Goal: Communication & Community: Answer question/provide support

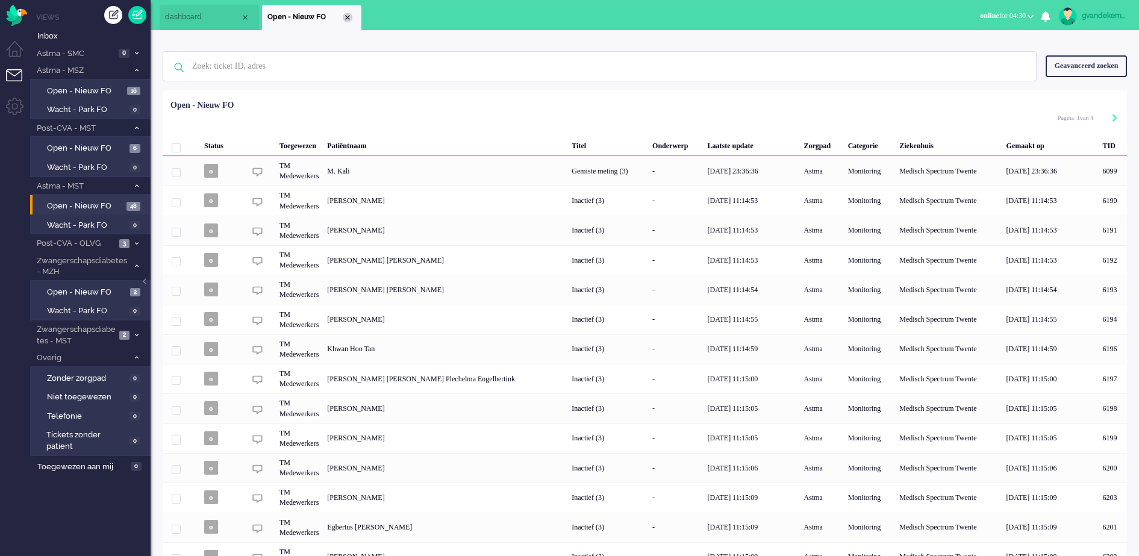
click at [349, 20] on div "Close tab" at bounding box center [348, 18] width 10 height 10
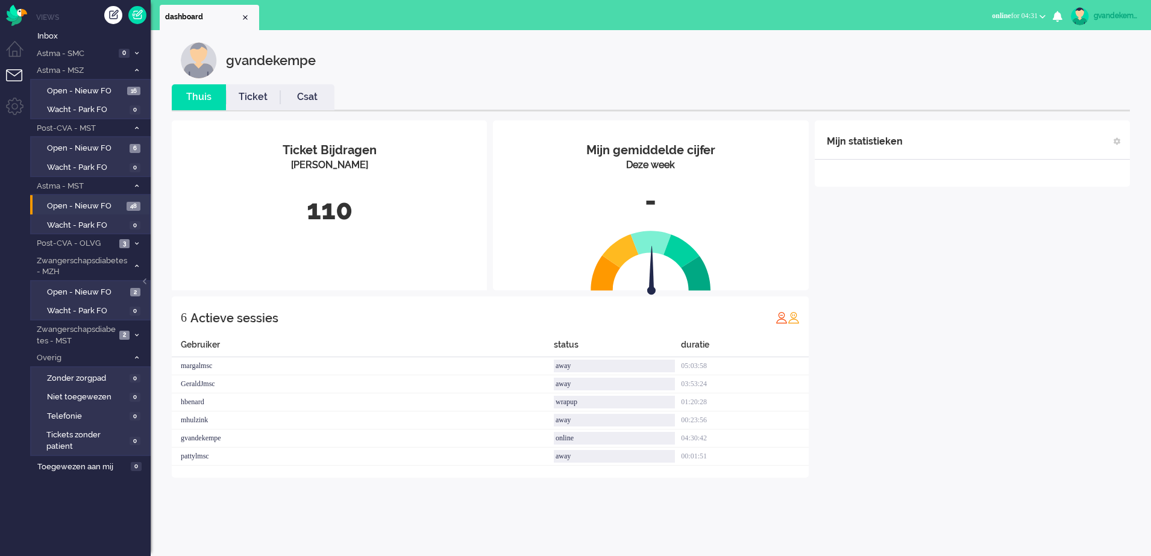
click at [1116, 16] on div "gvandekempe" at bounding box center [1116, 16] width 45 height 12
click at [1069, 84] on link "Instellingen" at bounding box center [1099, 81] width 90 height 12
select select
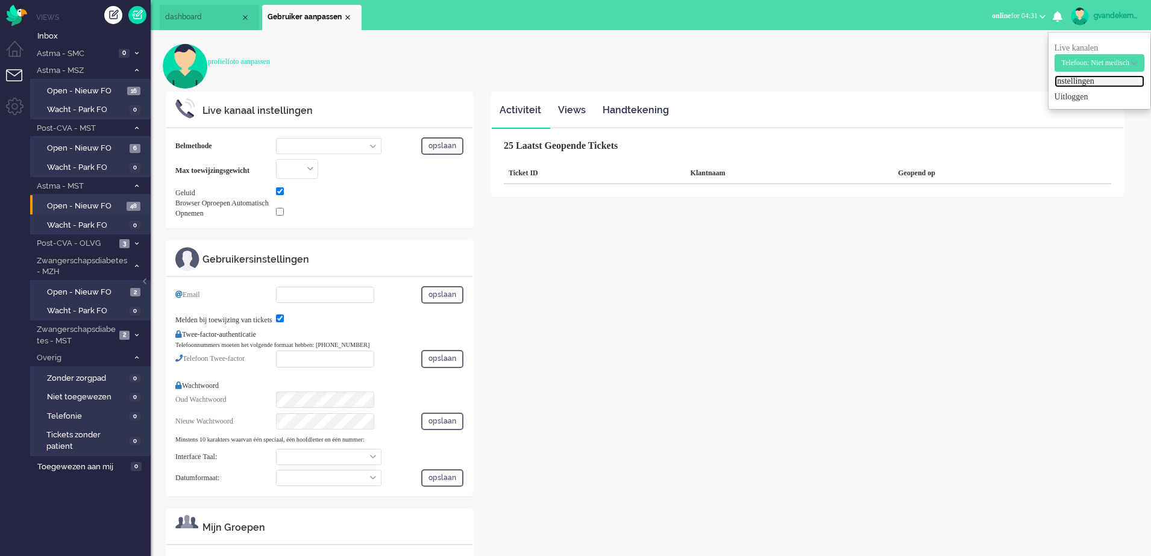
select select "inbound-new"
type input "+31683558666"
checkbox input "true"
type input "g.vandekempe@zorgbijjou.nl"
checkbox input "true"
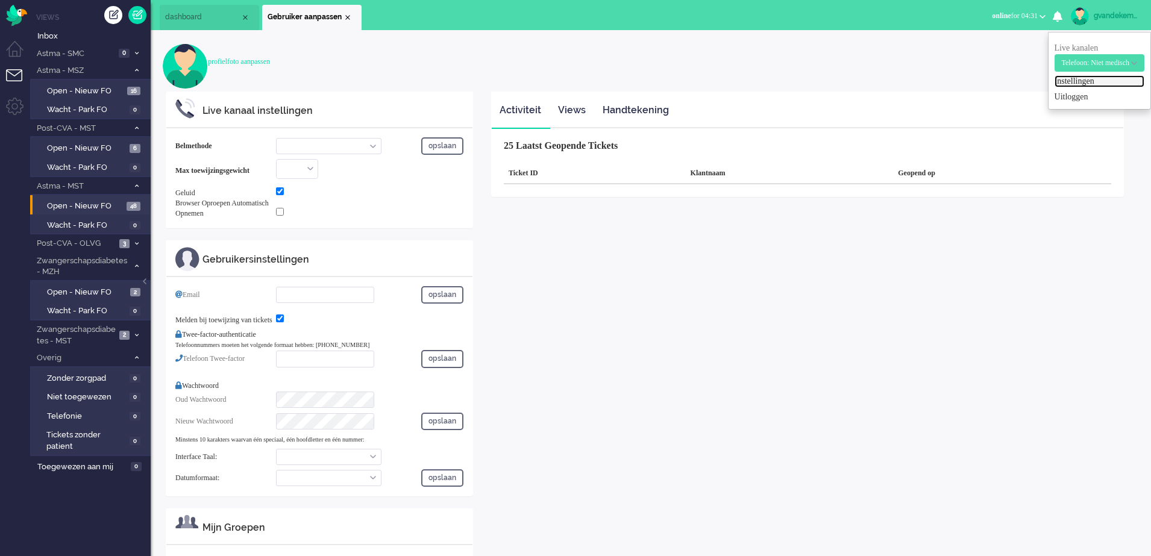
type input "+31123456789"
select select "nl"
select select "en_GB"
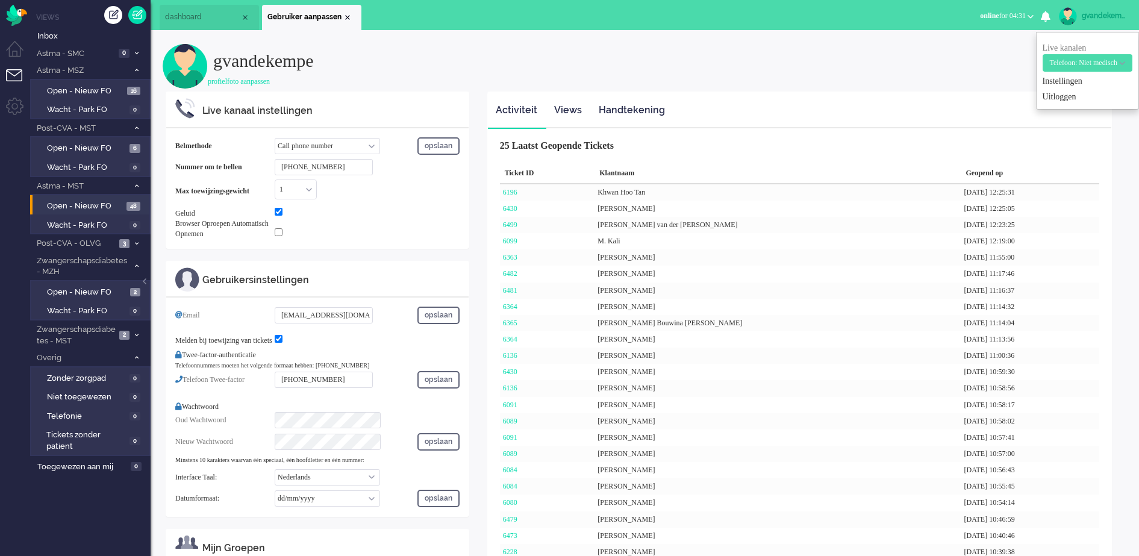
click at [368, 143] on select "Call phone number Call sip number Browser App client" at bounding box center [327, 146] width 105 height 16
select select "browser"
click at [275, 138] on select "Call phone number Call sip number Browser App client" at bounding box center [327, 146] width 105 height 16
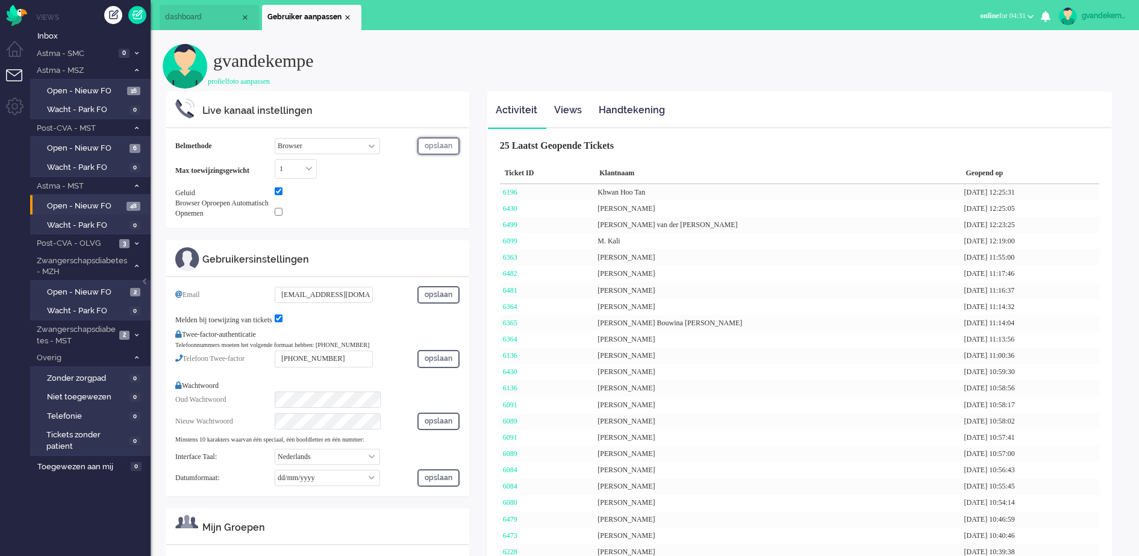
click at [437, 146] on button "opslaan" at bounding box center [439, 145] width 42 height 17
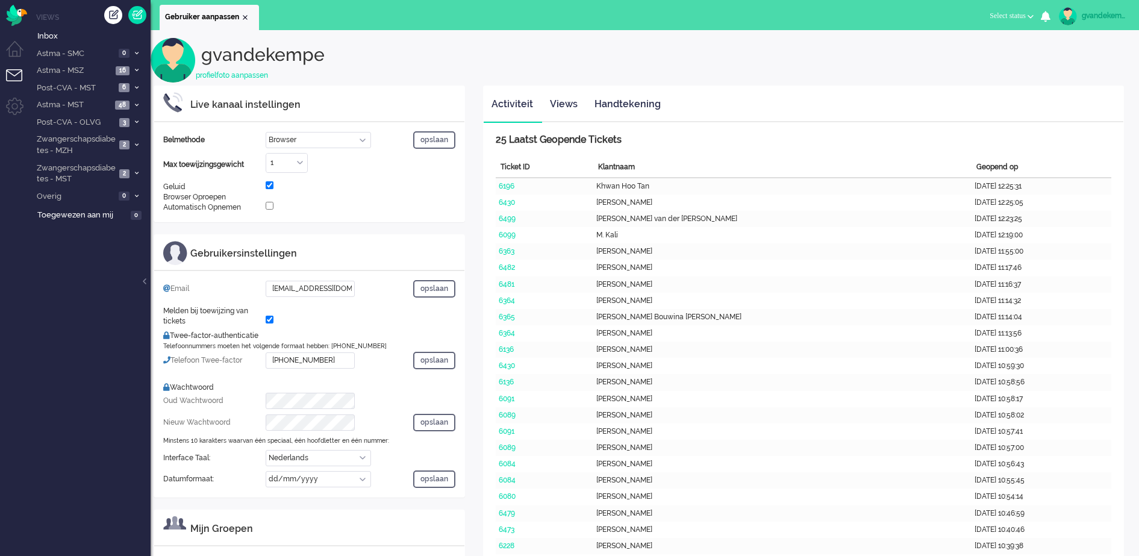
select select "browser"
select select "nl"
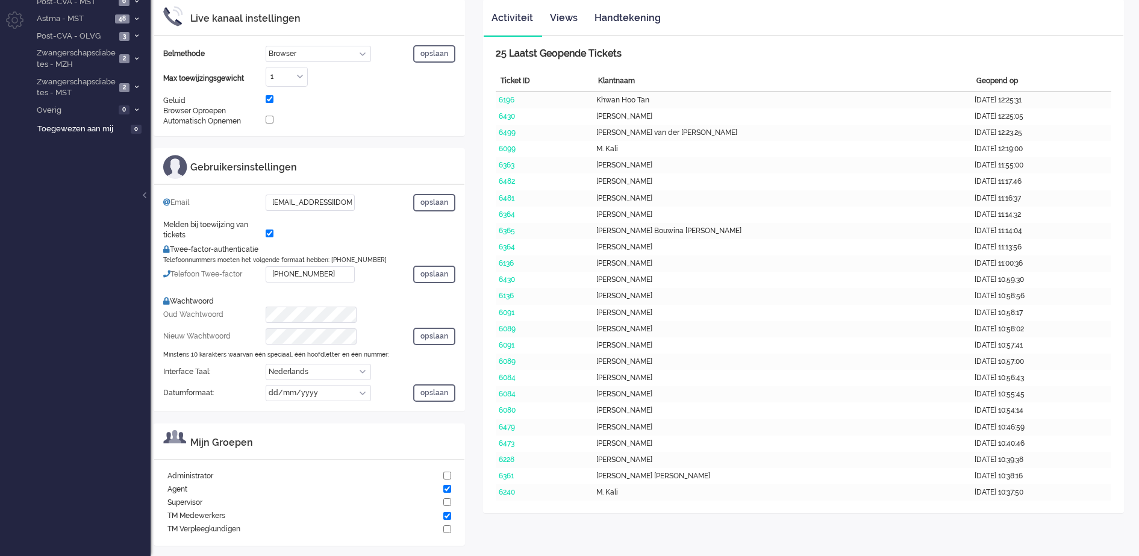
scroll to position [88, 0]
click at [430, 48] on button "opslaan" at bounding box center [434, 51] width 42 height 17
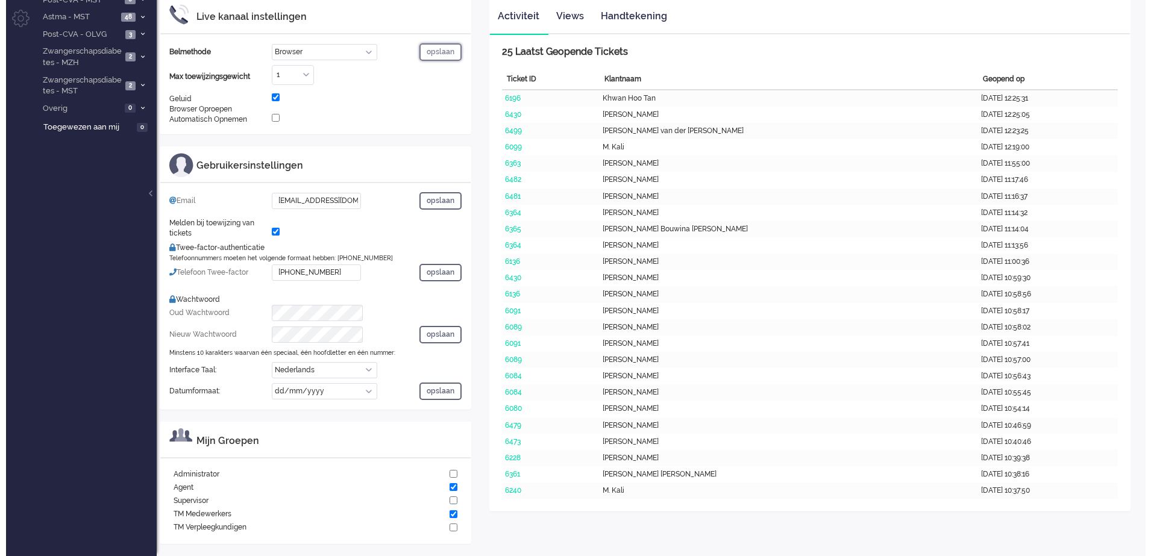
scroll to position [0, 0]
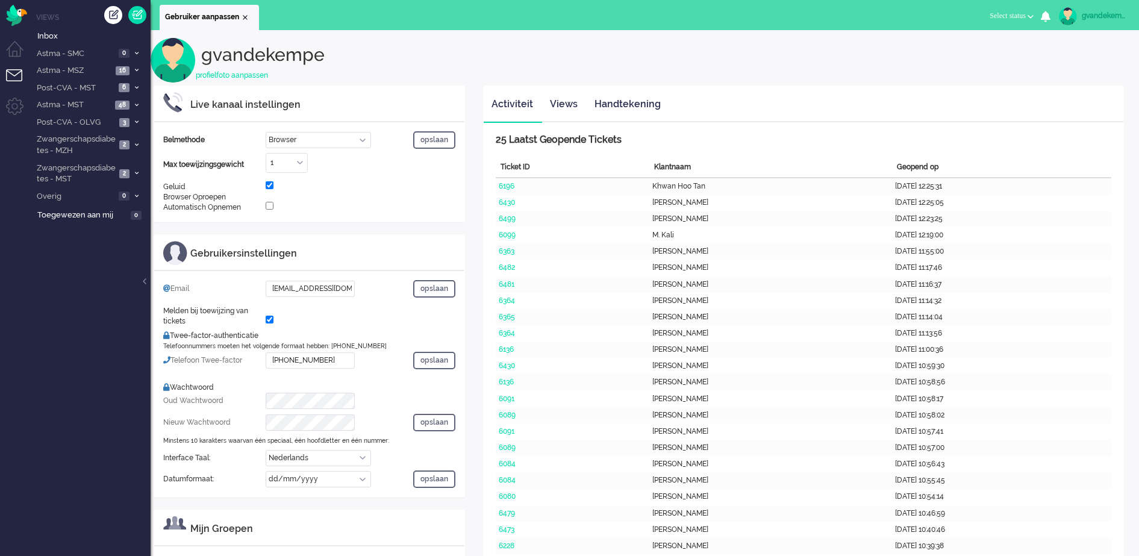
select select "browser"
select select "nl"
click at [246, 17] on div "Close tab" at bounding box center [245, 18] width 10 height 10
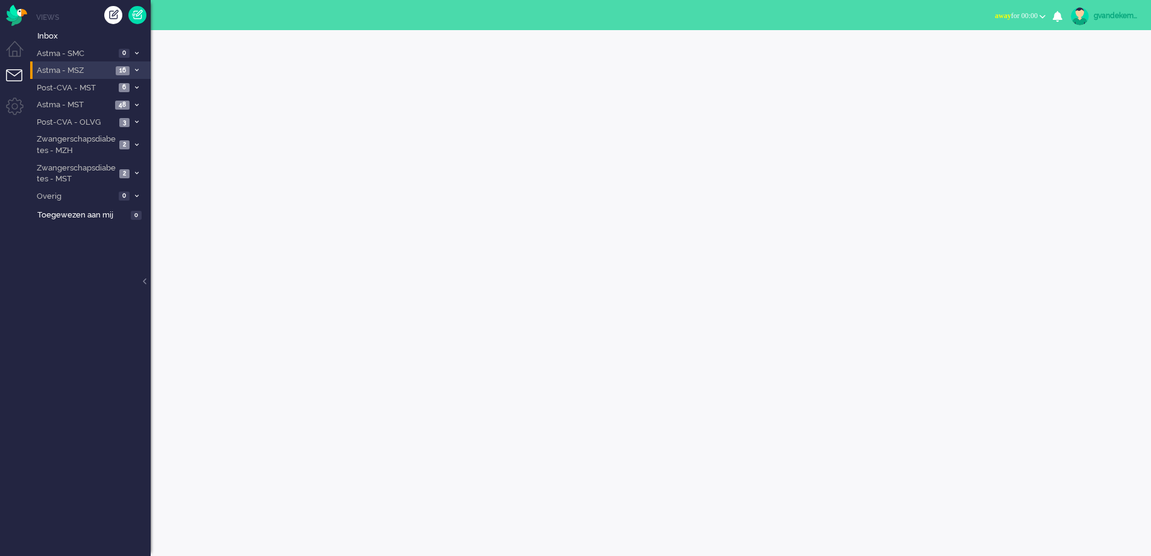
click at [103, 69] on span "Astma - MSZ" at bounding box center [73, 70] width 77 height 11
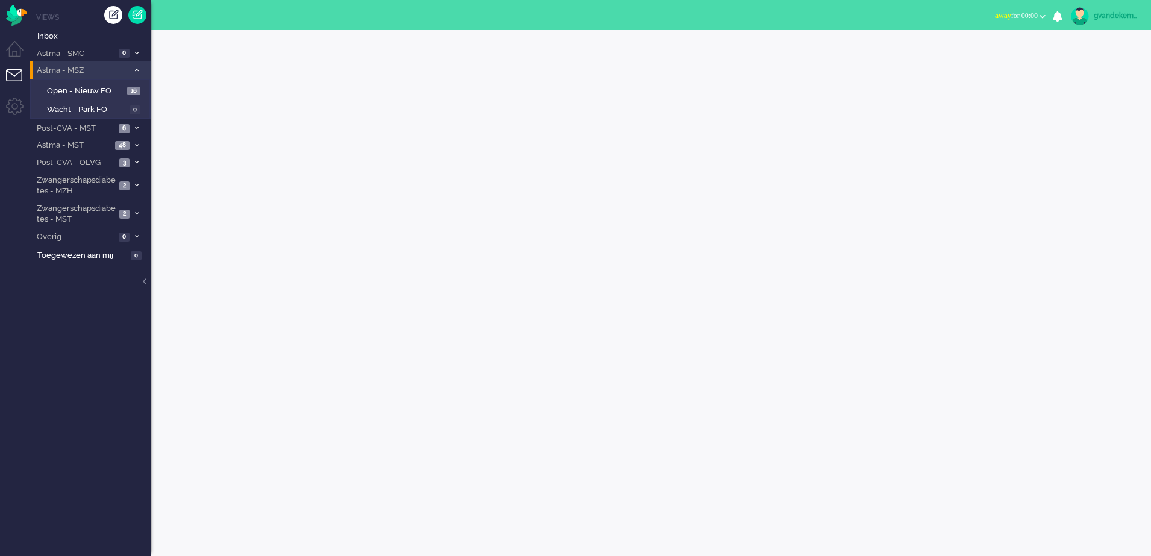
click at [136, 67] on span at bounding box center [136, 70] width 9 height 7
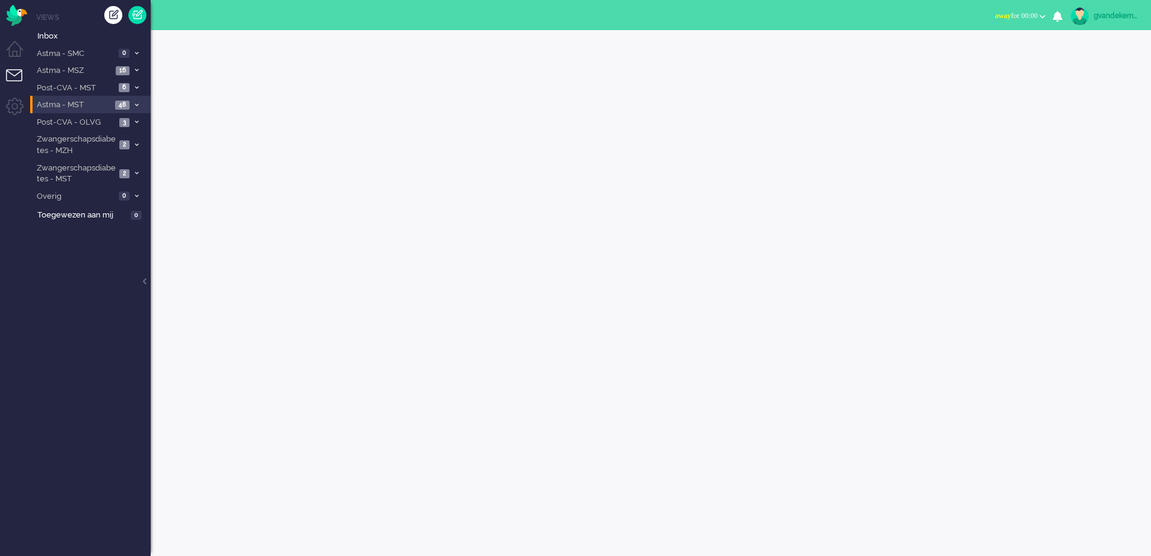
click at [137, 105] on icon at bounding box center [137, 105] width 4 height 4
click at [111, 125] on span "Open - Nieuw FO" at bounding box center [85, 125] width 77 height 11
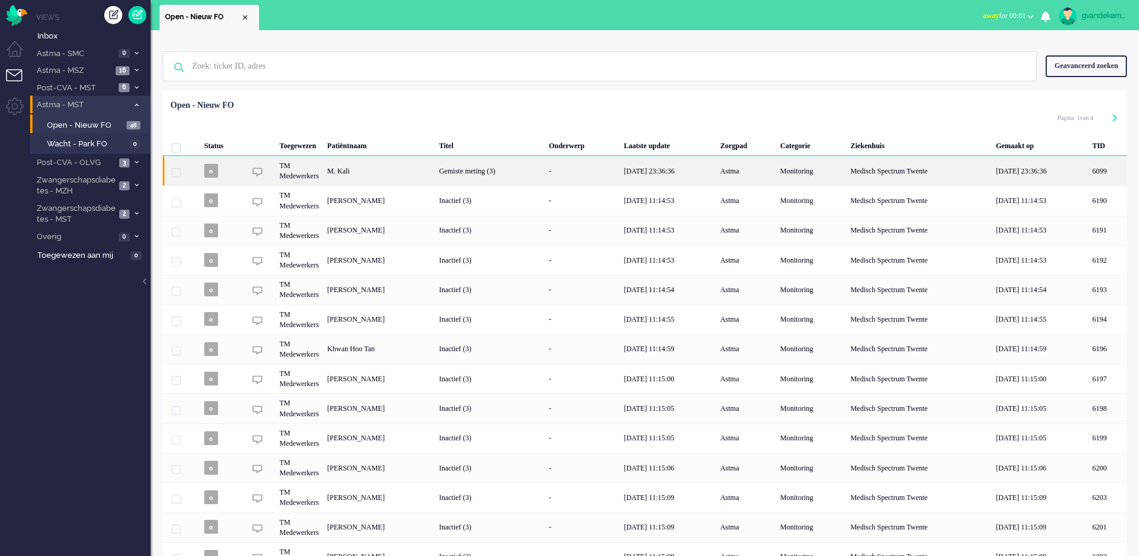
click at [1088, 174] on div "M. Kali" at bounding box center [1107, 171] width 39 height 30
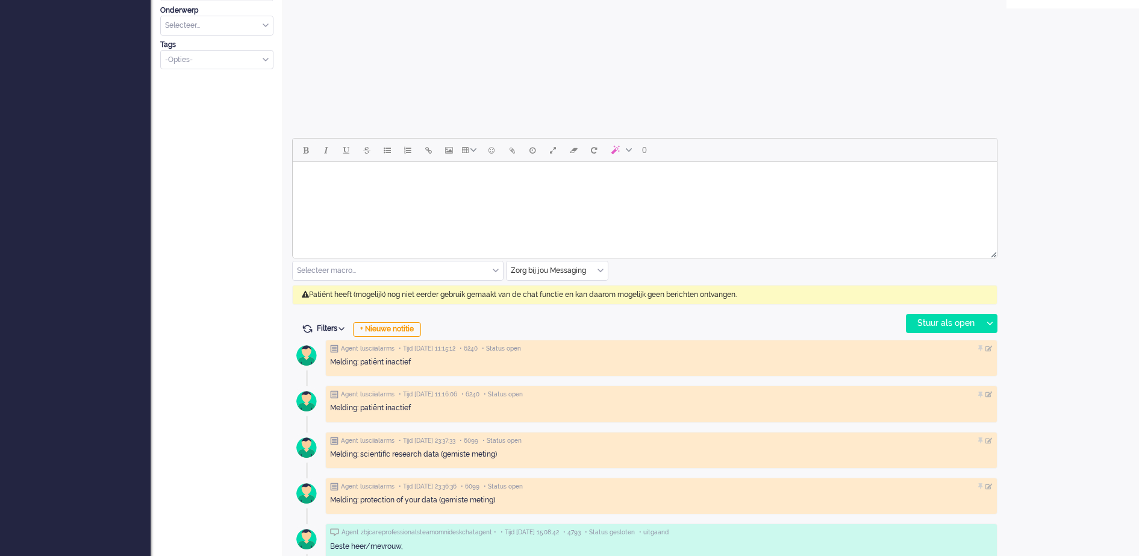
scroll to position [452, 0]
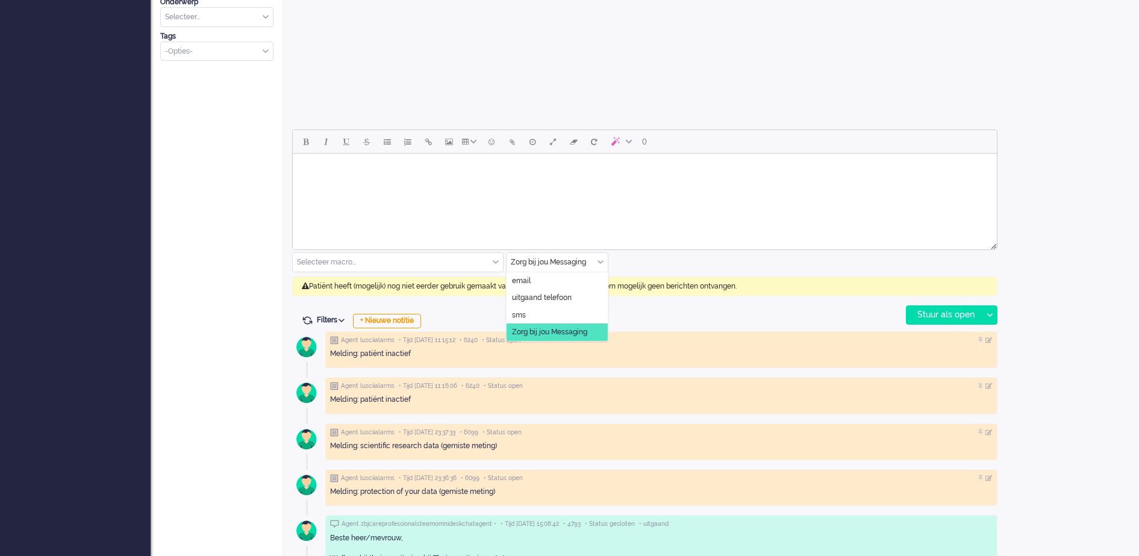
click at [596, 262] on input "text" at bounding box center [557, 262] width 101 height 19
click at [560, 295] on span "uitgaand telefoon" at bounding box center [542, 298] width 60 height 10
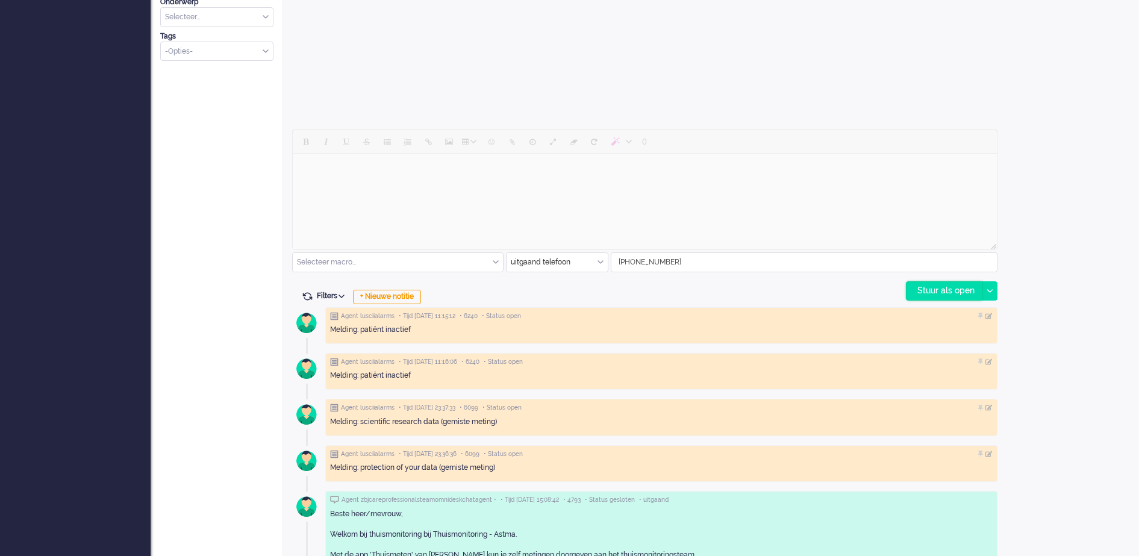
click at [952, 290] on div "Stuur als open" at bounding box center [944, 291] width 75 height 18
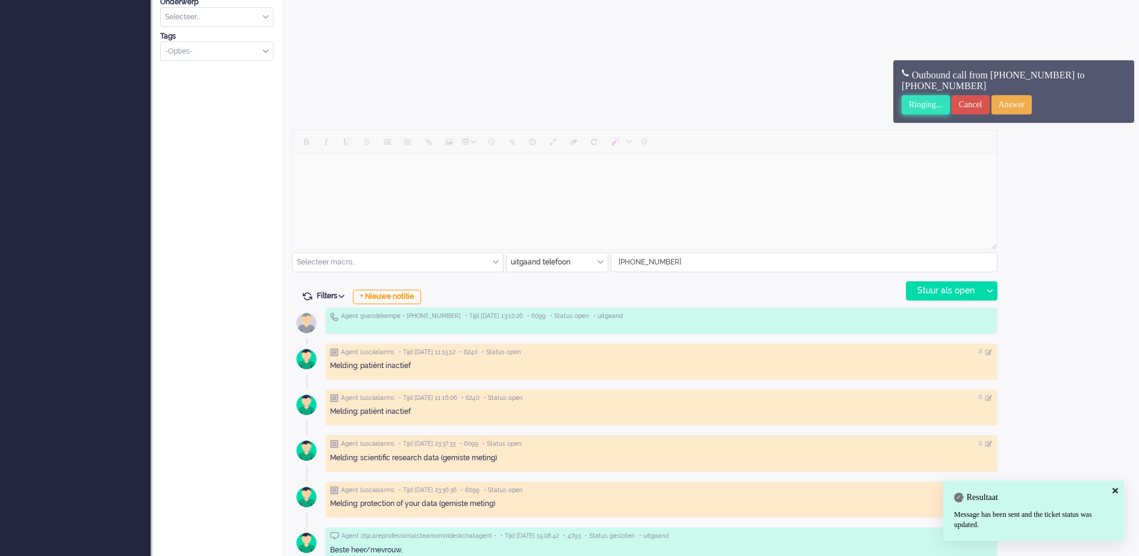
click at [922, 106] on input "Ringing..." at bounding box center [926, 104] width 48 height 19
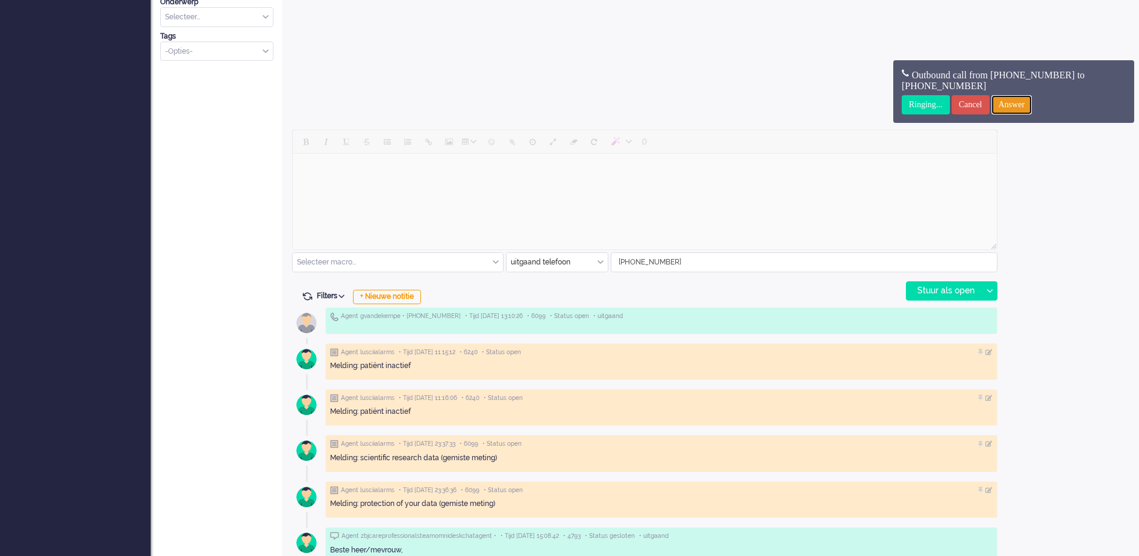
click at [1024, 106] on input "Answer" at bounding box center [1012, 104] width 41 height 19
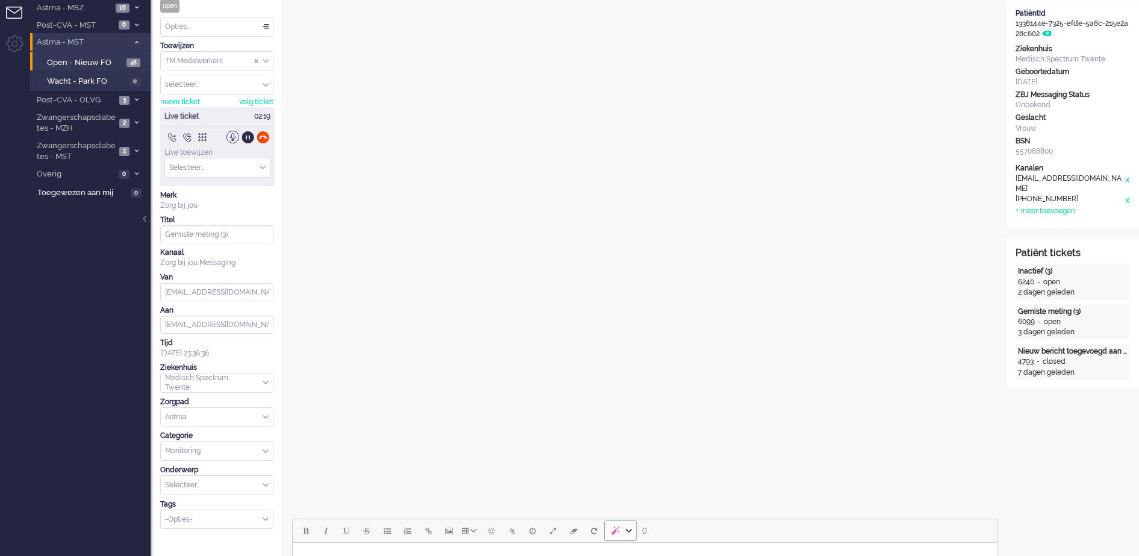
scroll to position [0, 0]
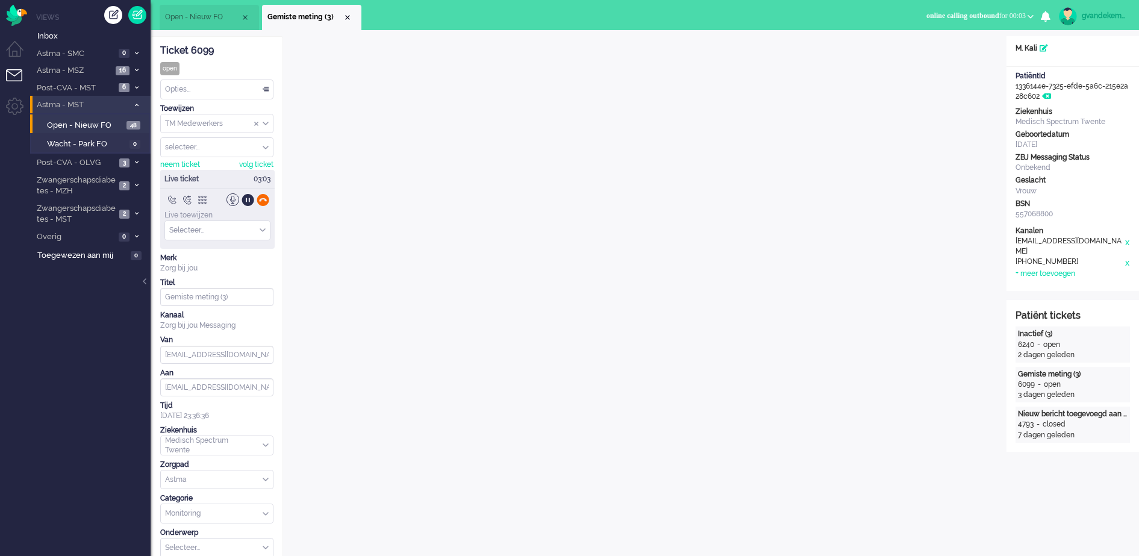
click at [264, 198] on div at bounding box center [263, 199] width 13 height 13
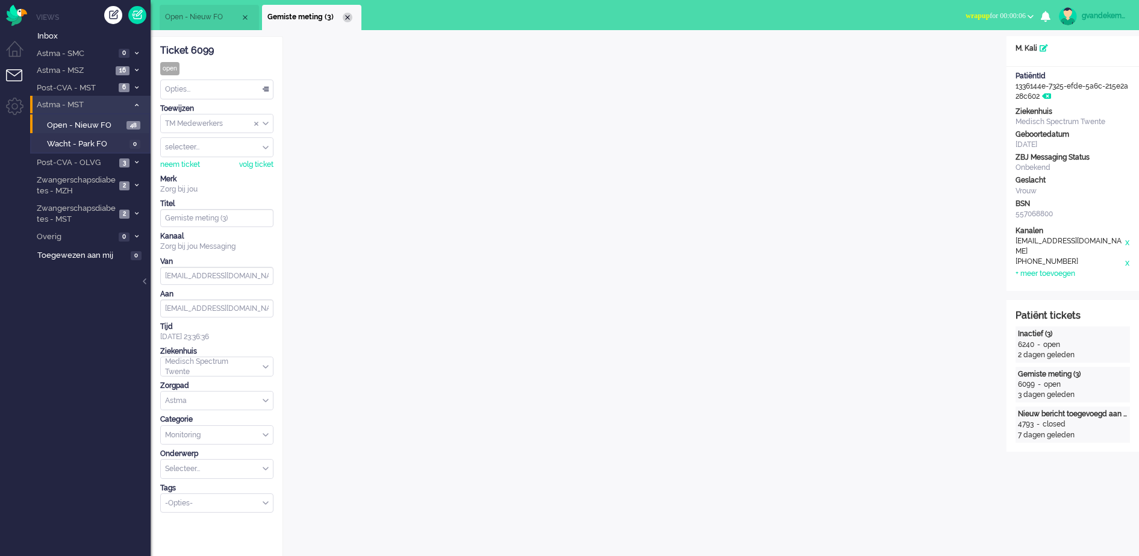
click at [351, 16] on div "Close tab" at bounding box center [348, 18] width 10 height 10
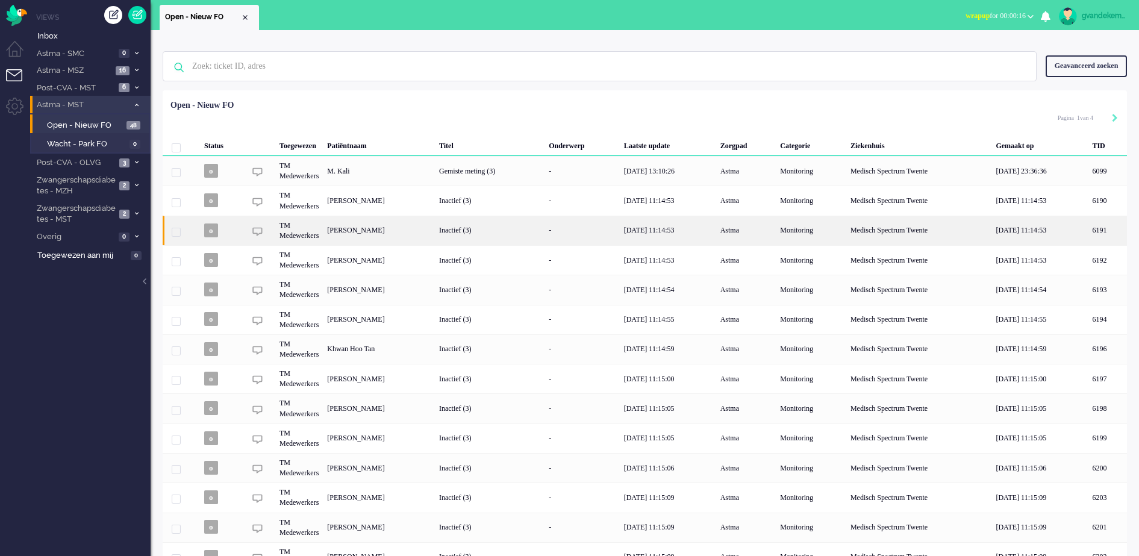
click at [1088, 243] on div "Josephina Wilhelmina Hessels" at bounding box center [1107, 231] width 39 height 30
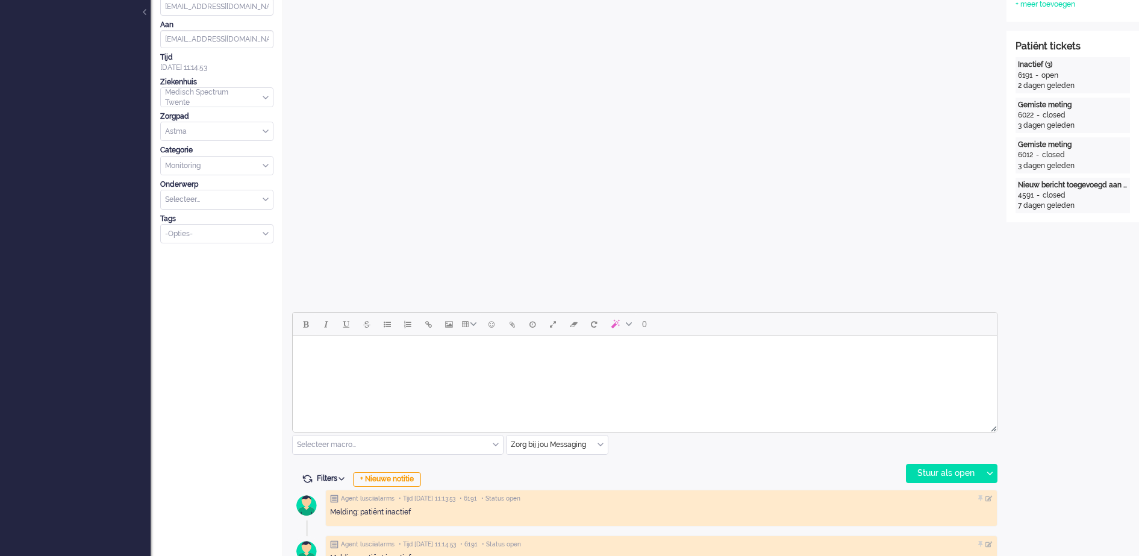
scroll to position [452, 0]
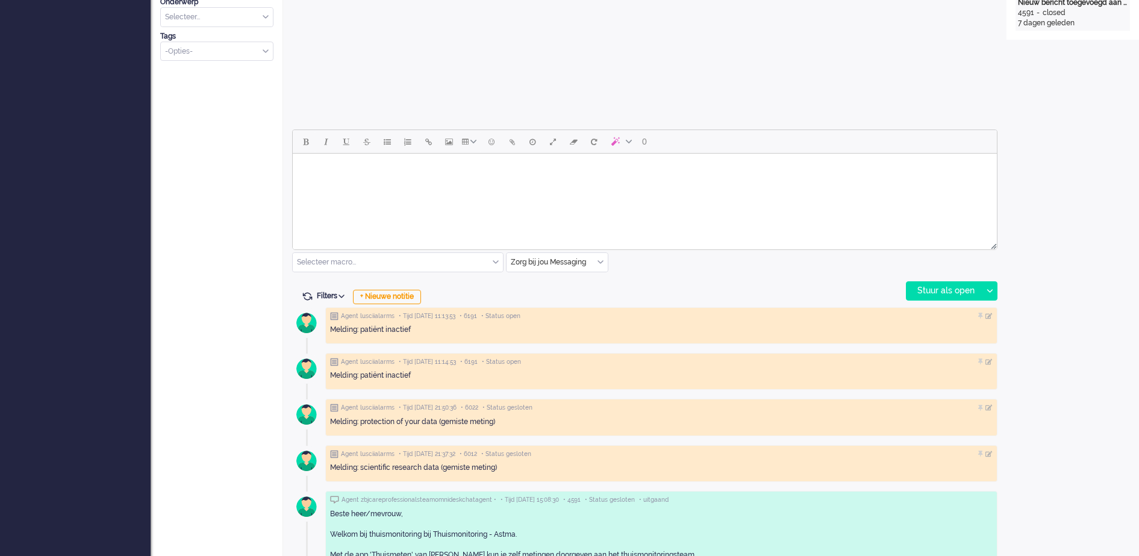
click at [603, 261] on div "Zorg bij jou Messaging" at bounding box center [557, 262] width 101 height 19
click at [559, 295] on span "uitgaand telefoon" at bounding box center [542, 298] width 60 height 10
click at [972, 287] on div "Stuur als open" at bounding box center [944, 291] width 75 height 18
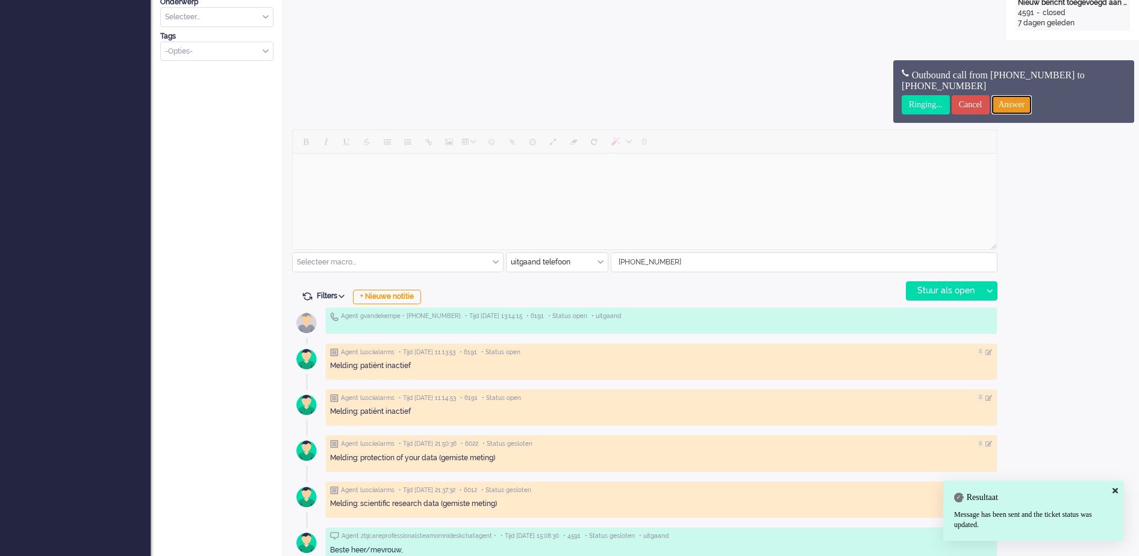
click at [1033, 104] on input "Answer" at bounding box center [1012, 104] width 41 height 19
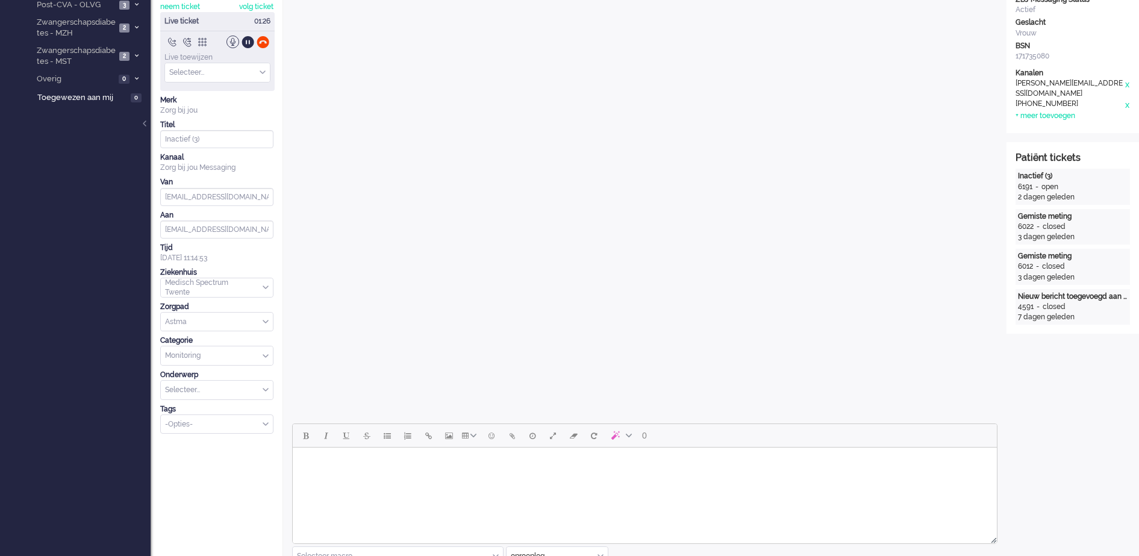
scroll to position [75, 0]
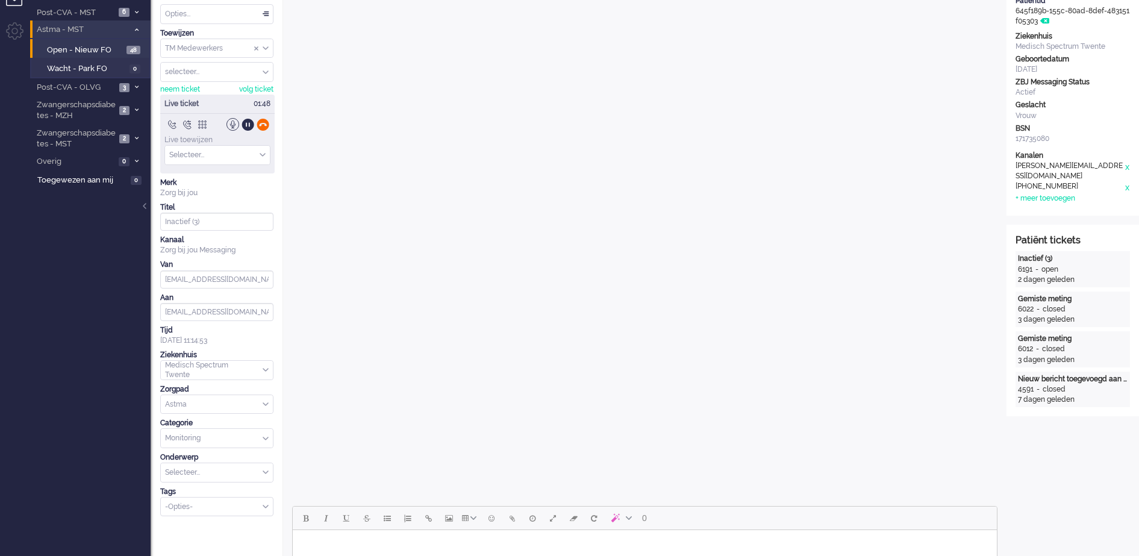
click at [264, 126] on div at bounding box center [263, 124] width 13 height 13
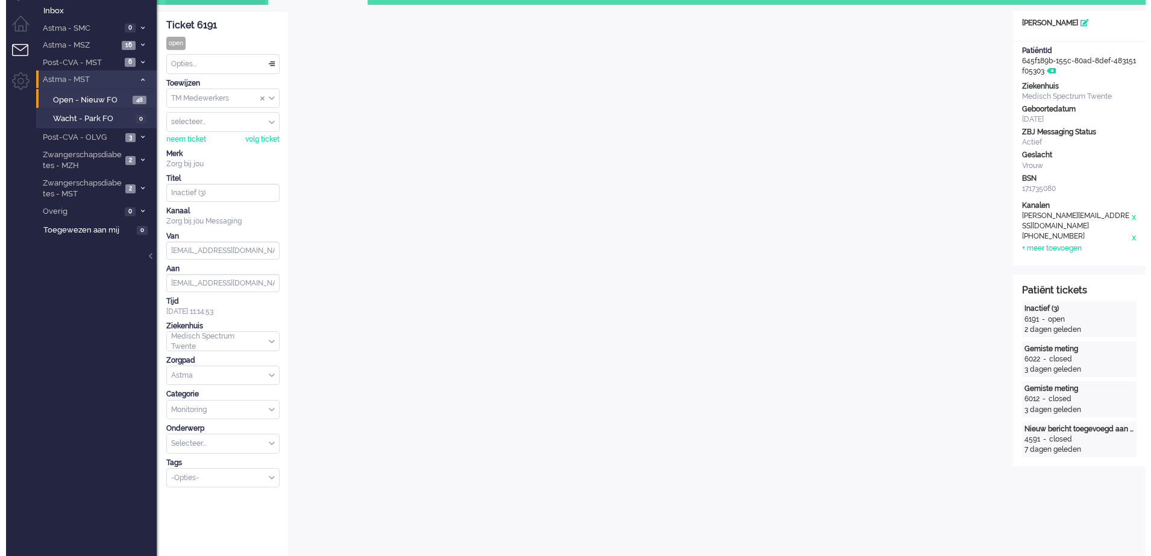
scroll to position [0, 0]
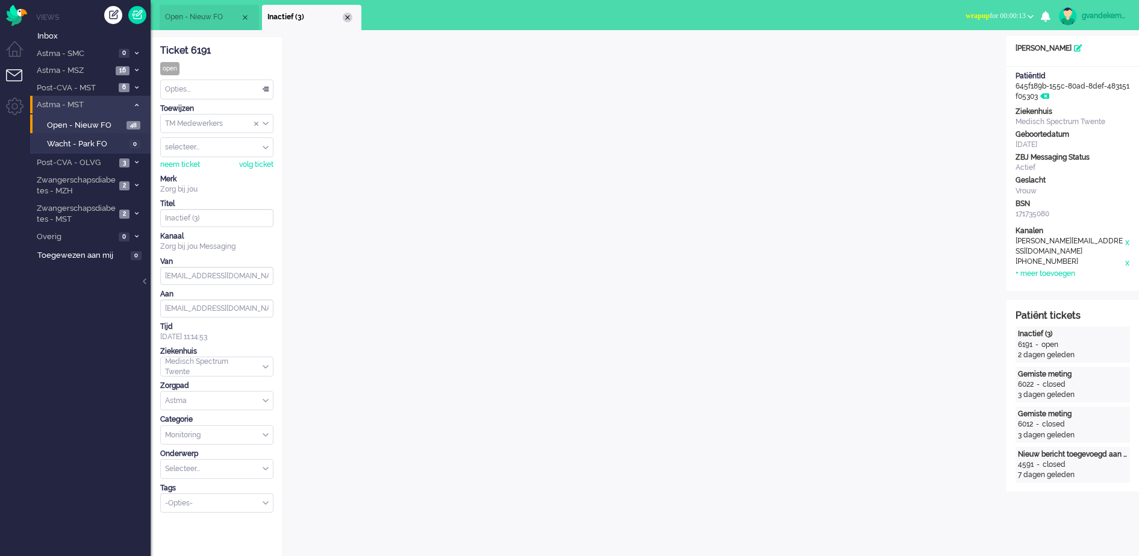
click at [344, 17] on div "Close tab" at bounding box center [348, 18] width 10 height 10
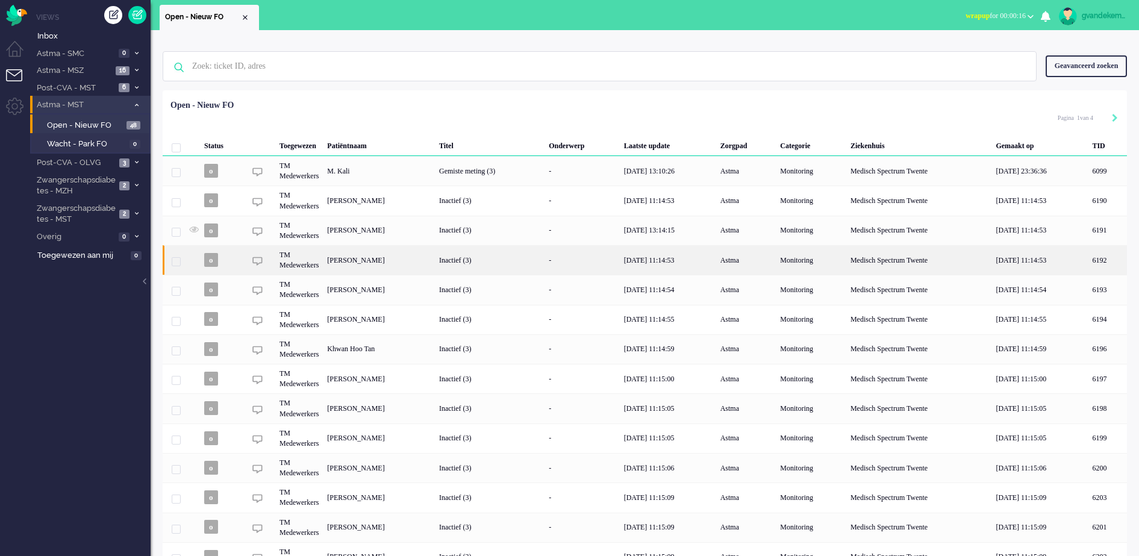
click at [1088, 264] on div "Sabina Gerda Heskamp" at bounding box center [1107, 260] width 39 height 30
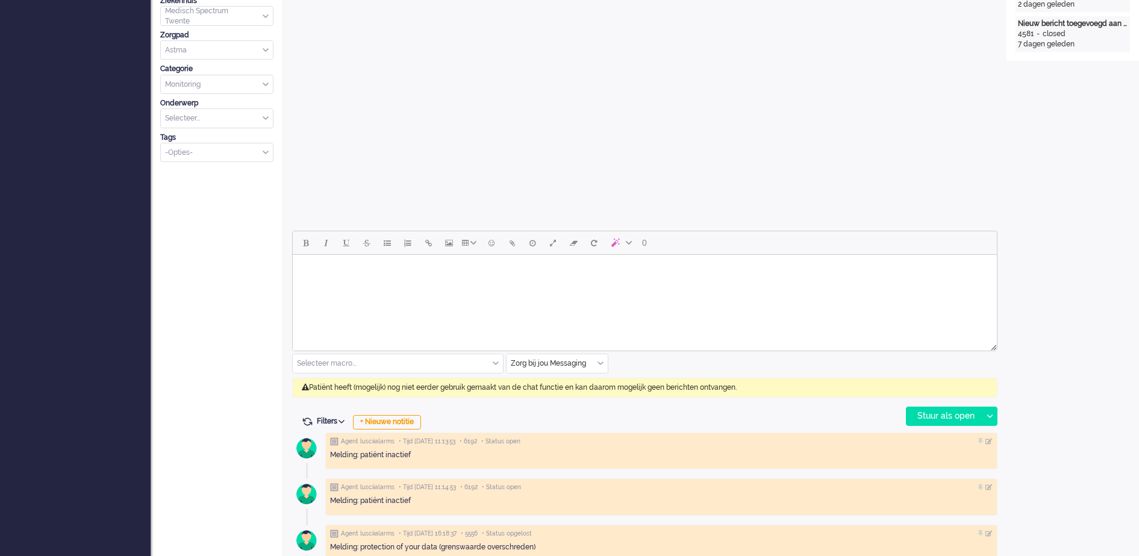
scroll to position [377, 0]
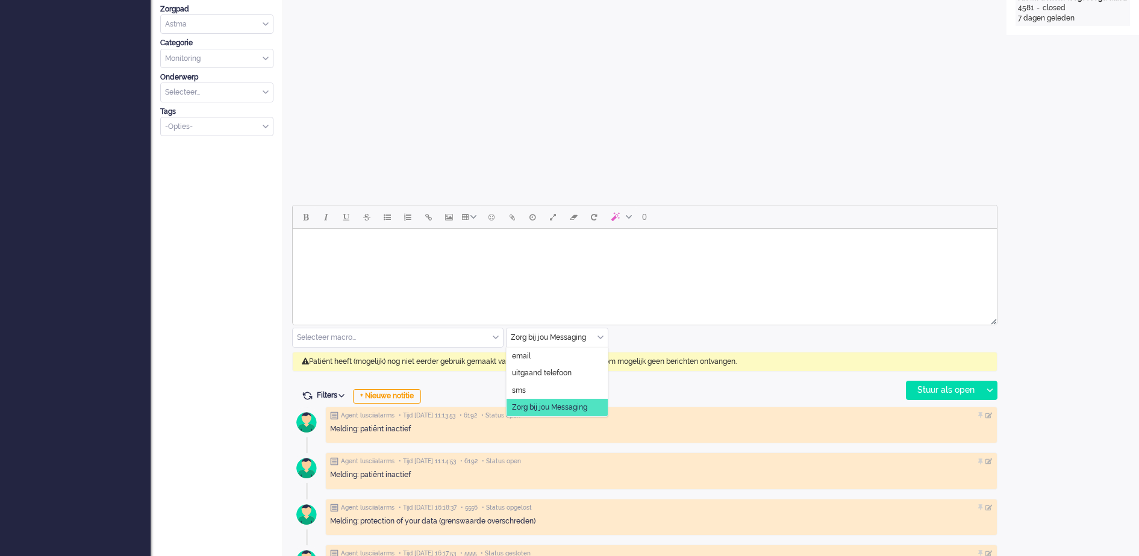
click at [598, 339] on div "Zorg bij jou Messaging" at bounding box center [557, 337] width 101 height 19
click at [580, 372] on li "uitgaand telefoon" at bounding box center [557, 373] width 101 height 17
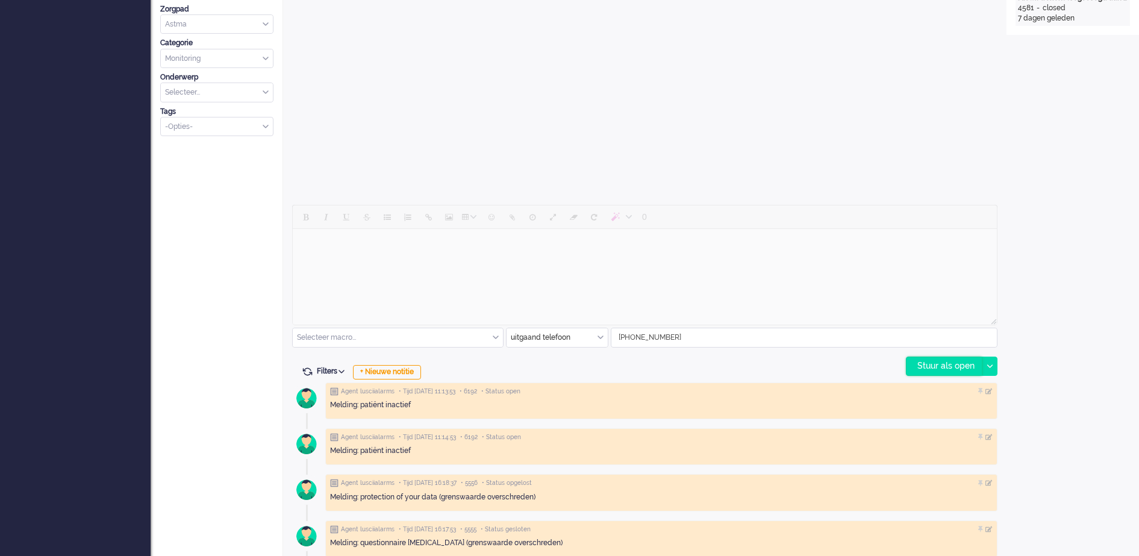
click at [965, 363] on div "Stuur als open" at bounding box center [944, 366] width 75 height 18
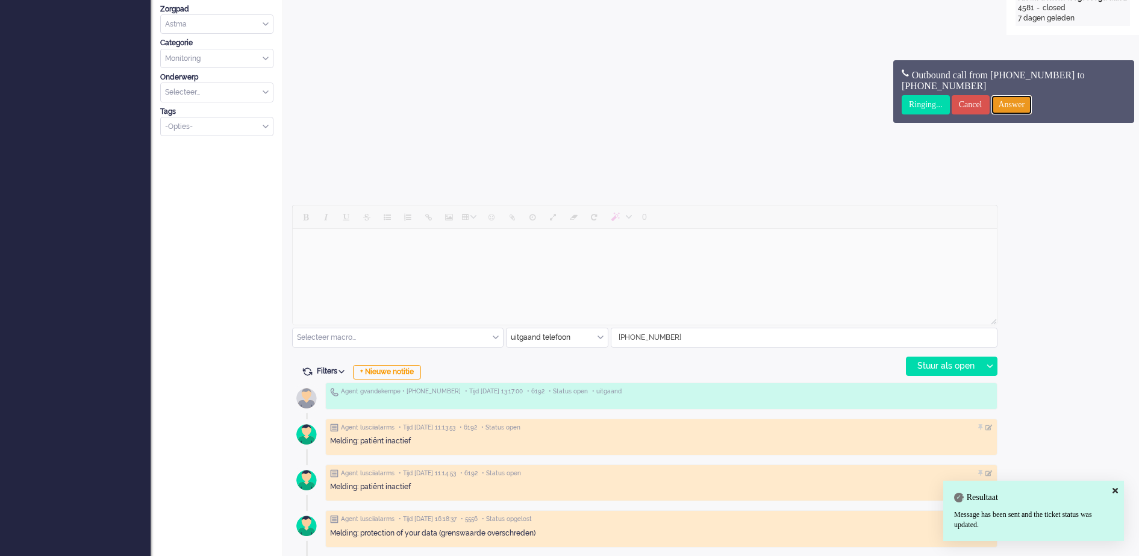
click at [1009, 101] on input "Answer" at bounding box center [1012, 104] width 41 height 19
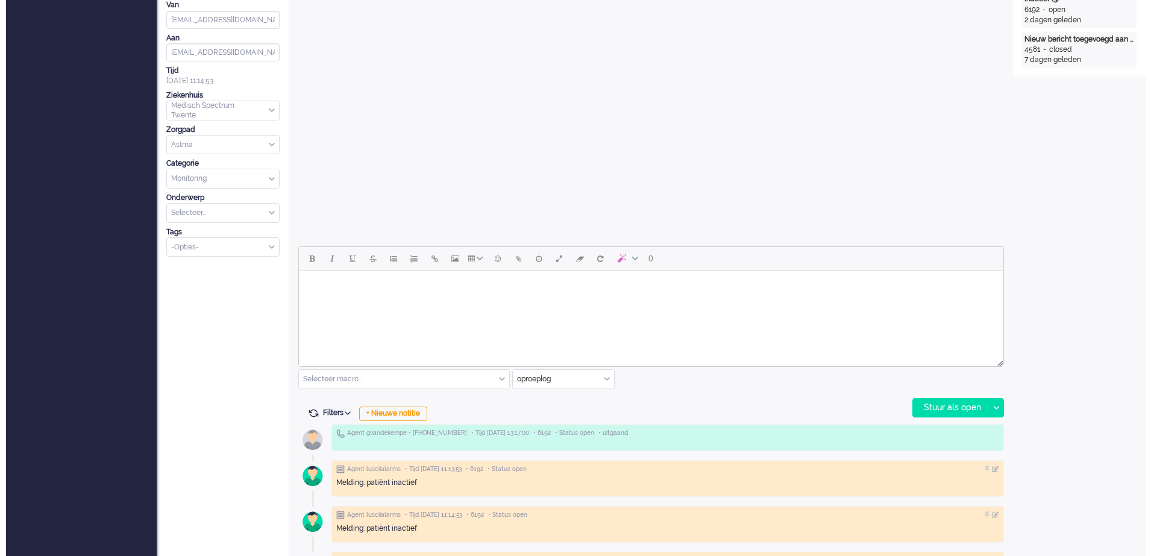
scroll to position [0, 0]
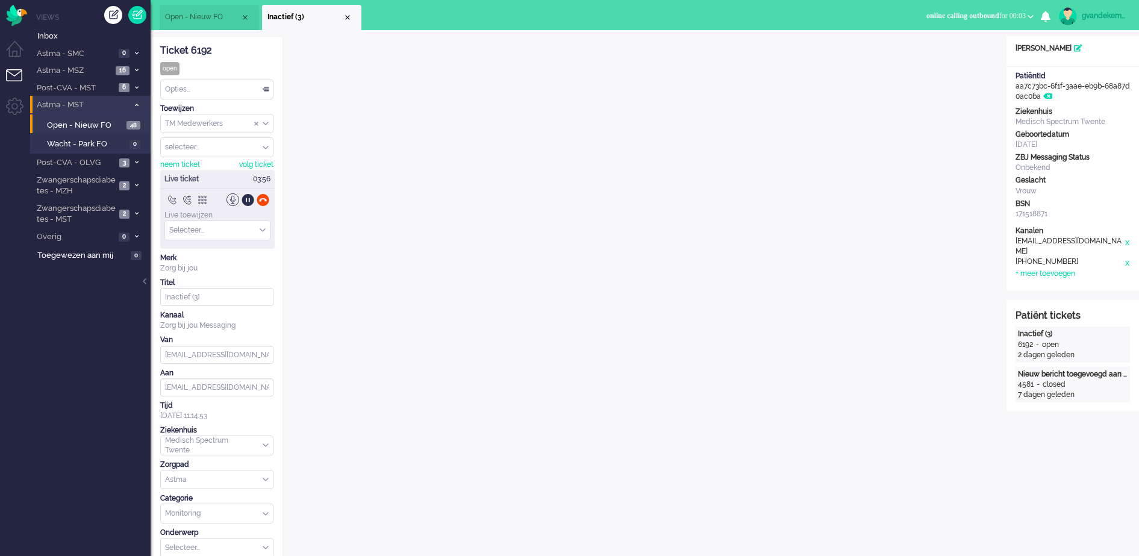
click at [256, 192] on div "Live ticket 03:56 Live toewijzen Selecteer... The list is empty" at bounding box center [217, 209] width 114 height 79
click at [264, 200] on div at bounding box center [263, 199] width 13 height 13
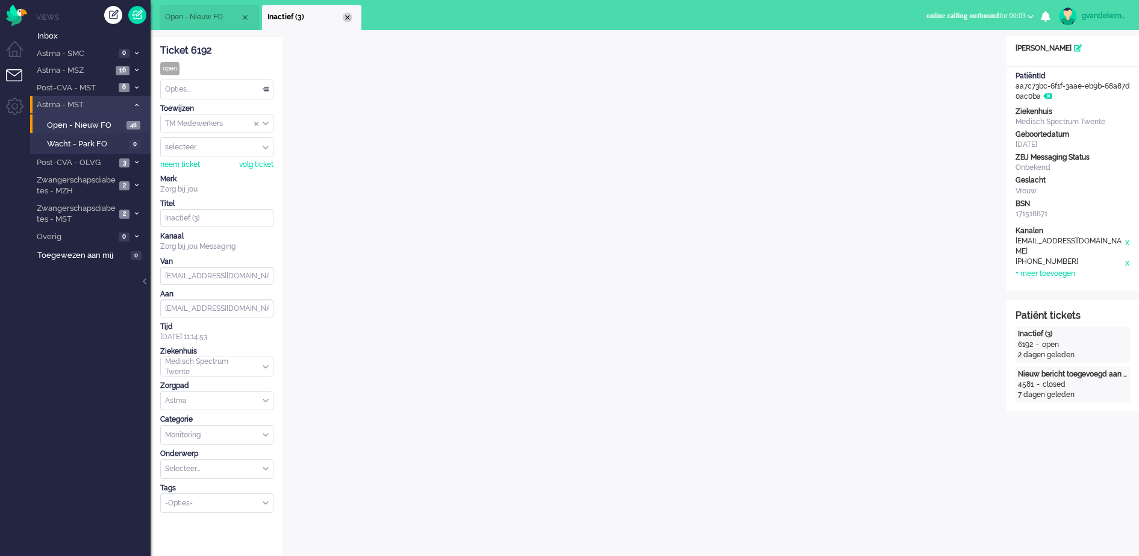
click at [351, 19] on div "Close tab" at bounding box center [348, 18] width 10 height 10
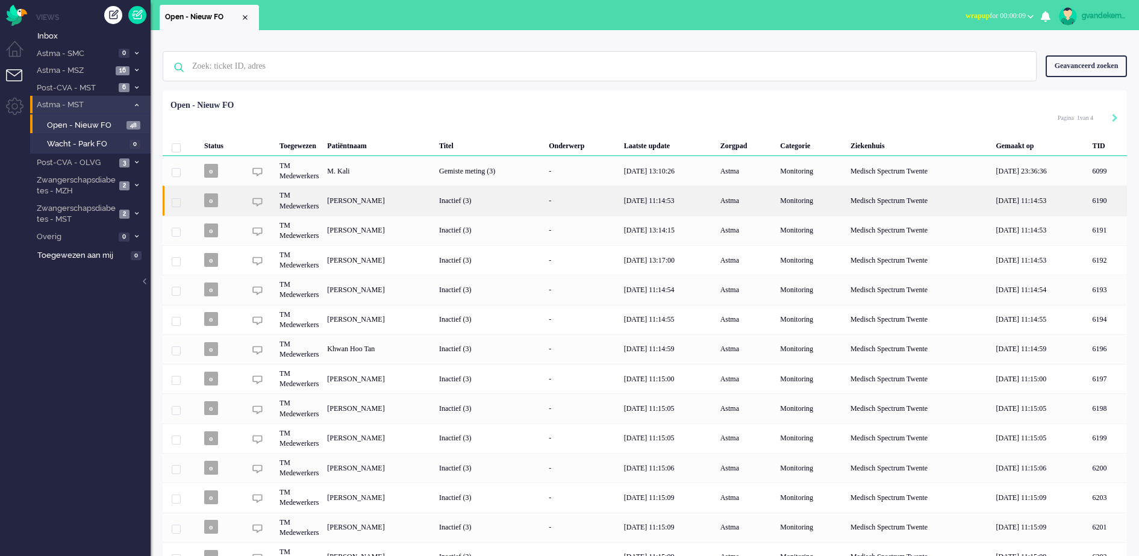
click at [1088, 199] on div "[PERSON_NAME]" at bounding box center [1107, 201] width 39 height 30
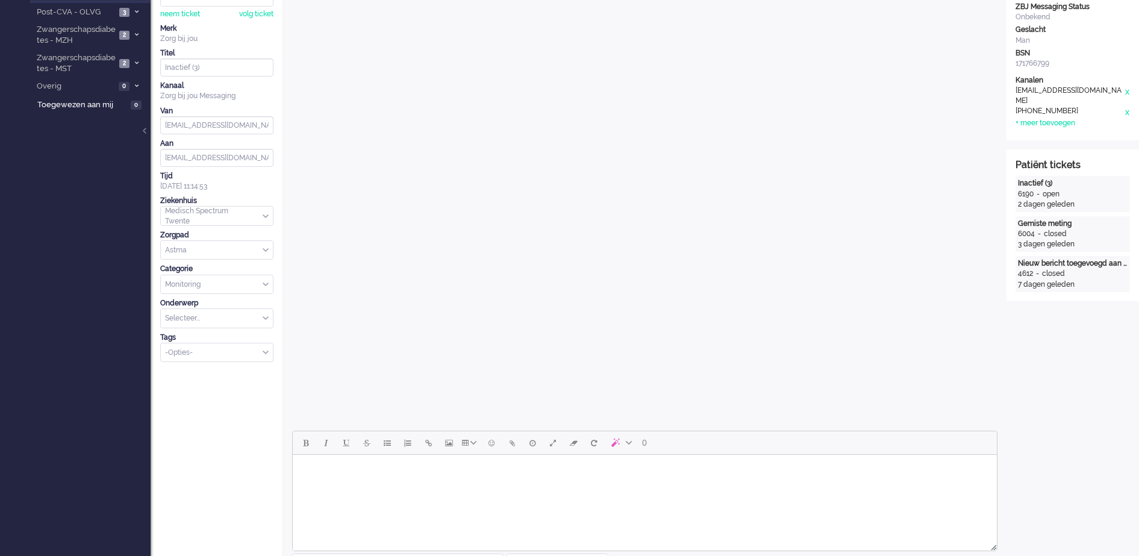
scroll to position [452, 0]
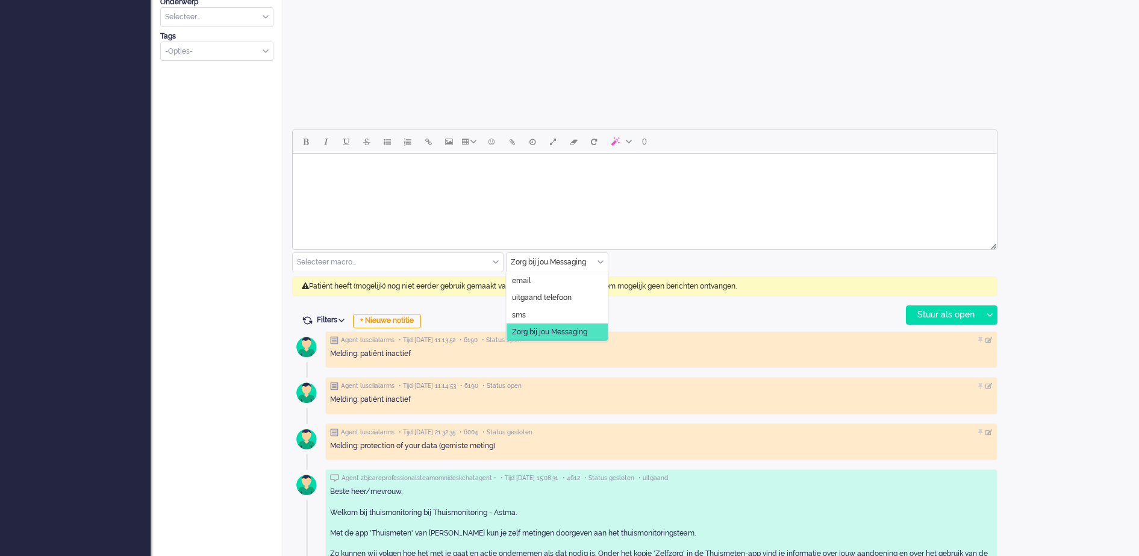
click at [601, 266] on div "Zorg bij jou Messaging" at bounding box center [557, 262] width 101 height 19
click at [568, 297] on span "uitgaand telefoon" at bounding box center [542, 298] width 60 height 10
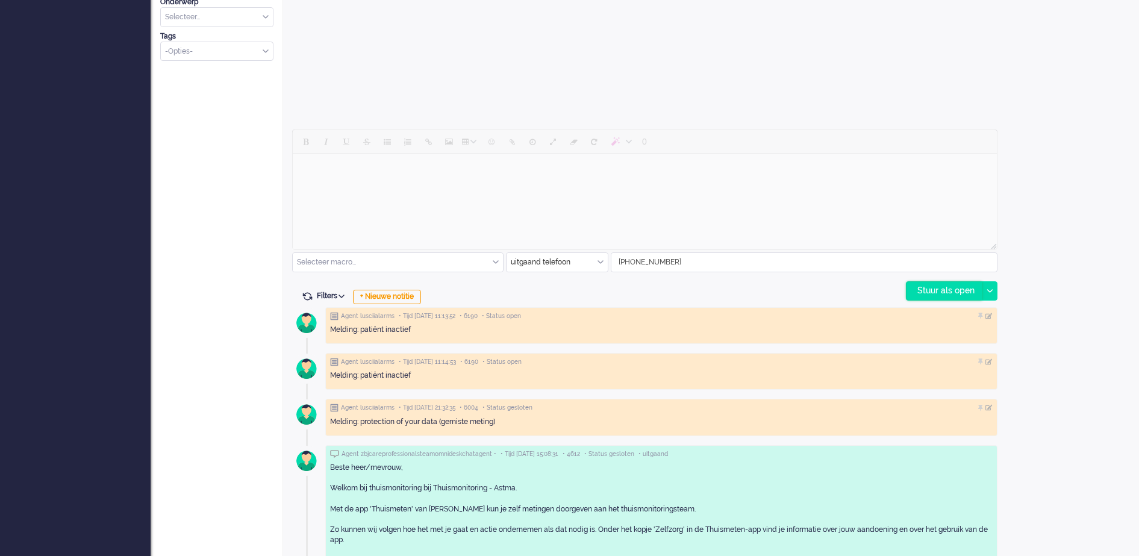
click at [928, 292] on div "Stuur als open" at bounding box center [944, 291] width 75 height 18
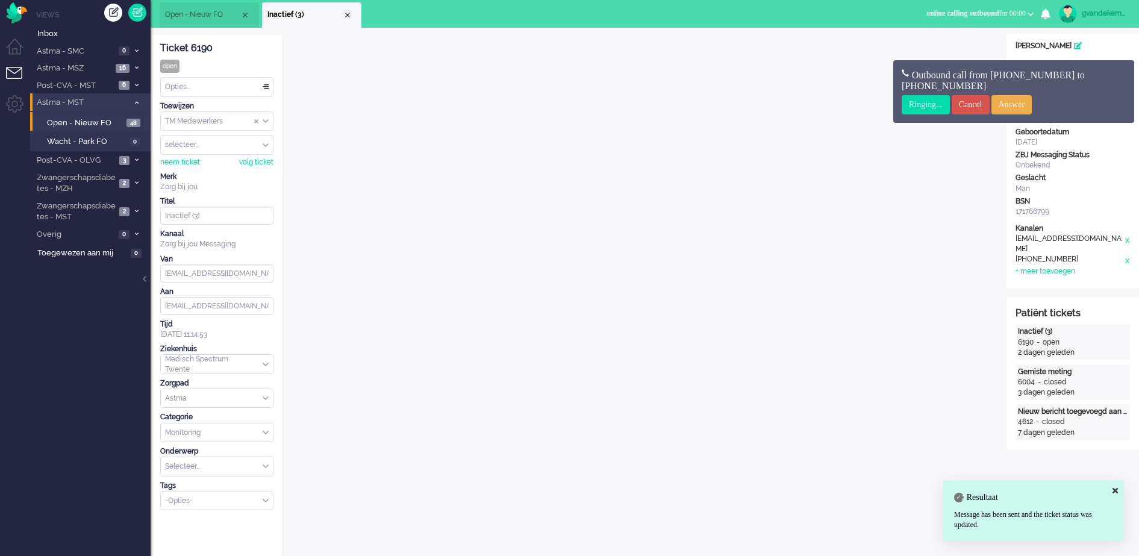
scroll to position [0, 0]
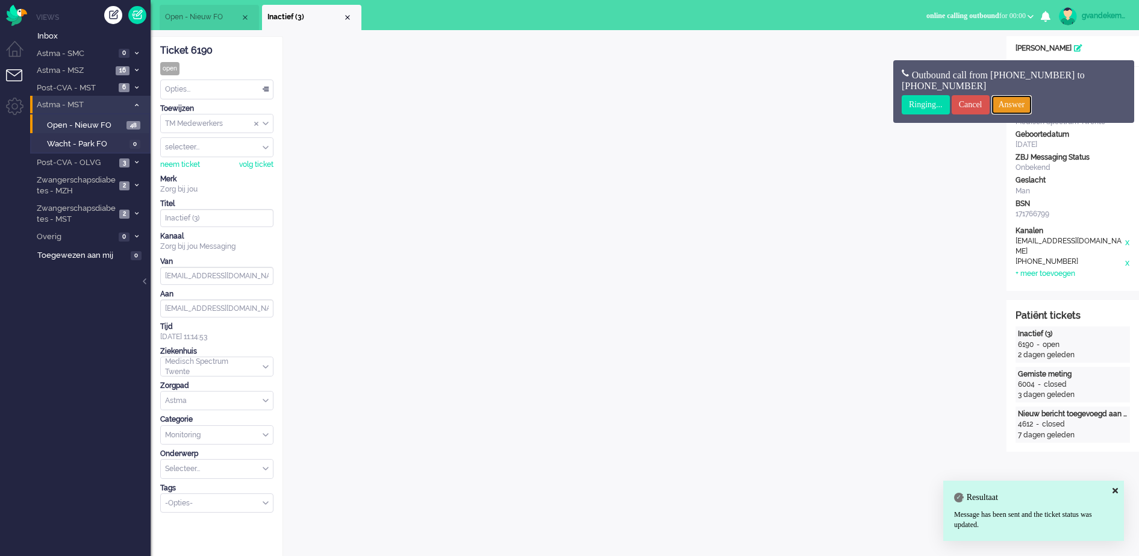
click at [1033, 110] on input "Answer" at bounding box center [1012, 104] width 41 height 19
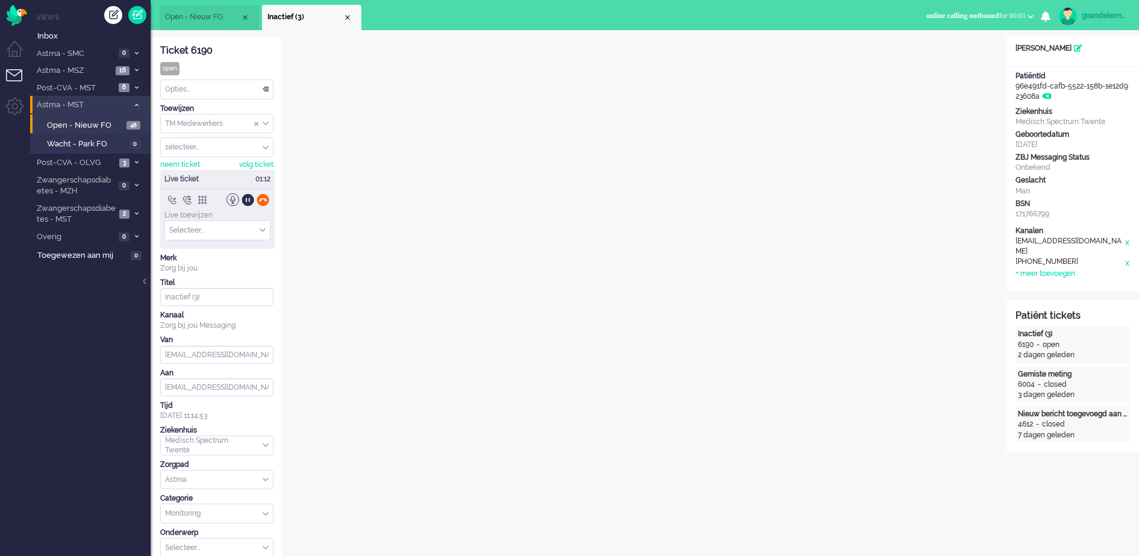
click at [263, 200] on div at bounding box center [263, 199] width 13 height 13
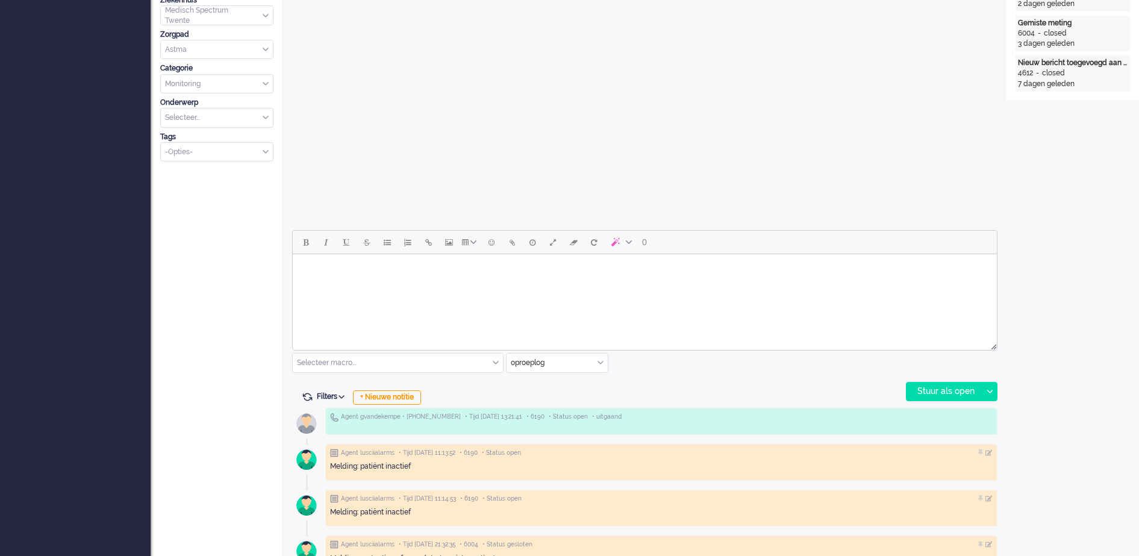
scroll to position [377, 0]
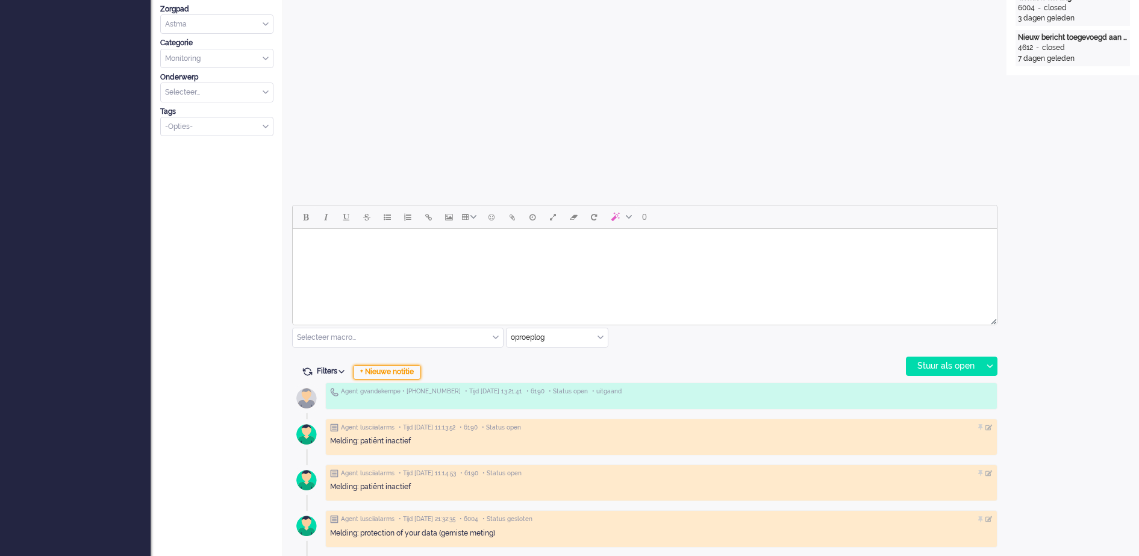
click at [414, 371] on div "+ Nieuwe notitie" at bounding box center [387, 372] width 68 height 14
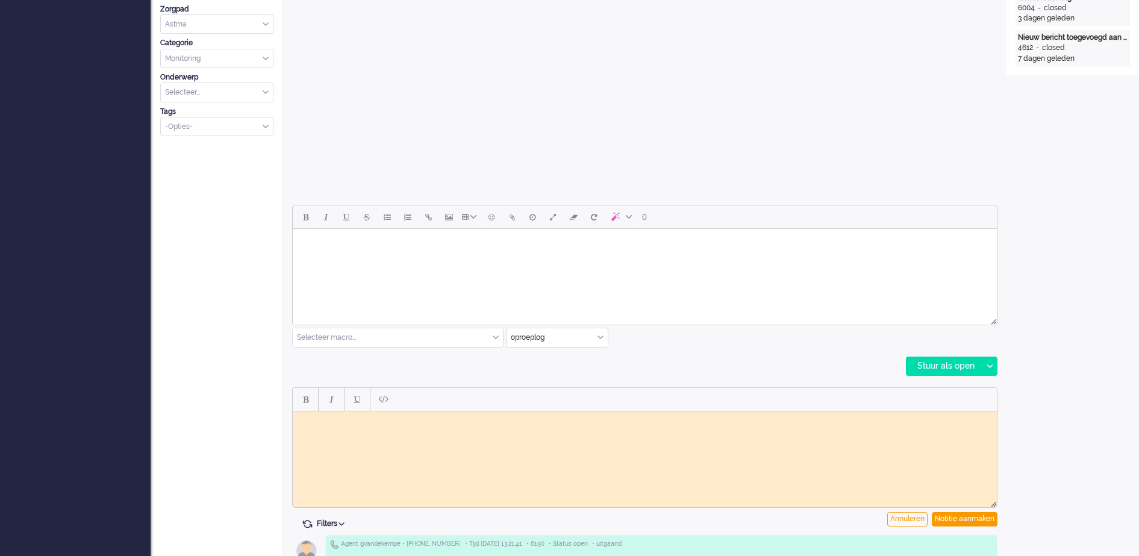
scroll to position [0, 0]
click at [968, 522] on div "Notitie aanmaken" at bounding box center [965, 519] width 66 height 14
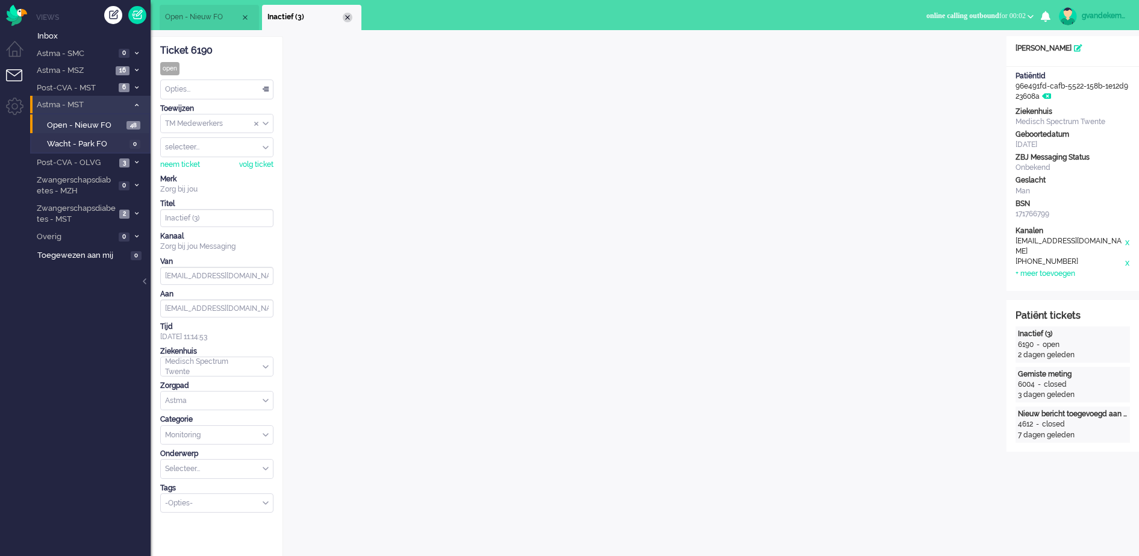
click at [346, 19] on div "Close tab" at bounding box center [348, 18] width 10 height 10
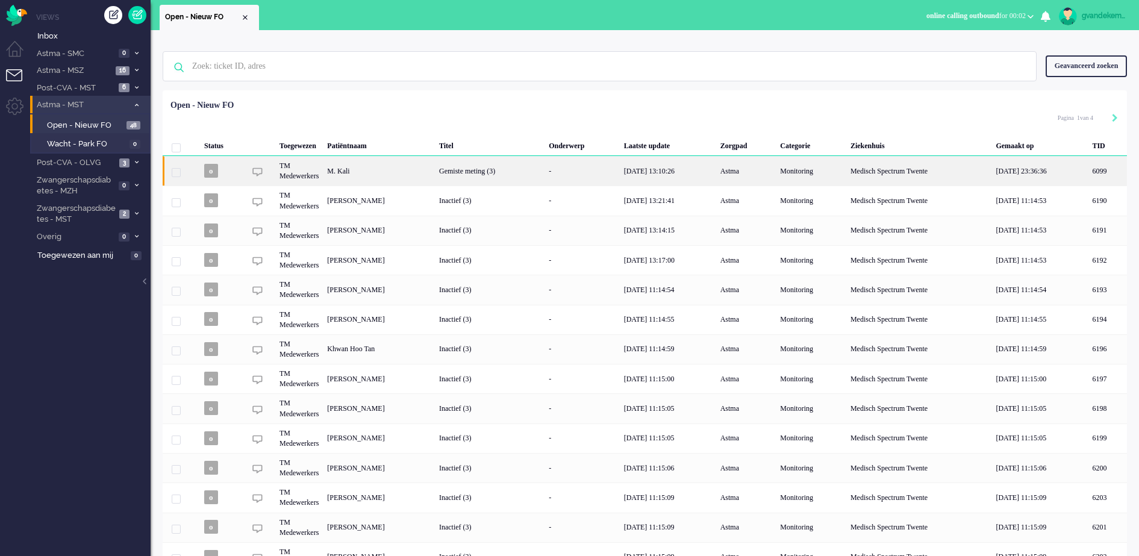
click at [545, 174] on div "Gemiste meting (3)" at bounding box center [490, 171] width 110 height 30
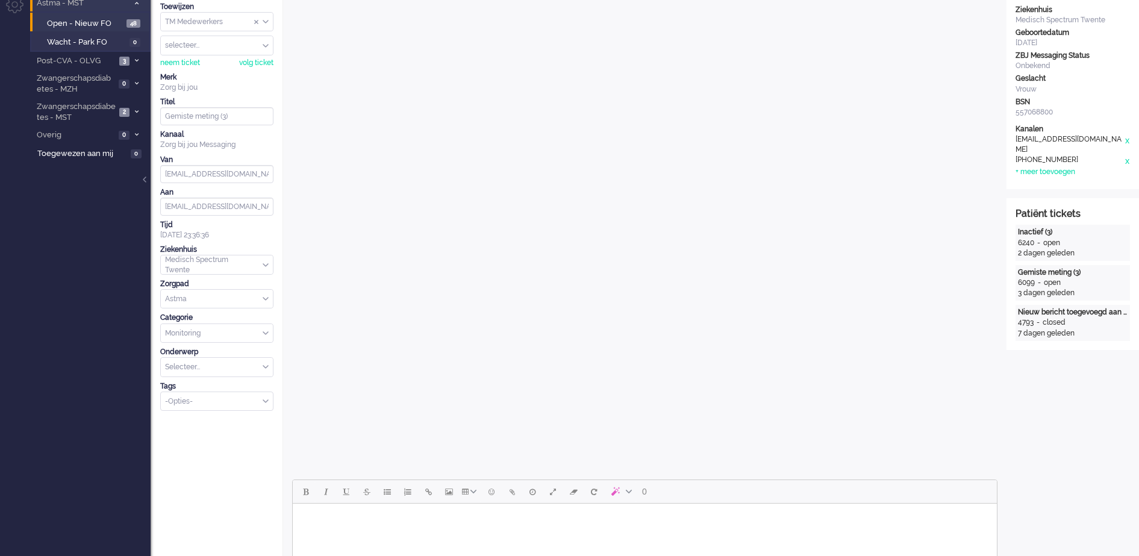
scroll to position [377, 0]
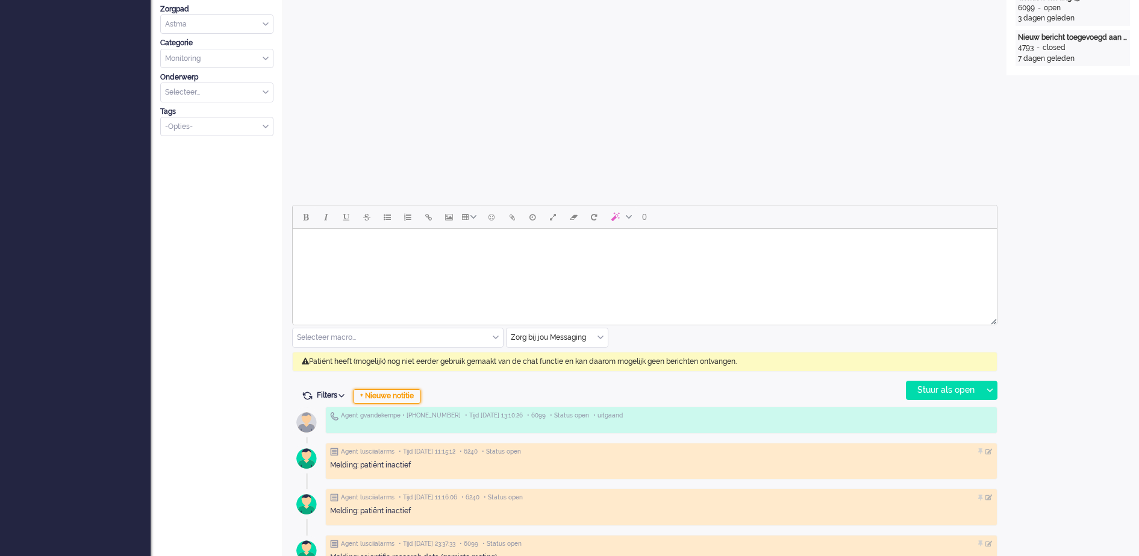
click at [393, 396] on div "+ Nieuwe notitie" at bounding box center [387, 396] width 68 height 14
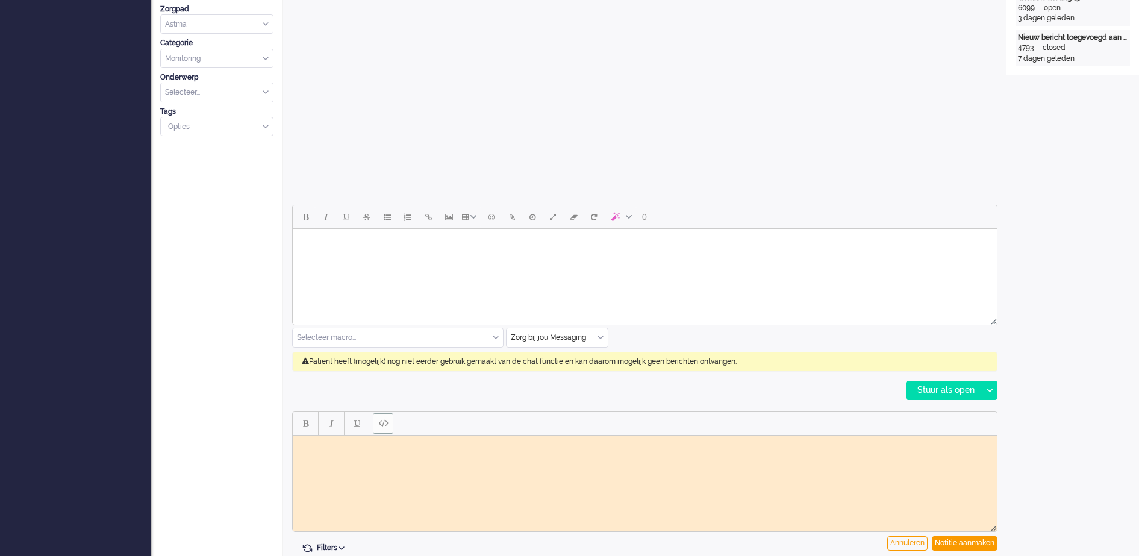
scroll to position [0, 0]
click at [383, 442] on body "Rich Text Area. Press ALT-0 for help." at bounding box center [645, 444] width 695 height 9
drag, startPoint x: 323, startPoint y: 452, endPoint x: 578, endPoint y: 870, distance: 489.2
click at [293, 435] on html "Gesproken; protocol kan worden klaargezet GJ" at bounding box center [645, 449] width 704 height 28
copy body "Gesproken; protocol kan worden klaargezet GJ"
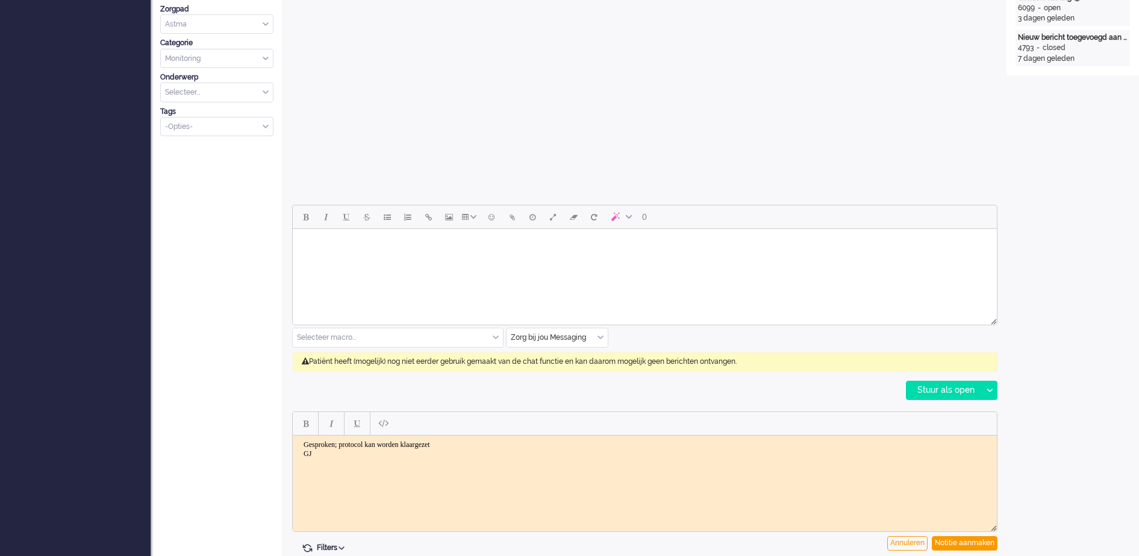
click at [916, 462] on html "Gesproken; protocol kan worden klaargezet GJ" at bounding box center [645, 449] width 704 height 28
click at [968, 541] on div "Notitie aanmaken" at bounding box center [965, 543] width 66 height 14
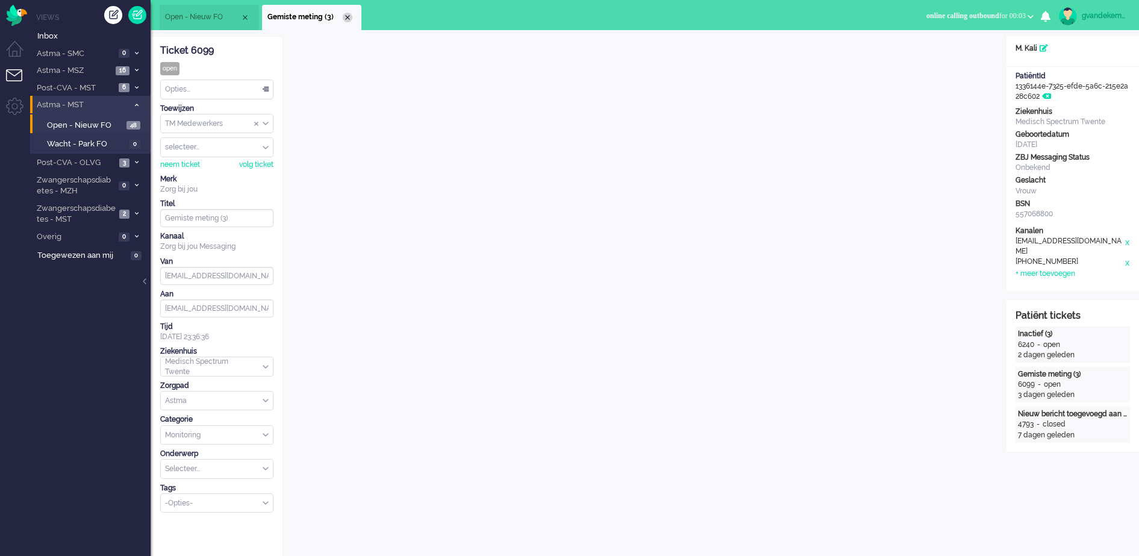
click at [346, 15] on div "Close tab" at bounding box center [348, 18] width 10 height 10
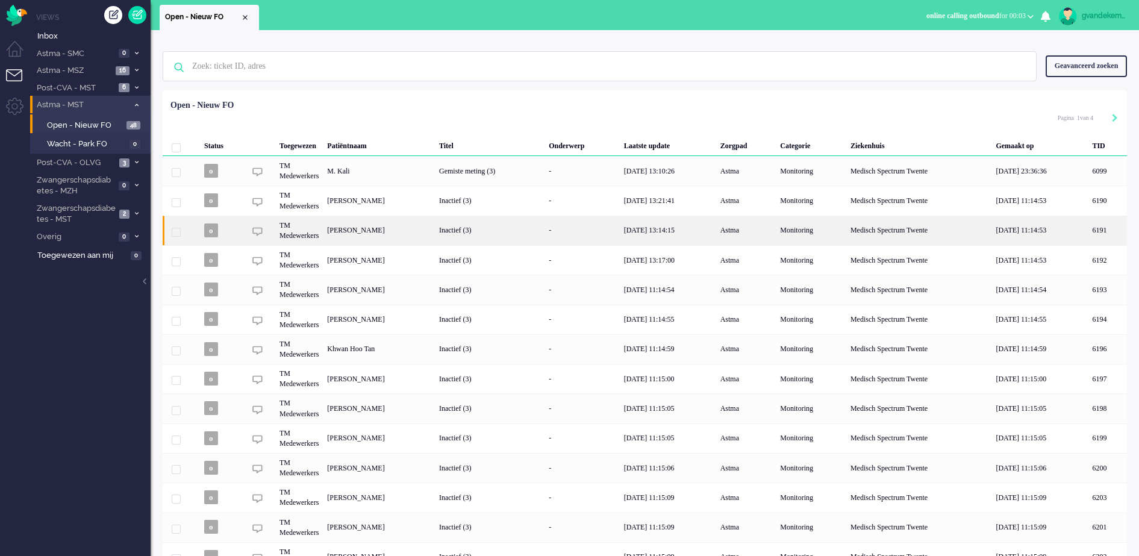
click at [545, 232] on div "Inactief (3)" at bounding box center [490, 231] width 110 height 30
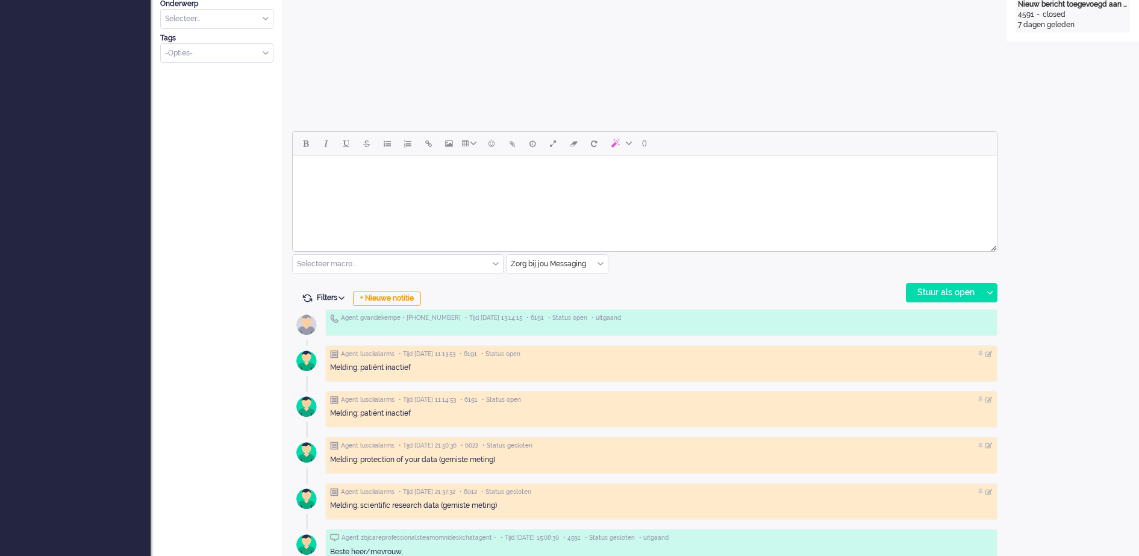
scroll to position [489, 0]
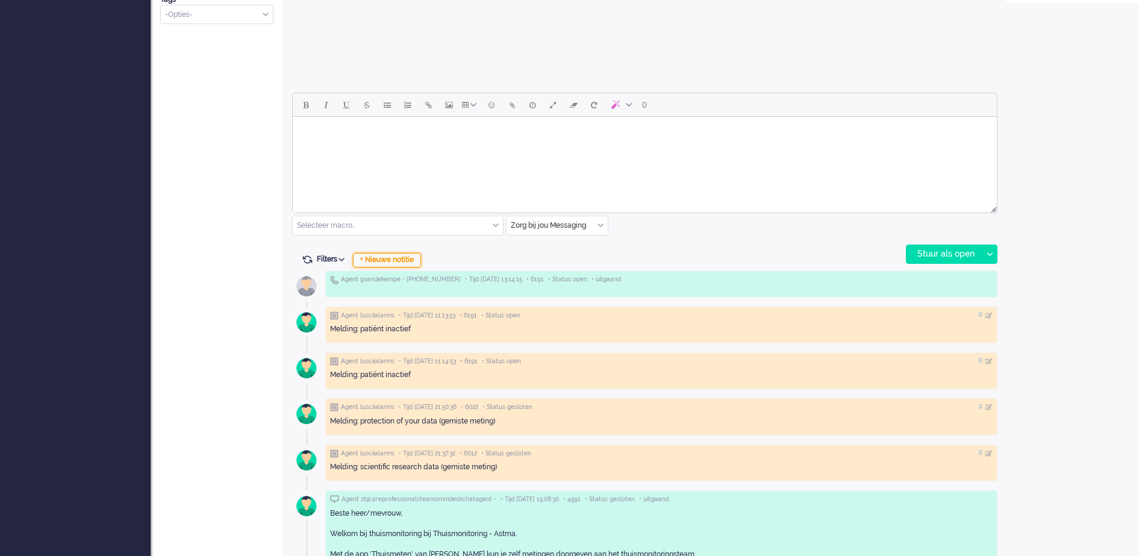
click at [392, 258] on div "+ Nieuwe notitie" at bounding box center [387, 260] width 68 height 14
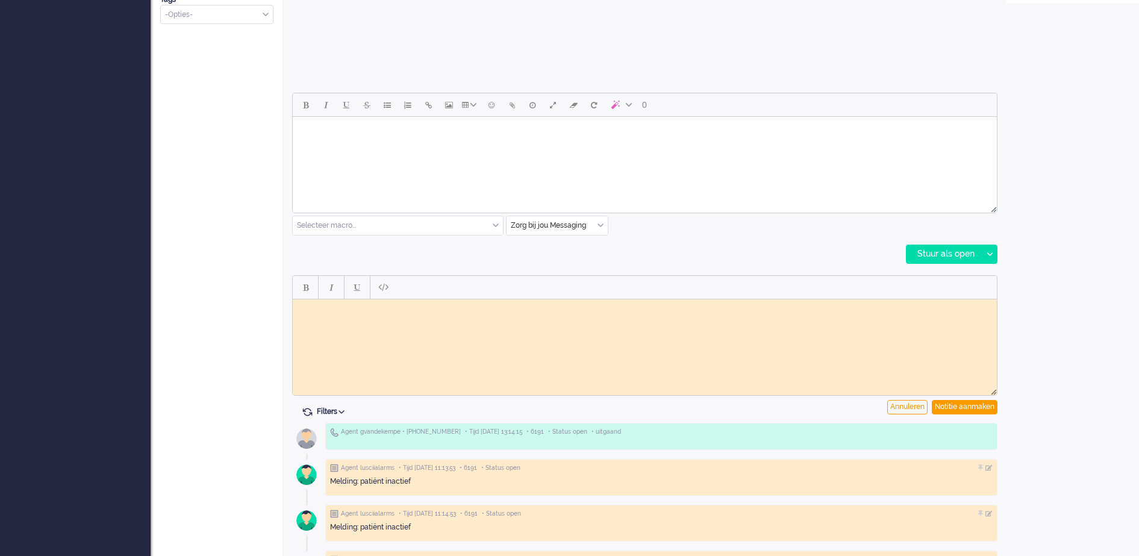
scroll to position [0, 0]
click at [373, 307] on body "Rich Text Area. Press ALT-0 for help." at bounding box center [645, 308] width 695 height 9
click at [974, 410] on div "Notitie aanmaken" at bounding box center [965, 407] width 66 height 14
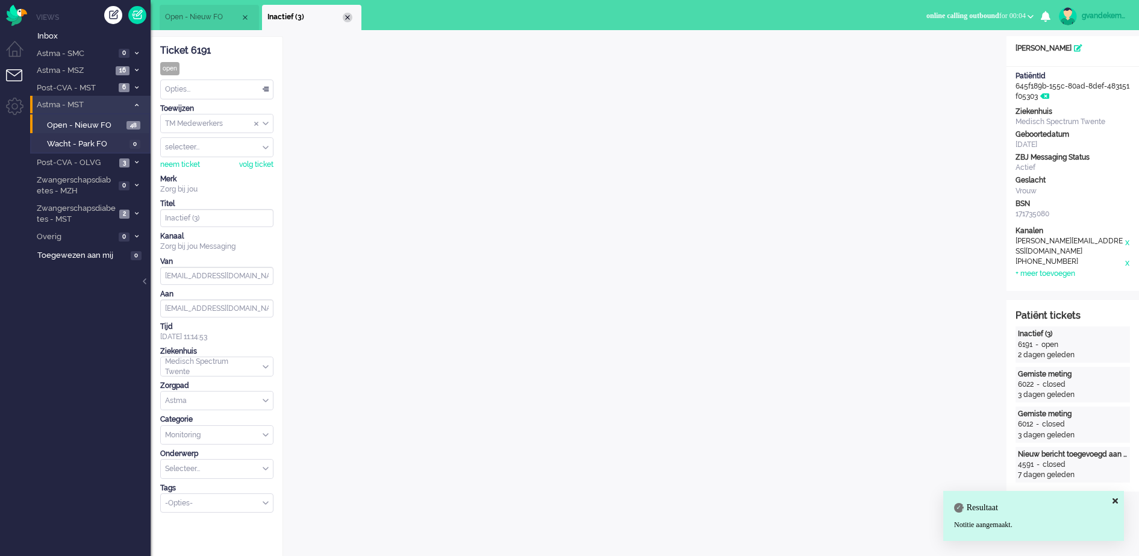
click at [348, 20] on div "Close tab" at bounding box center [348, 18] width 10 height 10
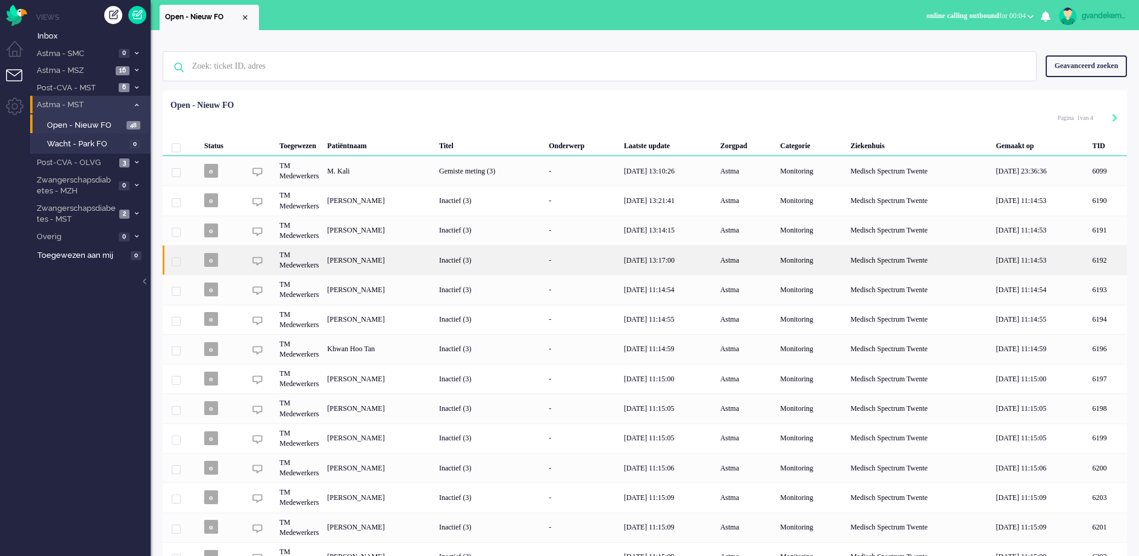
click at [545, 263] on div "Inactief (3)" at bounding box center [490, 260] width 110 height 30
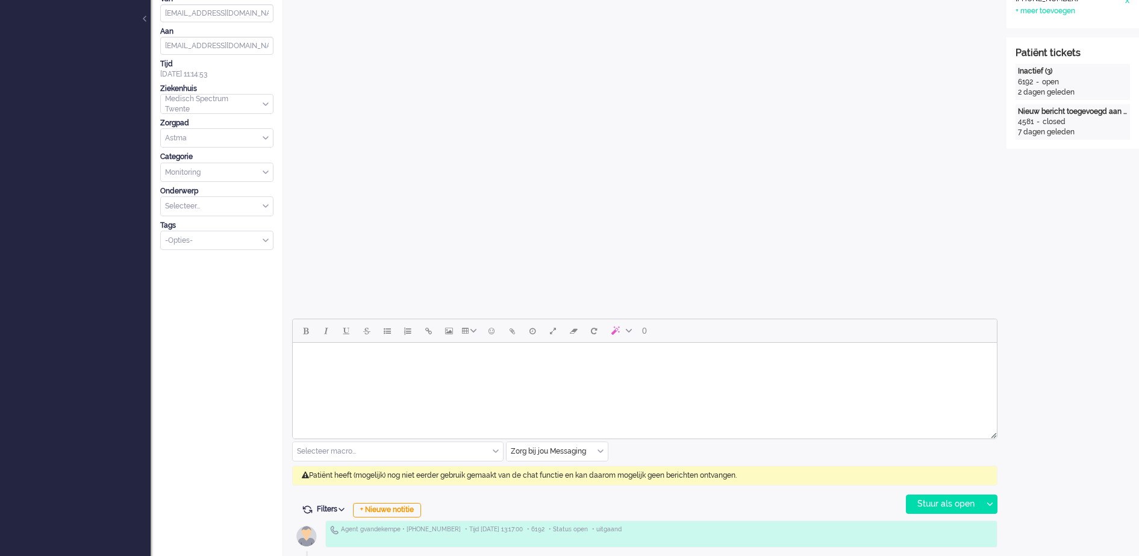
scroll to position [338, 0]
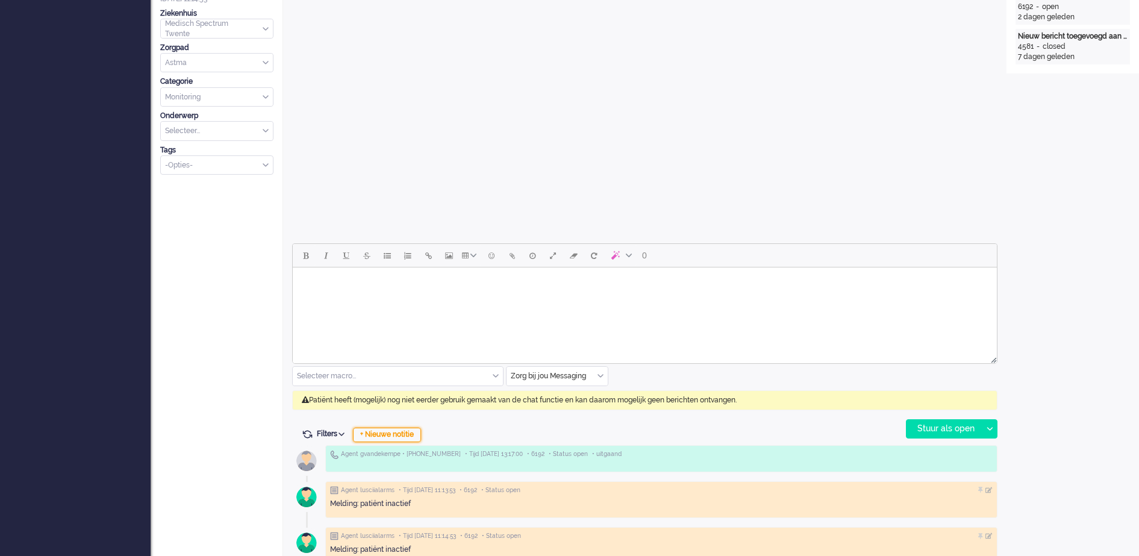
click at [407, 438] on div "+ Nieuwe notitie" at bounding box center [387, 435] width 68 height 14
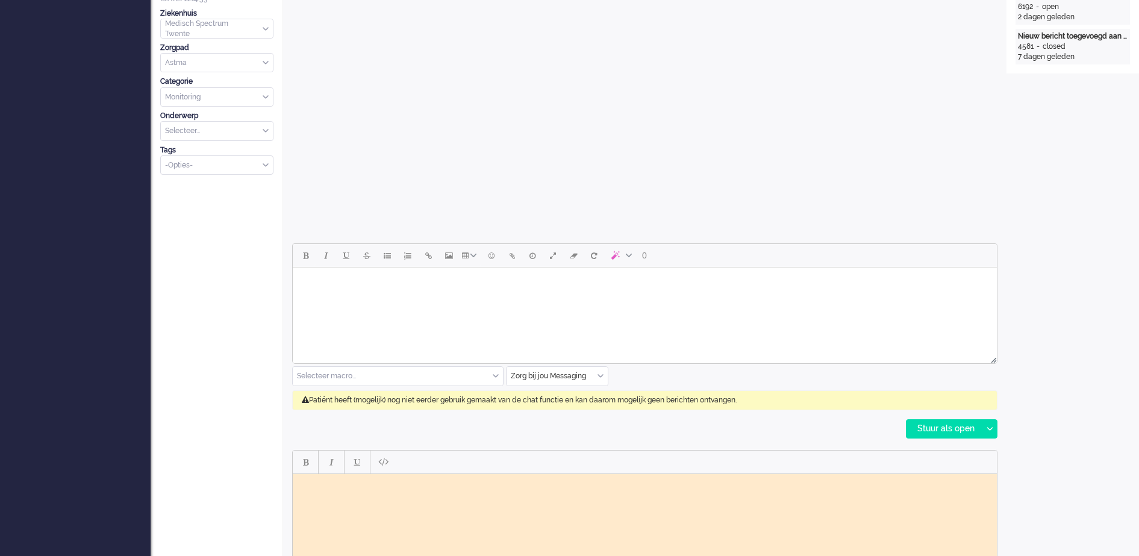
scroll to position [0, 0]
click at [354, 481] on body "Rich Text Area. Press ALT-0 for help." at bounding box center [645, 482] width 695 height 9
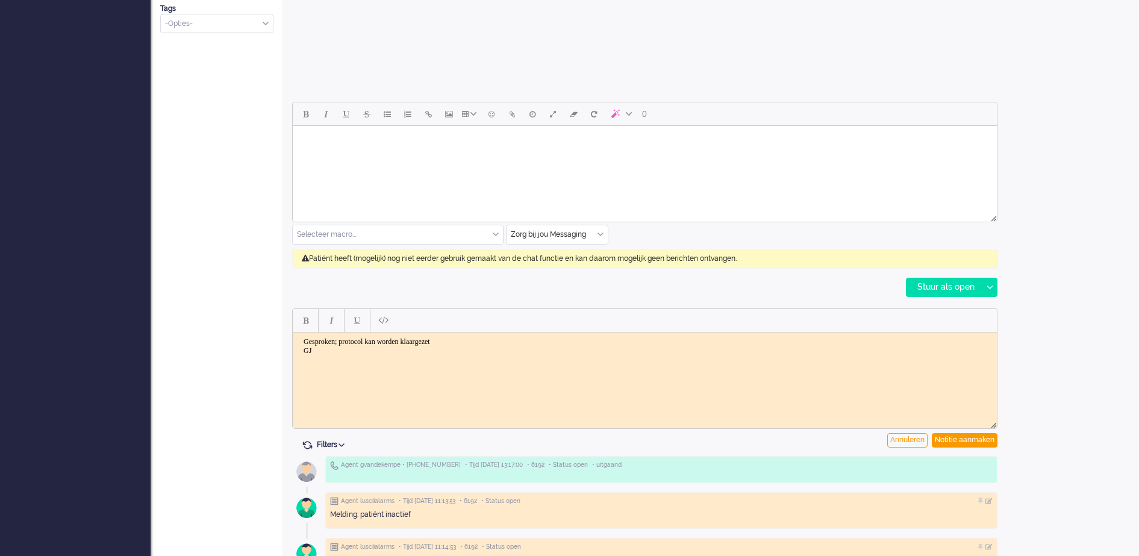
scroll to position [489, 0]
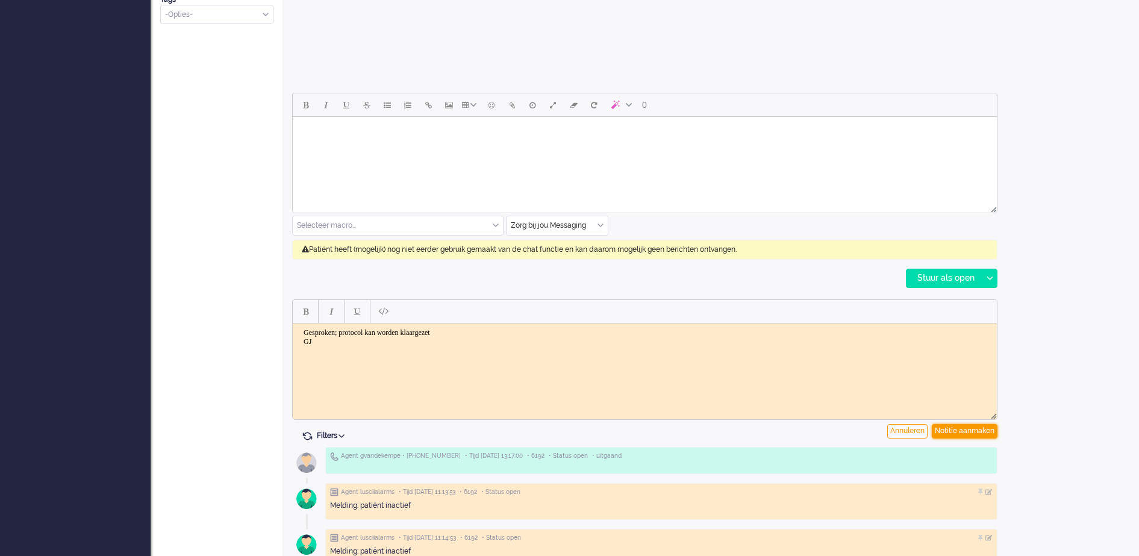
click at [982, 433] on div "Notitie aanmaken" at bounding box center [965, 431] width 66 height 14
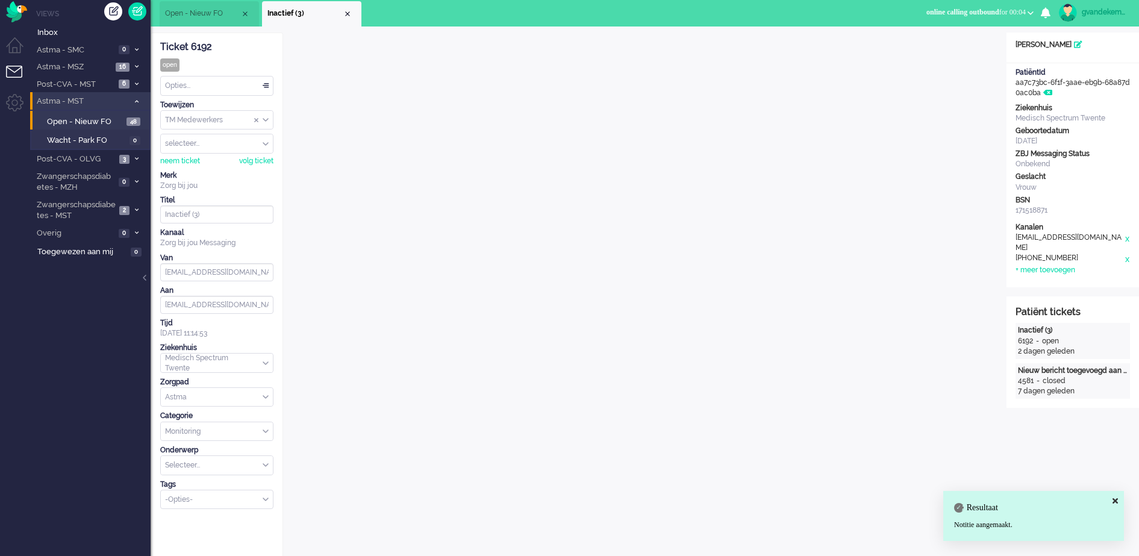
scroll to position [0, 0]
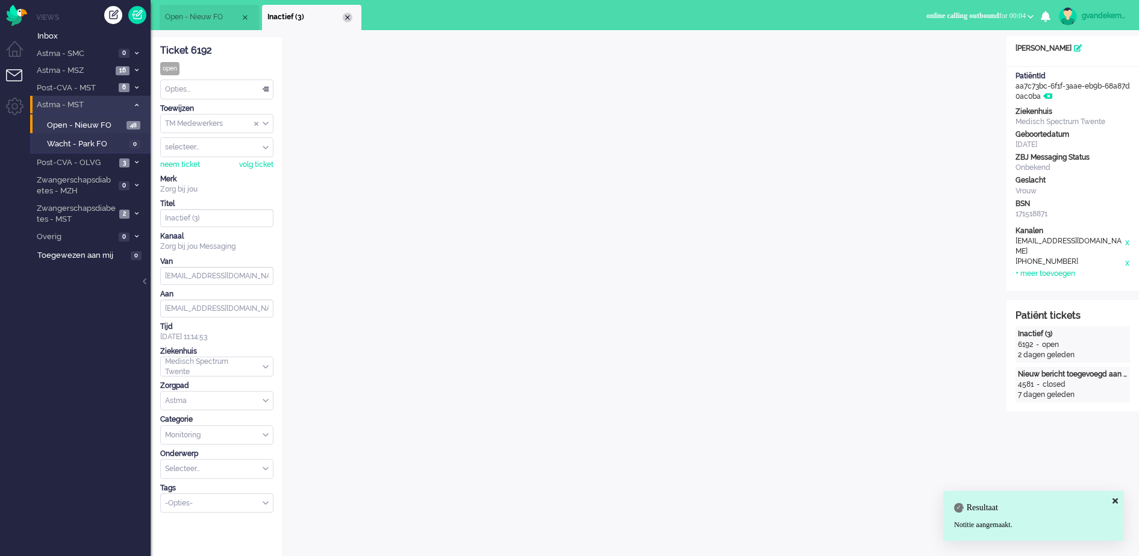
click at [348, 16] on div "Close tab" at bounding box center [348, 18] width 10 height 10
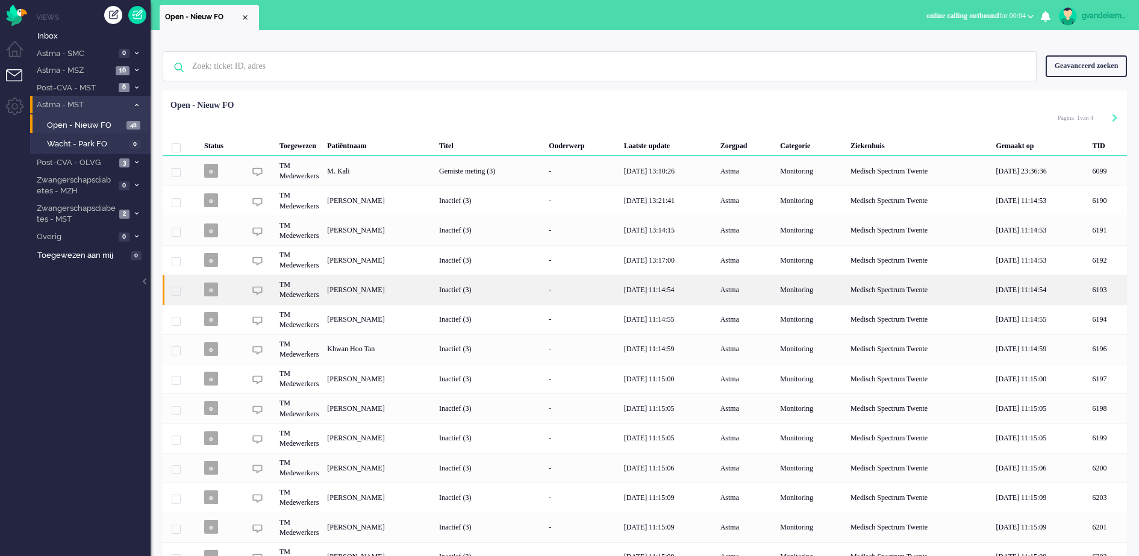
click at [1088, 293] on div "Gerhard Johannes Antonius Witbreuk" at bounding box center [1107, 290] width 39 height 30
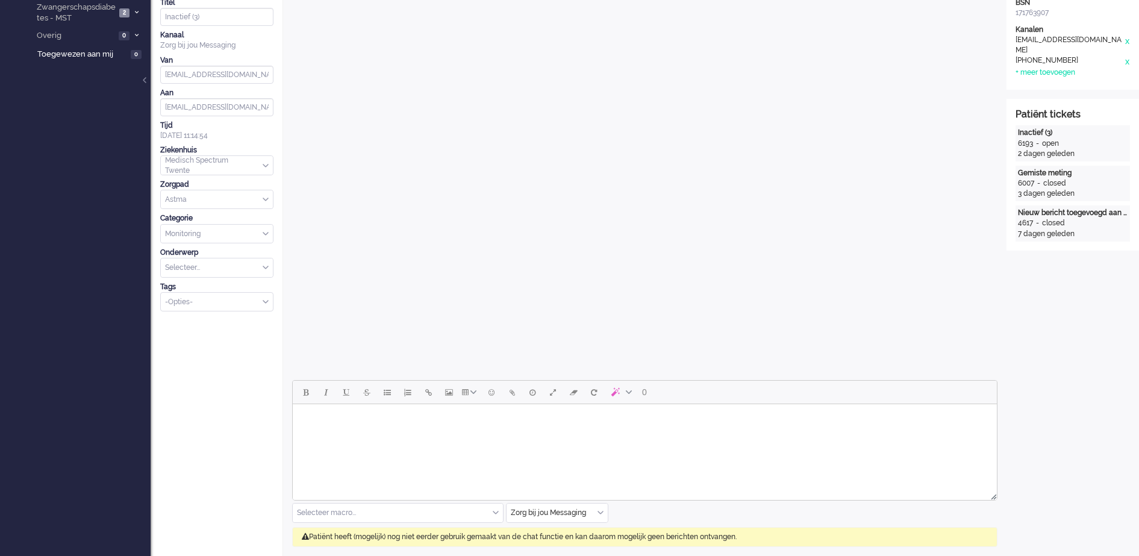
scroll to position [377, 0]
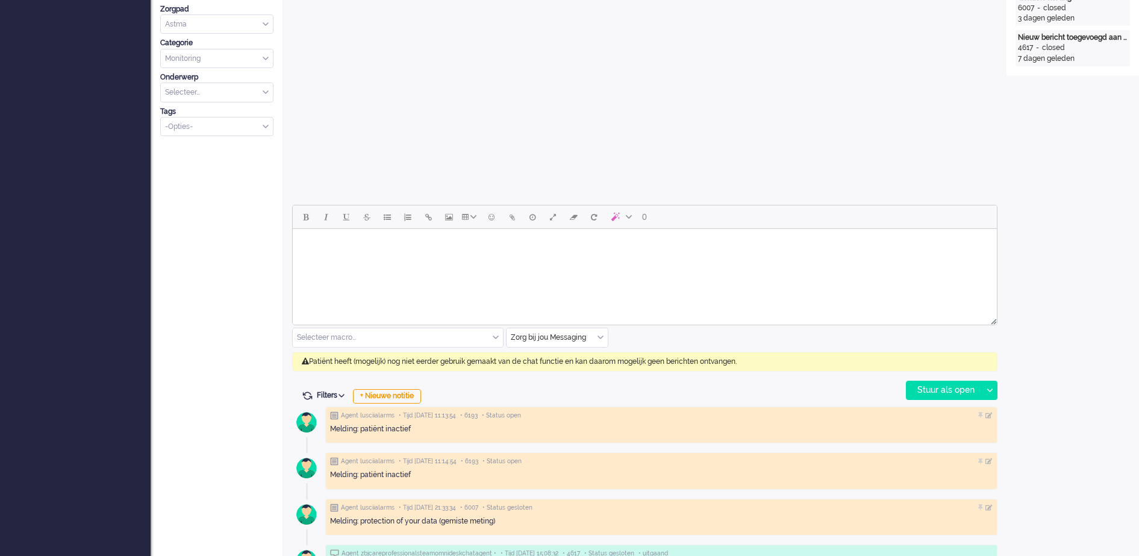
click at [601, 339] on div "Zorg bij jou Messaging" at bounding box center [557, 337] width 101 height 19
click at [548, 372] on span "uitgaand telefoon" at bounding box center [542, 373] width 60 height 10
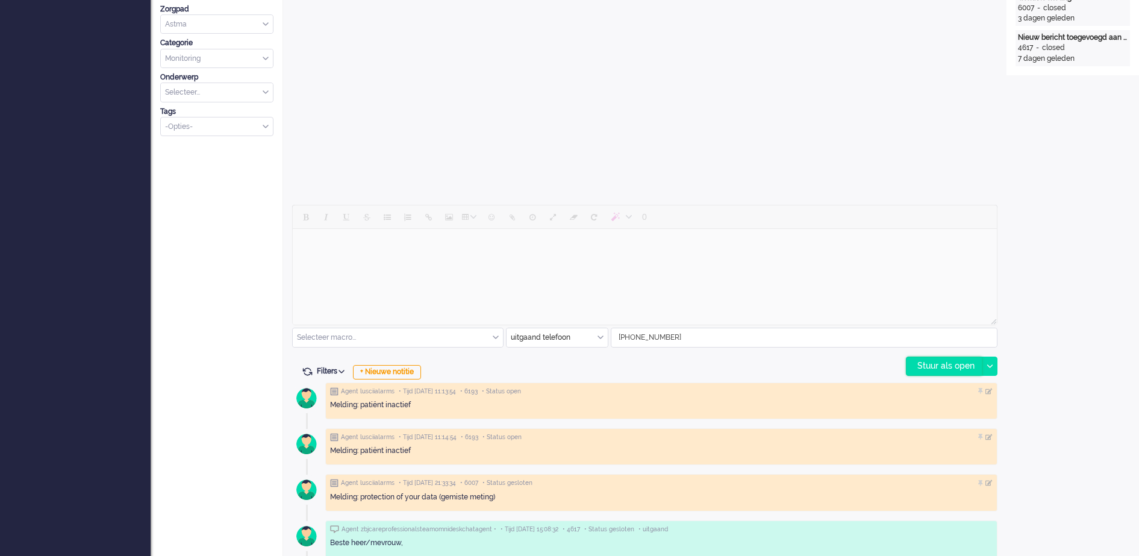
click at [953, 365] on div "Stuur als open" at bounding box center [944, 366] width 75 height 18
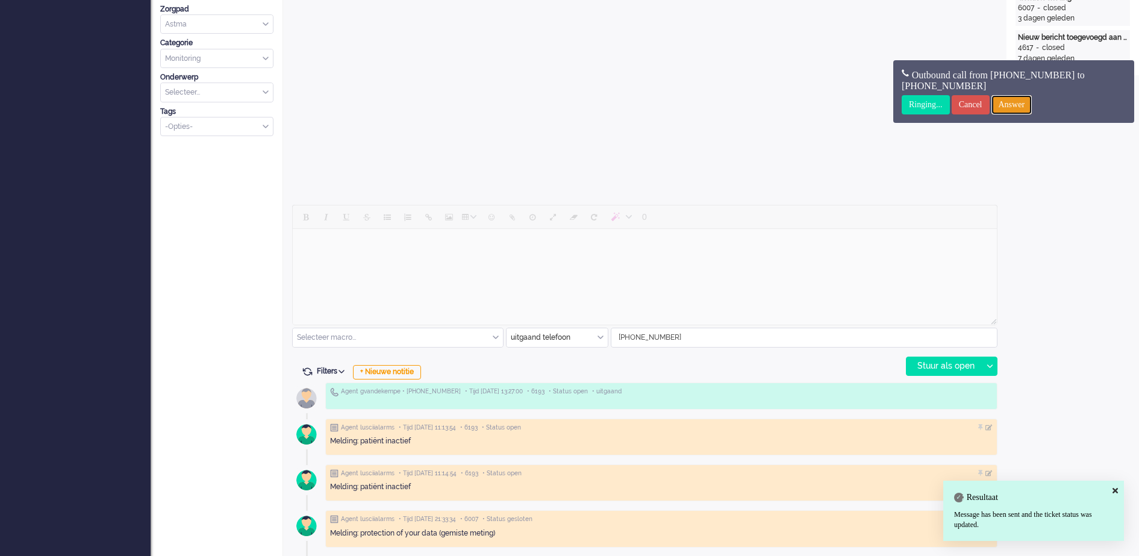
click at [1031, 102] on input "Answer" at bounding box center [1012, 104] width 41 height 19
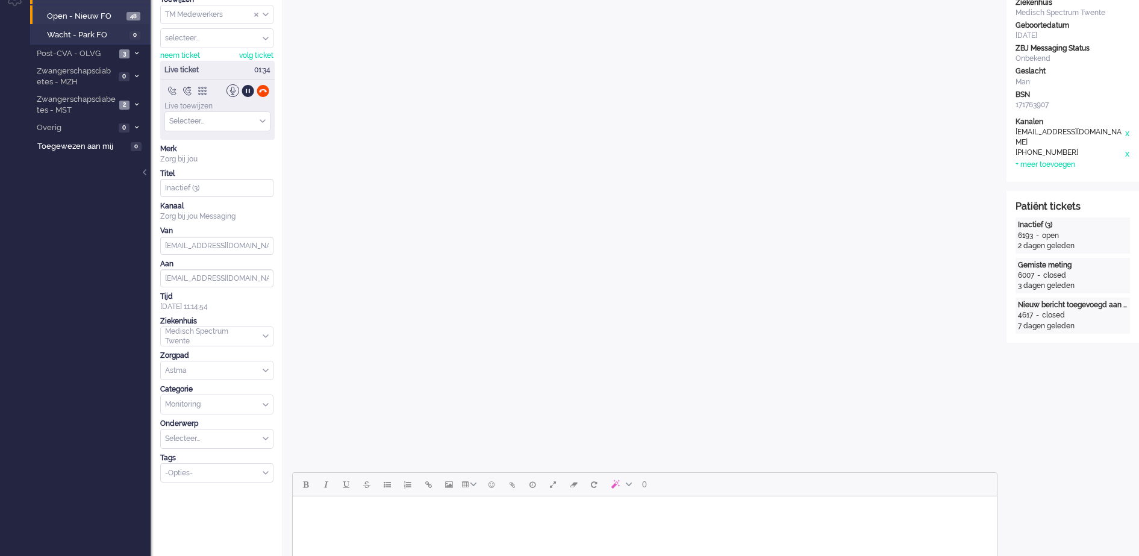
scroll to position [75, 0]
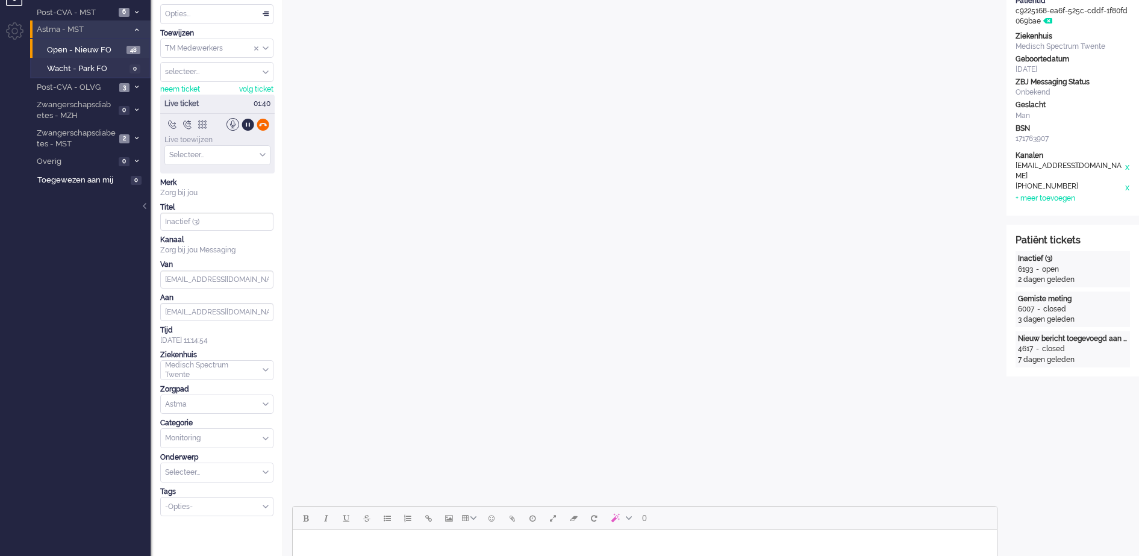
click at [266, 125] on div at bounding box center [263, 124] width 13 height 13
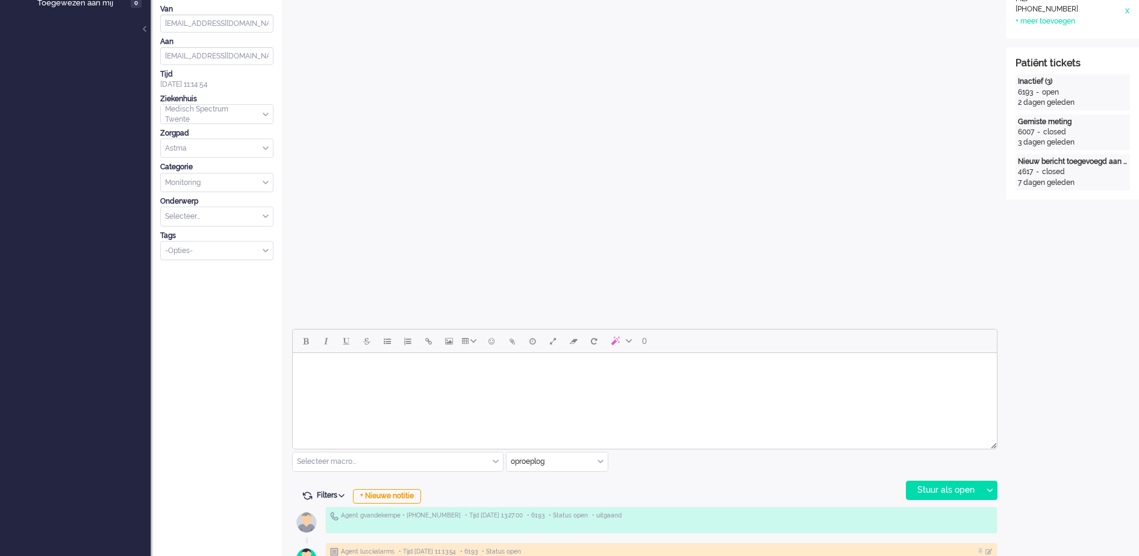
scroll to position [452, 0]
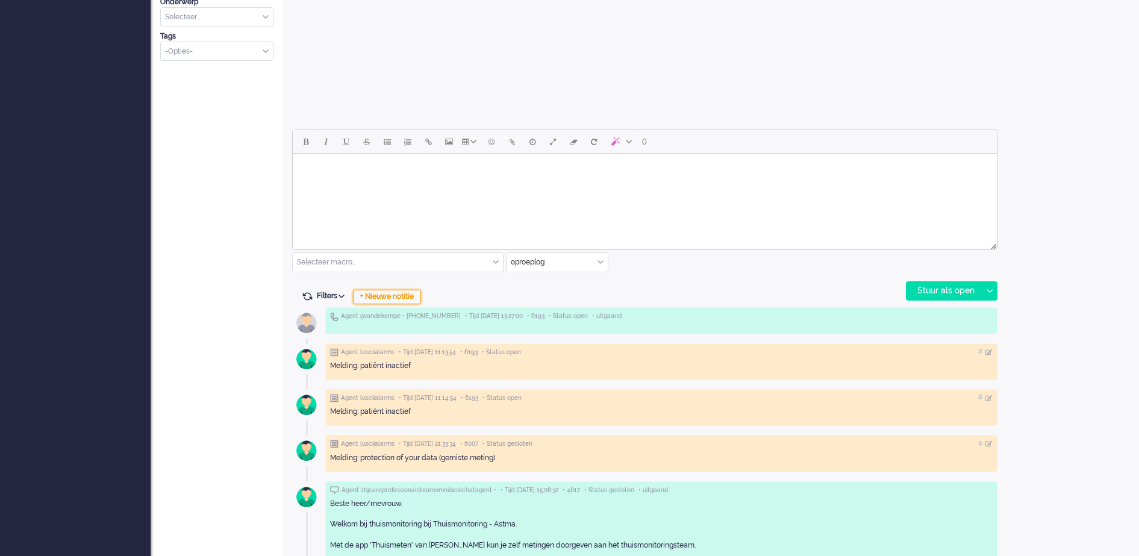
click at [377, 295] on div "+ Nieuwe notitie" at bounding box center [387, 297] width 68 height 14
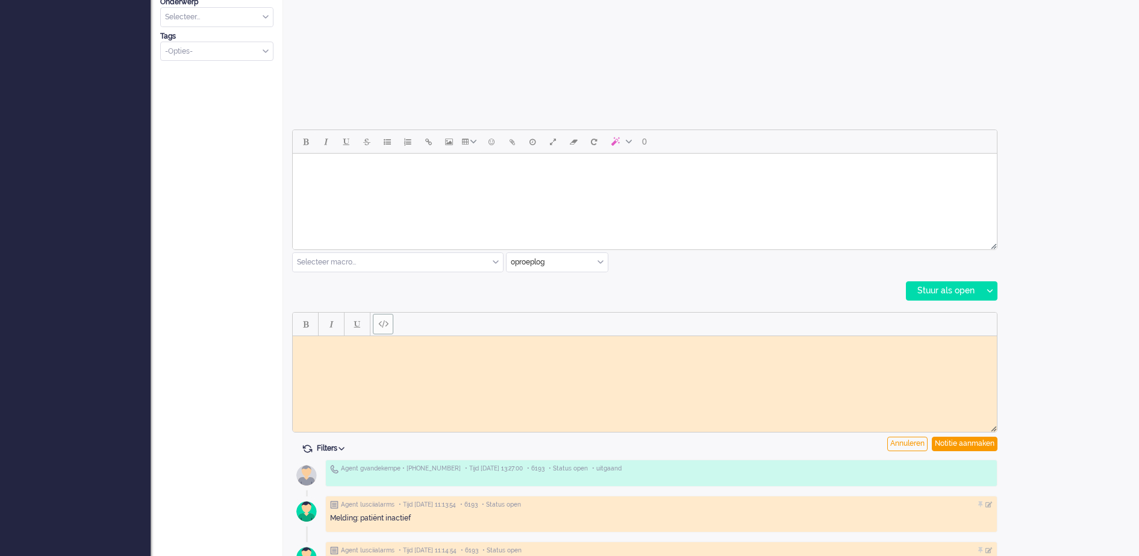
scroll to position [0, 0]
click at [366, 351] on html at bounding box center [645, 345] width 704 height 19
click at [981, 439] on div "Notitie aanmaken" at bounding box center [965, 444] width 66 height 14
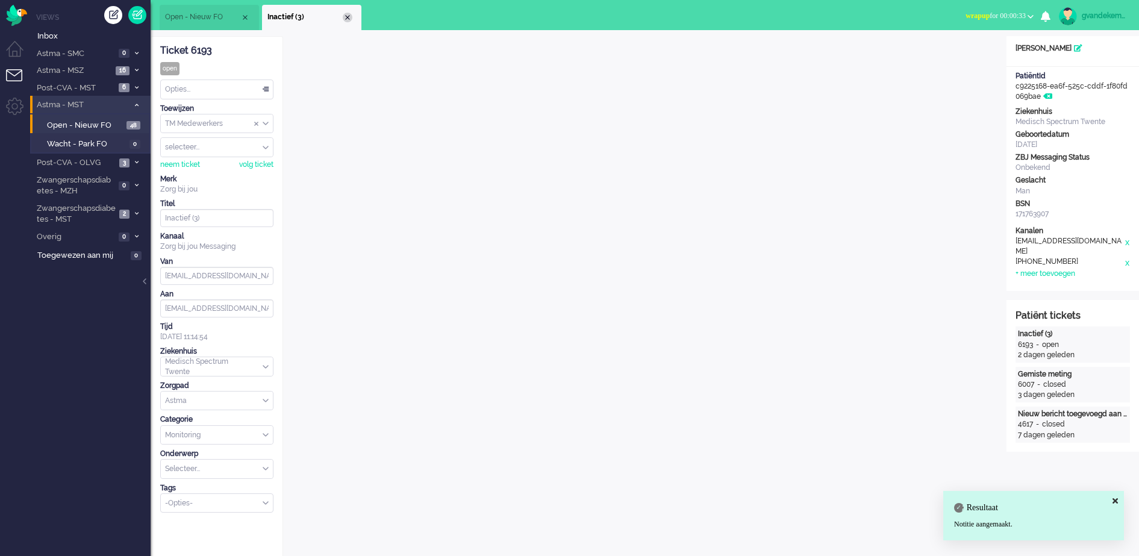
click at [346, 19] on div "Close tab" at bounding box center [348, 18] width 10 height 10
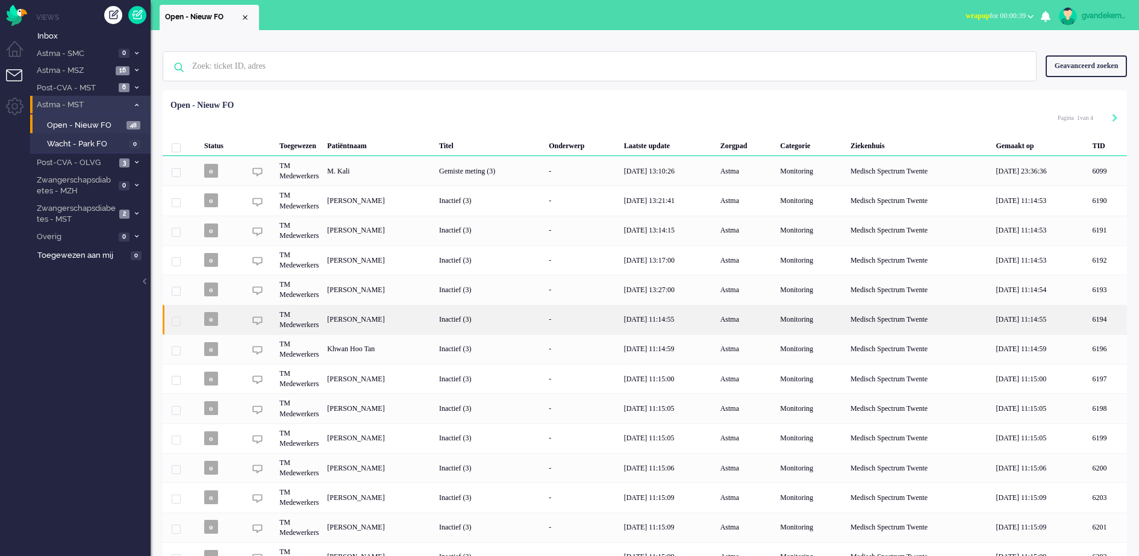
click at [1088, 322] on div "Tonny Walda" at bounding box center [1107, 320] width 39 height 30
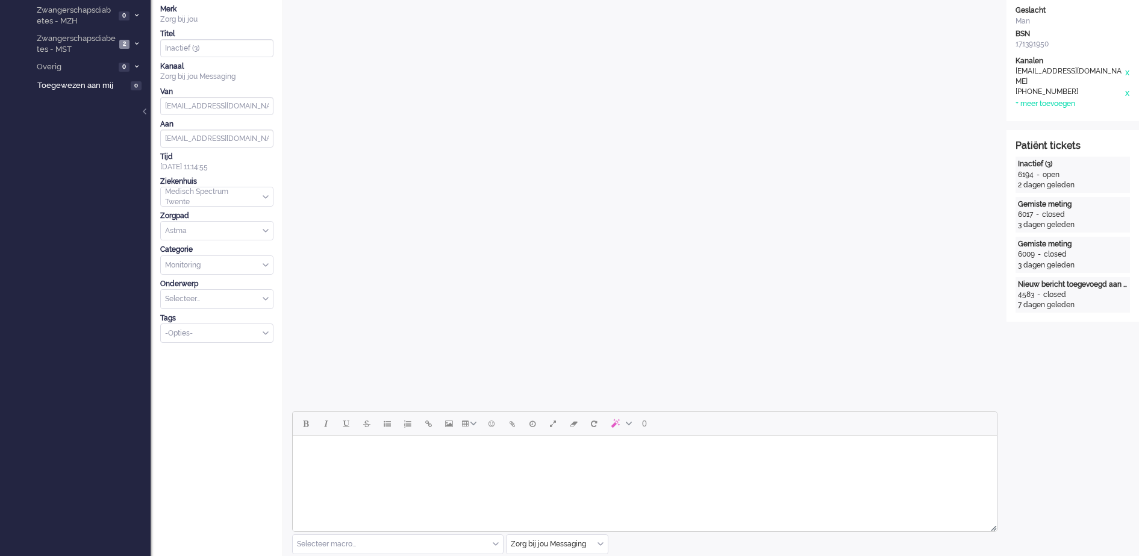
scroll to position [301, 0]
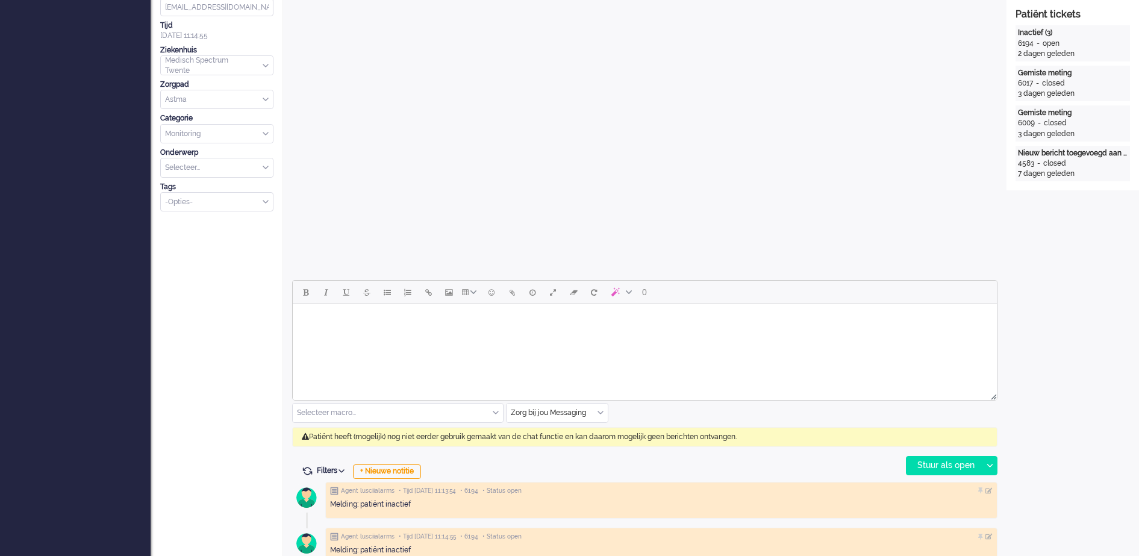
click at [602, 413] on div "Zorg bij jou Messaging" at bounding box center [557, 413] width 101 height 19
click at [557, 444] on span "uitgaand telefoon" at bounding box center [542, 448] width 60 height 10
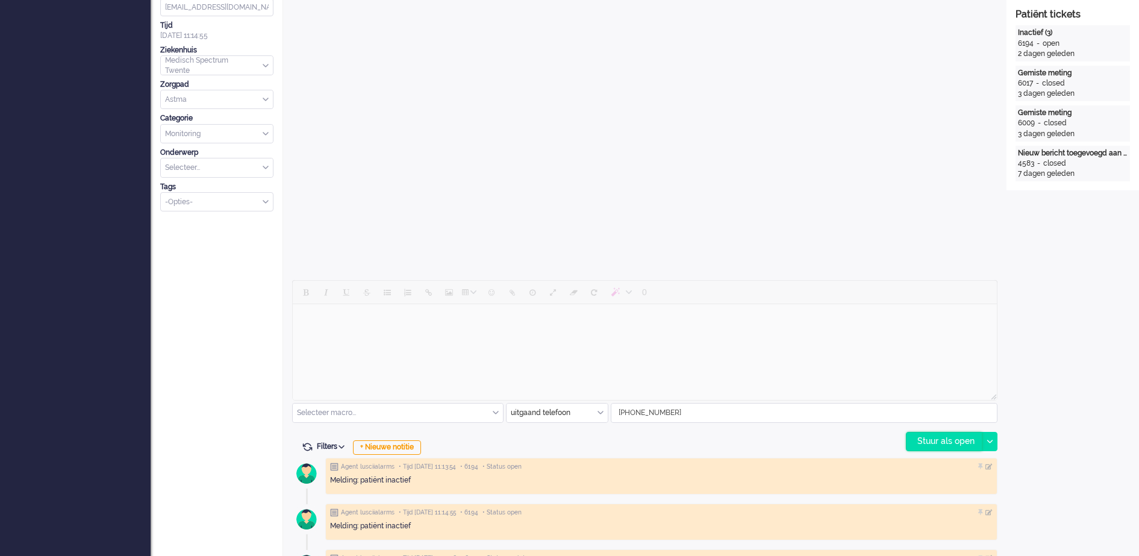
click at [966, 440] on div "Stuur als open" at bounding box center [944, 442] width 75 height 18
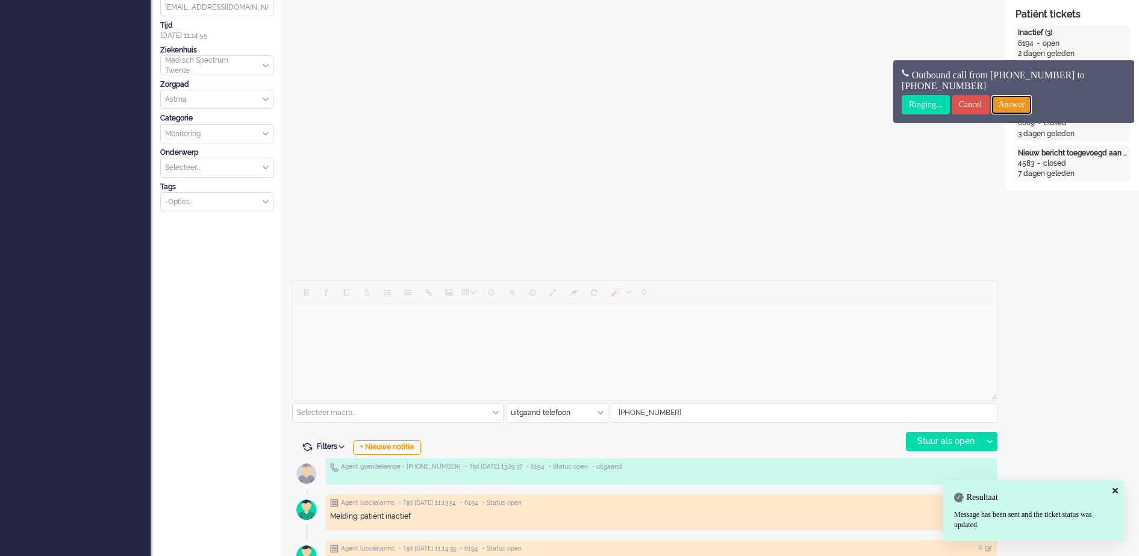
click at [1029, 99] on input "Answer" at bounding box center [1012, 104] width 41 height 19
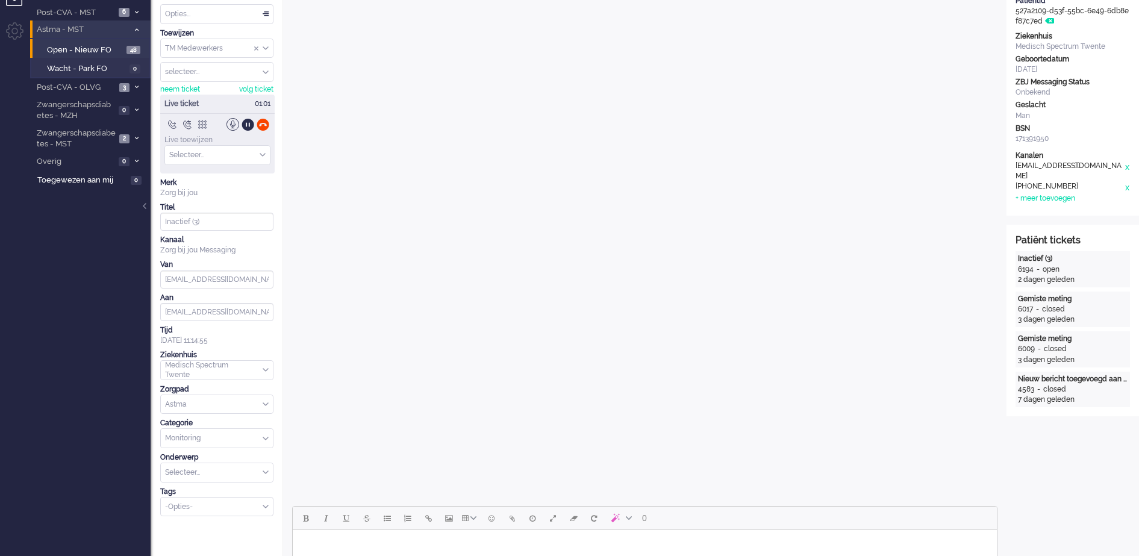
scroll to position [0, 0]
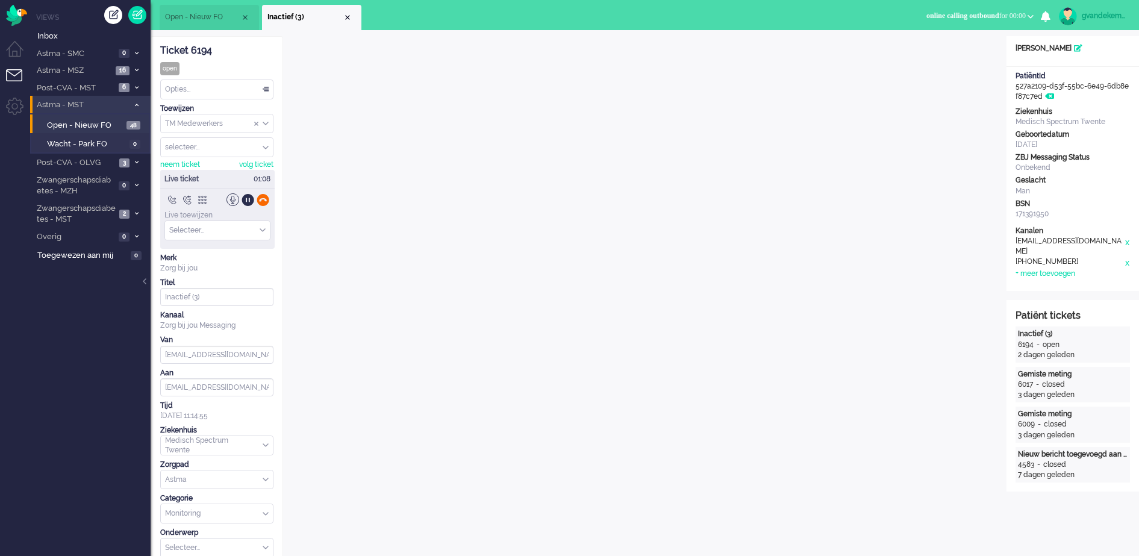
click at [262, 201] on div at bounding box center [263, 199] width 13 height 13
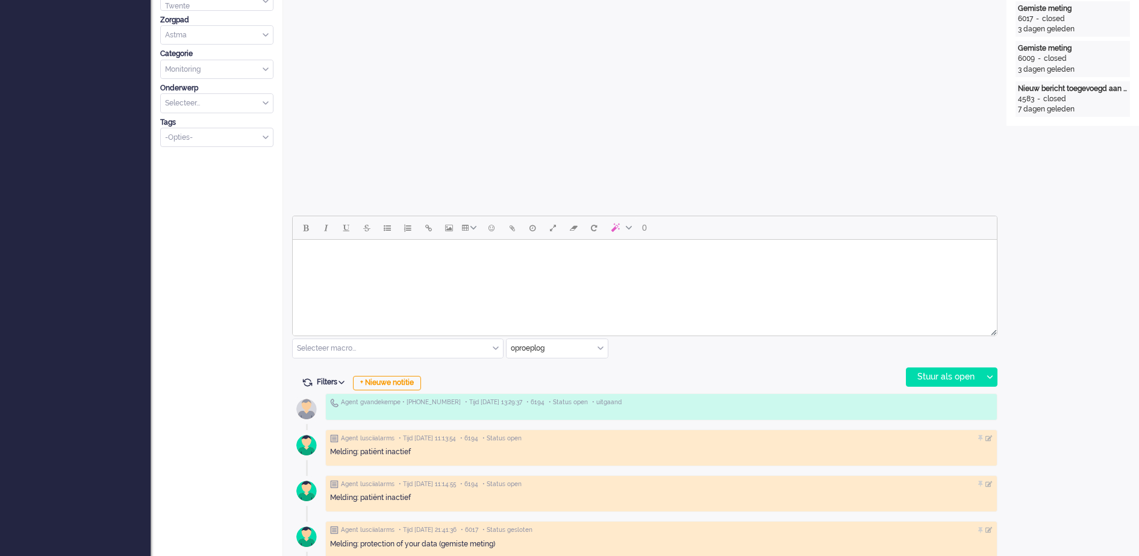
scroll to position [452, 0]
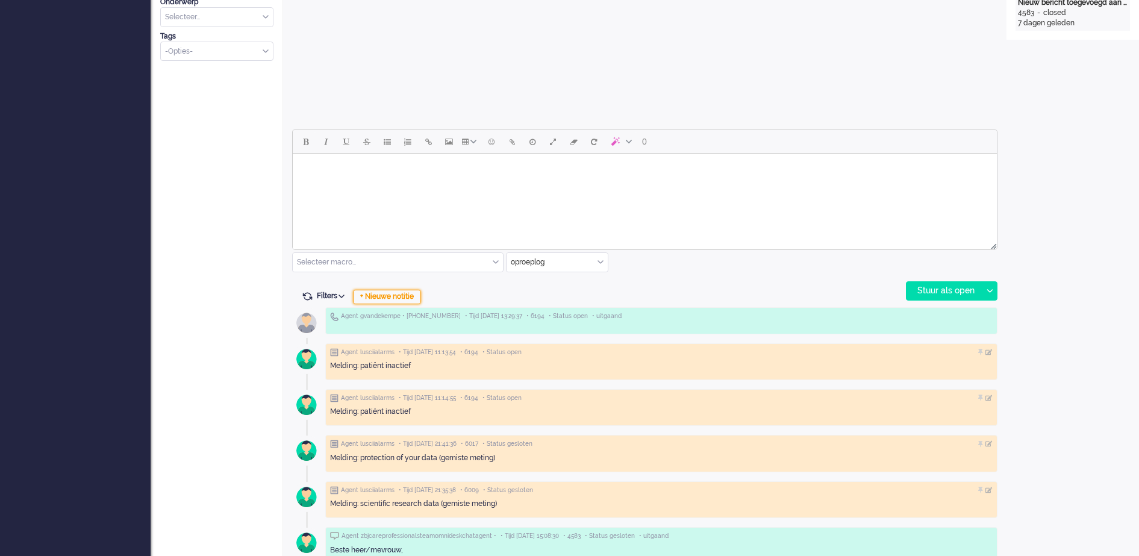
click at [399, 294] on div "+ Nieuwe notitie" at bounding box center [387, 297] width 68 height 14
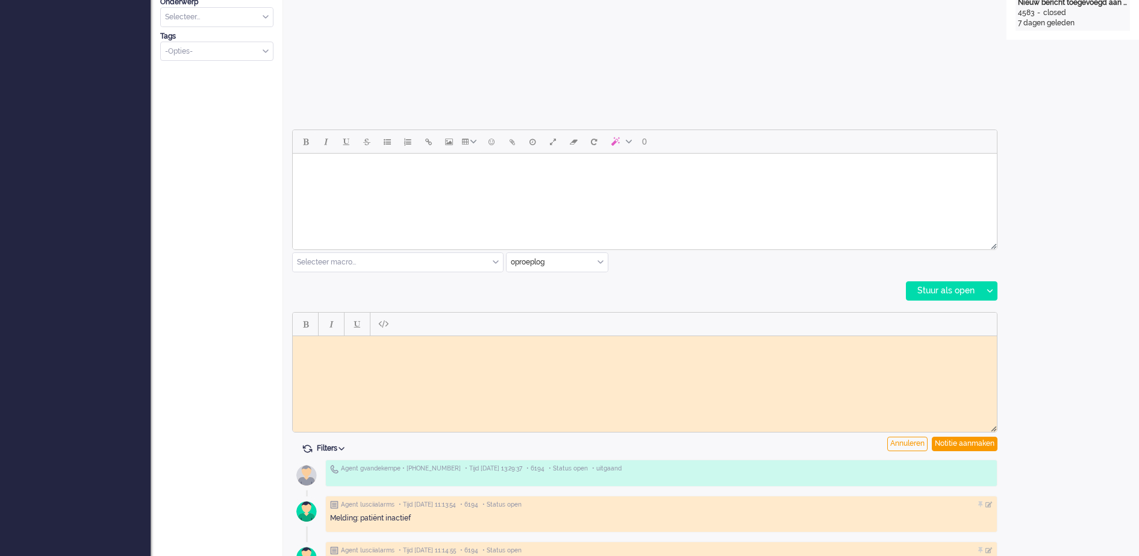
scroll to position [0, 0]
click at [385, 354] on html at bounding box center [645, 345] width 704 height 19
click at [985, 442] on div "Notitie aanmaken" at bounding box center [965, 444] width 66 height 14
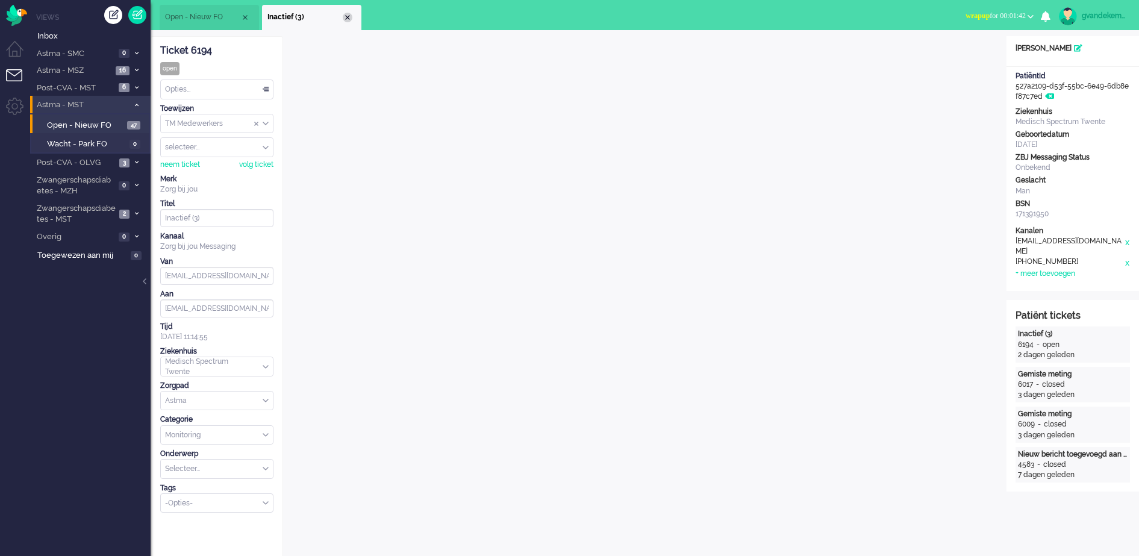
click at [345, 18] on div "Close tab" at bounding box center [348, 18] width 10 height 10
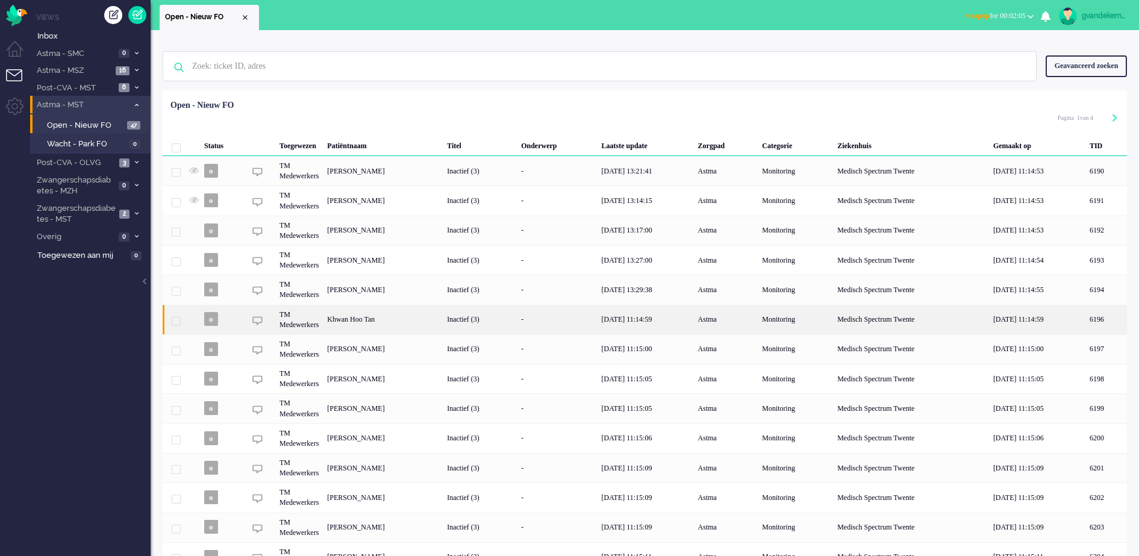
click at [1086, 325] on div "Khwan Hoo Tan" at bounding box center [1107, 320] width 42 height 30
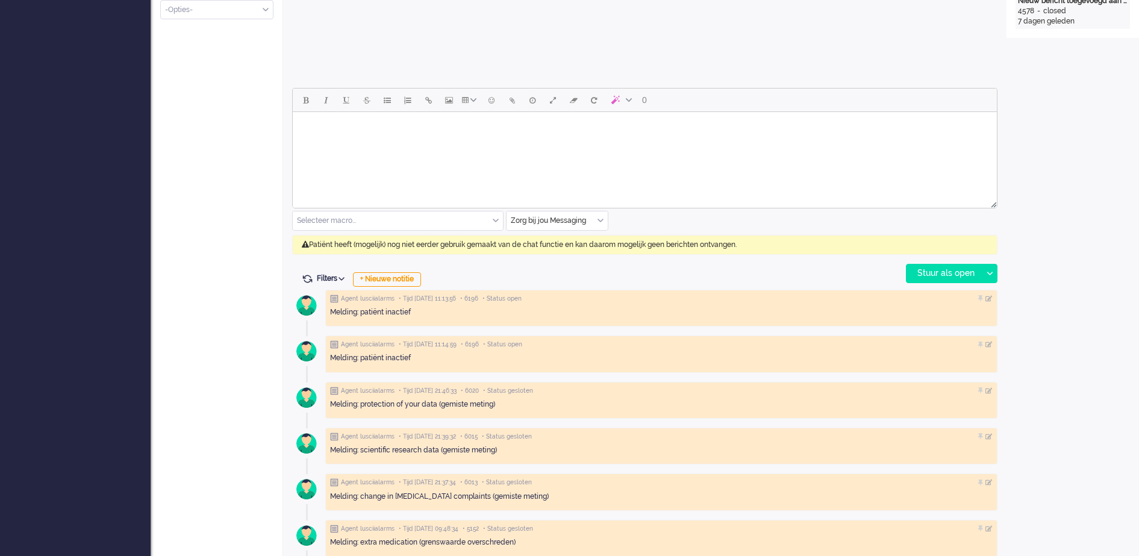
scroll to position [527, 0]
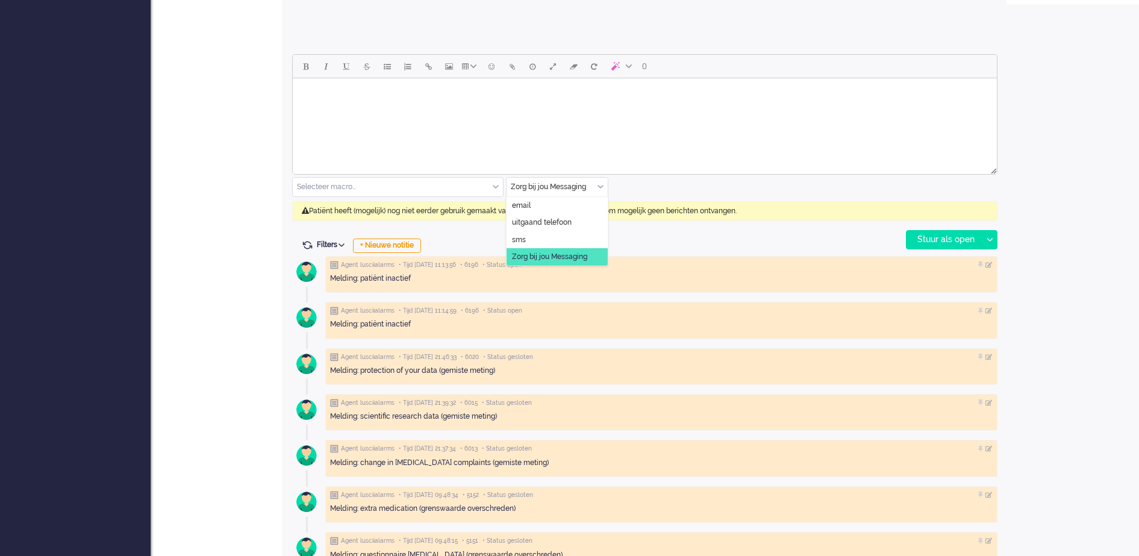
click at [600, 188] on div "Zorg bij jou Messaging" at bounding box center [557, 187] width 101 height 19
click at [562, 222] on span "uitgaand telefoon" at bounding box center [542, 223] width 60 height 10
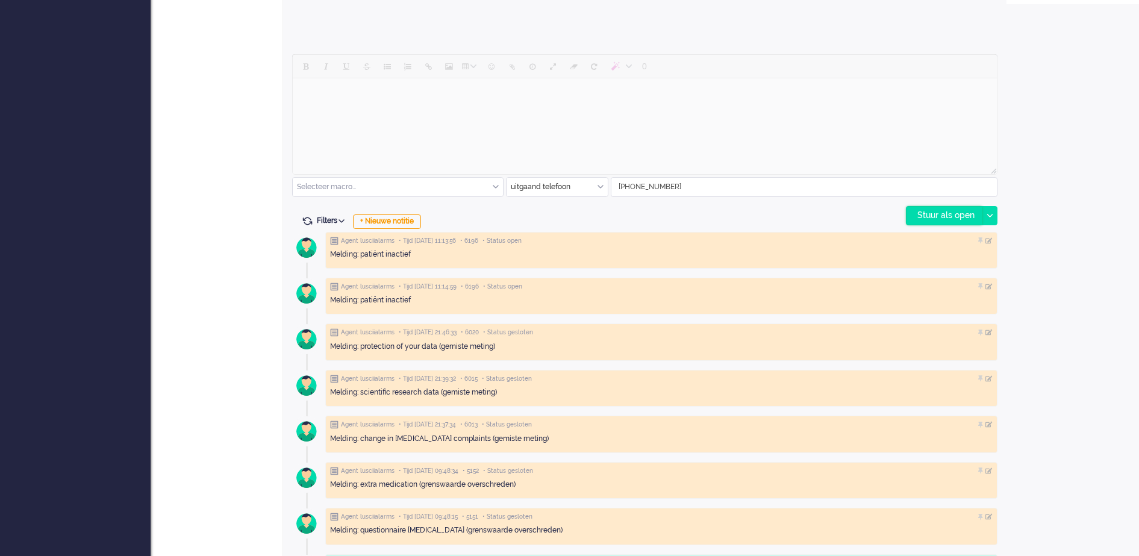
click at [967, 216] on div "Stuur als open" at bounding box center [944, 216] width 75 height 18
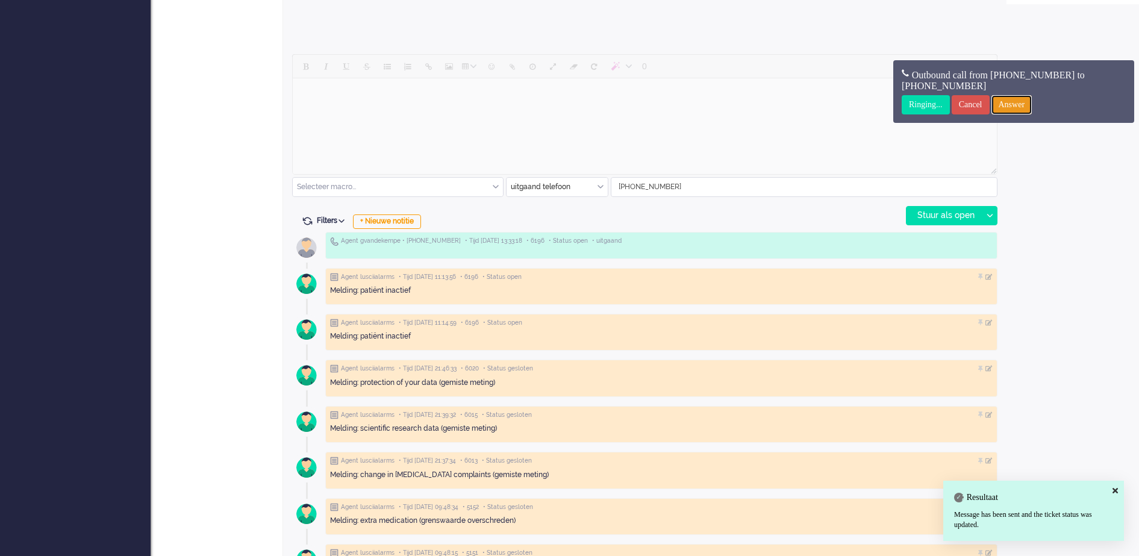
click at [1012, 100] on input "Answer" at bounding box center [1012, 104] width 41 height 19
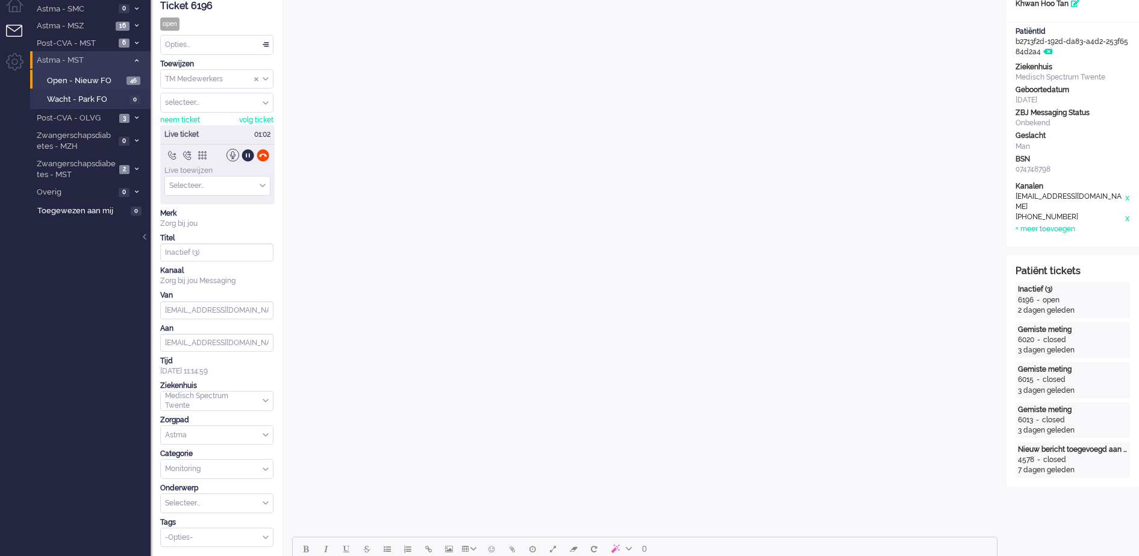
scroll to position [0, 0]
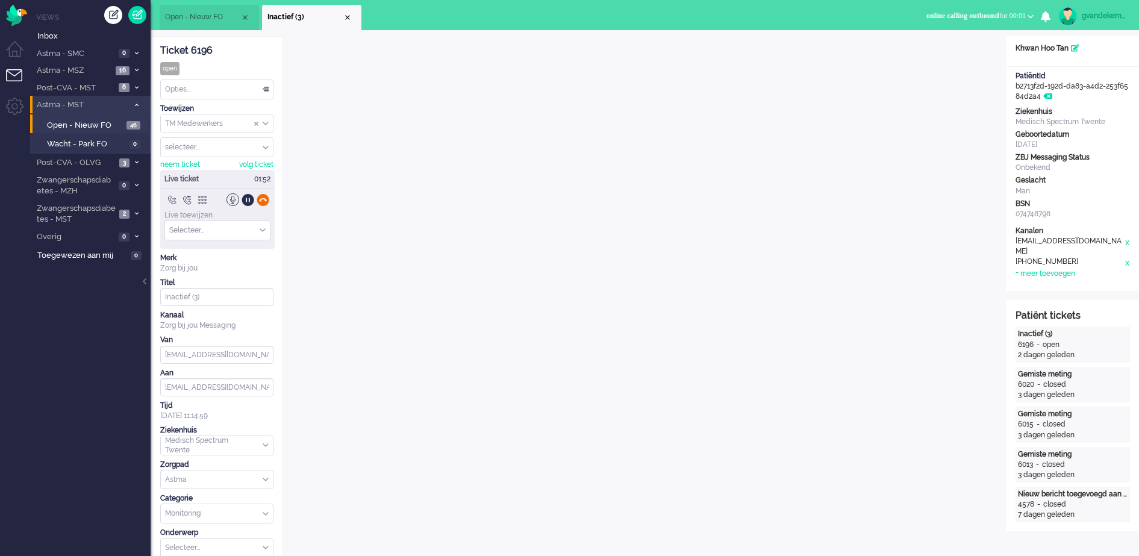
click at [261, 199] on div at bounding box center [263, 199] width 13 height 13
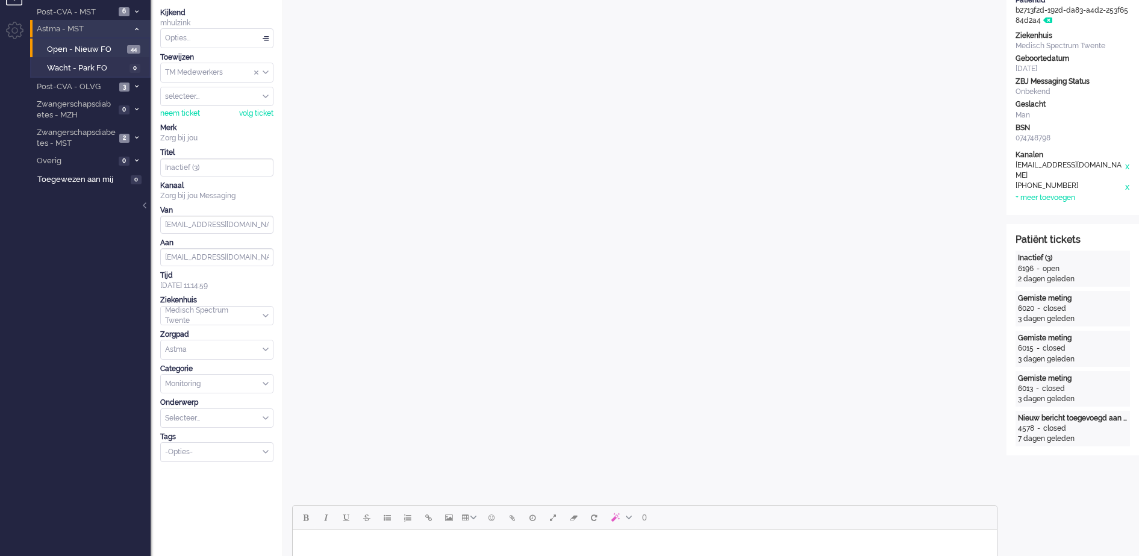
scroll to position [377, 0]
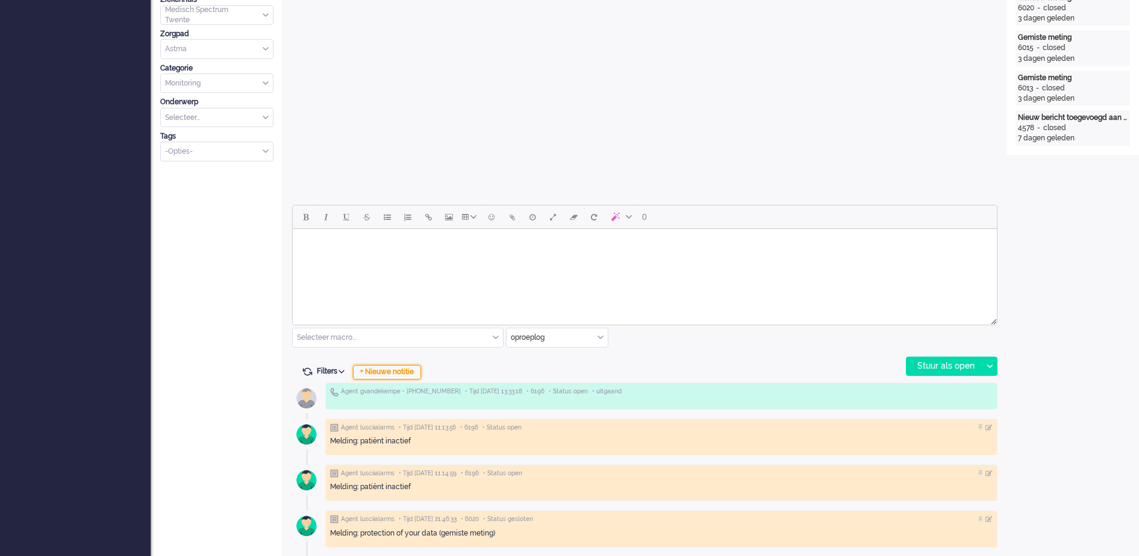
click at [412, 371] on div "+ Nieuwe notitie" at bounding box center [387, 372] width 68 height 14
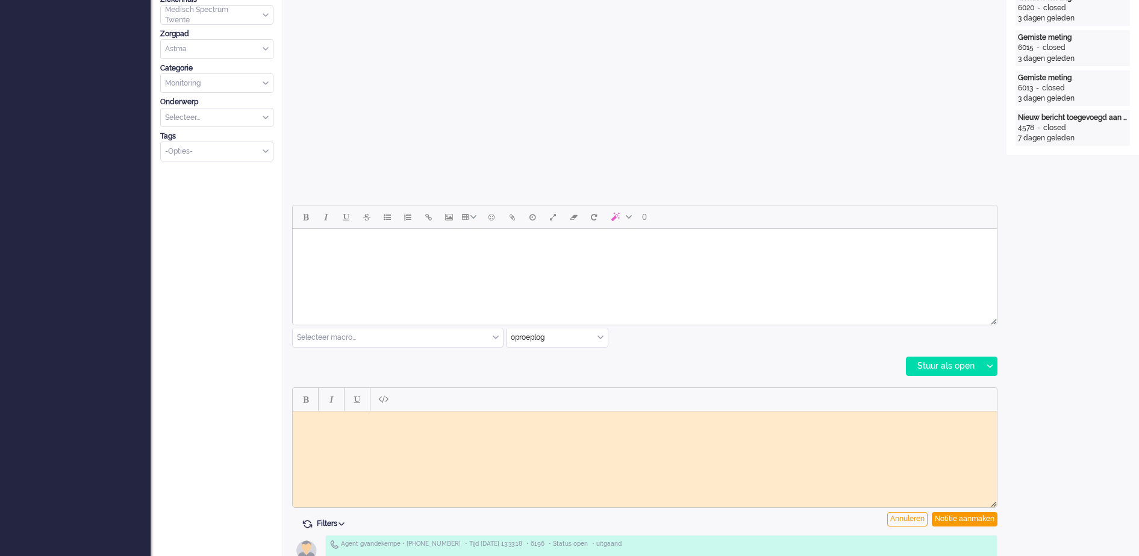
scroll to position [0, 0]
click at [411, 427] on html at bounding box center [645, 420] width 704 height 19
click at [957, 515] on div "Notitie aanmaken" at bounding box center [965, 519] width 66 height 14
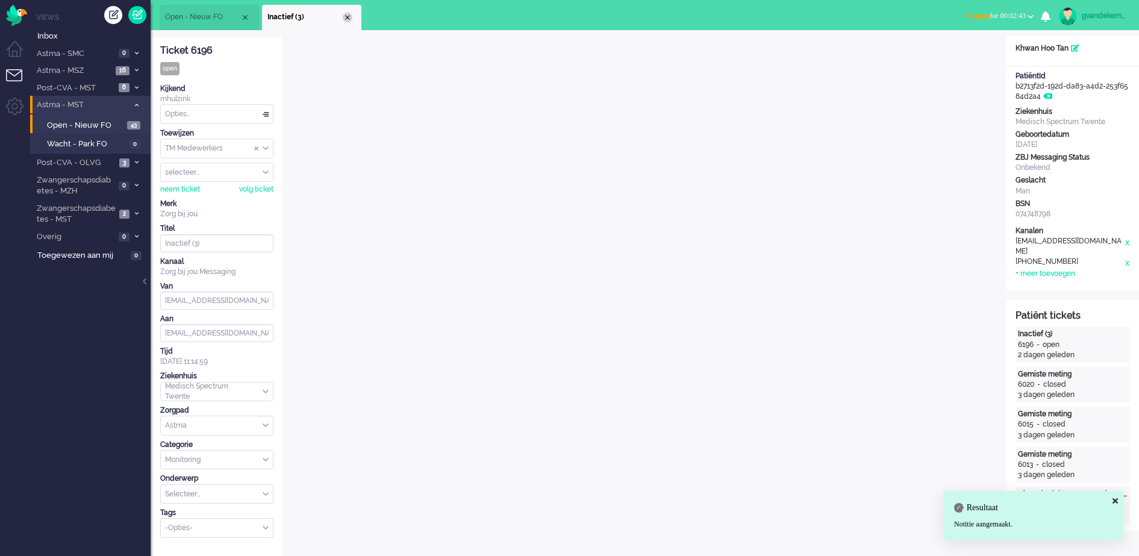
click at [348, 18] on div "Close tab" at bounding box center [348, 18] width 10 height 10
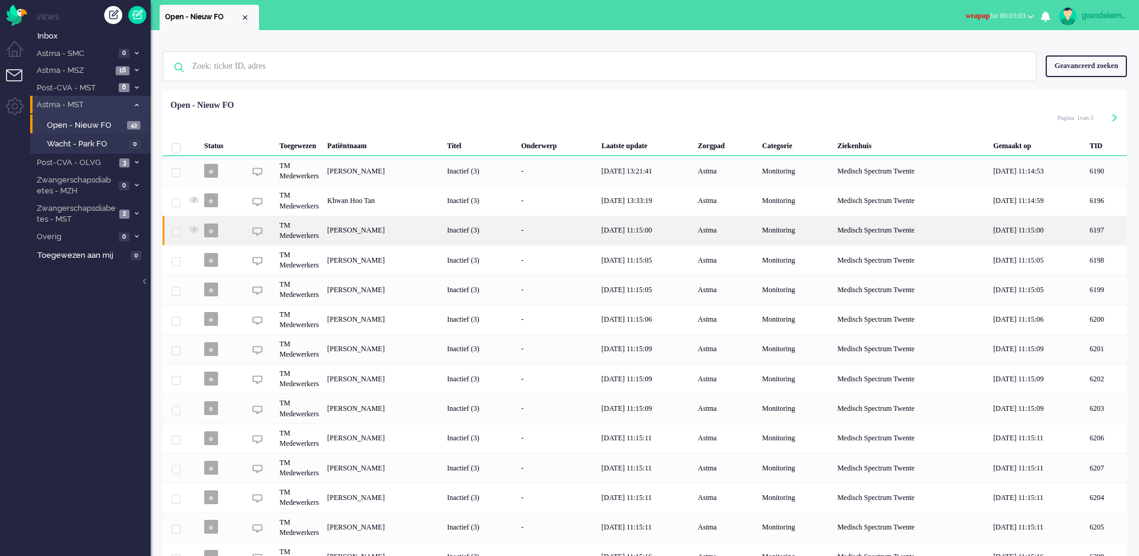
click at [517, 232] on div "Inactief (3)" at bounding box center [480, 231] width 74 height 30
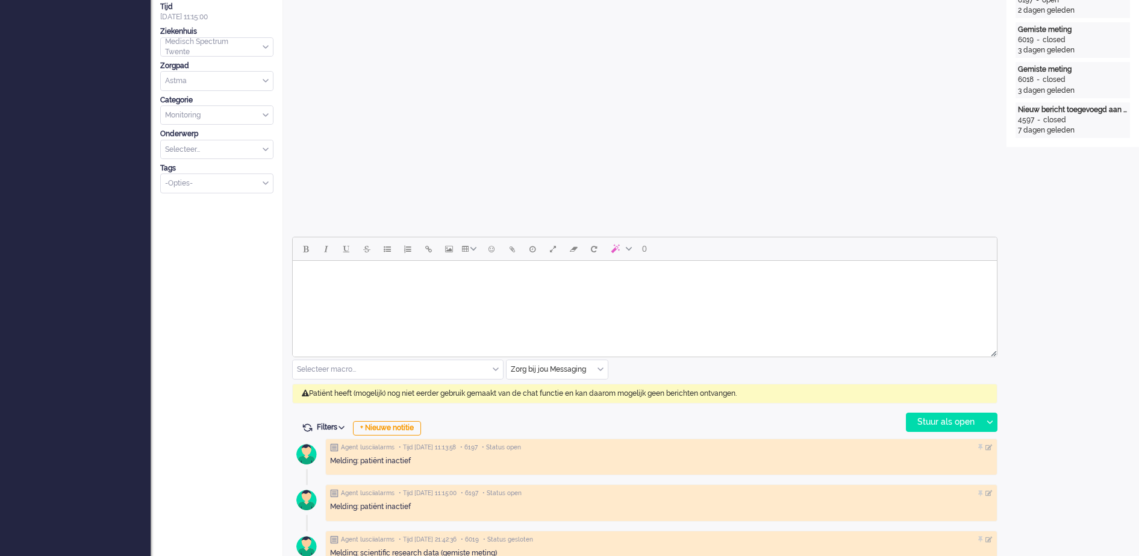
scroll to position [377, 0]
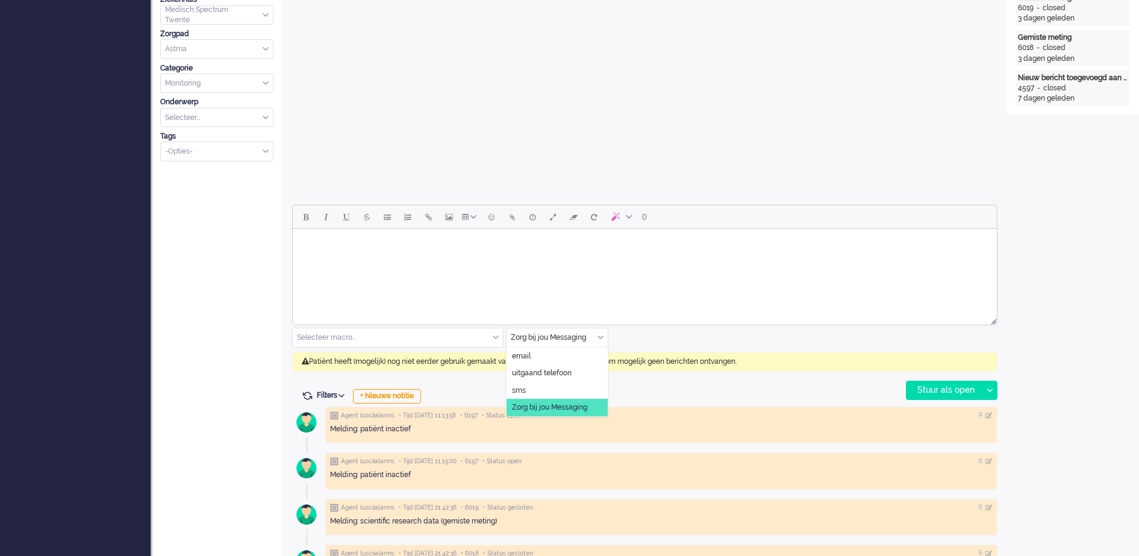
click at [603, 337] on div "Zorg bij jou Messaging" at bounding box center [557, 337] width 101 height 19
click at [559, 372] on span "uitgaand telefoon" at bounding box center [542, 373] width 60 height 10
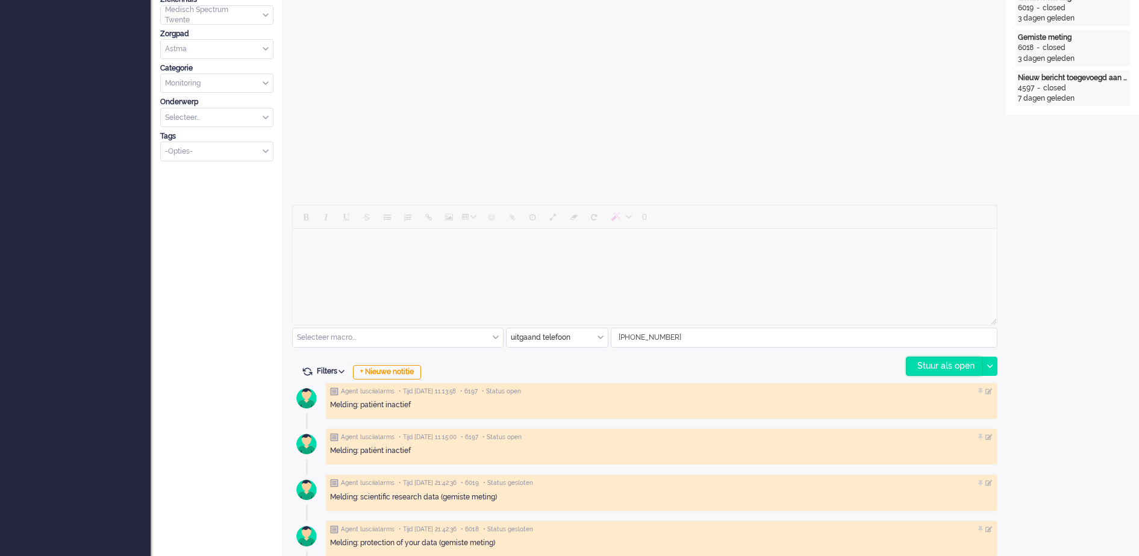
click at [946, 371] on div "Stuur als open" at bounding box center [944, 366] width 75 height 18
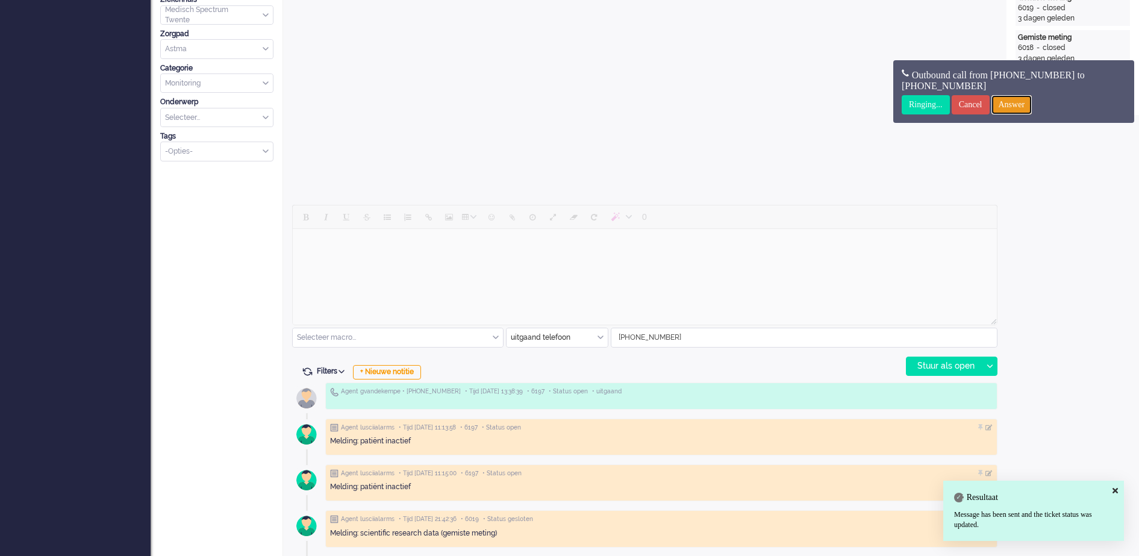
click at [1017, 107] on input "Answer" at bounding box center [1012, 104] width 41 height 19
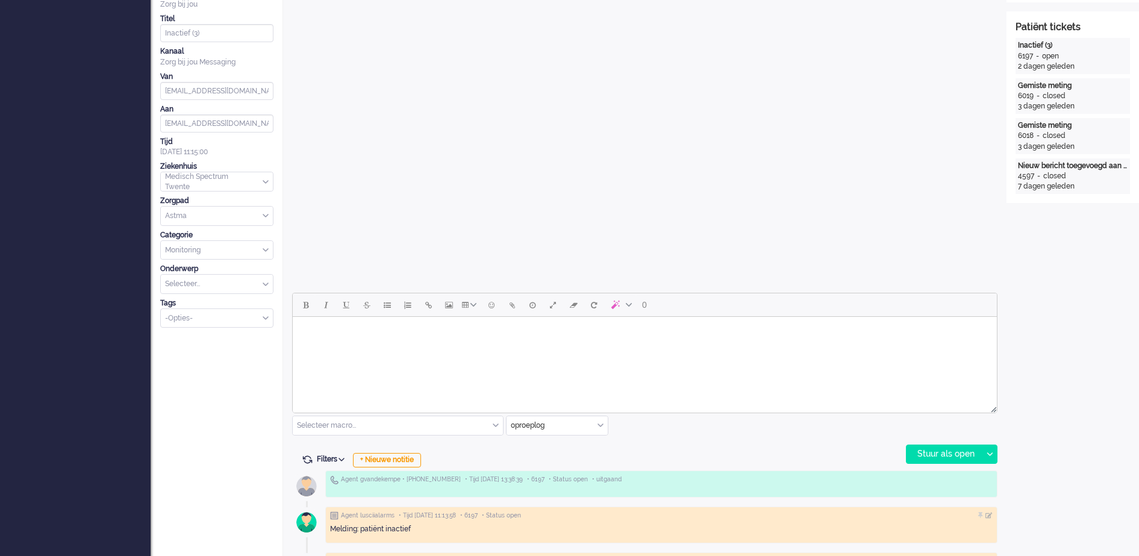
scroll to position [0, 0]
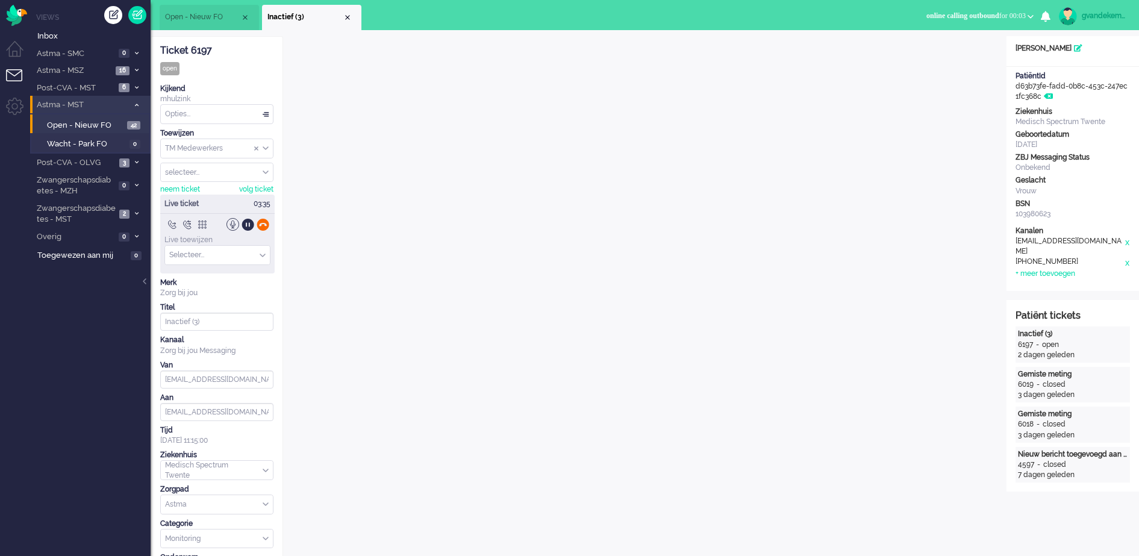
click at [261, 224] on div at bounding box center [263, 224] width 13 height 13
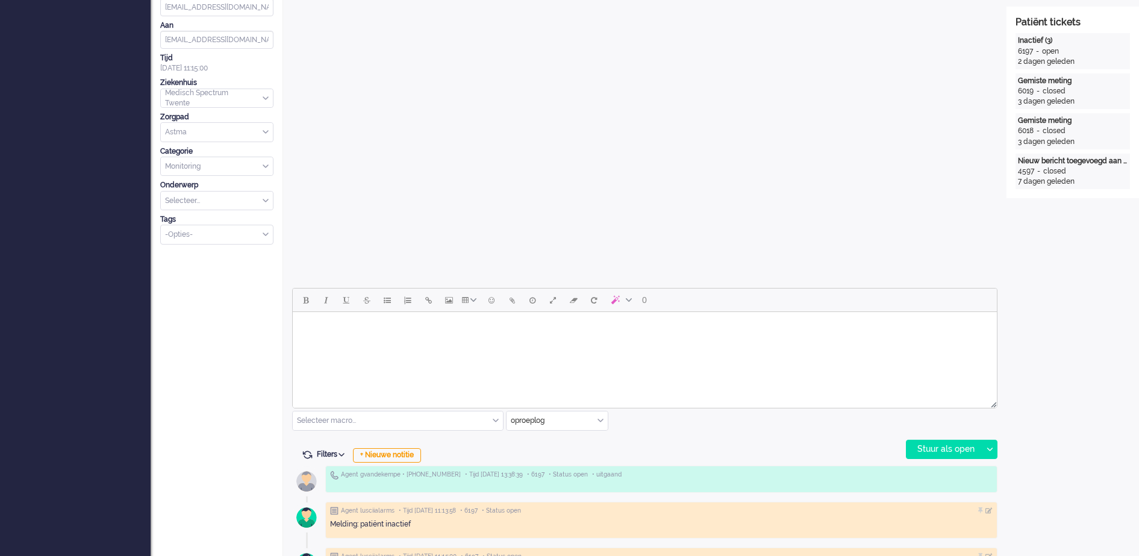
scroll to position [377, 0]
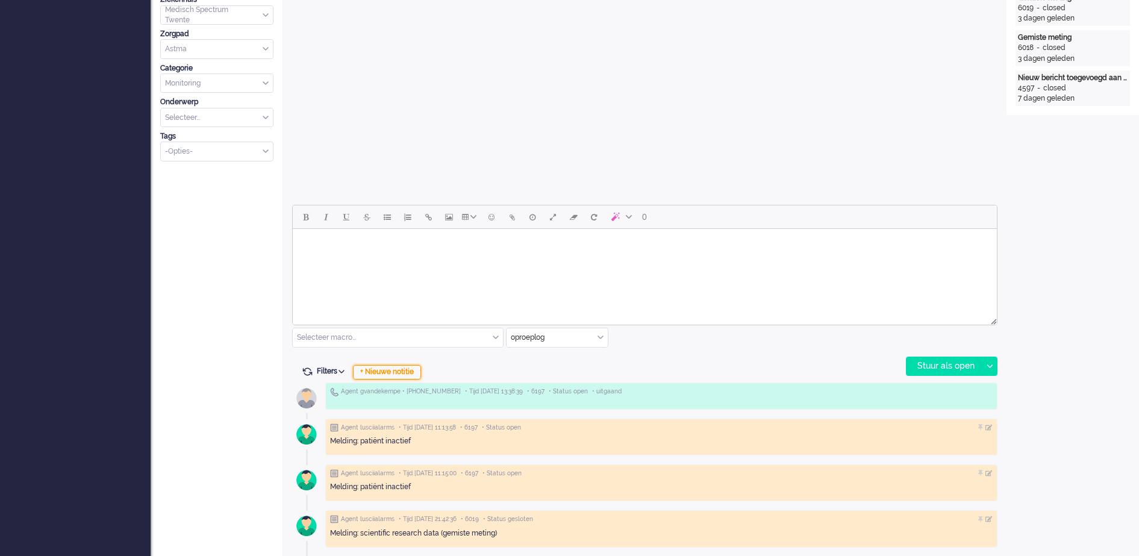
click at [381, 372] on div "+ Nieuwe notitie" at bounding box center [387, 372] width 68 height 14
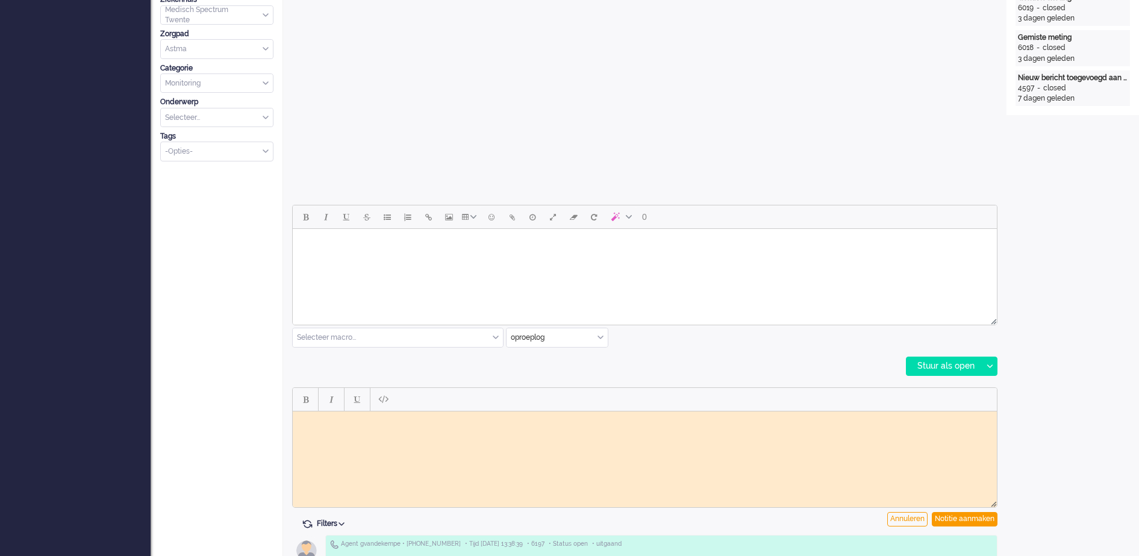
scroll to position [0, 0]
click at [343, 416] on body "Rich Text Area. Press ALT-0 for help." at bounding box center [645, 420] width 695 height 9
click at [963, 519] on div "Notitie aanmaken" at bounding box center [965, 519] width 66 height 14
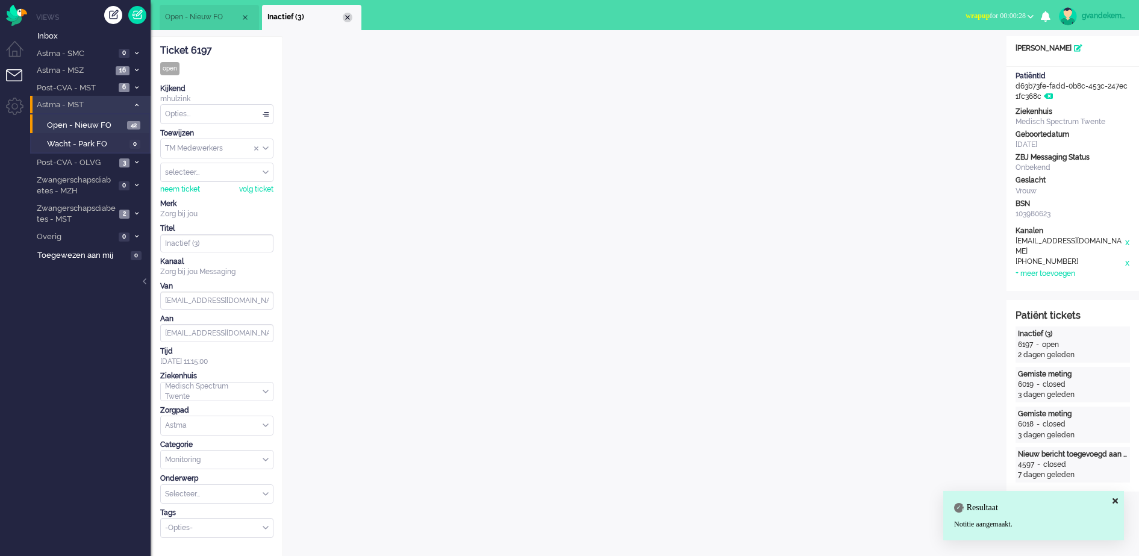
click at [350, 17] on div "Close tab" at bounding box center [348, 18] width 10 height 10
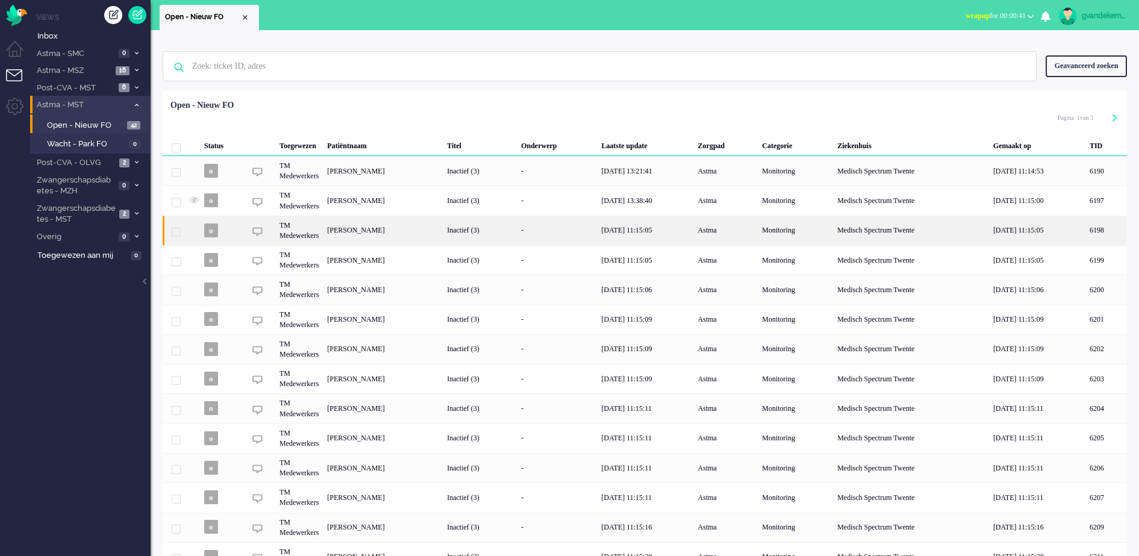
click at [1086, 222] on div "Stacey Lisa Soselisa" at bounding box center [1107, 231] width 42 height 30
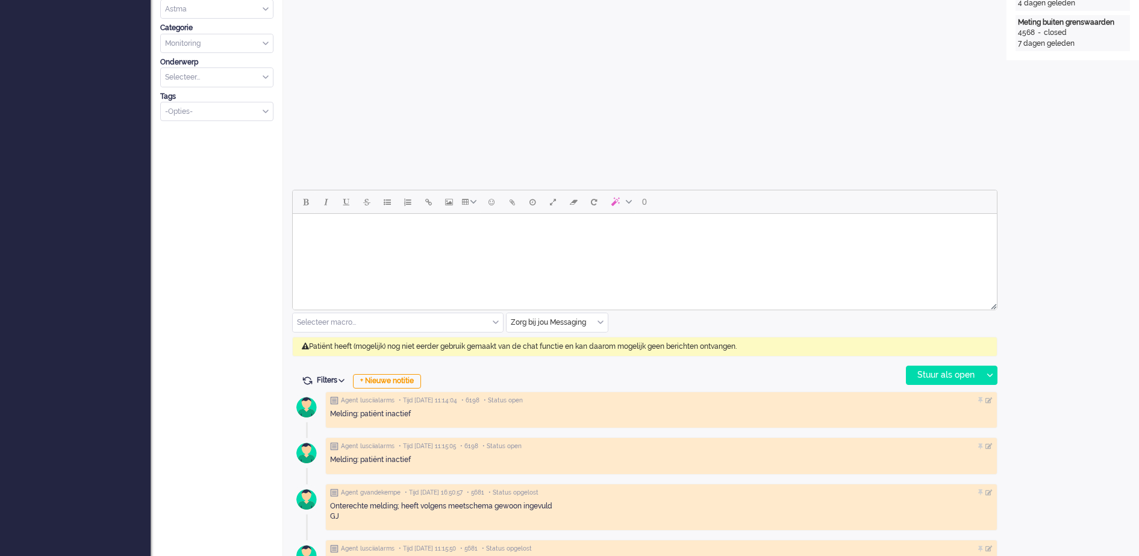
scroll to position [474, 0]
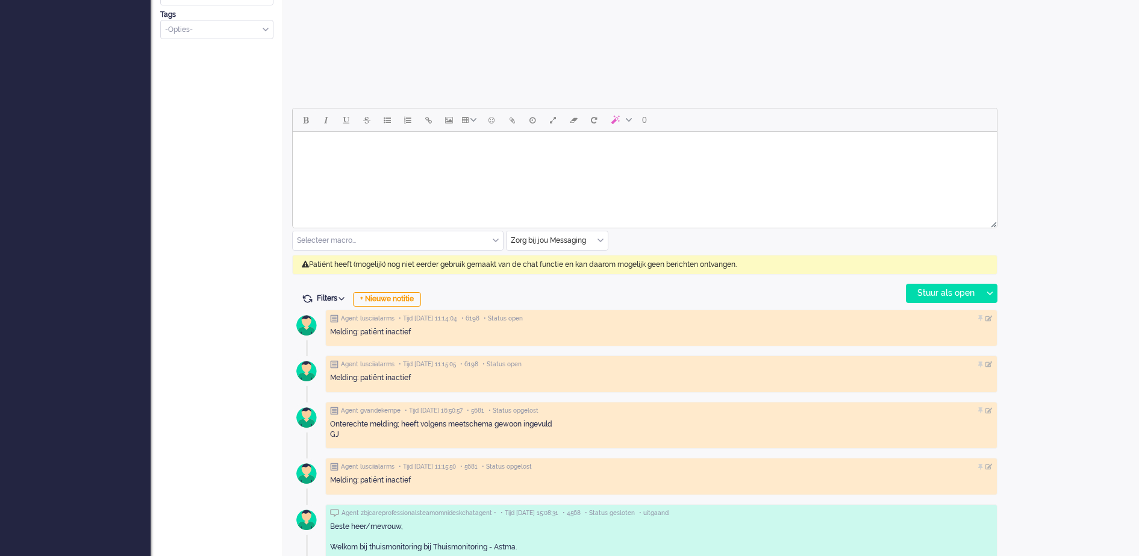
click at [602, 240] on div "Zorg bij jou Messaging" at bounding box center [557, 240] width 101 height 19
click at [560, 275] on span "uitgaand telefoon" at bounding box center [542, 276] width 60 height 10
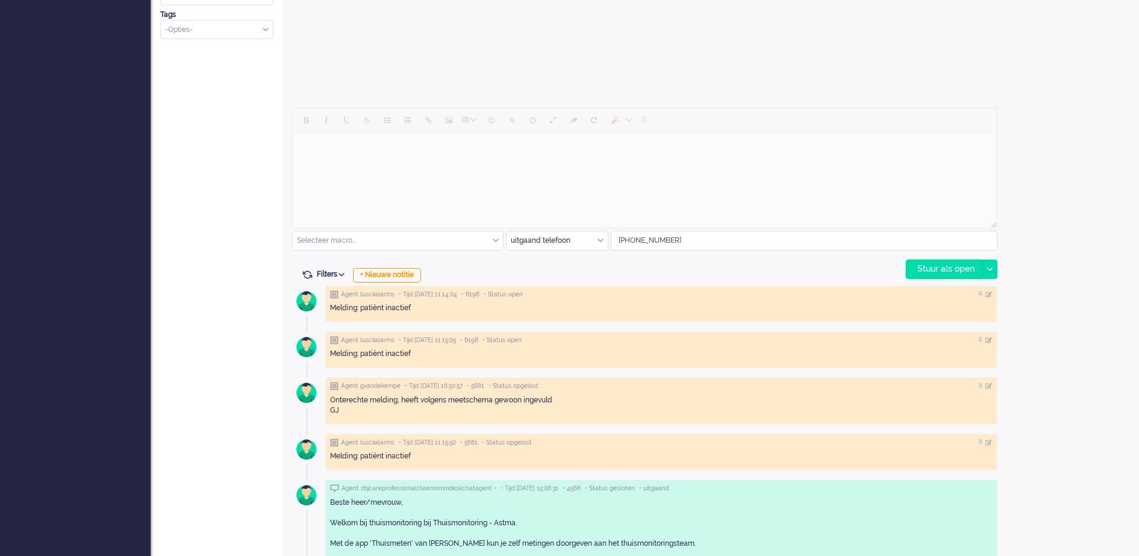
click at [969, 266] on div "Stuur als open" at bounding box center [944, 269] width 75 height 18
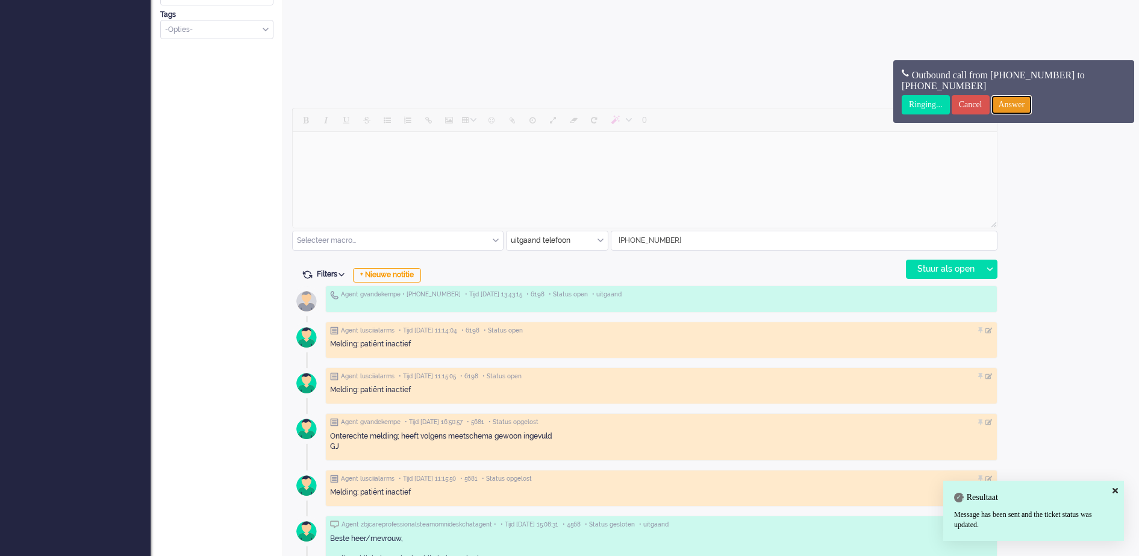
click at [1033, 104] on input "Answer" at bounding box center [1012, 104] width 41 height 19
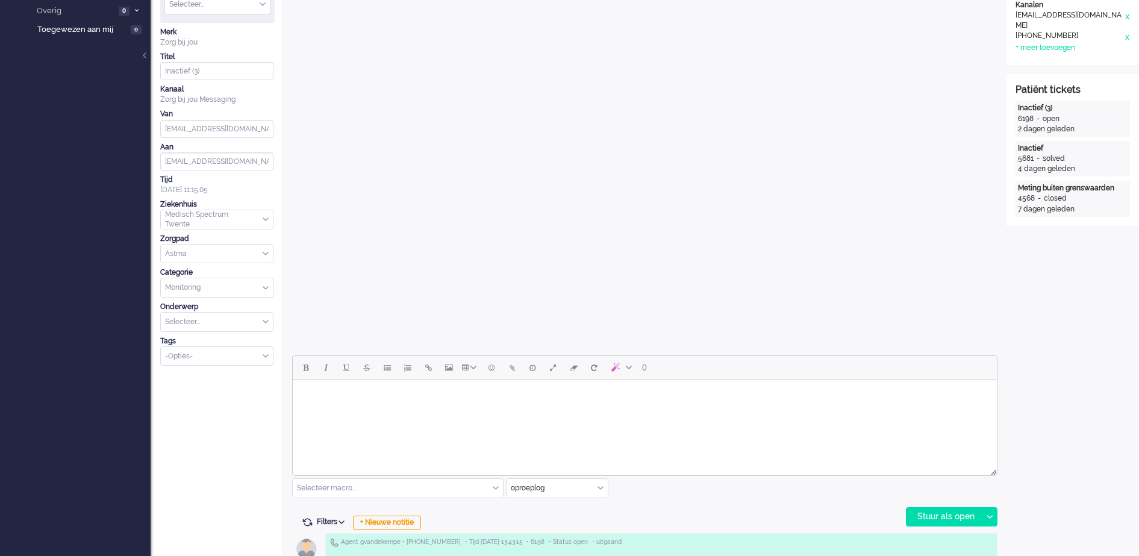
scroll to position [0, 0]
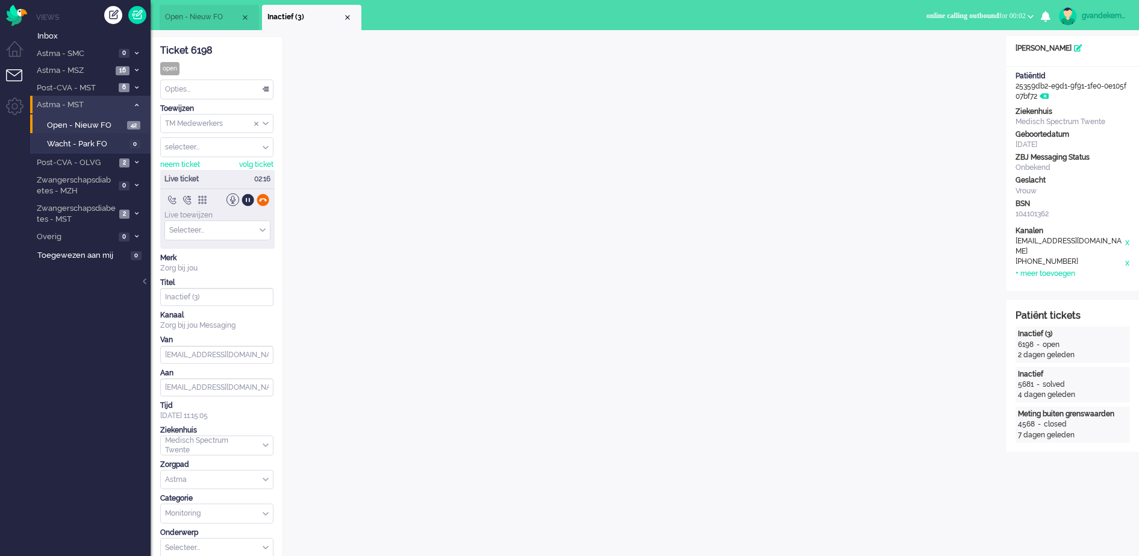
click at [263, 202] on div at bounding box center [263, 199] width 13 height 13
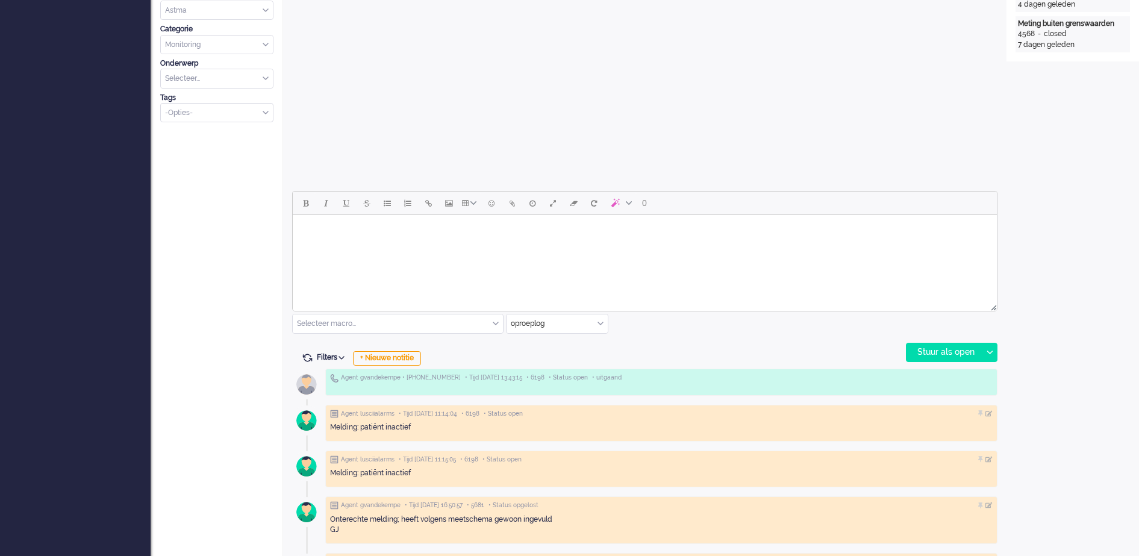
scroll to position [527, 0]
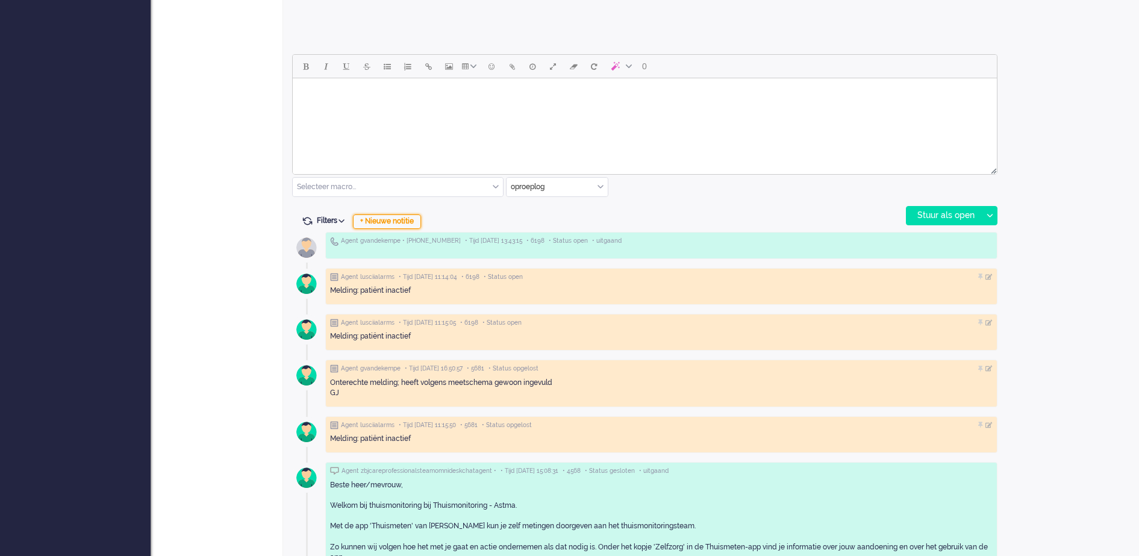
click at [408, 222] on div "+ Nieuwe notitie" at bounding box center [387, 221] width 68 height 14
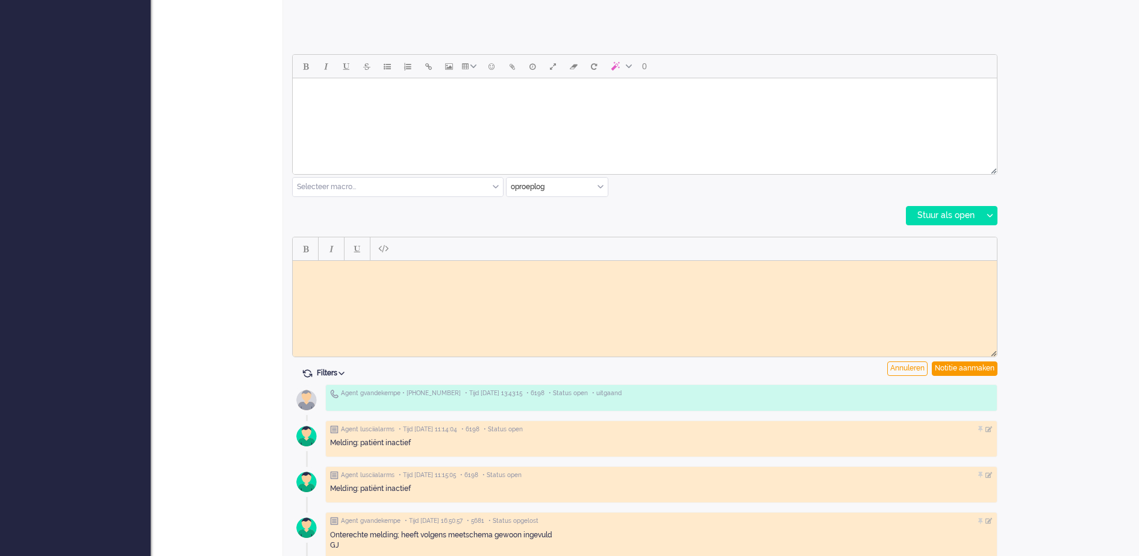
scroll to position [0, 0]
click at [380, 277] on html at bounding box center [645, 269] width 704 height 19
click at [966, 368] on div "Notitie aanmaken" at bounding box center [965, 369] width 66 height 14
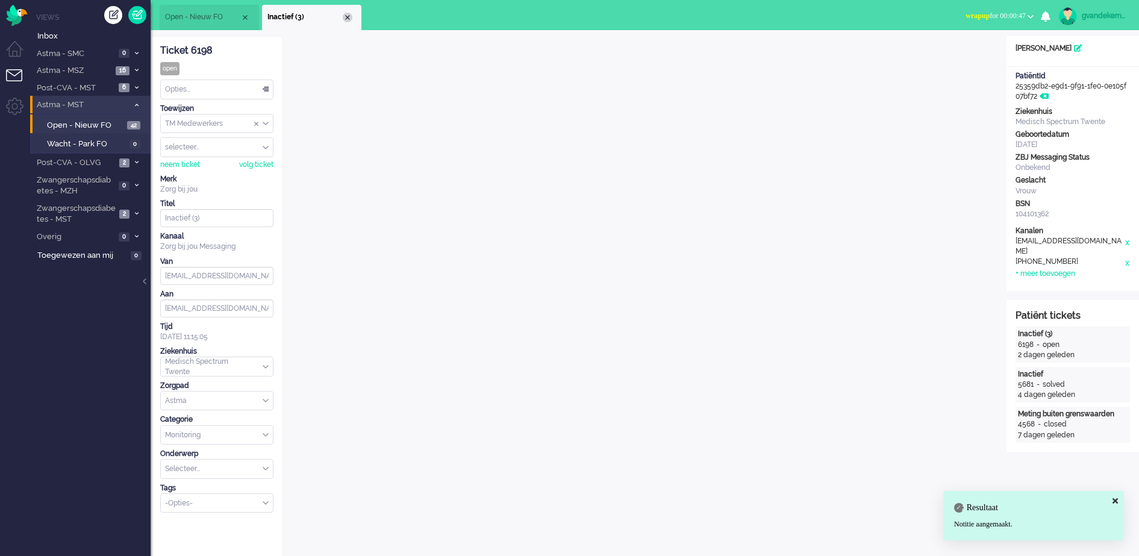
click at [348, 17] on div "Close tab" at bounding box center [348, 18] width 10 height 10
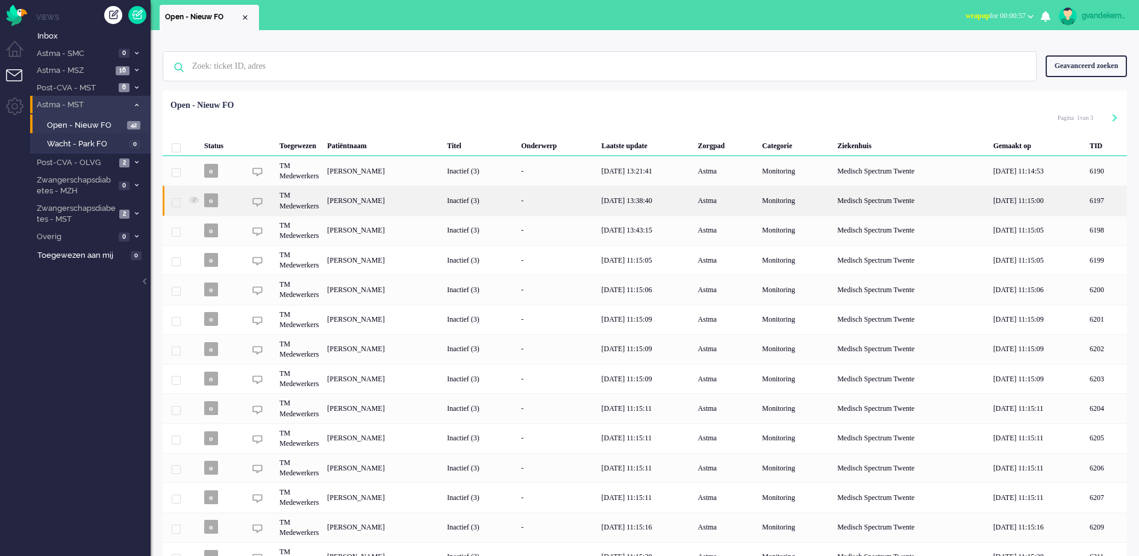
click at [517, 212] on div "Inactief (3)" at bounding box center [480, 201] width 74 height 30
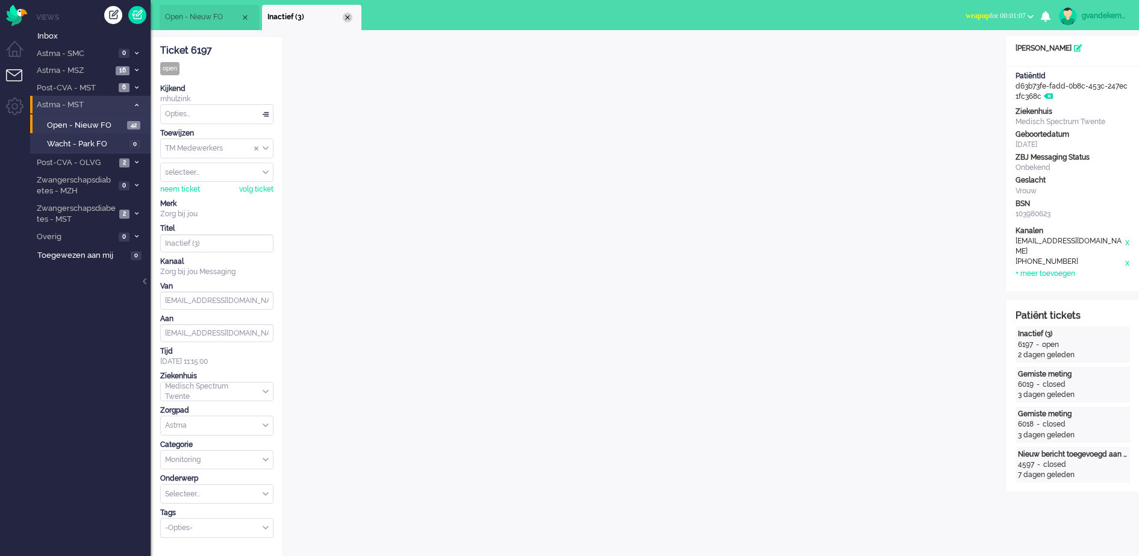
click at [349, 19] on div "Close tab" at bounding box center [348, 18] width 10 height 10
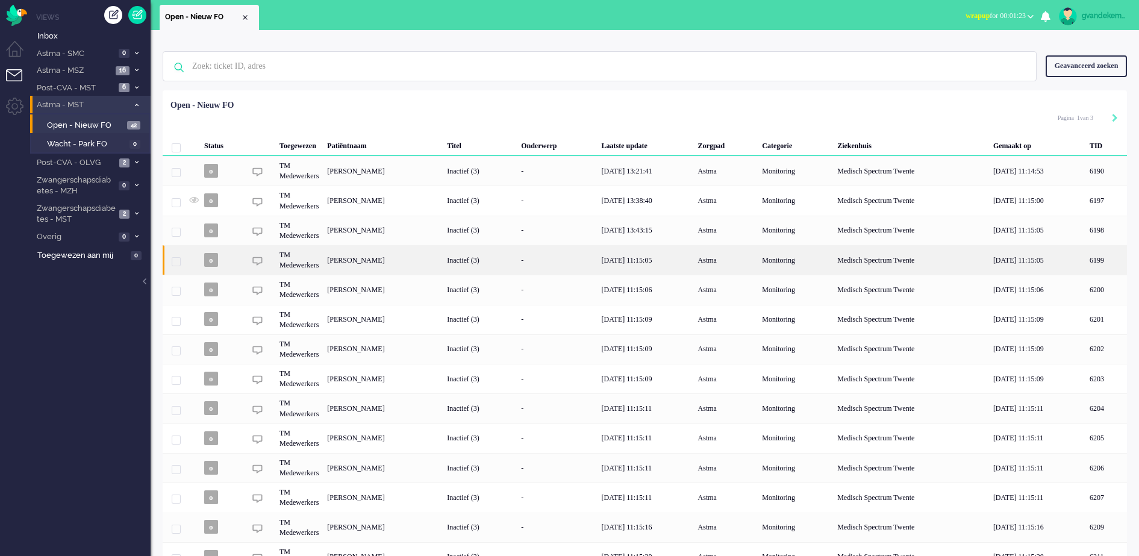
click at [1086, 261] on div "Casper Rick Bakering" at bounding box center [1107, 260] width 42 height 30
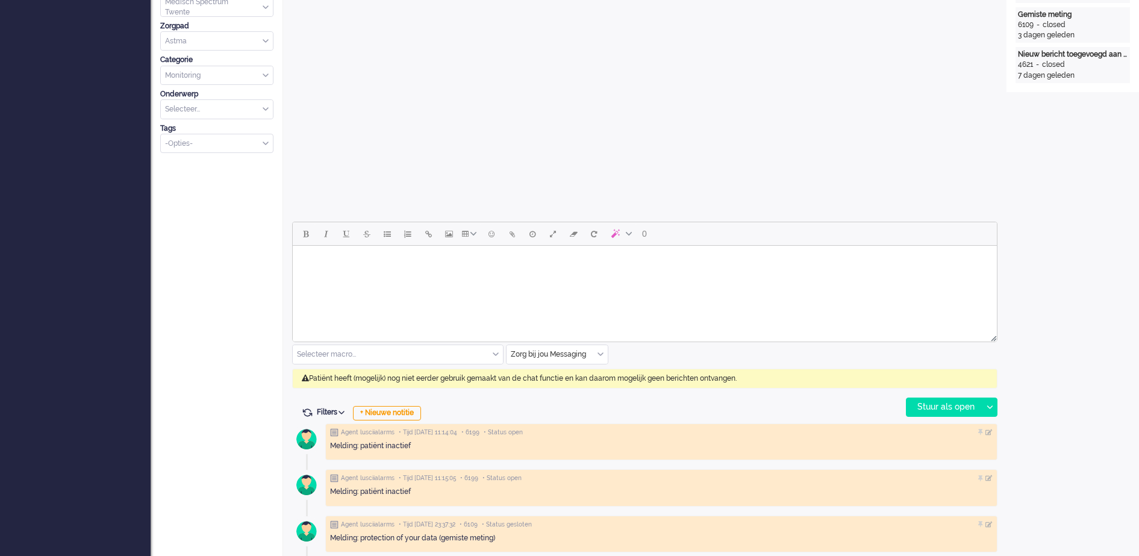
scroll to position [413, 0]
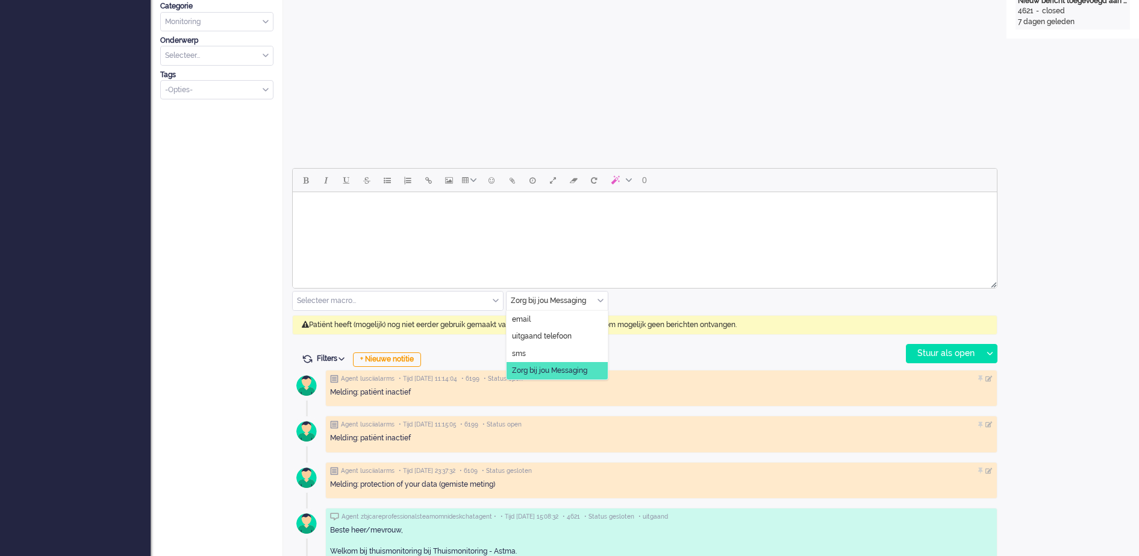
click at [601, 298] on div "Zorg bij jou Messaging" at bounding box center [557, 301] width 101 height 19
click at [549, 335] on span "uitgaand telefoon" at bounding box center [542, 336] width 60 height 10
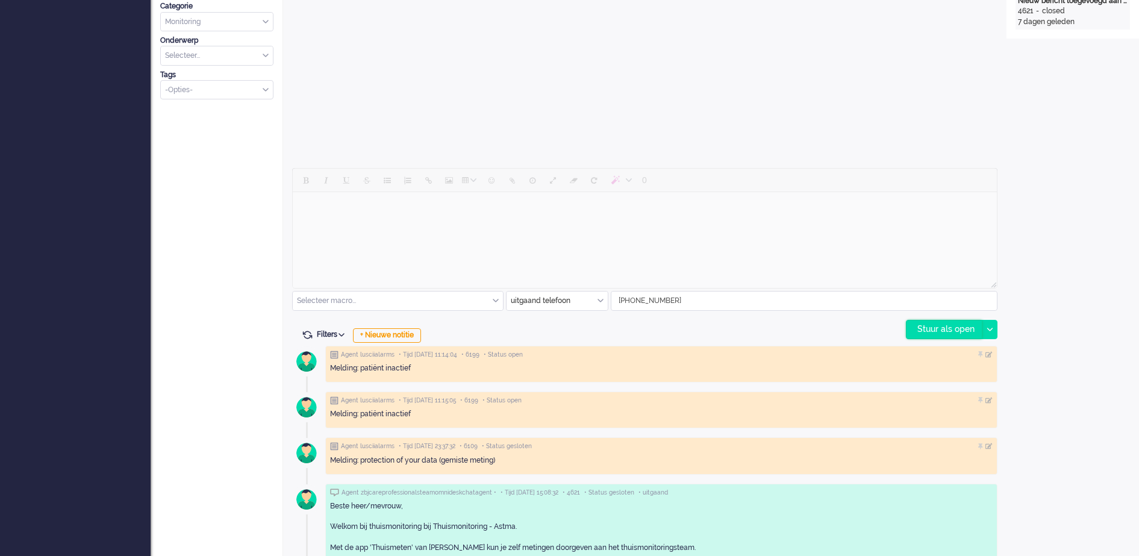
click at [944, 330] on div "Stuur als open" at bounding box center [944, 330] width 75 height 18
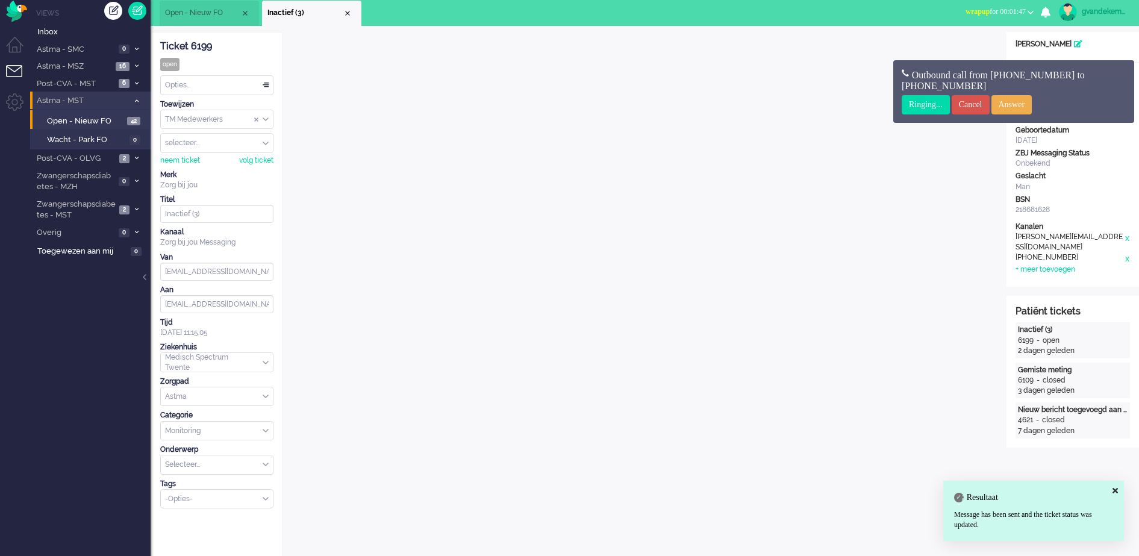
scroll to position [0, 0]
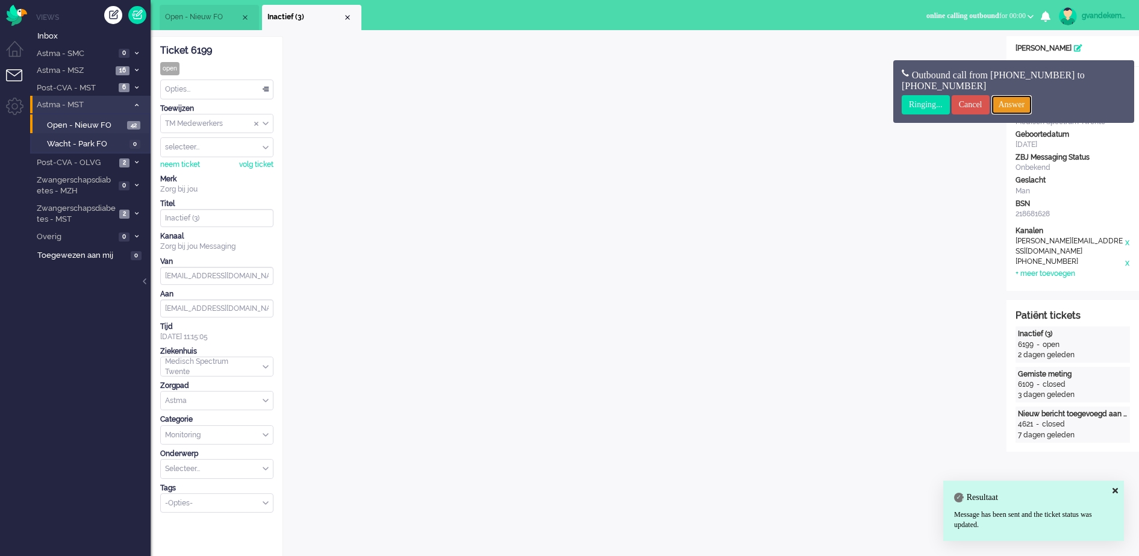
click at [1033, 106] on input "Answer" at bounding box center [1012, 104] width 41 height 19
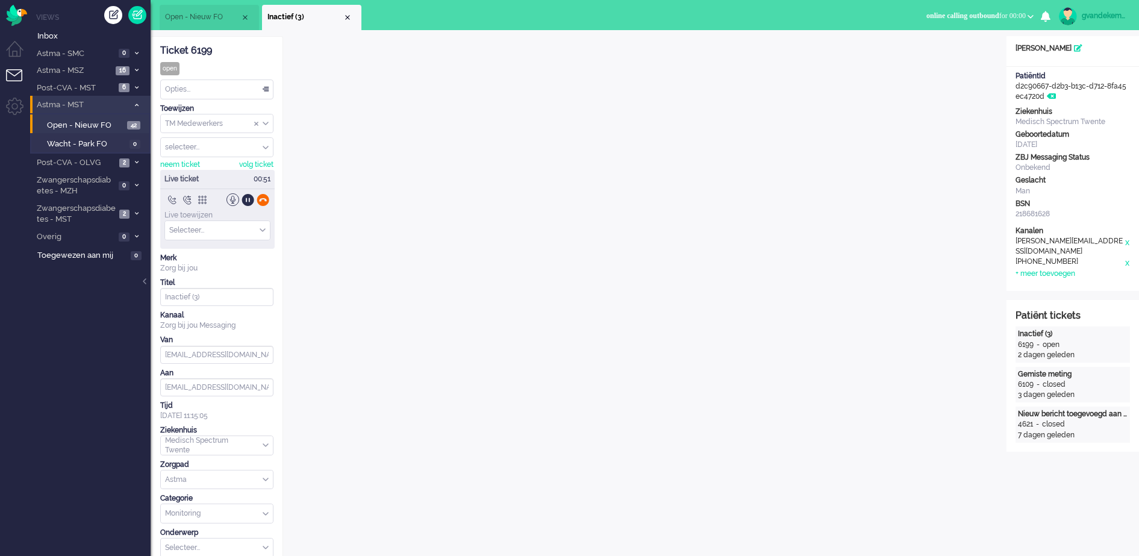
click at [262, 200] on div at bounding box center [263, 199] width 13 height 13
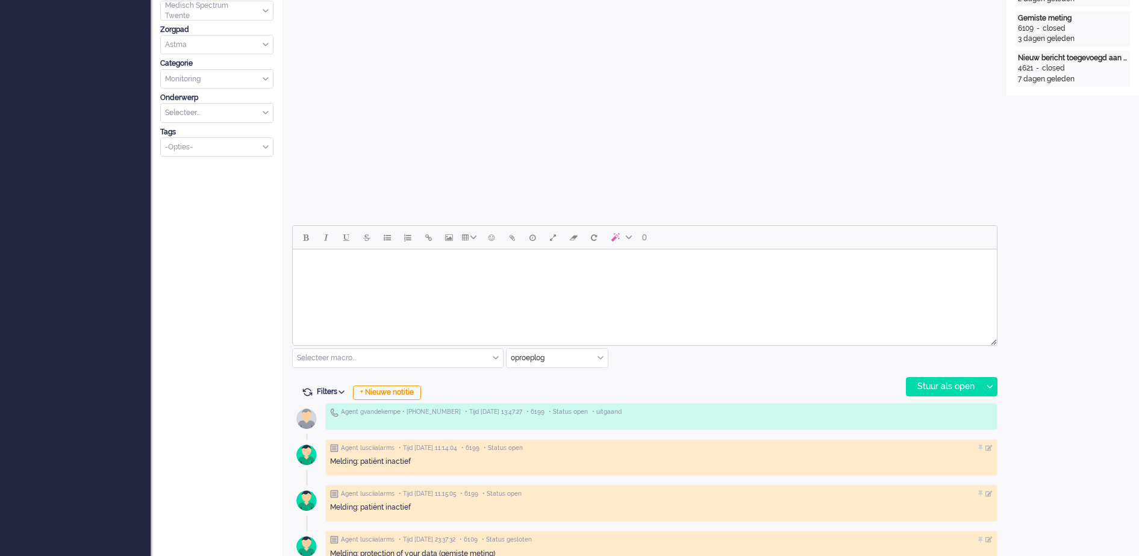
scroll to position [377, 0]
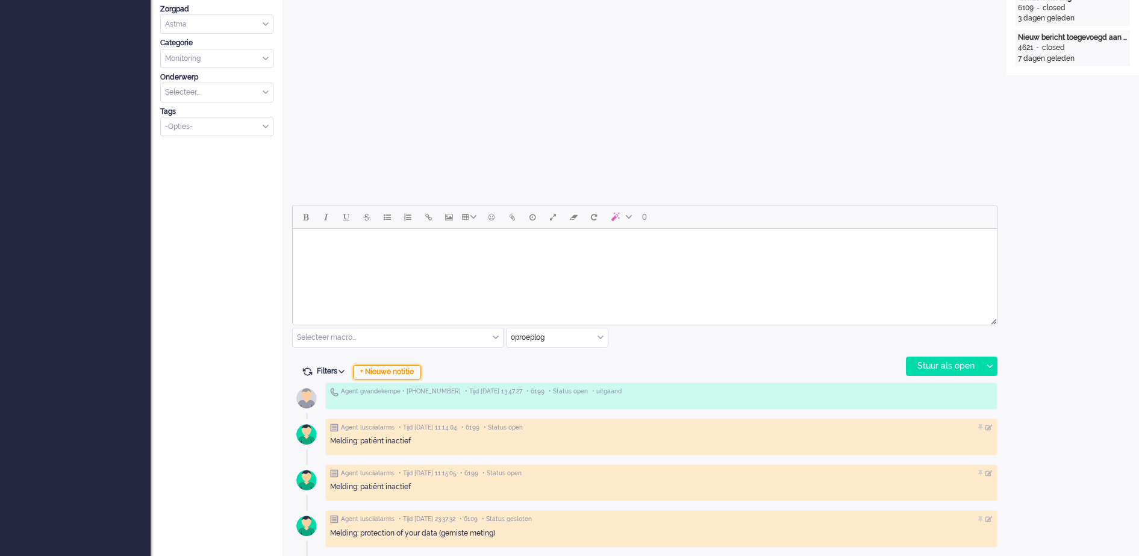
click at [395, 370] on div "+ Nieuwe notitie" at bounding box center [387, 372] width 68 height 14
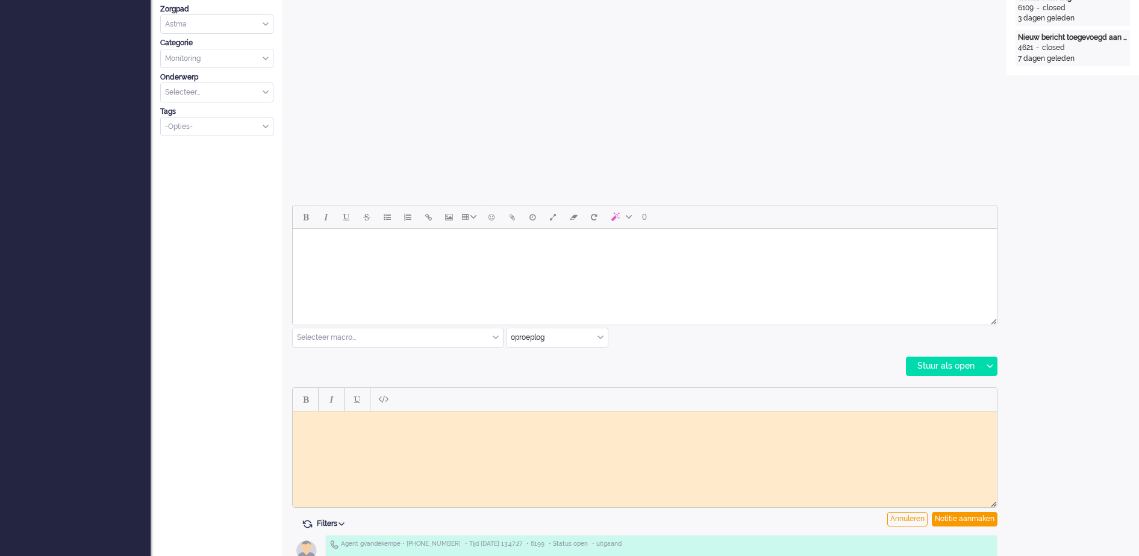
scroll to position [0, 0]
click at [361, 420] on body "Rich Text Area. Press ALT-0 for help." at bounding box center [645, 420] width 695 height 9
click at [954, 520] on div "Notitie aanmaken" at bounding box center [965, 519] width 66 height 14
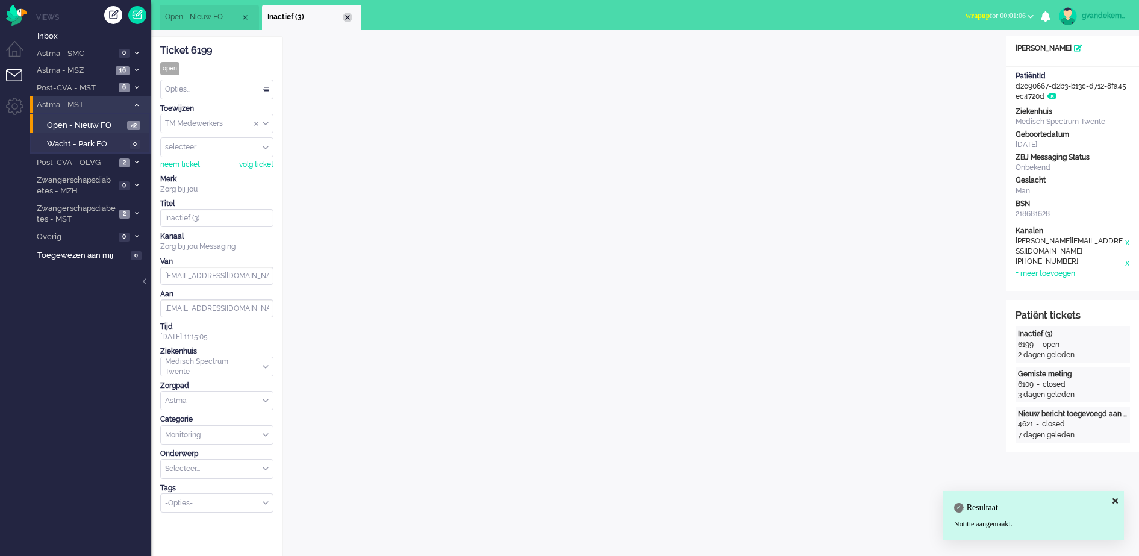
click at [348, 19] on div "Close tab" at bounding box center [348, 18] width 10 height 10
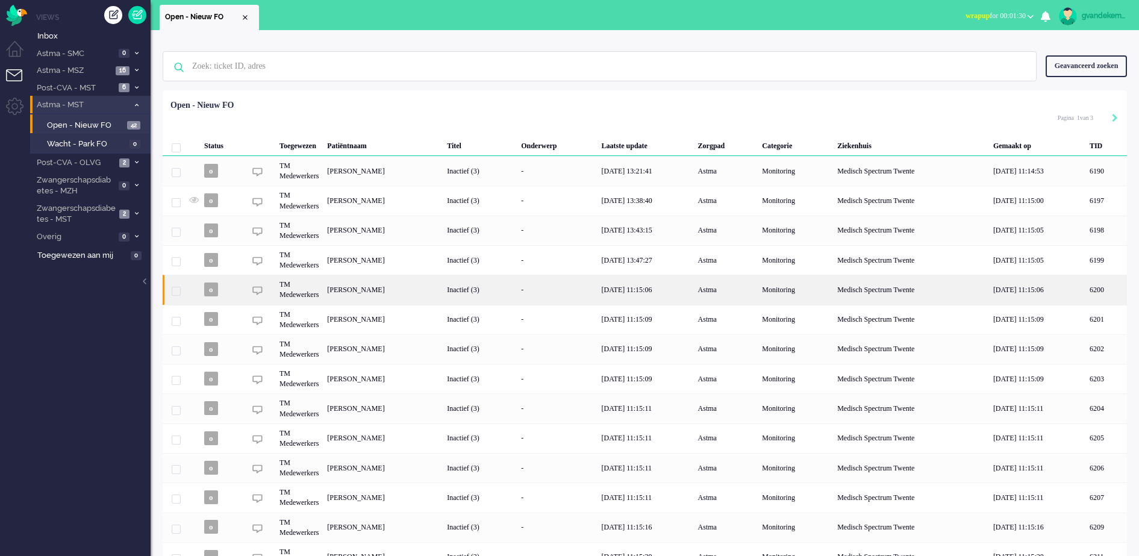
click at [1086, 289] on div "[PERSON_NAME]" at bounding box center [1107, 290] width 42 height 30
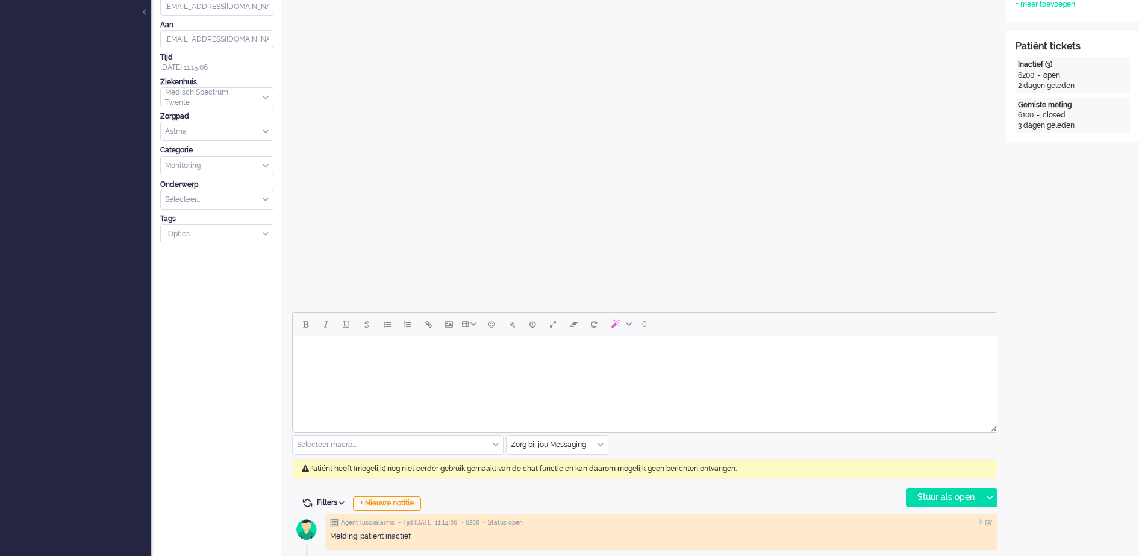
scroll to position [301, 0]
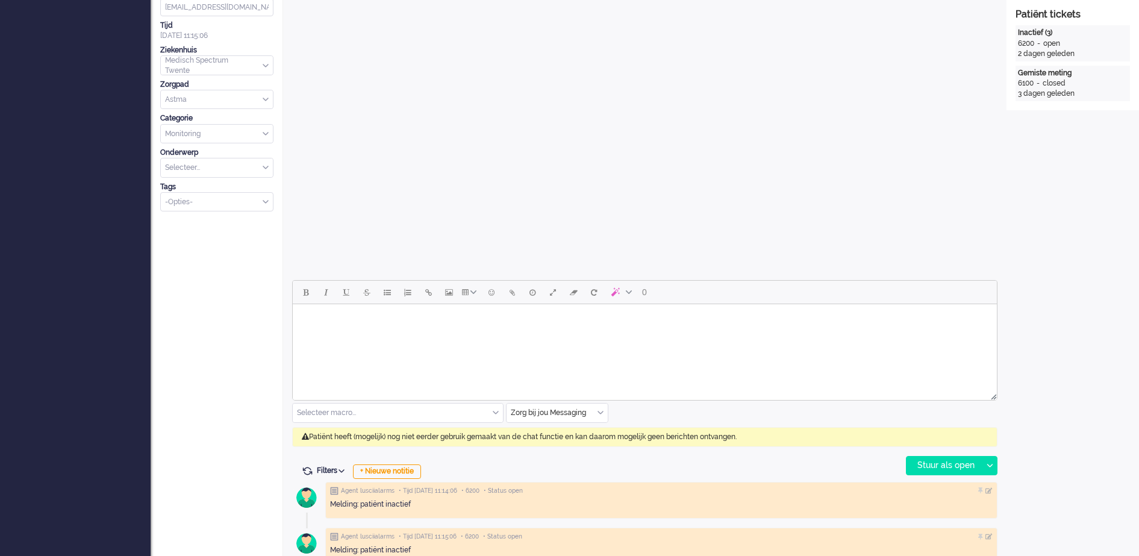
click at [599, 411] on div "Zorg bij jou Messaging" at bounding box center [557, 413] width 101 height 19
click at [570, 446] on span "uitgaand telefoon" at bounding box center [542, 448] width 60 height 10
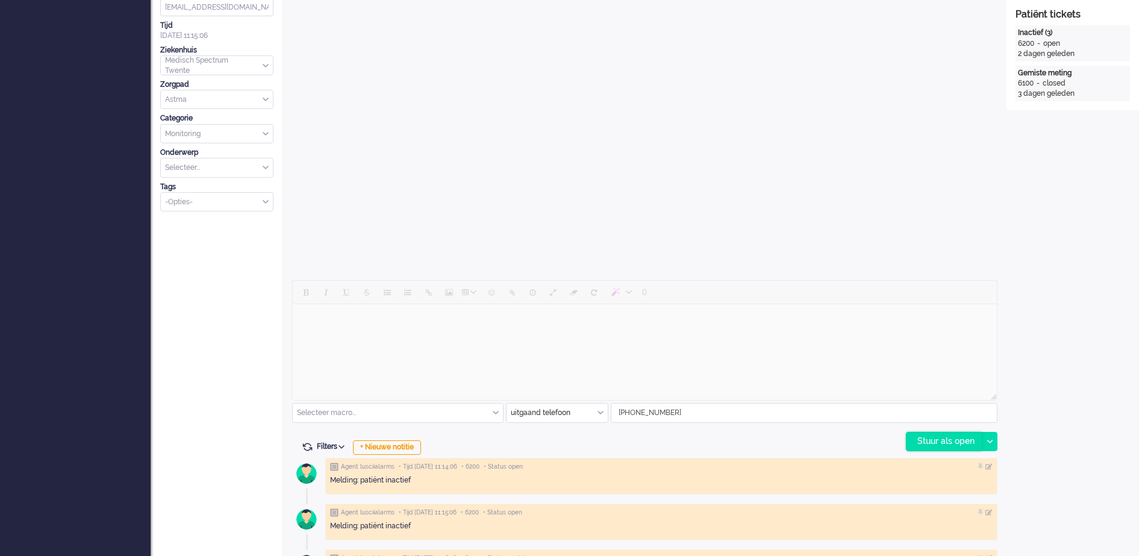
click at [930, 437] on div "Stuur als open" at bounding box center [944, 442] width 75 height 18
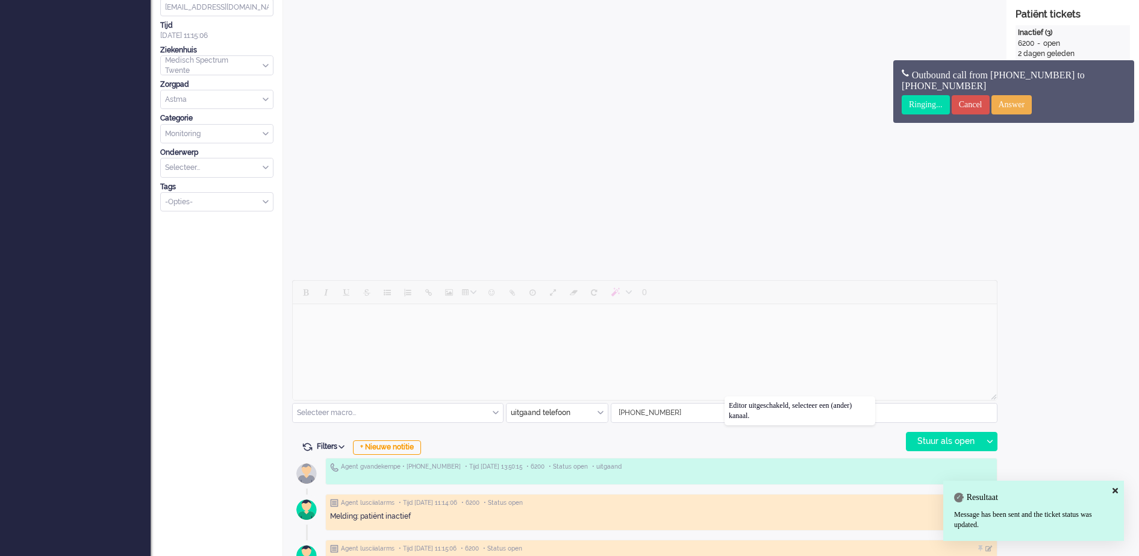
scroll to position [0, 0]
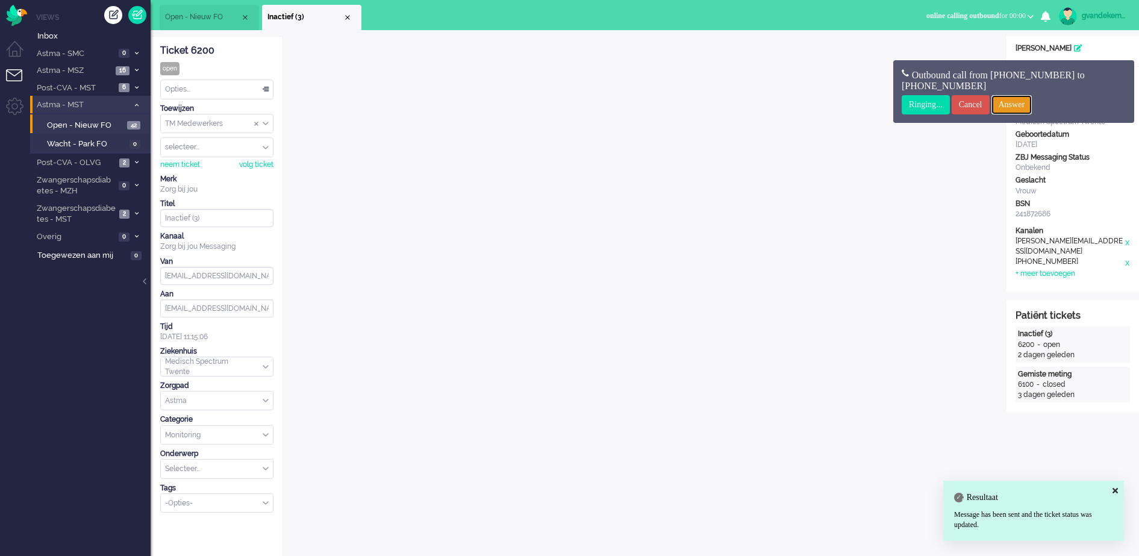
click at [1033, 101] on input "Answer" at bounding box center [1012, 104] width 41 height 19
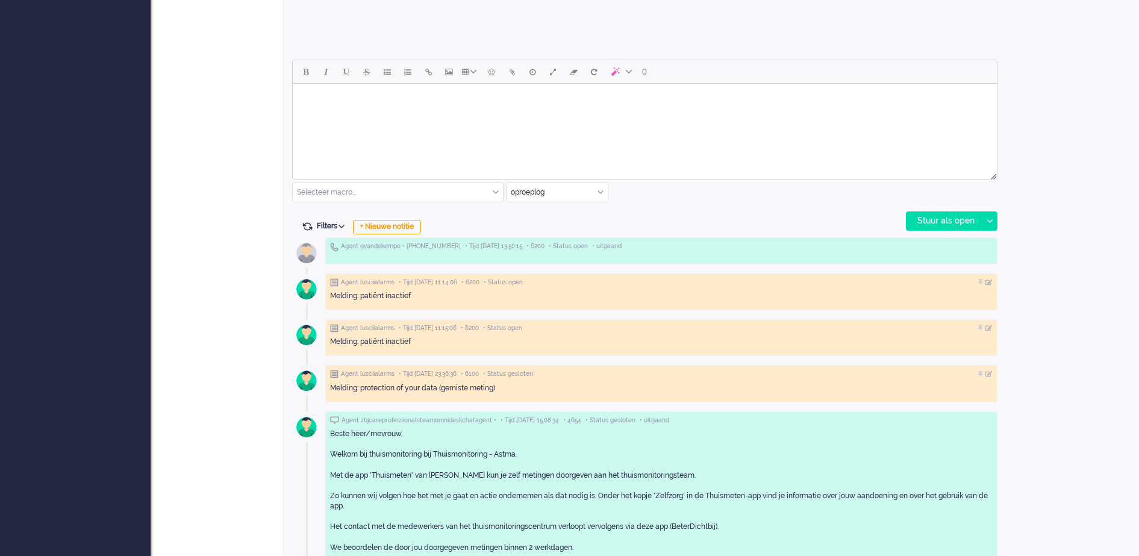
scroll to position [527, 0]
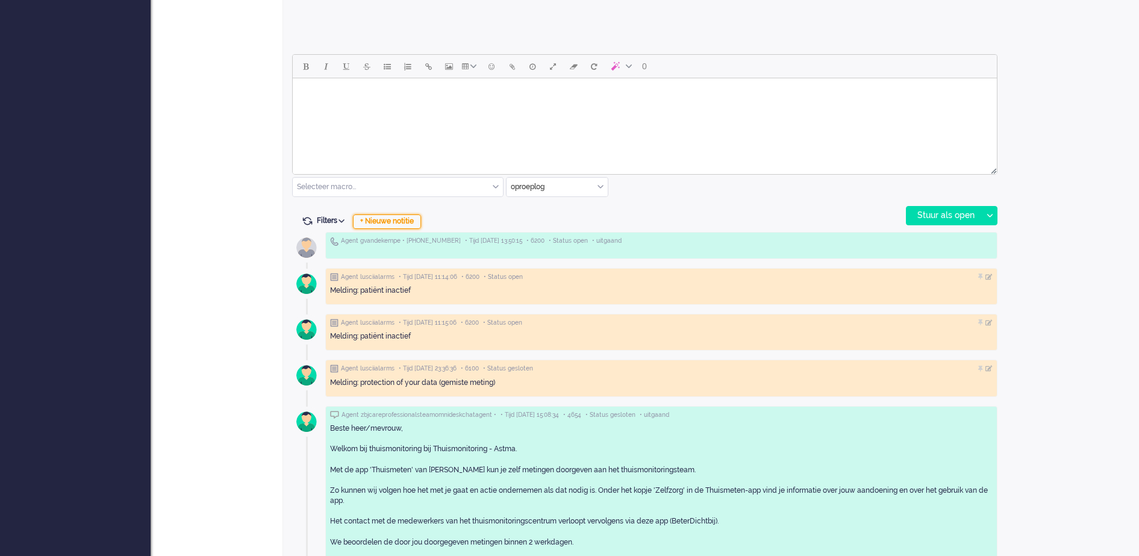
click at [387, 225] on div "+ Nieuwe notitie" at bounding box center [387, 221] width 68 height 14
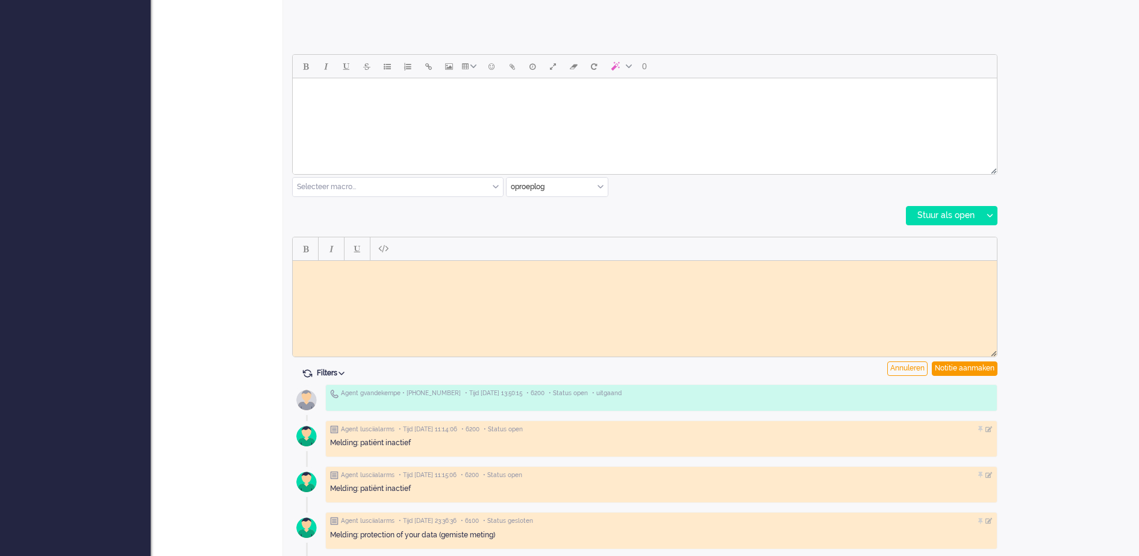
scroll to position [0, 0]
click at [357, 275] on html at bounding box center [645, 269] width 704 height 19
click at [991, 364] on div "Notitie aanmaken" at bounding box center [965, 369] width 66 height 14
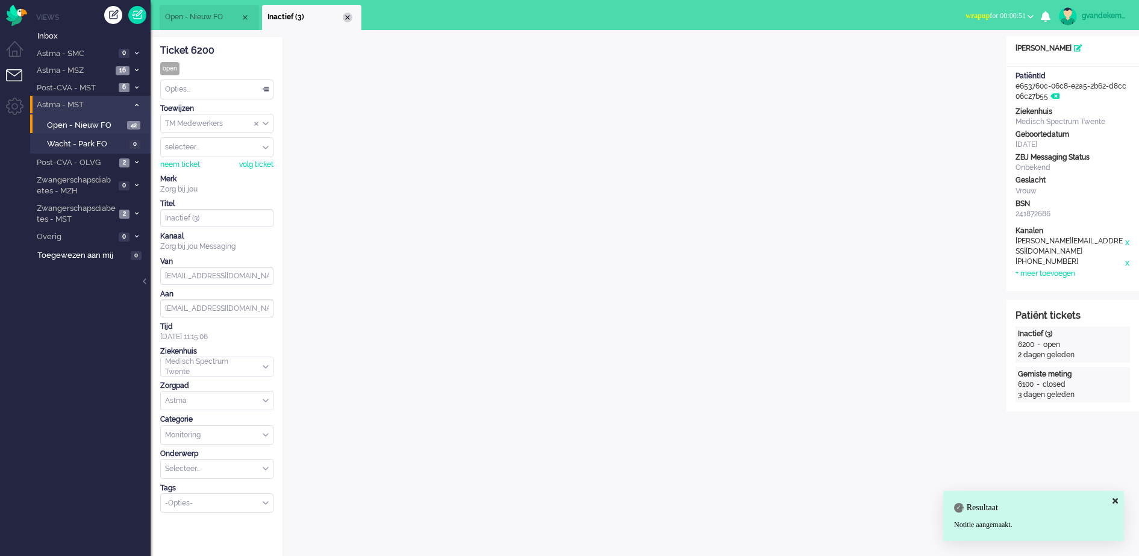
click at [343, 16] on div "Close tab" at bounding box center [348, 18] width 10 height 10
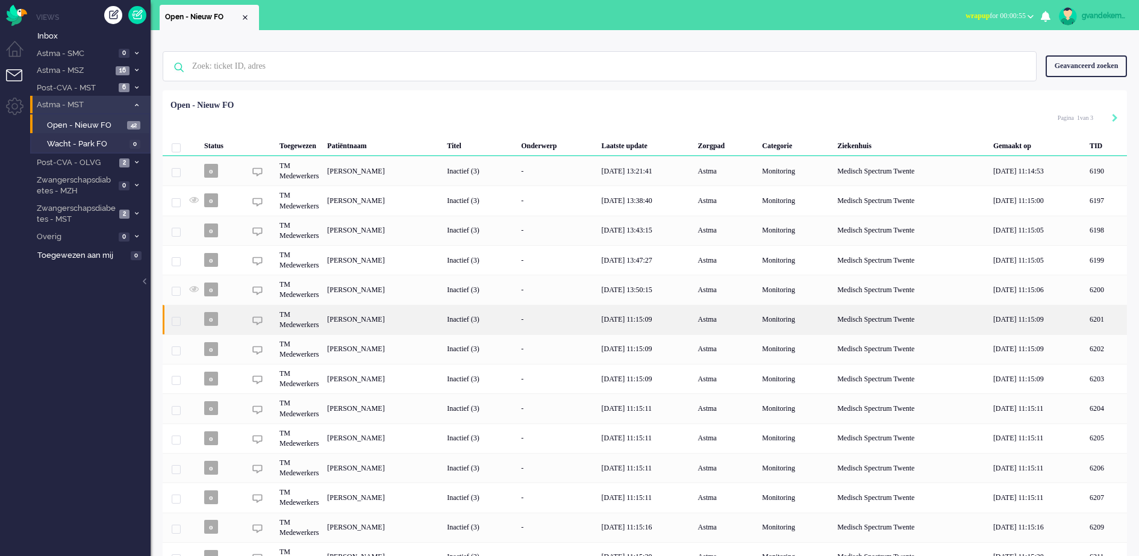
click at [1086, 323] on div "Egbertus Johannes Kuipers" at bounding box center [1107, 320] width 42 height 30
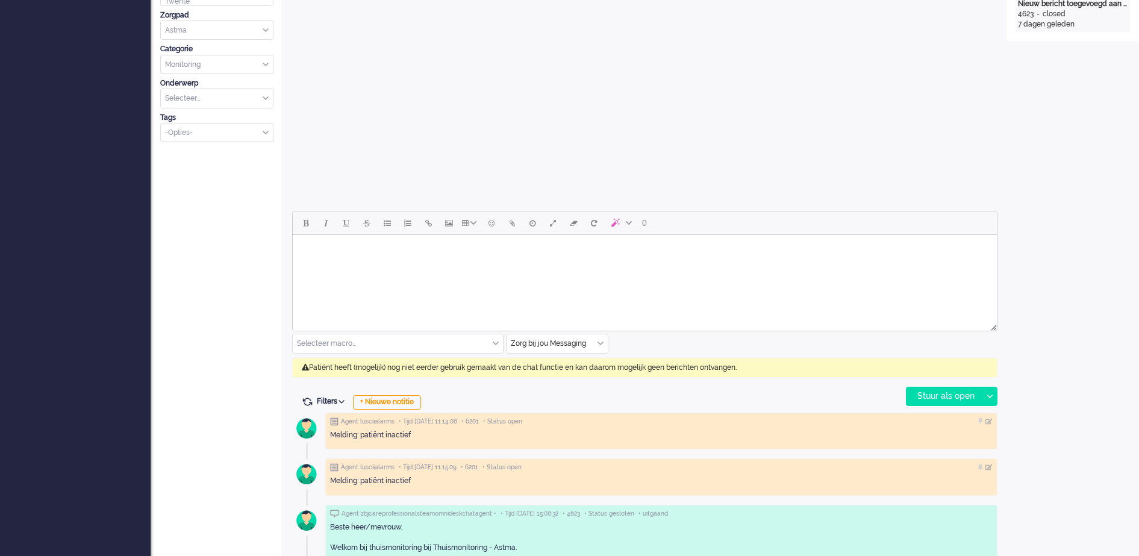
scroll to position [377, 0]
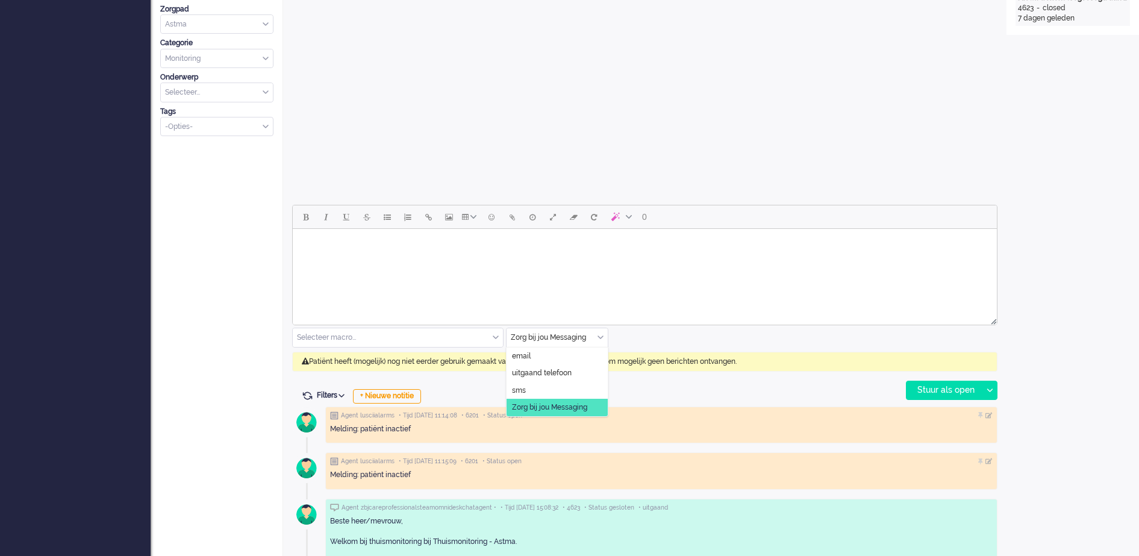
click at [602, 337] on div "Zorg bij jou Messaging" at bounding box center [557, 337] width 101 height 19
click at [564, 374] on span "uitgaand telefoon" at bounding box center [542, 373] width 60 height 10
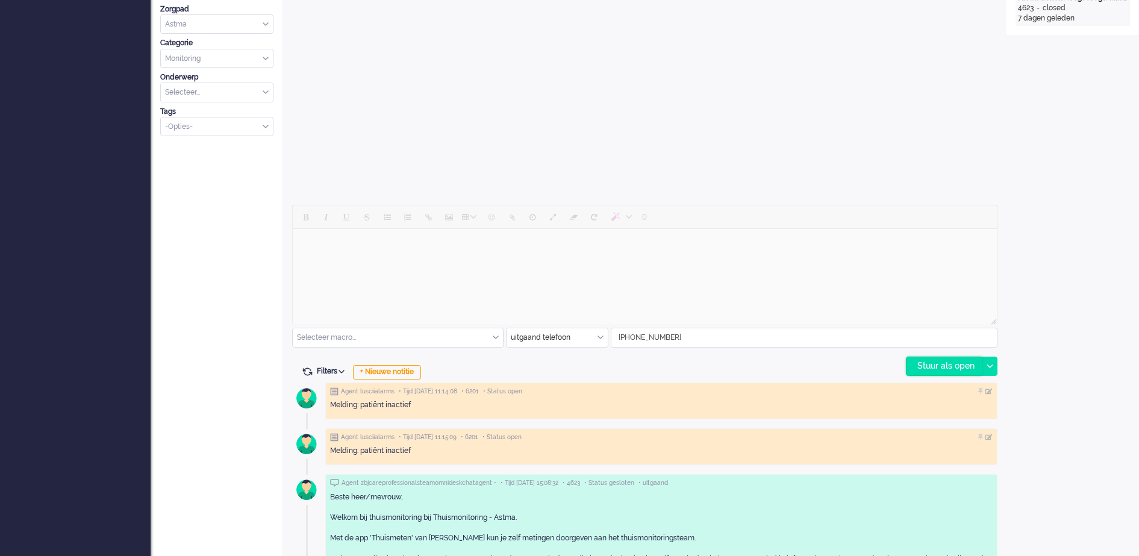
click at [957, 364] on div "Stuur als open" at bounding box center [944, 366] width 75 height 18
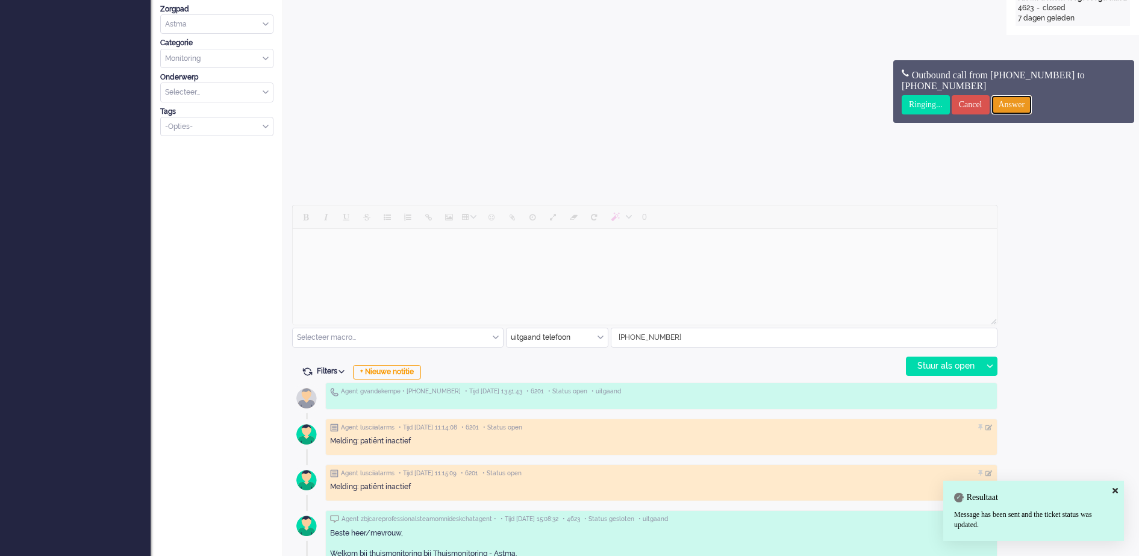
click at [1033, 102] on input "Answer" at bounding box center [1012, 104] width 41 height 19
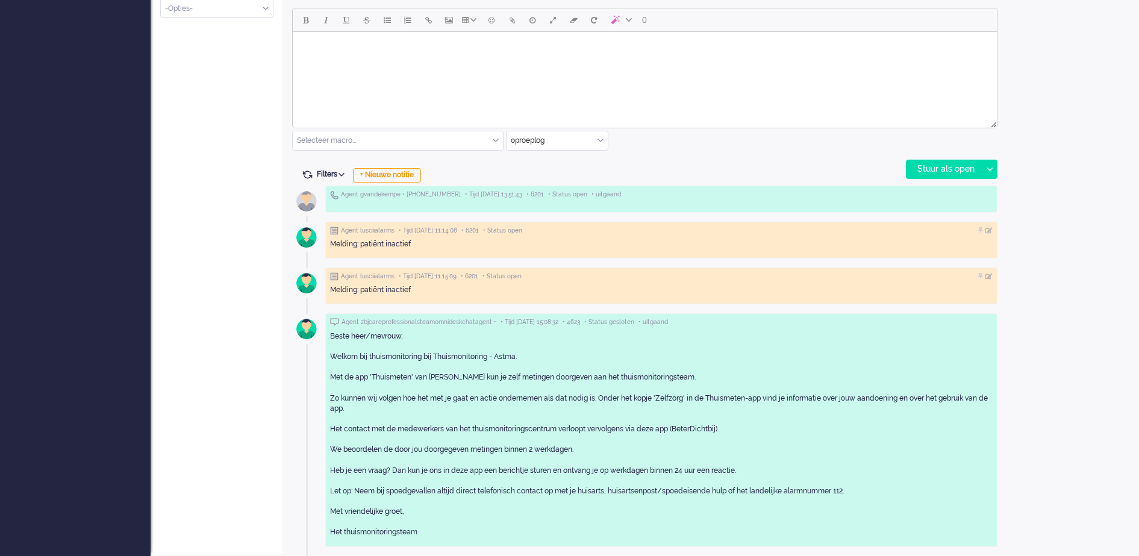
scroll to position [46, 0]
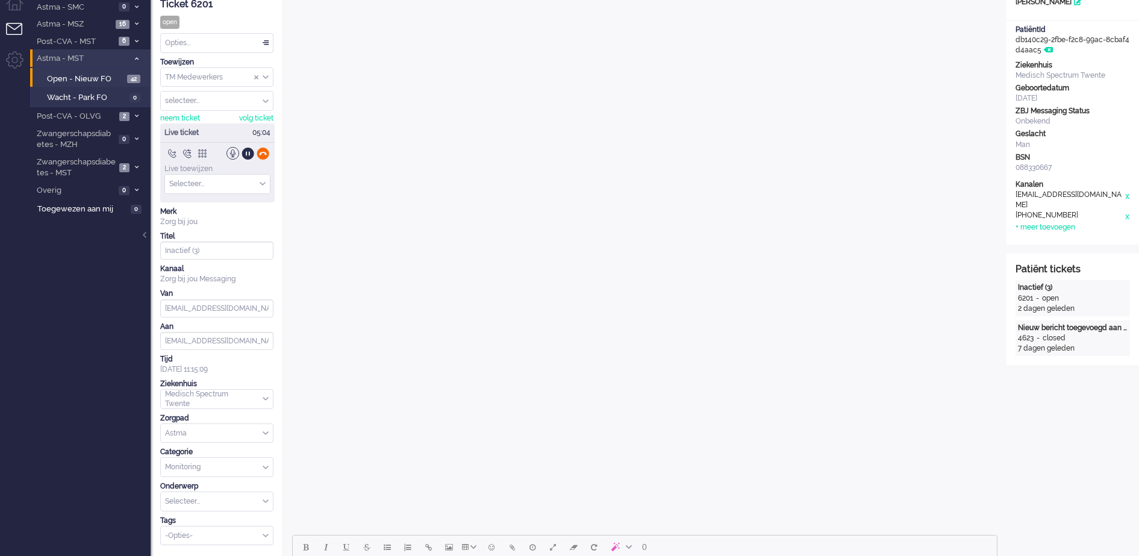
click at [266, 152] on div at bounding box center [263, 153] width 13 height 13
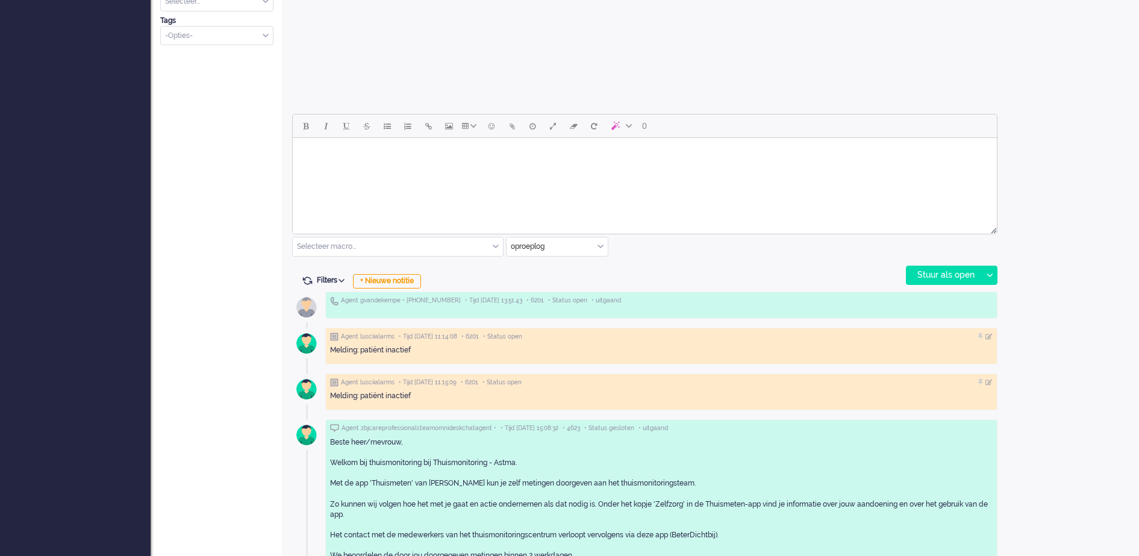
scroll to position [498, 0]
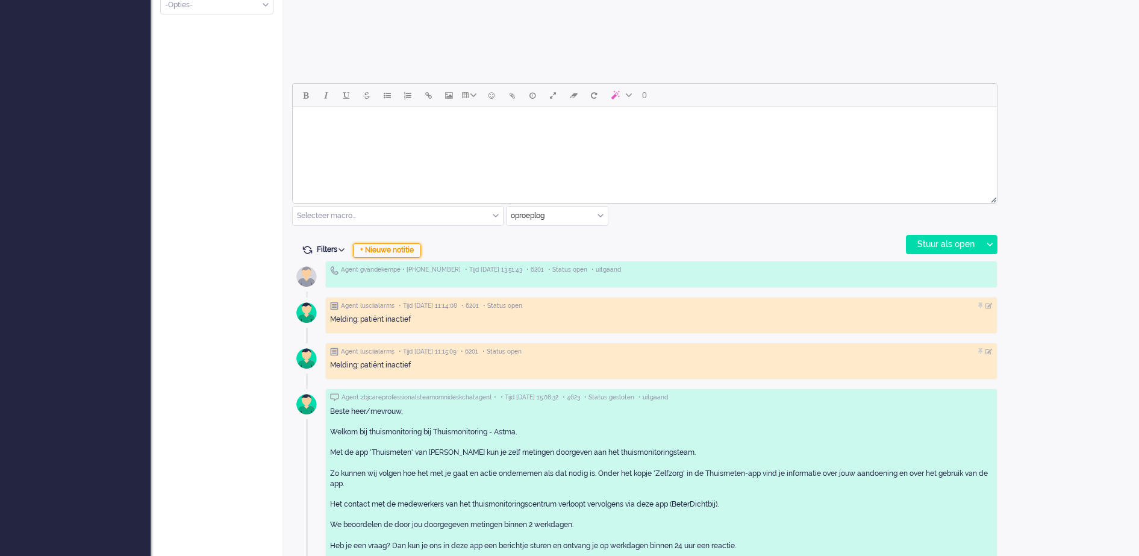
click at [404, 248] on div "+ Nieuwe notitie" at bounding box center [387, 250] width 68 height 14
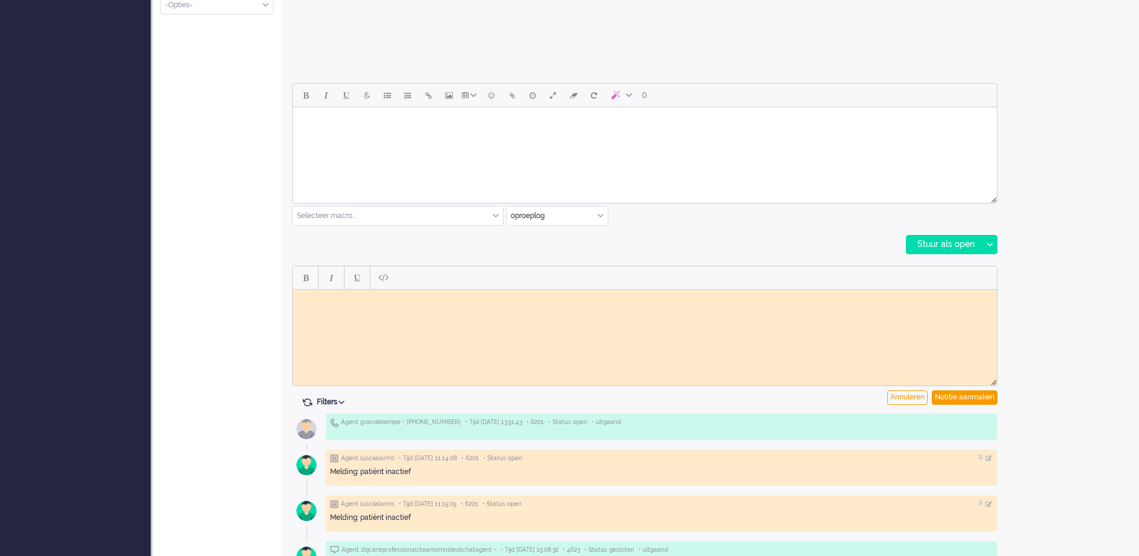
scroll to position [0, 0]
click at [389, 308] on html at bounding box center [645, 298] width 704 height 19
click at [969, 393] on div "Notitie aanmaken" at bounding box center [965, 397] width 66 height 14
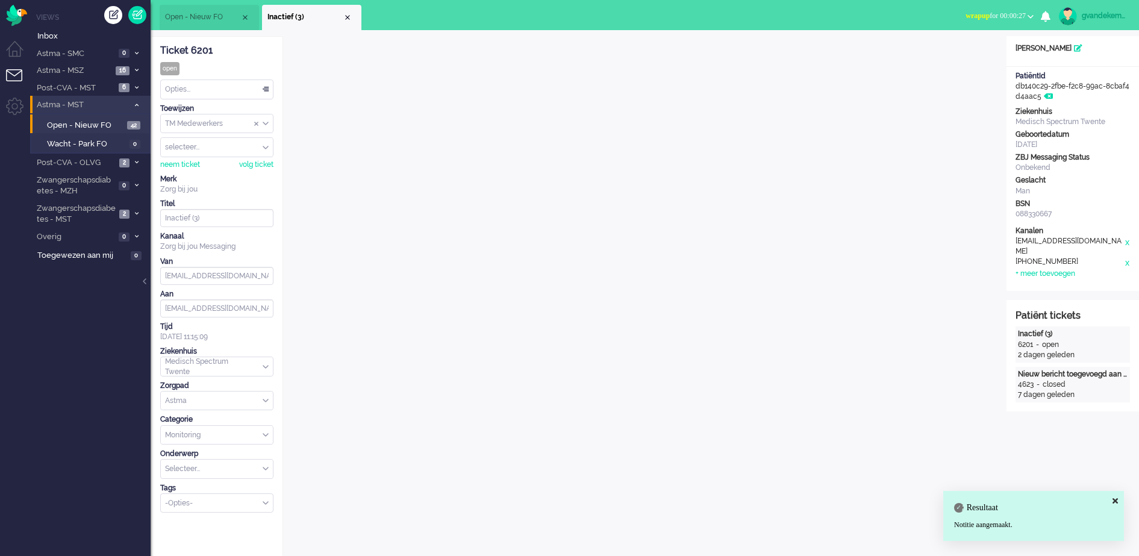
click at [342, 16] on span "Inactief (3)" at bounding box center [305, 17] width 75 height 10
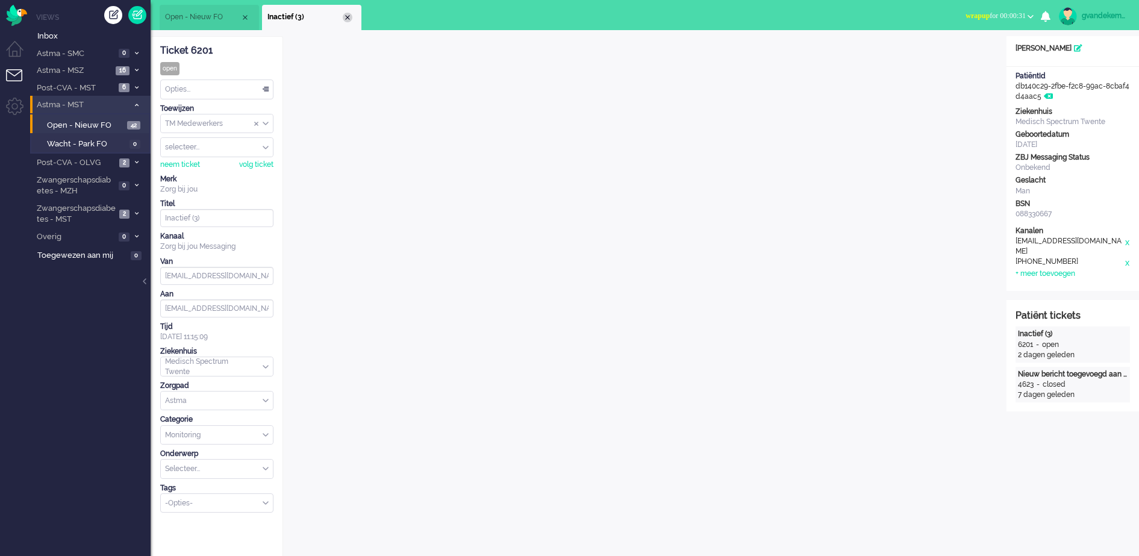
click at [348, 15] on div "Close tab" at bounding box center [348, 18] width 10 height 10
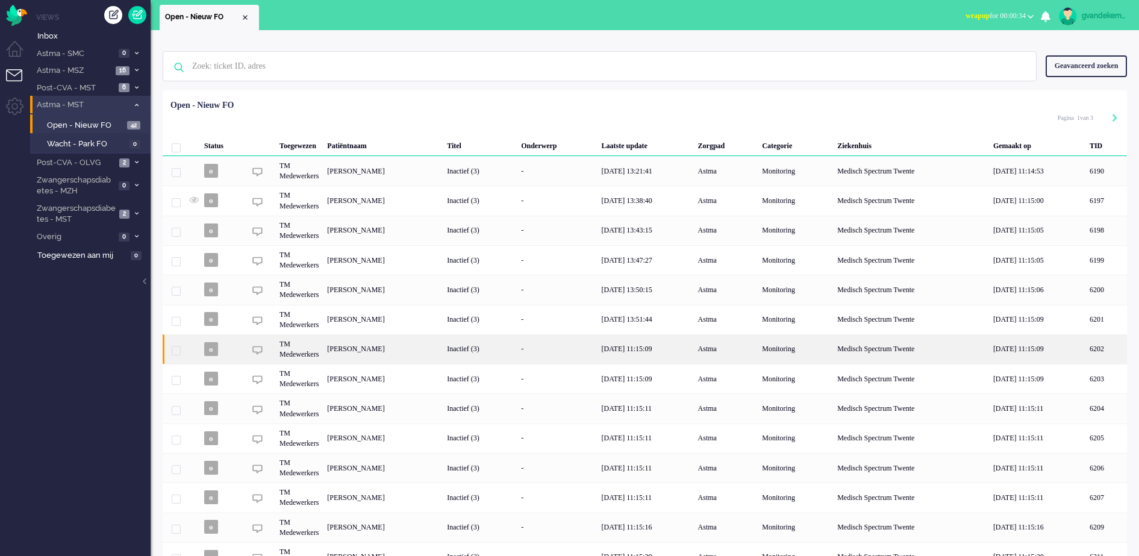
click at [1086, 352] on div "[PERSON_NAME]" at bounding box center [1107, 349] width 42 height 30
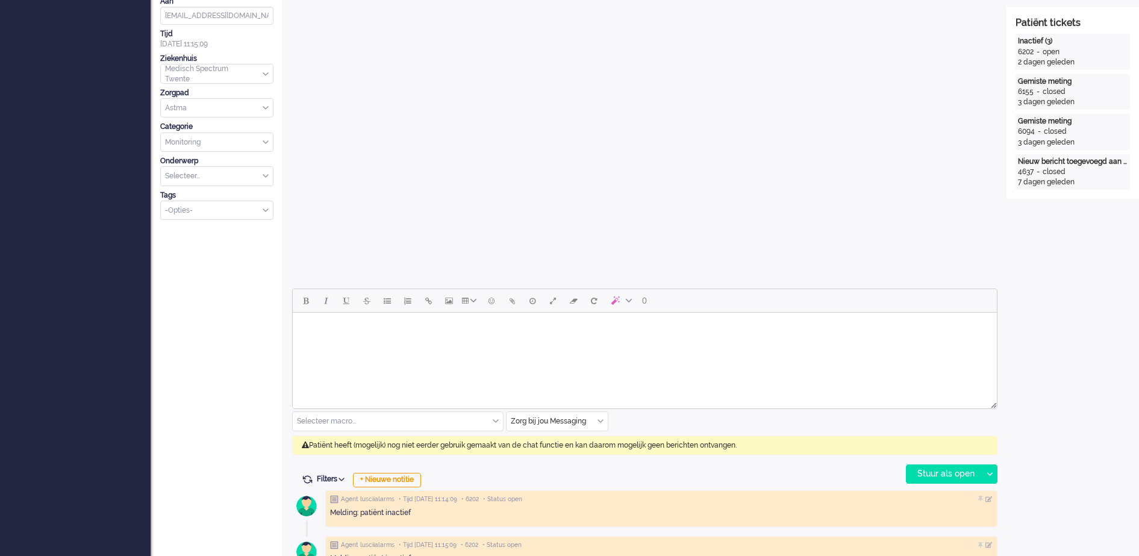
scroll to position [398, 0]
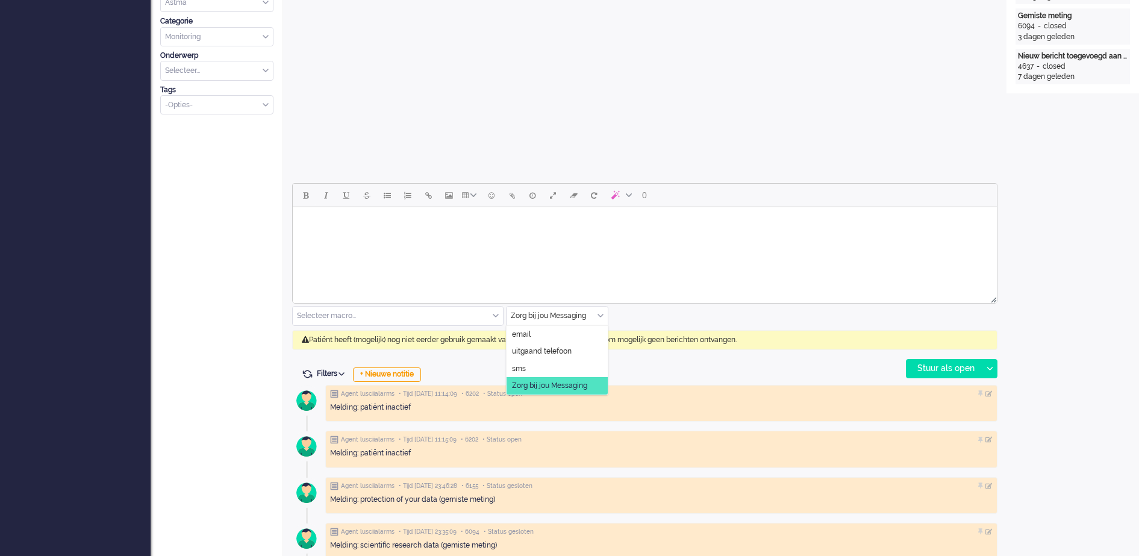
click at [600, 316] on div "Zorg bij jou Messaging" at bounding box center [557, 316] width 101 height 19
click at [555, 348] on span "uitgaand telefoon" at bounding box center [542, 351] width 60 height 10
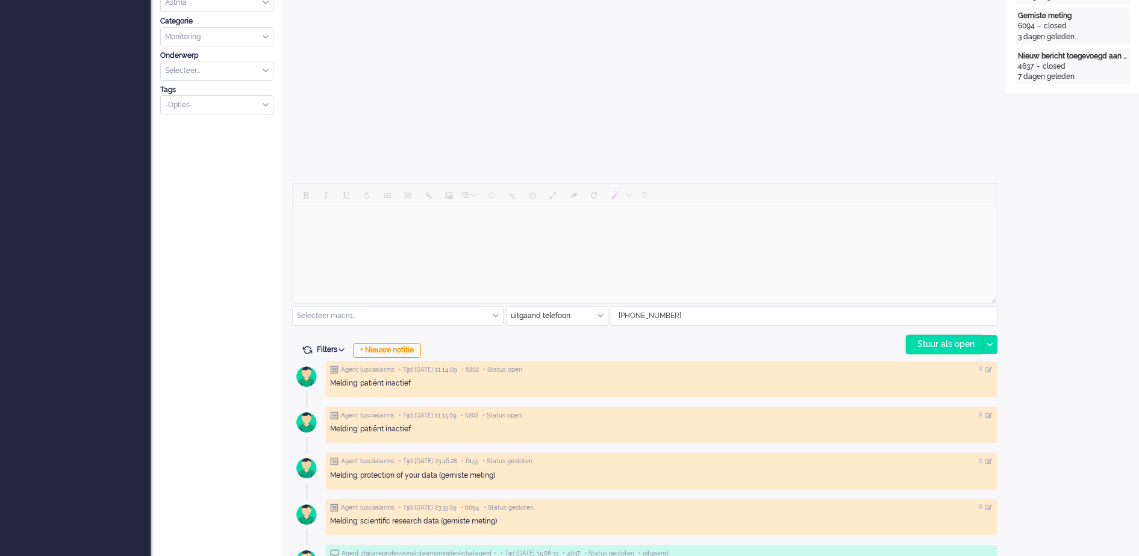
click at [956, 343] on div "Stuur als open" at bounding box center [944, 345] width 75 height 18
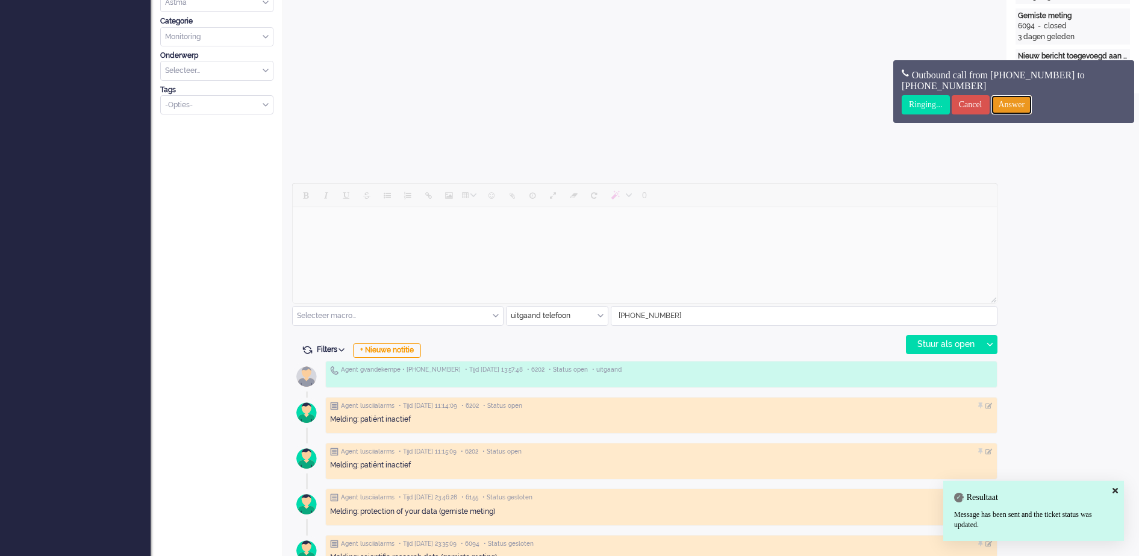
click at [1033, 102] on input "Answer" at bounding box center [1012, 104] width 41 height 19
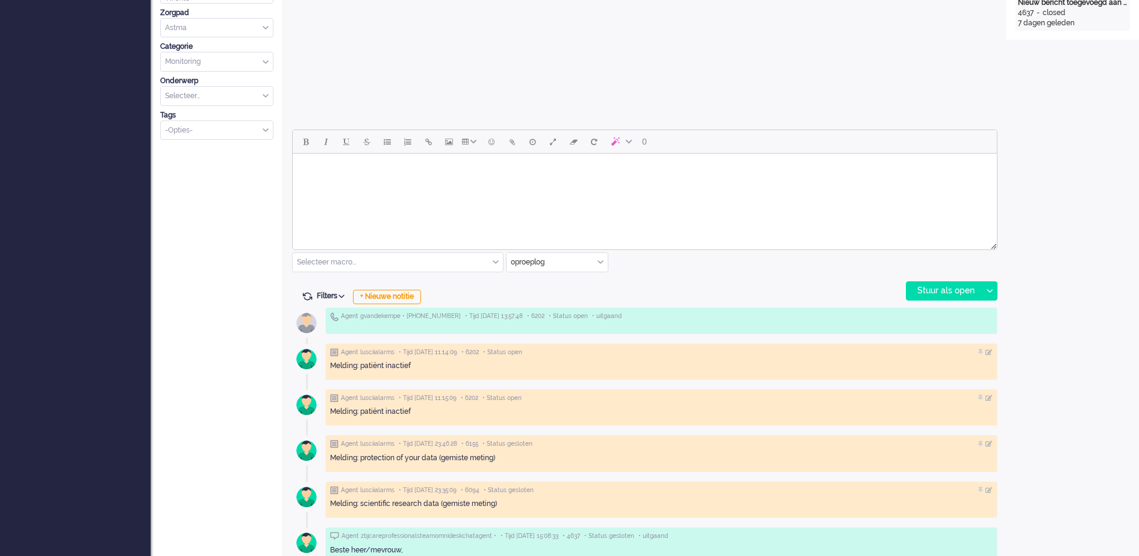
scroll to position [0, 0]
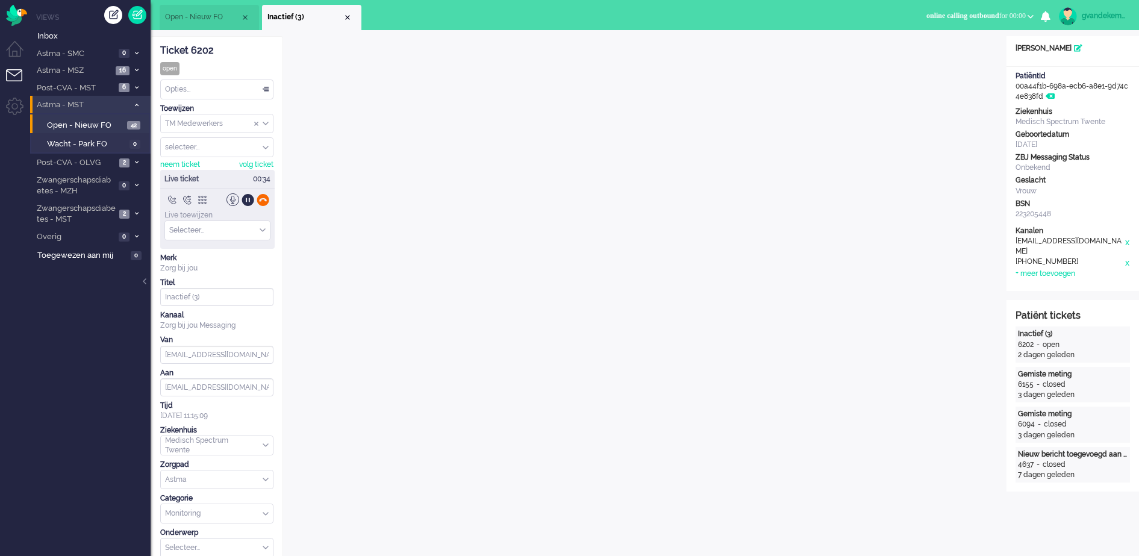
click at [264, 199] on div at bounding box center [263, 199] width 13 height 13
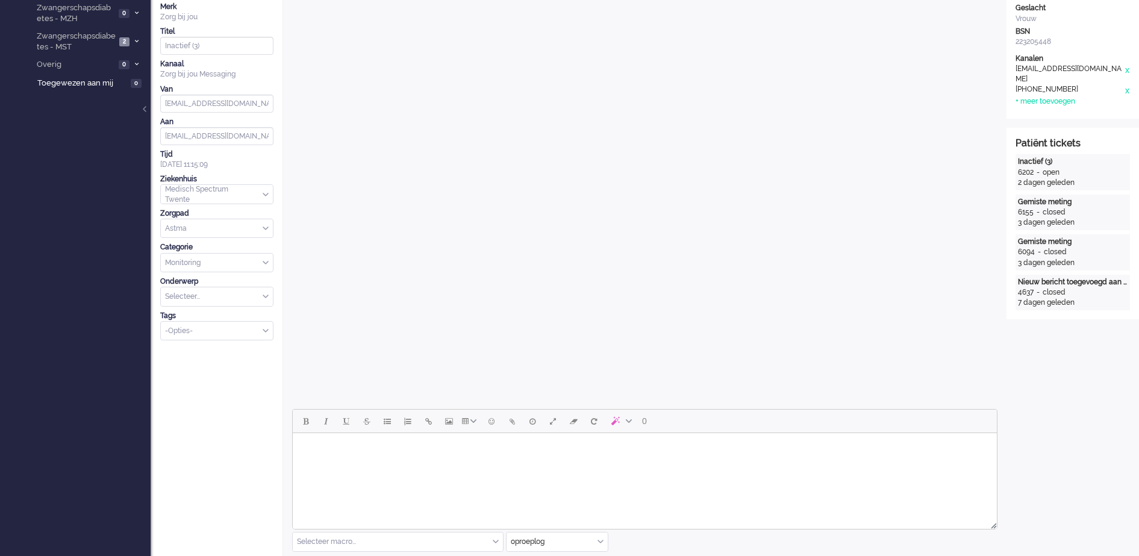
scroll to position [301, 0]
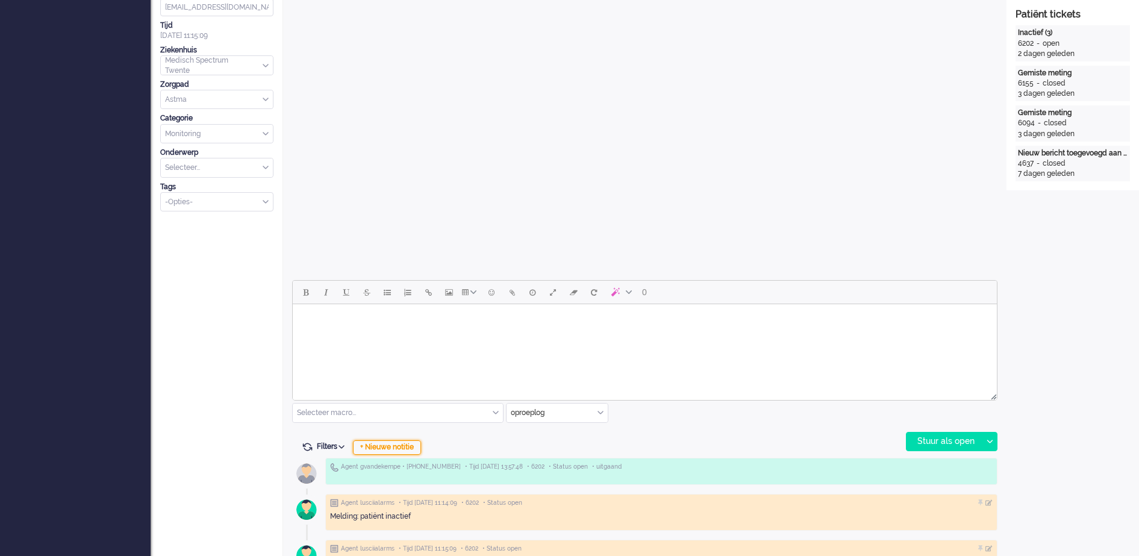
click at [389, 445] on div "+ Nieuwe notitie" at bounding box center [387, 447] width 68 height 14
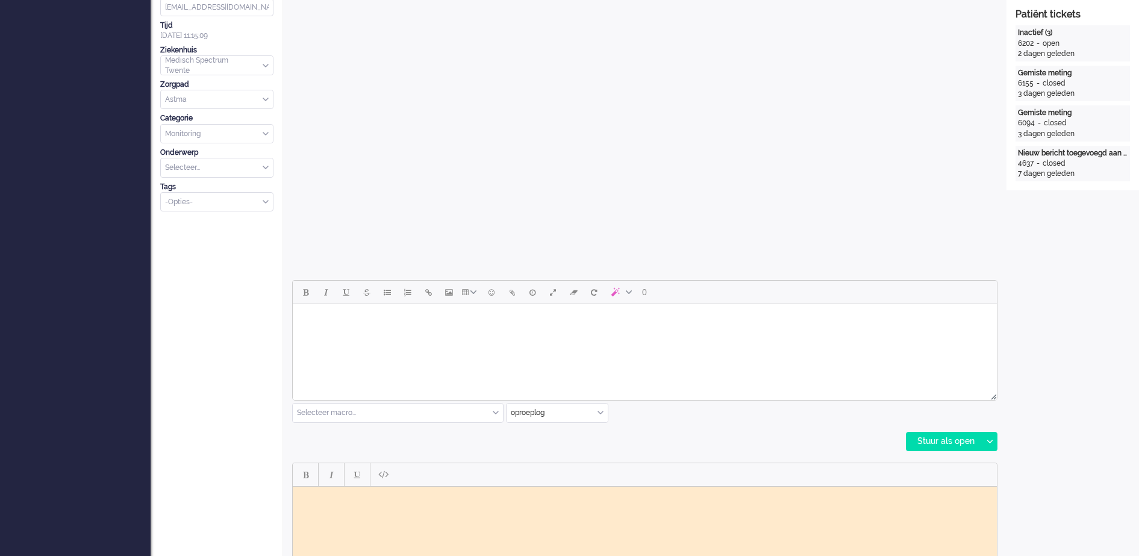
scroll to position [0, 0]
click at [339, 504] on html at bounding box center [645, 495] width 704 height 19
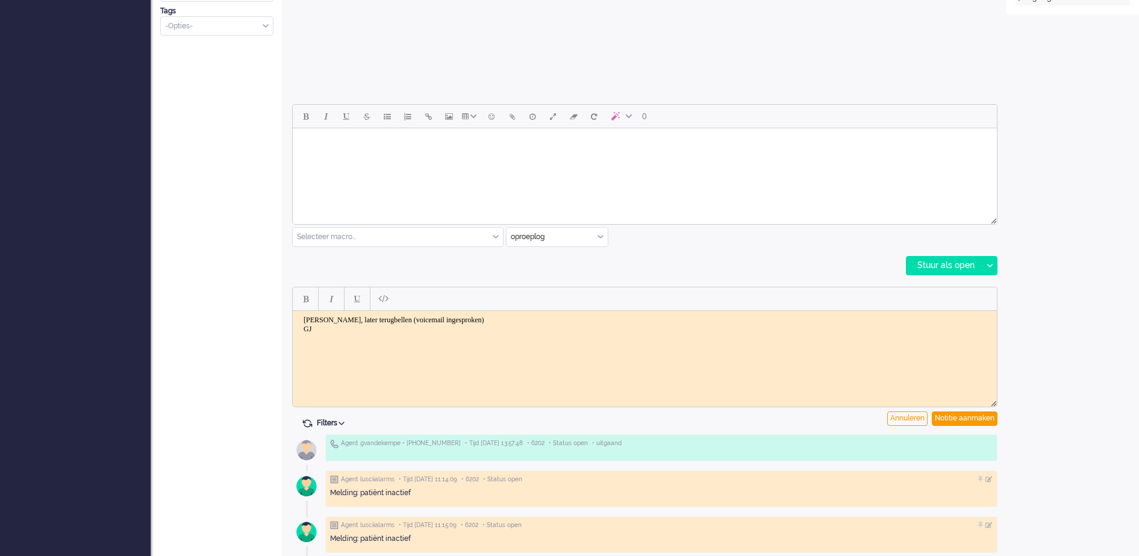
scroll to position [527, 0]
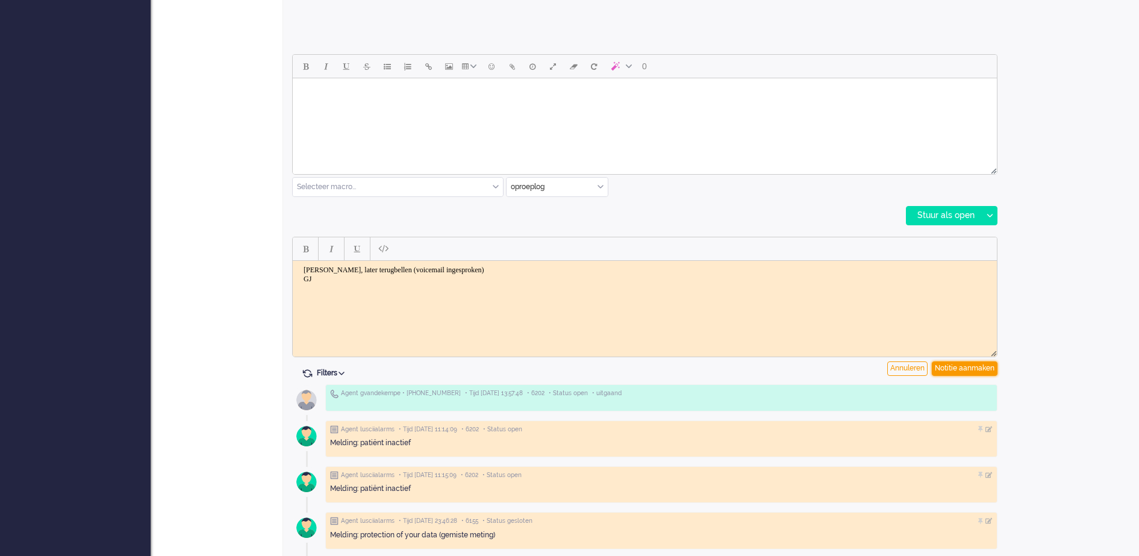
click at [977, 371] on div "Notitie aanmaken" at bounding box center [965, 369] width 66 height 14
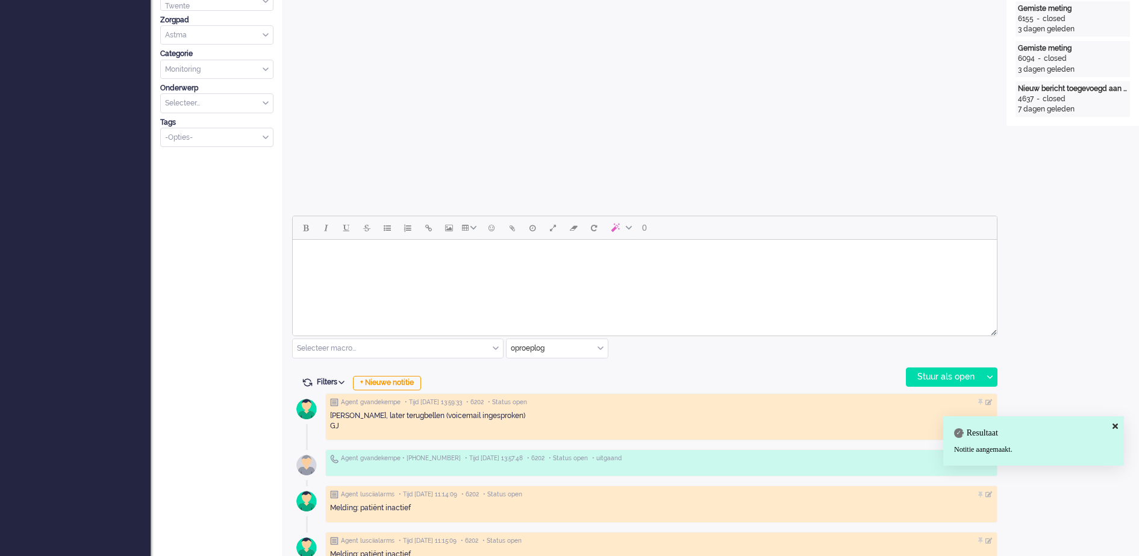
scroll to position [0, 0]
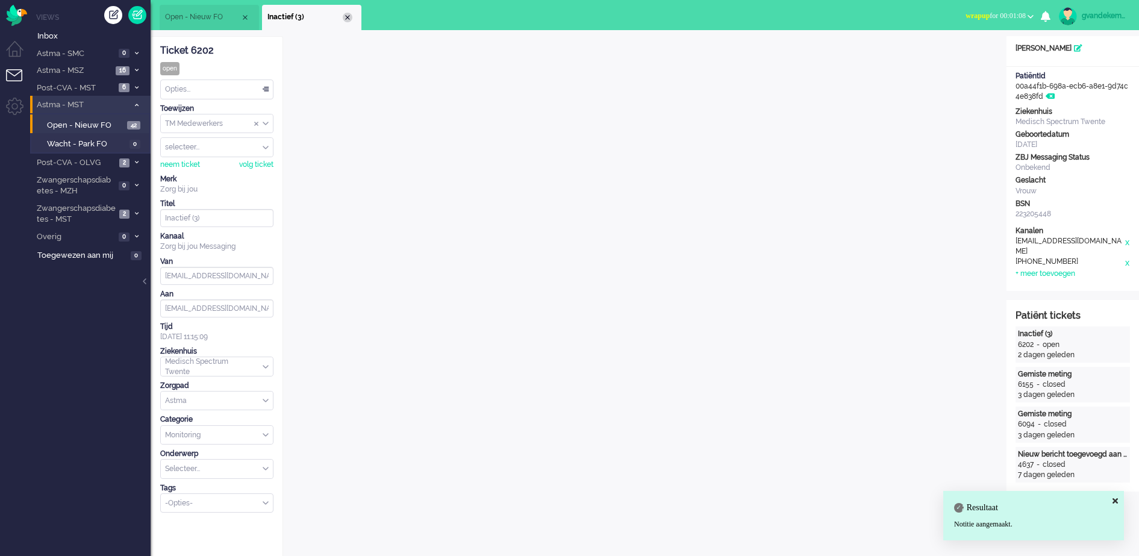
click at [345, 16] on div "Close tab" at bounding box center [348, 18] width 10 height 10
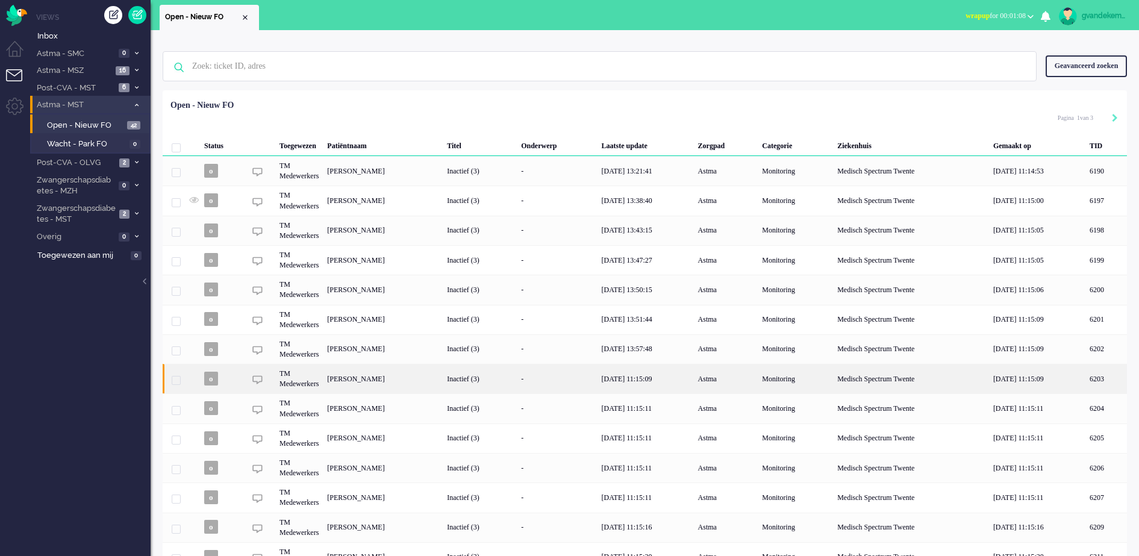
click at [1086, 376] on div "[PERSON_NAME]" at bounding box center [1107, 379] width 42 height 30
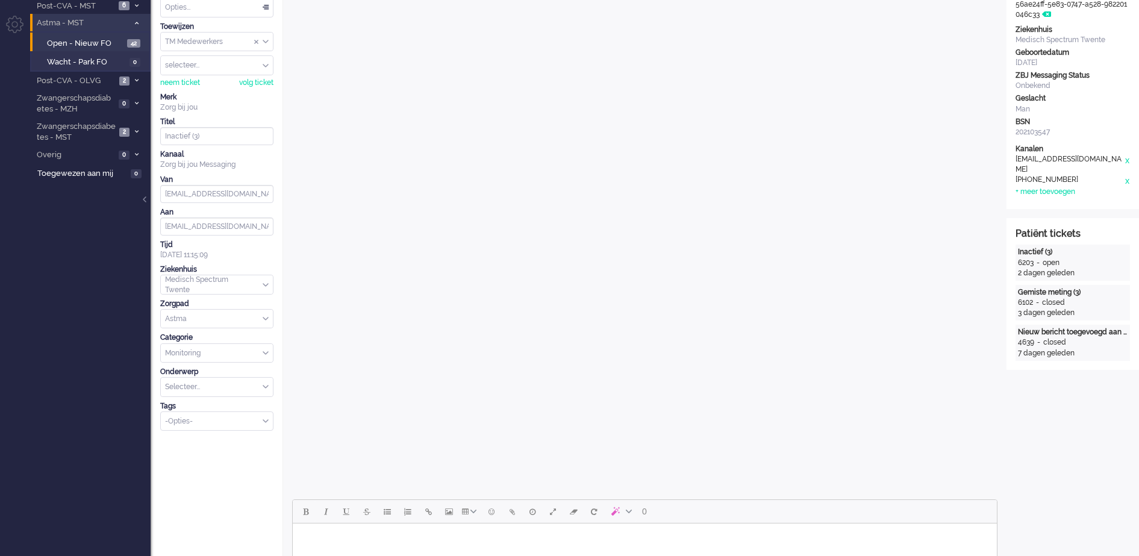
scroll to position [452, 0]
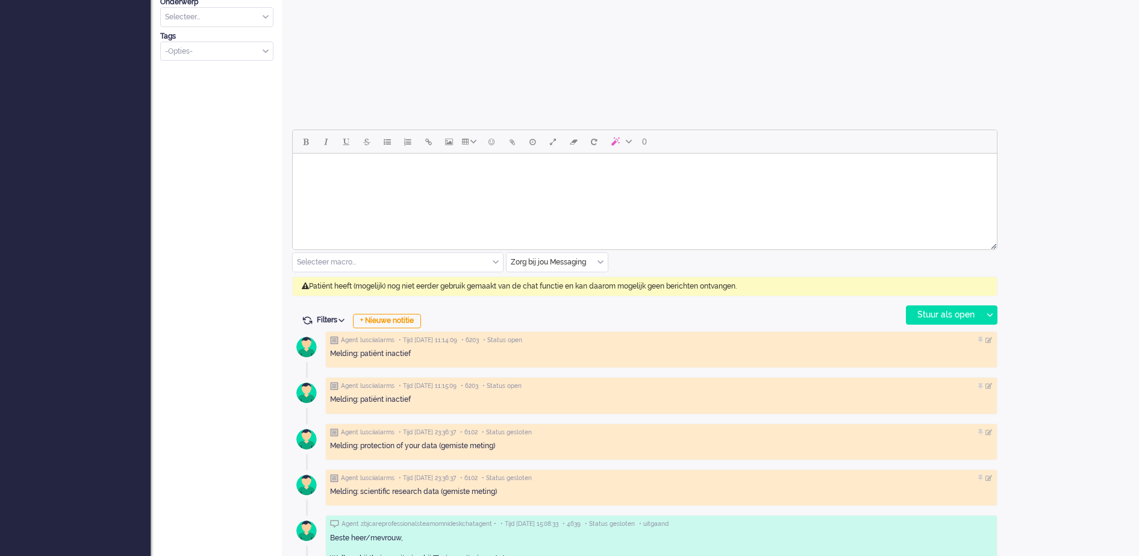
click at [603, 260] on div "Zorg bij jou Messaging" at bounding box center [557, 262] width 101 height 19
click at [571, 297] on span "uitgaand telefoon" at bounding box center [542, 298] width 60 height 10
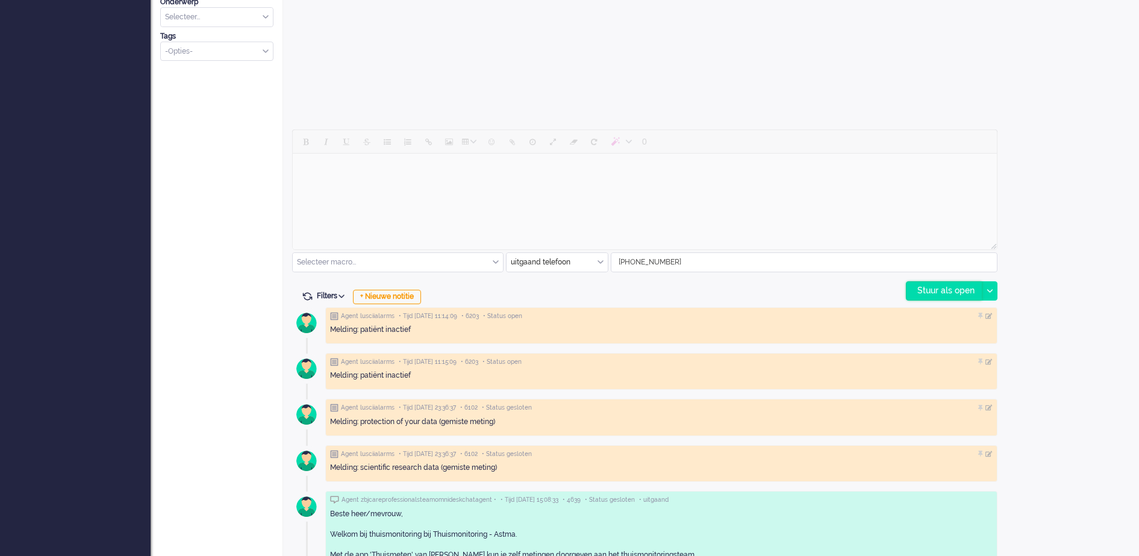
click at [936, 289] on div "Stuur als open" at bounding box center [944, 291] width 75 height 18
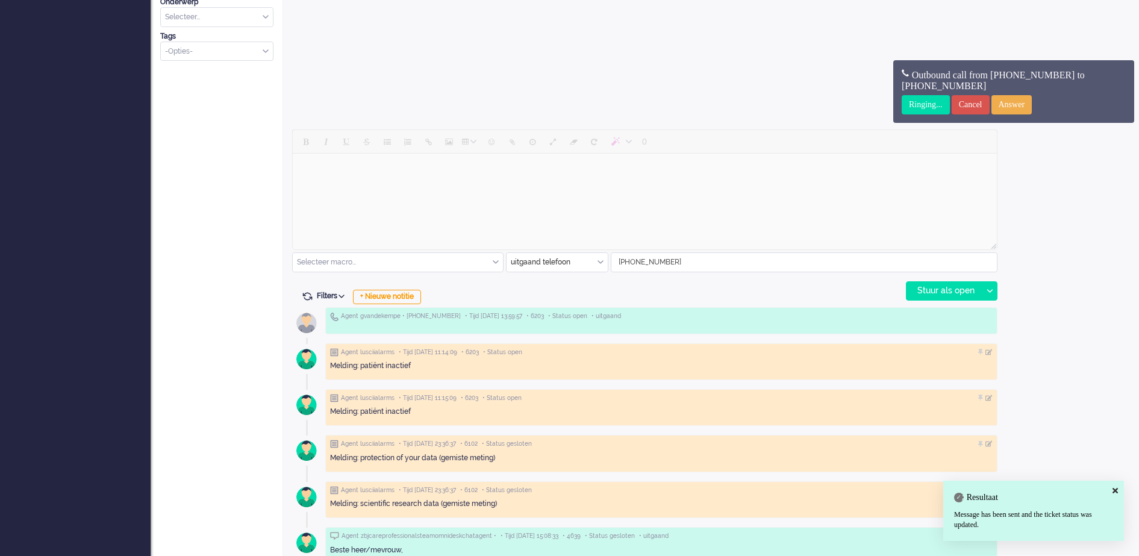
scroll to position [0, 0]
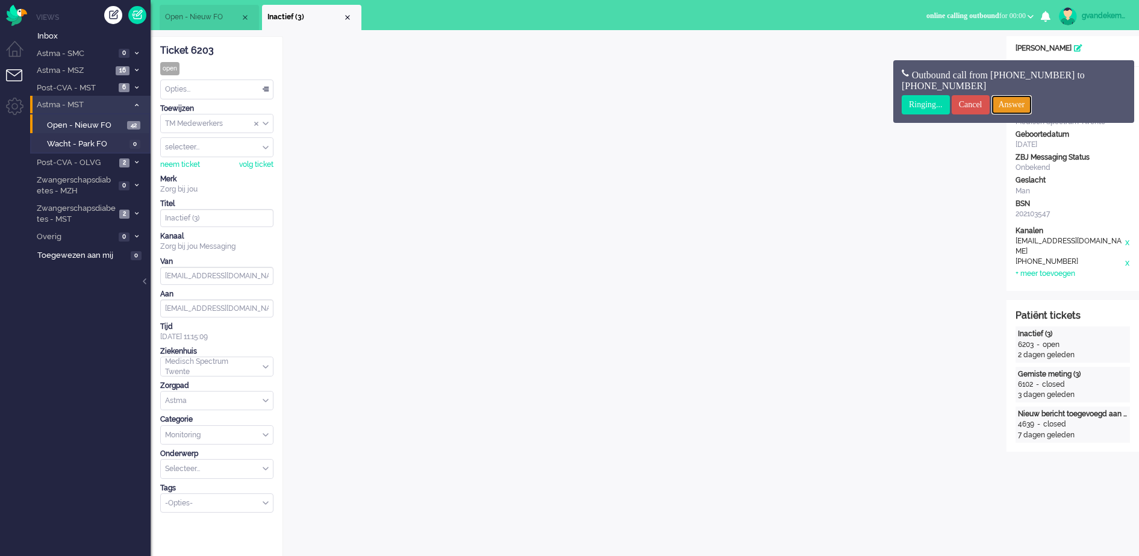
click at [1009, 99] on input "Answer" at bounding box center [1012, 104] width 41 height 19
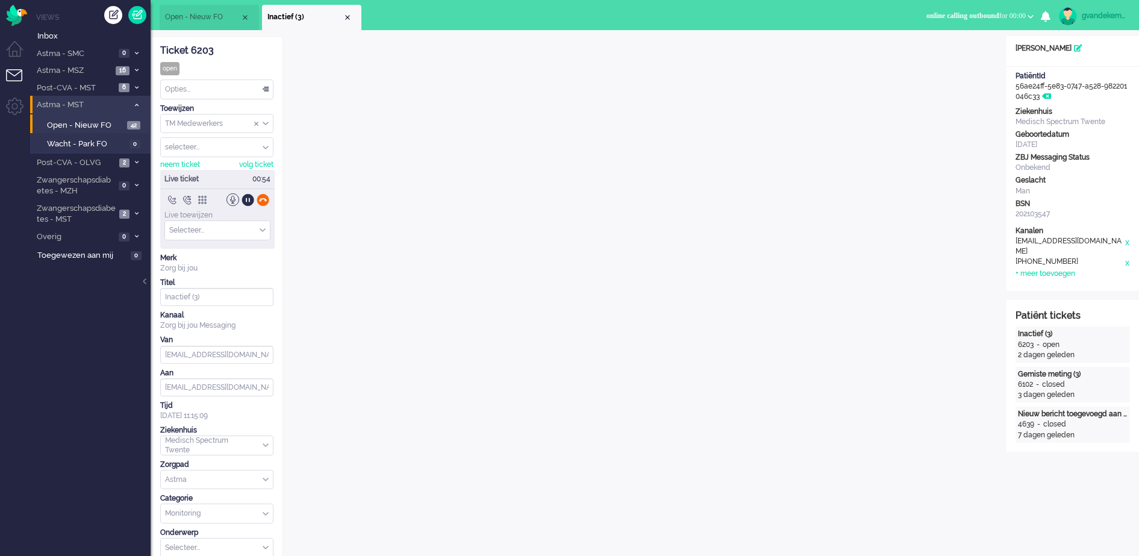
click at [265, 199] on div at bounding box center [263, 199] width 13 height 13
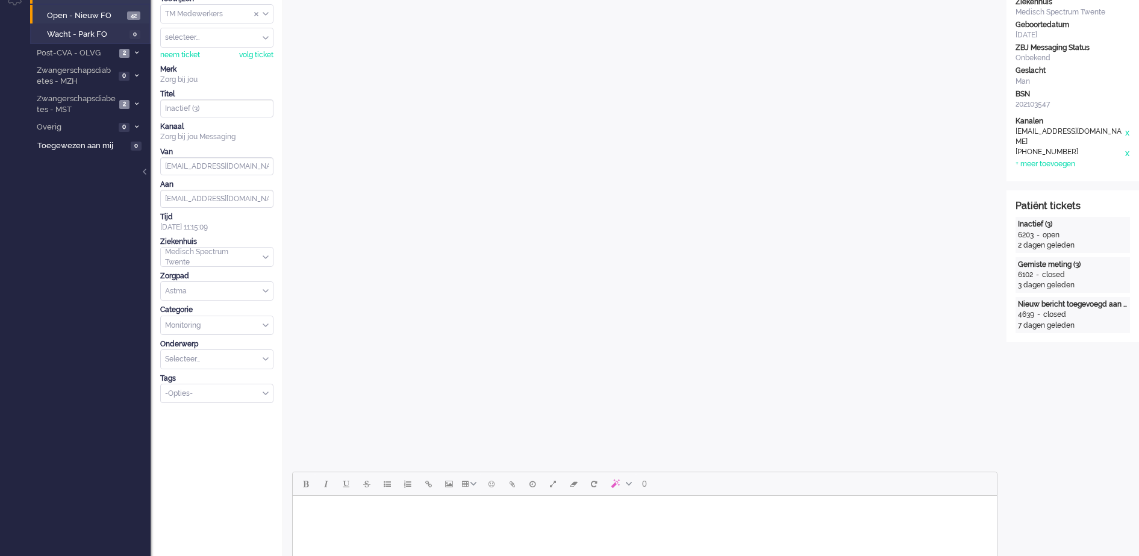
scroll to position [452, 0]
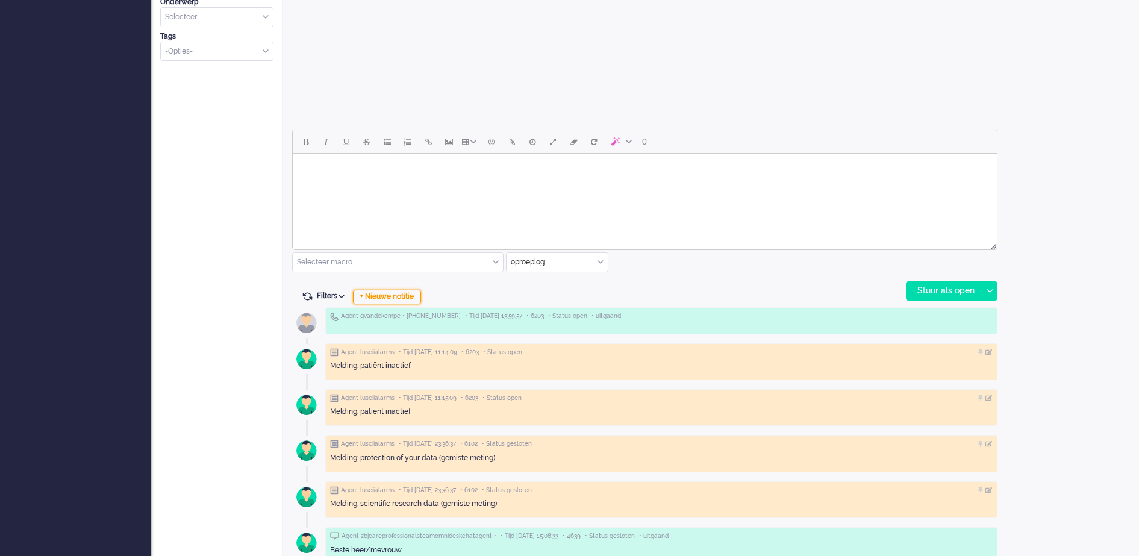
click at [399, 300] on div "+ Nieuwe notitie" at bounding box center [387, 297] width 68 height 14
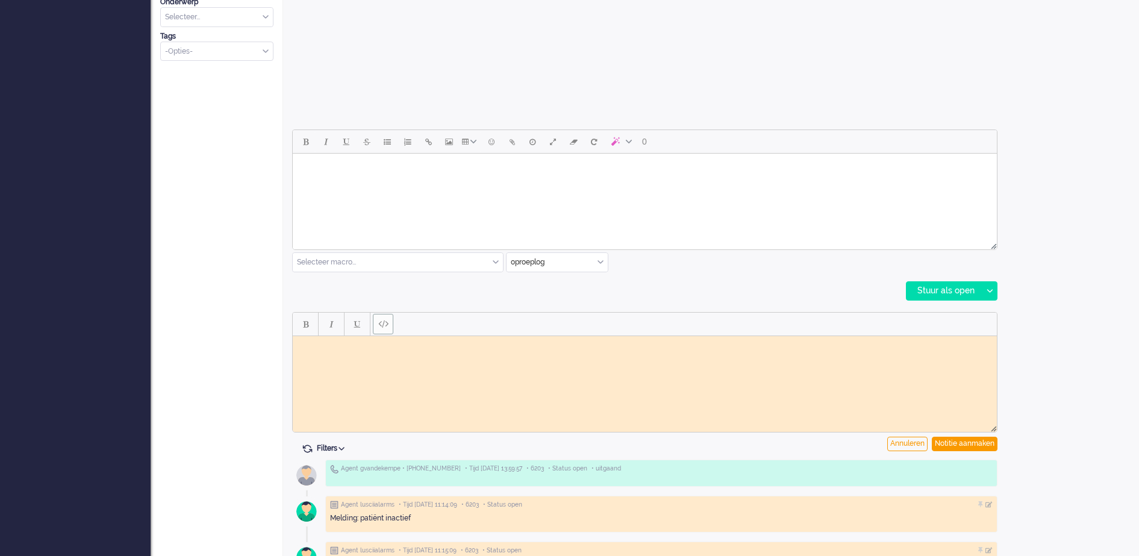
scroll to position [0, 0]
click at [338, 349] on body "Rich Text Area. Press ALT-0 for help." at bounding box center [645, 344] width 695 height 9
click at [965, 441] on div "Notitie aanmaken" at bounding box center [965, 444] width 66 height 14
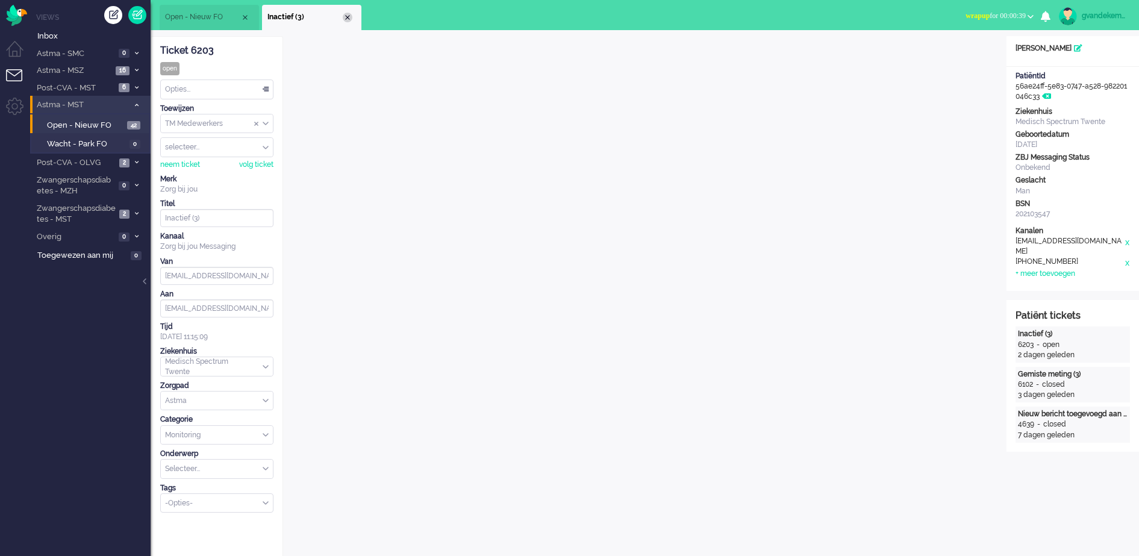
click at [349, 17] on div "Close tab" at bounding box center [348, 18] width 10 height 10
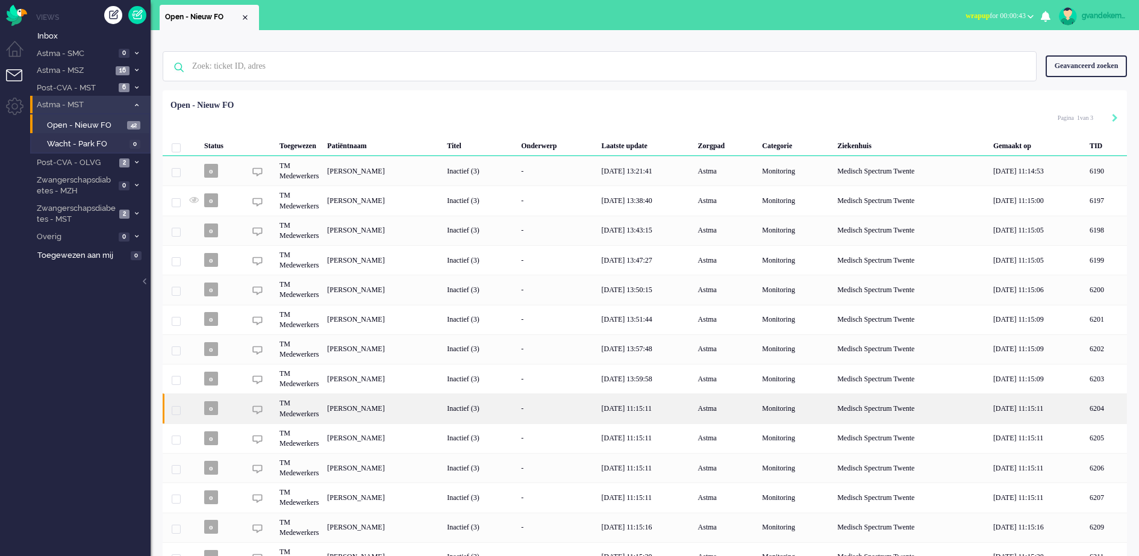
click at [1086, 402] on div "[PERSON_NAME]" at bounding box center [1107, 408] width 42 height 30
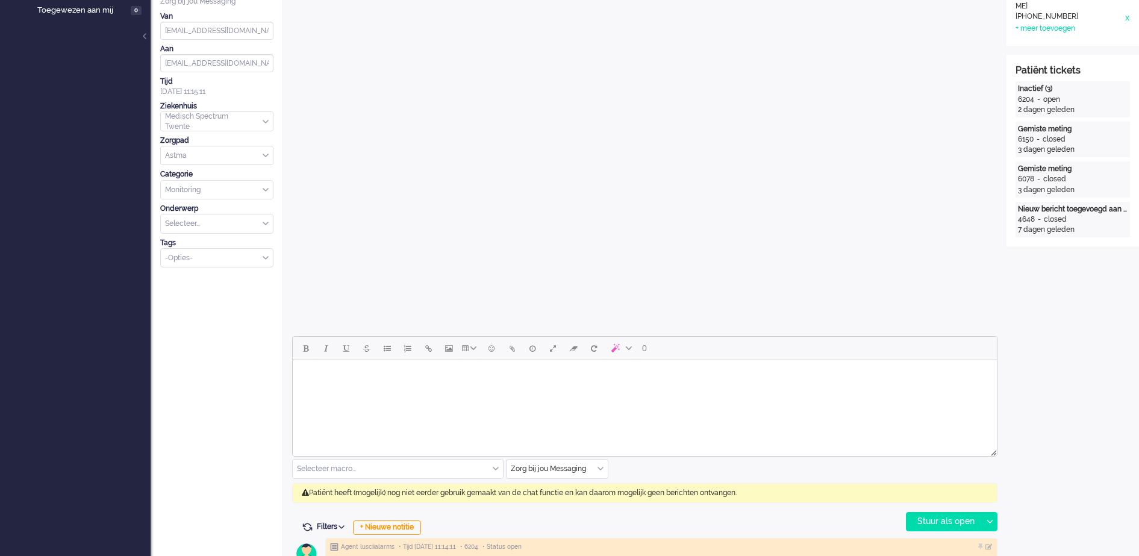
scroll to position [474, 0]
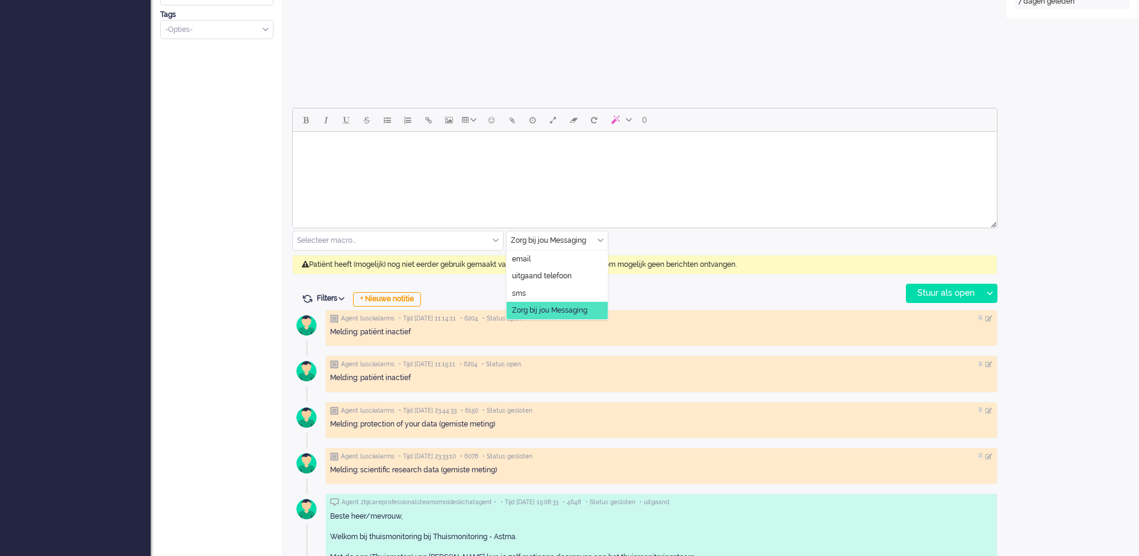
click at [603, 241] on div "Zorg bij jou Messaging" at bounding box center [557, 240] width 101 height 19
click at [562, 275] on span "uitgaand telefoon" at bounding box center [542, 276] width 60 height 10
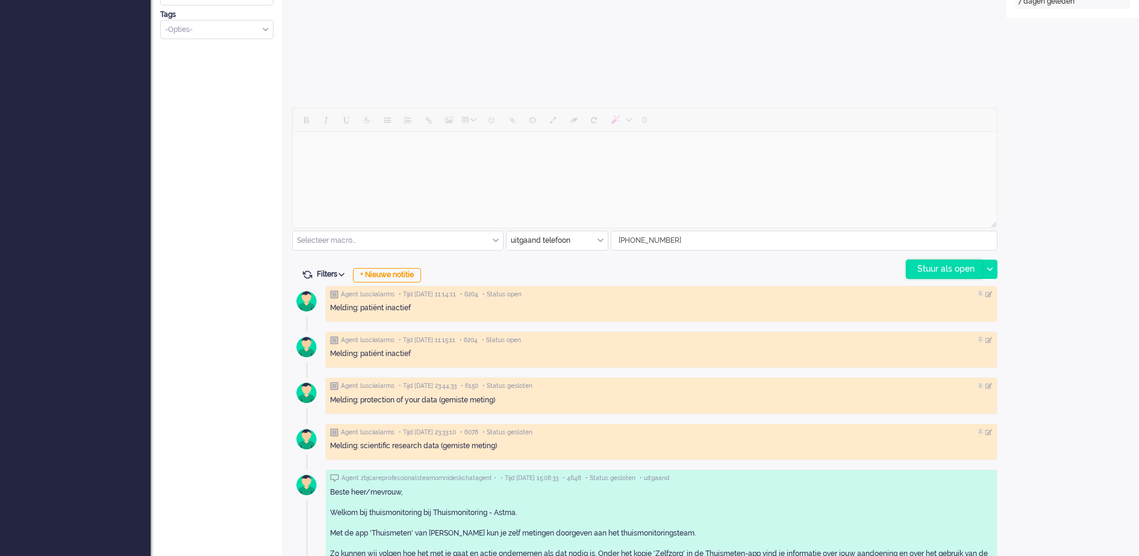
click at [960, 268] on div "Stuur als open" at bounding box center [944, 269] width 75 height 18
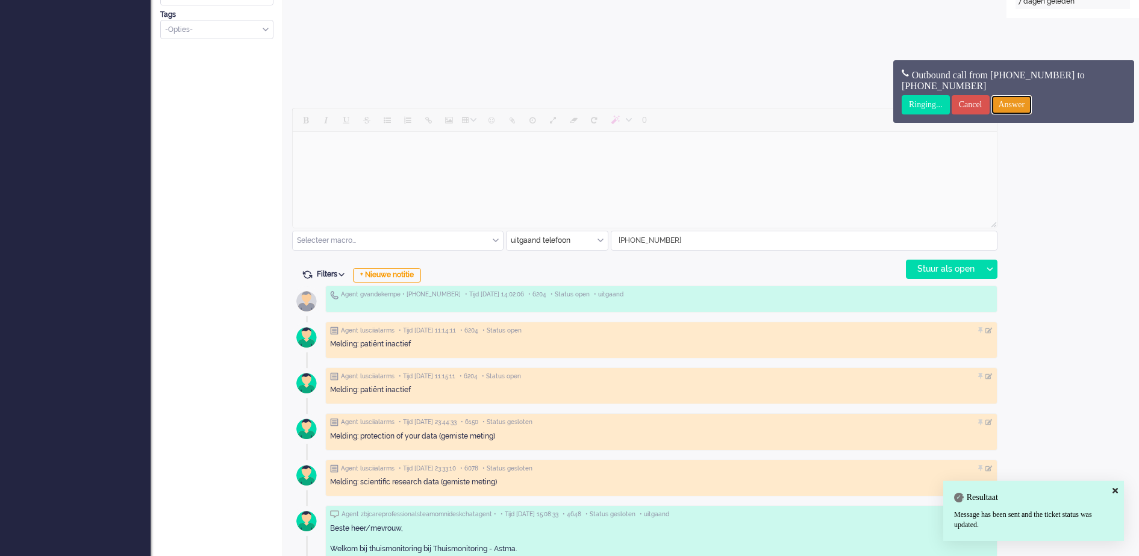
click at [1016, 101] on input "Answer" at bounding box center [1012, 104] width 41 height 19
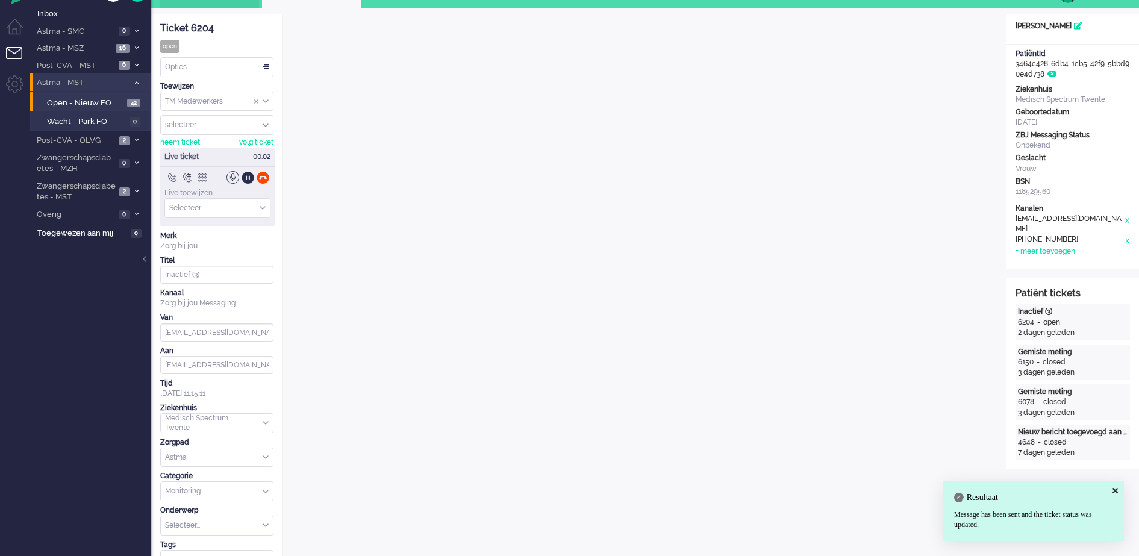
scroll to position [0, 0]
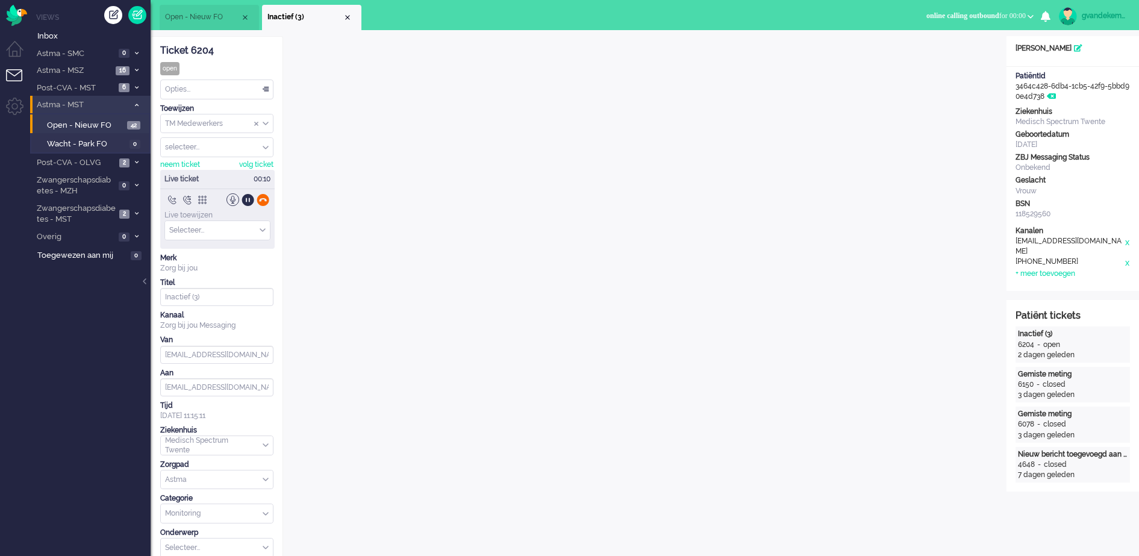
click at [262, 198] on div at bounding box center [263, 199] width 13 height 13
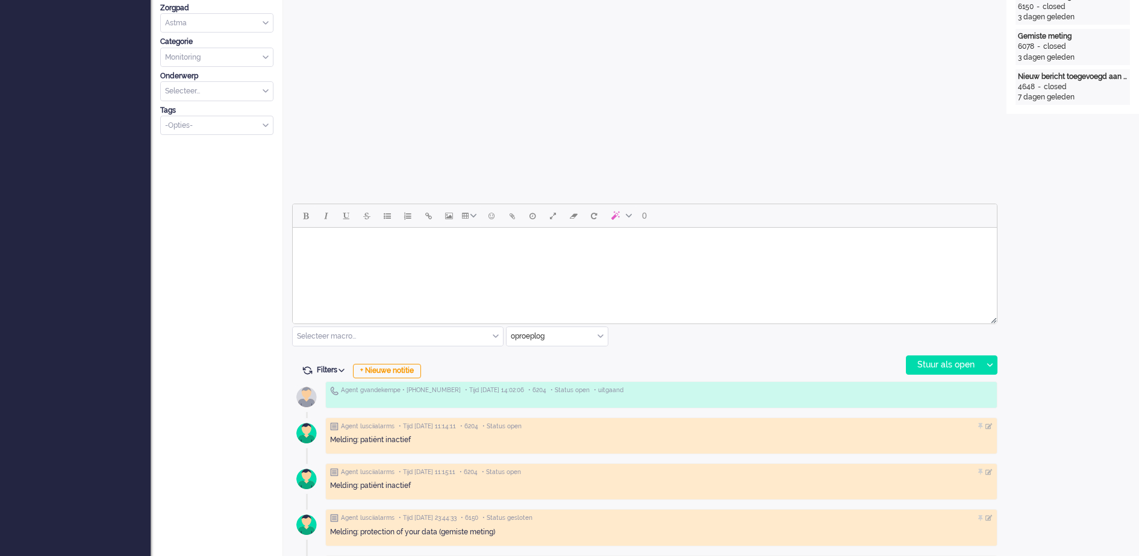
scroll to position [527, 0]
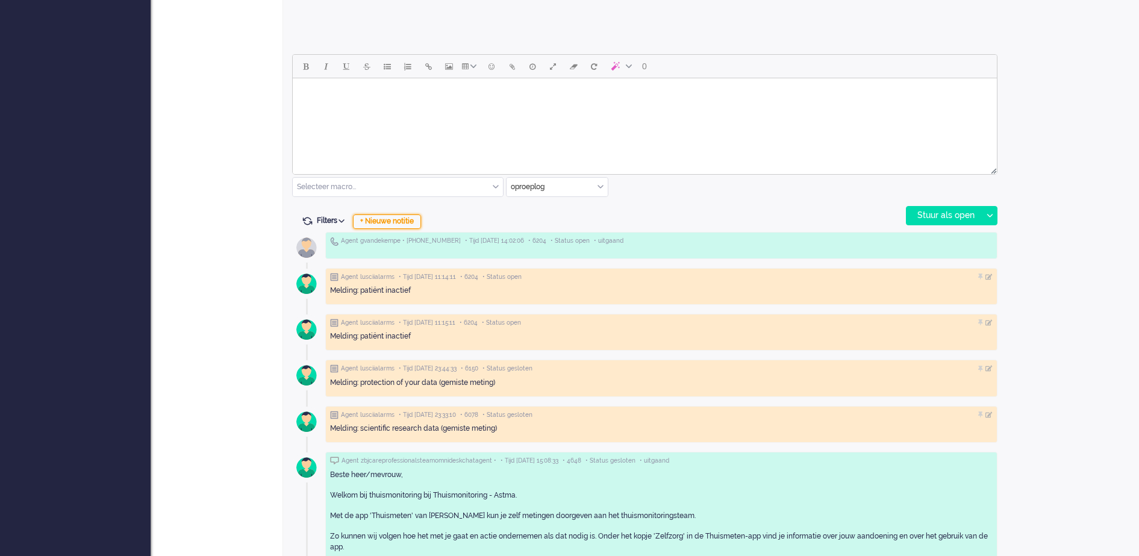
click at [392, 223] on div "+ Nieuwe notitie" at bounding box center [387, 221] width 68 height 14
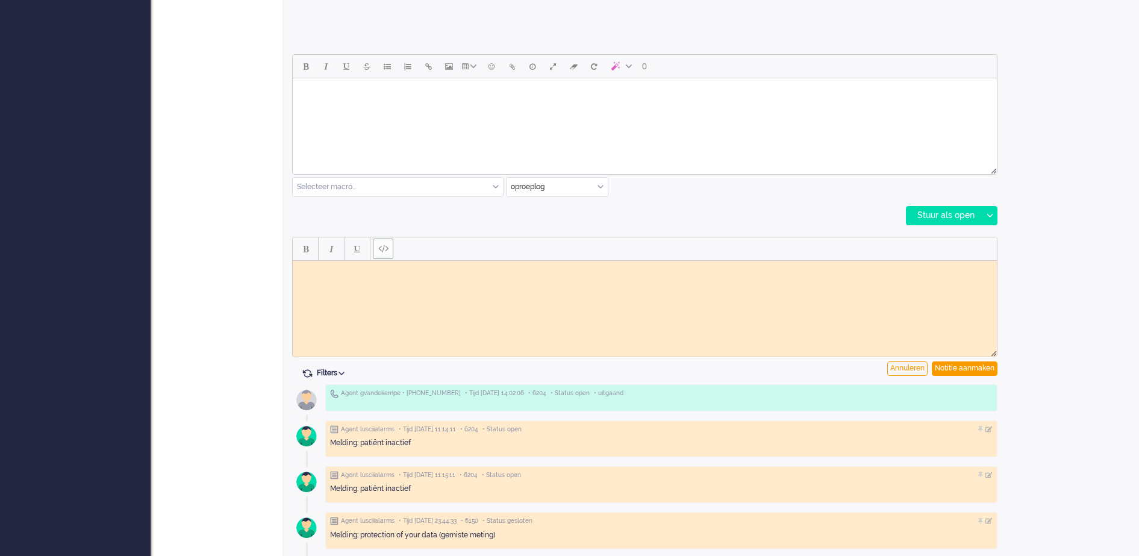
scroll to position [0, 0]
click at [432, 277] on html at bounding box center [645, 269] width 704 height 19
click at [404, 267] on body "Geen gehoor GJ" at bounding box center [645, 274] width 695 height 18
click at [397, 268] on body "Geen gehoor, voicemail uit GJ" at bounding box center [645, 274] width 695 height 18
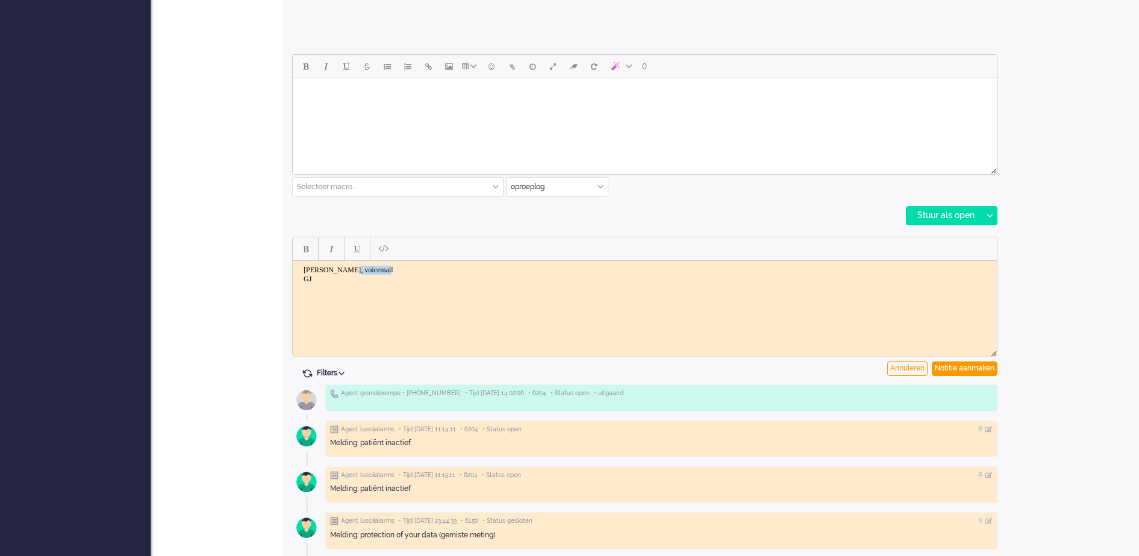
drag, startPoint x: 355, startPoint y: 269, endPoint x: 397, endPoint y: 269, distance: 41.6
click at [397, 269] on body "Geen gehoor, voicemail GJ" at bounding box center [645, 274] width 695 height 18
click at [970, 368] on div "Notitie aanmaken" at bounding box center [965, 369] width 66 height 14
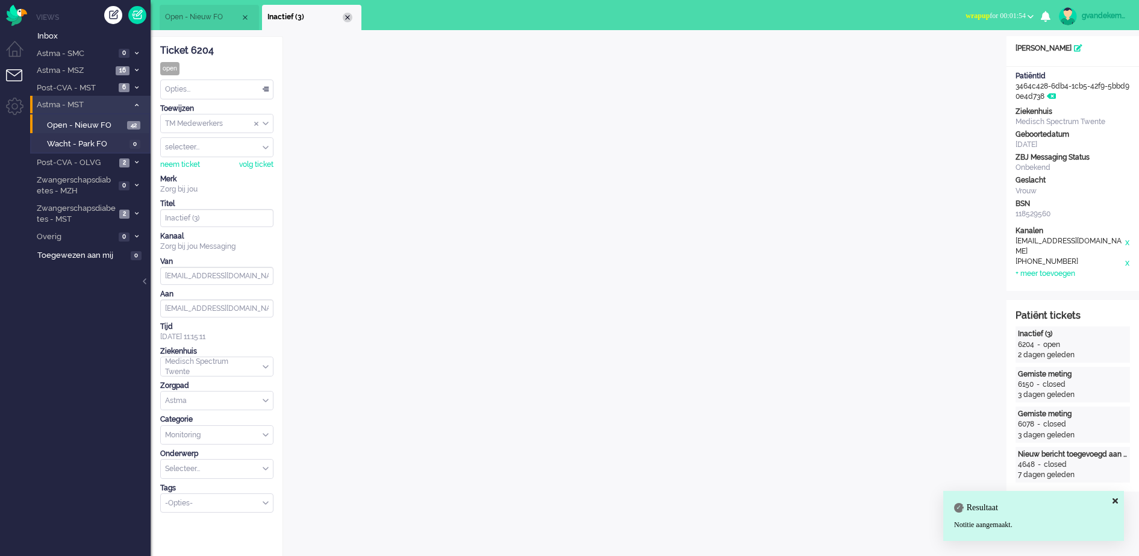
click at [348, 14] on div "Close tab" at bounding box center [348, 18] width 10 height 10
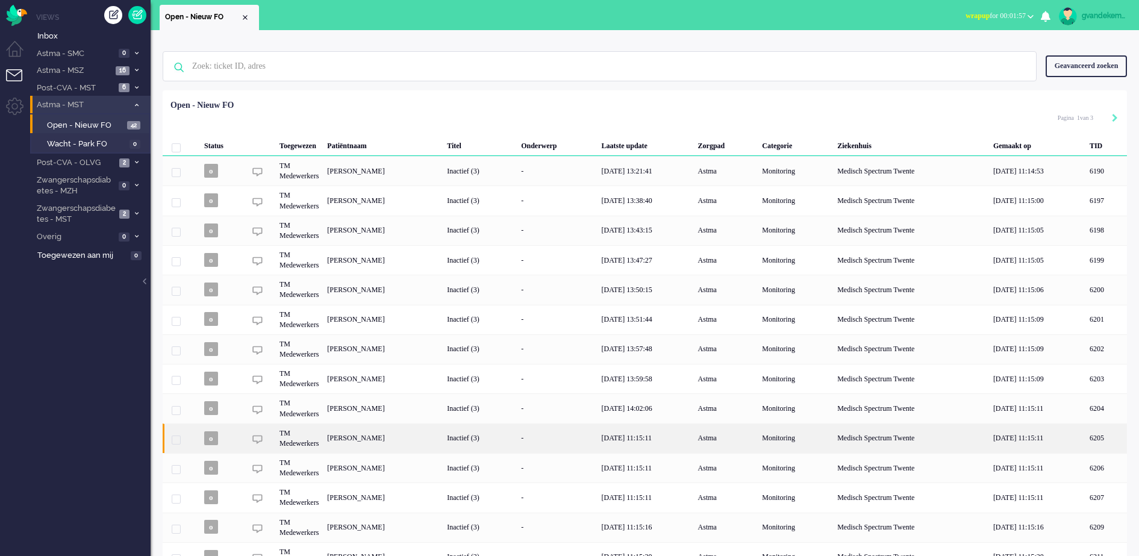
click at [1086, 436] on div "Nicole ter Morsche" at bounding box center [1107, 439] width 42 height 30
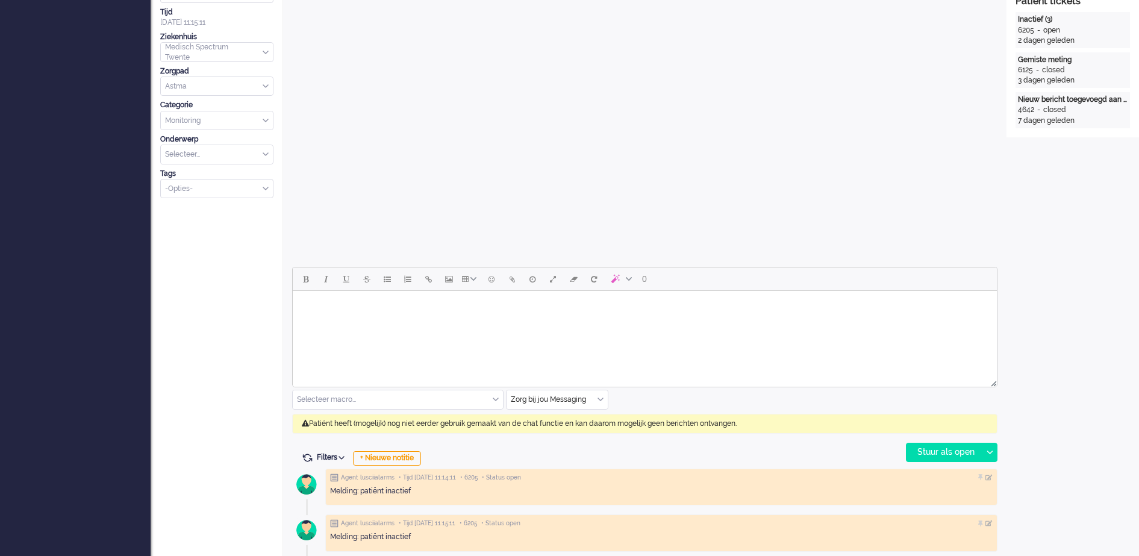
scroll to position [323, 0]
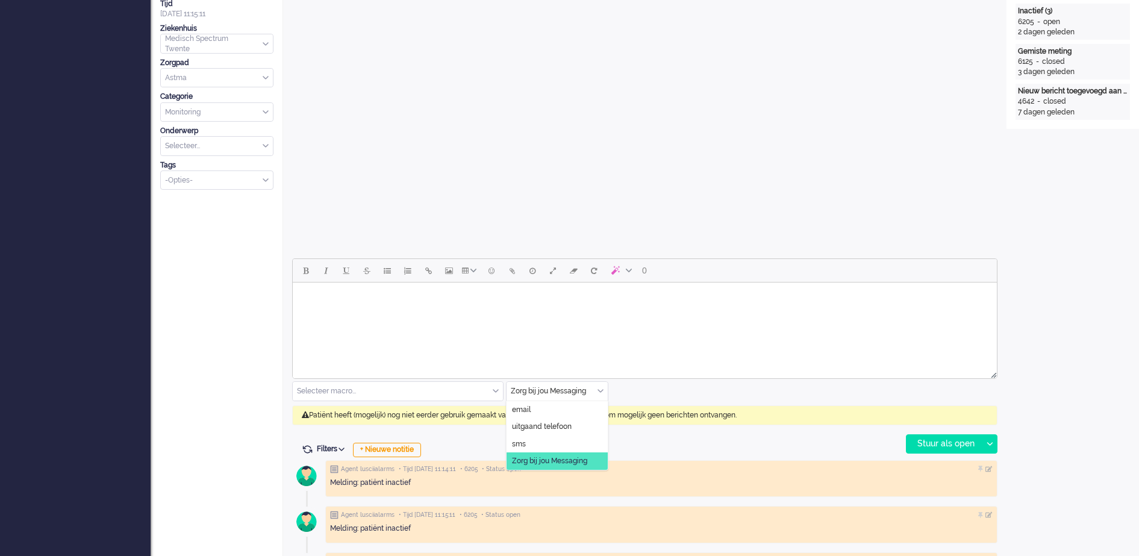
click at [603, 394] on div "Zorg bij jou Messaging" at bounding box center [557, 391] width 101 height 19
click at [560, 422] on span "uitgaand telefoon" at bounding box center [542, 427] width 60 height 10
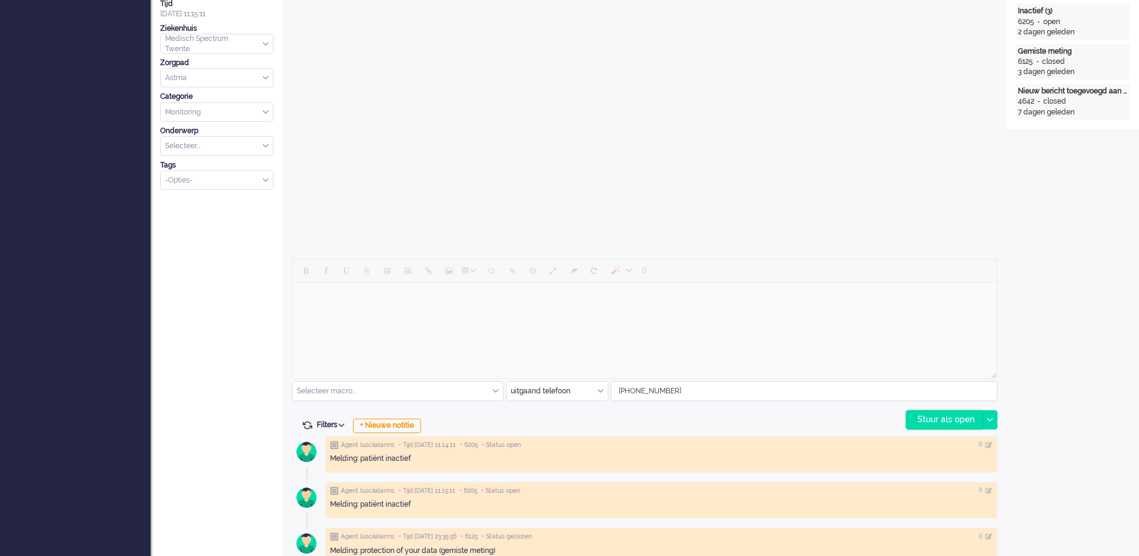
click at [934, 419] on div "Stuur als open" at bounding box center [944, 420] width 75 height 18
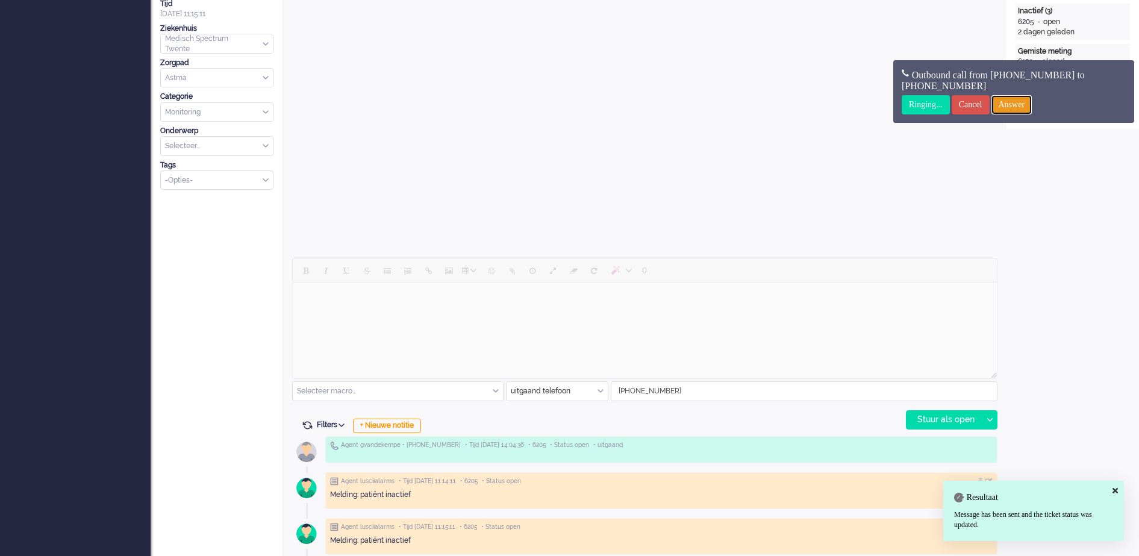
click at [1033, 105] on input "Answer" at bounding box center [1012, 104] width 41 height 19
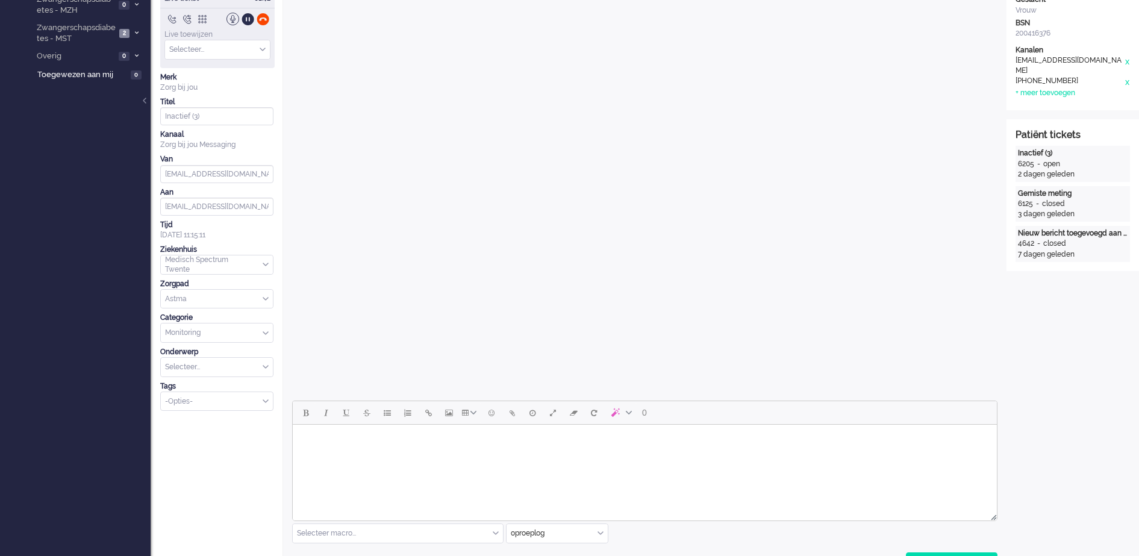
scroll to position [0, 0]
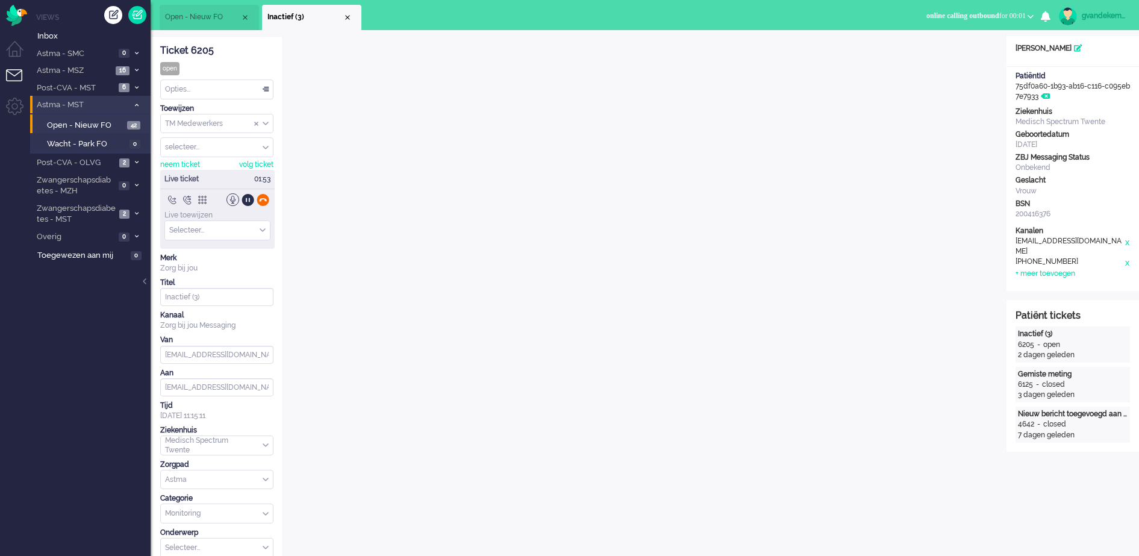
click at [263, 201] on div at bounding box center [263, 199] width 13 height 13
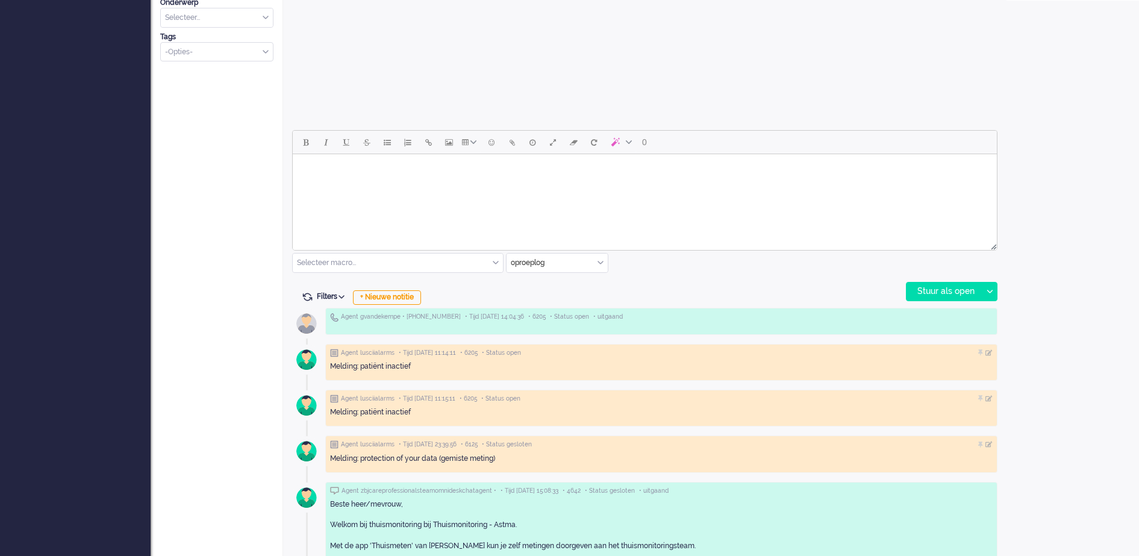
scroll to position [452, 0]
click at [398, 294] on div "+ Nieuwe notitie" at bounding box center [387, 297] width 68 height 14
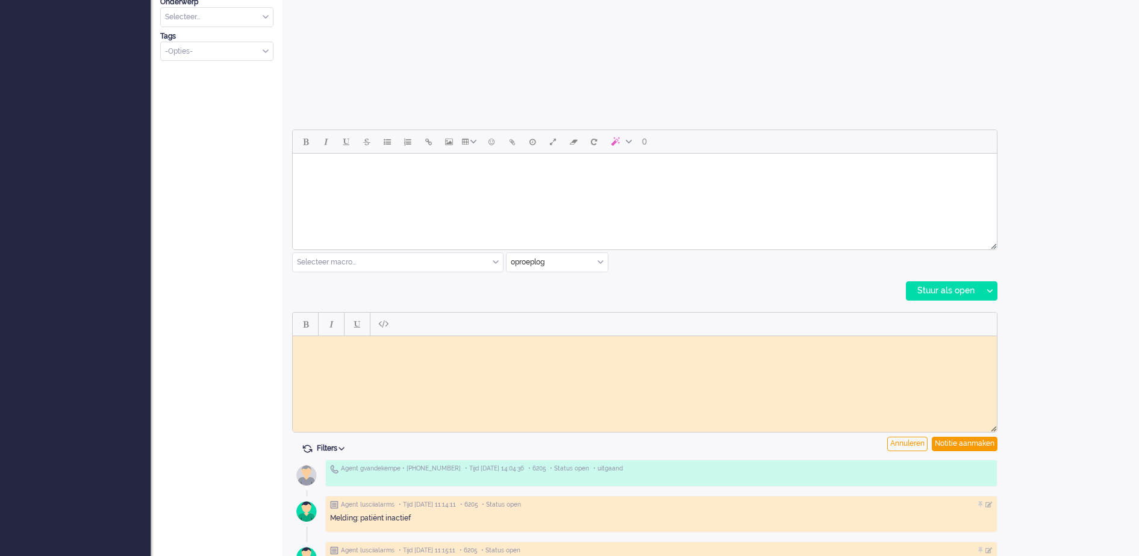
scroll to position [0, 0]
click at [330, 347] on body "Rich Text Area. Press ALT-0 for help." at bounding box center [645, 344] width 695 height 9
click at [963, 441] on div "Notitie aanmaken" at bounding box center [965, 444] width 66 height 14
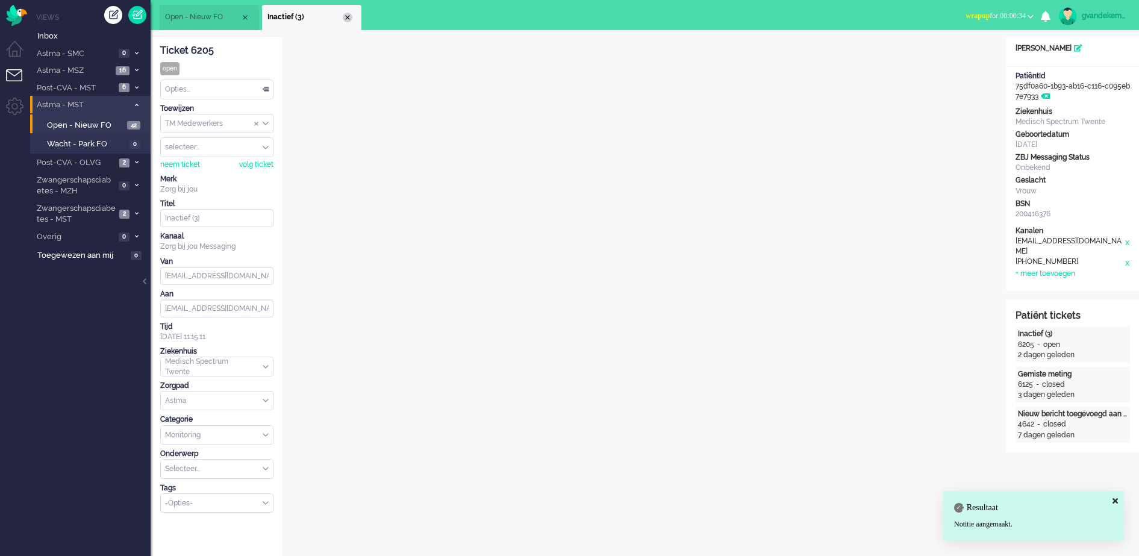
click at [348, 14] on div "Close tab" at bounding box center [348, 18] width 10 height 10
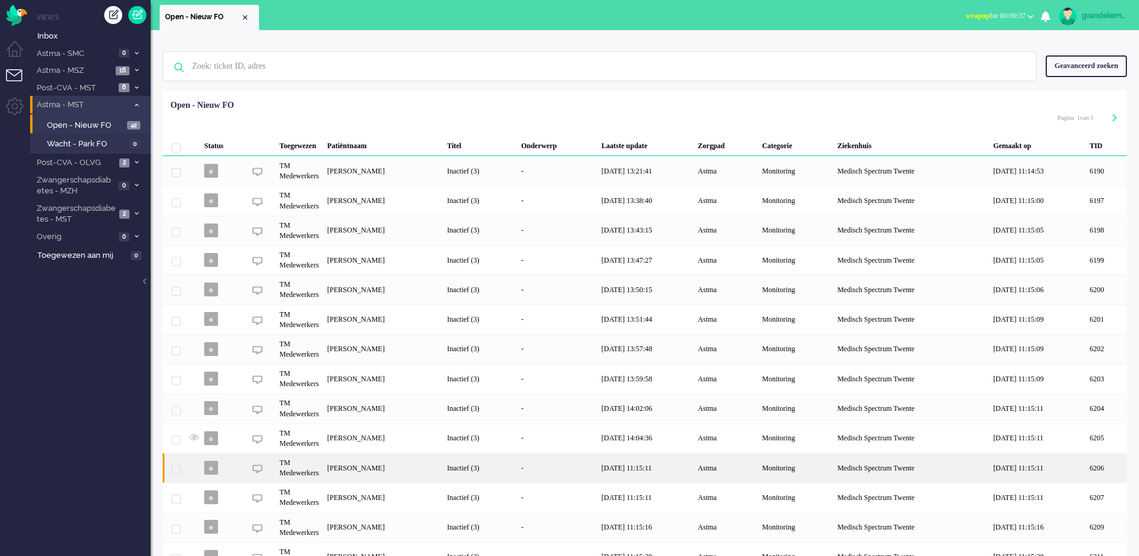
click at [1086, 469] on div "[PERSON_NAME]" at bounding box center [1107, 468] width 42 height 30
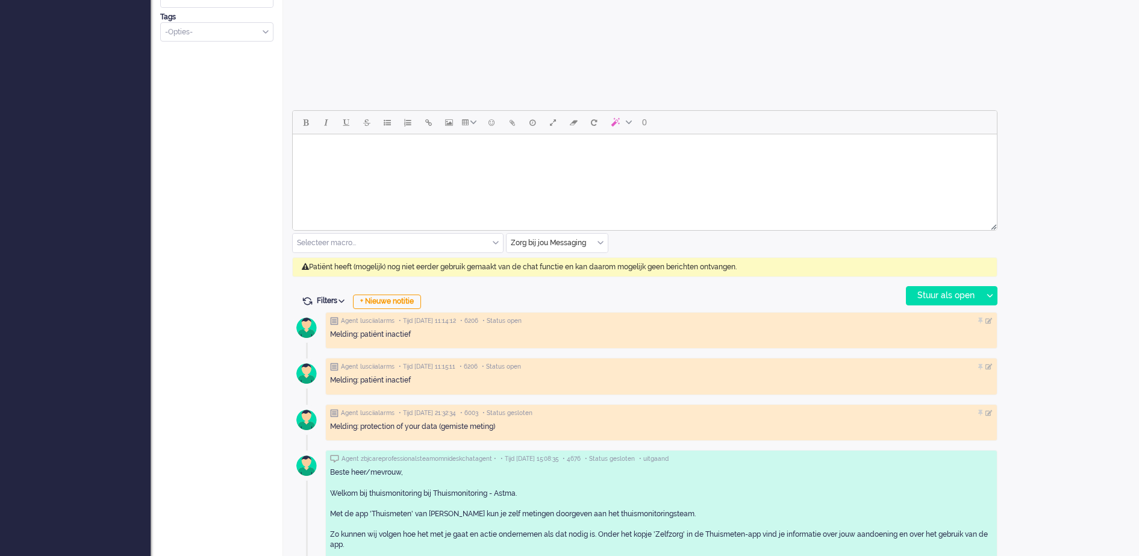
scroll to position [474, 0]
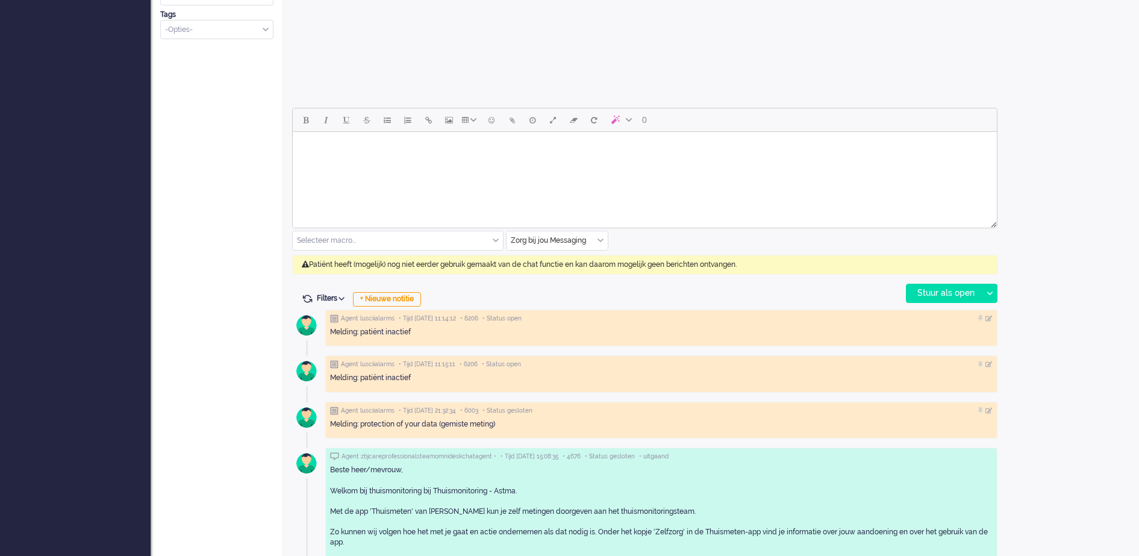
click at [603, 242] on div "Zorg bij jou Messaging" at bounding box center [557, 240] width 101 height 19
click at [548, 271] on span "uitgaand telefoon" at bounding box center [542, 276] width 60 height 10
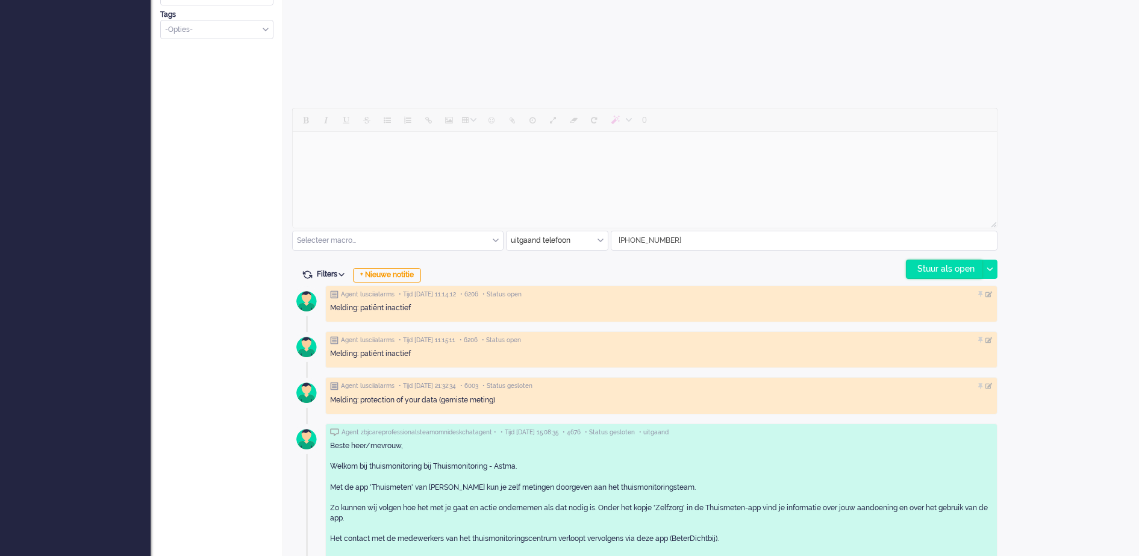
click at [941, 266] on div "Stuur als open" at bounding box center [944, 269] width 75 height 18
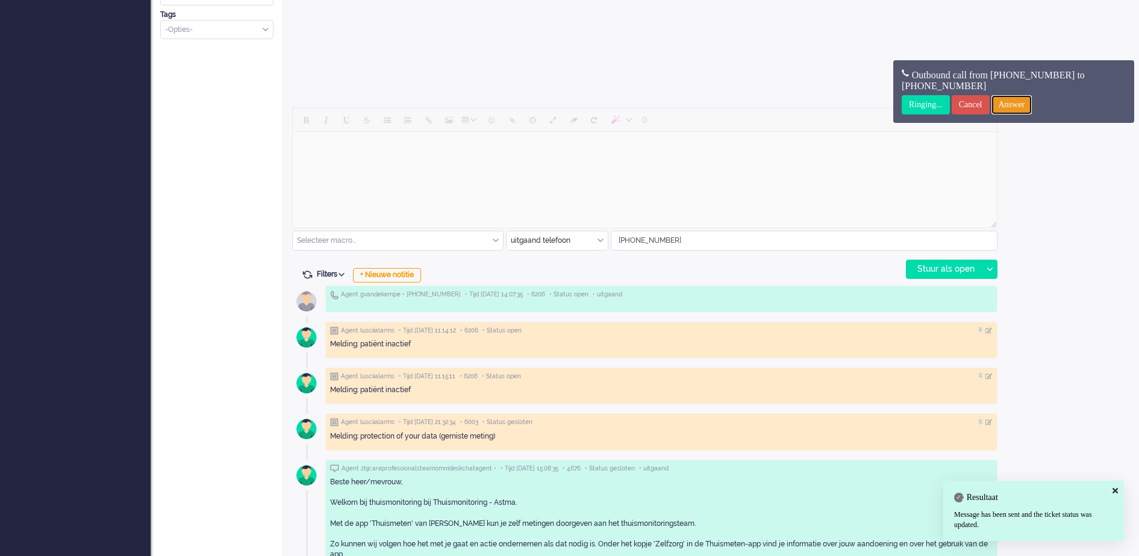
click at [1031, 104] on input "Answer" at bounding box center [1012, 104] width 41 height 19
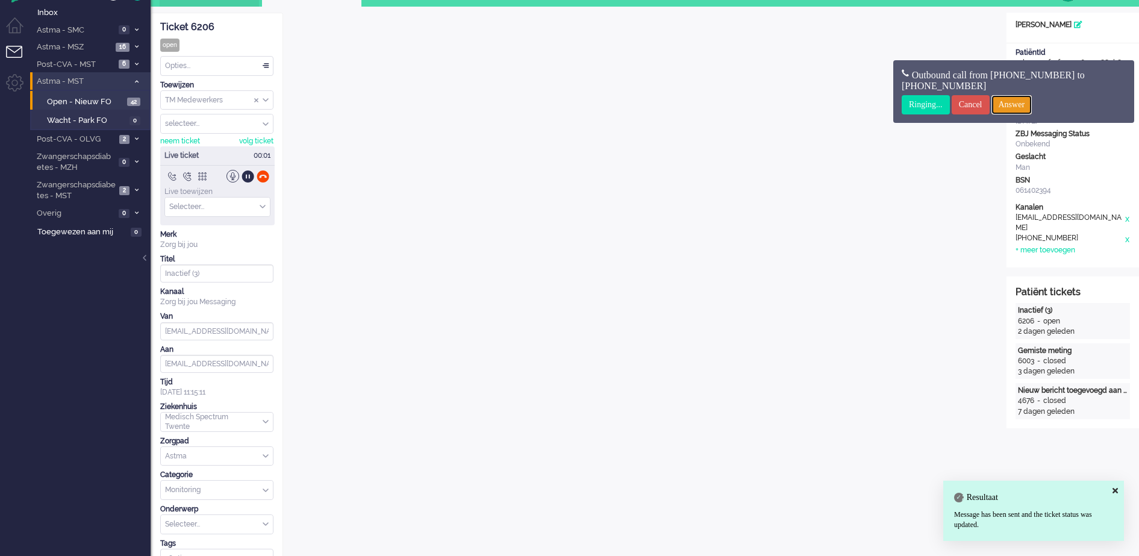
scroll to position [0, 0]
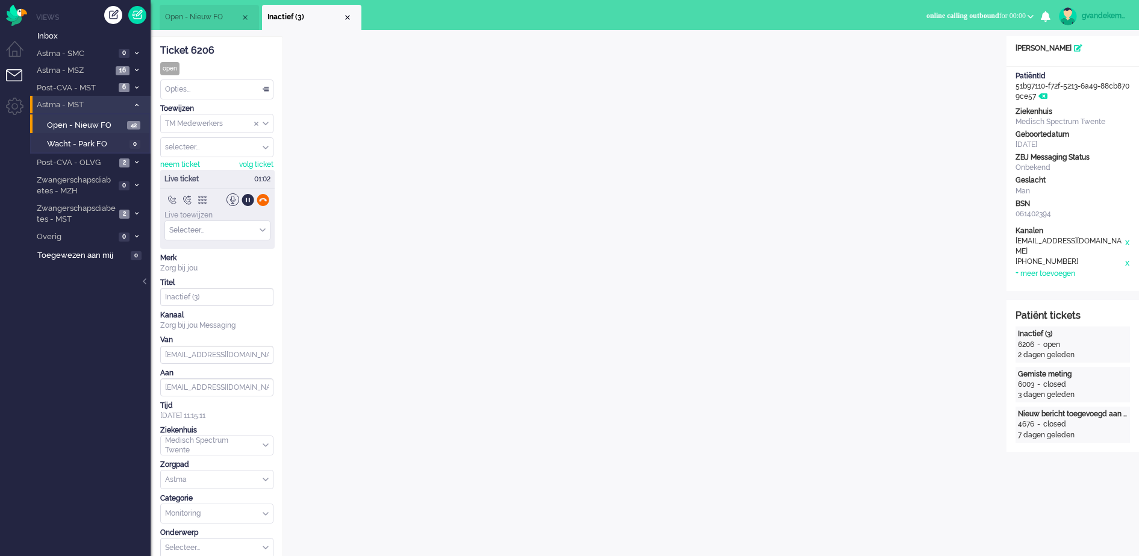
click at [263, 197] on div at bounding box center [263, 199] width 13 height 13
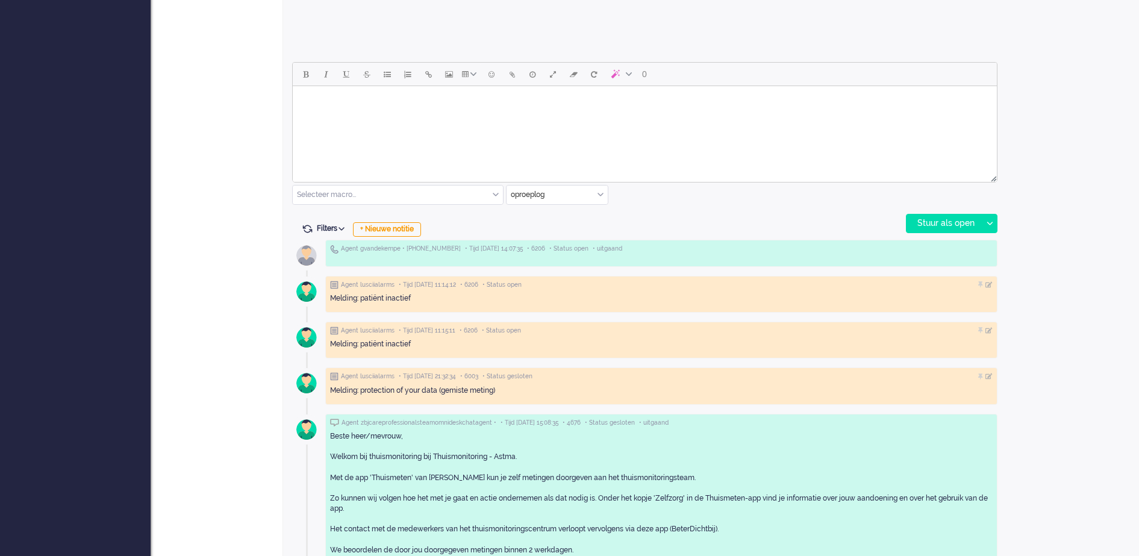
scroll to position [527, 0]
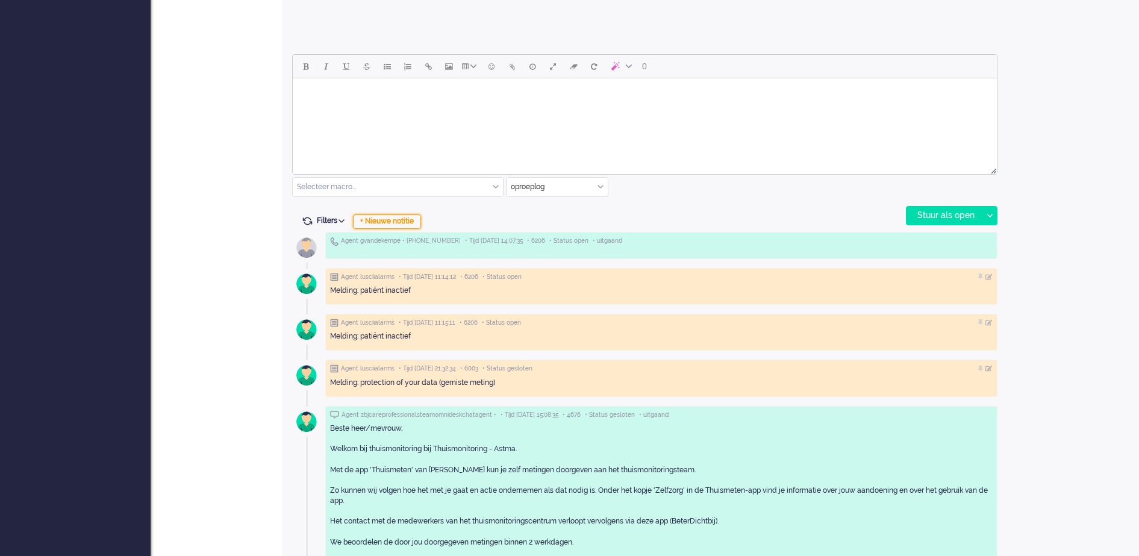
click at [389, 219] on div "+ Nieuwe notitie" at bounding box center [387, 221] width 68 height 14
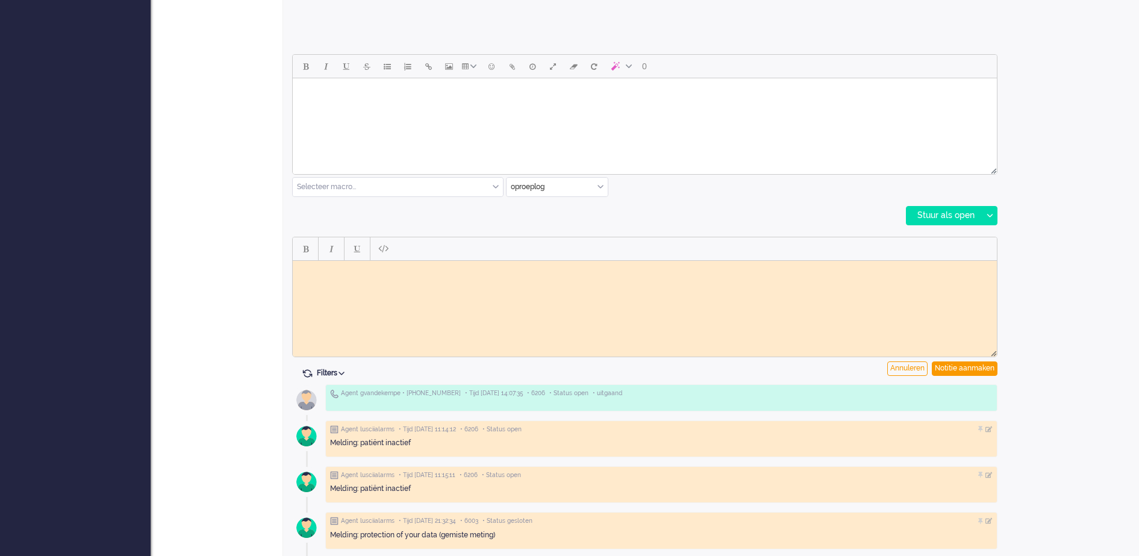
scroll to position [0, 0]
click at [350, 277] on html at bounding box center [645, 269] width 704 height 19
click at [978, 369] on div "Notitie aanmaken" at bounding box center [965, 369] width 66 height 14
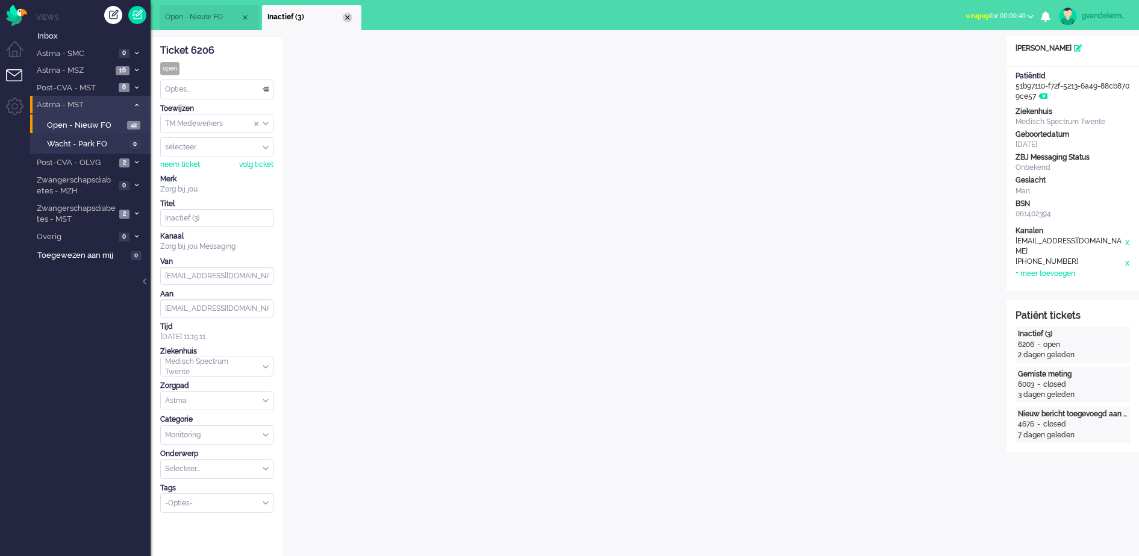
click at [349, 16] on div "Close tab" at bounding box center [348, 18] width 10 height 10
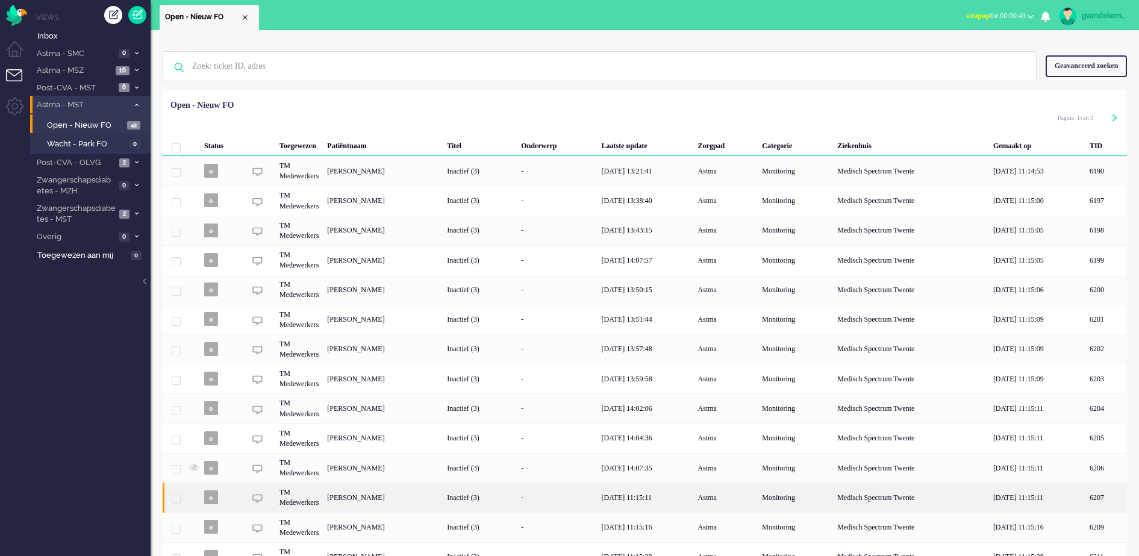
click at [1086, 504] on div "Trijntje Kooreman-Metselaar" at bounding box center [1107, 498] width 42 height 30
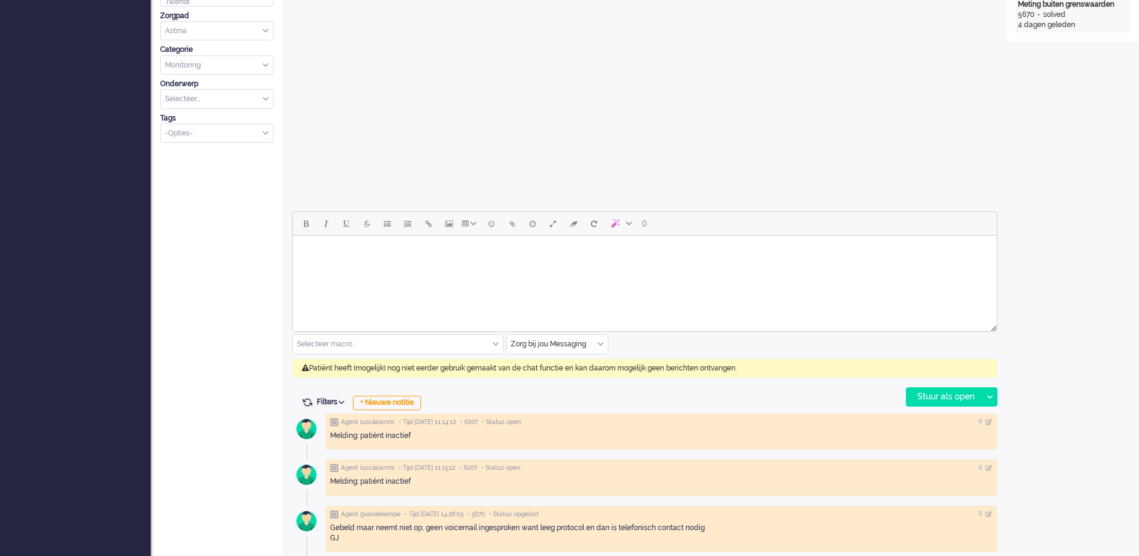
scroll to position [377, 0]
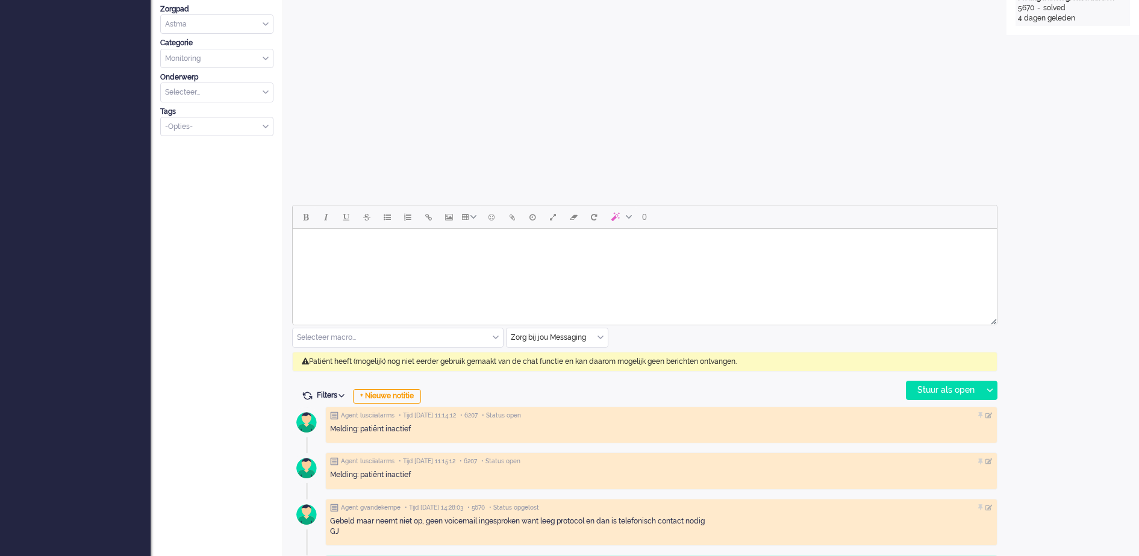
click at [604, 337] on div "Zorg bij jou Messaging" at bounding box center [557, 337] width 101 height 19
click at [571, 370] on span "uitgaand telefoon" at bounding box center [542, 373] width 60 height 10
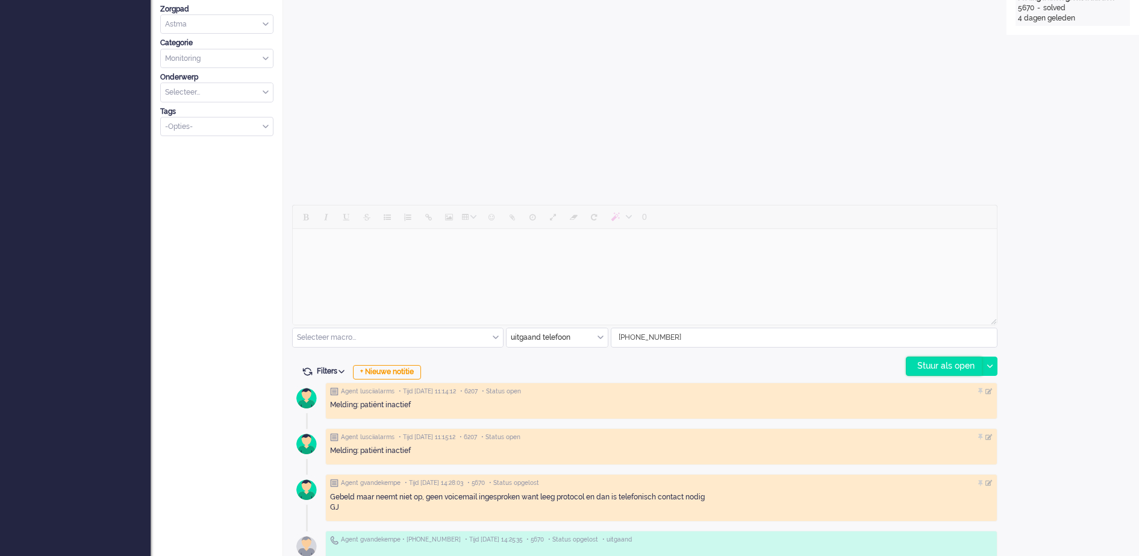
click at [961, 365] on div "Stuur als open" at bounding box center [944, 366] width 75 height 18
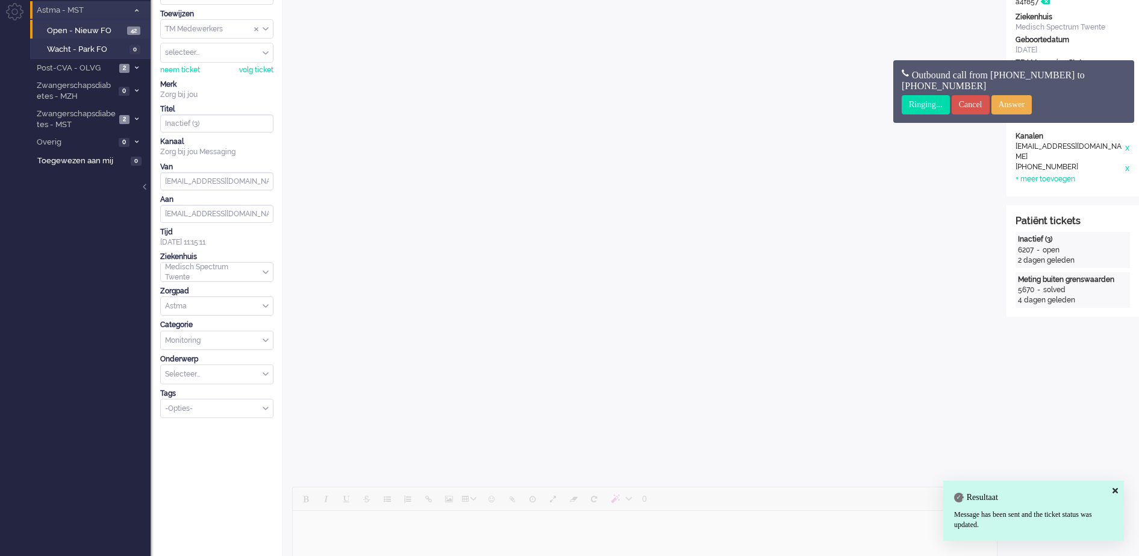
scroll to position [0, 0]
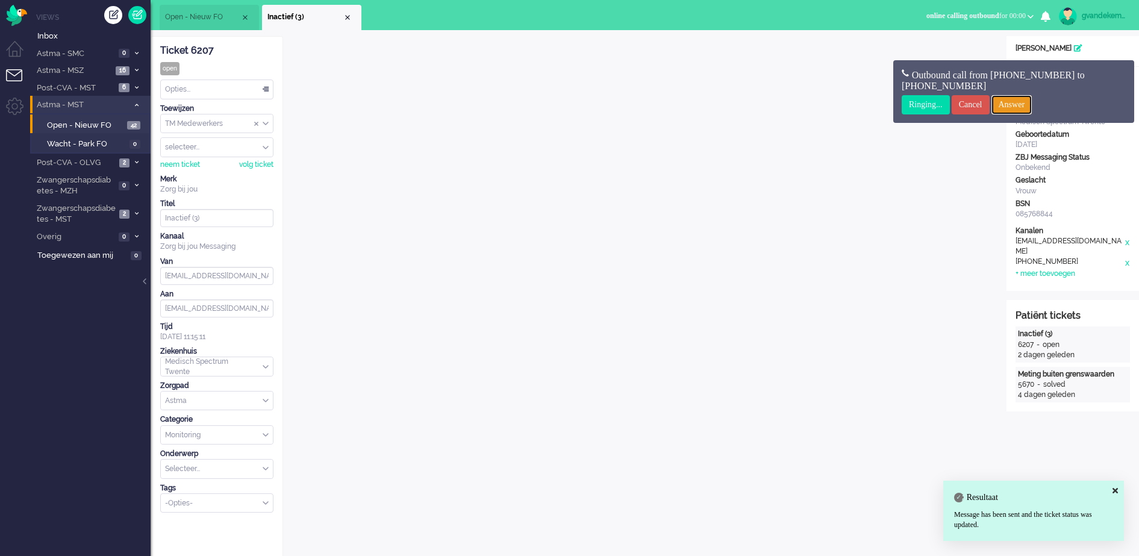
click at [1027, 105] on input "Answer" at bounding box center [1012, 104] width 41 height 19
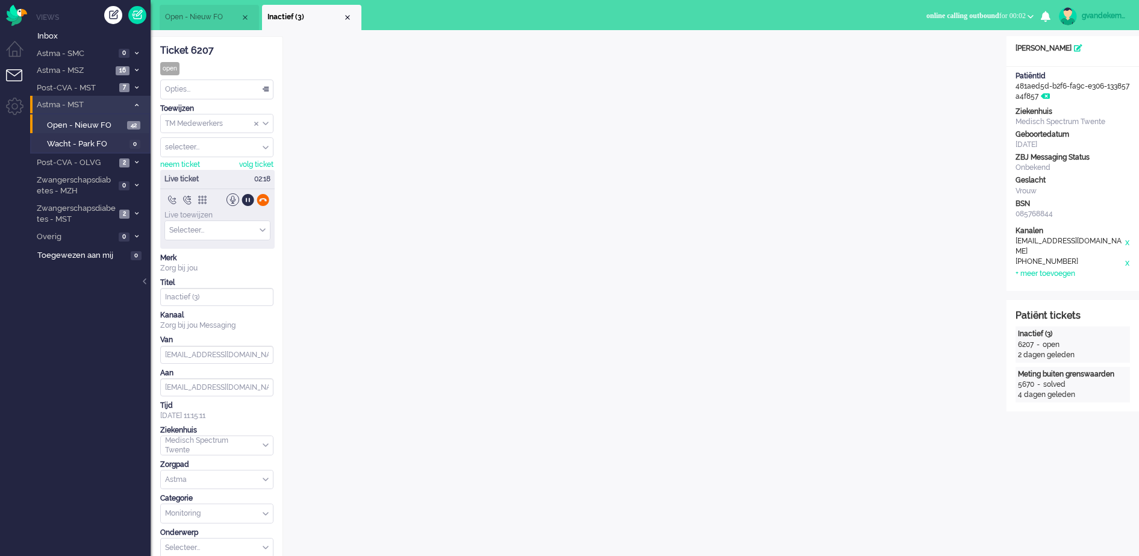
click at [263, 199] on div at bounding box center [263, 199] width 13 height 13
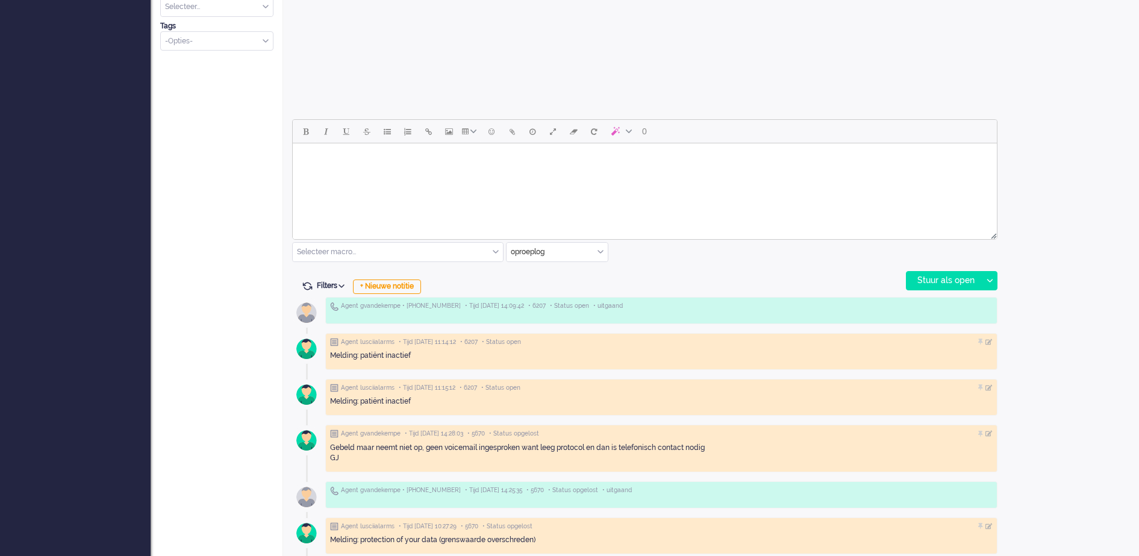
scroll to position [527, 0]
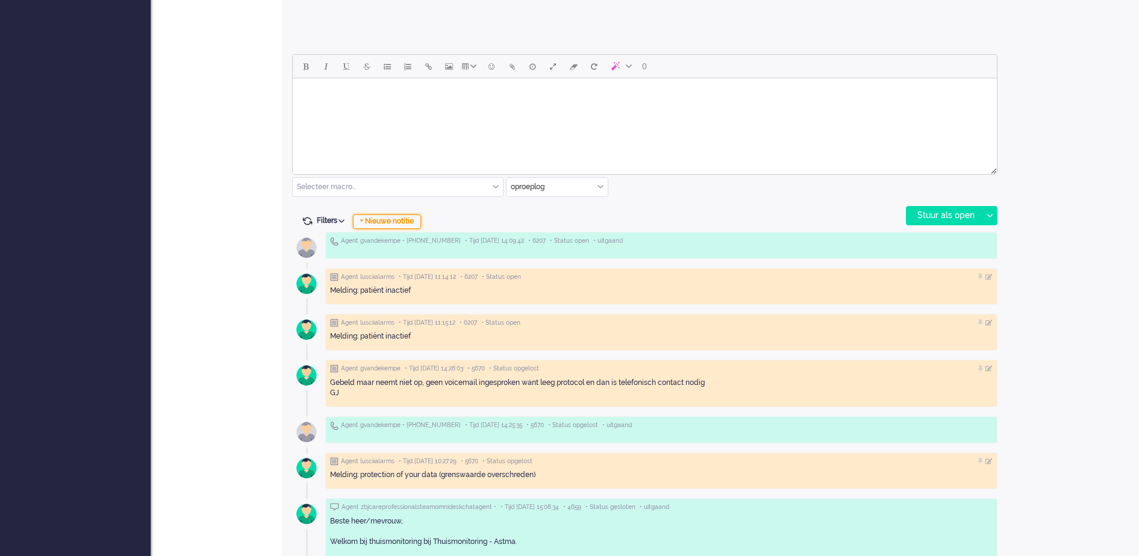
click at [401, 221] on div "+ Nieuwe notitie" at bounding box center [387, 221] width 68 height 14
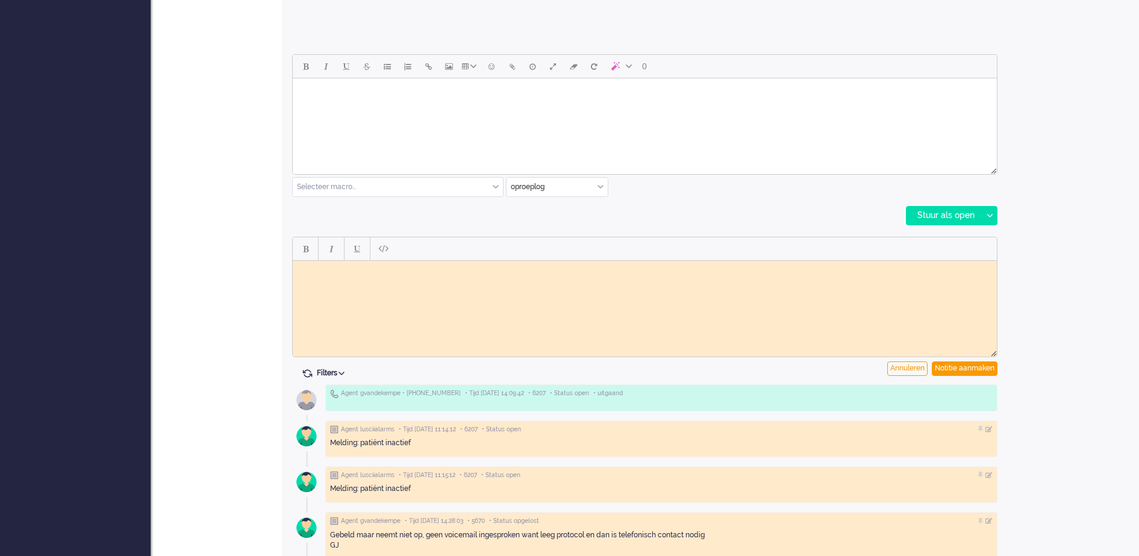
scroll to position [0, 0]
click at [349, 275] on html at bounding box center [645, 269] width 704 height 19
click at [966, 366] on div "Notitie aanmaken" at bounding box center [965, 369] width 66 height 14
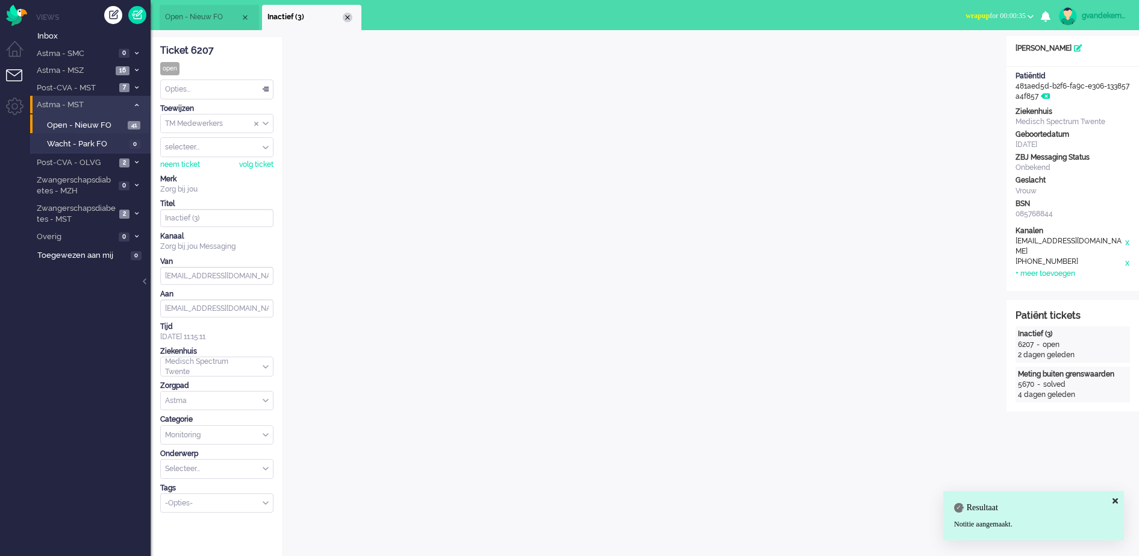
click at [349, 19] on div "Close tab" at bounding box center [348, 18] width 10 height 10
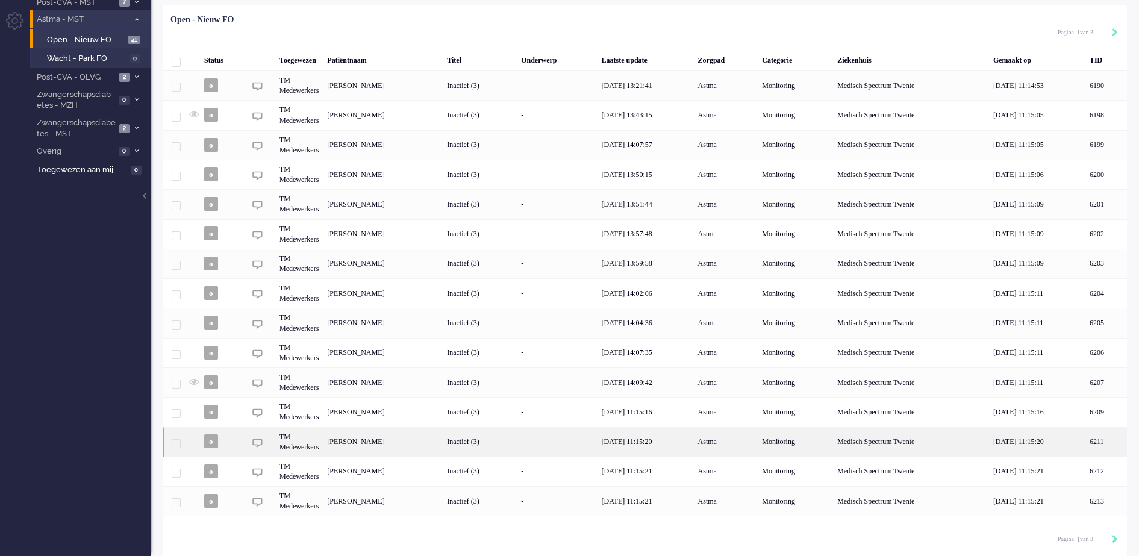
scroll to position [88, 0]
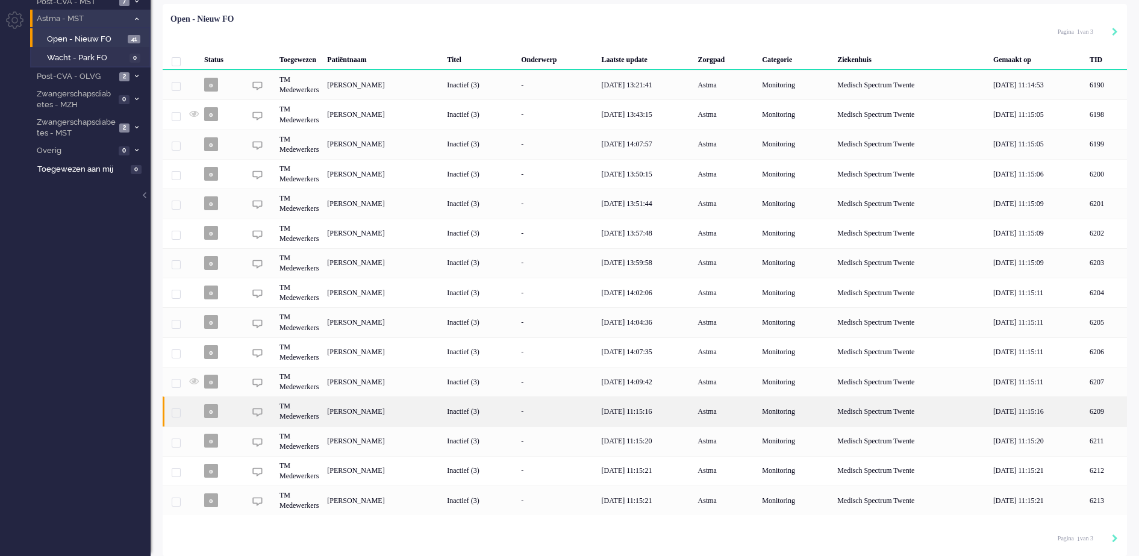
click at [1086, 414] on div "Frank Franciscus Albertus Gering" at bounding box center [1107, 411] width 42 height 30
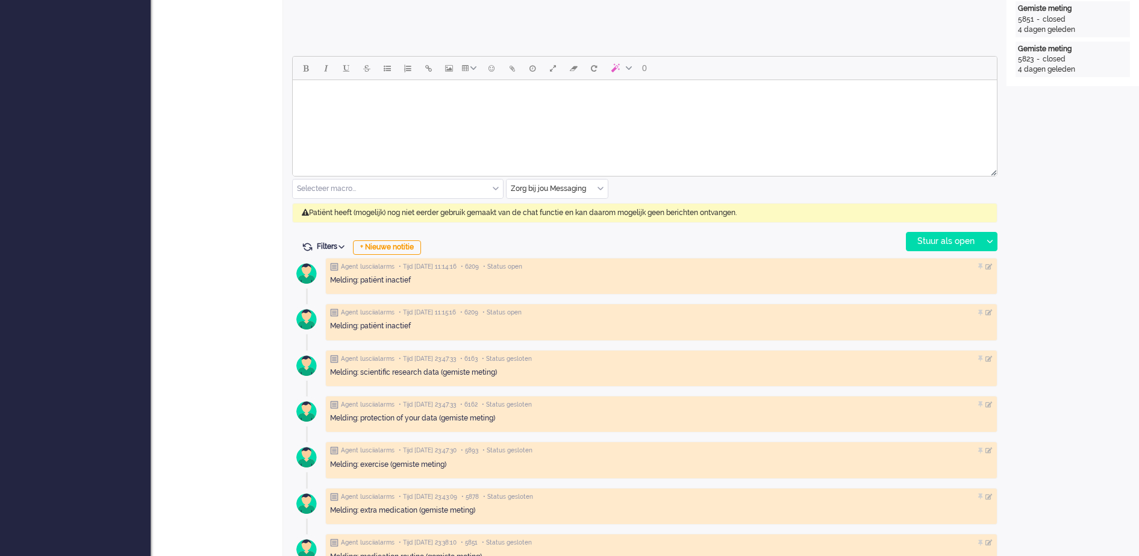
scroll to position [527, 0]
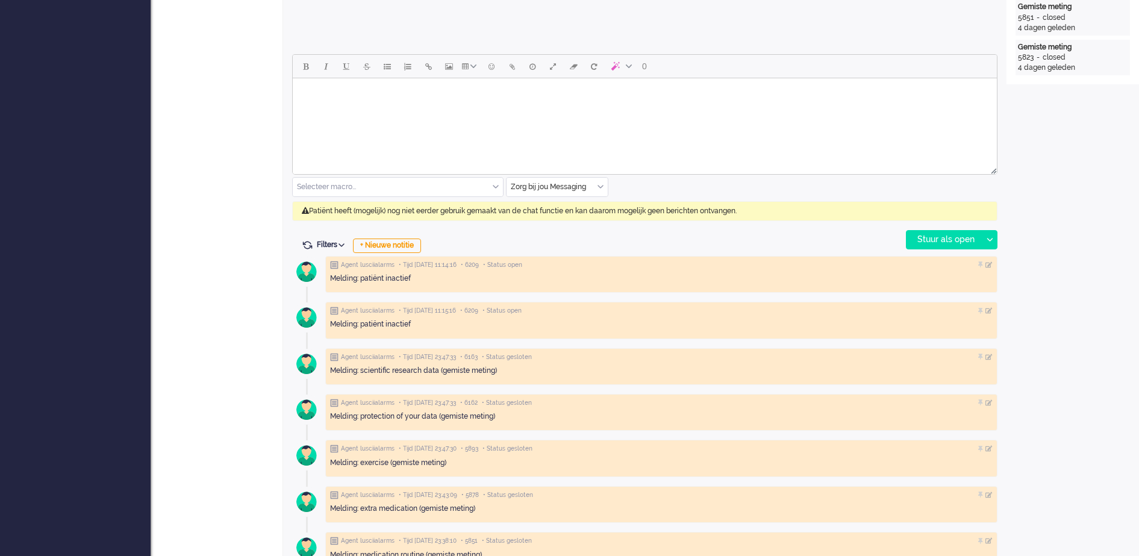
click at [598, 188] on div "Zorg bij jou Messaging" at bounding box center [557, 187] width 101 height 19
click at [556, 224] on span "uitgaand telefoon" at bounding box center [542, 223] width 60 height 10
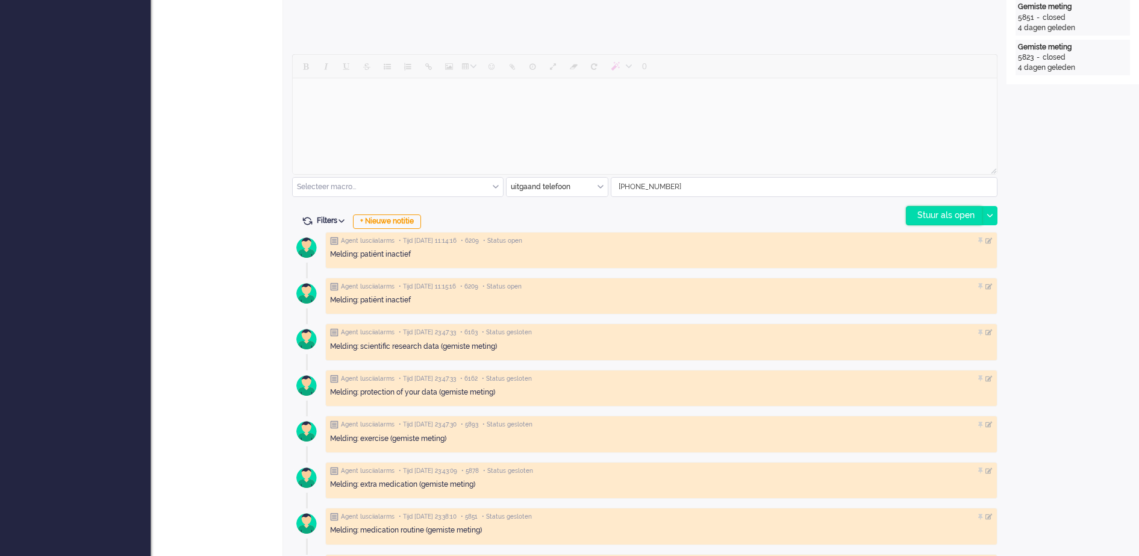
click at [960, 213] on div "Stuur als open" at bounding box center [944, 216] width 75 height 18
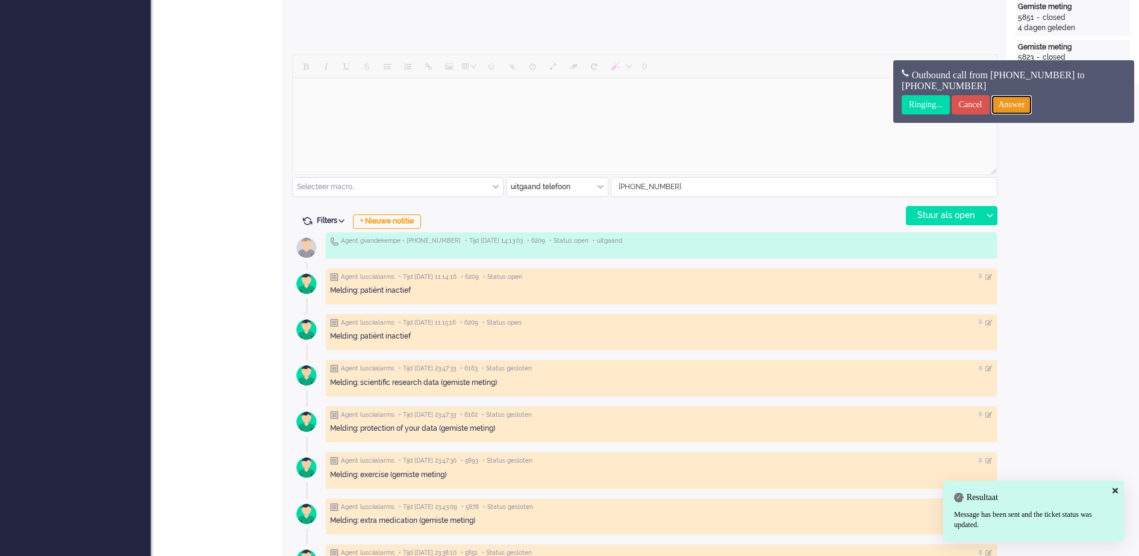
click at [1032, 104] on input "Answer" at bounding box center [1012, 104] width 41 height 19
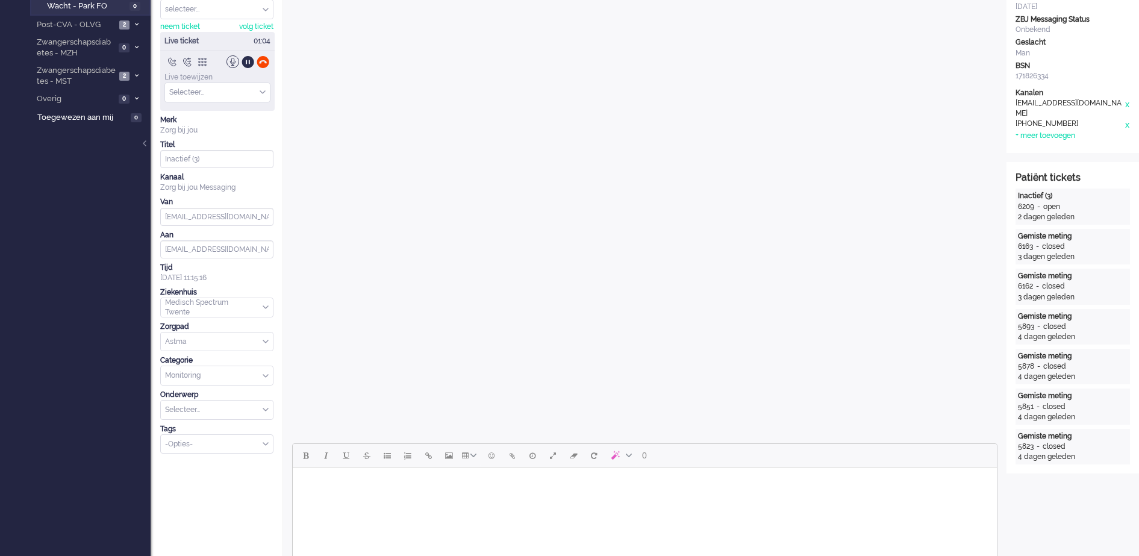
scroll to position [0, 0]
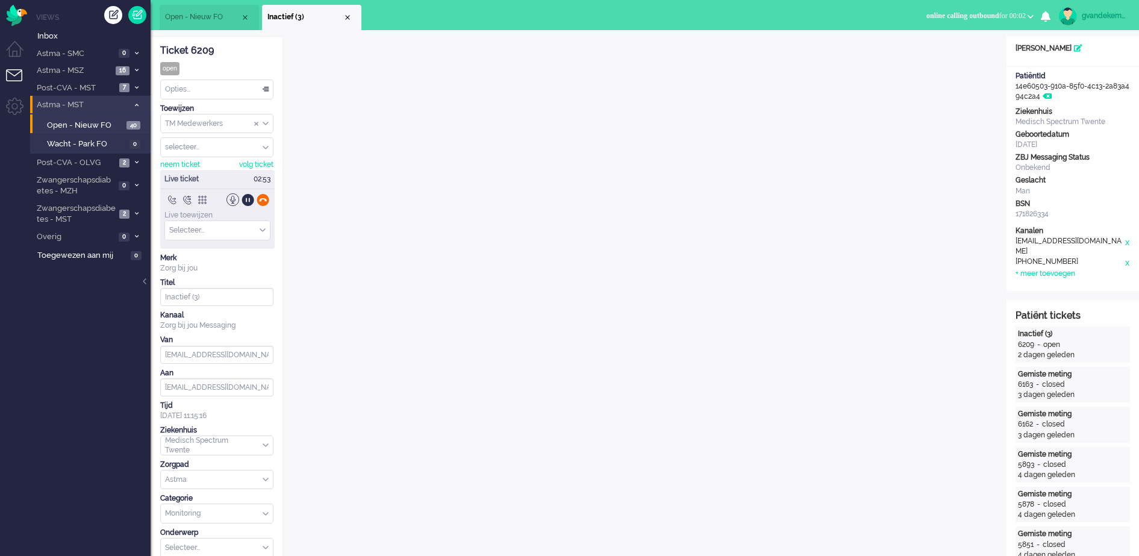
click at [265, 201] on div at bounding box center [263, 199] width 13 height 13
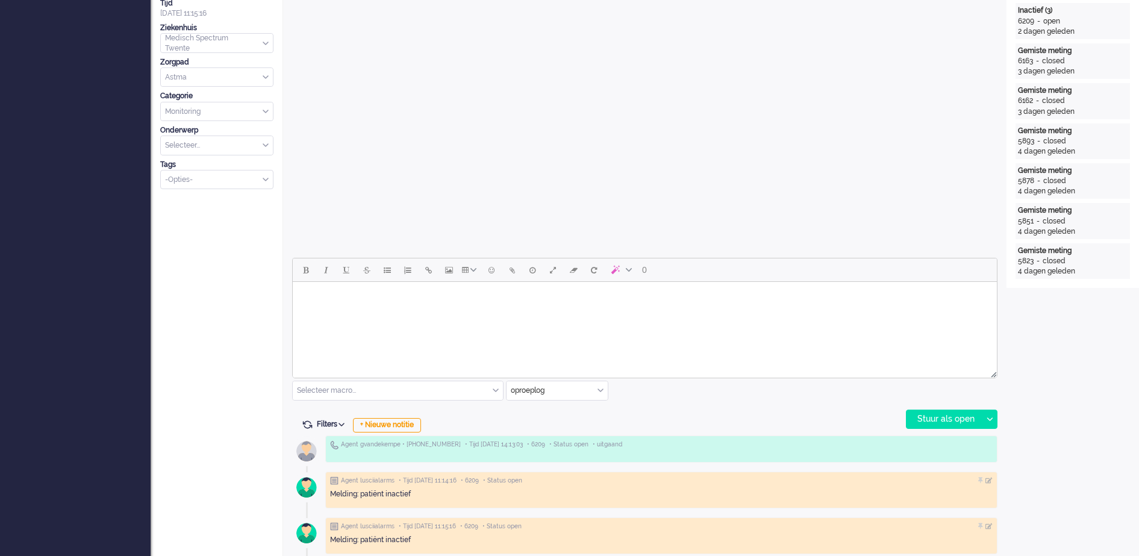
scroll to position [377, 0]
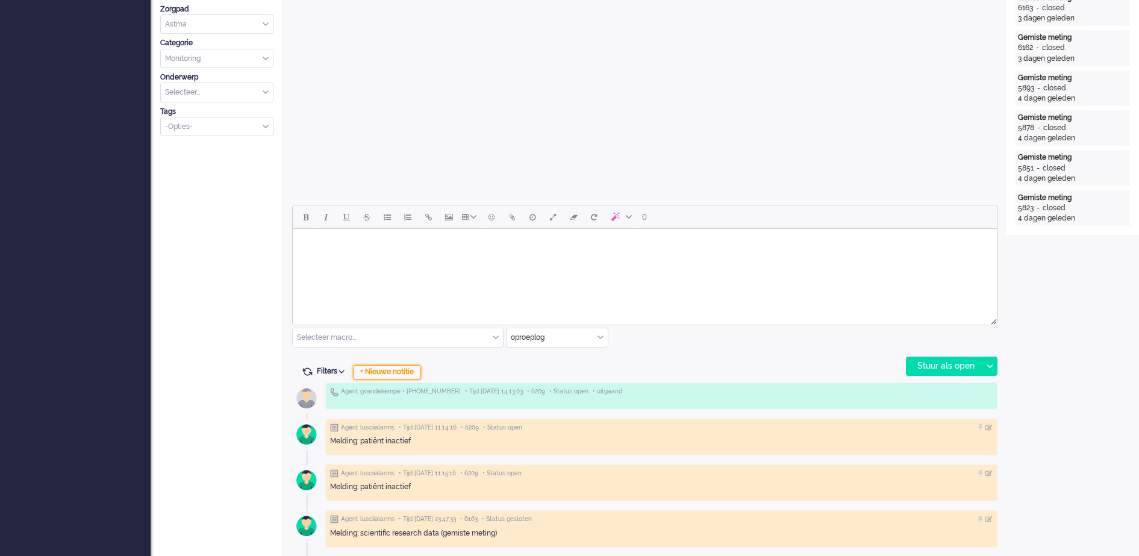
click at [403, 372] on div "+ Nieuwe notitie" at bounding box center [387, 372] width 68 height 14
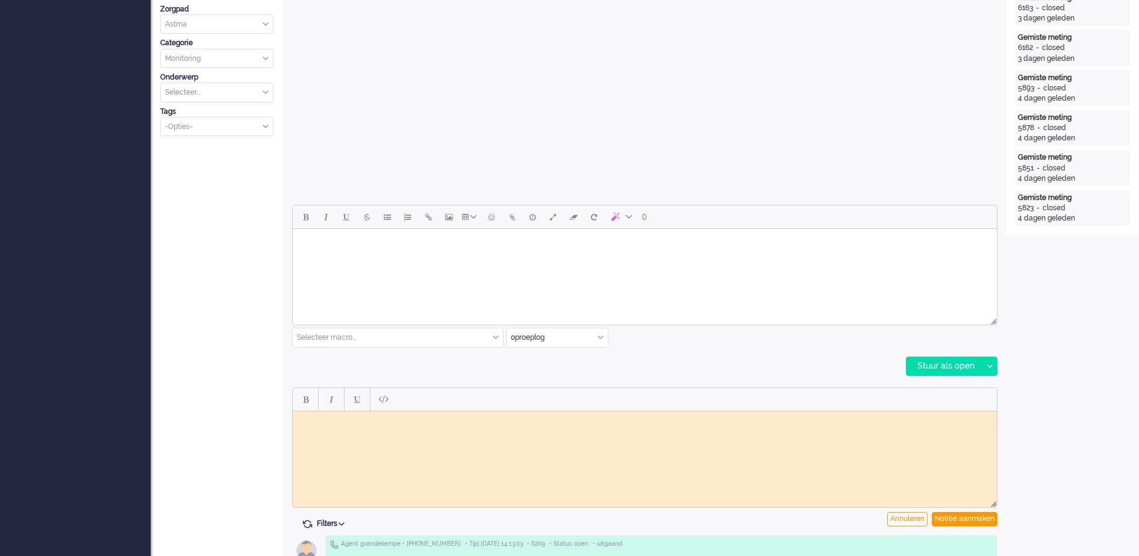
scroll to position [0, 0]
click at [352, 425] on html at bounding box center [645, 420] width 704 height 19
click at [978, 521] on div "Notitie aanmaken" at bounding box center [965, 519] width 66 height 14
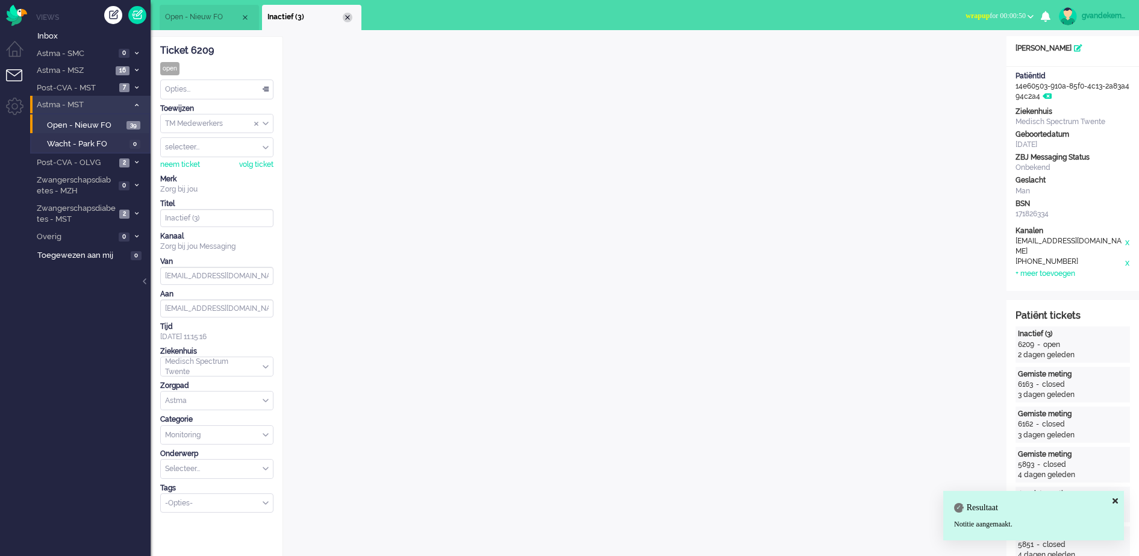
click at [349, 15] on div "Close tab" at bounding box center [348, 18] width 10 height 10
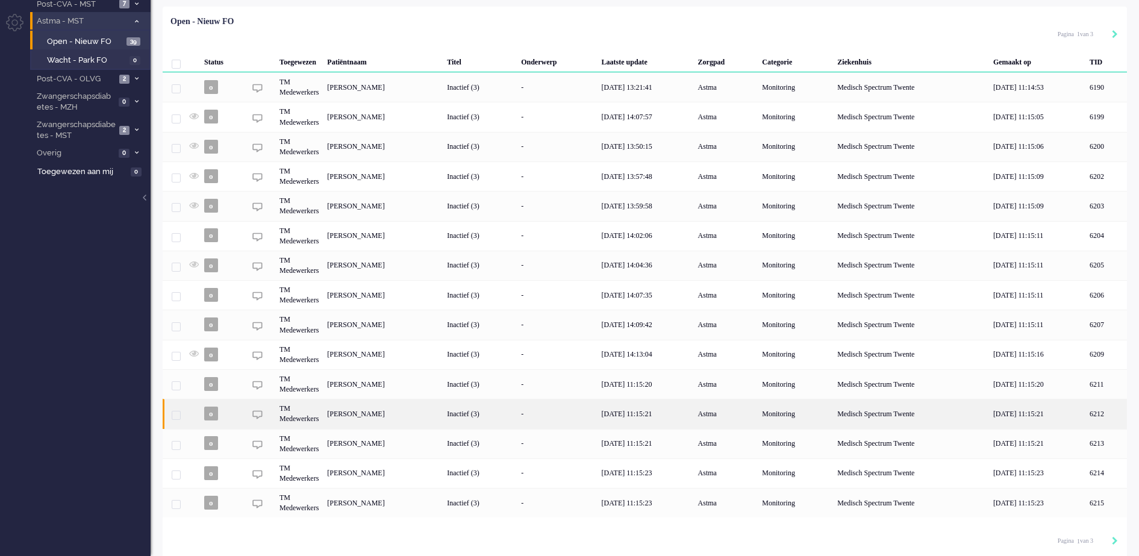
scroll to position [88, 0]
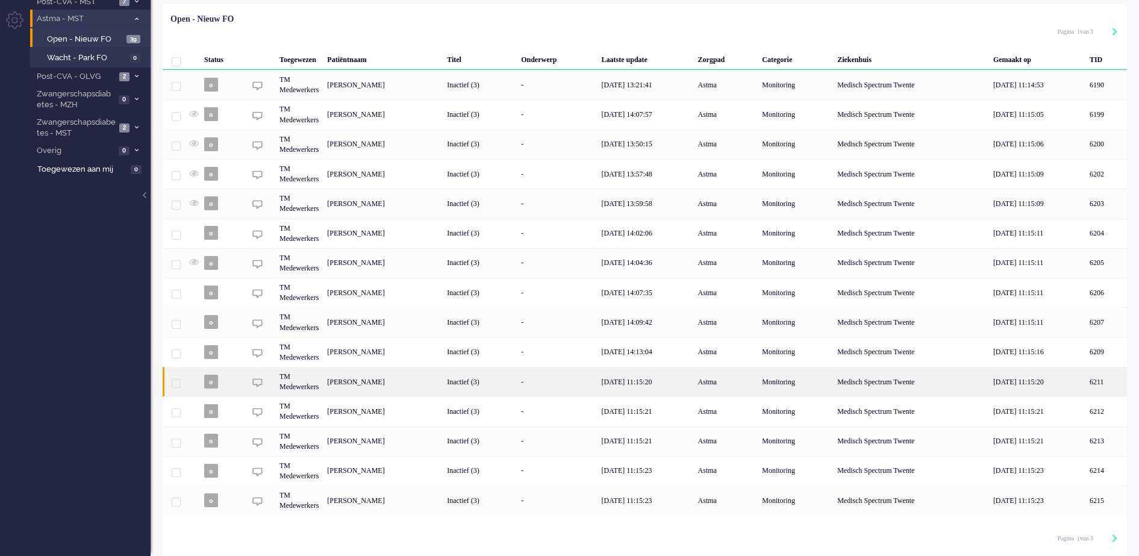
click at [1086, 385] on div "[PERSON_NAME]" at bounding box center [1107, 382] width 42 height 30
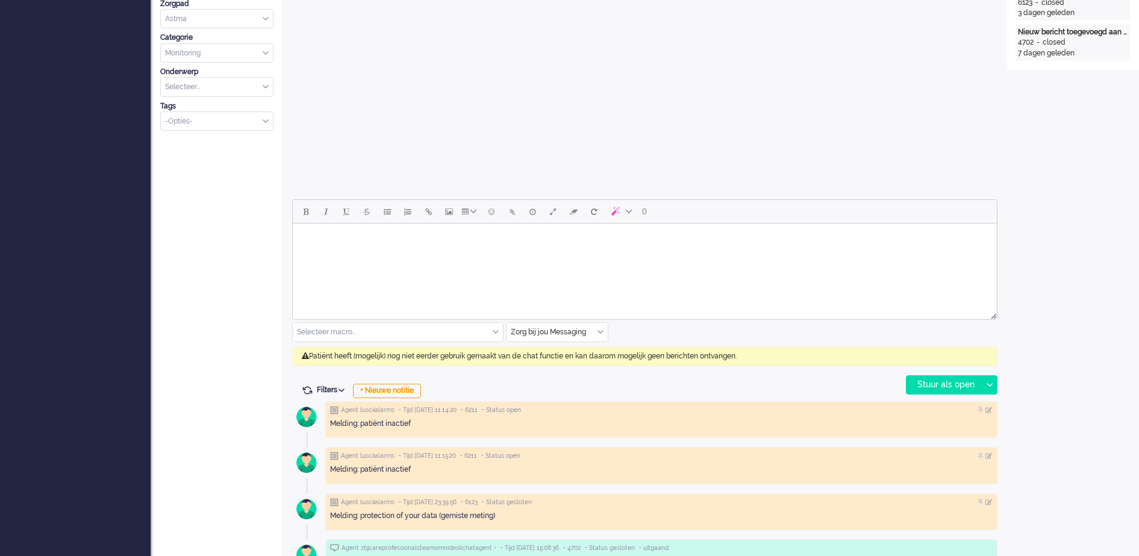
scroll to position [398, 0]
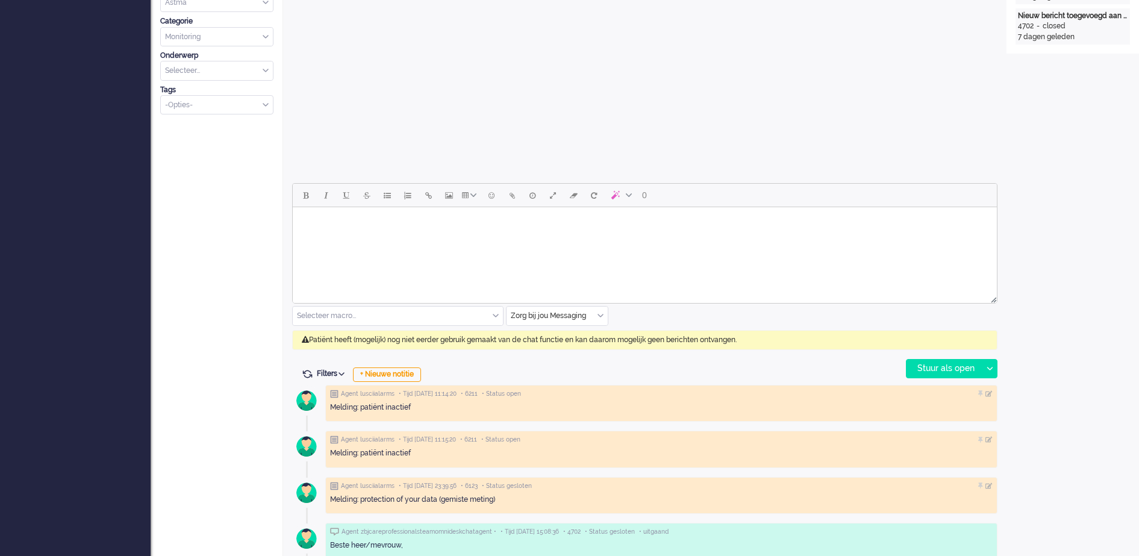
click at [601, 315] on div "Zorg bij jou Messaging" at bounding box center [557, 316] width 101 height 19
click at [556, 346] on span "uitgaand telefoon" at bounding box center [542, 351] width 60 height 10
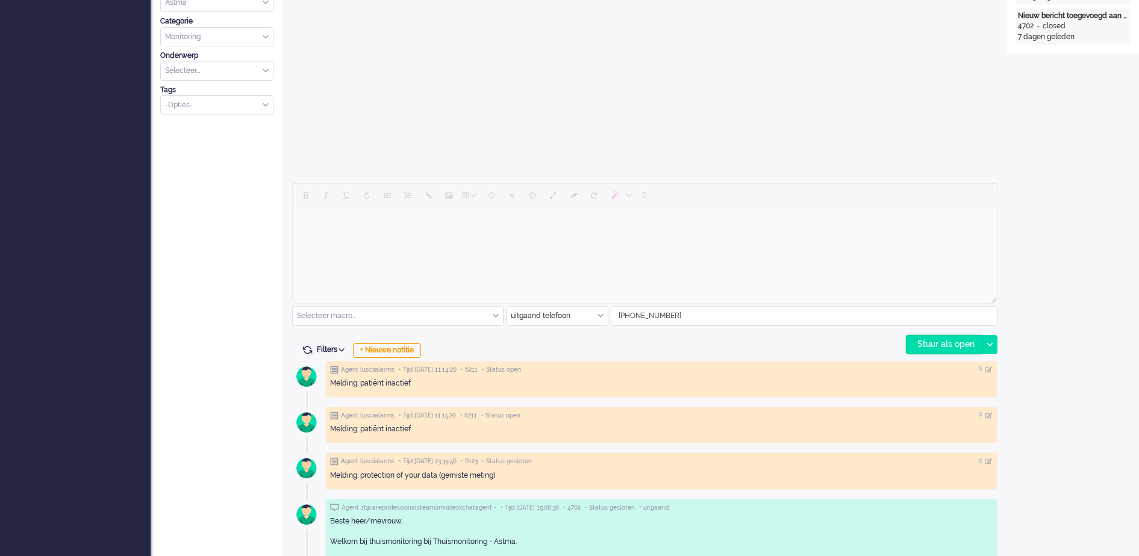
click at [937, 338] on div "Stuur als open" at bounding box center [944, 345] width 75 height 18
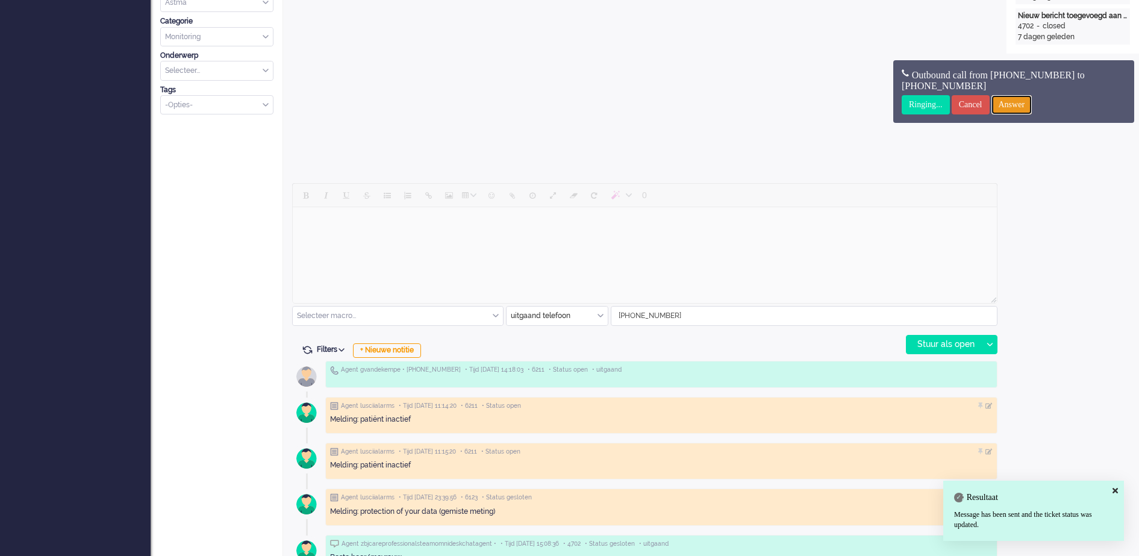
click at [1023, 102] on input "Answer" at bounding box center [1012, 104] width 41 height 19
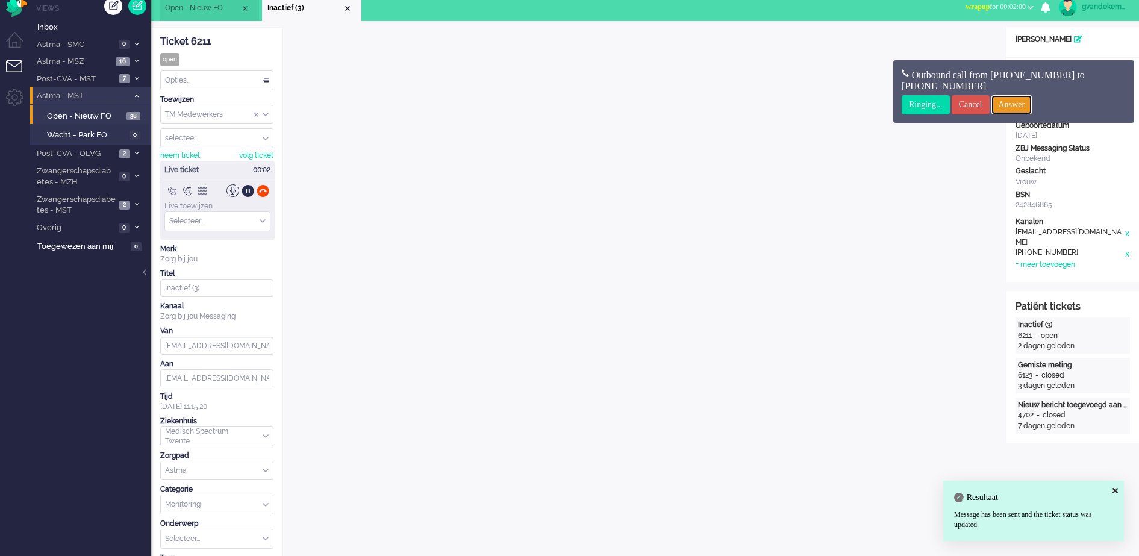
scroll to position [0, 0]
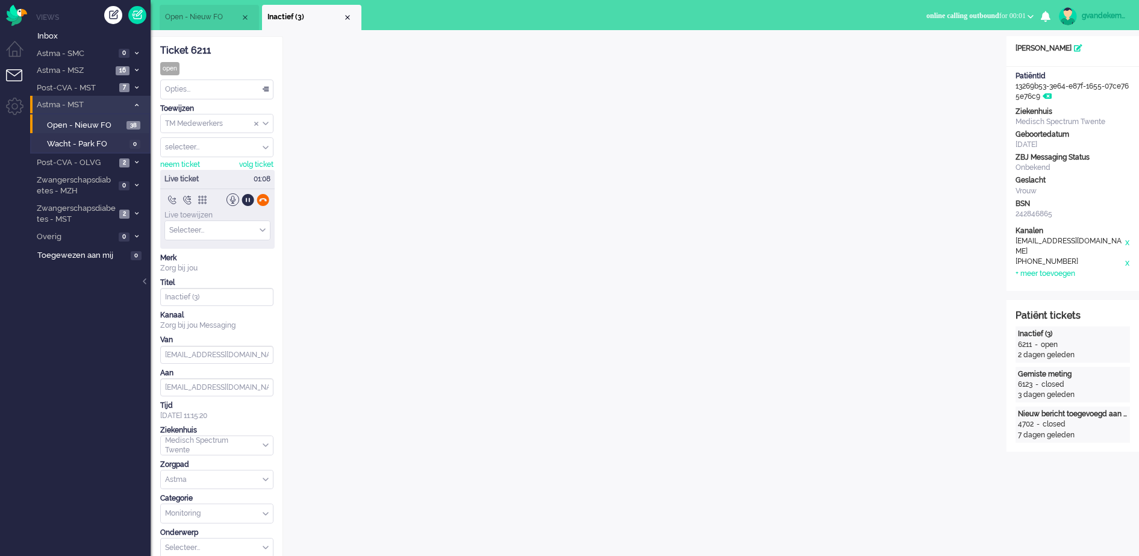
click at [262, 201] on div at bounding box center [263, 199] width 13 height 13
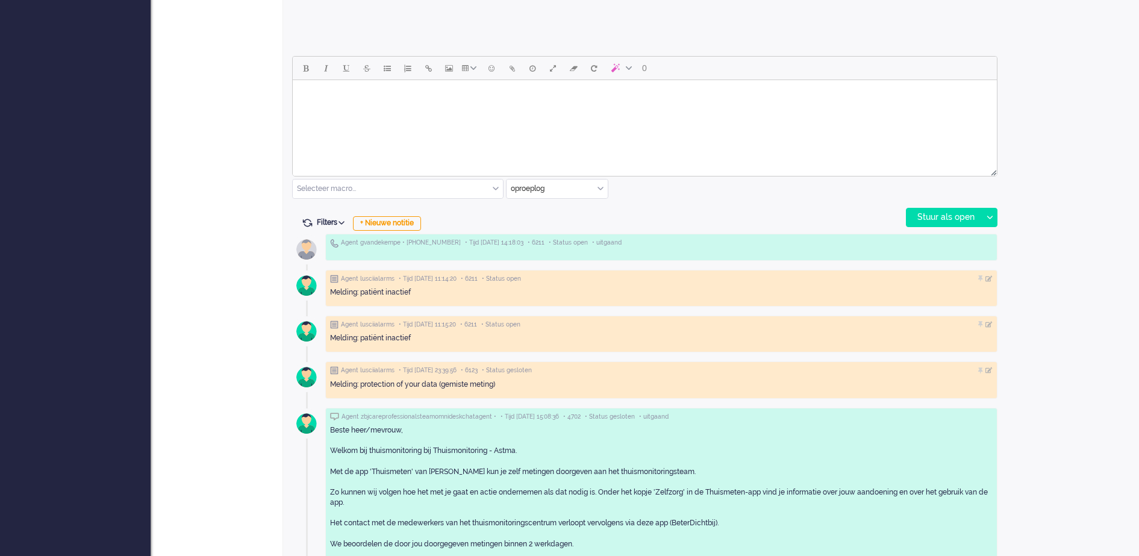
scroll to position [527, 0]
click at [412, 222] on div "+ Nieuwe notitie" at bounding box center [387, 221] width 68 height 14
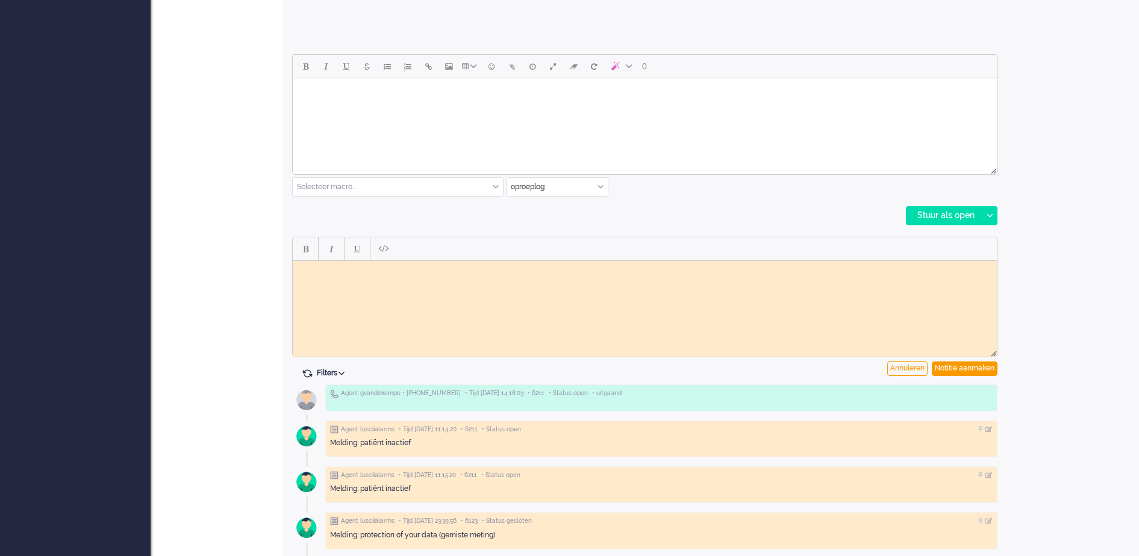
scroll to position [0, 0]
click at [399, 279] on html at bounding box center [645, 269] width 704 height 19
click at [950, 366] on div "Notitie aanmaken" at bounding box center [965, 369] width 66 height 14
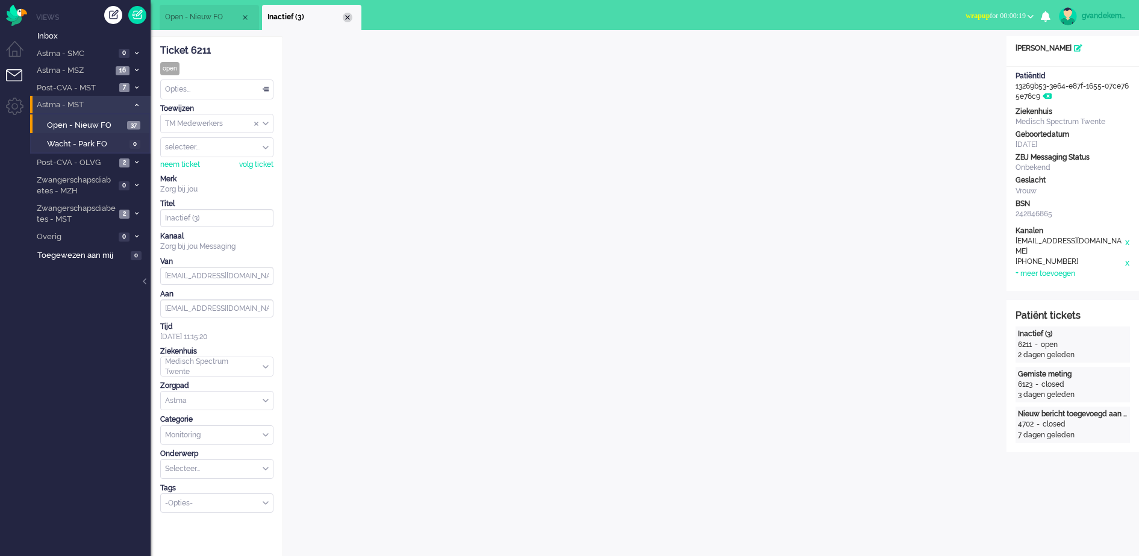
click at [352, 20] on li "Inactief (3)" at bounding box center [311, 17] width 99 height 25
click at [345, 14] on div "Close tab" at bounding box center [348, 18] width 10 height 10
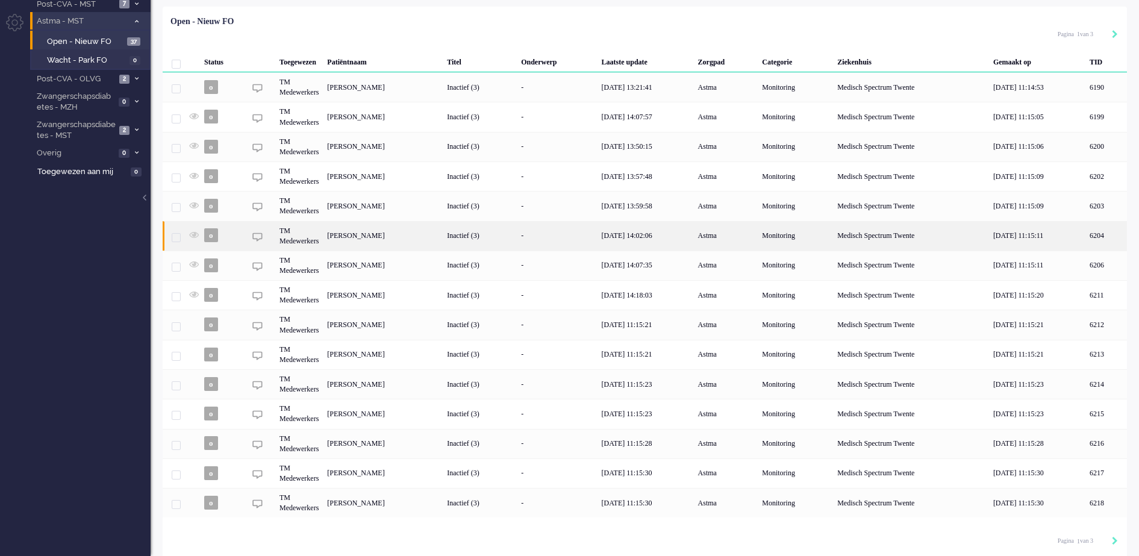
scroll to position [88, 0]
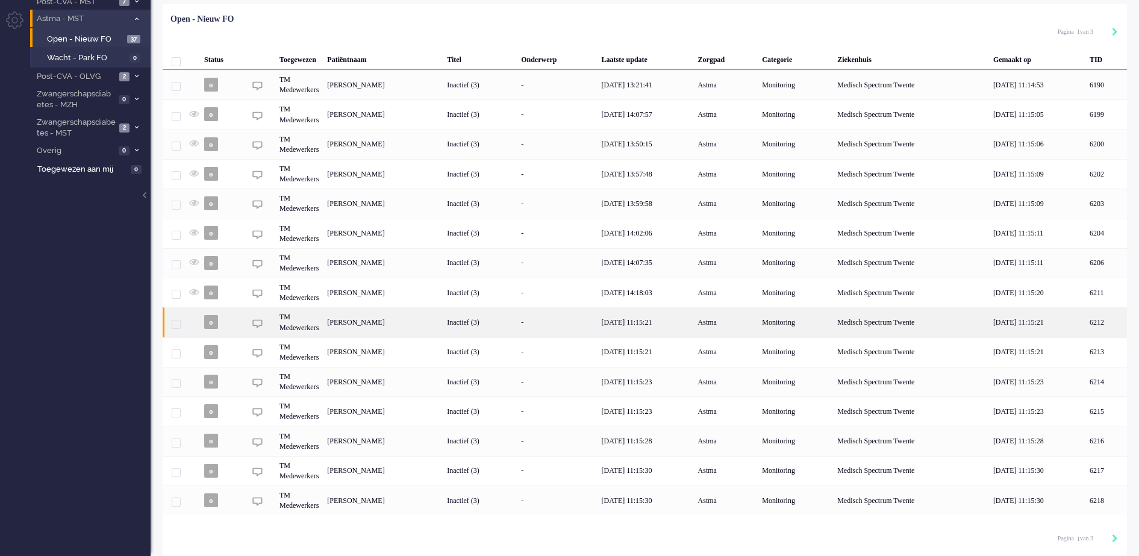
click at [517, 321] on div "Inactief (3)" at bounding box center [480, 322] width 74 height 30
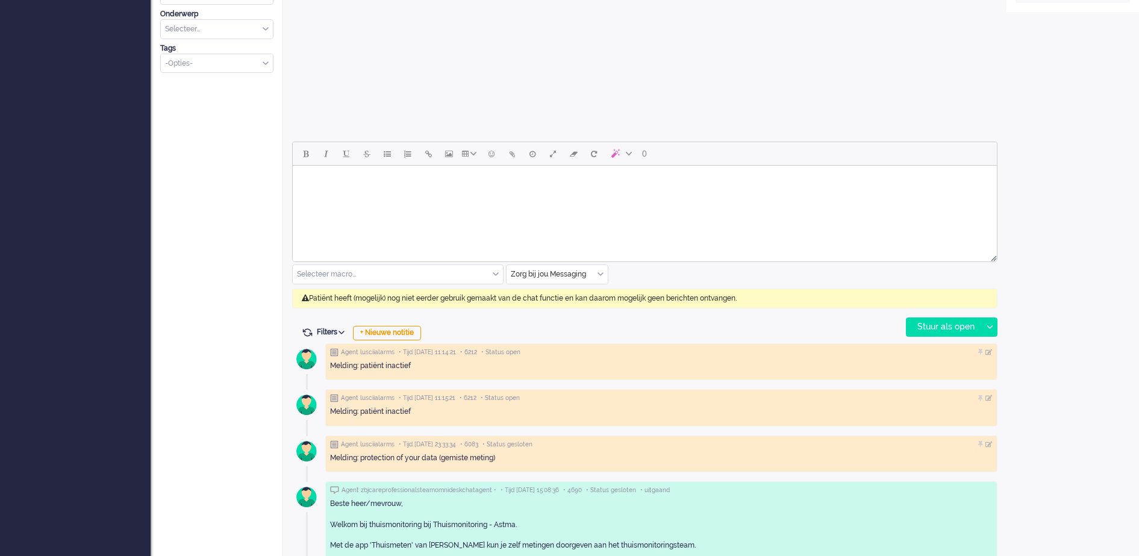
scroll to position [452, 0]
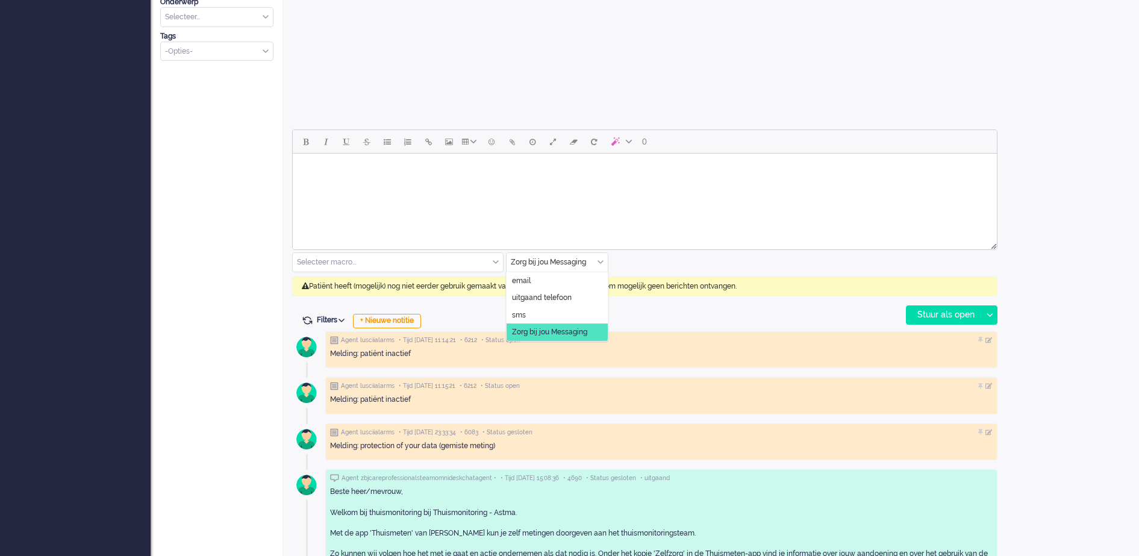
click at [600, 261] on div "Zorg bij jou Messaging" at bounding box center [557, 262] width 101 height 19
click at [556, 299] on span "uitgaand telefoon" at bounding box center [542, 298] width 60 height 10
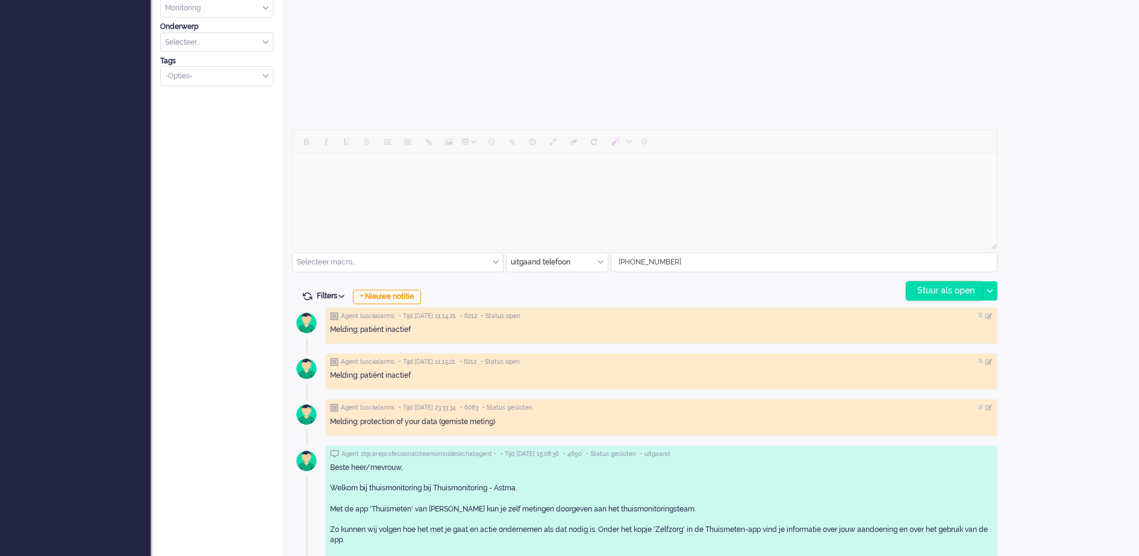
click at [944, 291] on div "Stuur als open" at bounding box center [944, 291] width 75 height 18
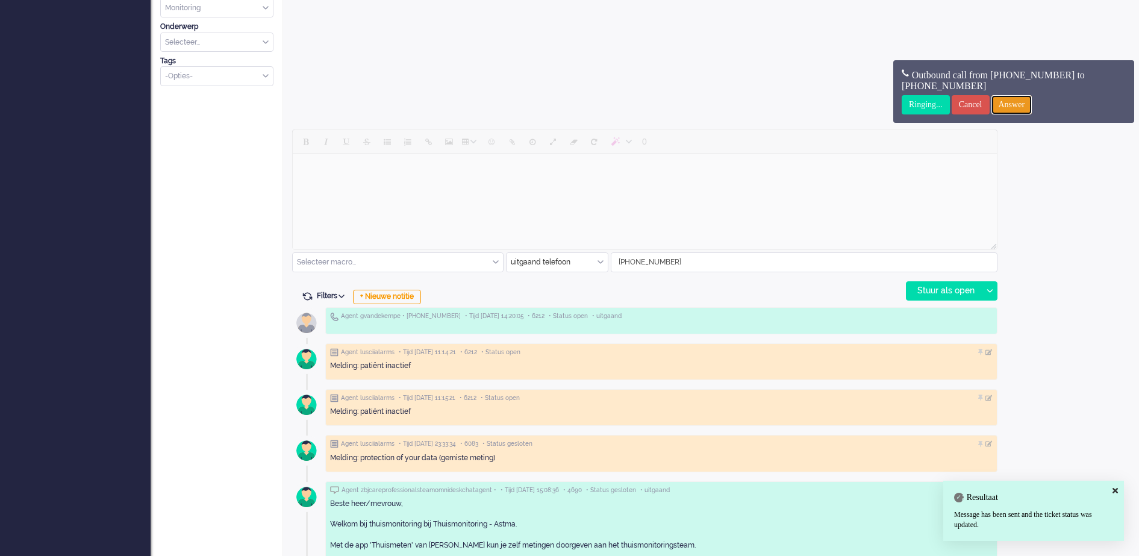
click at [1015, 102] on input "Answer" at bounding box center [1012, 104] width 41 height 19
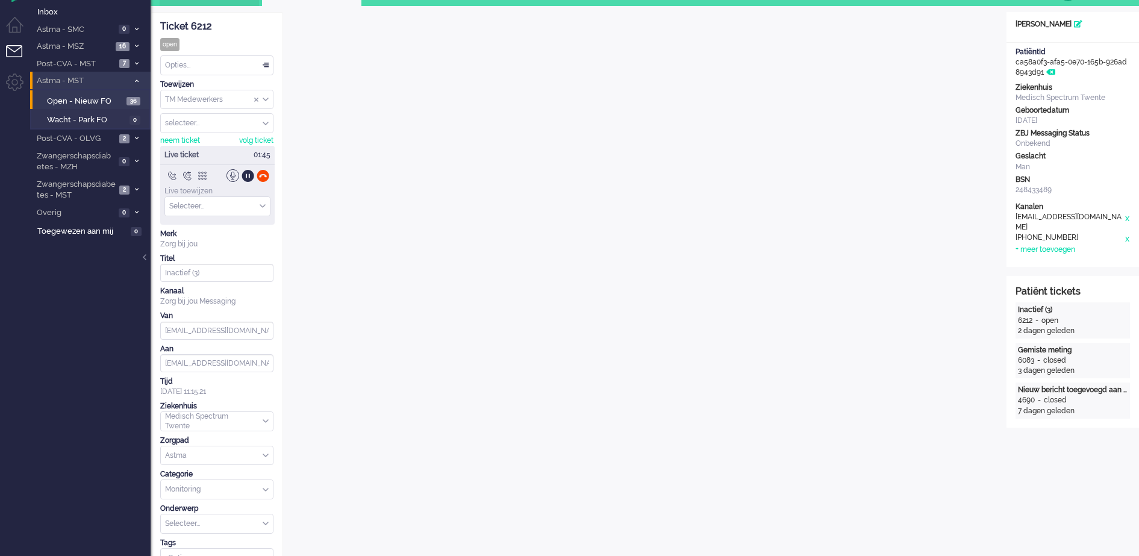
scroll to position [0, 0]
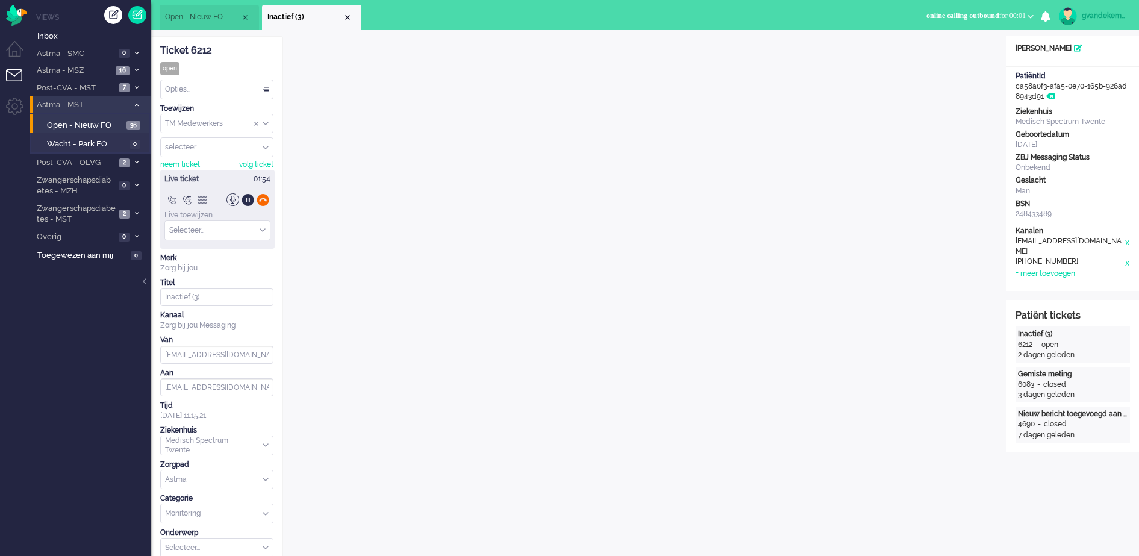
click at [263, 200] on div at bounding box center [263, 199] width 13 height 13
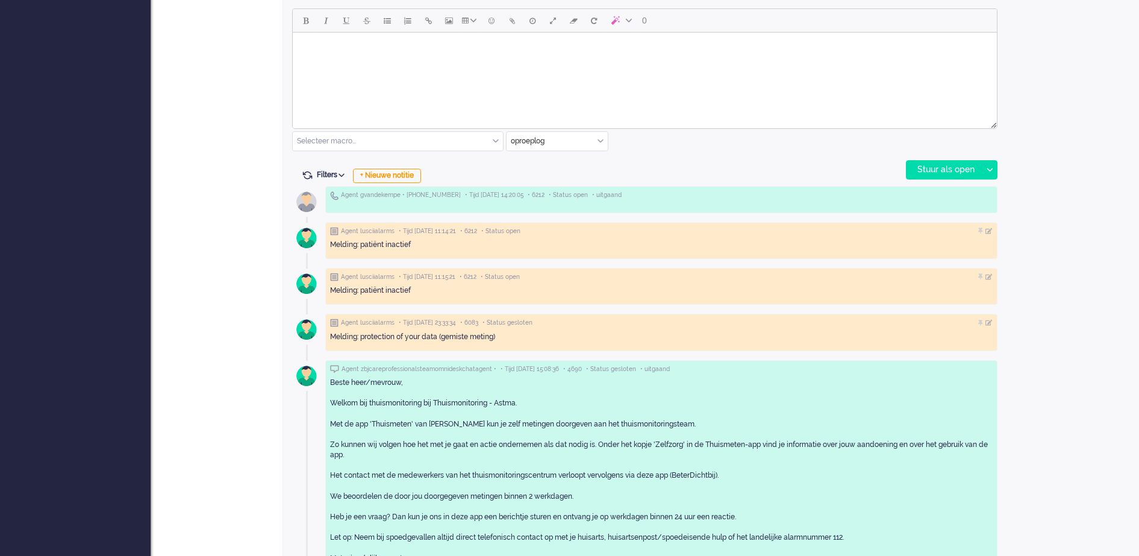
scroll to position [603, 0]
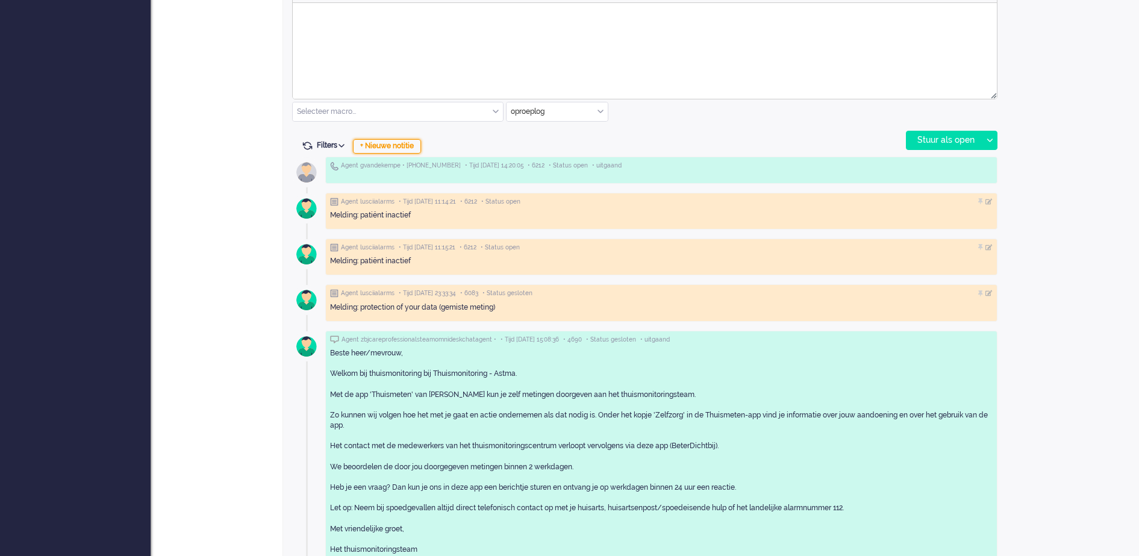
click at [395, 145] on div "+ Nieuwe notitie" at bounding box center [387, 146] width 68 height 14
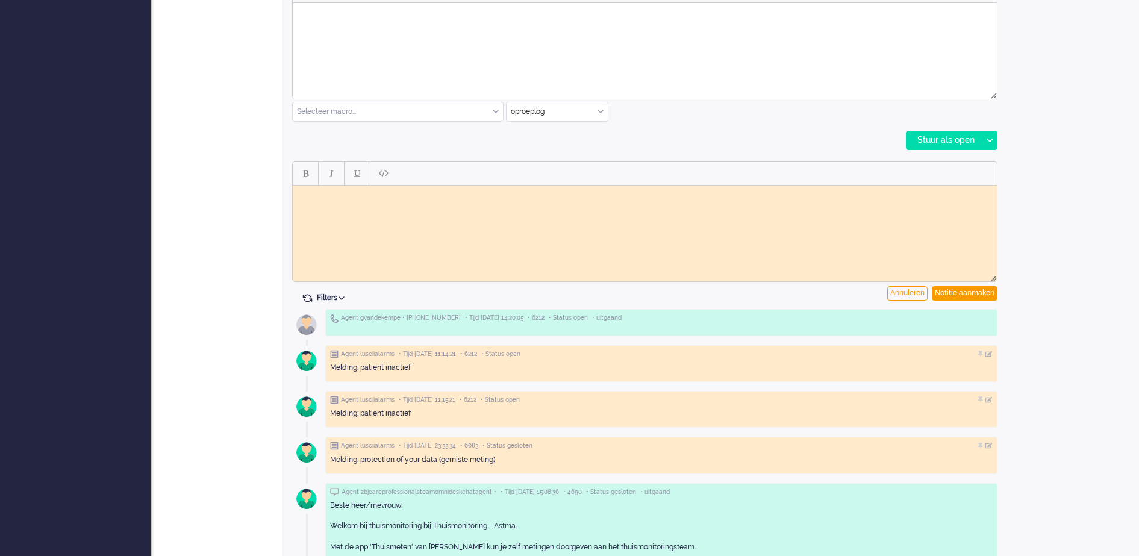
scroll to position [0, 0]
click at [358, 188] on html at bounding box center [645, 194] width 704 height 19
click at [969, 293] on div "Notitie aanmaken" at bounding box center [965, 293] width 66 height 14
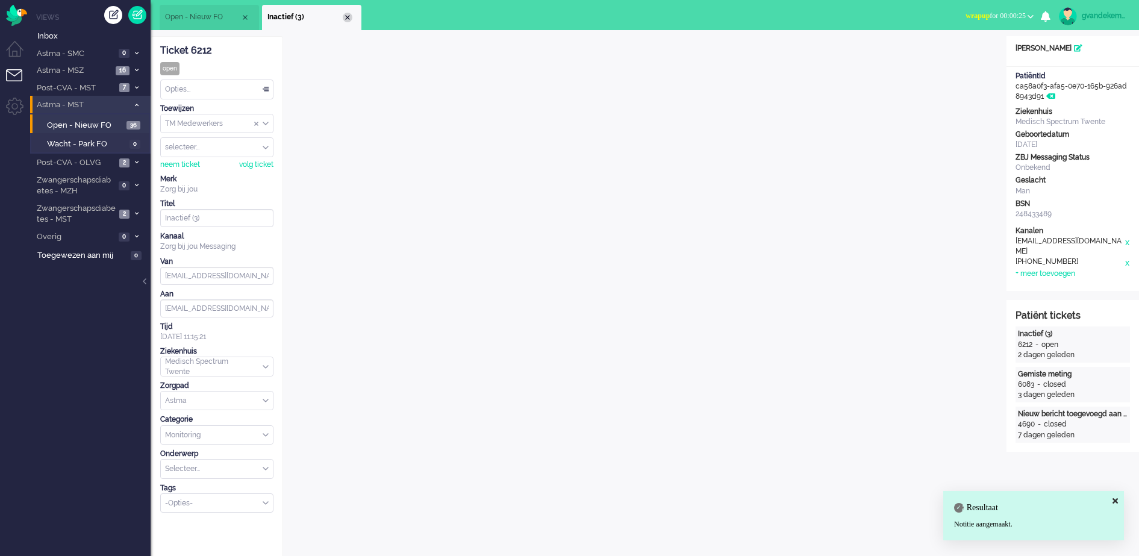
click at [348, 17] on div "Close tab" at bounding box center [348, 18] width 10 height 10
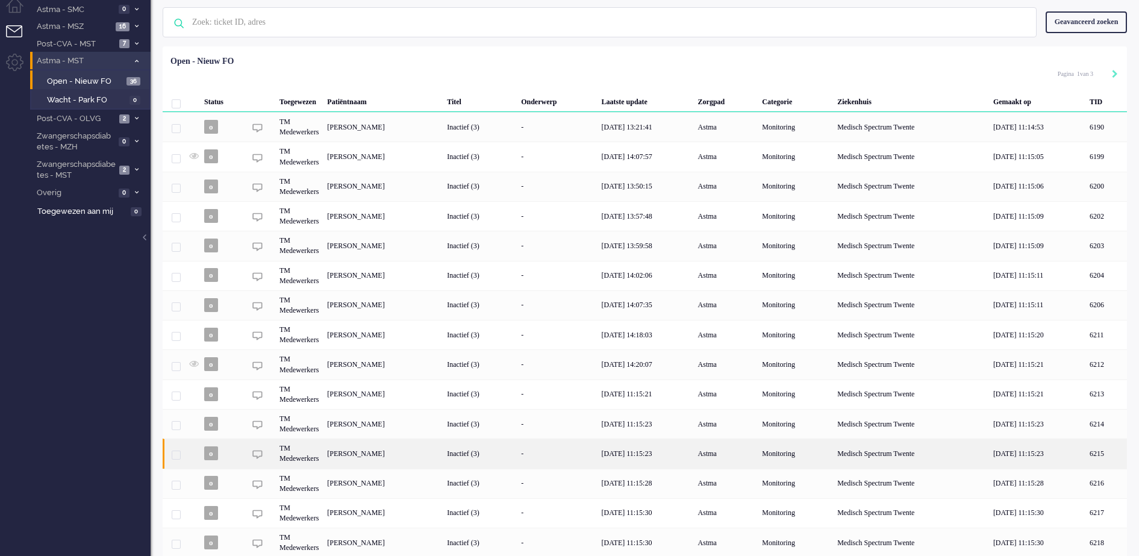
scroll to position [88, 0]
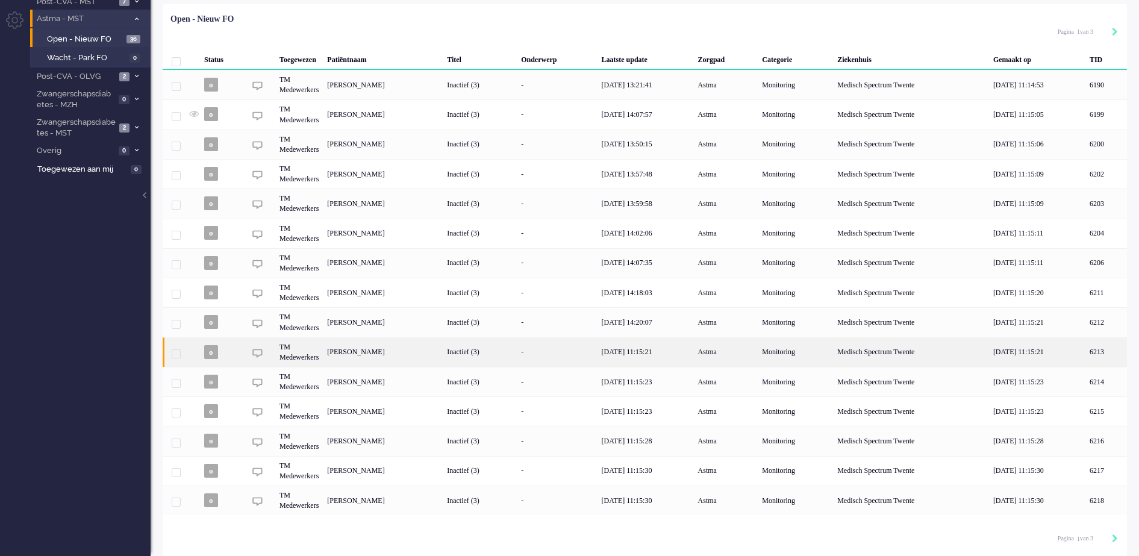
click at [1086, 352] on div "Nadia Mohdadi van den Hoek" at bounding box center [1107, 352] width 42 height 30
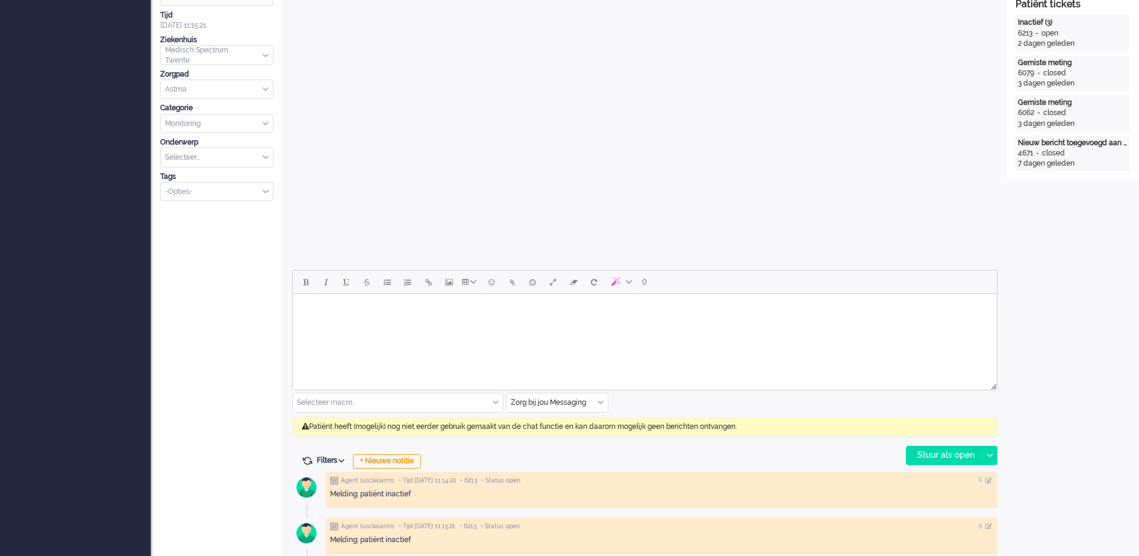
scroll to position [323, 0]
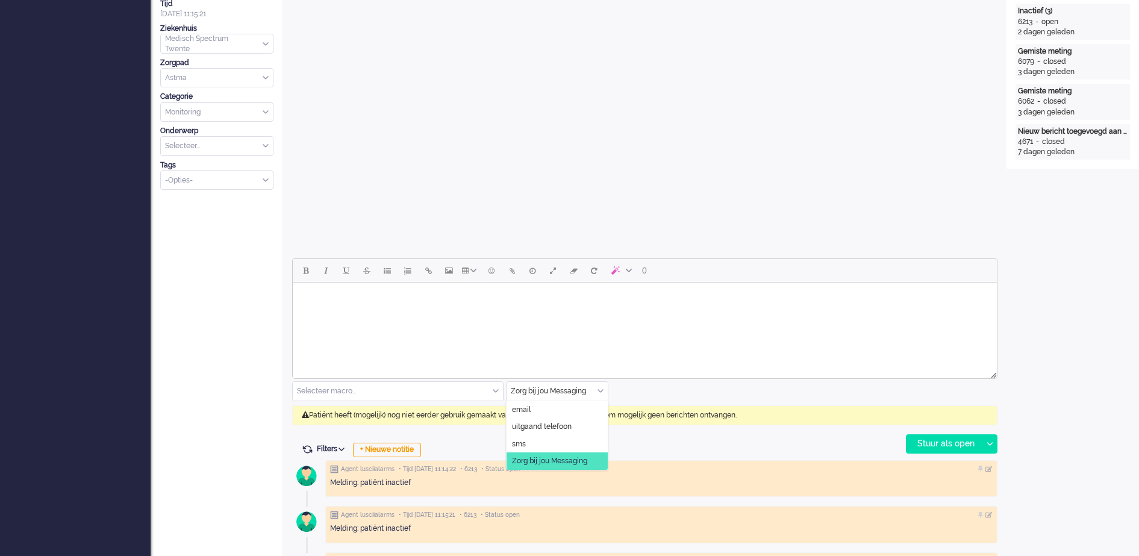
click at [599, 389] on div "Zorg bij jou Messaging" at bounding box center [557, 391] width 101 height 19
click at [567, 426] on span "uitgaand telefoon" at bounding box center [542, 427] width 60 height 10
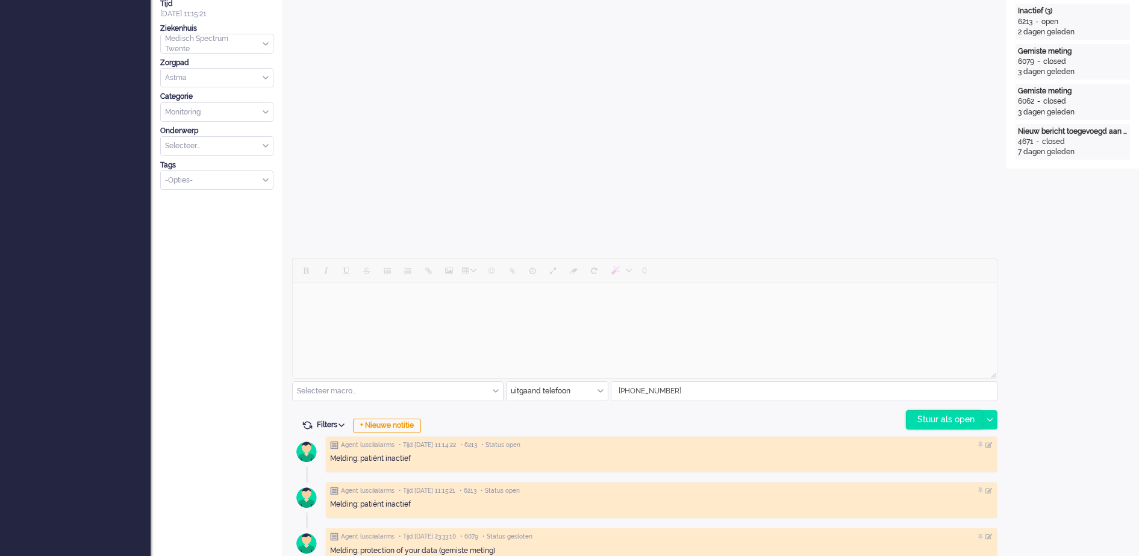
click at [953, 416] on div "Stuur als open" at bounding box center [944, 420] width 75 height 18
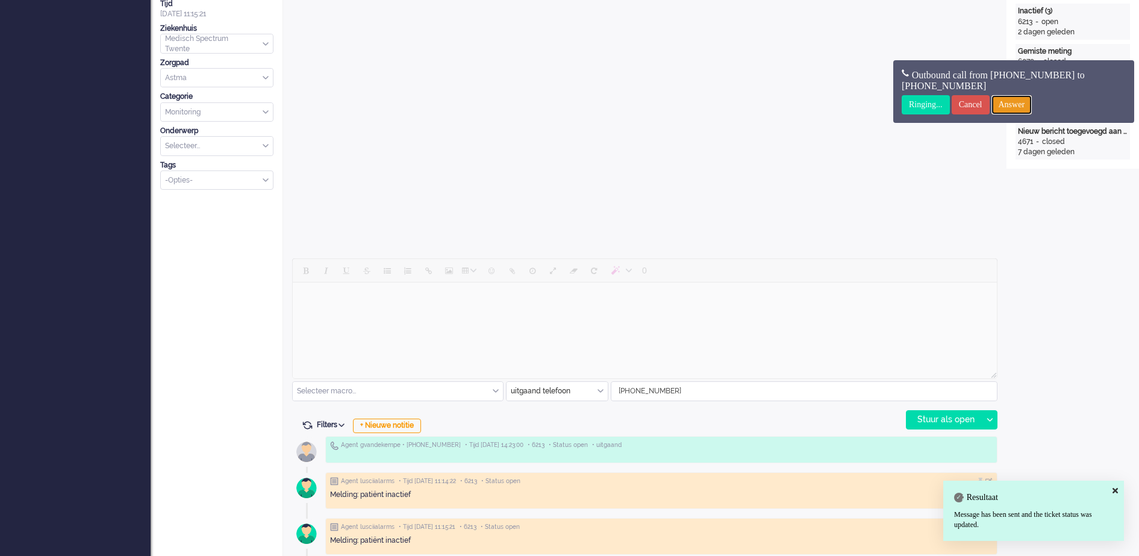
click at [1033, 108] on input "Answer" at bounding box center [1012, 104] width 41 height 19
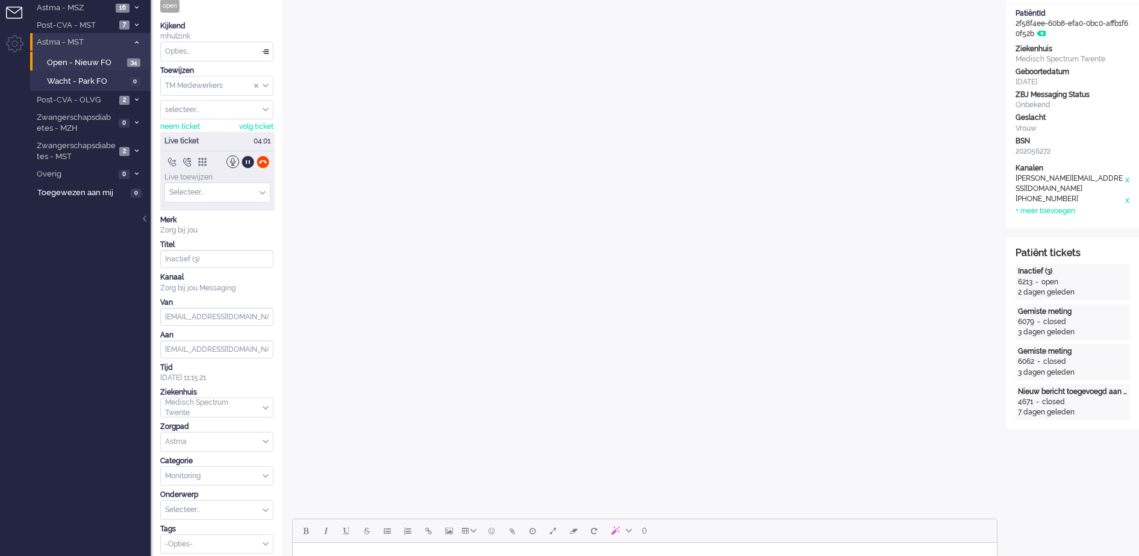
scroll to position [0, 0]
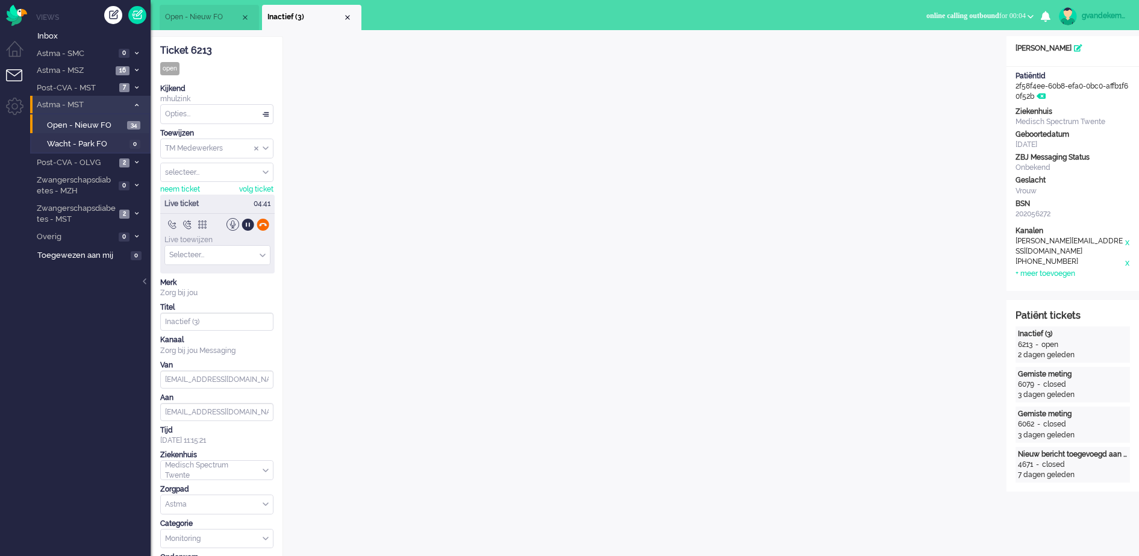
click at [265, 224] on div at bounding box center [263, 224] width 13 height 13
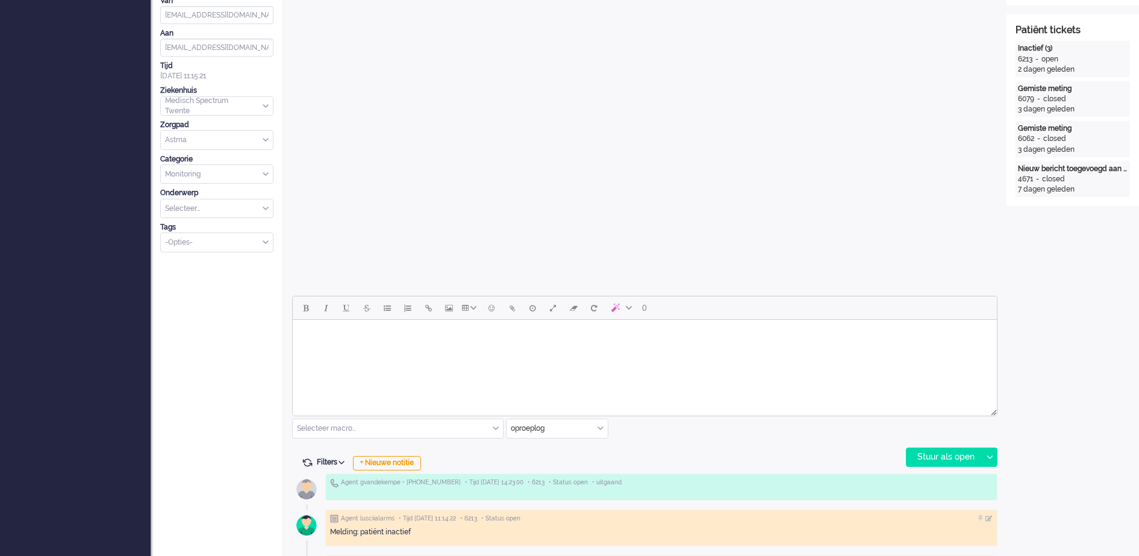
scroll to position [452, 0]
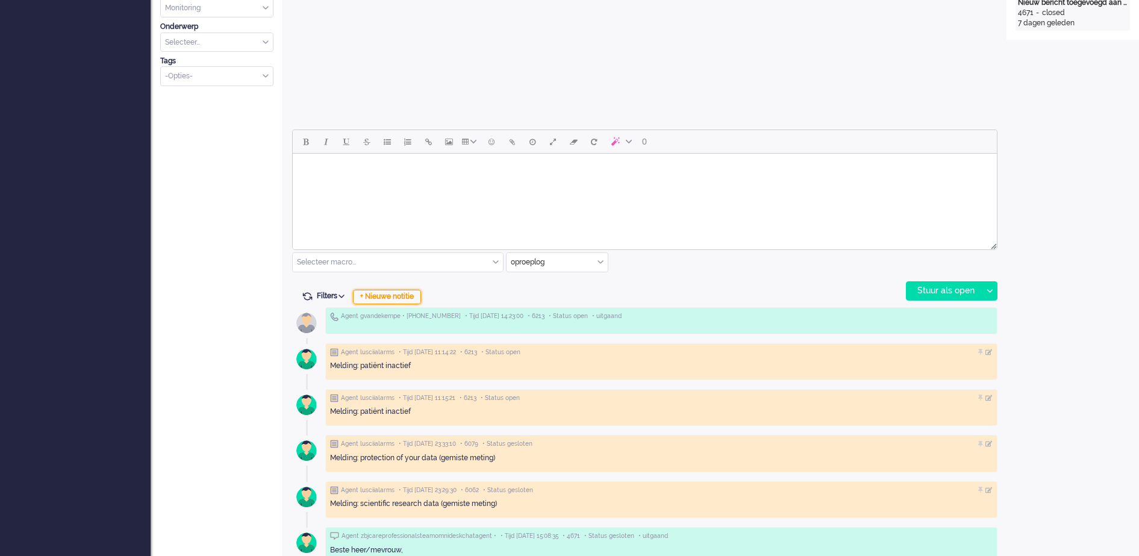
click at [415, 295] on div "+ Nieuwe notitie" at bounding box center [387, 297] width 68 height 14
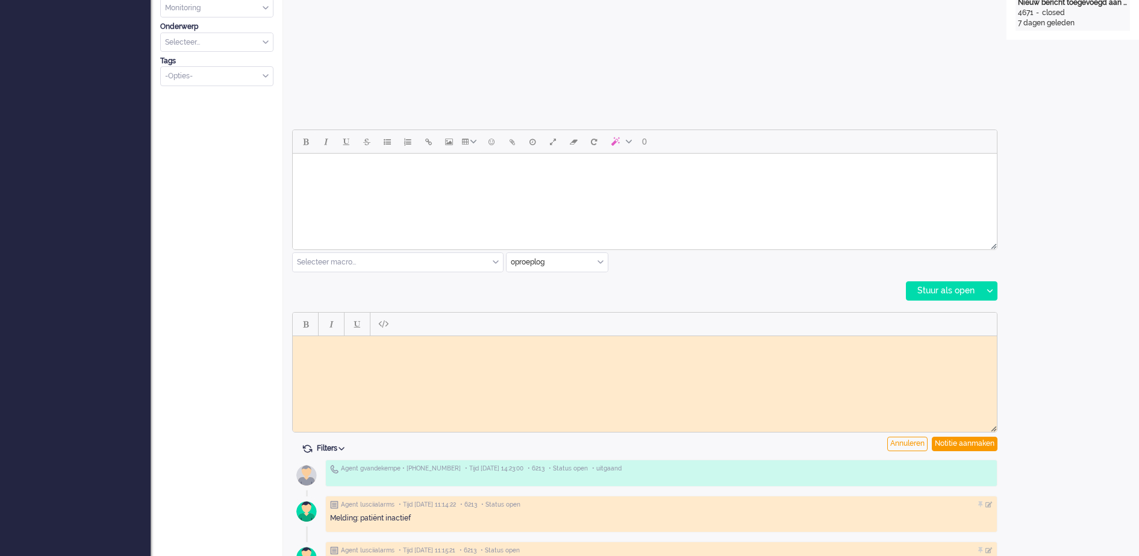
scroll to position [0, 0]
click at [368, 343] on body "Rich Text Area. Press ALT-0 for help." at bounding box center [645, 344] width 695 height 9
click at [963, 440] on div "Notitie aanmaken" at bounding box center [965, 444] width 66 height 14
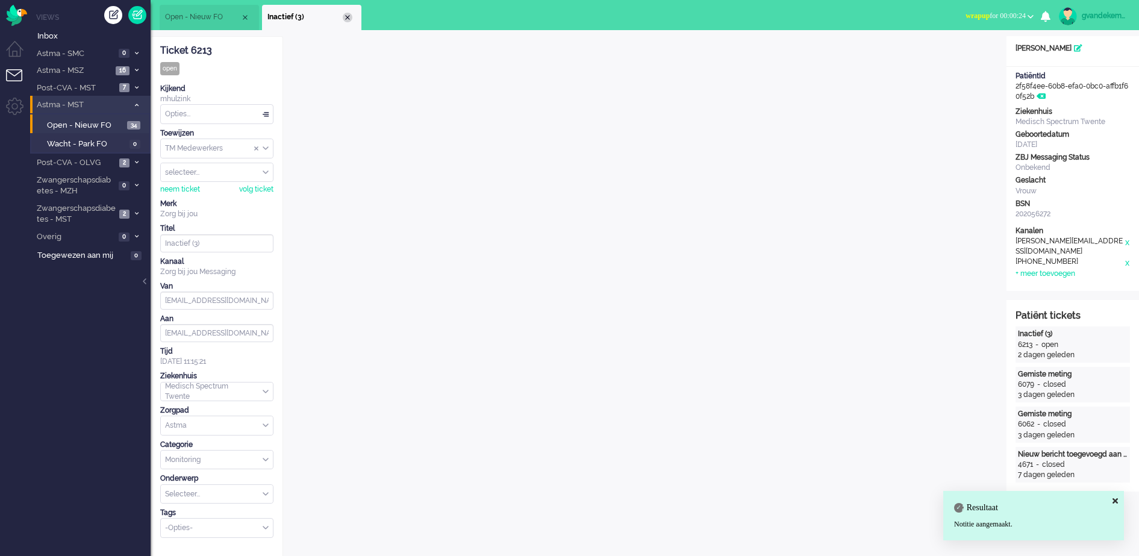
click at [345, 17] on div "Close tab" at bounding box center [348, 18] width 10 height 10
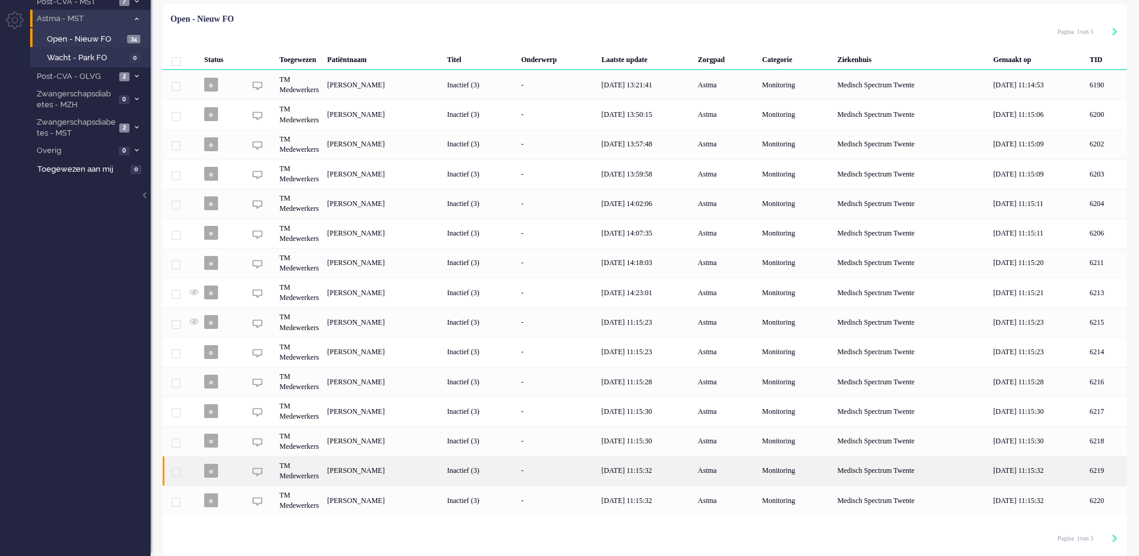
scroll to position [88, 0]
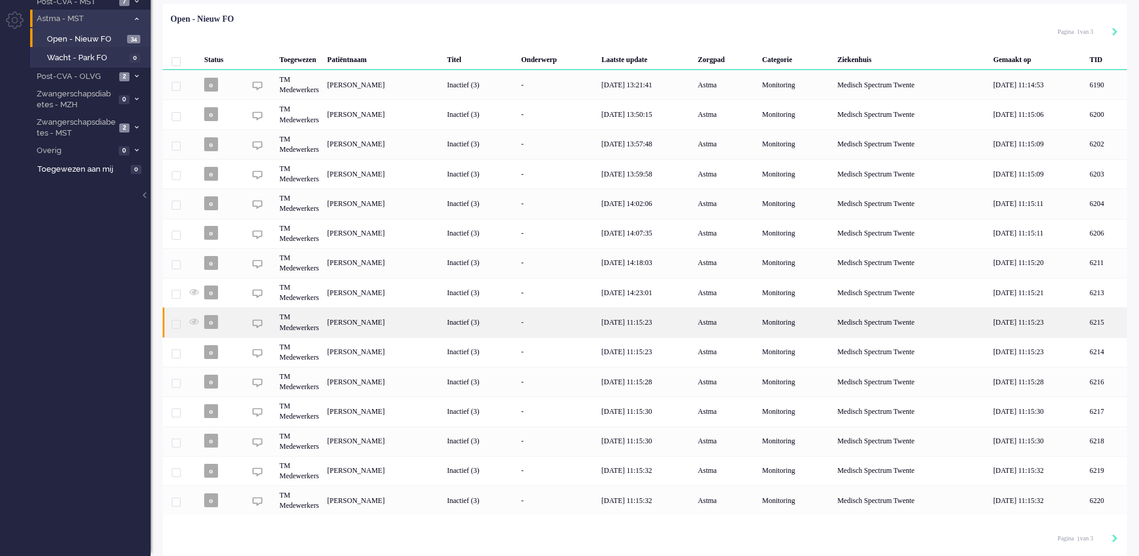
click at [1086, 322] on div "[PERSON_NAME]" at bounding box center [1107, 322] width 42 height 30
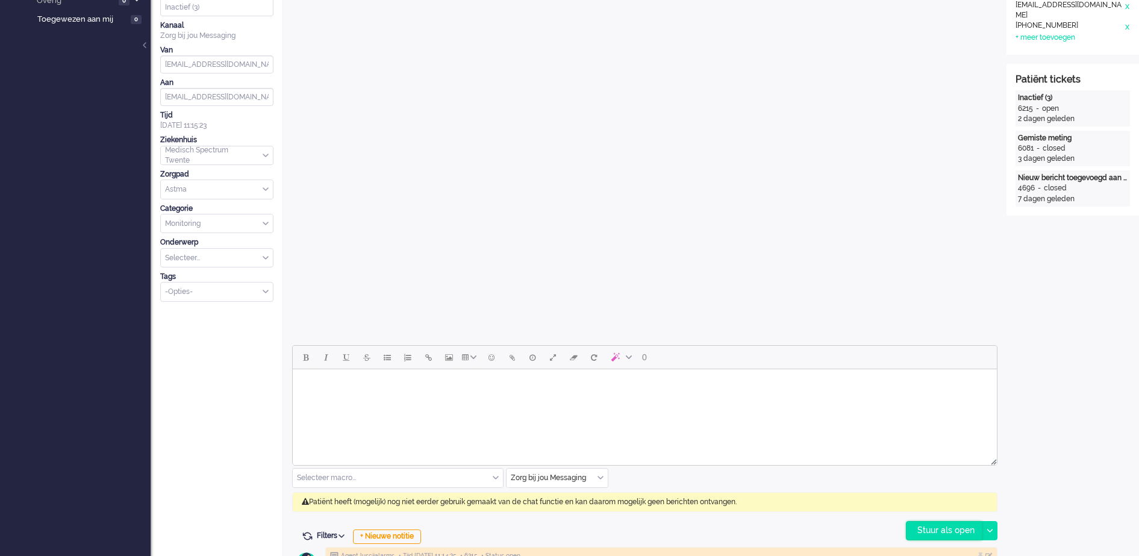
scroll to position [474, 0]
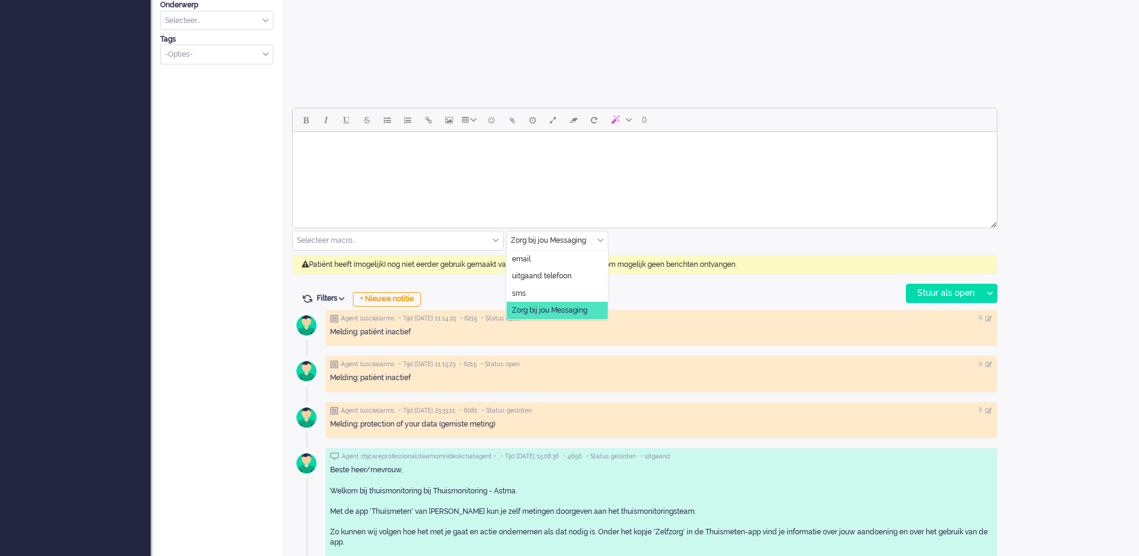
click at [601, 239] on div "Zorg bij jou Messaging" at bounding box center [557, 240] width 101 height 19
click at [581, 277] on li "uitgaand telefoon" at bounding box center [557, 276] width 101 height 17
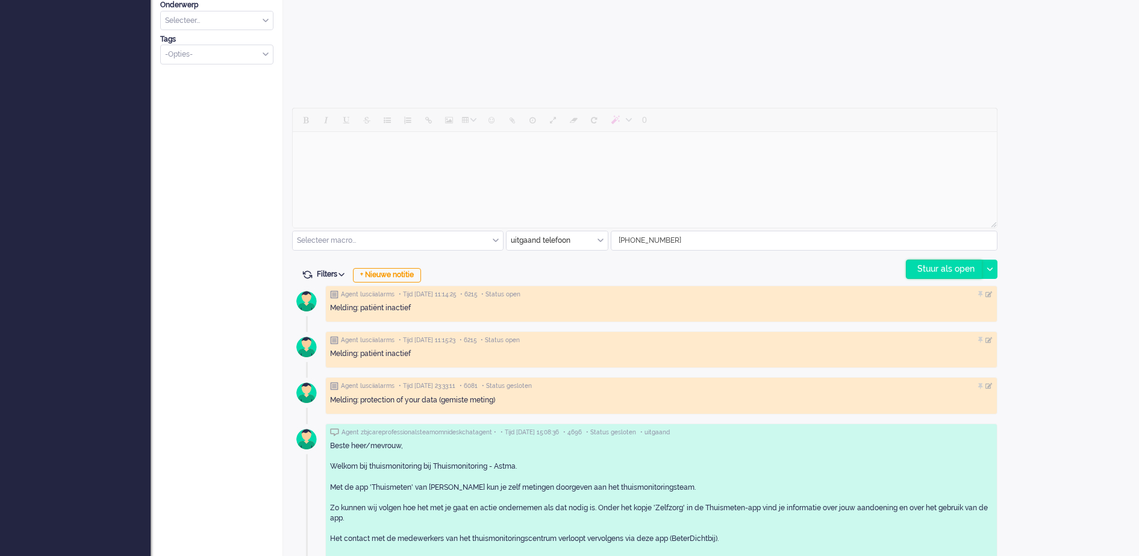
click at [941, 263] on div "Stuur als open" at bounding box center [944, 269] width 75 height 18
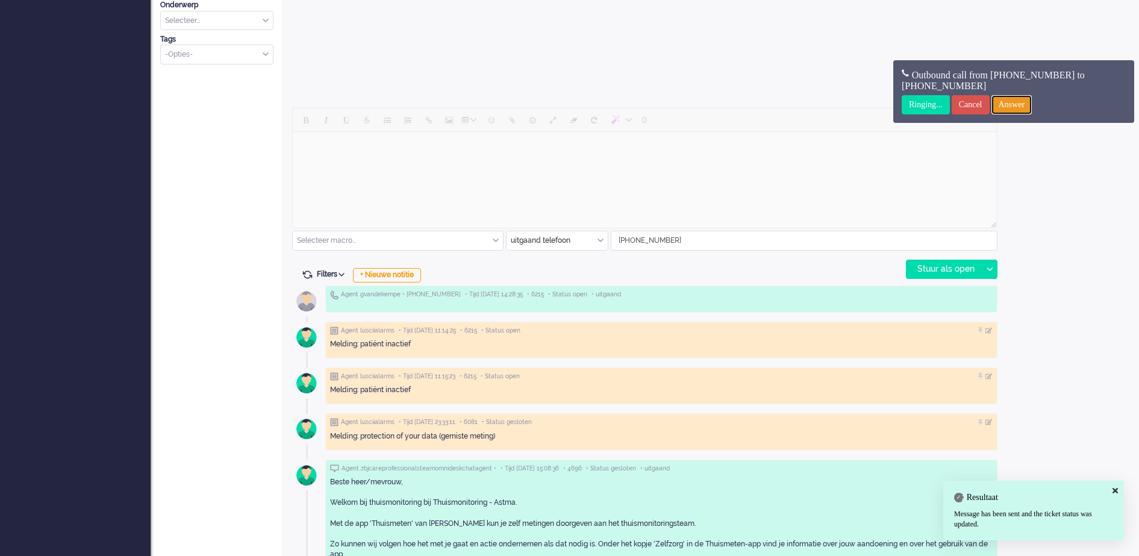
click at [1025, 105] on input "Answer" at bounding box center [1012, 104] width 41 height 19
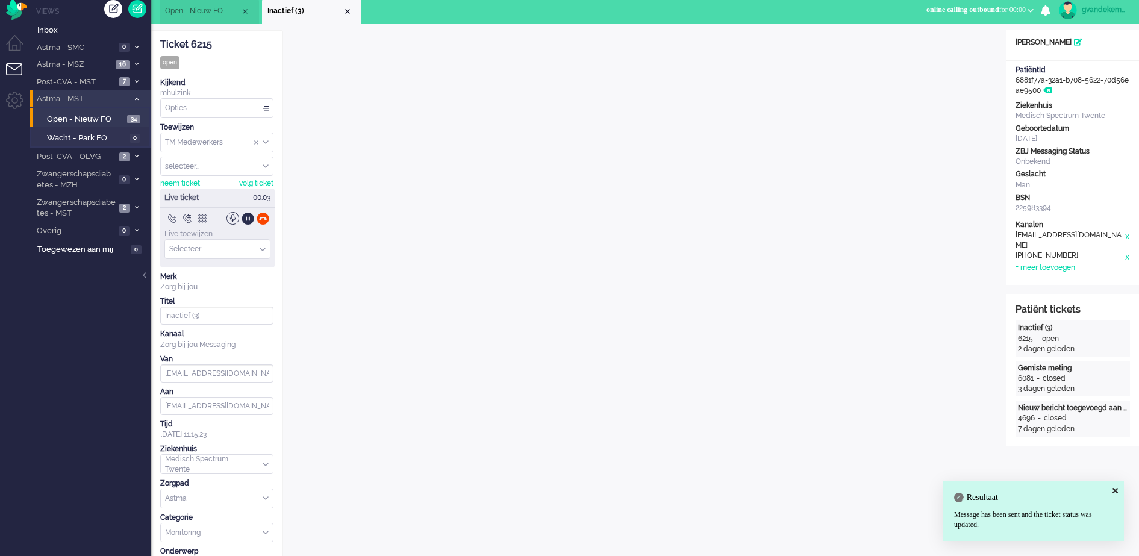
scroll to position [0, 0]
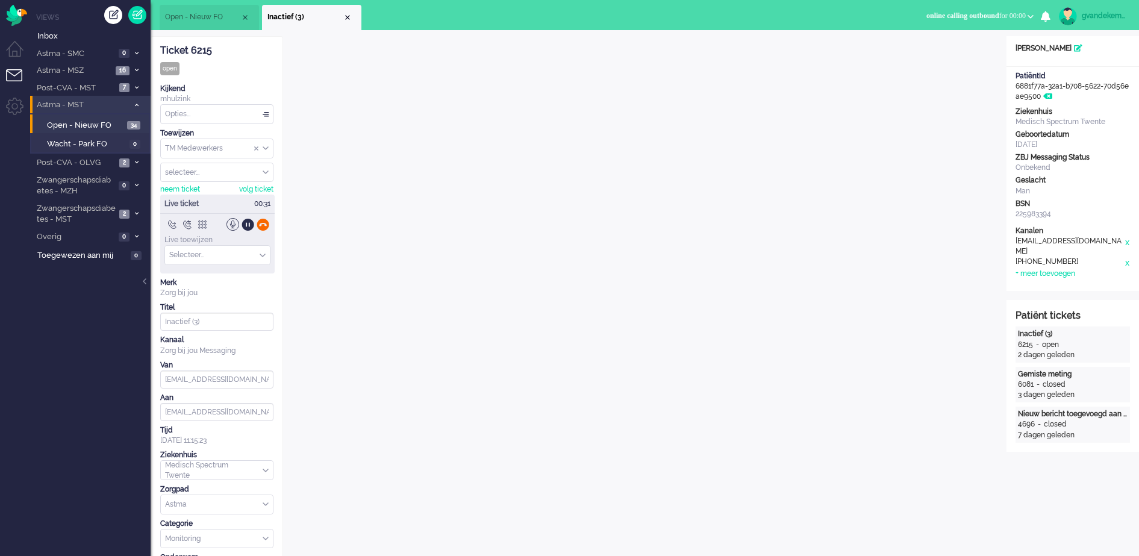
click at [259, 224] on div at bounding box center [263, 224] width 13 height 13
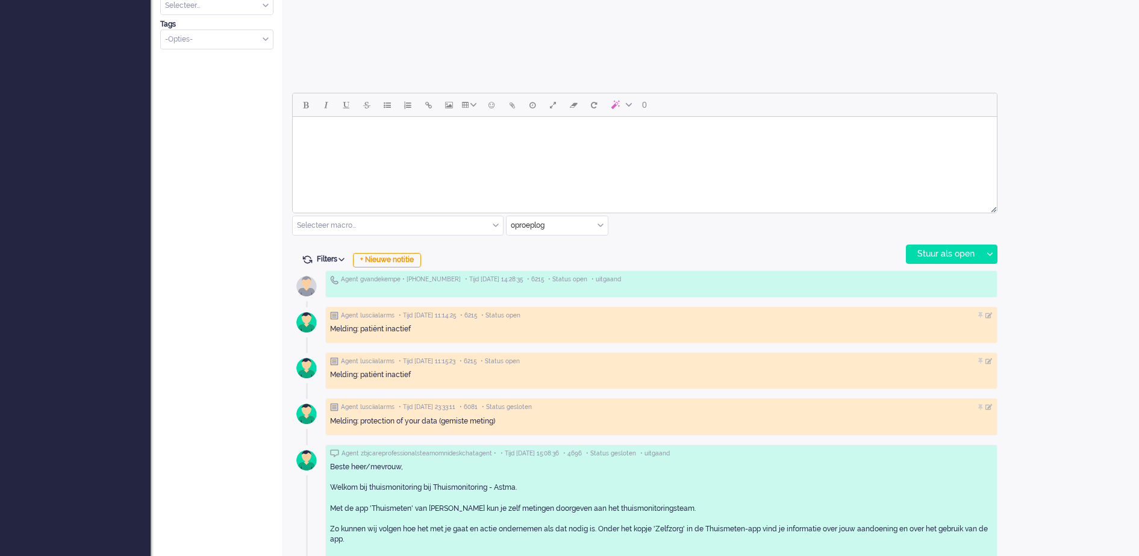
scroll to position [527, 0]
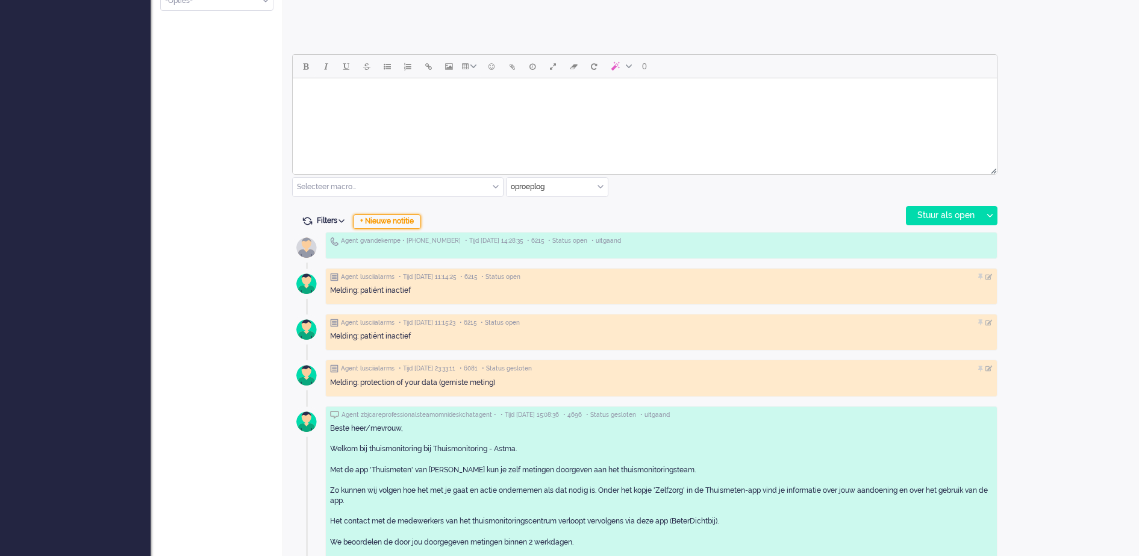
click at [405, 219] on div "+ Nieuwe notitie" at bounding box center [387, 221] width 68 height 14
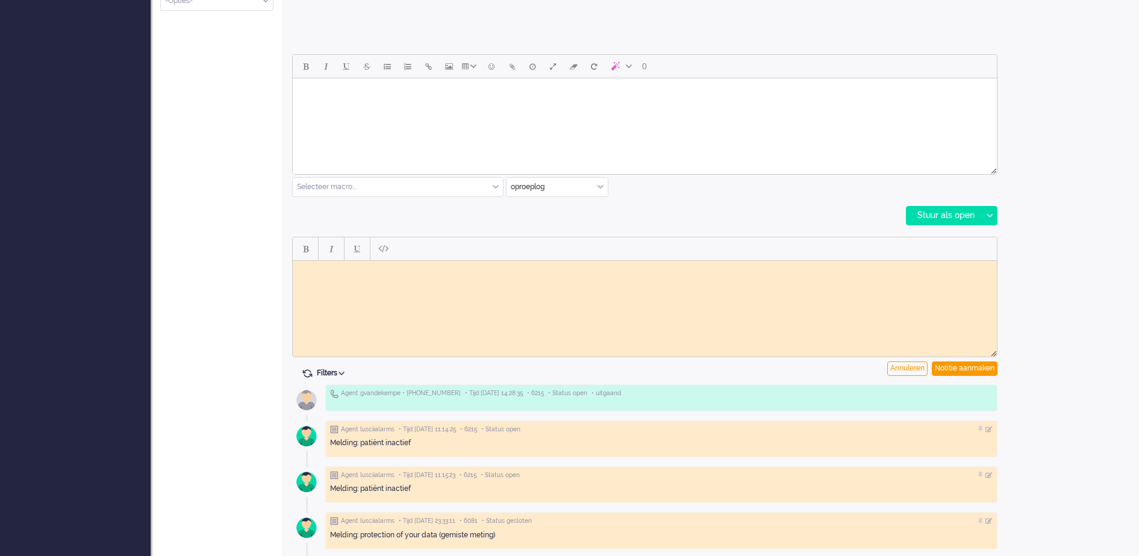
scroll to position [0, 0]
click at [378, 269] on body "Rich Text Area. Press ALT-0 for help." at bounding box center [645, 269] width 695 height 9
click at [961, 367] on div "Notitie aanmaken" at bounding box center [965, 369] width 66 height 14
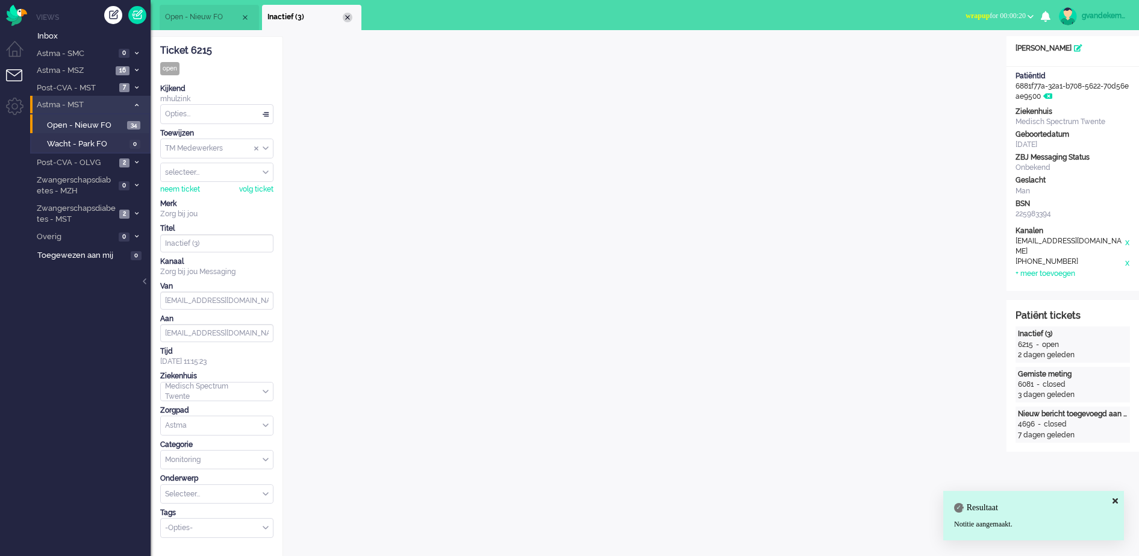
click at [352, 19] on div "Close tab" at bounding box center [348, 18] width 10 height 10
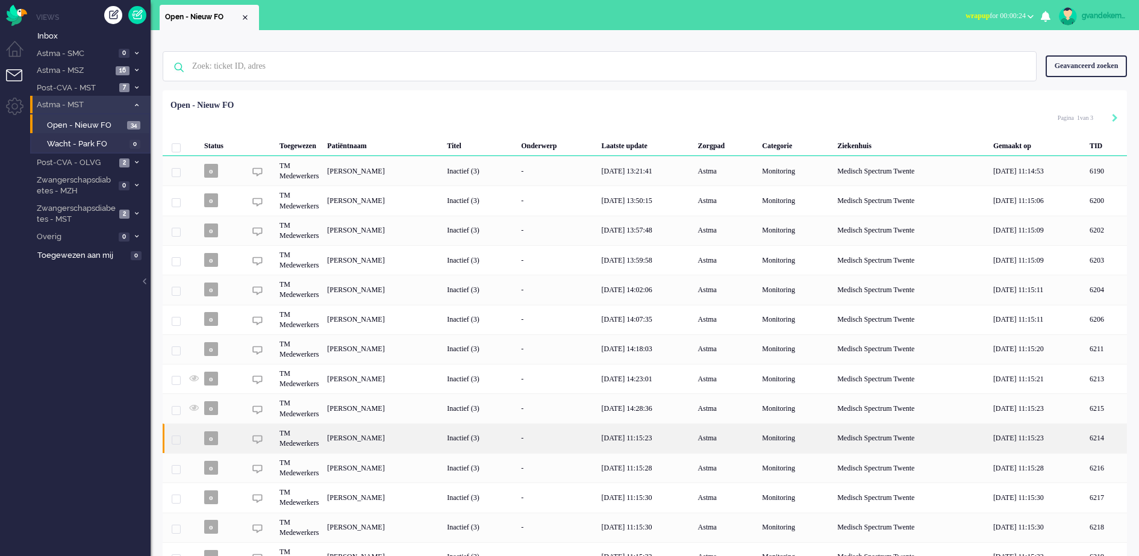
click at [517, 443] on div "Inactief (3)" at bounding box center [480, 439] width 74 height 30
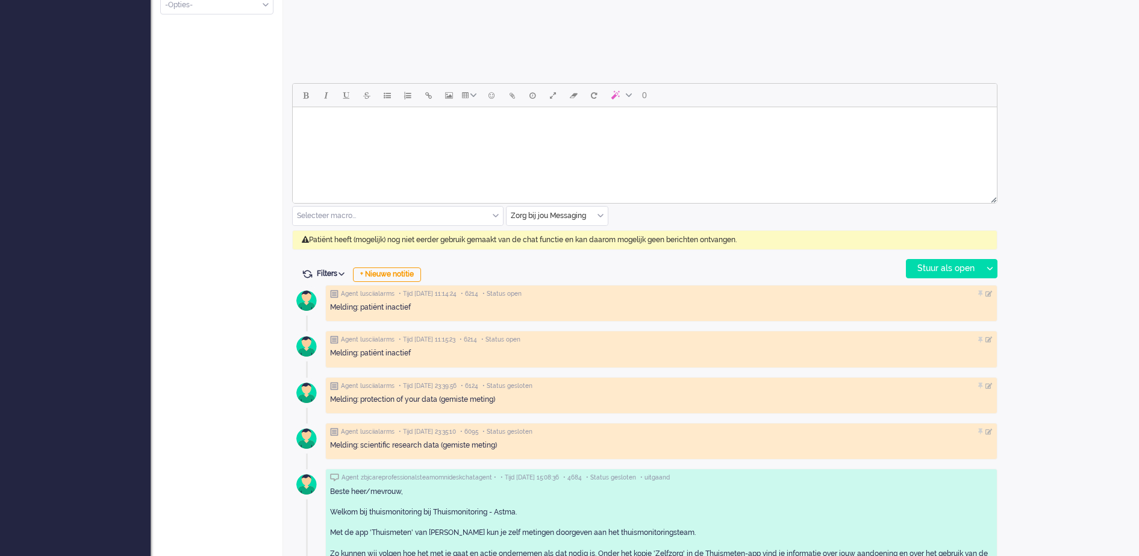
scroll to position [527, 0]
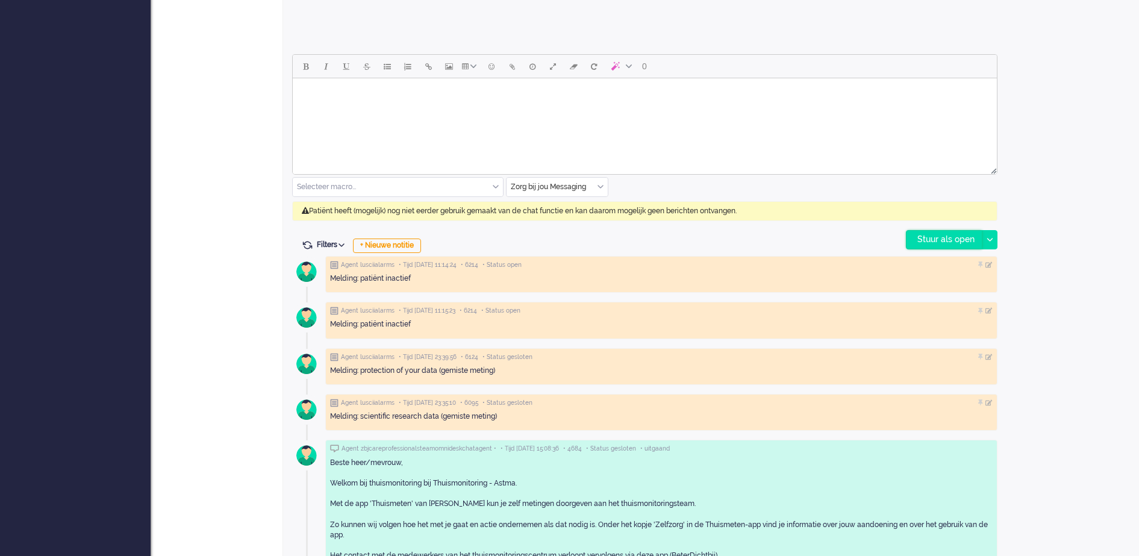
click at [939, 236] on div "Stuur als open" at bounding box center [944, 240] width 75 height 18
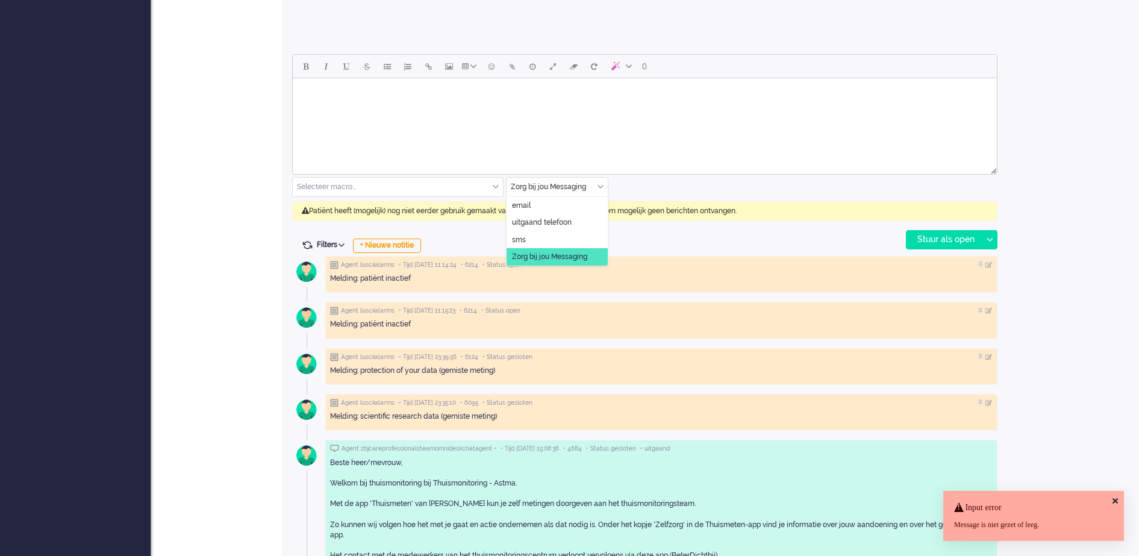
click at [603, 187] on div "Zorg bij jou Messaging" at bounding box center [557, 187] width 101 height 19
click at [532, 218] on span "uitgaand telefoon" at bounding box center [542, 223] width 60 height 10
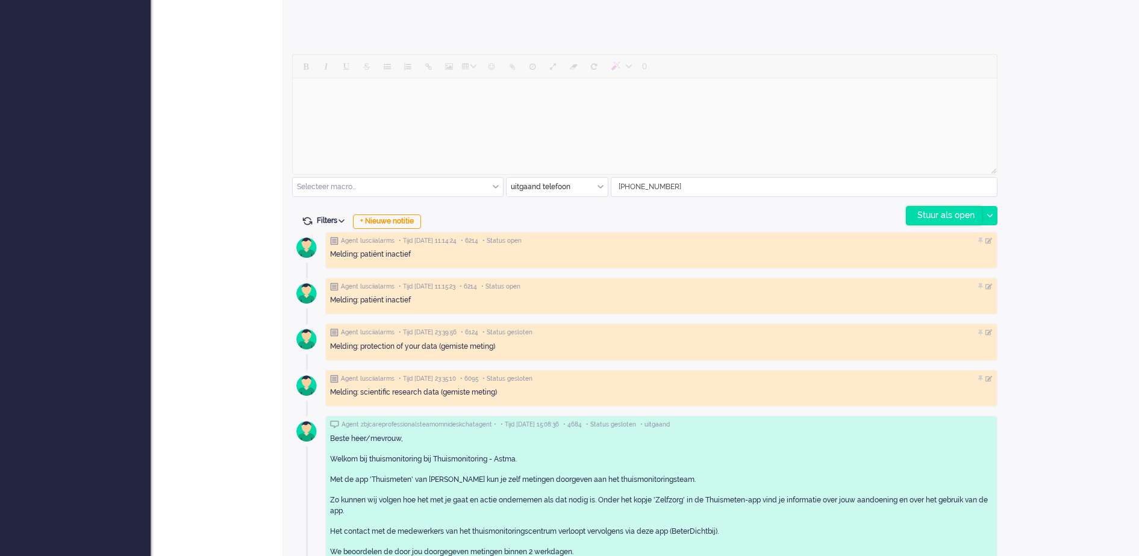
click at [933, 213] on div "Stuur als open" at bounding box center [944, 216] width 75 height 18
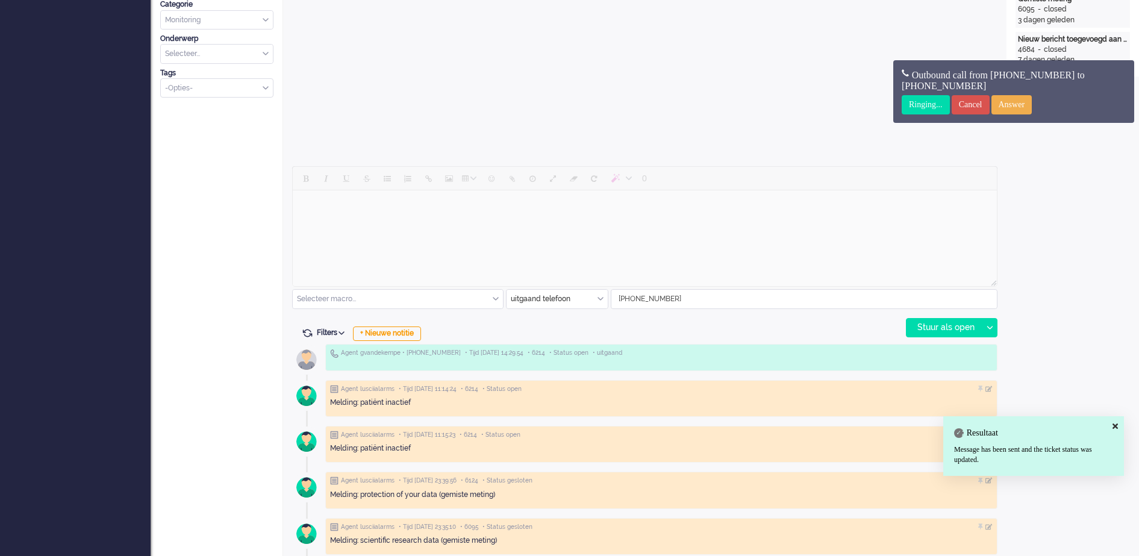
scroll to position [301, 0]
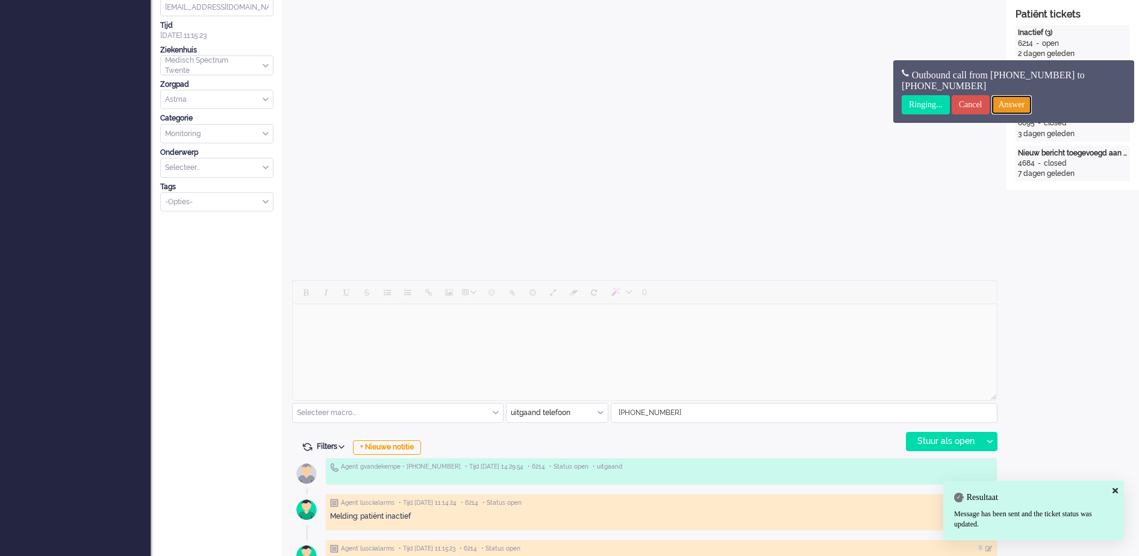
click at [1029, 103] on input "Answer" at bounding box center [1012, 104] width 41 height 19
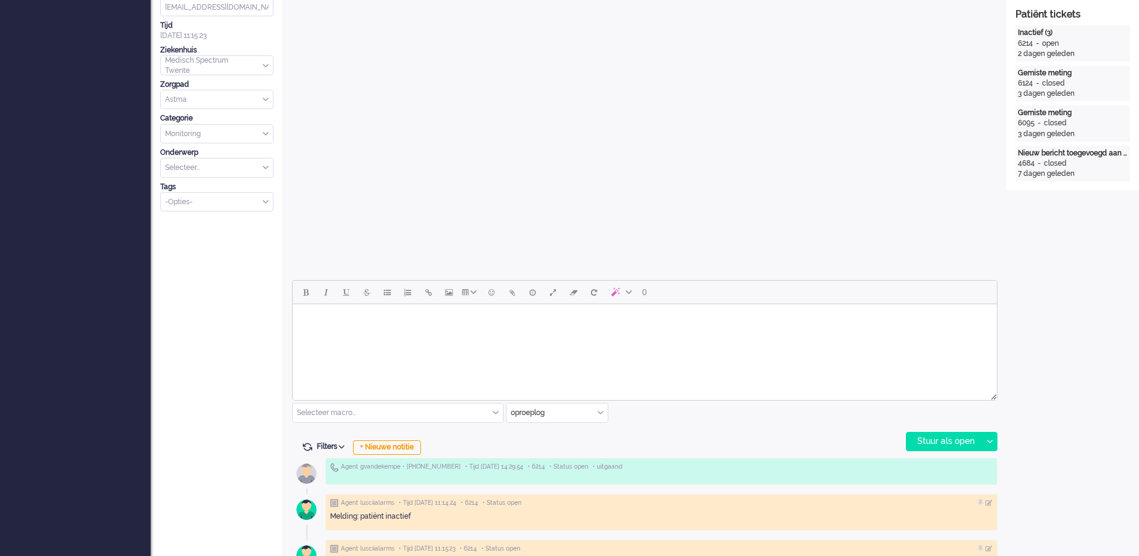
click at [599, 410] on div "oproeplog" at bounding box center [557, 413] width 101 height 19
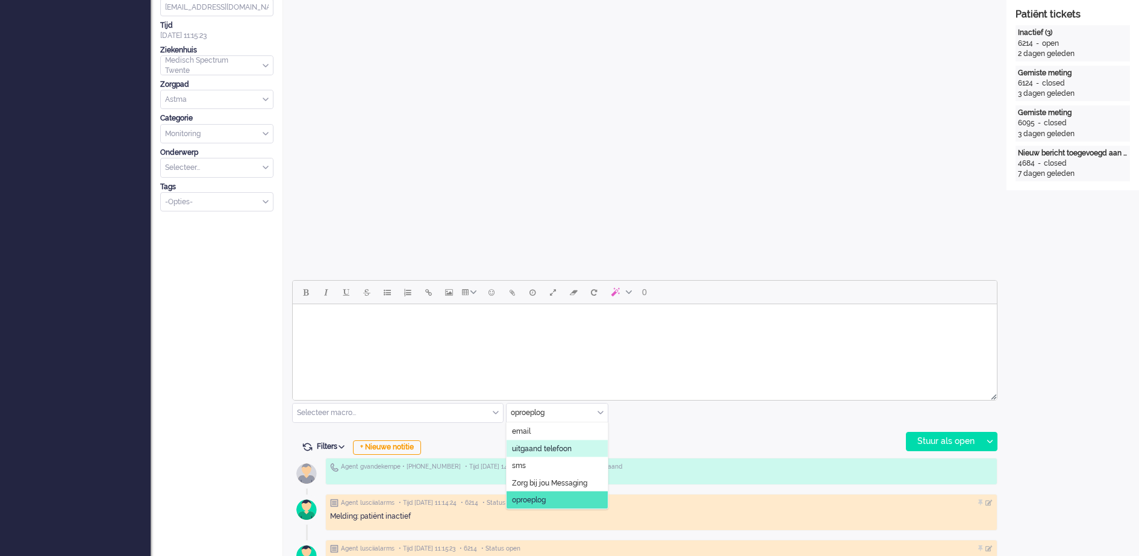
click at [554, 445] on span "uitgaand telefoon" at bounding box center [542, 448] width 60 height 10
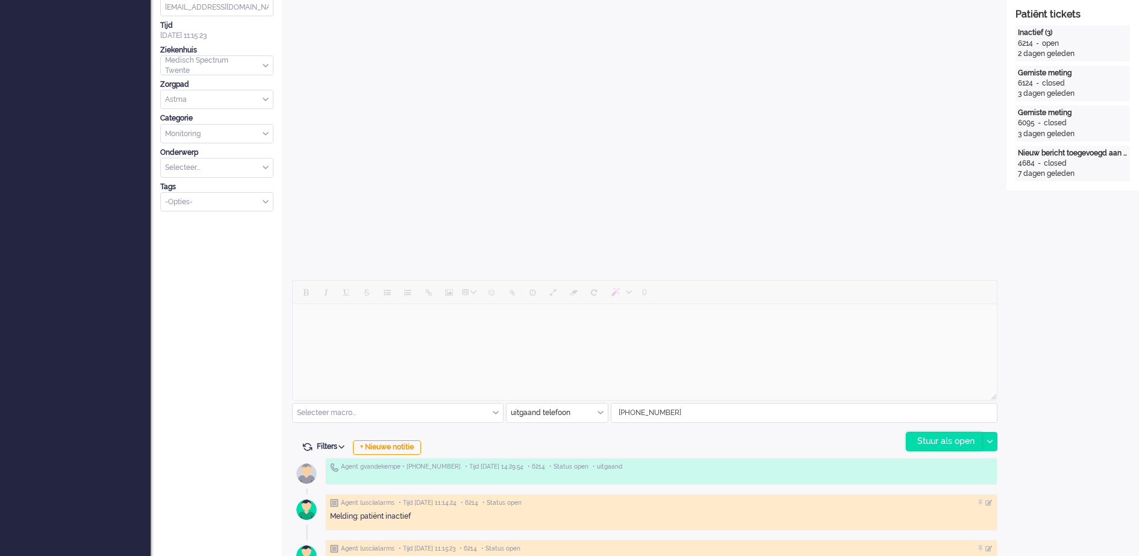
click at [955, 441] on div "Stuur als open" at bounding box center [944, 442] width 75 height 18
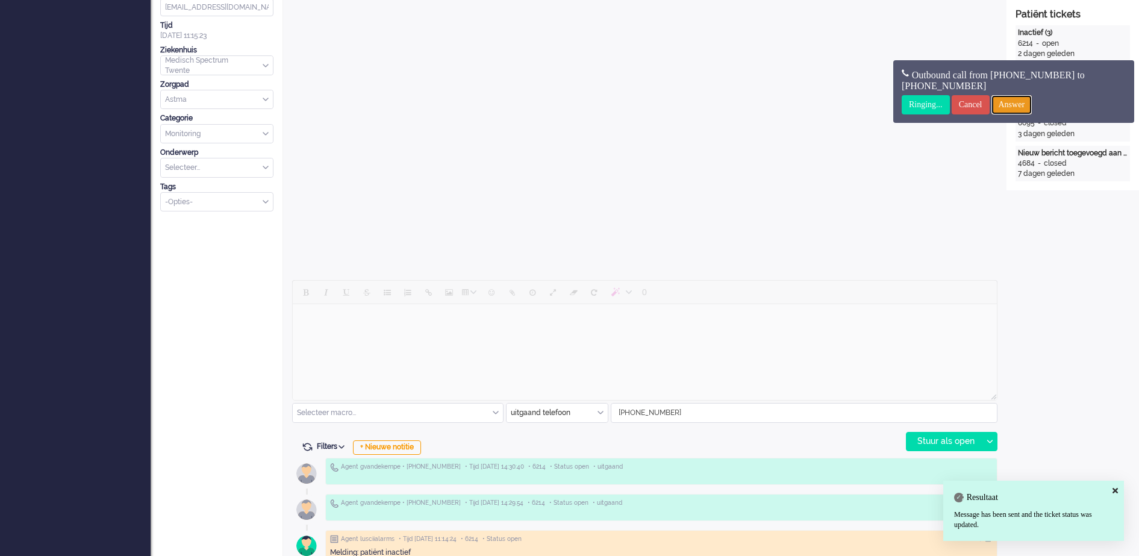
click at [1025, 102] on input "Answer" at bounding box center [1012, 104] width 41 height 19
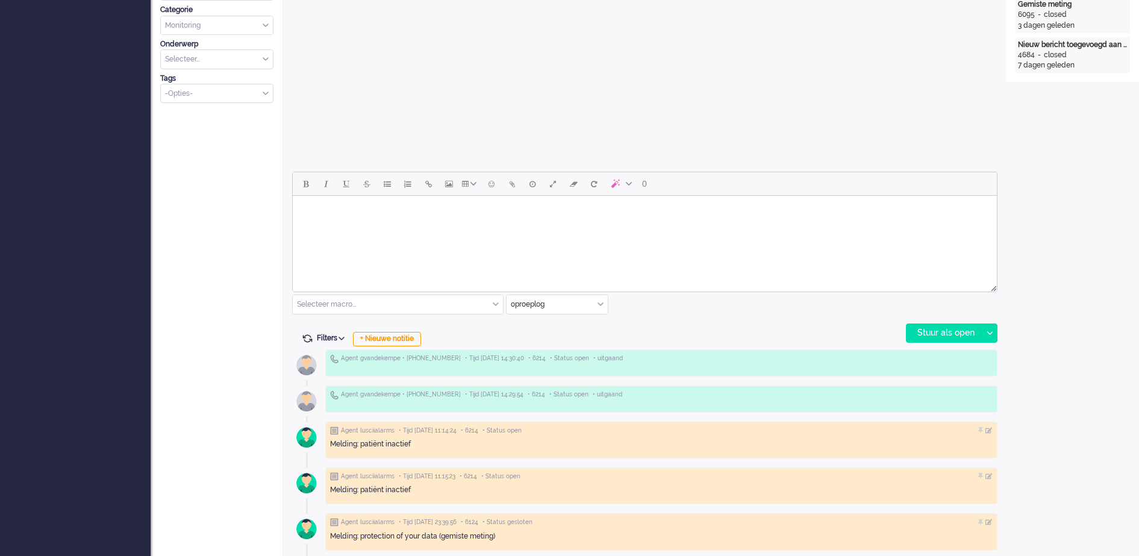
scroll to position [452, 0]
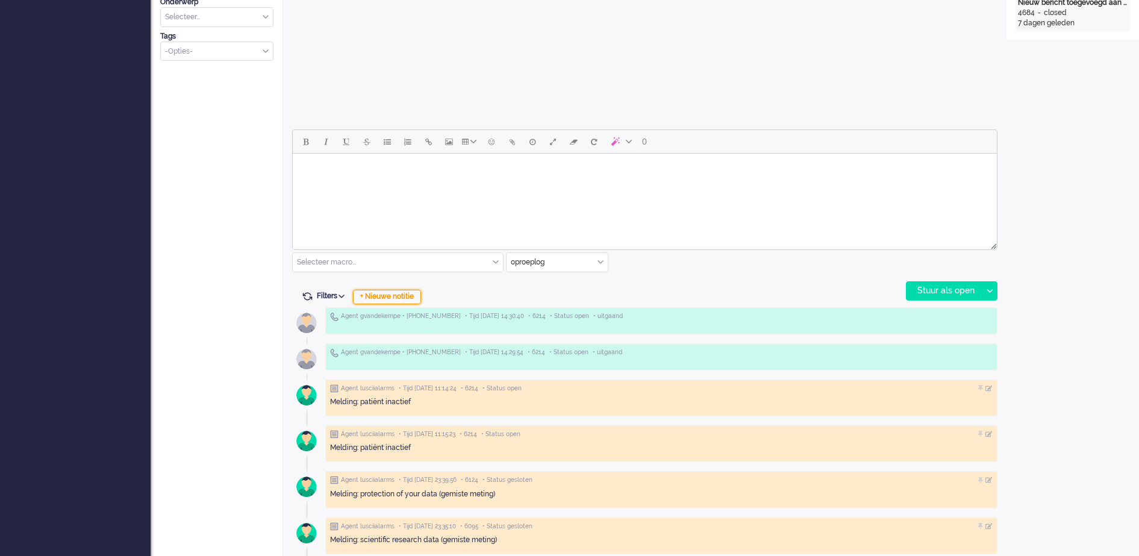
click at [399, 298] on div "+ Nieuwe notitie" at bounding box center [387, 297] width 68 height 14
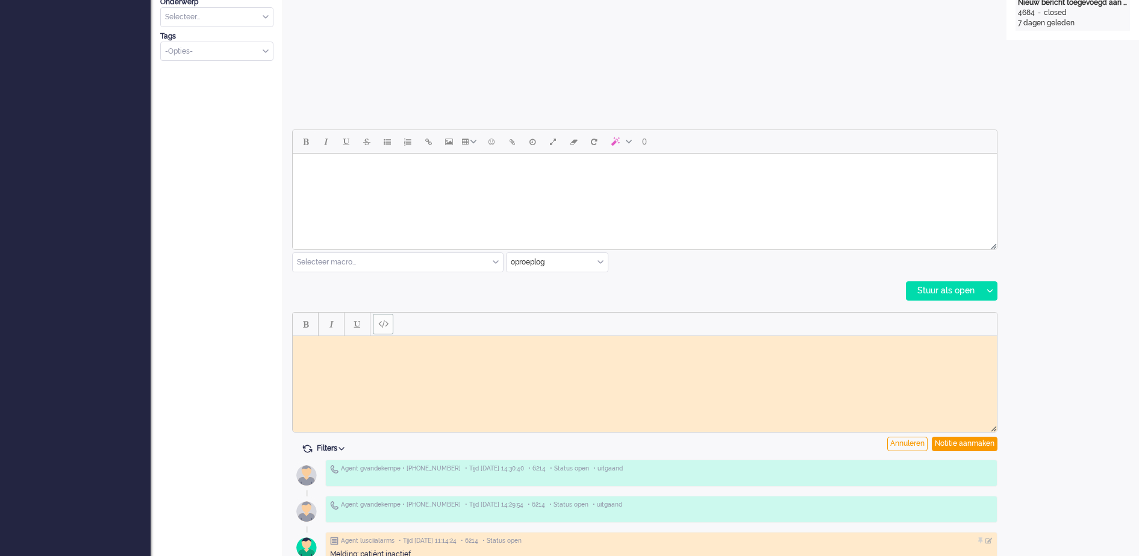
scroll to position [0, 0]
click at [346, 354] on html at bounding box center [645, 345] width 704 height 19
click at [957, 440] on div "Notitie aanmaken" at bounding box center [965, 444] width 66 height 14
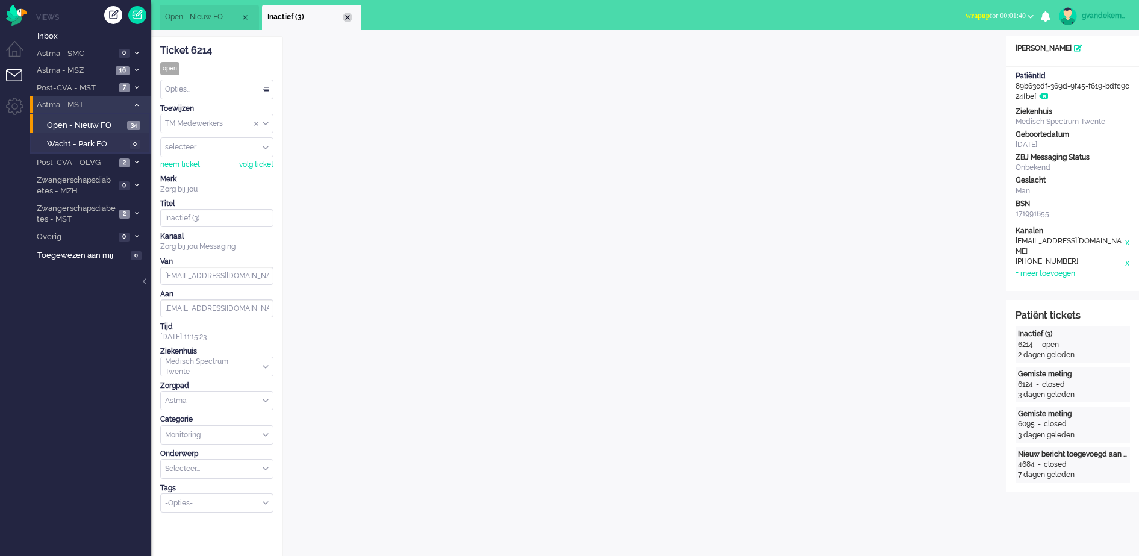
click at [348, 20] on div "Close tab" at bounding box center [348, 18] width 10 height 10
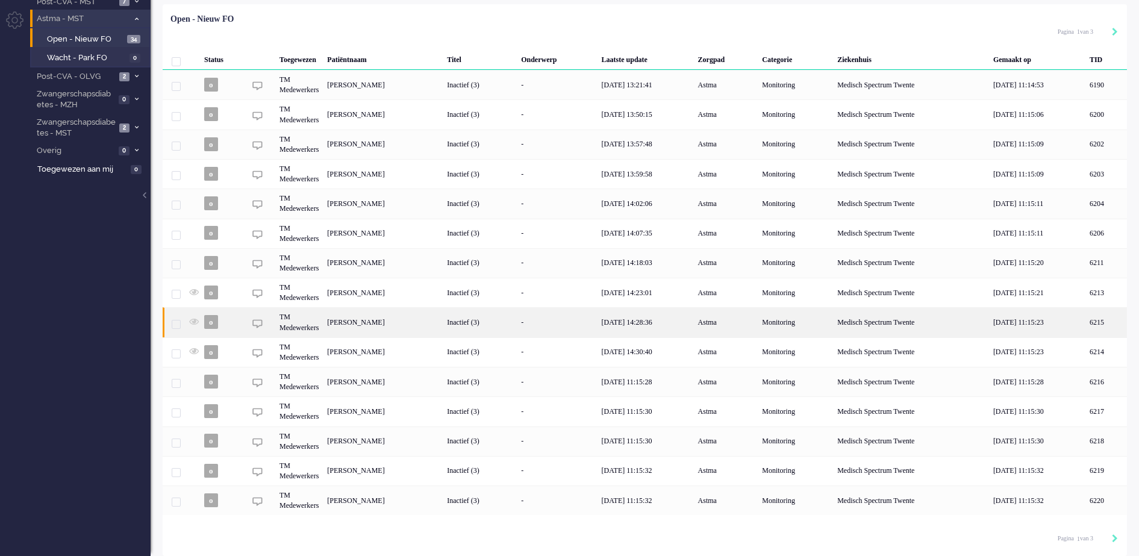
scroll to position [88, 0]
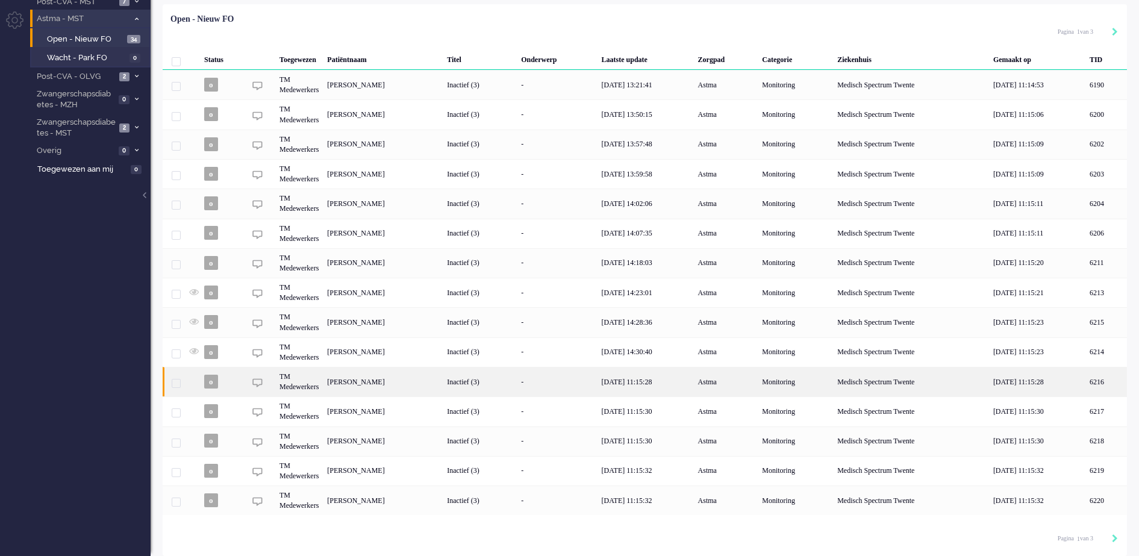
click at [1086, 386] on div "[PERSON_NAME]" at bounding box center [1107, 382] width 42 height 30
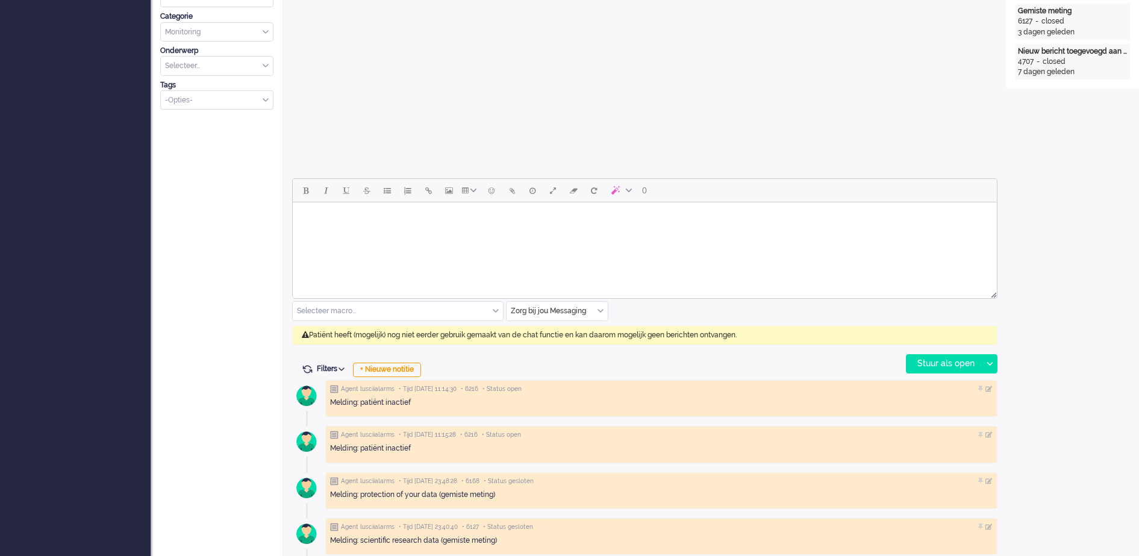
scroll to position [474, 0]
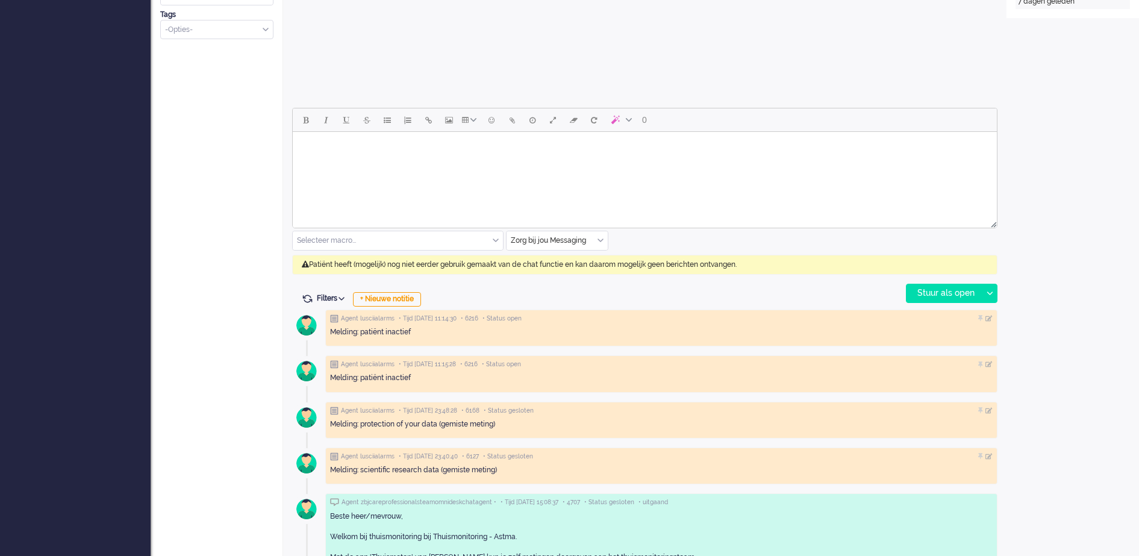
click at [603, 237] on div "Zorg bij jou Messaging" at bounding box center [557, 240] width 101 height 19
click at [551, 272] on span "uitgaand telefoon" at bounding box center [542, 276] width 60 height 10
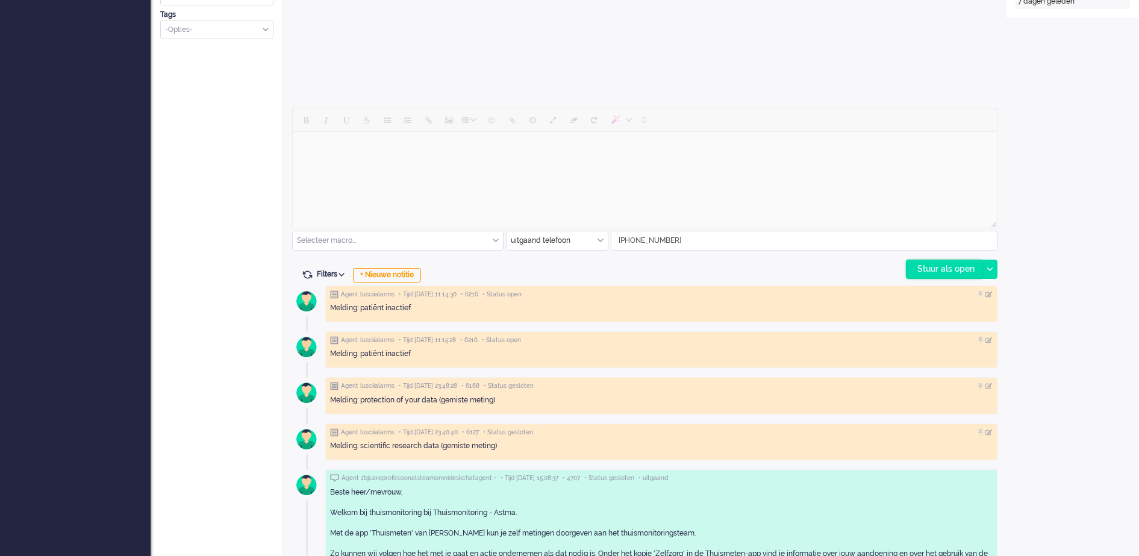
click at [944, 271] on div "Stuur als open" at bounding box center [944, 269] width 75 height 18
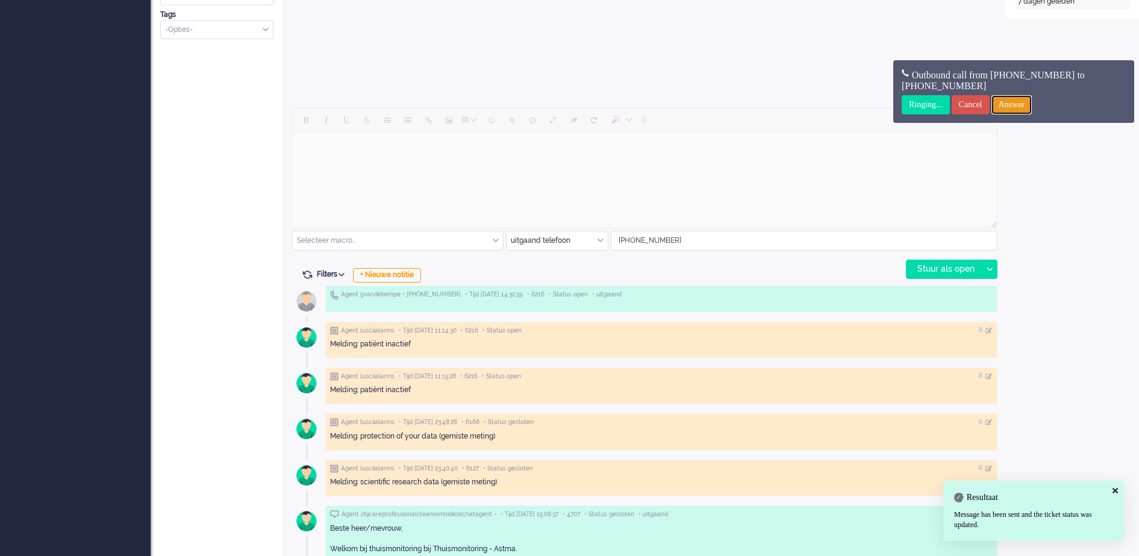
click at [1025, 101] on input "Answer" at bounding box center [1012, 104] width 41 height 19
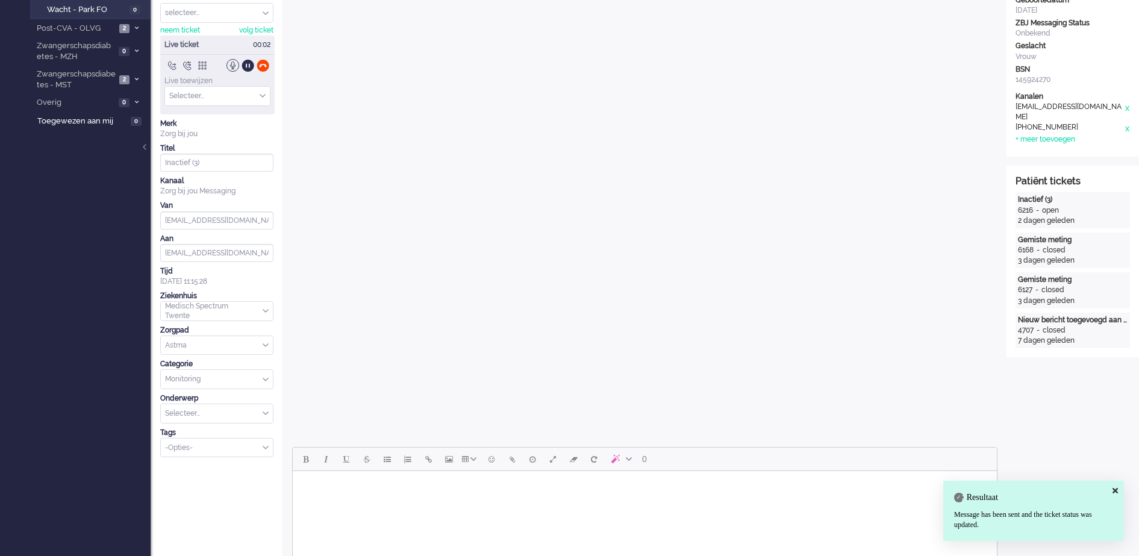
scroll to position [0, 0]
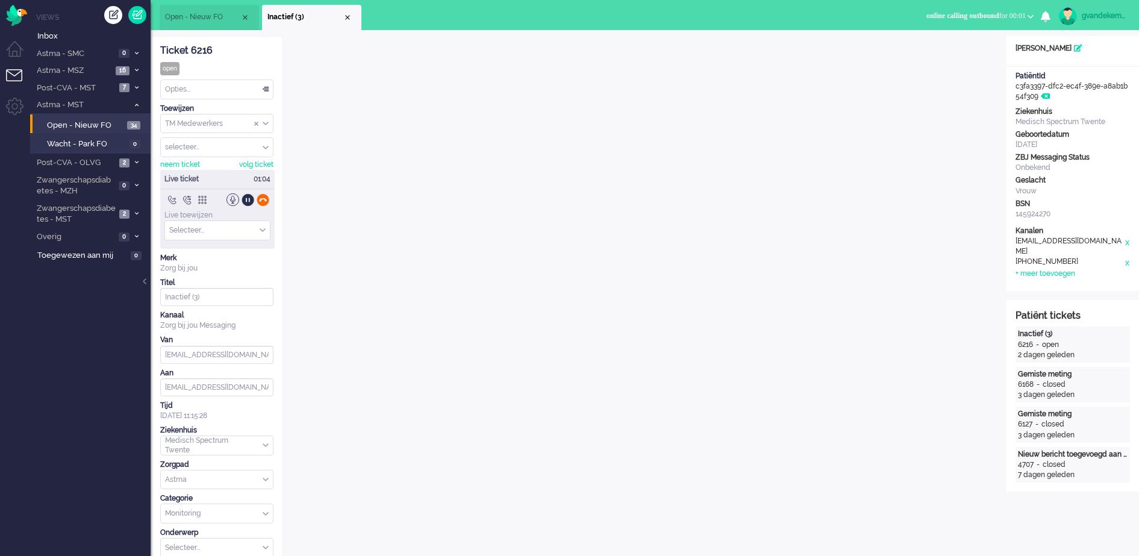
click at [261, 198] on div at bounding box center [263, 199] width 13 height 13
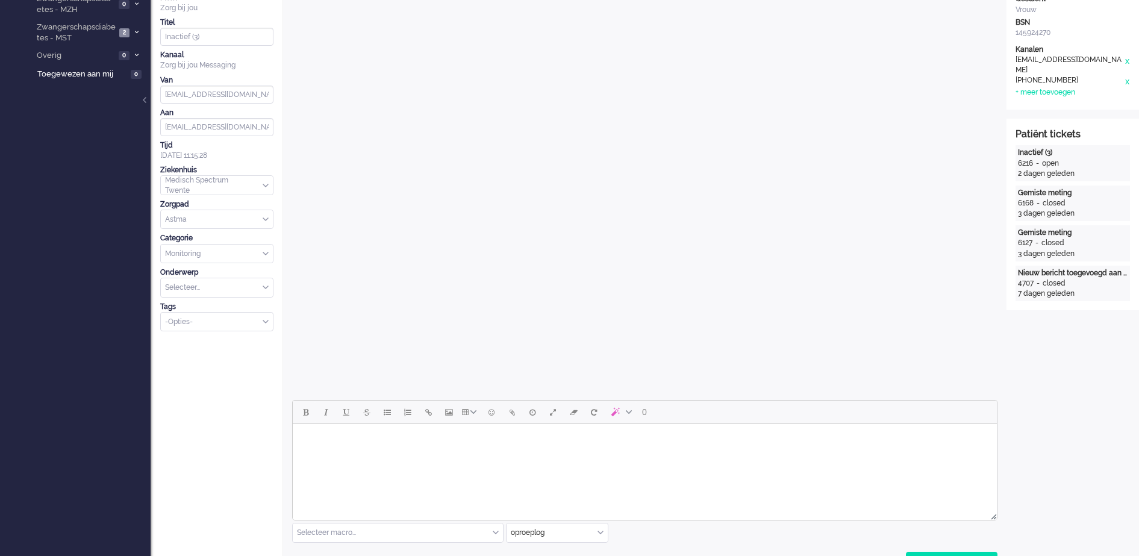
scroll to position [452, 0]
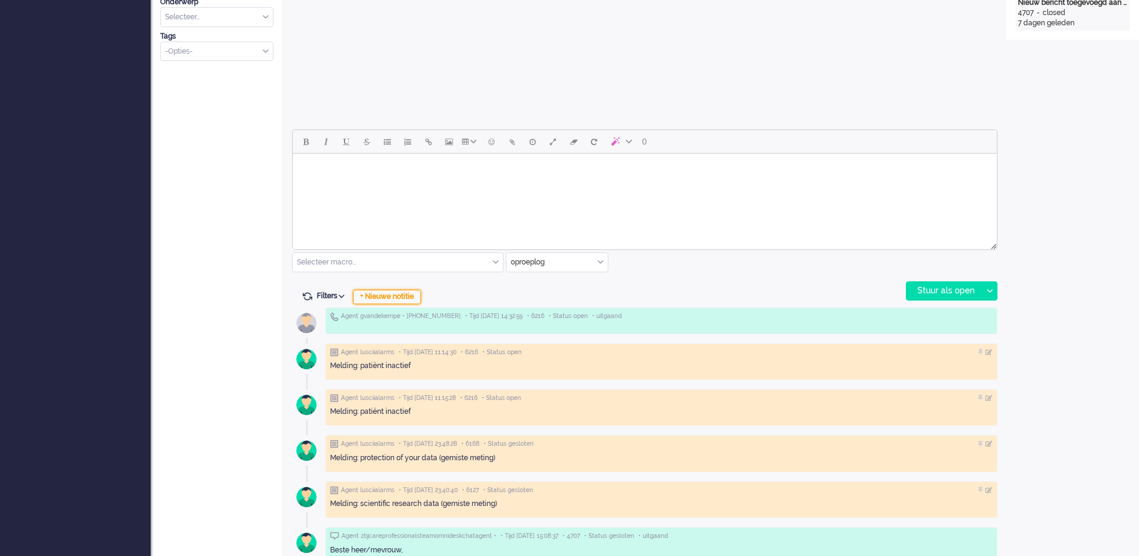
click at [407, 293] on div "+ Nieuwe notitie" at bounding box center [387, 297] width 68 height 14
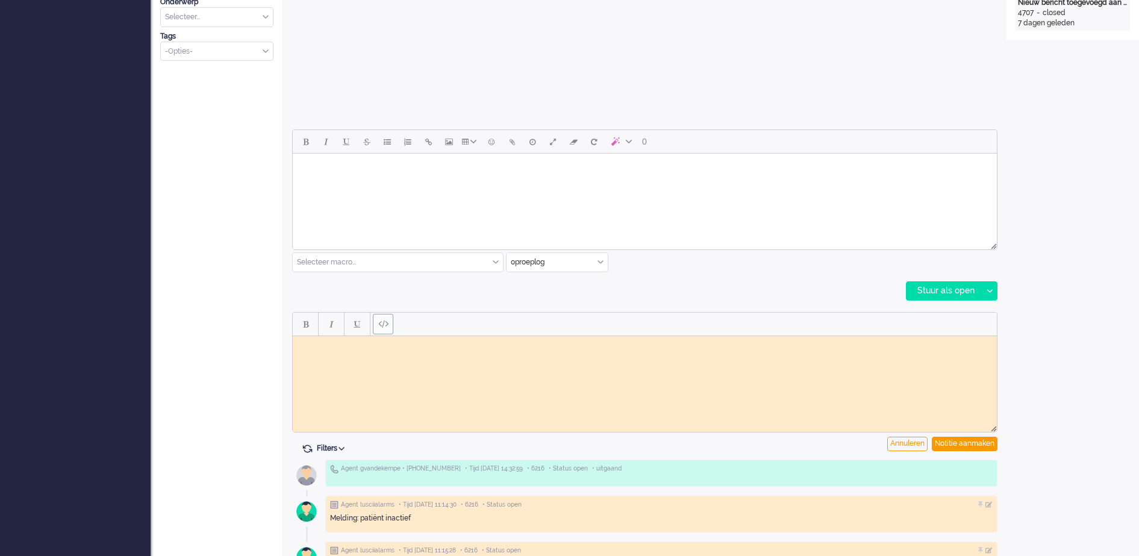
scroll to position [0, 0]
click at [330, 343] on body "Rich Text Area. Press ALT-0 for help." at bounding box center [645, 344] width 695 height 9
click at [958, 440] on div "Notitie aanmaken" at bounding box center [965, 444] width 66 height 14
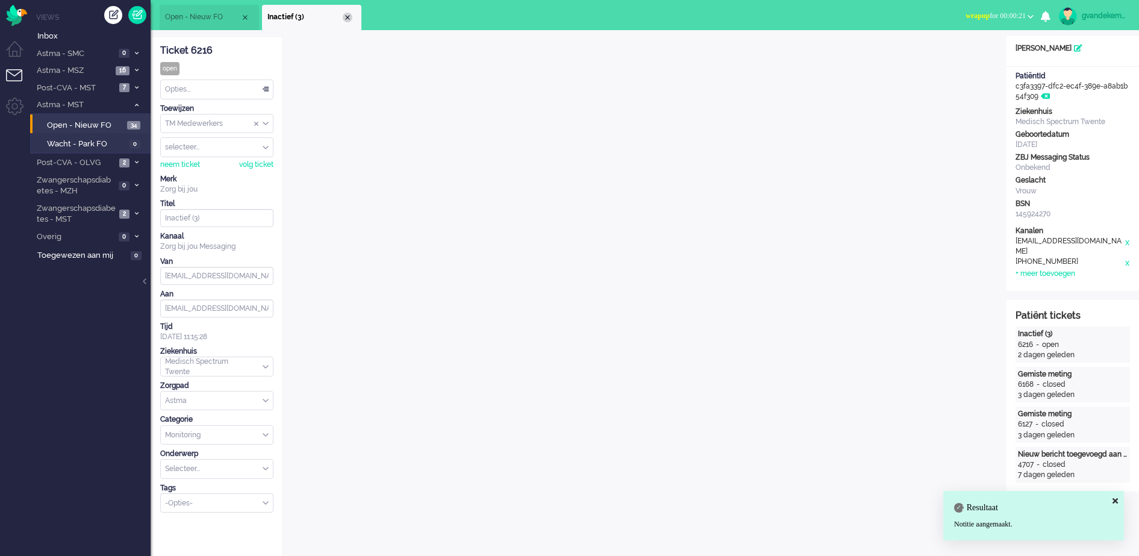
click at [349, 18] on div "Close tab" at bounding box center [348, 18] width 10 height 10
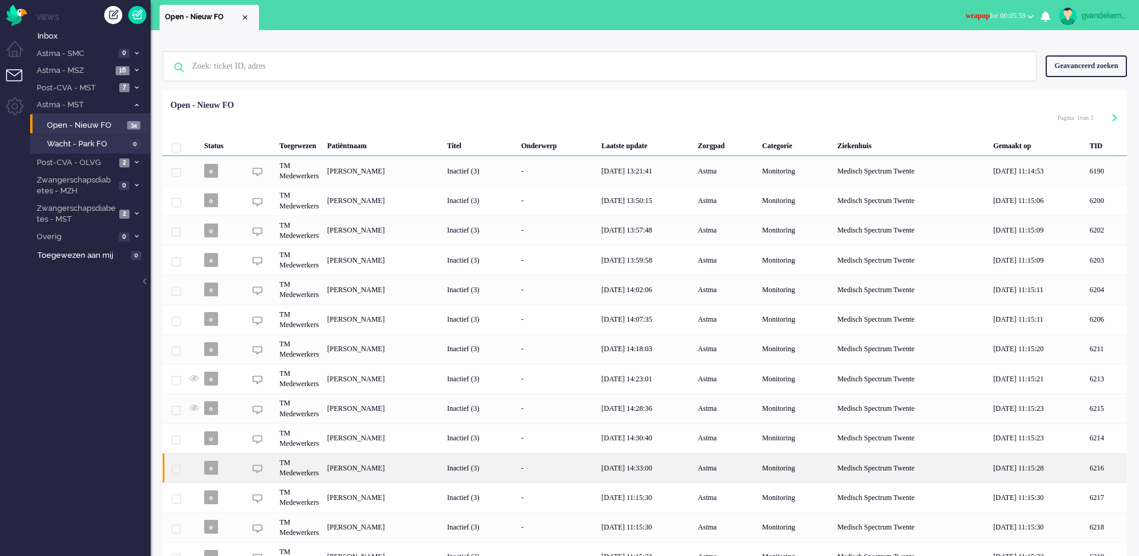
click at [1086, 472] on div "[PERSON_NAME]" at bounding box center [1107, 468] width 42 height 30
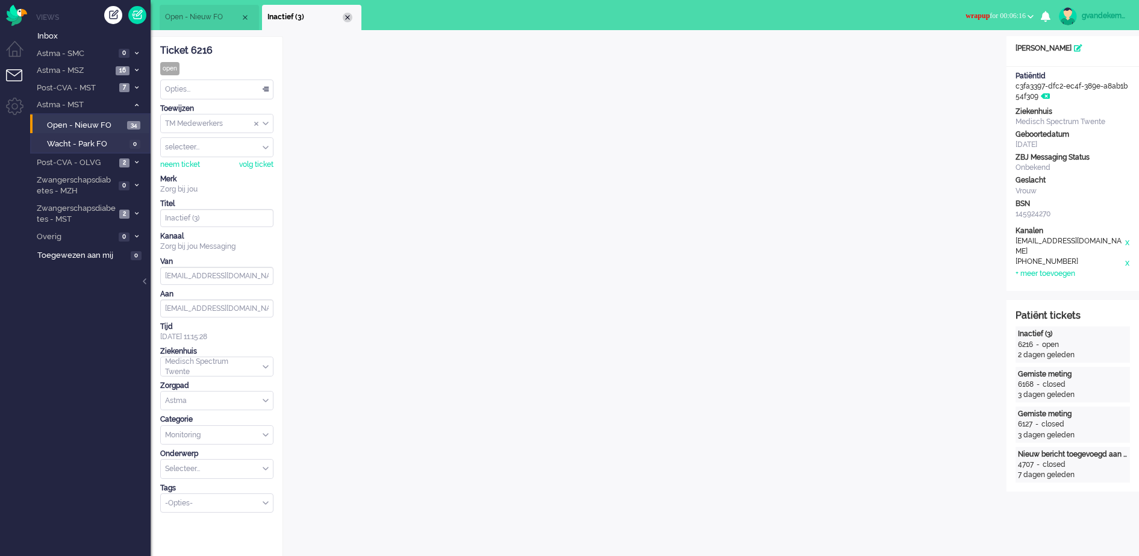
click at [345, 15] on div "Close tab" at bounding box center [348, 18] width 10 height 10
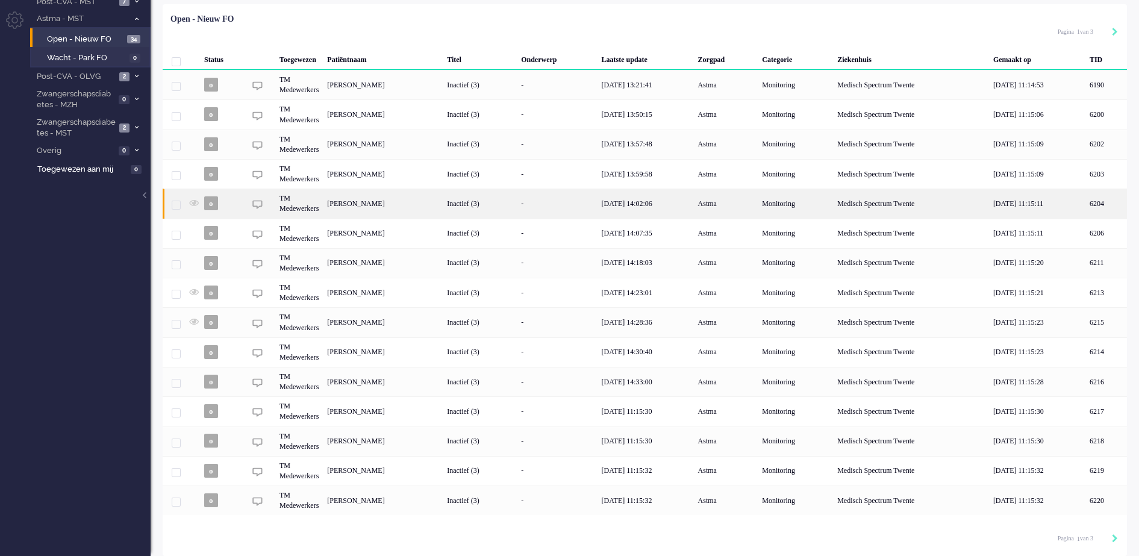
scroll to position [88, 0]
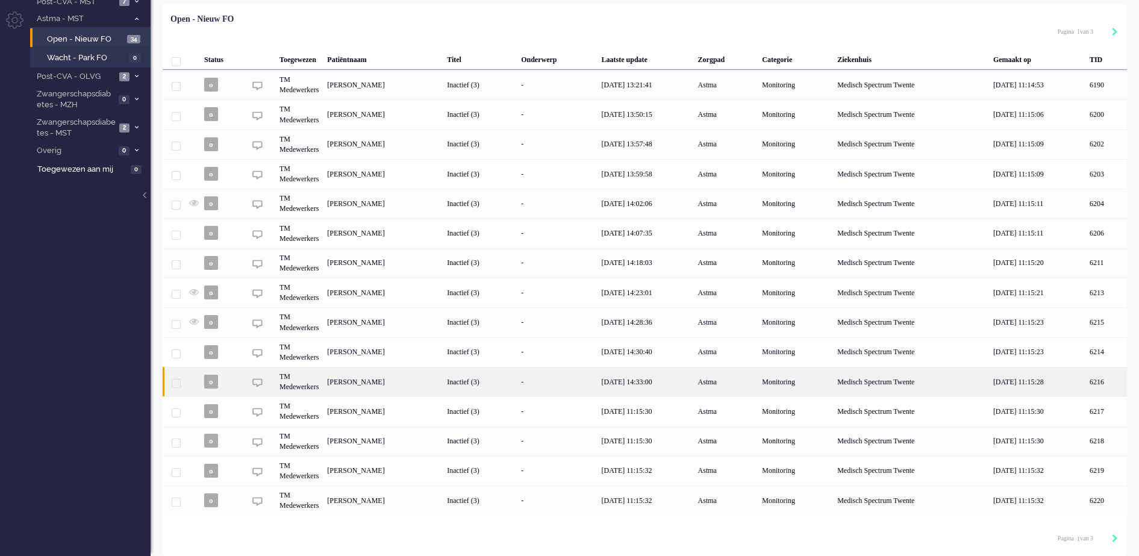
click at [1086, 377] on div "[PERSON_NAME]" at bounding box center [1107, 382] width 42 height 30
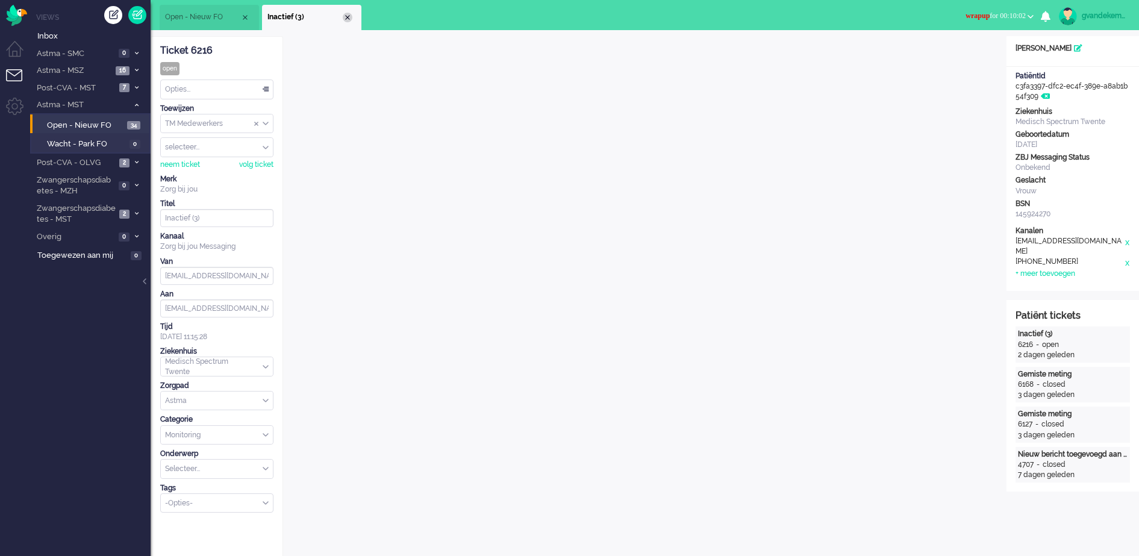
click at [349, 16] on div "Close tab" at bounding box center [348, 18] width 10 height 10
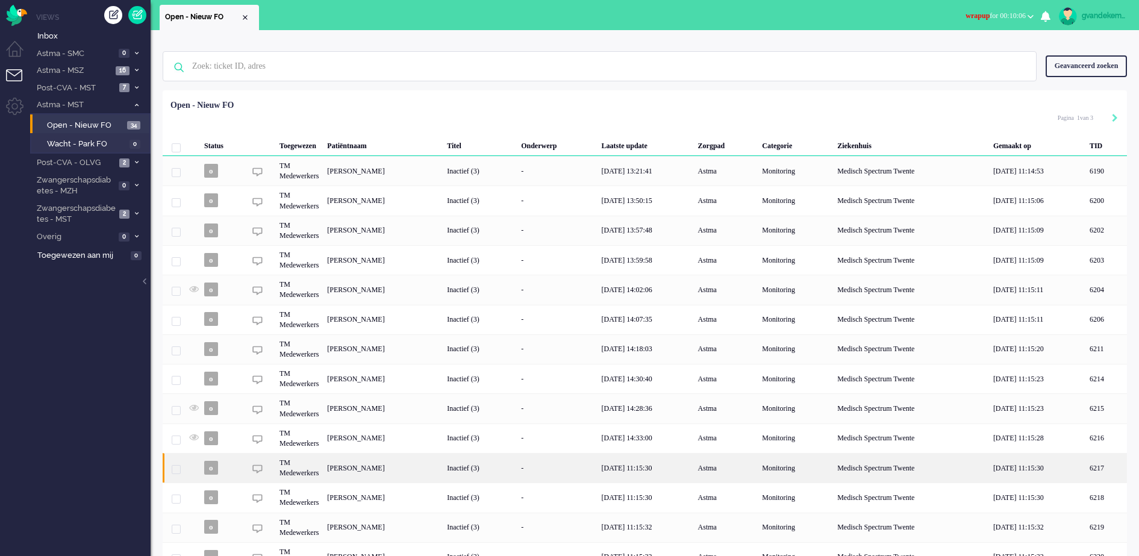
scroll to position [88, 0]
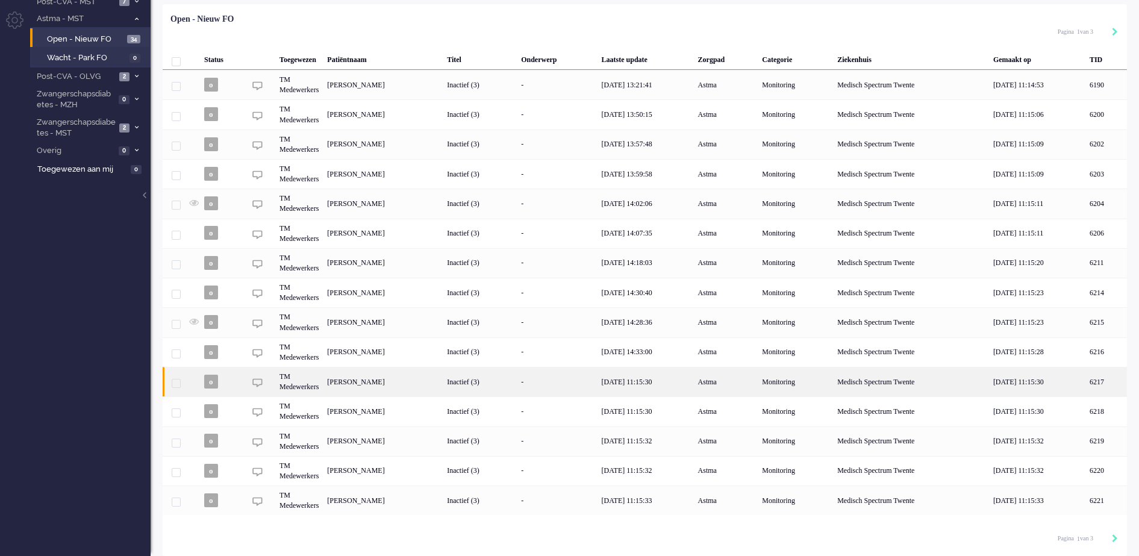
click at [1086, 381] on div "[PERSON_NAME]" at bounding box center [1107, 382] width 42 height 30
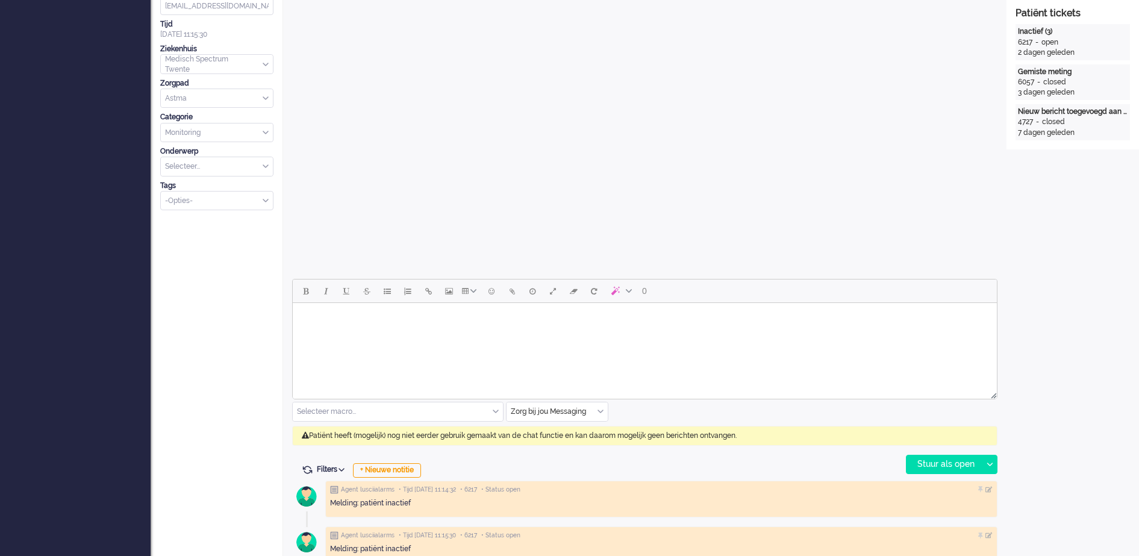
scroll to position [377, 0]
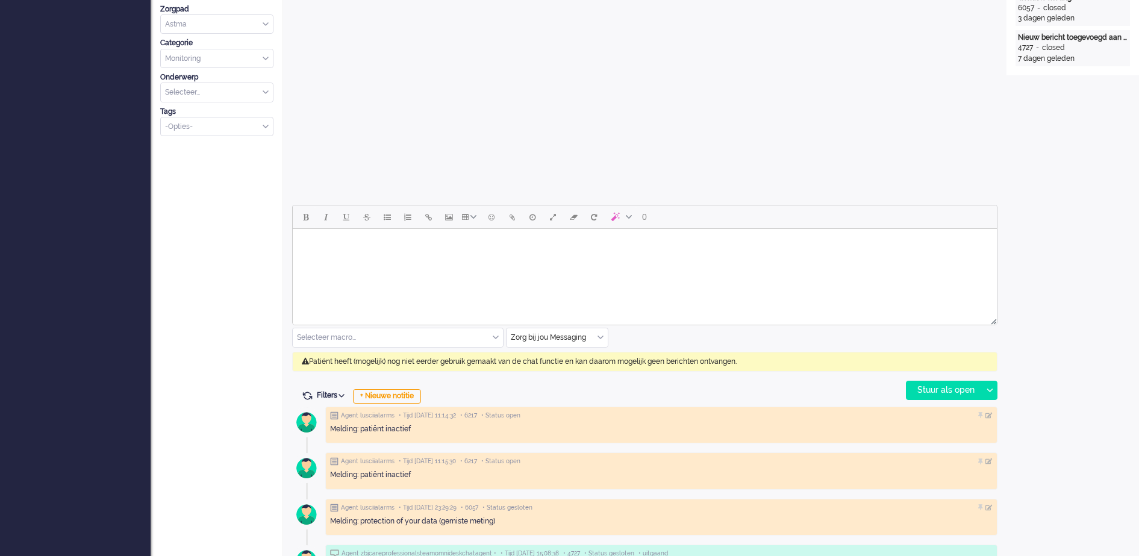
click at [598, 337] on div "Zorg bij jou Messaging" at bounding box center [557, 337] width 101 height 19
click at [561, 371] on span "uitgaand telefoon" at bounding box center [542, 373] width 60 height 10
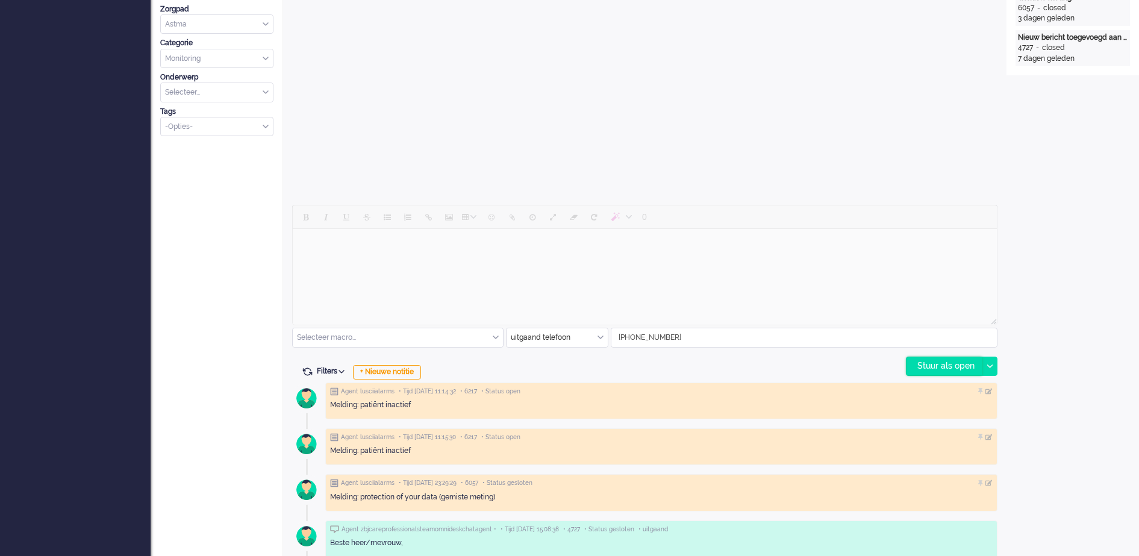
click at [962, 369] on div "Stuur als open" at bounding box center [944, 366] width 75 height 18
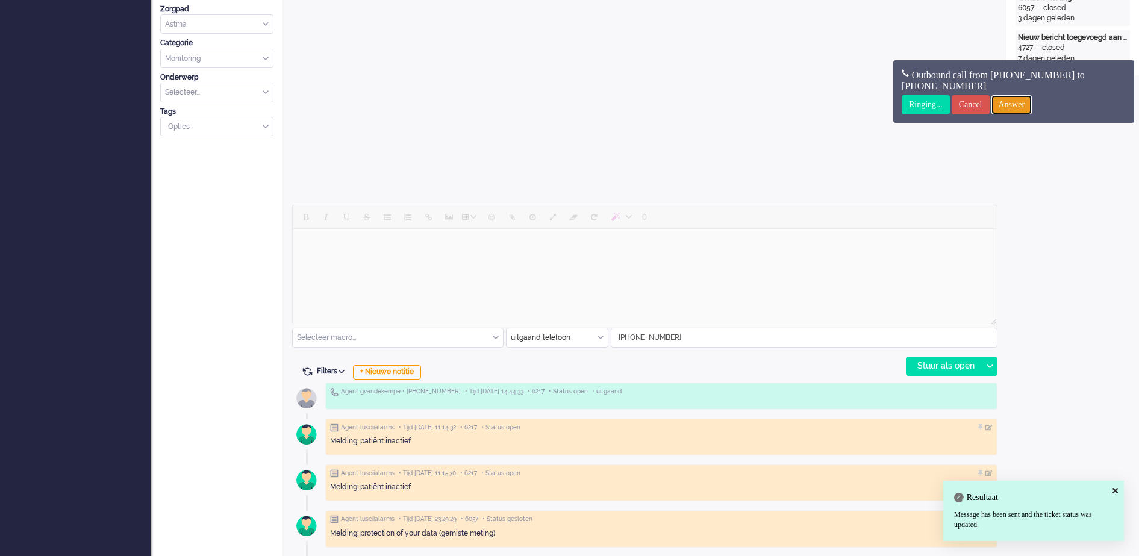
click at [1026, 102] on input "Answer" at bounding box center [1012, 104] width 41 height 19
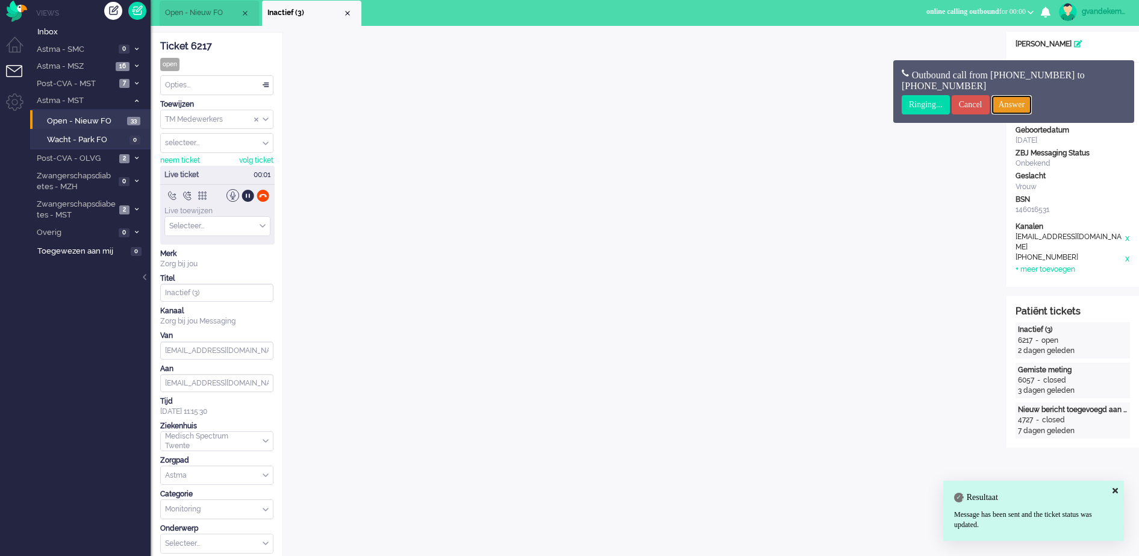
scroll to position [0, 0]
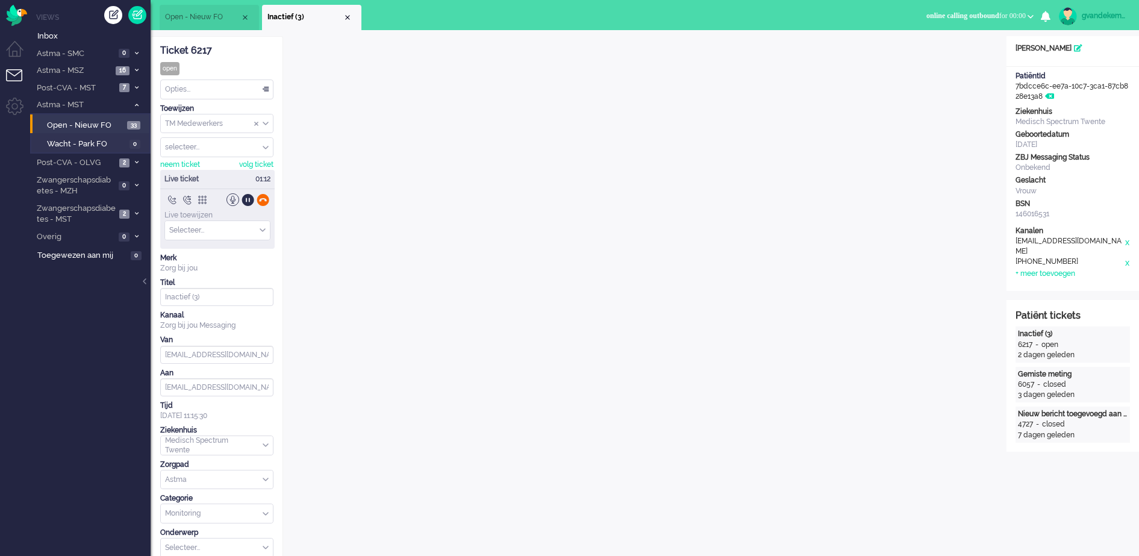
click at [263, 199] on div at bounding box center [263, 199] width 13 height 13
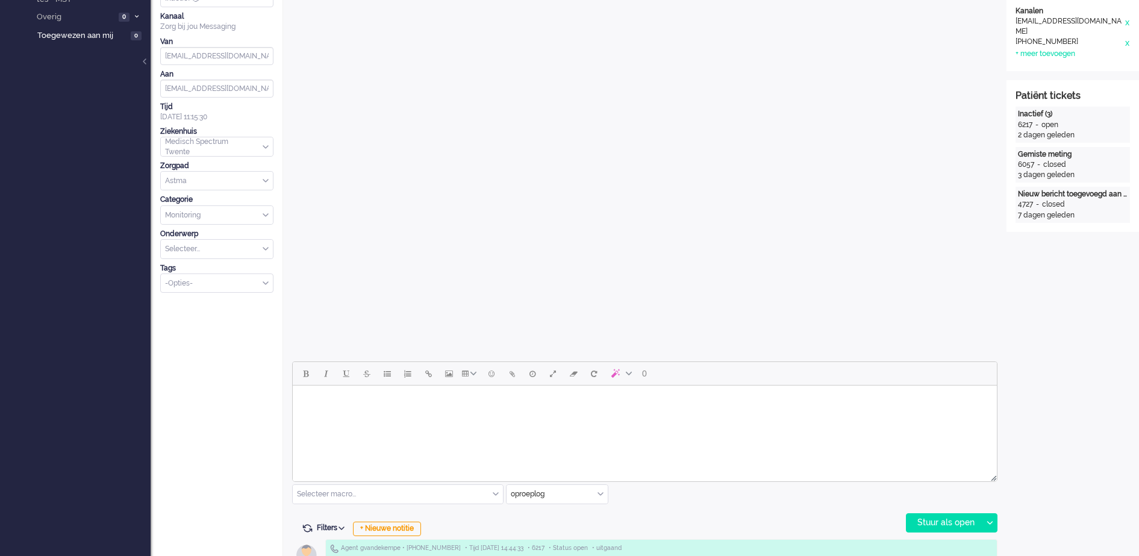
scroll to position [452, 0]
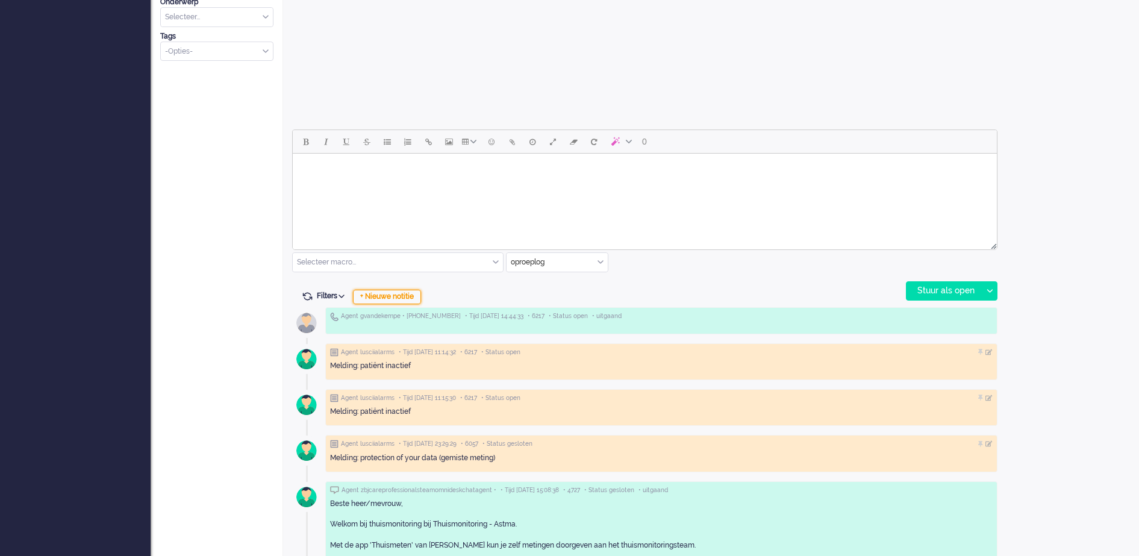
click at [382, 298] on div "+ Nieuwe notitie" at bounding box center [387, 297] width 68 height 14
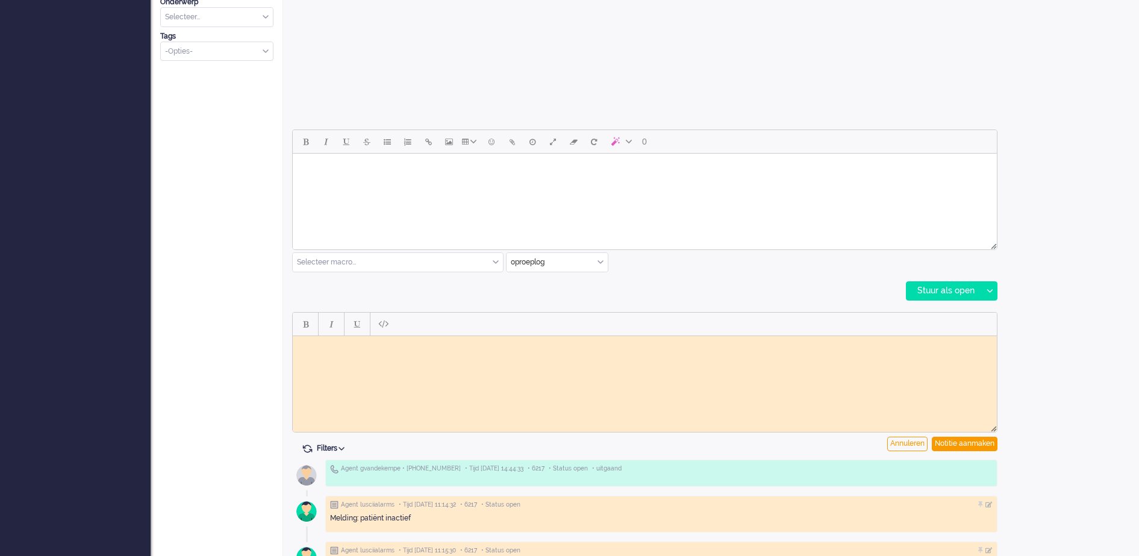
scroll to position [0, 0]
click at [323, 344] on body "Rich Text Area. Press ALT-0 for help." at bounding box center [645, 344] width 695 height 9
click at [984, 439] on div "Notitie aanmaken" at bounding box center [965, 444] width 66 height 14
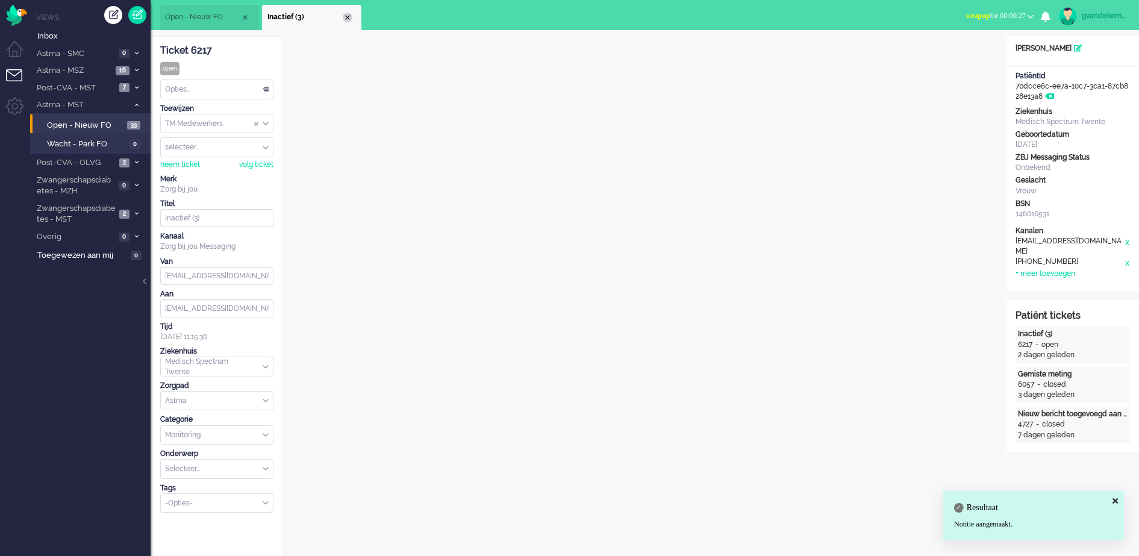
click at [347, 14] on div "Close tab" at bounding box center [348, 18] width 10 height 10
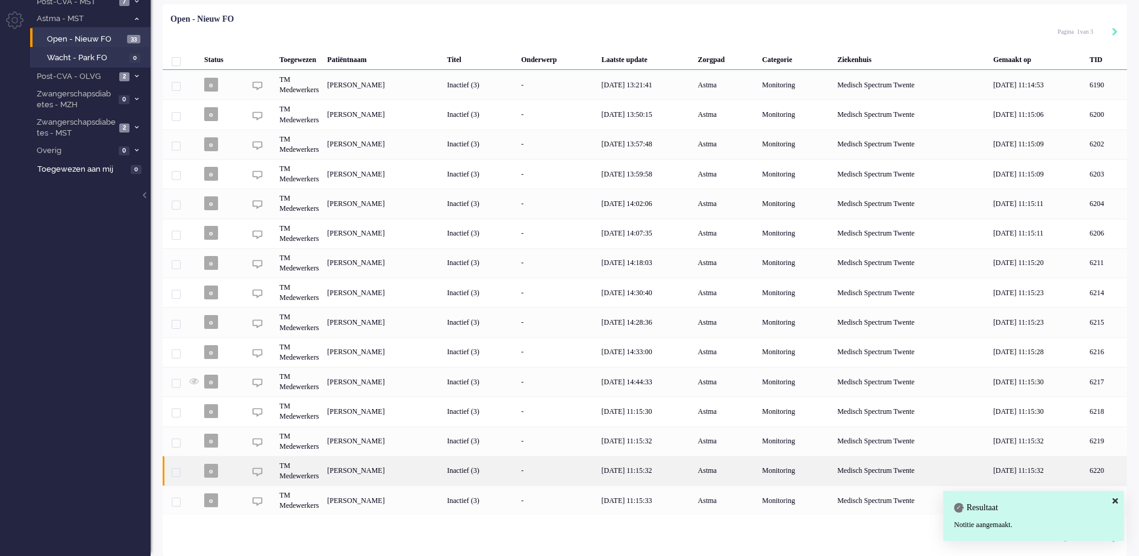
scroll to position [88, 0]
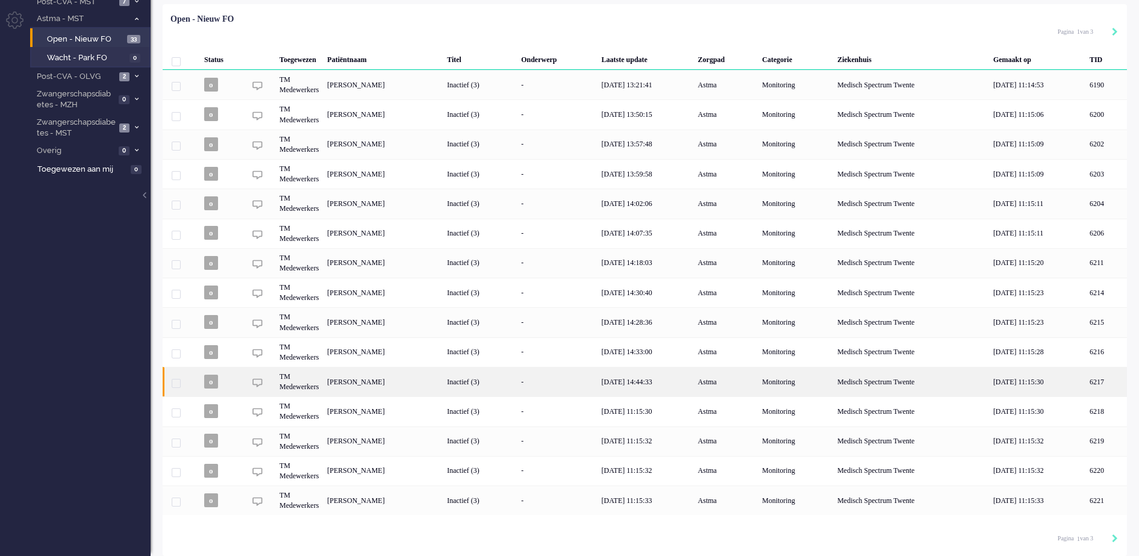
click at [1086, 379] on div "[PERSON_NAME]" at bounding box center [1107, 382] width 42 height 30
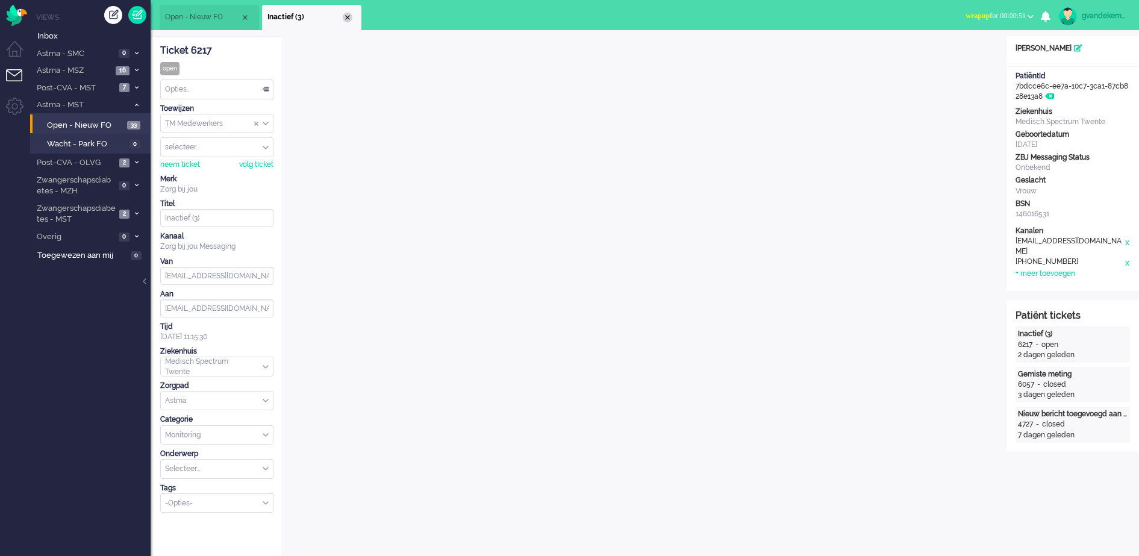
click at [348, 16] on div "Close tab" at bounding box center [348, 18] width 10 height 10
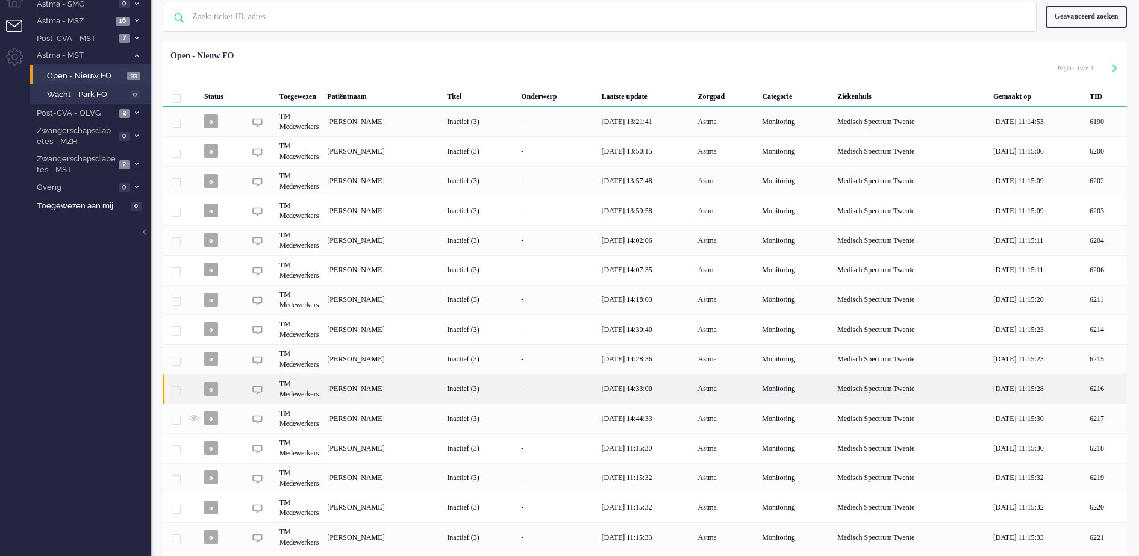
scroll to position [75, 0]
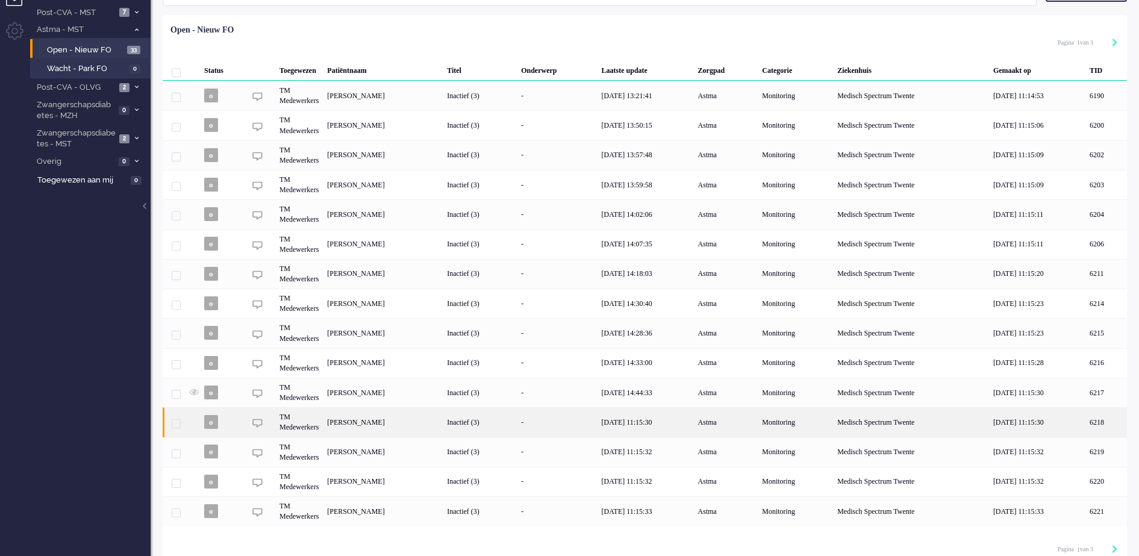
click at [1086, 428] on div "[PERSON_NAME]" at bounding box center [1107, 422] width 42 height 30
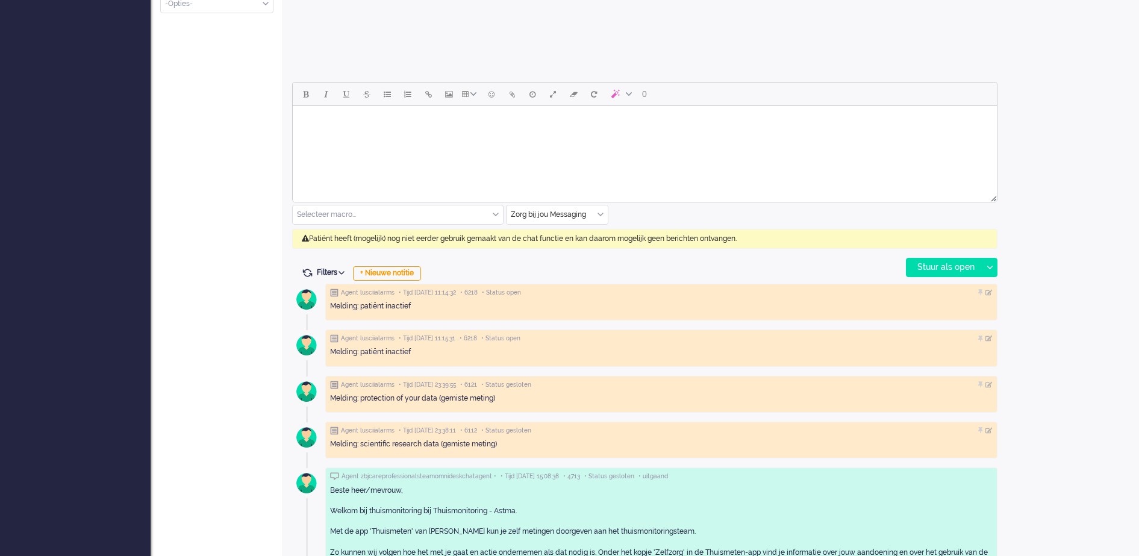
scroll to position [603, 0]
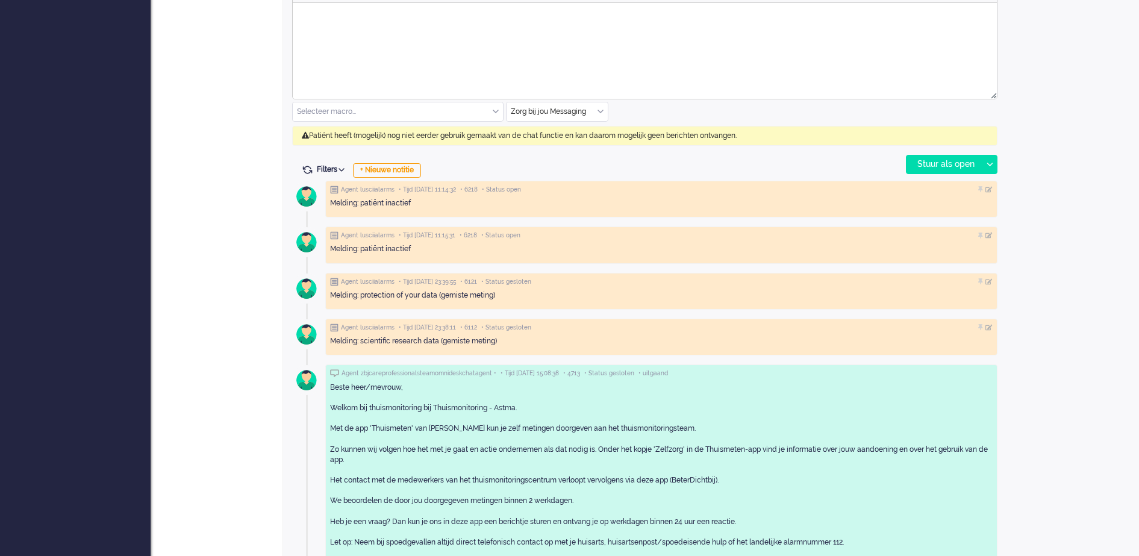
click at [598, 111] on div "Zorg bij jou Messaging" at bounding box center [557, 111] width 101 height 19
click at [563, 143] on span "uitgaand telefoon" at bounding box center [542, 147] width 60 height 10
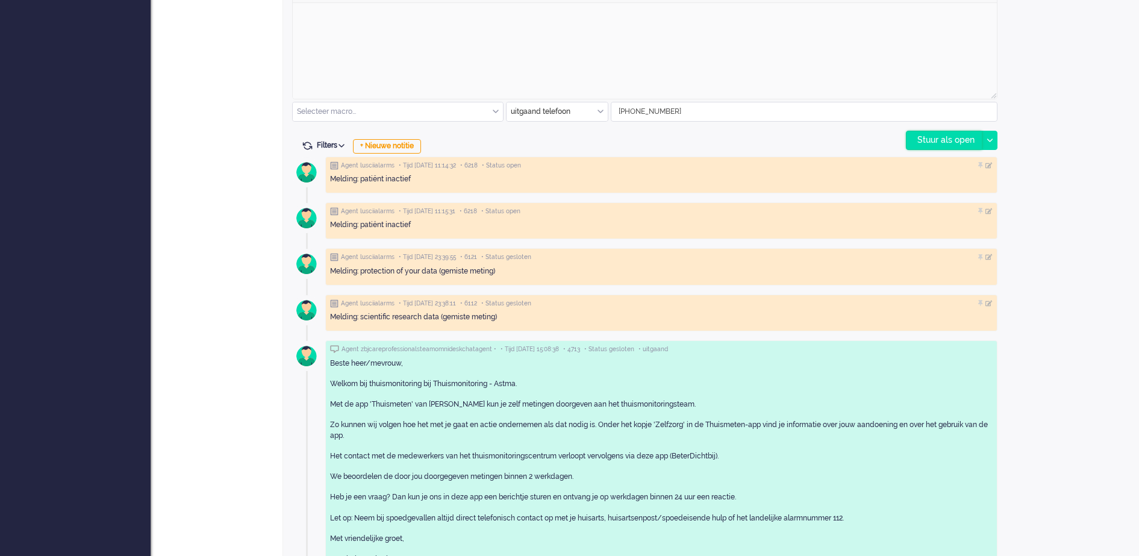
click at [920, 143] on div "Stuur als open" at bounding box center [944, 140] width 75 height 18
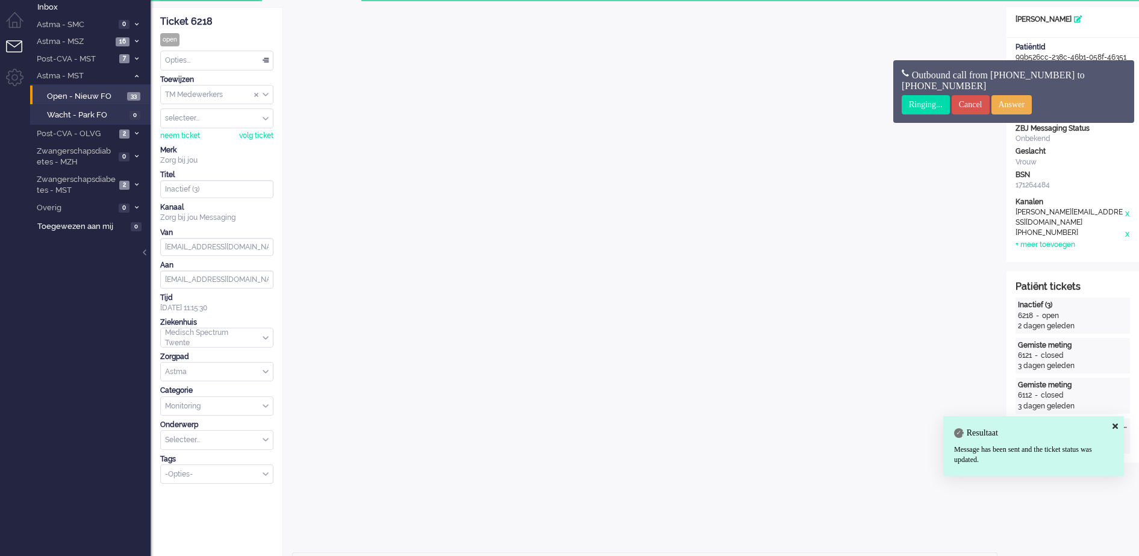
scroll to position [0, 0]
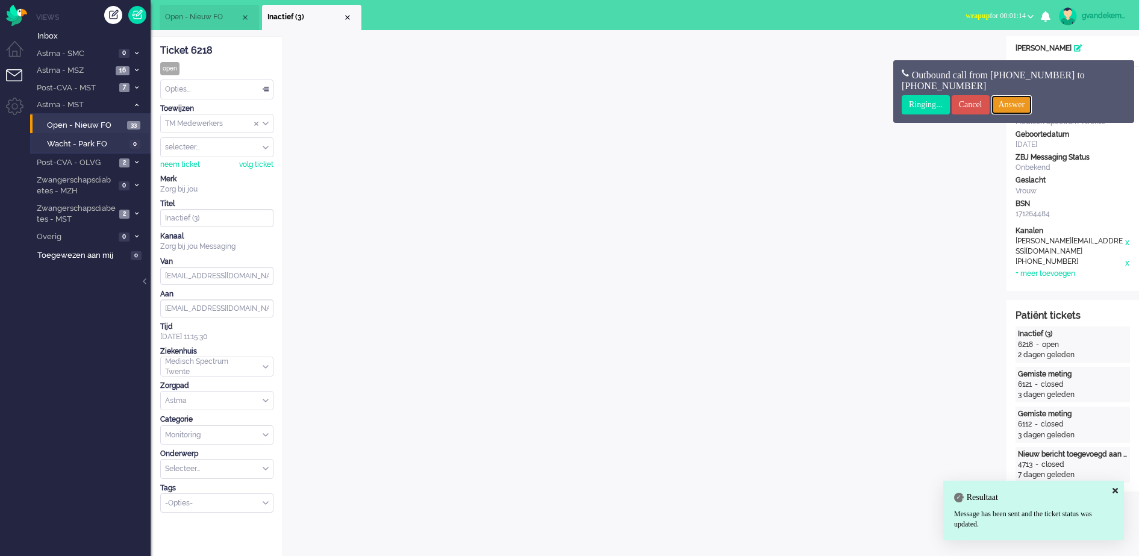
click at [1031, 104] on input "Answer" at bounding box center [1012, 104] width 41 height 19
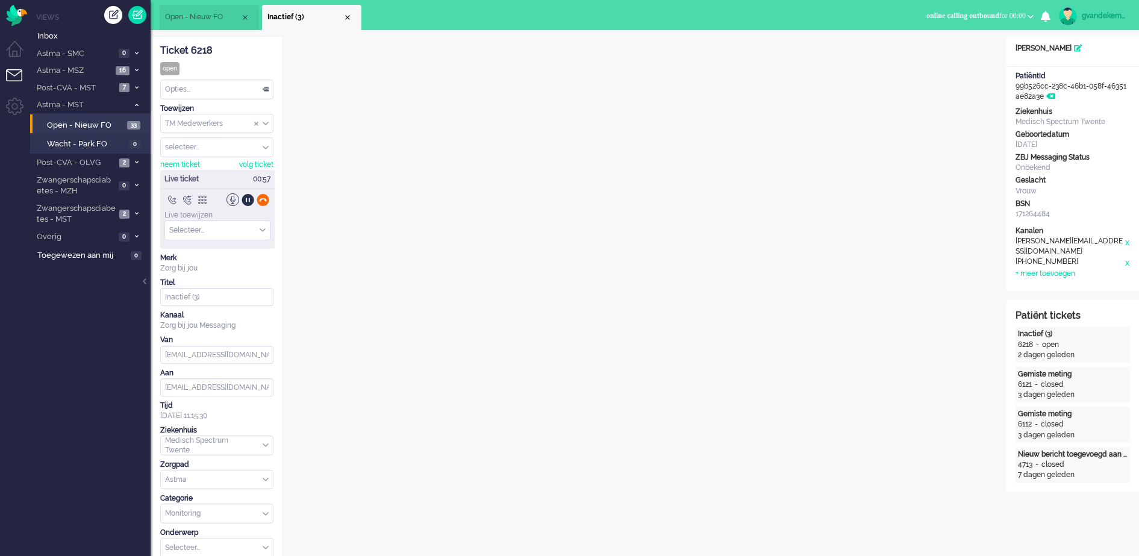
click at [263, 201] on div at bounding box center [263, 199] width 13 height 13
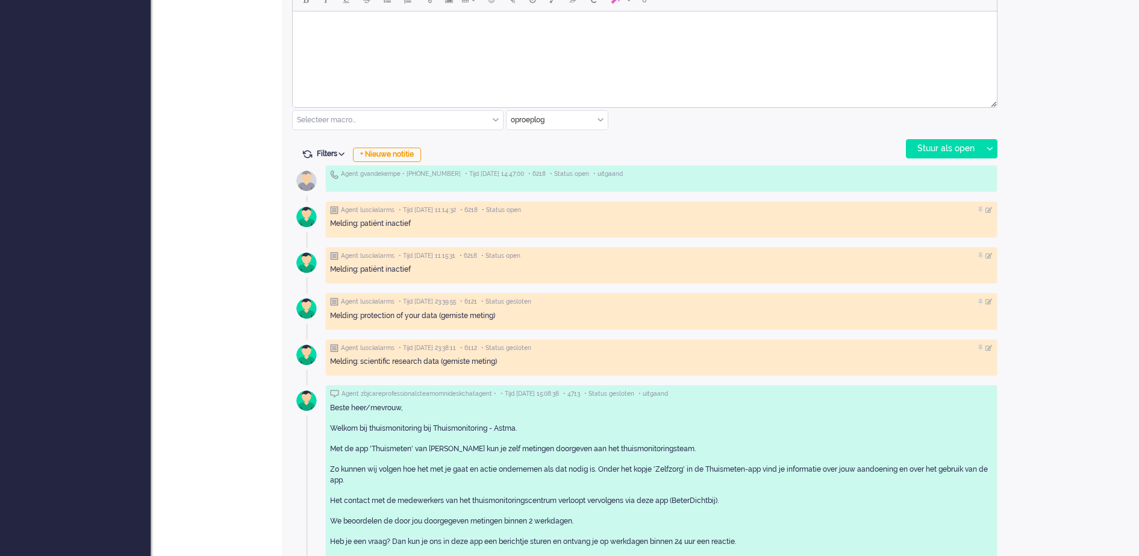
scroll to position [603, 0]
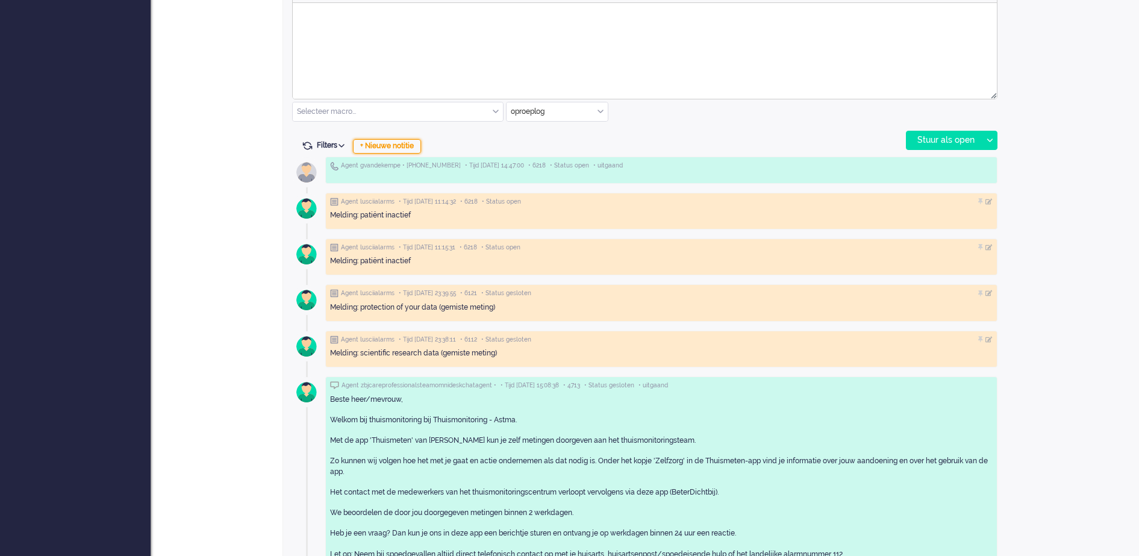
click at [407, 148] on div "+ Nieuwe notitie" at bounding box center [387, 146] width 68 height 14
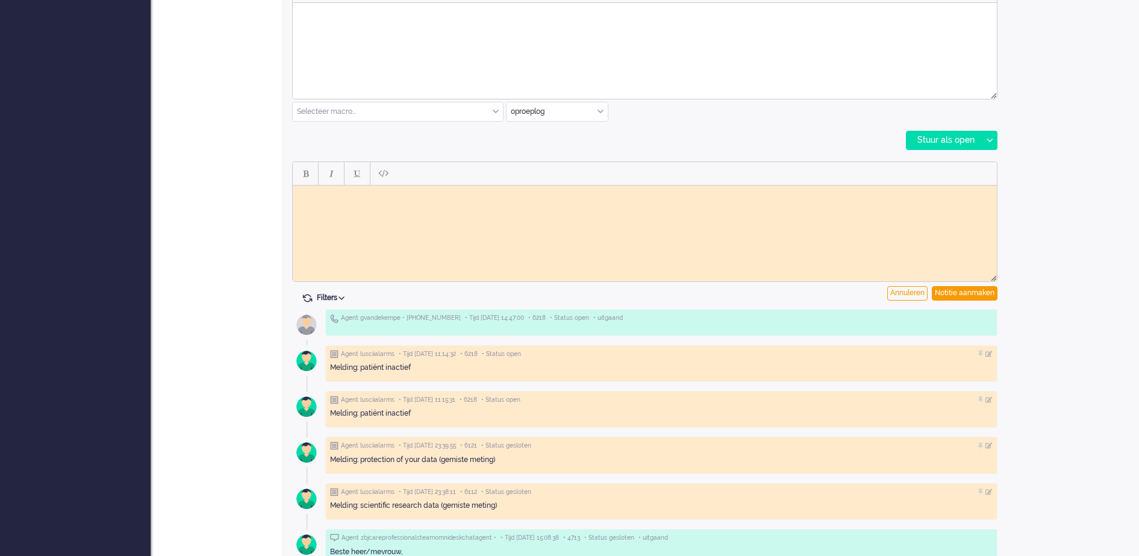
scroll to position [0, 0]
drag, startPoint x: 405, startPoint y: 195, endPoint x: 409, endPoint y: 201, distance: 6.2
click at [405, 196] on body "Rich Text Area. Press ALT-0 for help." at bounding box center [645, 194] width 695 height 9
click at [986, 295] on div "Notitie aanmaken" at bounding box center [965, 293] width 66 height 14
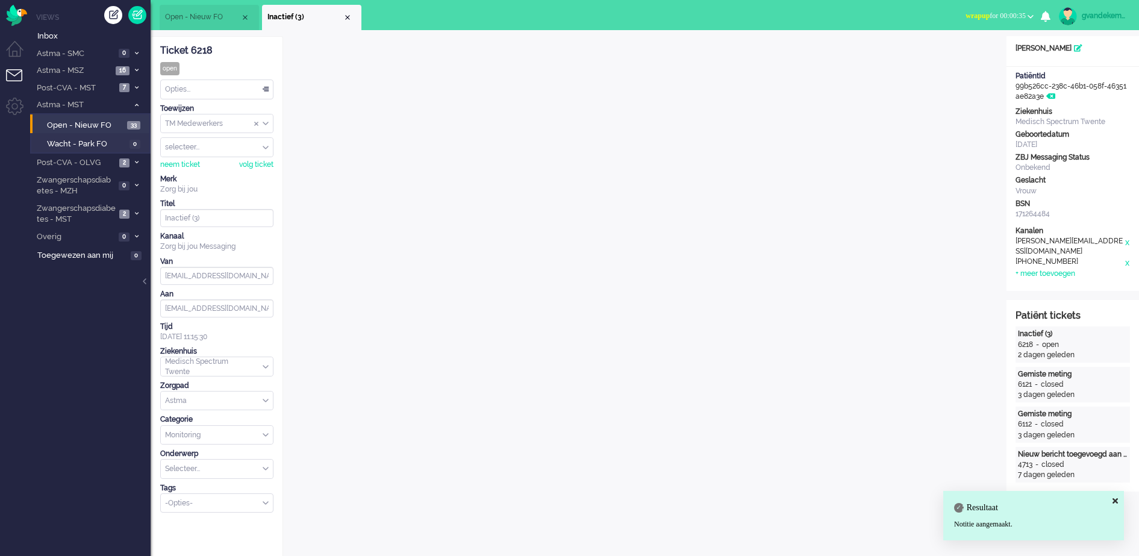
click at [345, 17] on div "Close tab" at bounding box center [348, 18] width 10 height 10
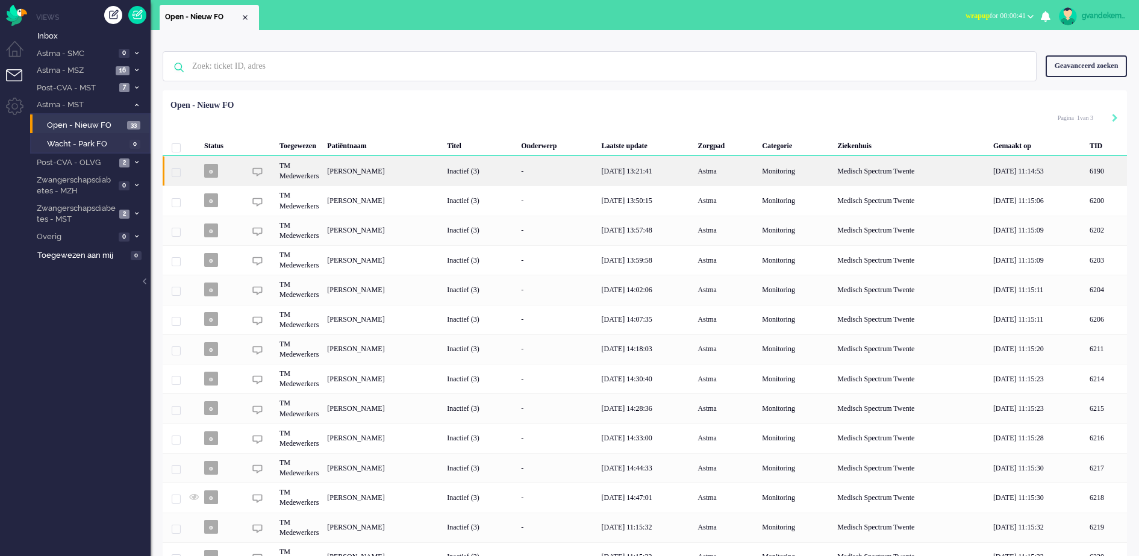
click at [1086, 173] on div "[PERSON_NAME]" at bounding box center [1107, 171] width 42 height 30
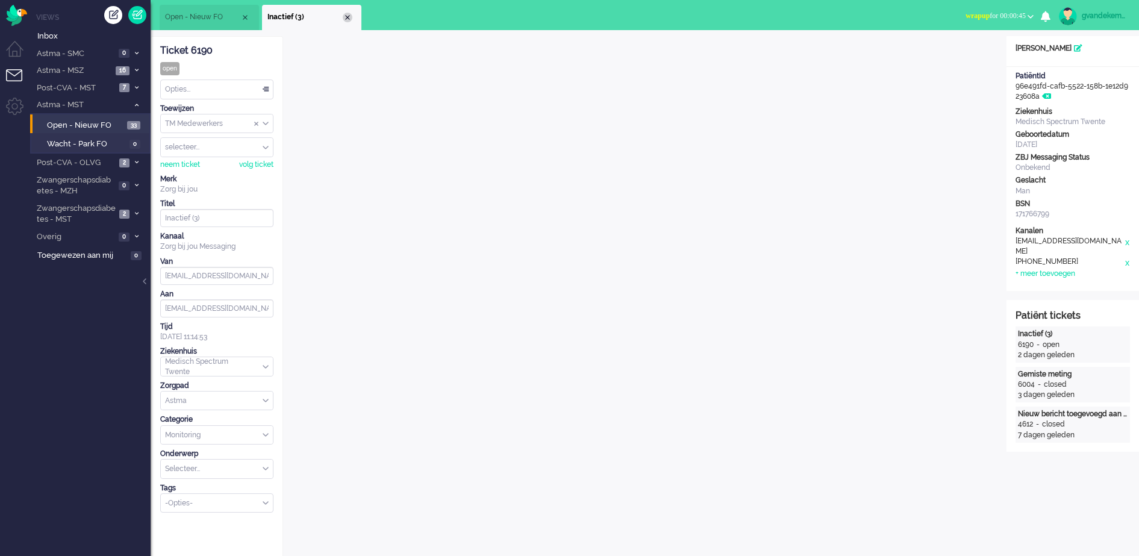
click at [345, 16] on div "Close tab" at bounding box center [348, 18] width 10 height 10
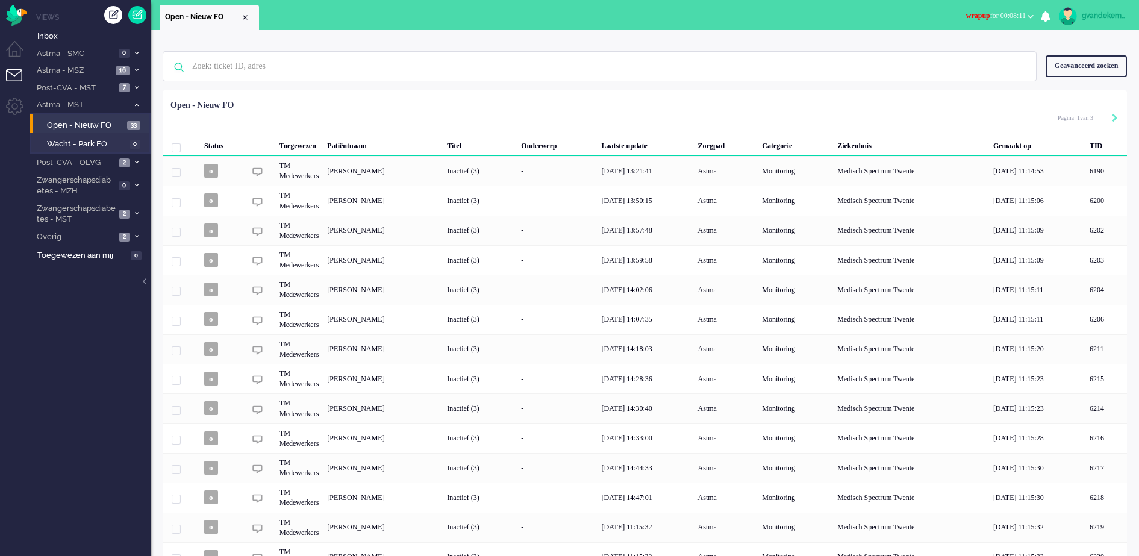
click at [1027, 16] on button "wrapup for 00:08:11" at bounding box center [1000, 15] width 82 height 17
click at [953, 52] on label "Online" at bounding box center [983, 54] width 95 height 10
click at [135, 68] on icon at bounding box center [137, 70] width 4 height 4
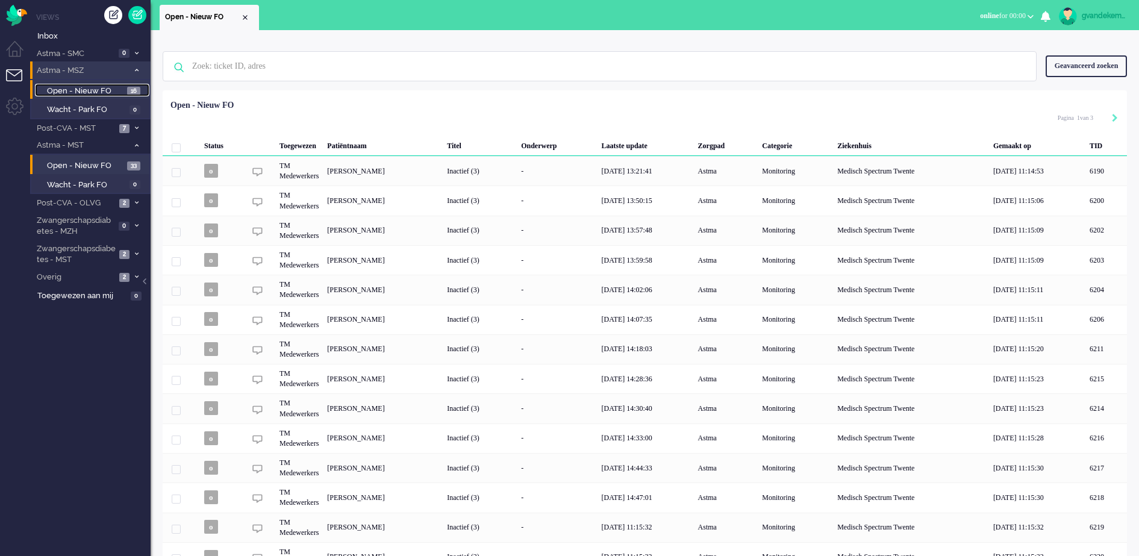
click at [116, 90] on span "Open - Nieuw FO" at bounding box center [85, 91] width 77 height 11
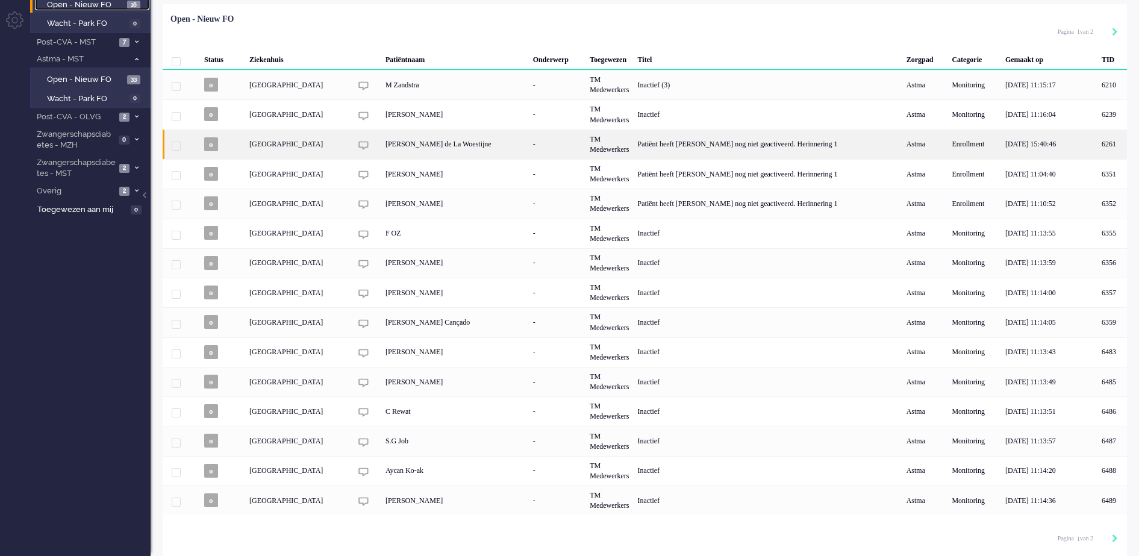
scroll to position [88, 0]
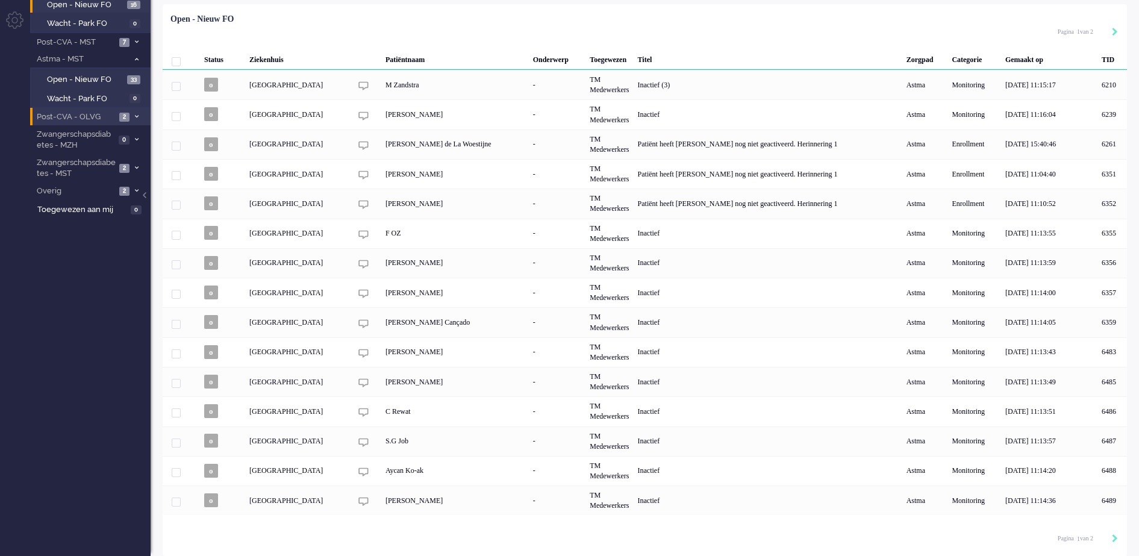
click at [137, 117] on icon at bounding box center [137, 116] width 4 height 4
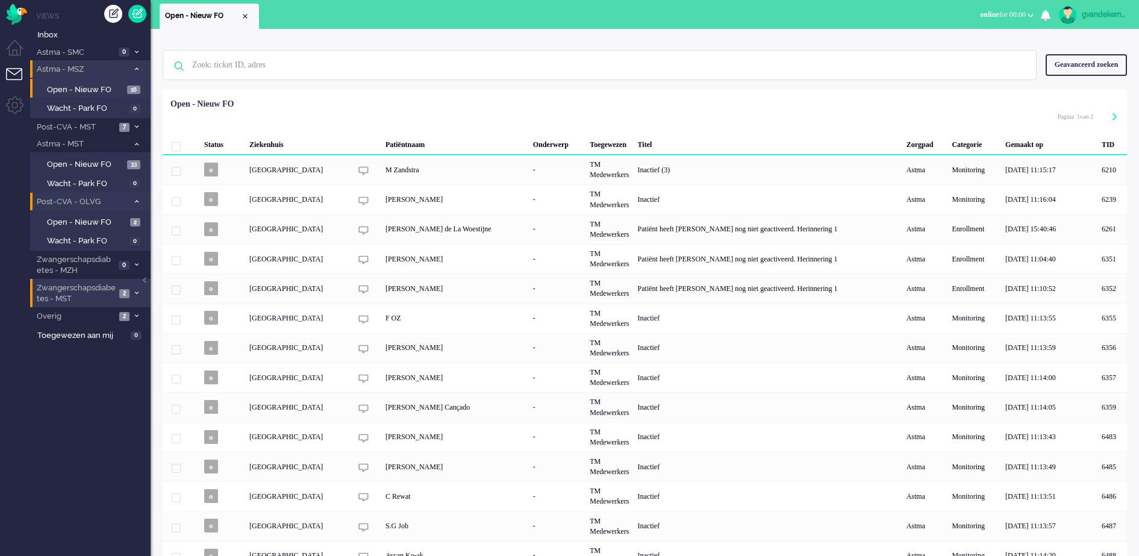
scroll to position [0, 0]
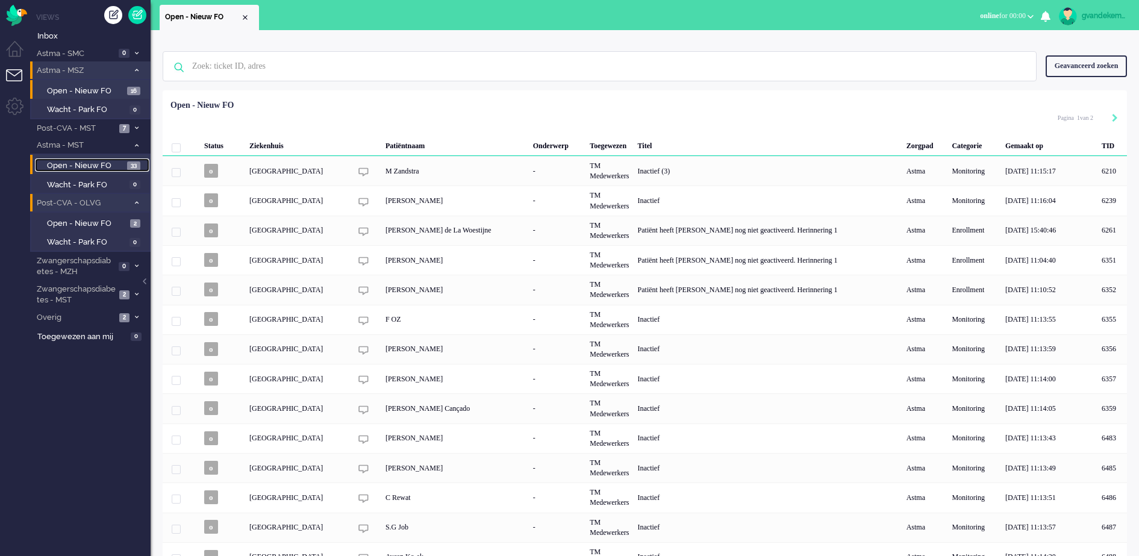
click at [98, 162] on span "Open - Nieuw FO" at bounding box center [85, 165] width 77 height 11
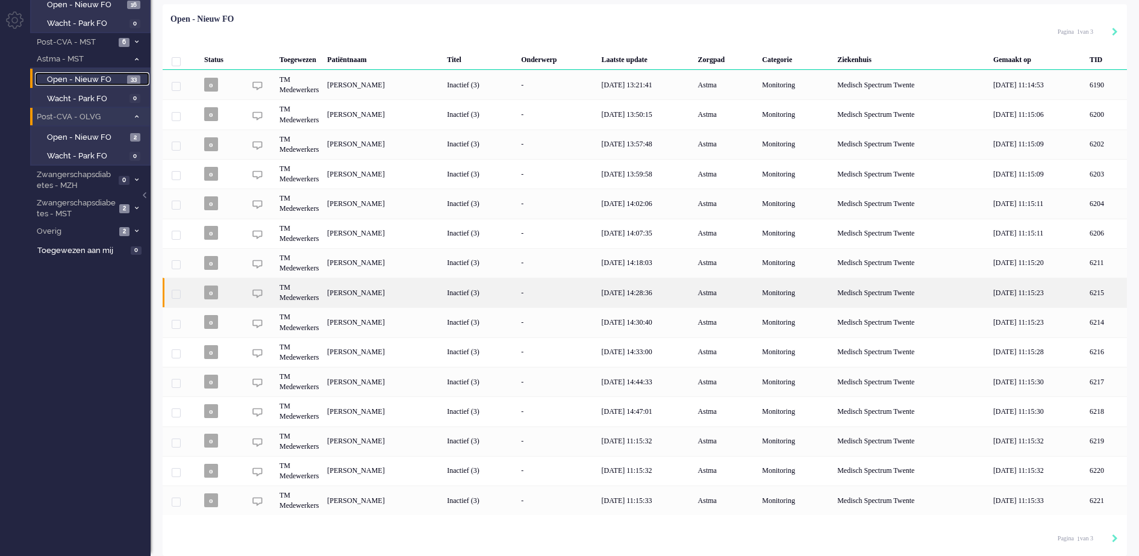
scroll to position [88, 0]
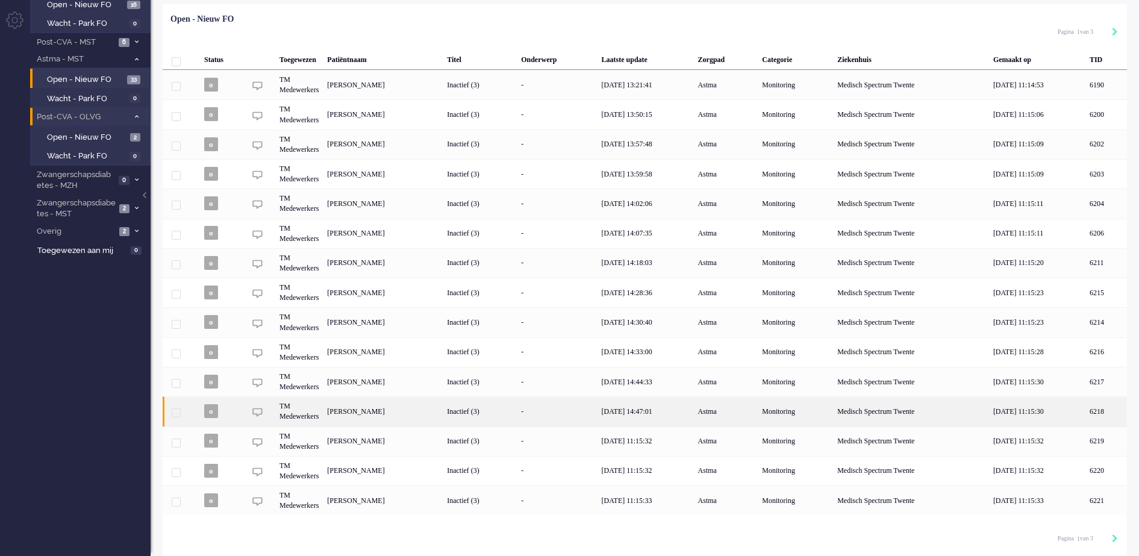
click at [1086, 398] on div "[PERSON_NAME]" at bounding box center [1107, 411] width 42 height 30
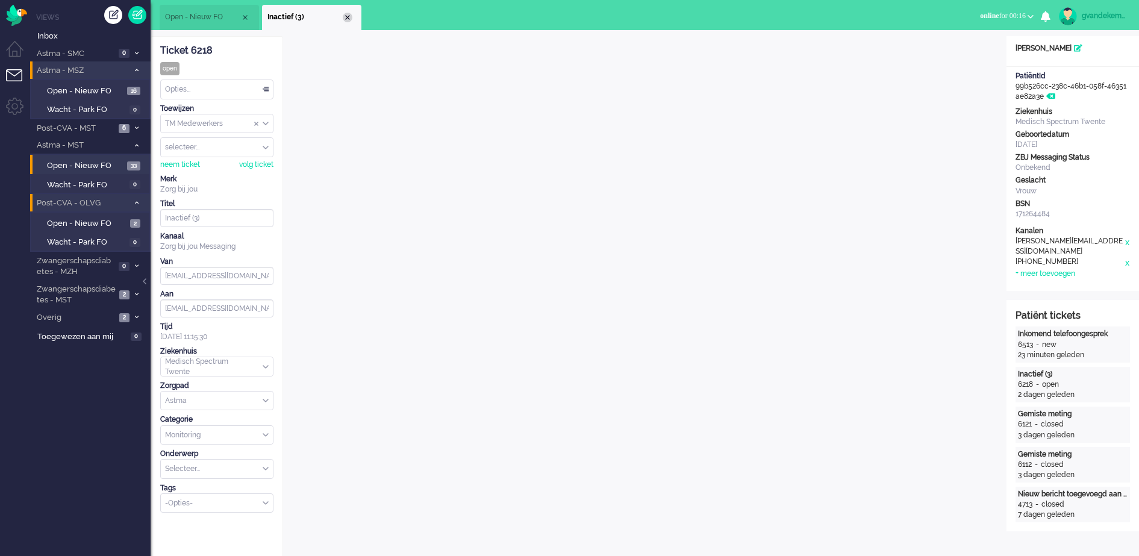
click at [347, 16] on div "Close tab" at bounding box center [348, 18] width 10 height 10
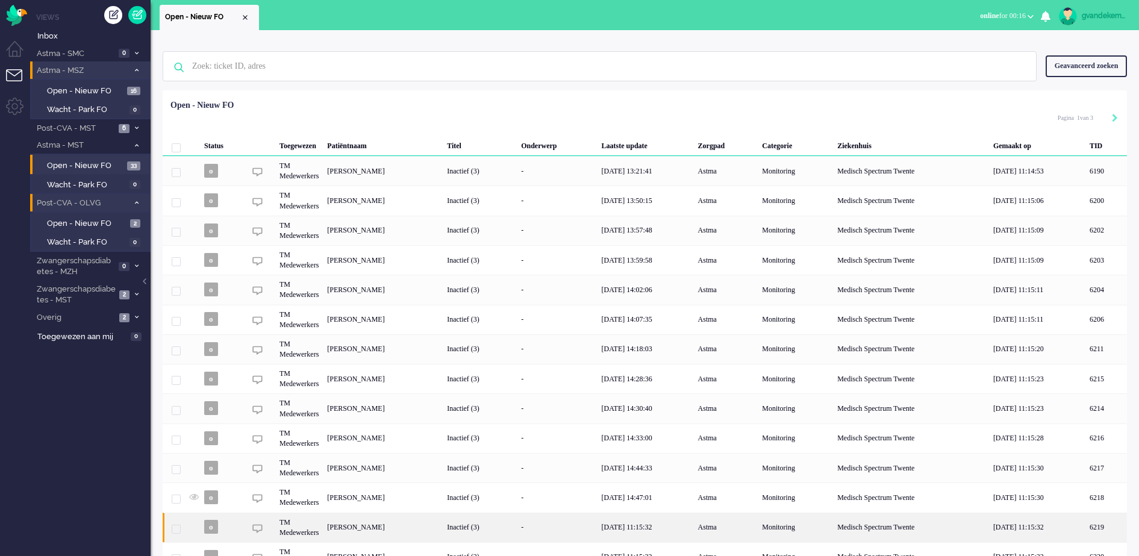
click at [1086, 527] on div "[PERSON_NAME]" at bounding box center [1107, 528] width 42 height 30
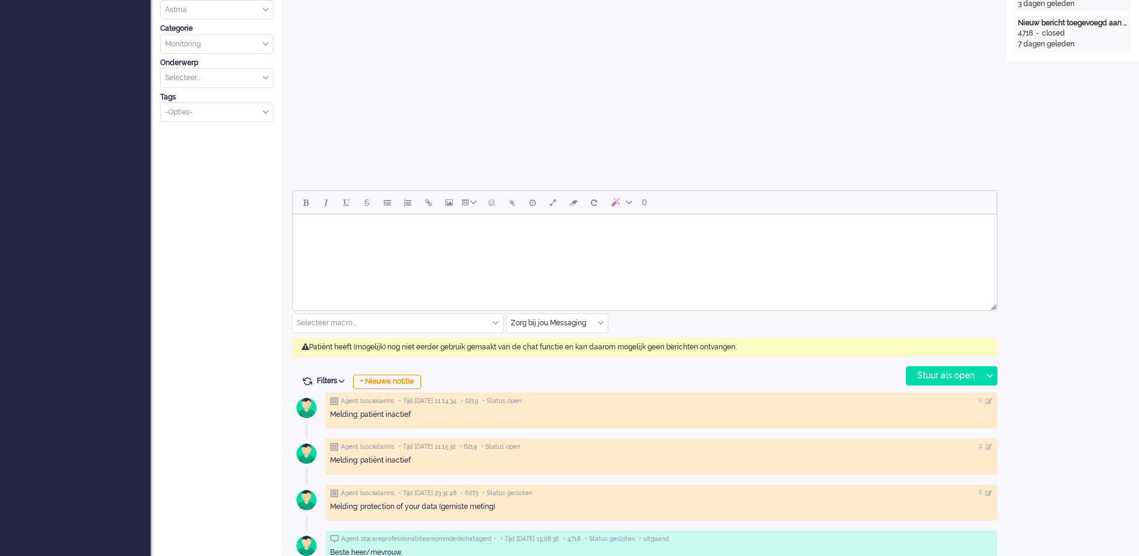
scroll to position [413, 0]
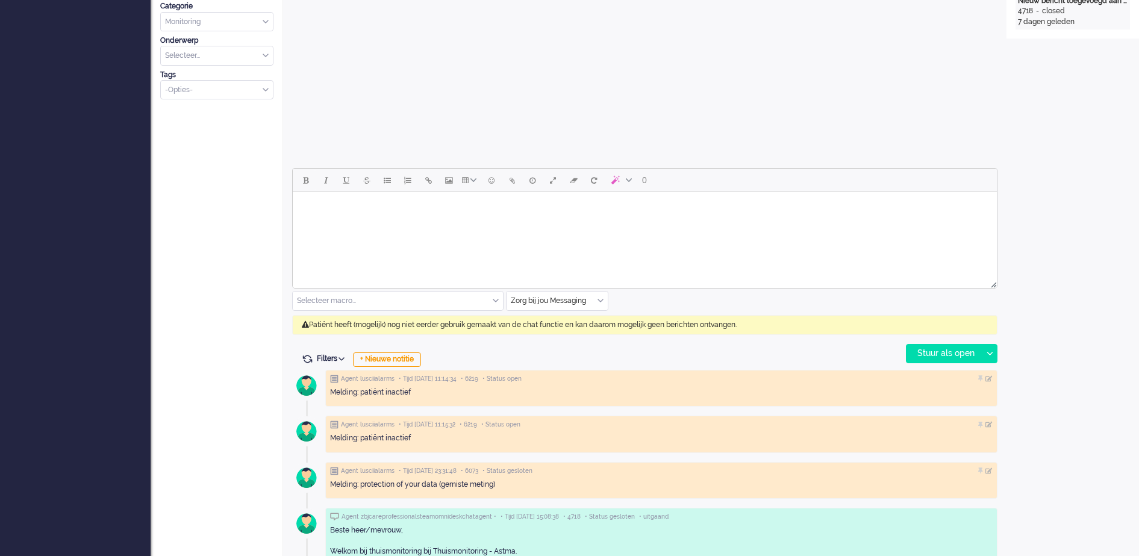
click at [603, 298] on div "Zorg bij jou Messaging" at bounding box center [557, 301] width 101 height 19
click at [546, 336] on span "uitgaand telefoon" at bounding box center [542, 336] width 60 height 10
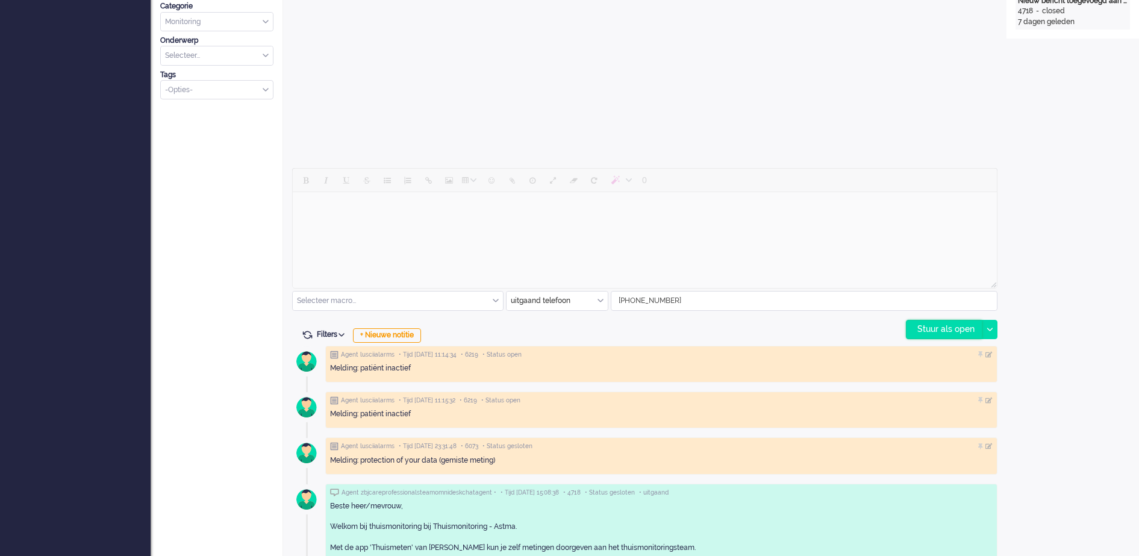
click at [928, 325] on div "Stuur als open" at bounding box center [944, 330] width 75 height 18
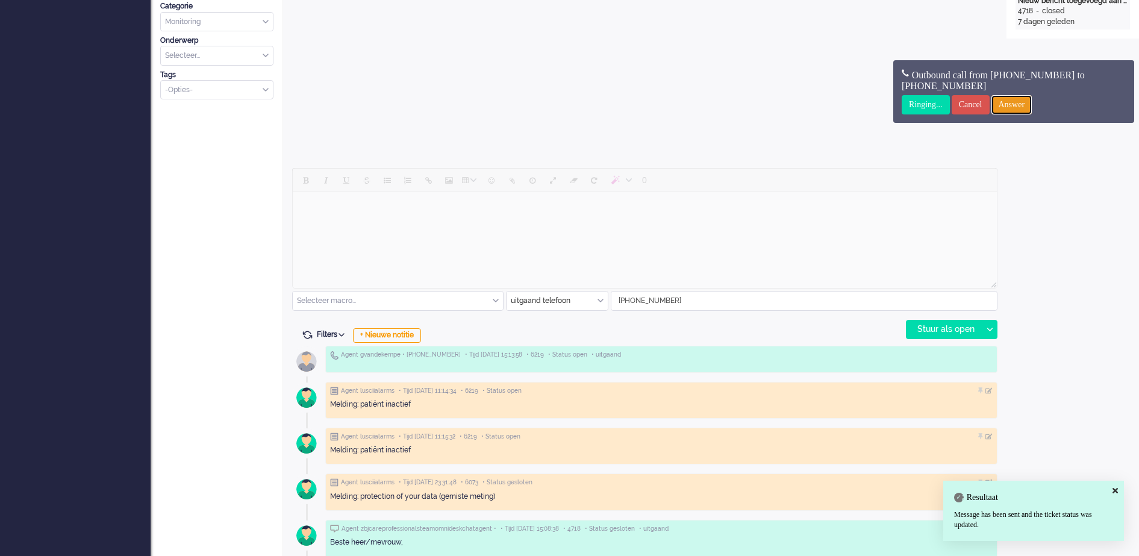
click at [1031, 102] on input "Answer" at bounding box center [1012, 104] width 41 height 19
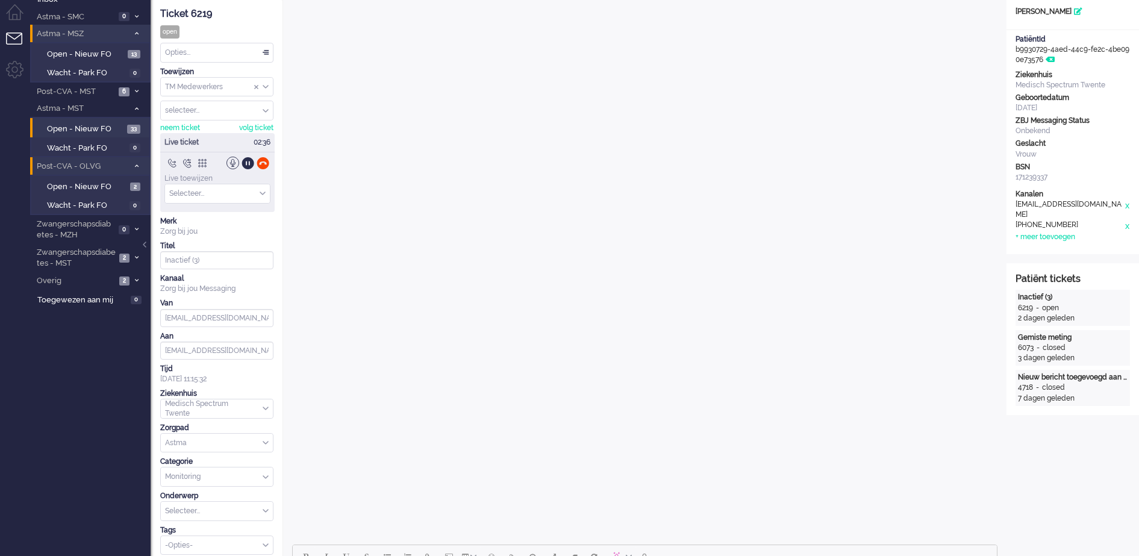
scroll to position [0, 0]
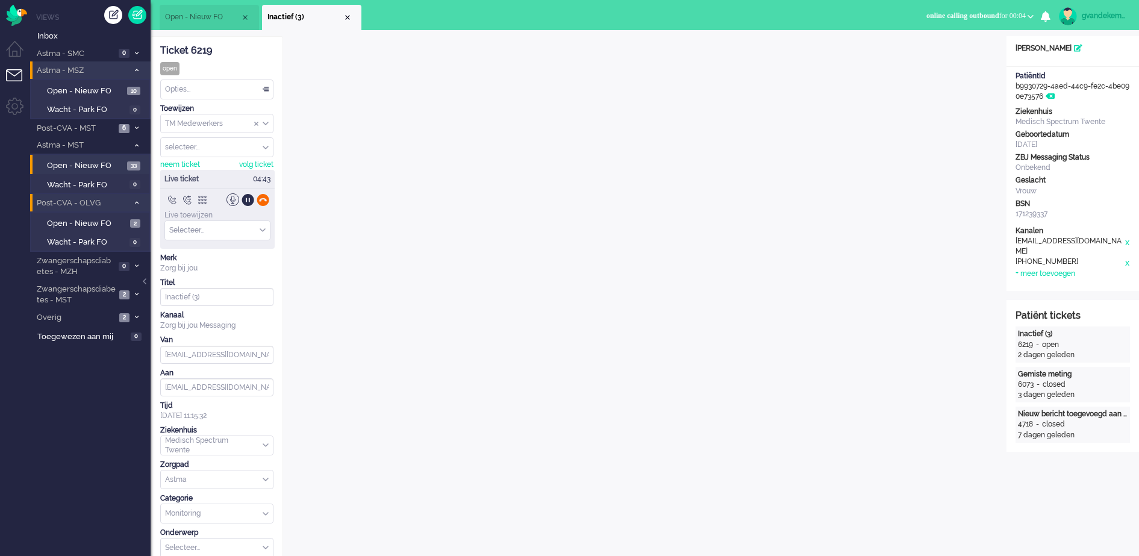
click at [261, 200] on div at bounding box center [263, 199] width 13 height 13
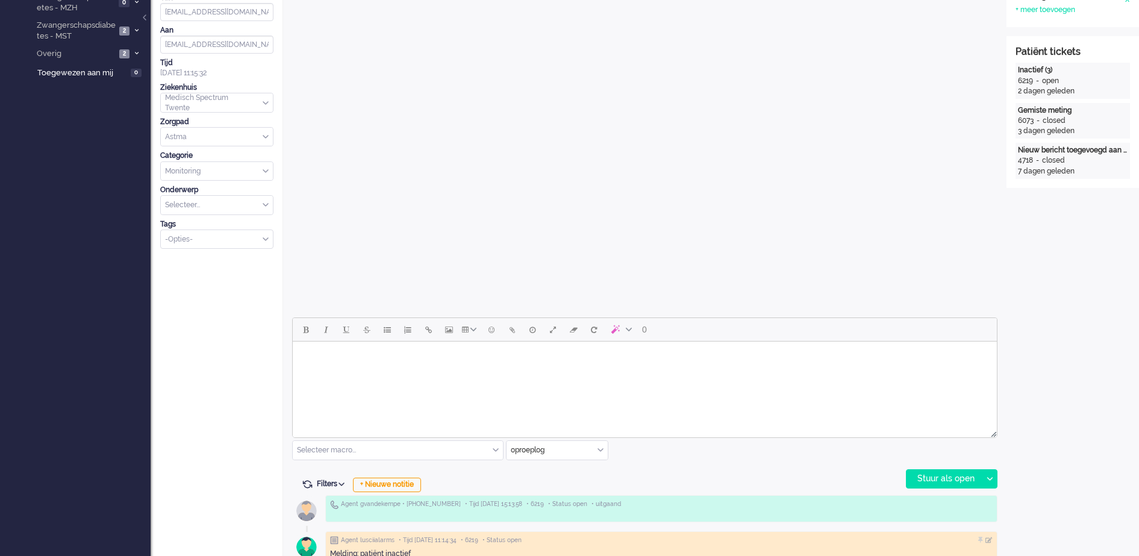
scroll to position [527, 0]
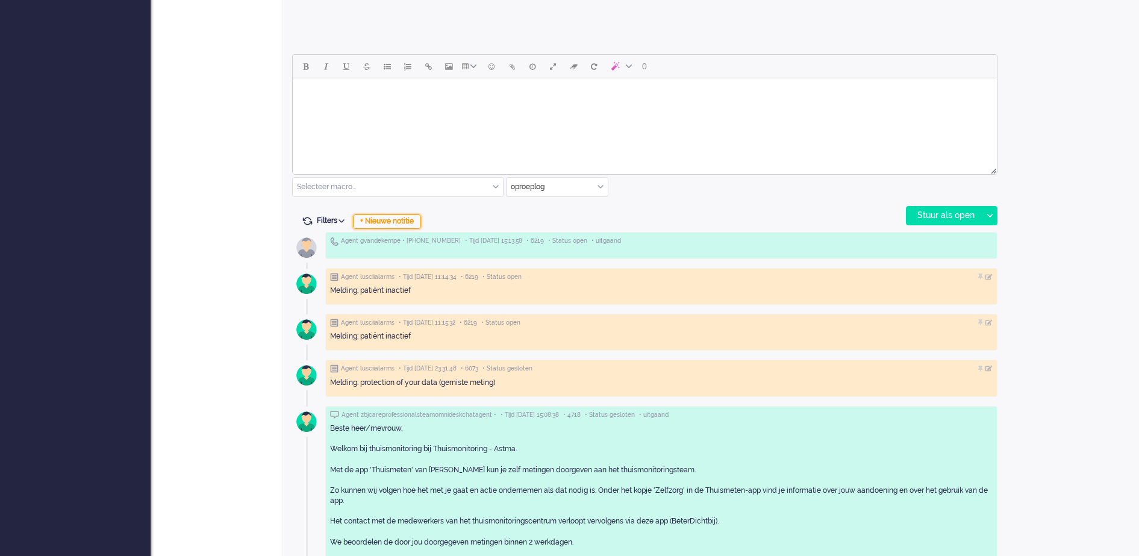
click at [390, 218] on div "+ Nieuwe notitie" at bounding box center [387, 221] width 68 height 14
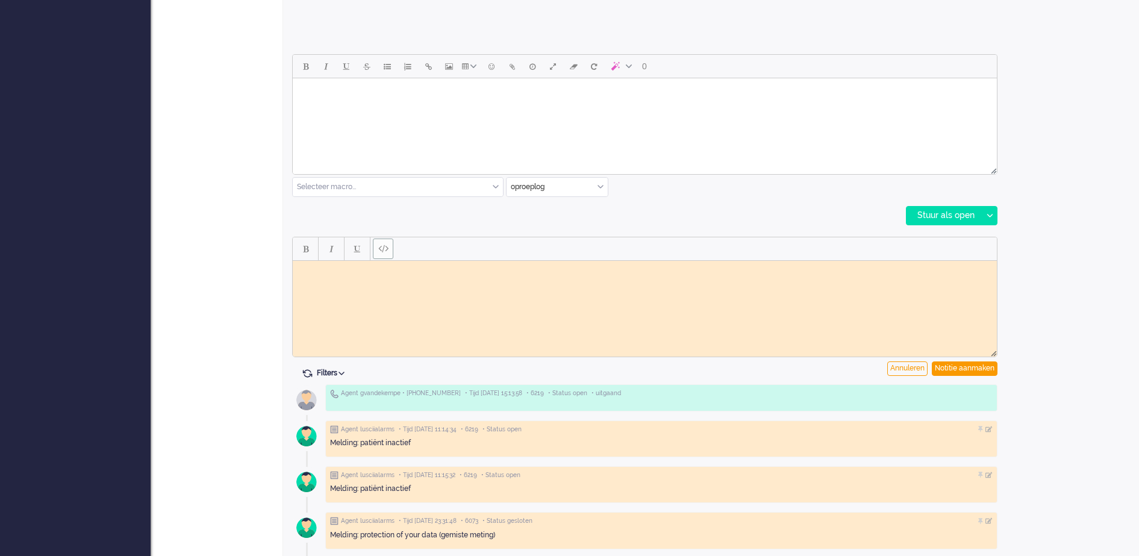
scroll to position [0, 0]
click at [347, 272] on body "Rich Text Area. Press ALT-0 for help." at bounding box center [645, 269] width 695 height 9
click at [953, 369] on div "Notitie aanmaken" at bounding box center [965, 369] width 66 height 14
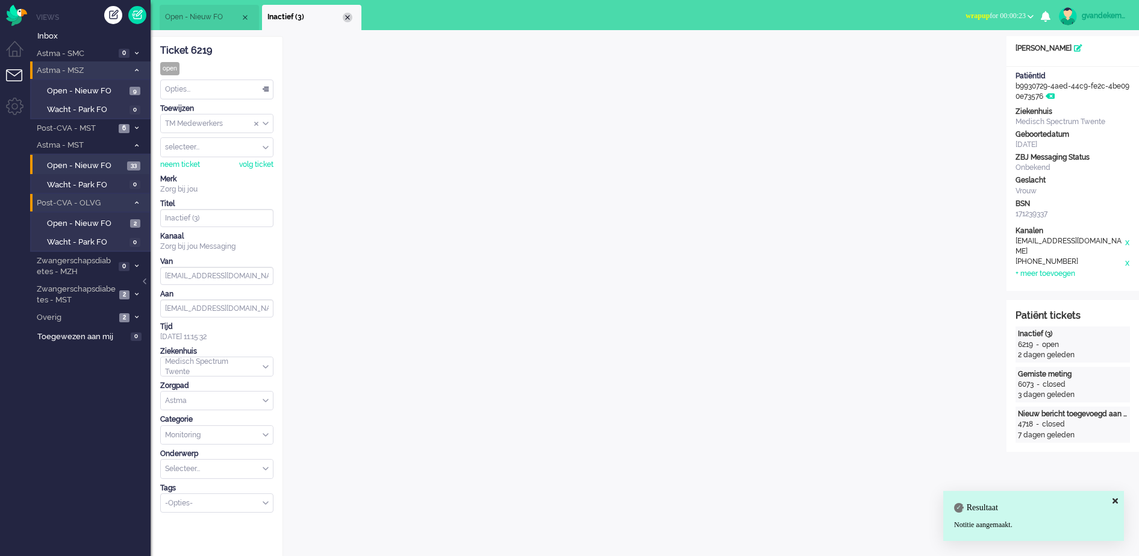
click at [347, 17] on div "Close tab" at bounding box center [348, 18] width 10 height 10
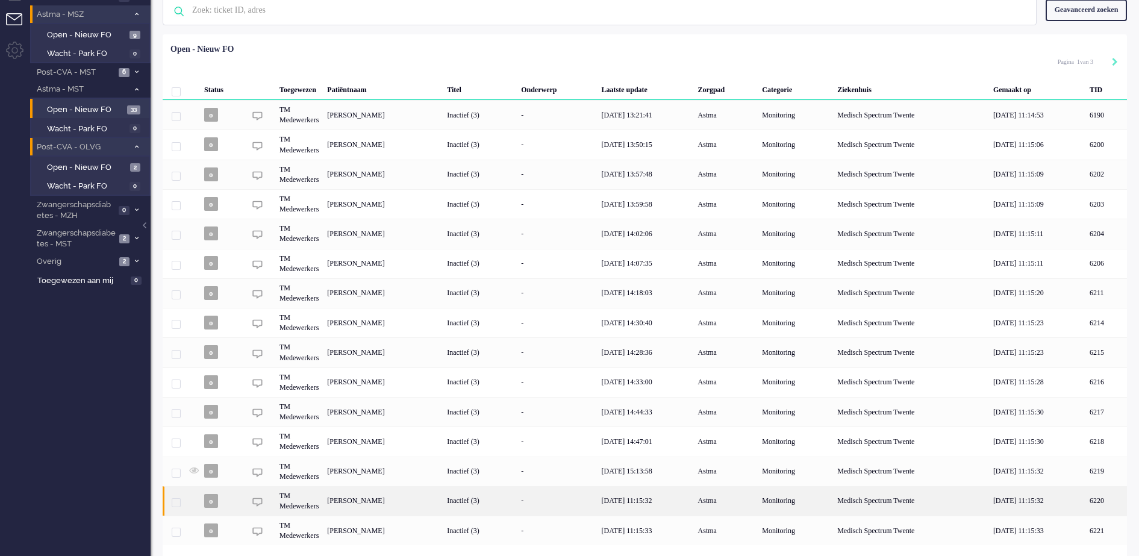
scroll to position [88, 0]
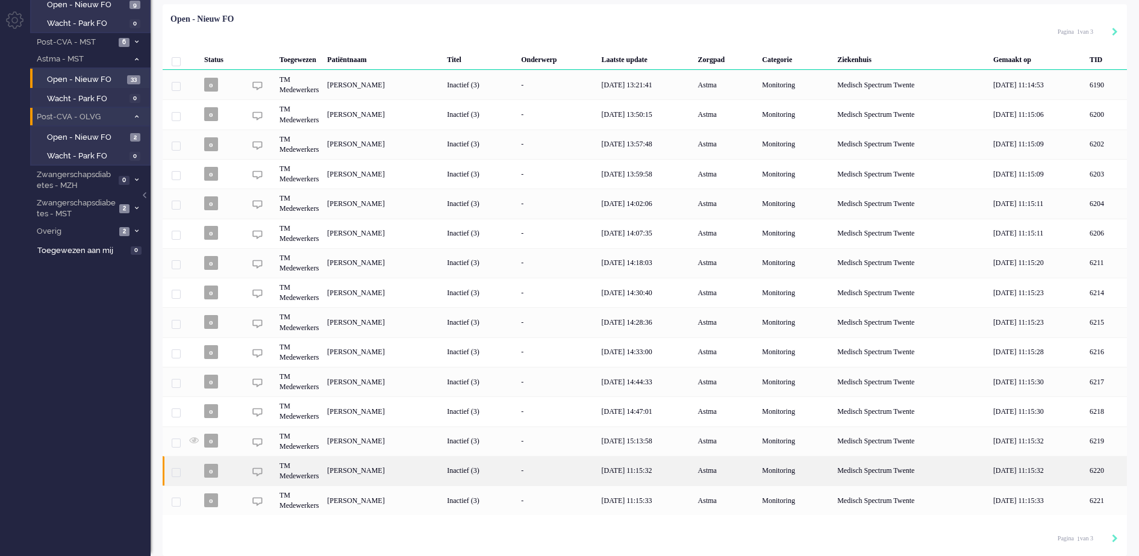
click at [1086, 471] on div "[PERSON_NAME]" at bounding box center [1107, 471] width 42 height 30
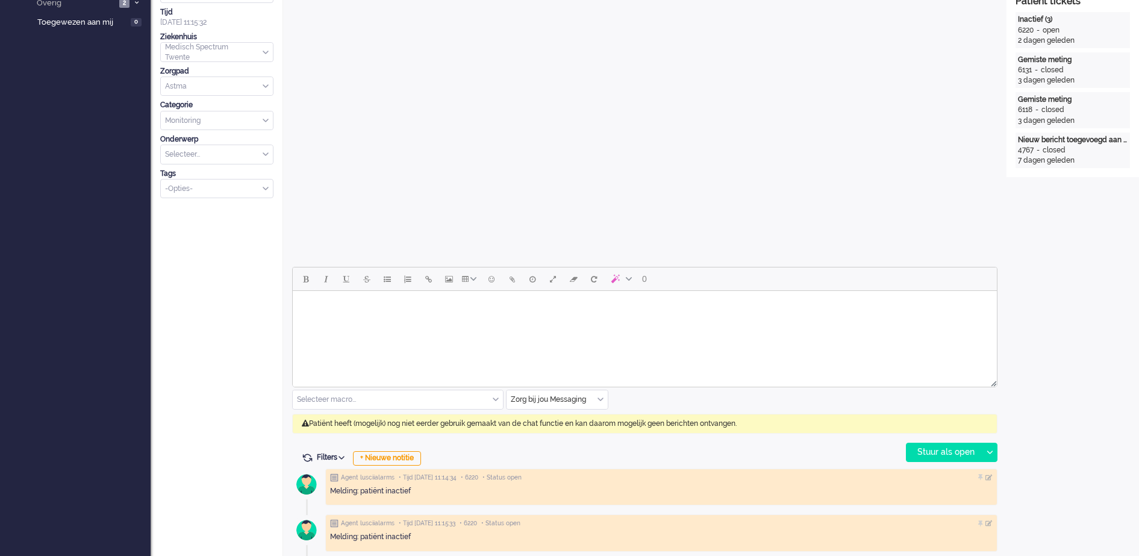
scroll to position [323, 0]
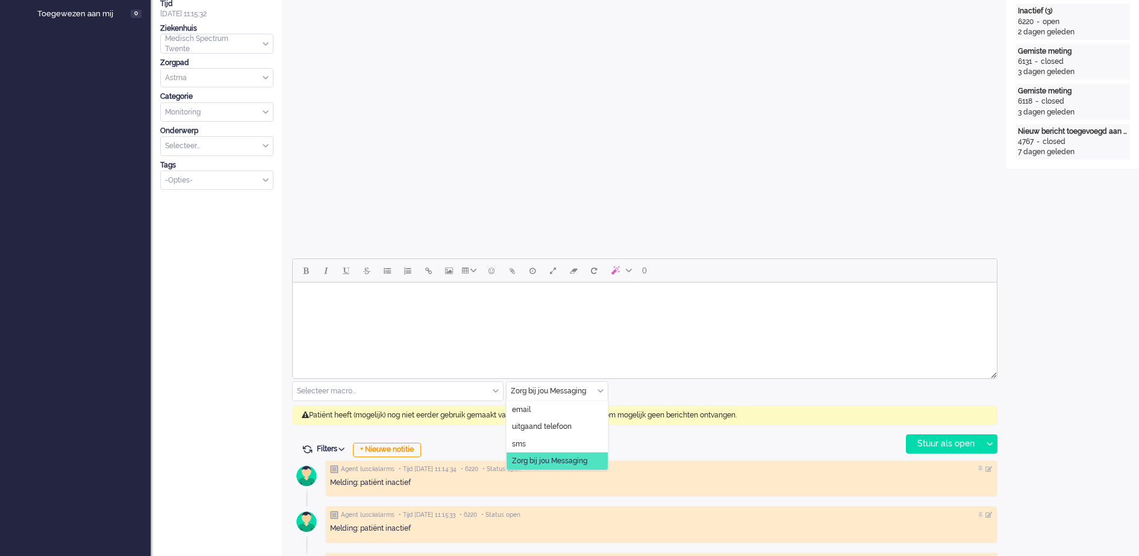
click at [599, 393] on div "Zorg bij jou Messaging" at bounding box center [557, 391] width 101 height 19
click at [554, 425] on span "uitgaand telefoon" at bounding box center [542, 427] width 60 height 10
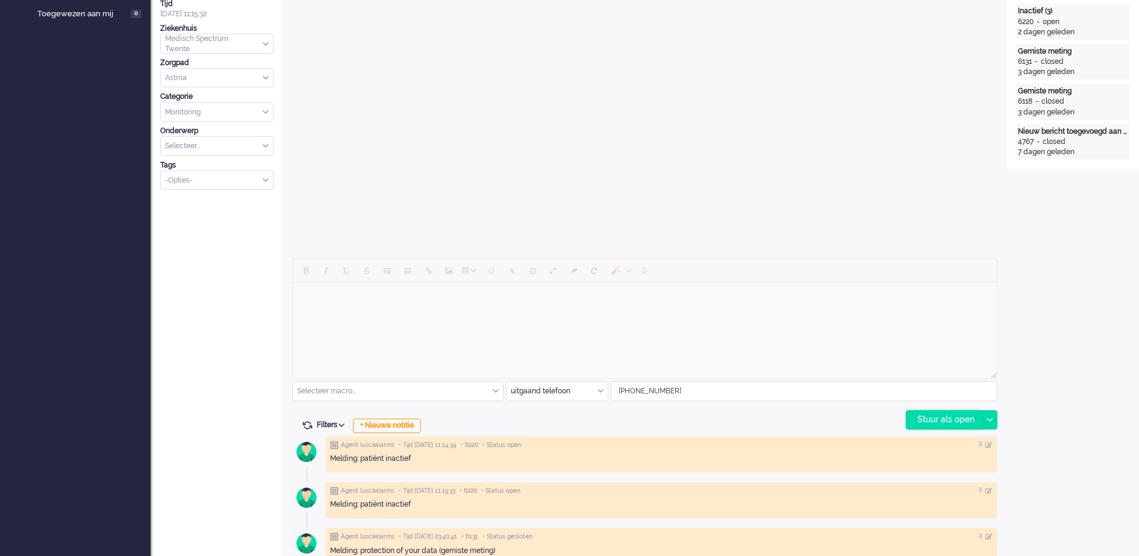
click at [954, 419] on div "Stuur als open" at bounding box center [944, 420] width 75 height 18
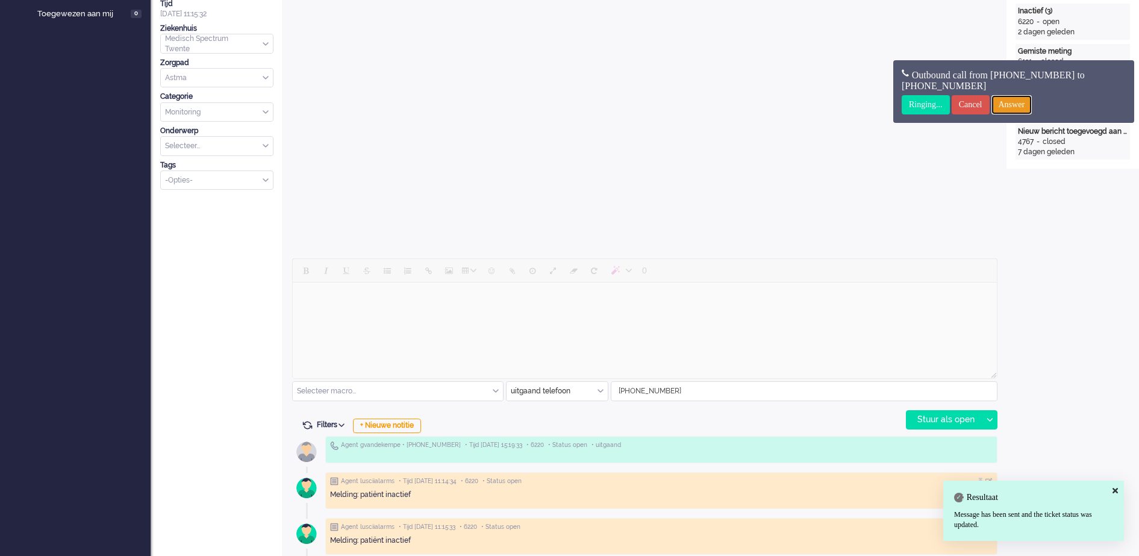
click at [1027, 105] on input "Answer" at bounding box center [1012, 104] width 41 height 19
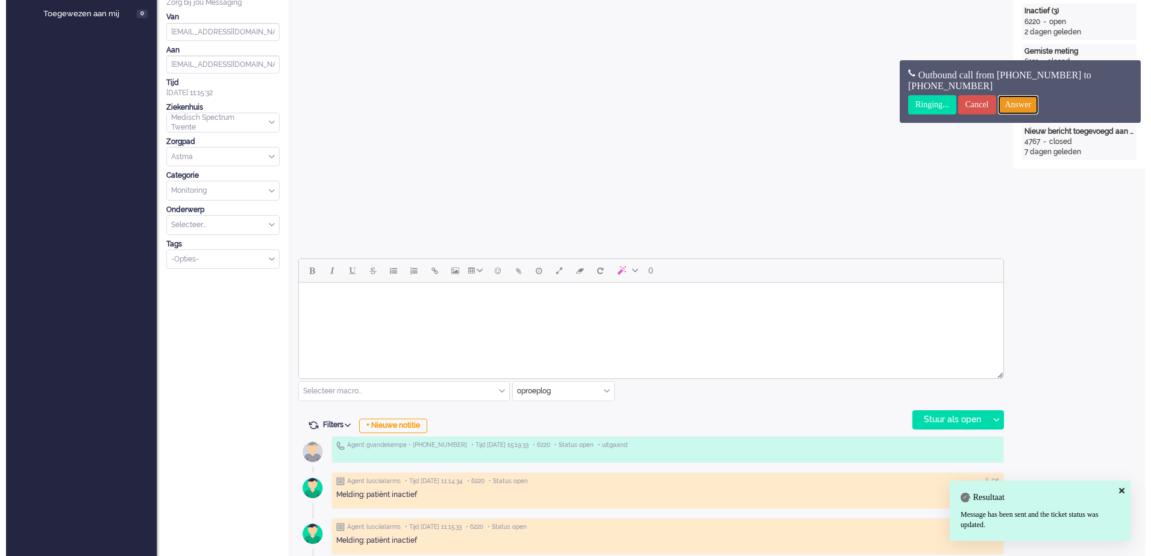
scroll to position [0, 0]
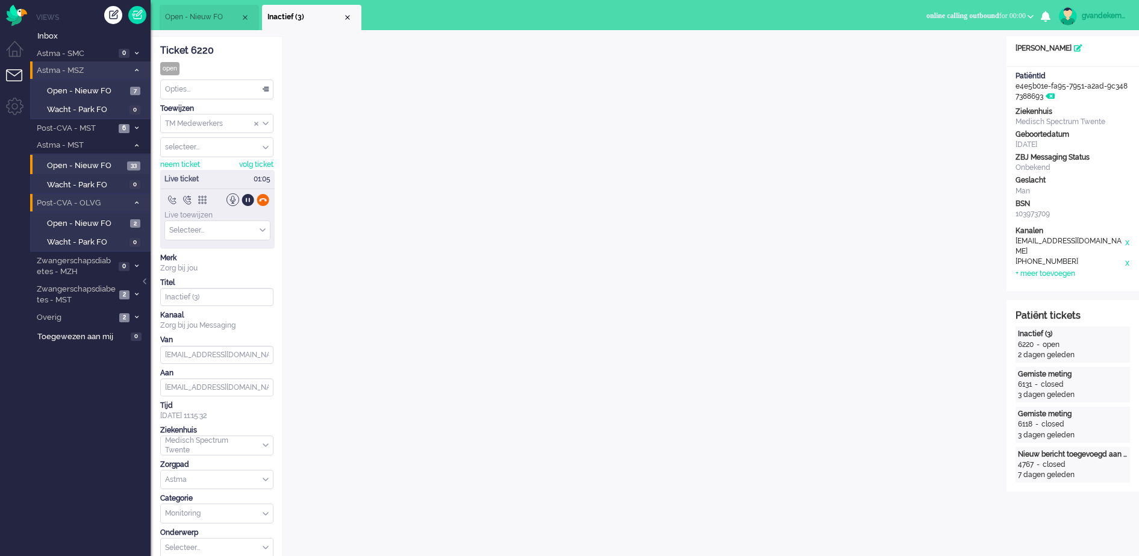
click at [261, 199] on div at bounding box center [263, 199] width 13 height 13
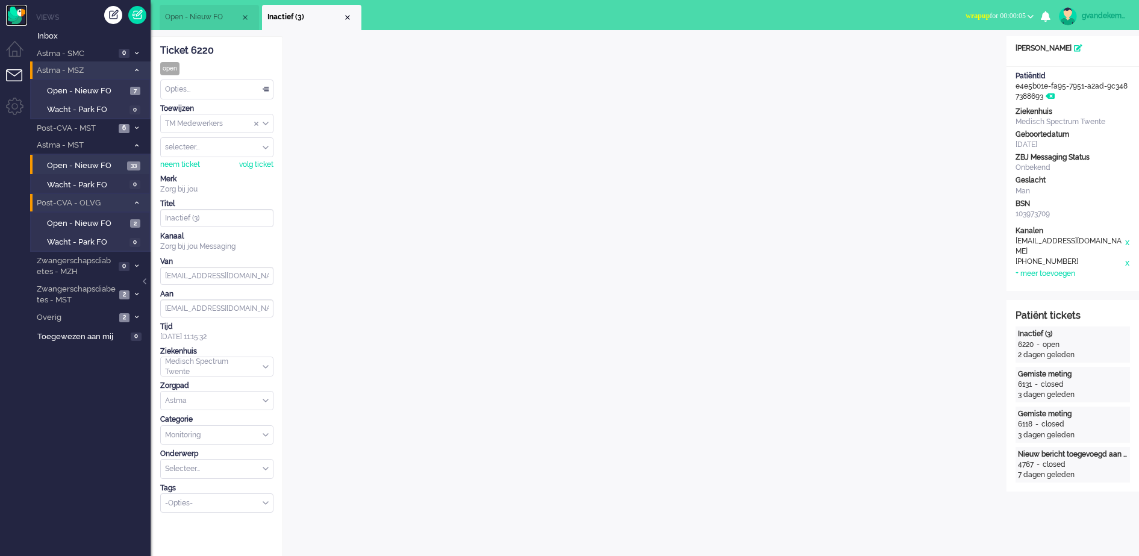
click at [19, 19] on img "Omnidesk" at bounding box center [16, 15] width 21 height 21
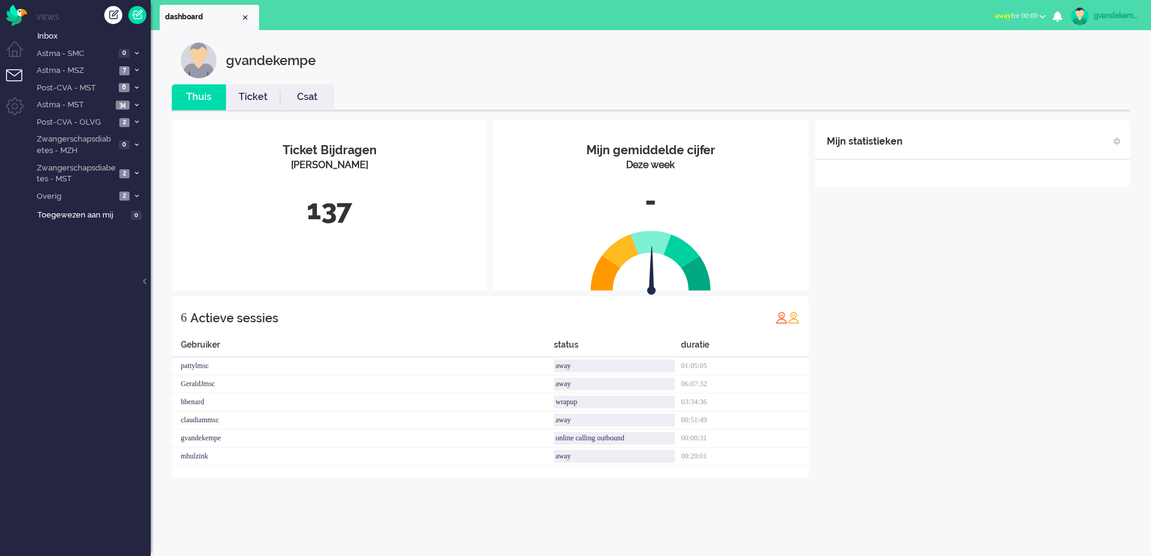
click at [1043, 13] on button "away for 00:00" at bounding box center [1020, 15] width 65 height 17
click at [948, 52] on label "Online" at bounding box center [995, 54] width 95 height 10
click at [1040, 15] on b "button" at bounding box center [1042, 16] width 6 height 4
click at [960, 53] on label "Online" at bounding box center [995, 54] width 95 height 10
click at [66, 98] on li "Astma - MST 34" at bounding box center [90, 104] width 121 height 17
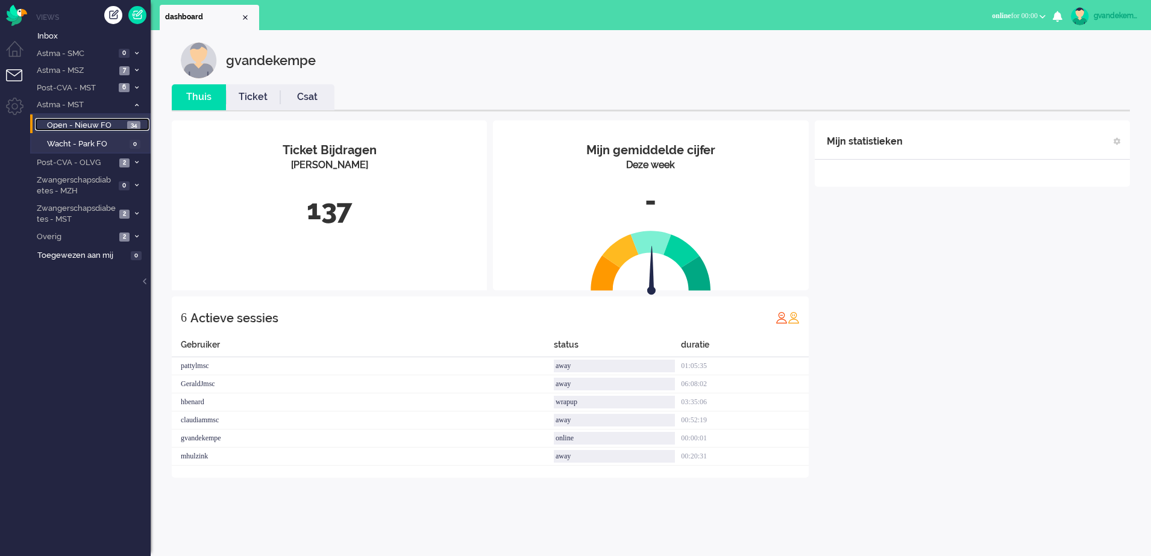
click at [133, 124] on span "34" at bounding box center [133, 125] width 13 height 9
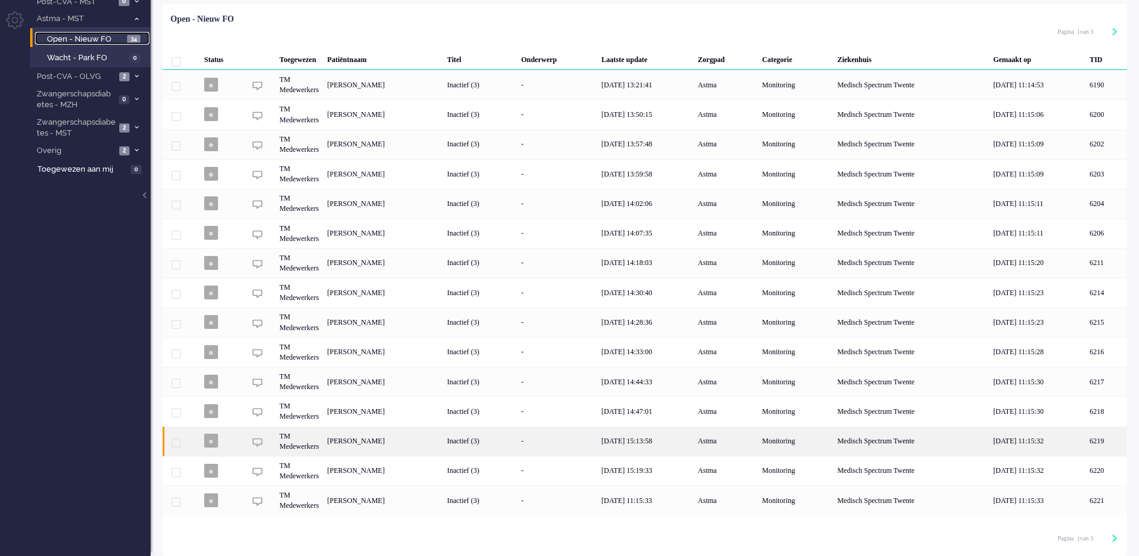
scroll to position [88, 0]
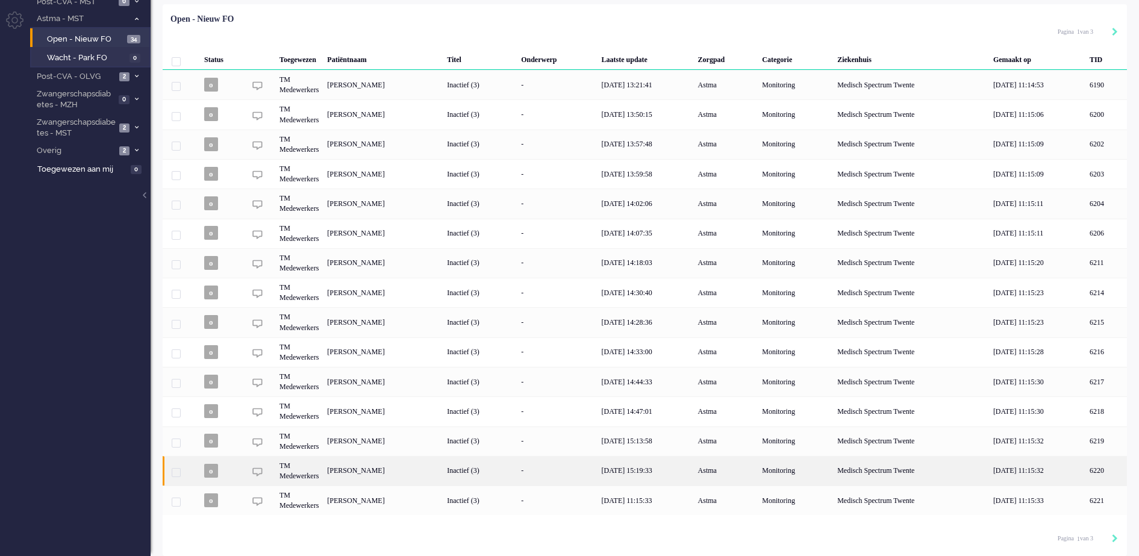
click at [517, 469] on div "Inactief (3)" at bounding box center [480, 471] width 74 height 30
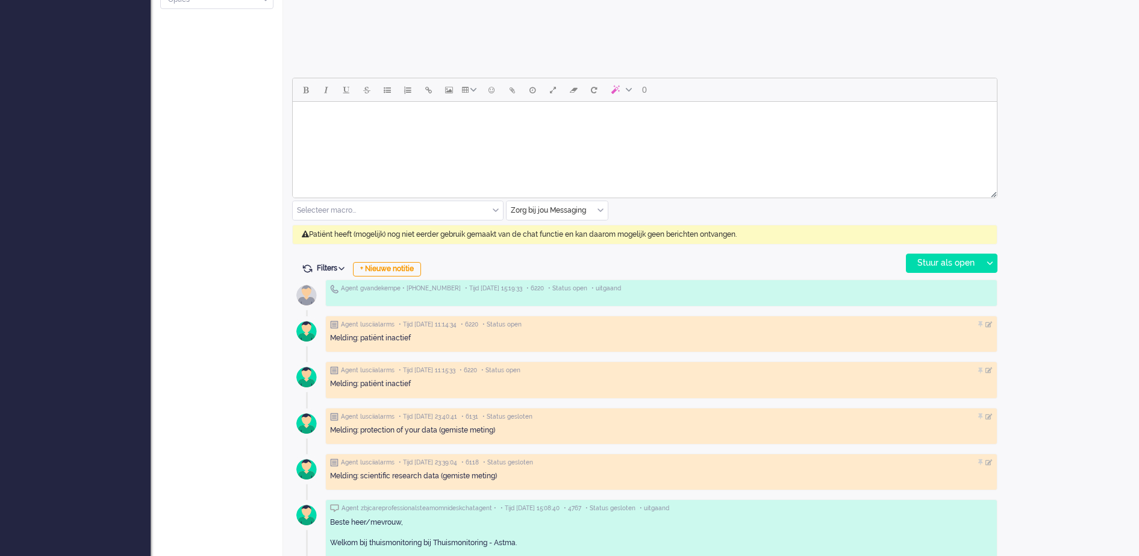
scroll to position [527, 0]
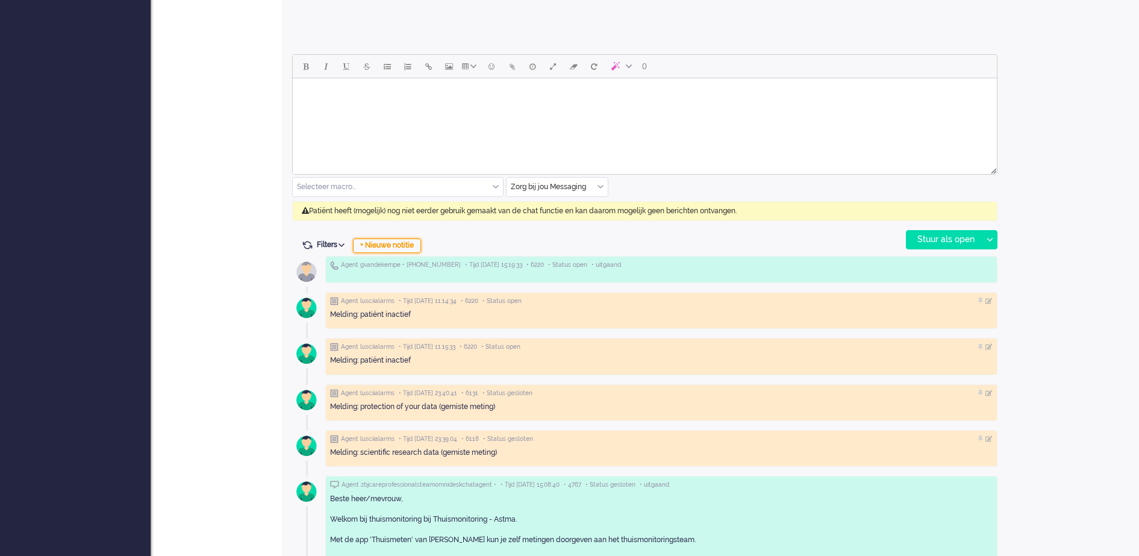
click at [417, 245] on div "+ Nieuwe notitie" at bounding box center [387, 246] width 68 height 14
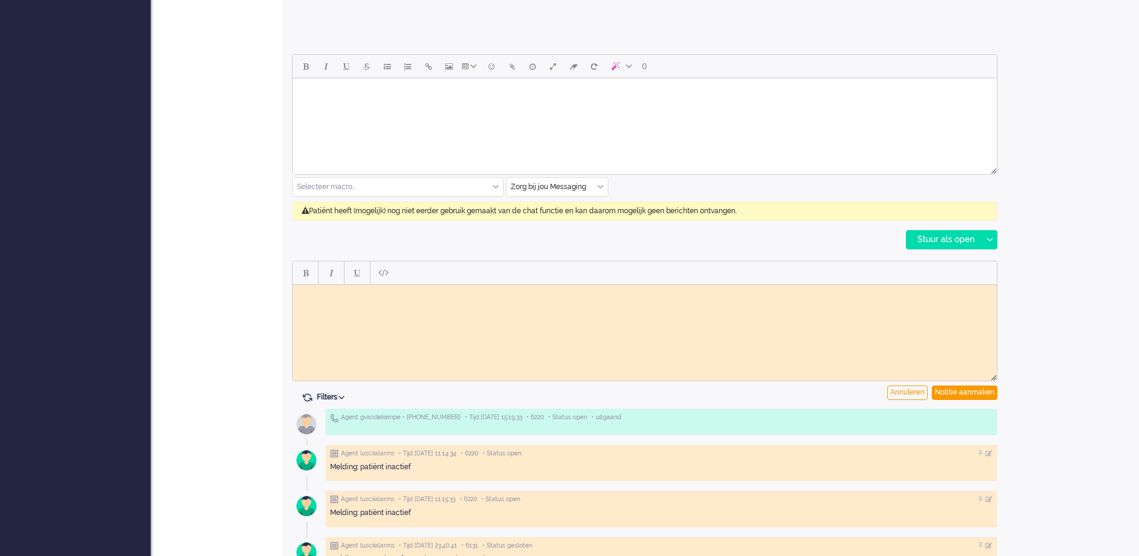
scroll to position [0, 0]
click at [360, 298] on body "Rich Text Area. Press ALT-0 for help." at bounding box center [645, 293] width 695 height 9
click at [965, 390] on div "Notitie aanmaken" at bounding box center [965, 393] width 66 height 14
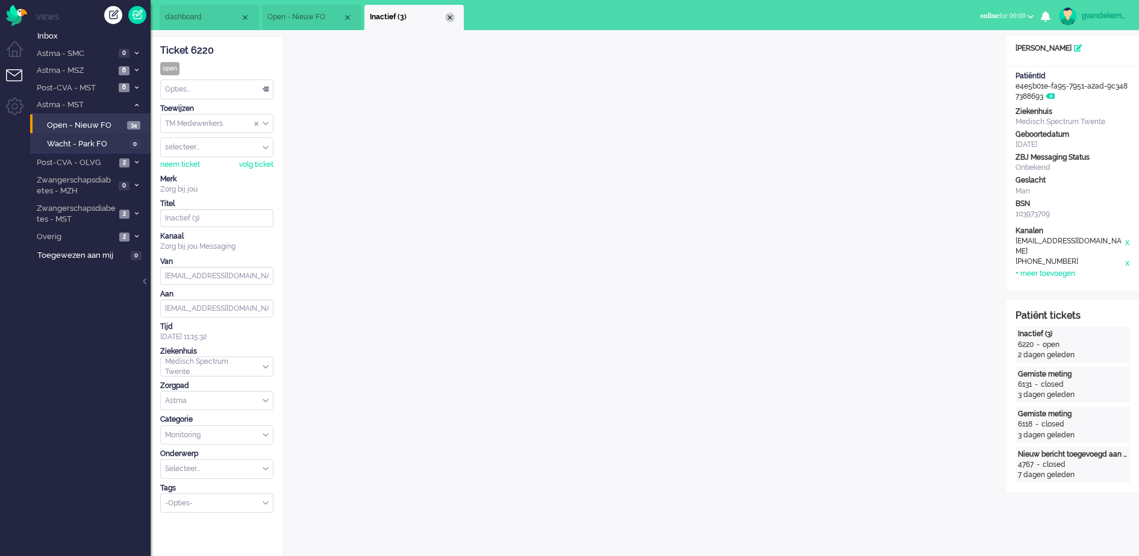
click at [449, 16] on div "Close tab" at bounding box center [450, 18] width 10 height 10
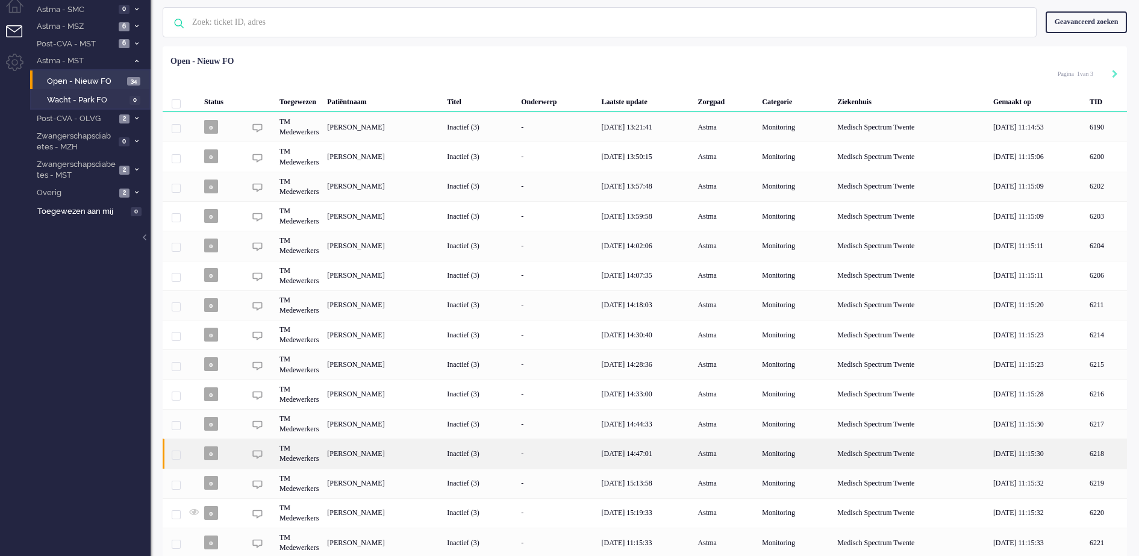
scroll to position [88, 0]
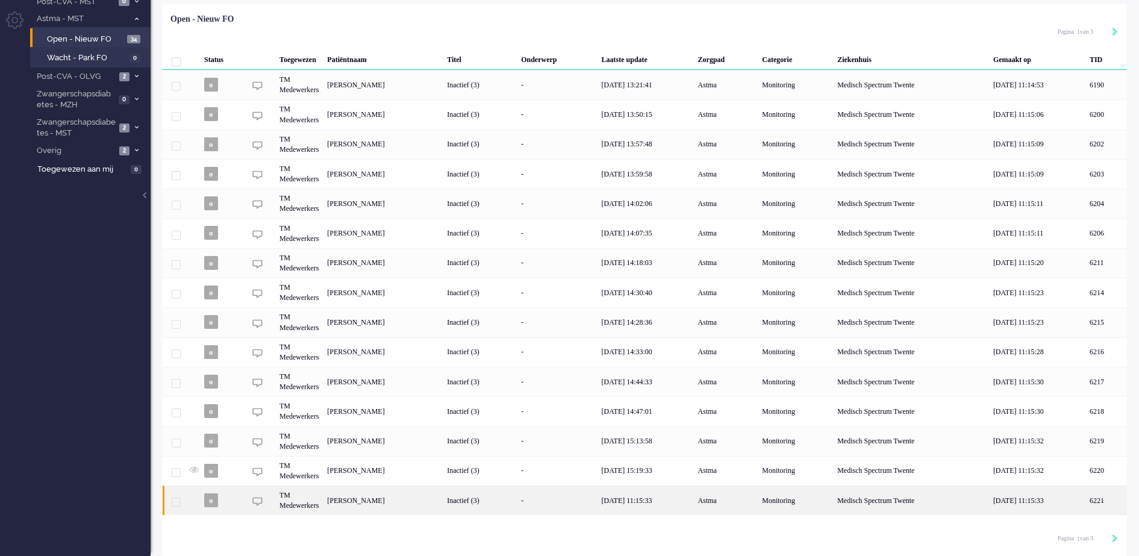
click at [517, 501] on div "Inactief (3)" at bounding box center [480, 501] width 74 height 30
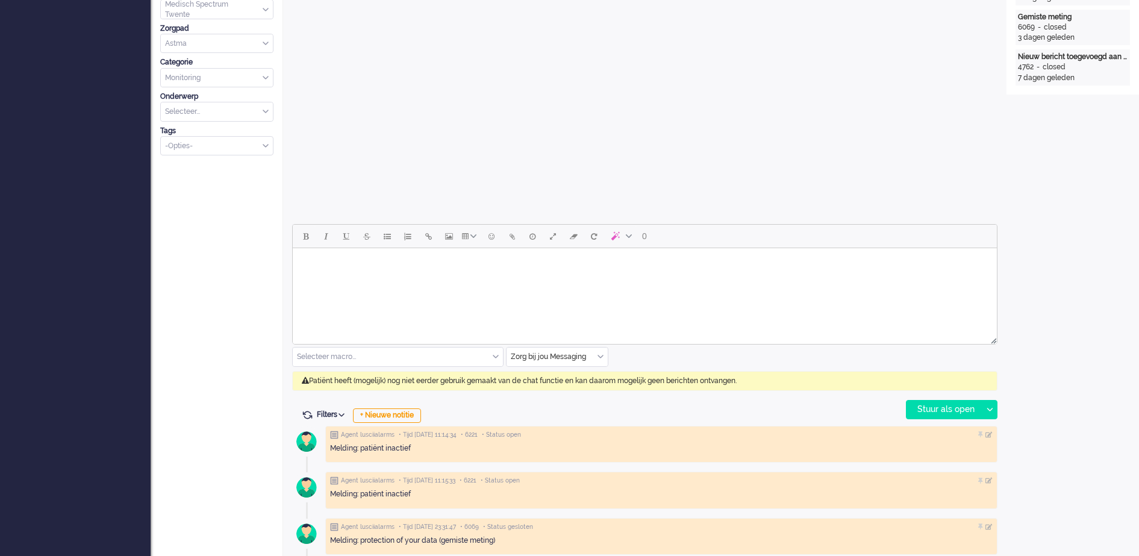
scroll to position [413, 0]
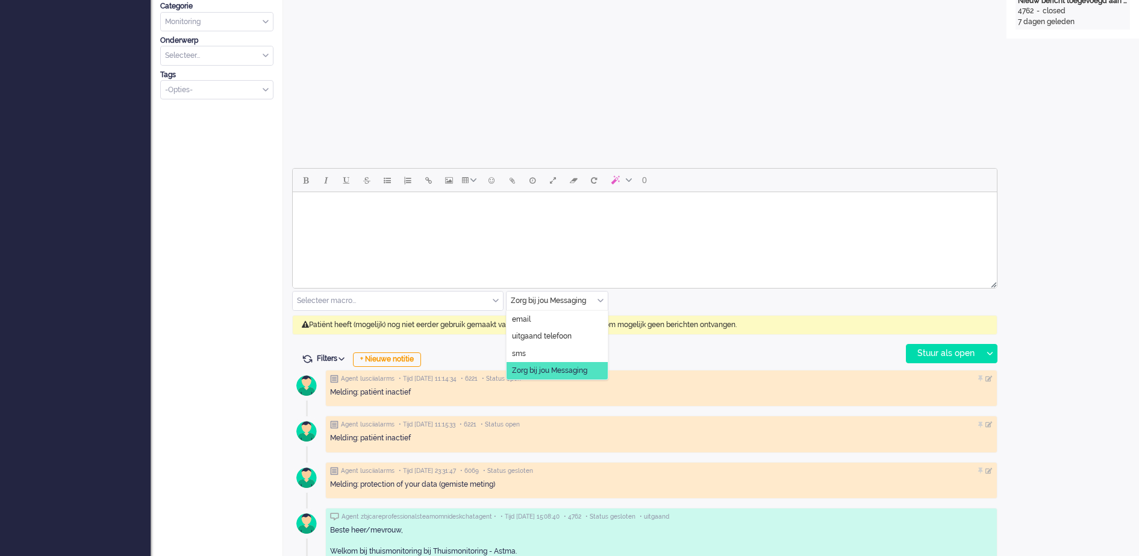
click at [600, 301] on div "Zorg bij jou Messaging" at bounding box center [557, 301] width 101 height 19
click at [554, 339] on span "uitgaand telefoon" at bounding box center [542, 336] width 60 height 10
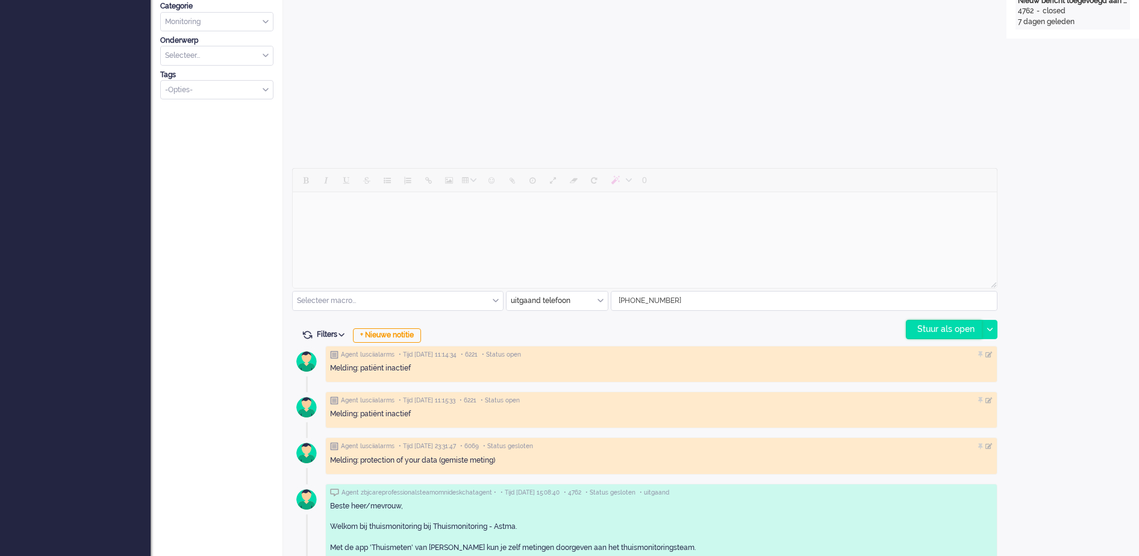
click at [934, 330] on div "Stuur als open" at bounding box center [944, 330] width 75 height 18
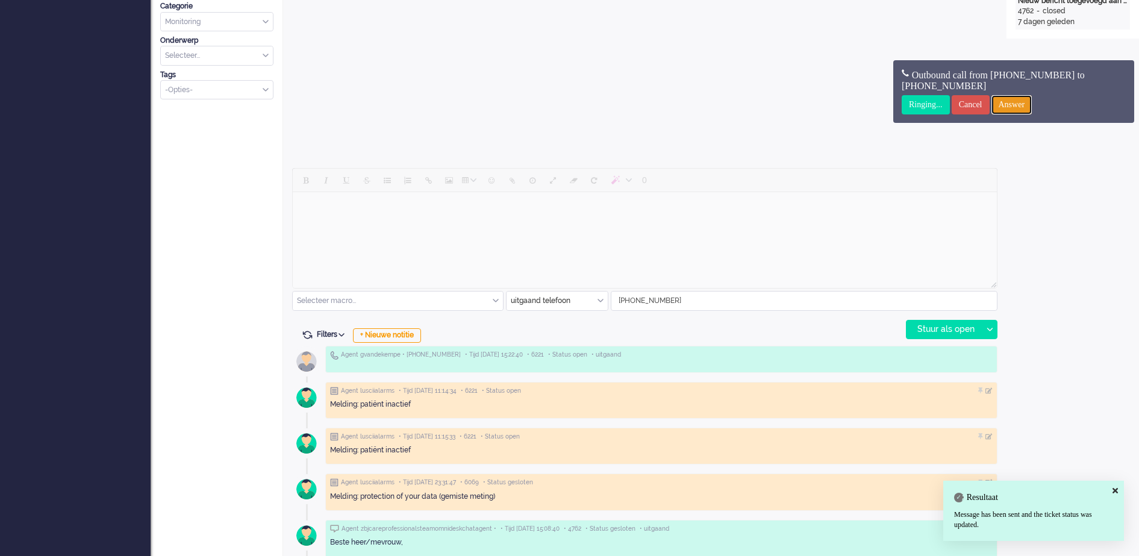
click at [1033, 101] on input "Answer" at bounding box center [1012, 104] width 41 height 19
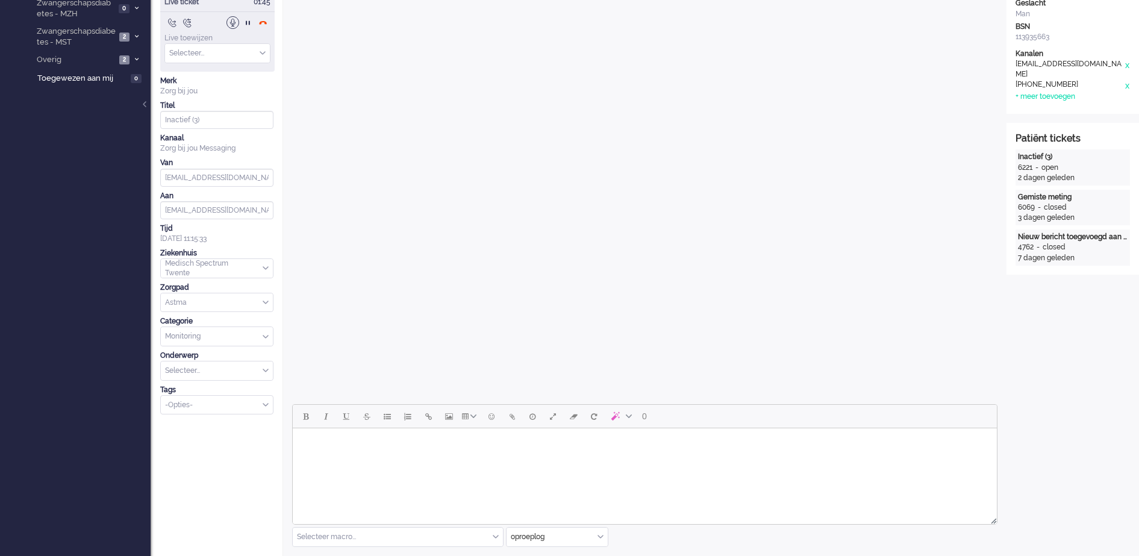
scroll to position [0, 0]
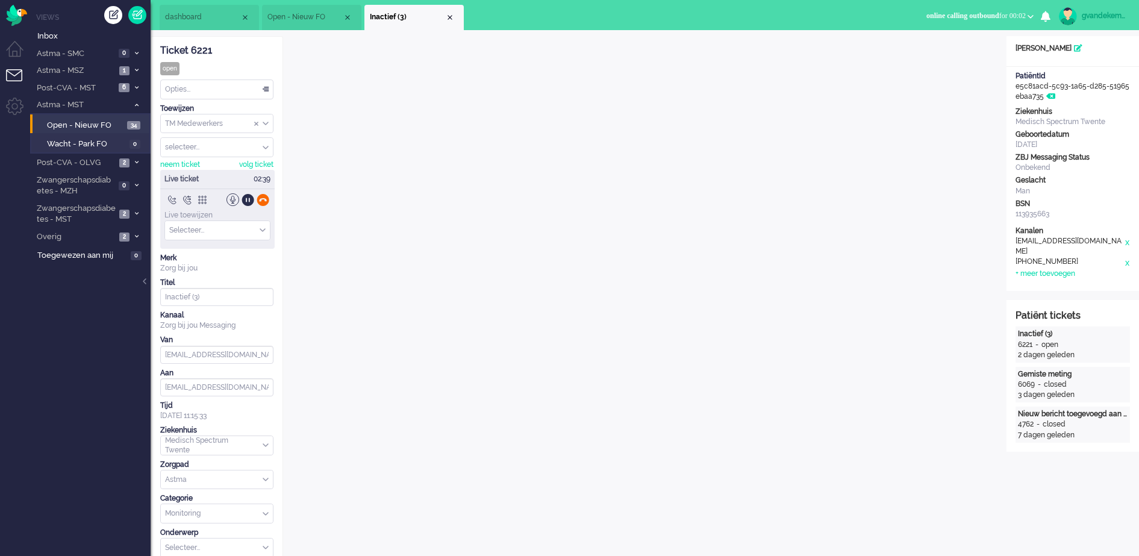
click at [265, 202] on div at bounding box center [263, 199] width 13 height 13
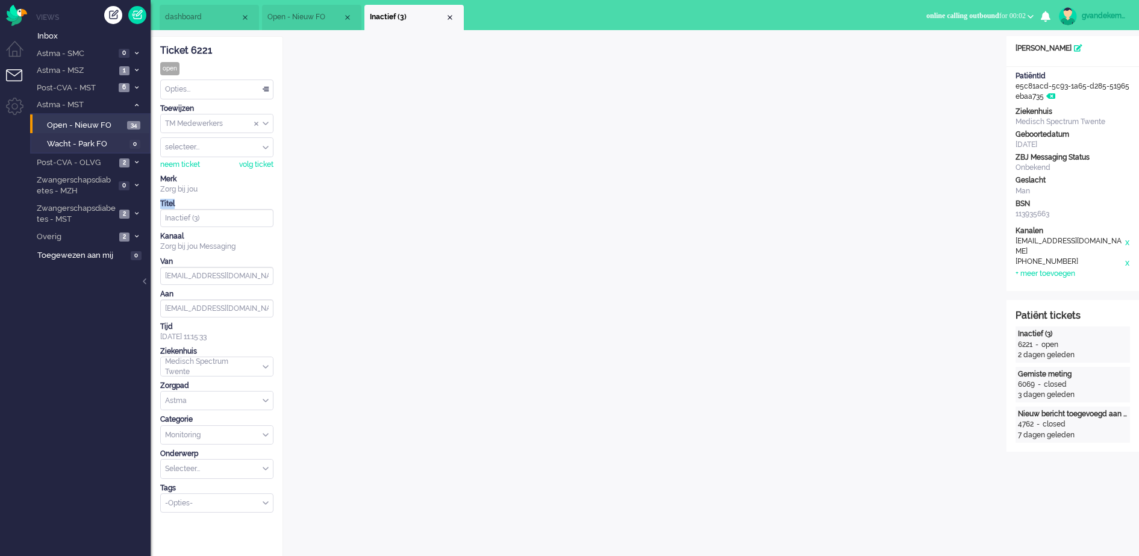
click at [265, 202] on div "Titel" at bounding box center [216, 204] width 113 height 10
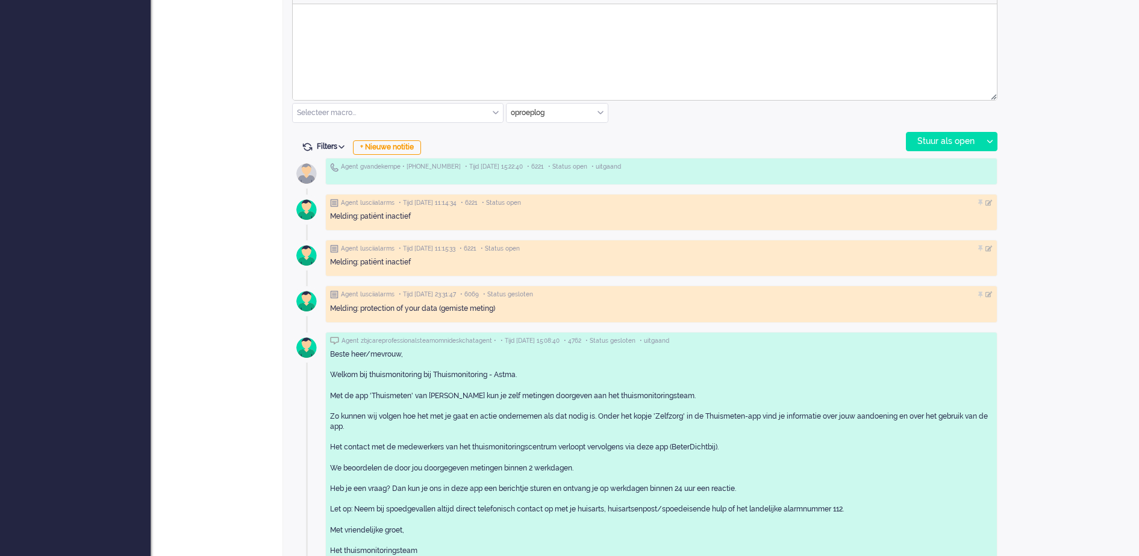
scroll to position [603, 0]
click at [419, 146] on div "+ Nieuwe notitie" at bounding box center [387, 146] width 68 height 14
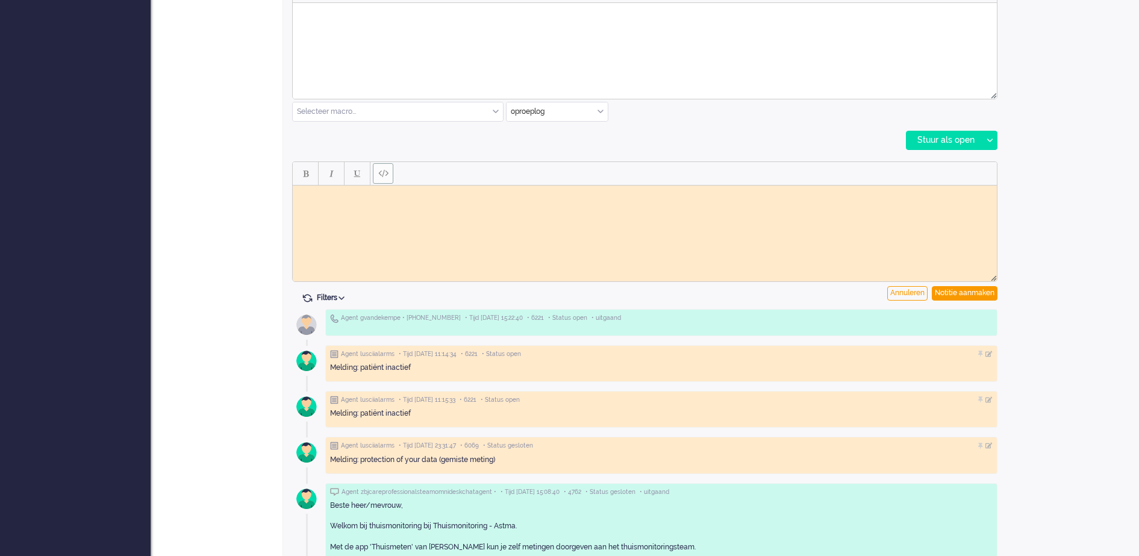
scroll to position [0, 0]
click at [364, 195] on body "Rich Text Area. Press ALT-0 for help." at bounding box center [645, 194] width 695 height 9
click at [984, 293] on div "Notitie aanmaken" at bounding box center [965, 293] width 66 height 14
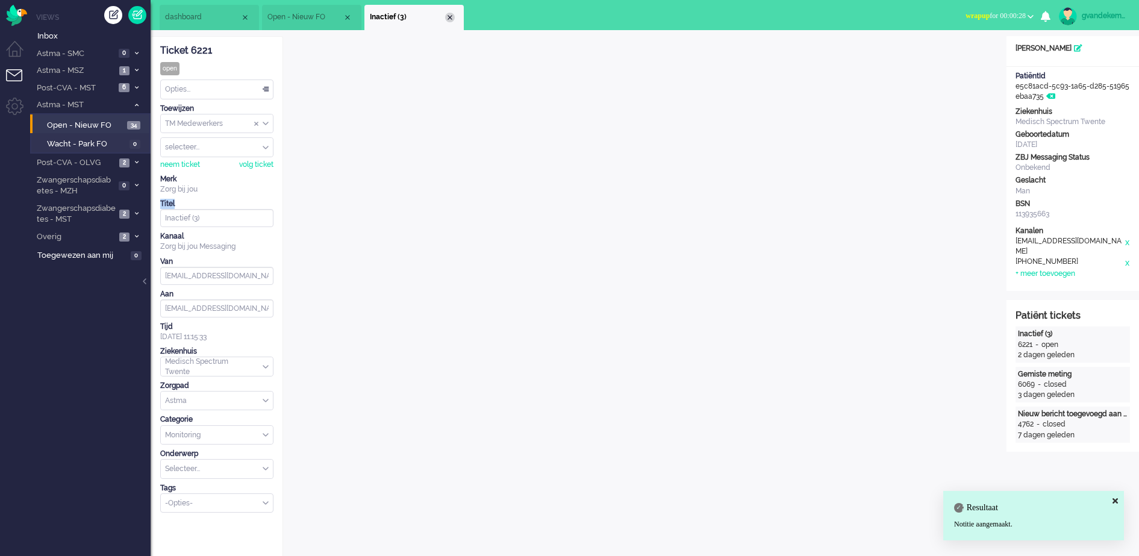
click at [450, 16] on div "Close tab" at bounding box center [450, 18] width 10 height 10
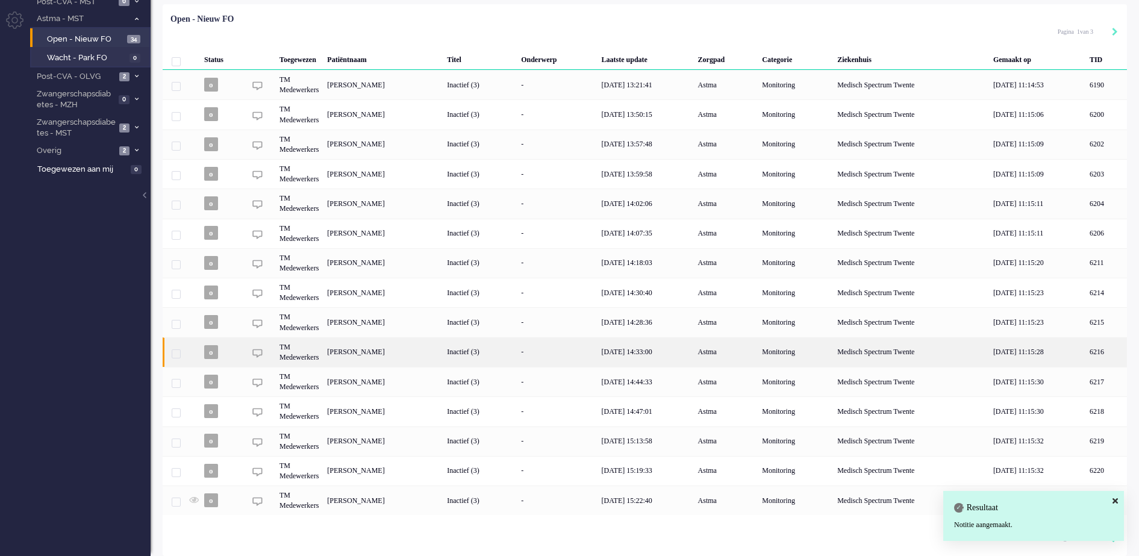
scroll to position [88, 0]
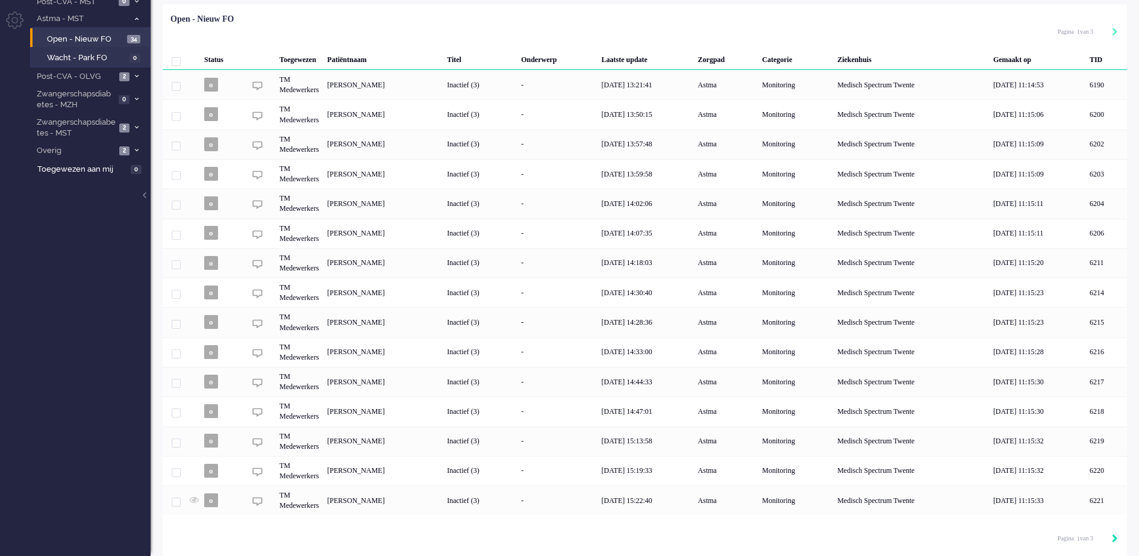
click at [1116, 539] on icon "Next" at bounding box center [1115, 538] width 6 height 8
type input "2"
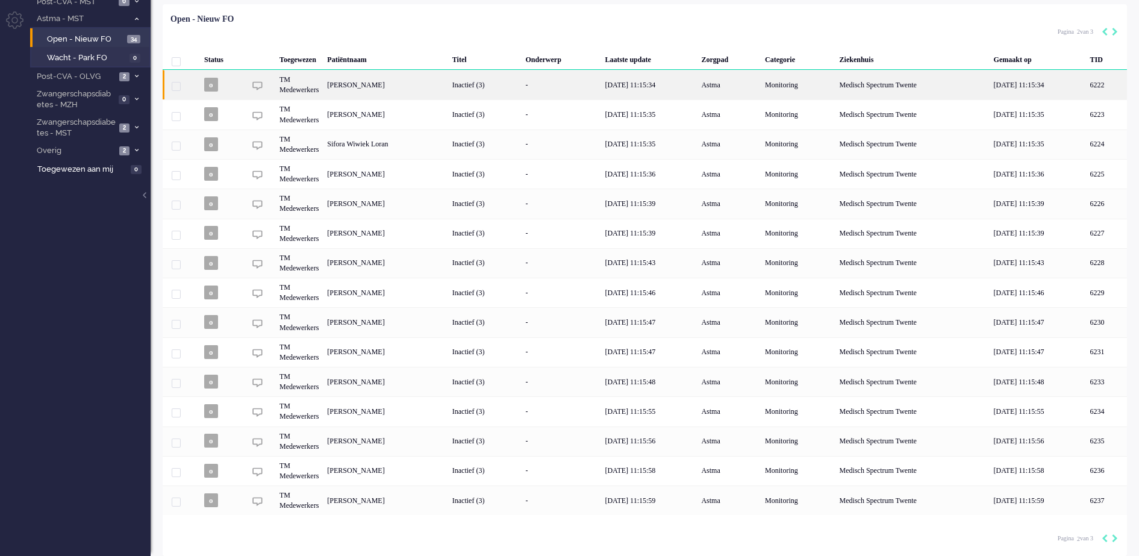
click at [1086, 81] on div "[PERSON_NAME]" at bounding box center [1106, 85] width 41 height 30
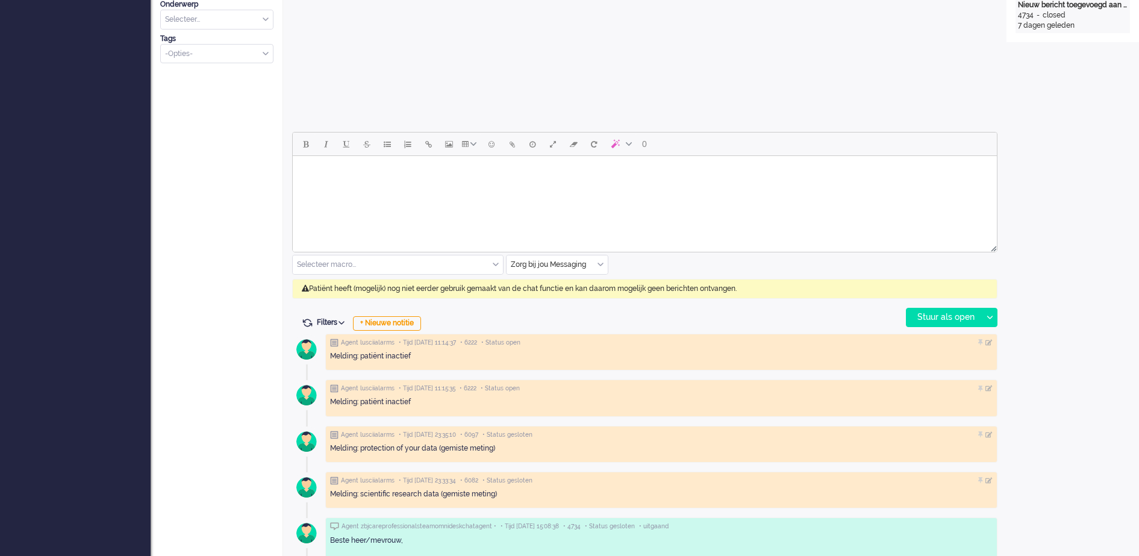
scroll to position [458, 0]
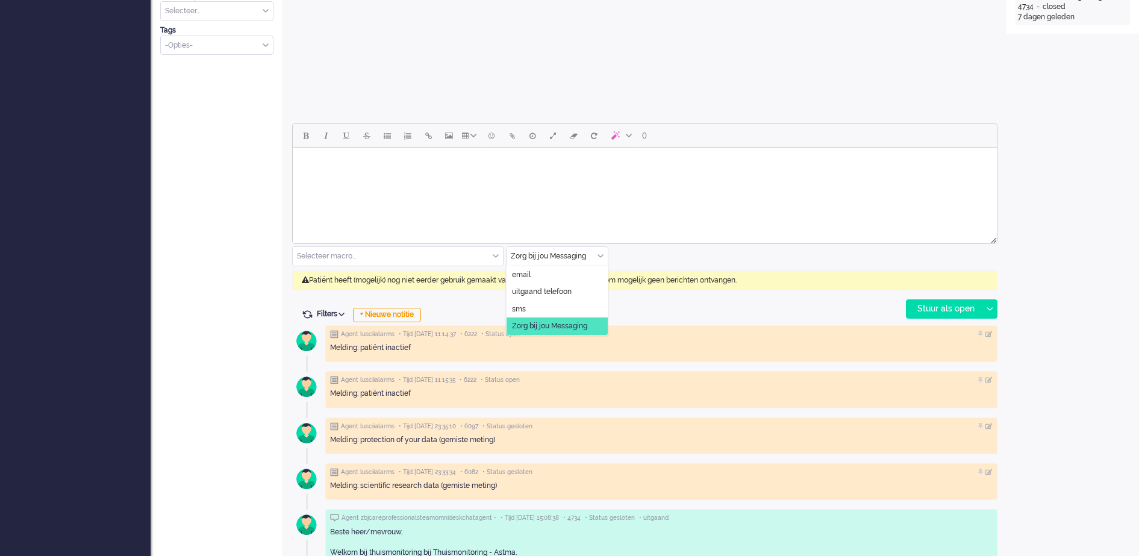
click at [598, 255] on div "Zorg bij jou Messaging" at bounding box center [557, 256] width 101 height 19
click at [556, 287] on span "uitgaand telefoon" at bounding box center [542, 292] width 60 height 10
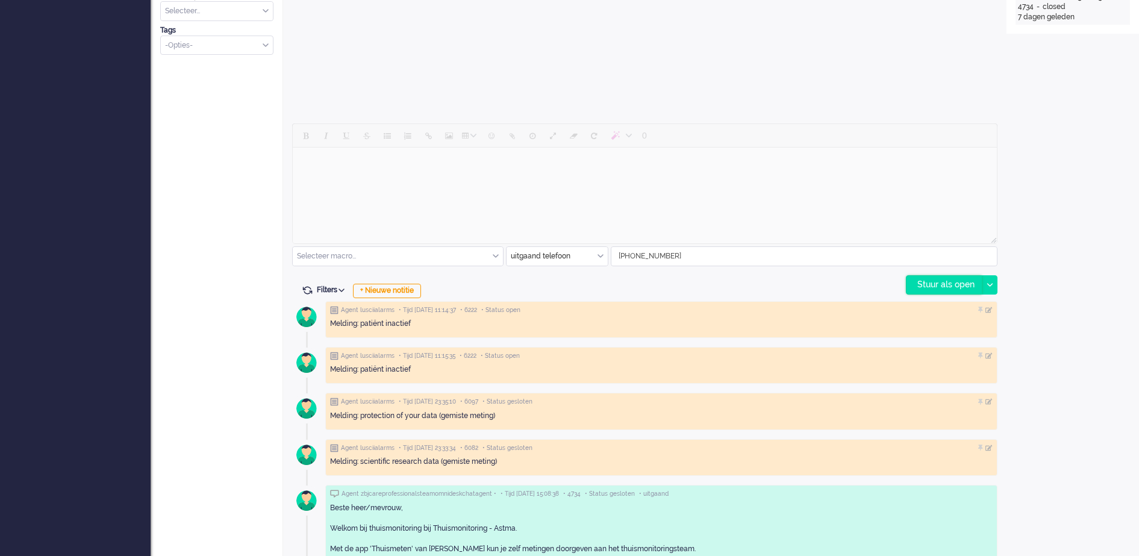
click at [922, 284] on div "Stuur als open" at bounding box center [944, 285] width 75 height 18
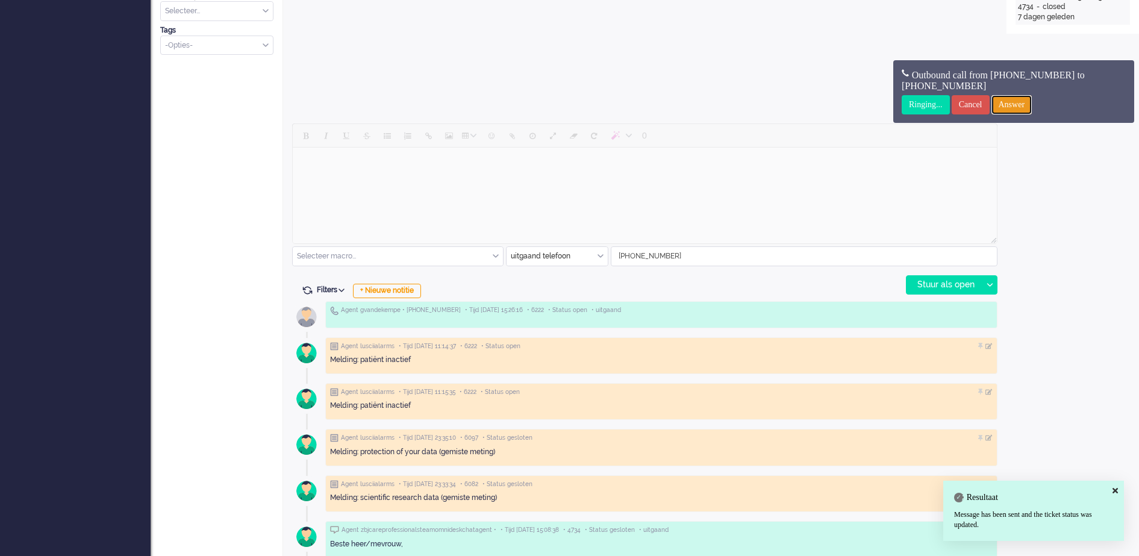
click at [1020, 103] on input "Answer" at bounding box center [1012, 104] width 41 height 19
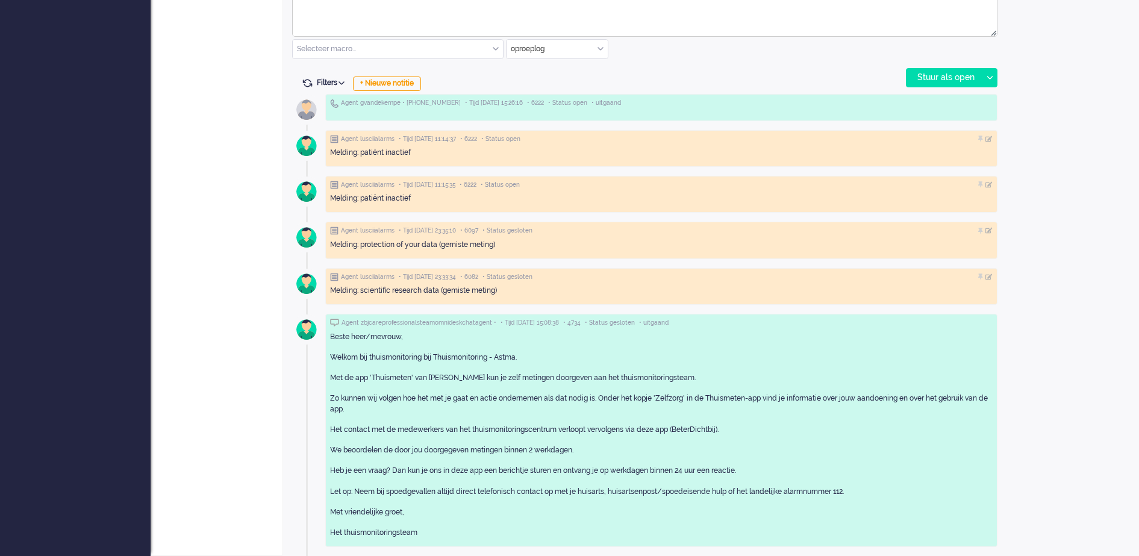
scroll to position [0, 0]
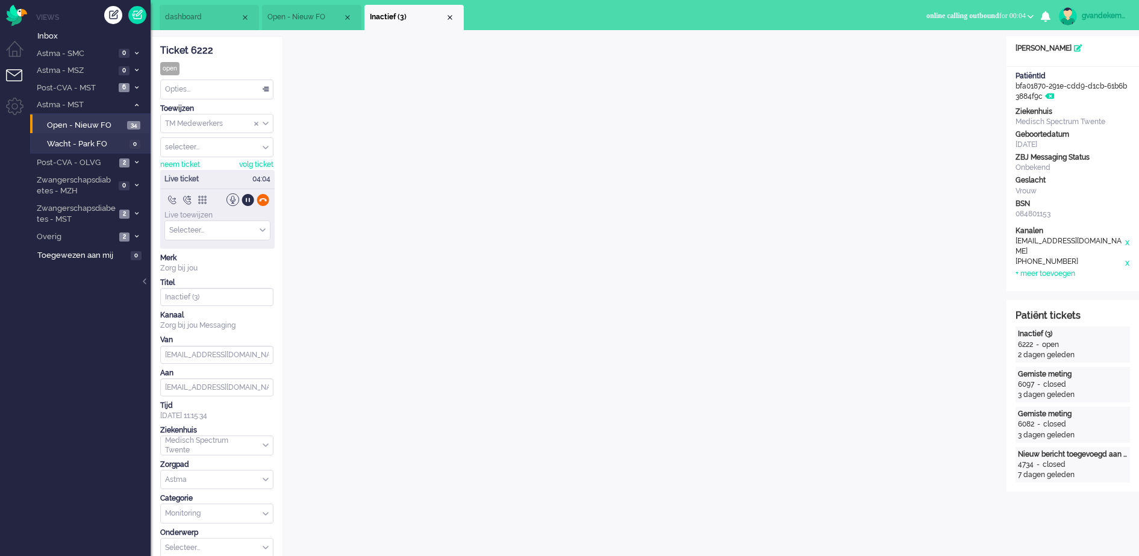
click at [265, 200] on div at bounding box center [263, 199] width 13 height 13
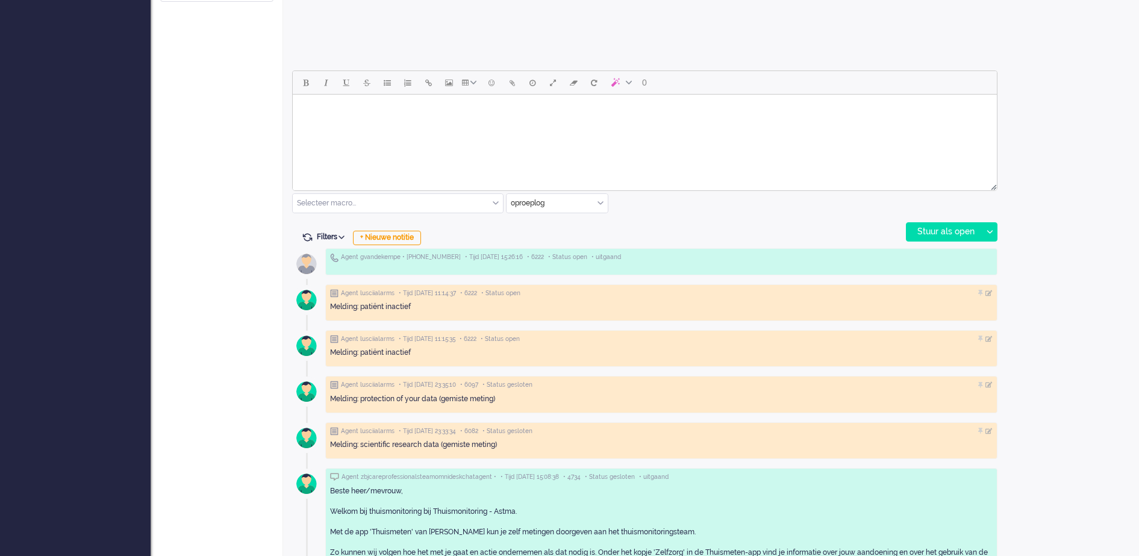
scroll to position [527, 0]
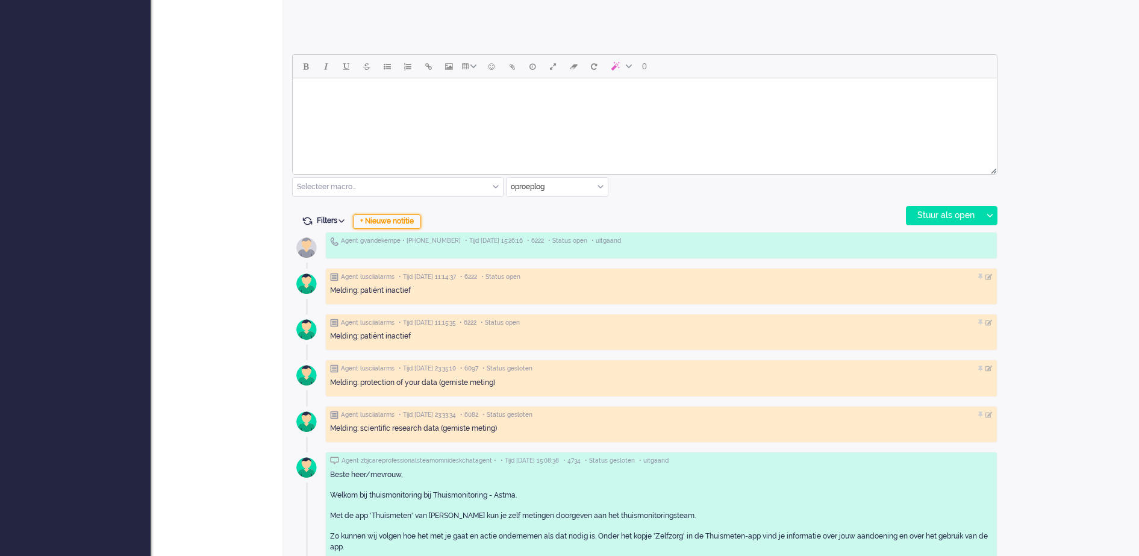
click at [392, 222] on div "+ Nieuwe notitie" at bounding box center [387, 221] width 68 height 14
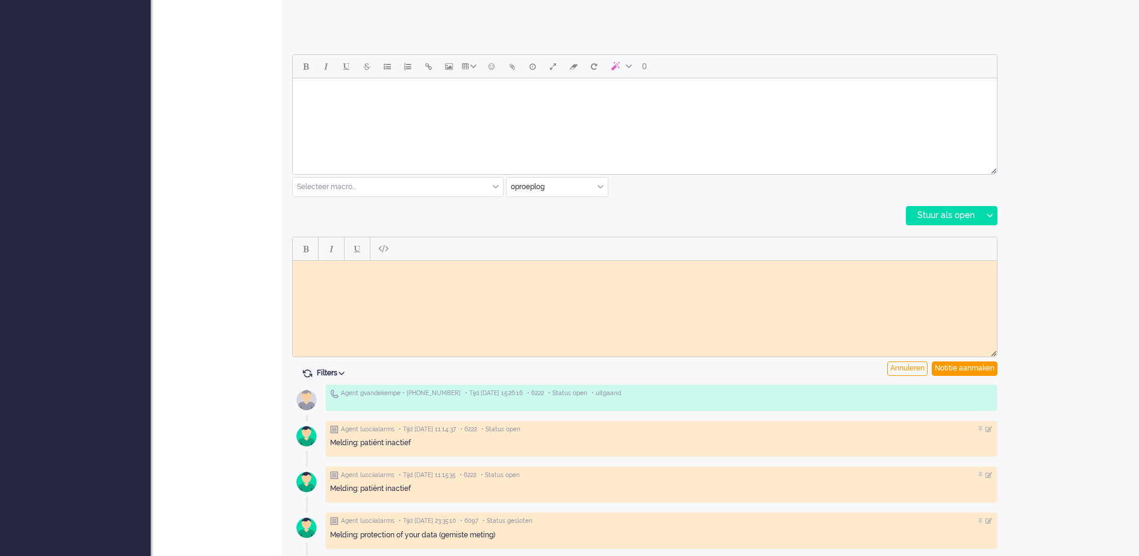
scroll to position [0, 0]
click at [378, 279] on html at bounding box center [645, 269] width 704 height 19
click at [969, 365] on div "Notitie aanmaken" at bounding box center [965, 369] width 66 height 14
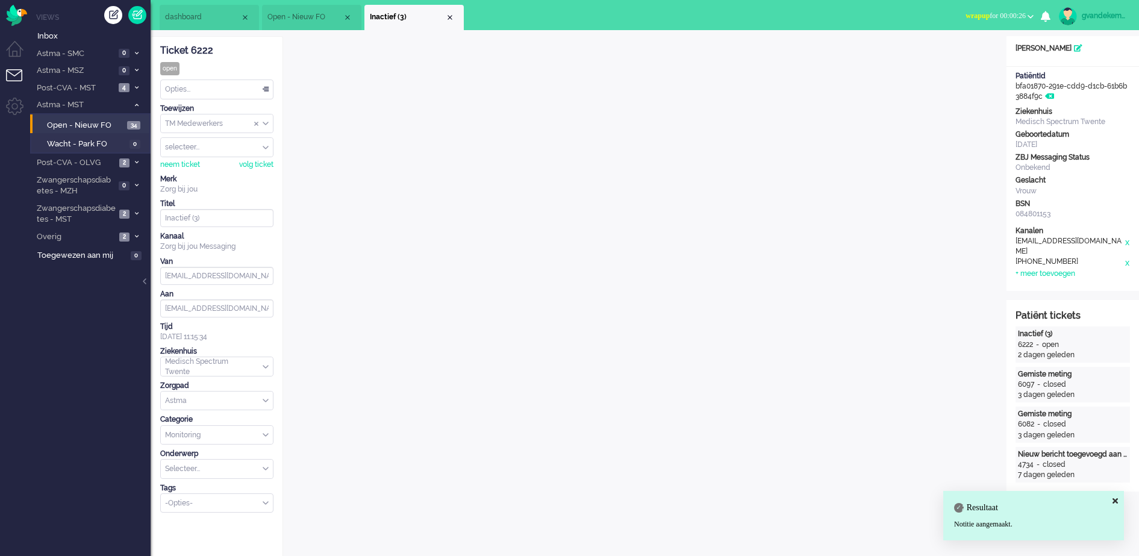
click at [454, 20] on li "Inactief (3)" at bounding box center [414, 17] width 99 height 25
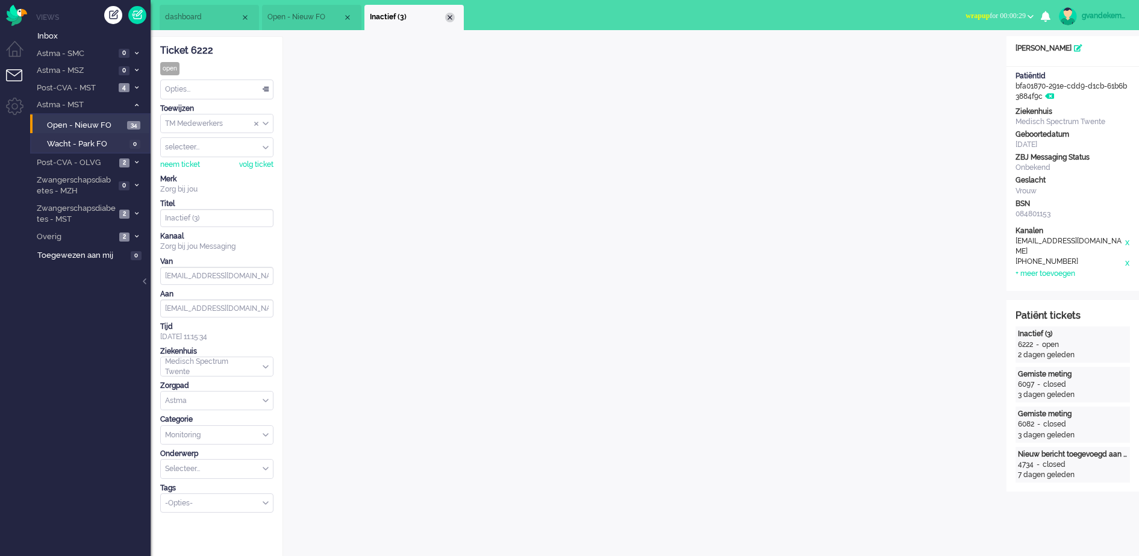
click at [450, 19] on div "Close tab" at bounding box center [450, 18] width 10 height 10
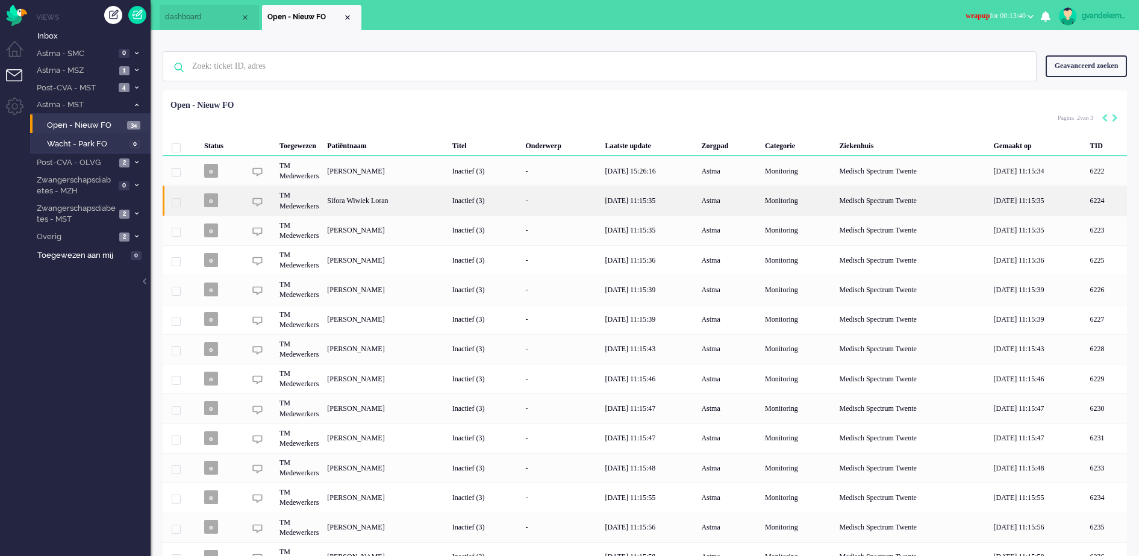
click at [522, 198] on div "Inactief (3)" at bounding box center [485, 201] width 74 height 30
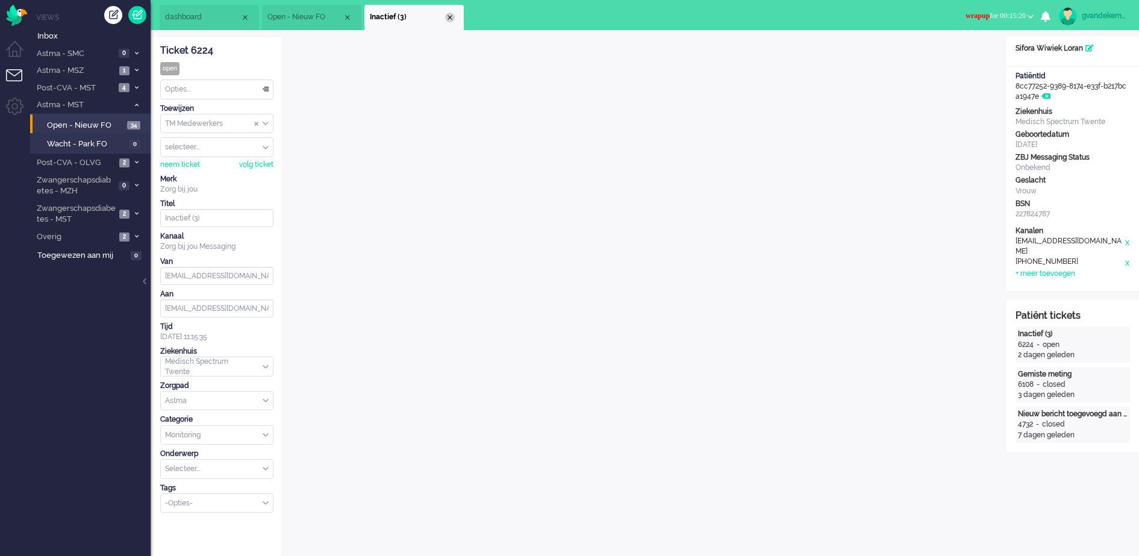
click at [450, 19] on div "Close tab" at bounding box center [450, 18] width 10 height 10
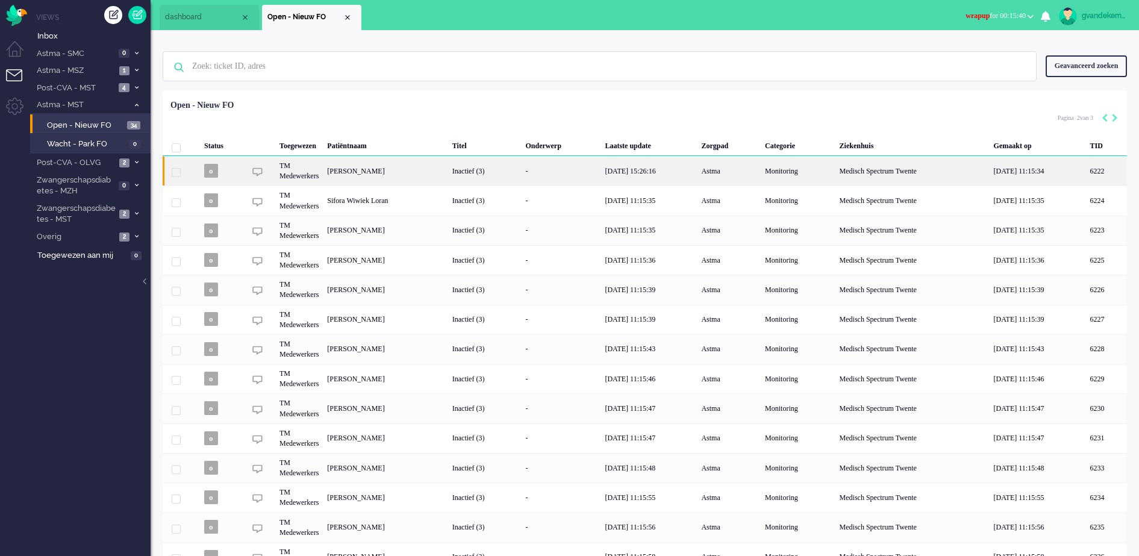
click at [1086, 169] on div "[PERSON_NAME]" at bounding box center [1106, 171] width 41 height 30
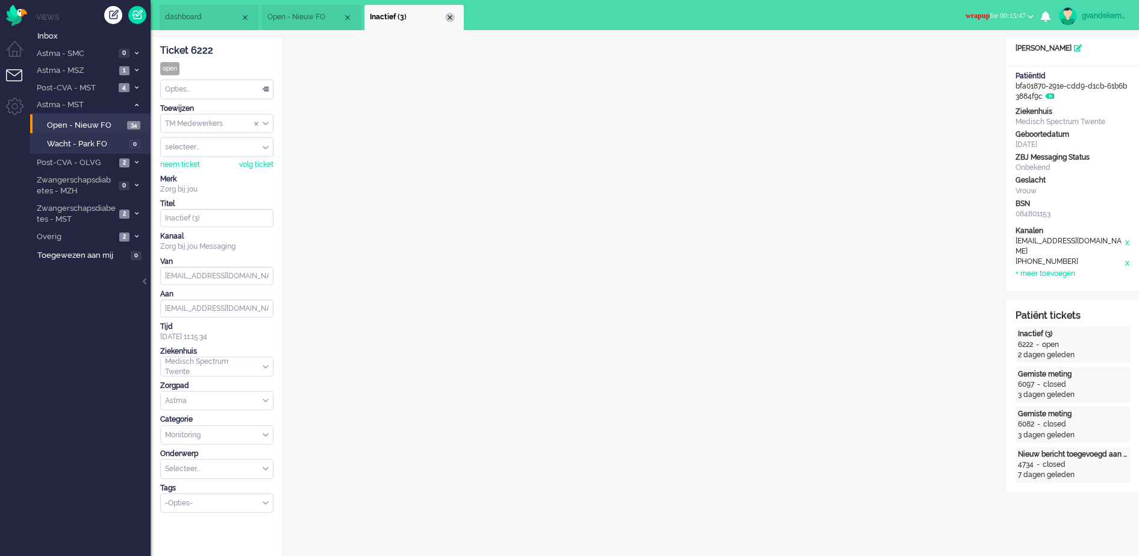
click at [449, 19] on div "Close tab" at bounding box center [450, 18] width 10 height 10
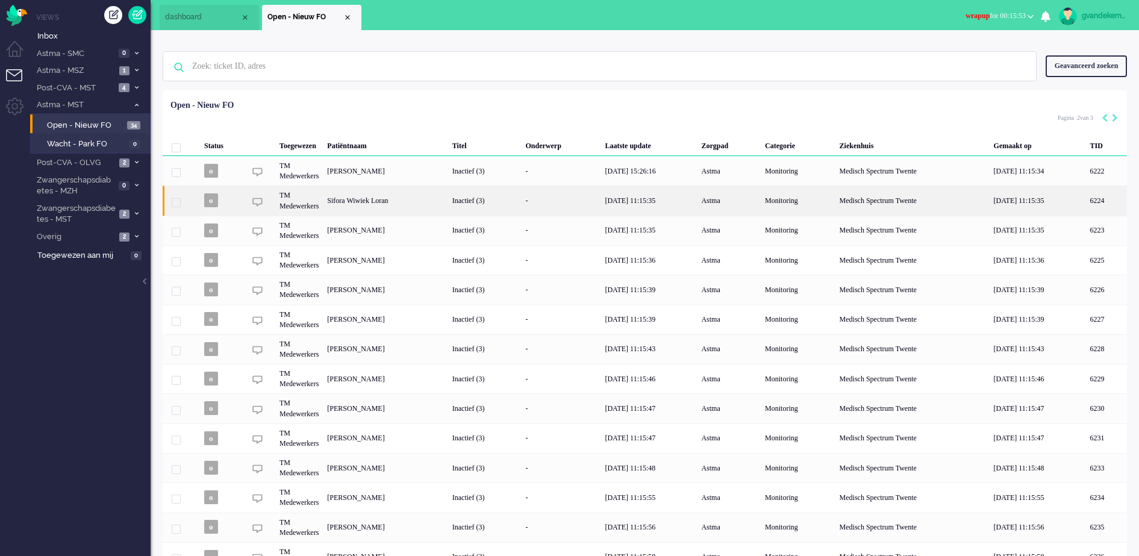
click at [1086, 205] on div "Sifora Wiwiek Loran" at bounding box center [1106, 201] width 41 height 30
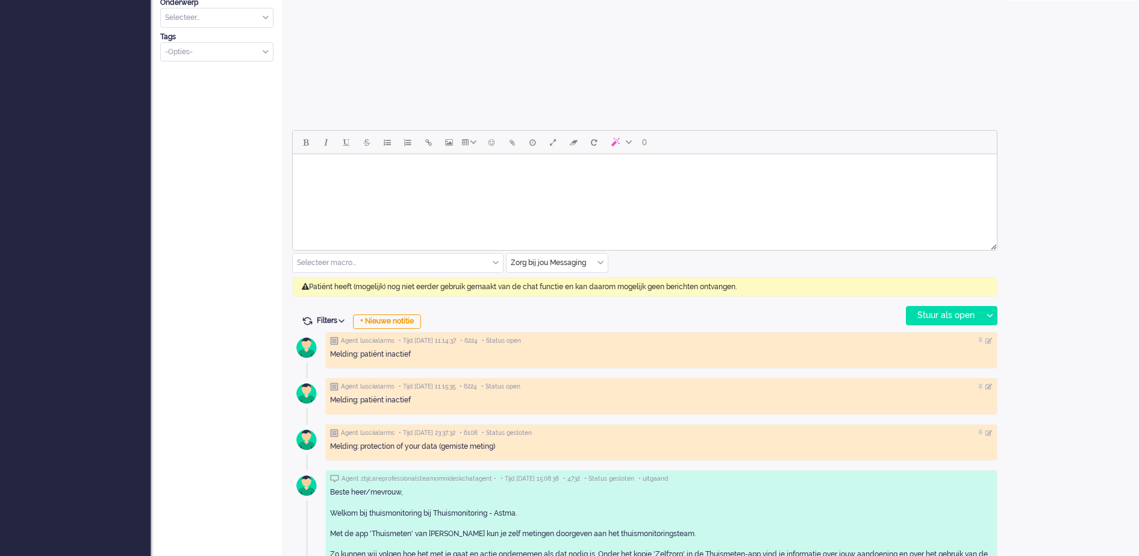
scroll to position [452, 0]
click at [602, 261] on div "Zorg bij jou Messaging" at bounding box center [557, 262] width 101 height 19
click at [575, 296] on li "uitgaand telefoon" at bounding box center [557, 297] width 101 height 17
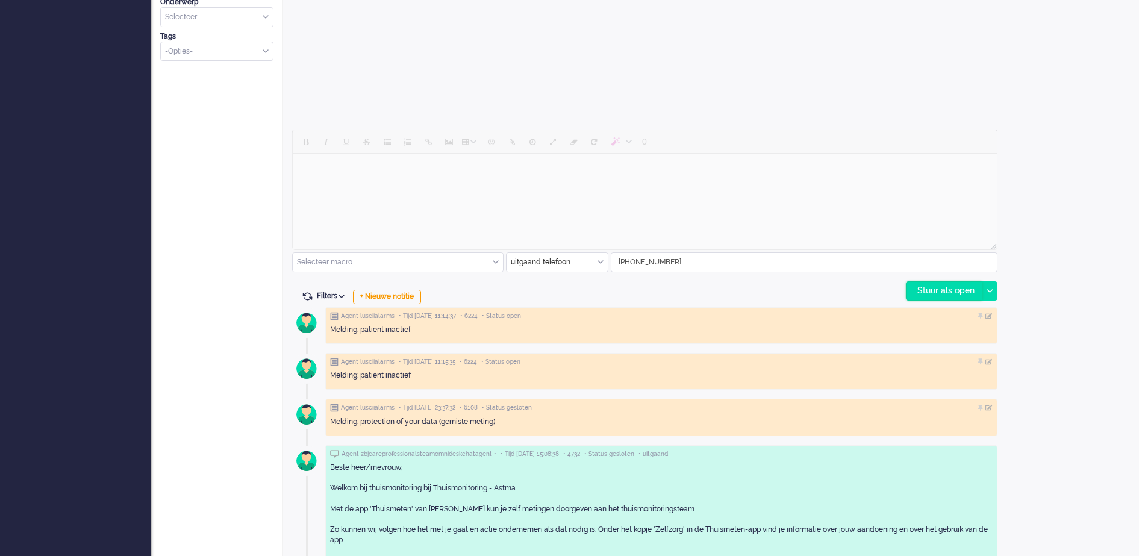
click at [927, 290] on div "Stuur als open" at bounding box center [944, 291] width 75 height 18
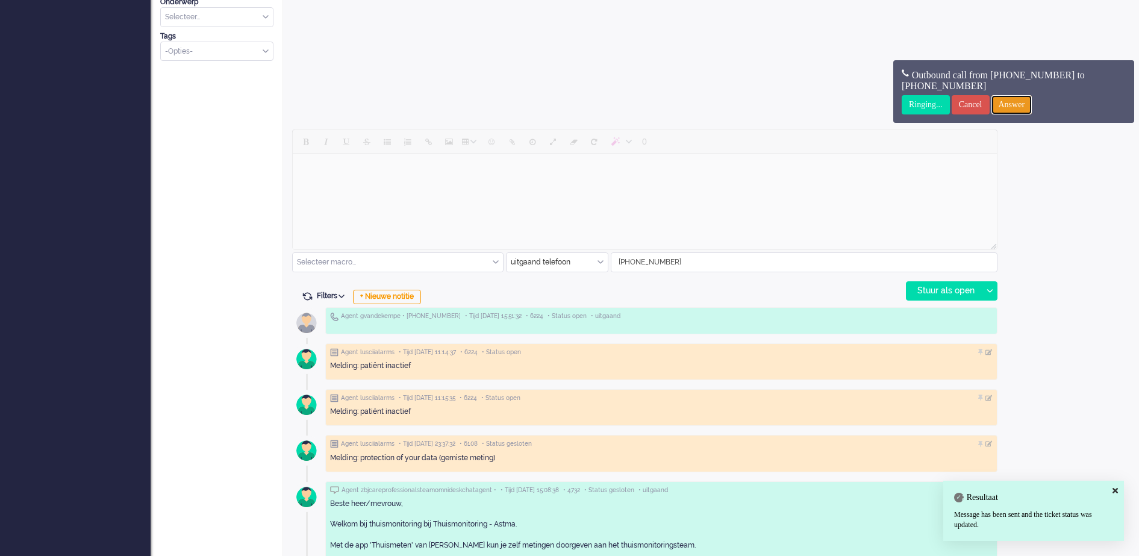
click at [1028, 103] on input "Answer" at bounding box center [1012, 104] width 41 height 19
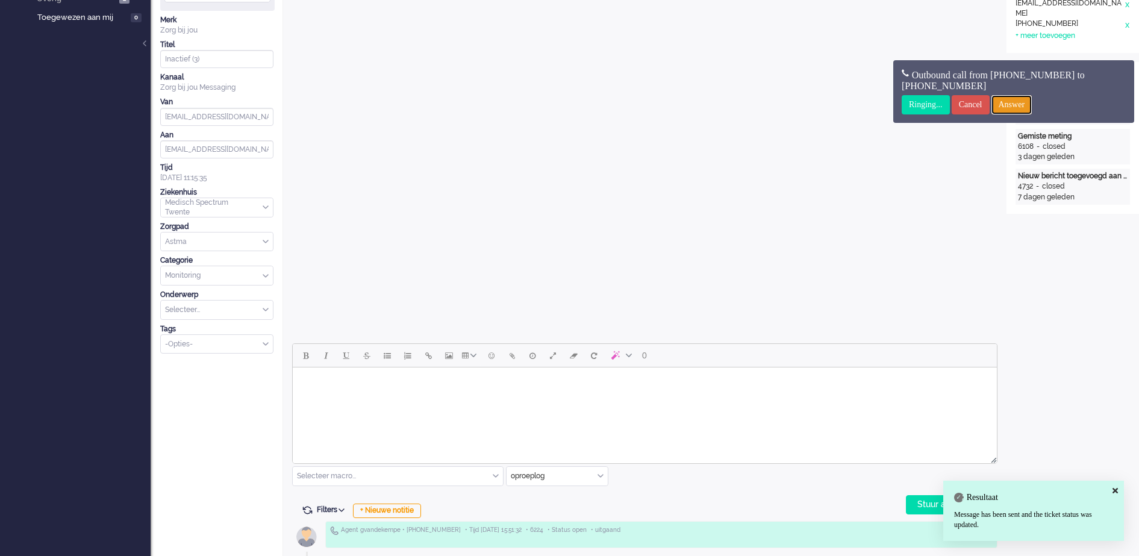
scroll to position [0, 0]
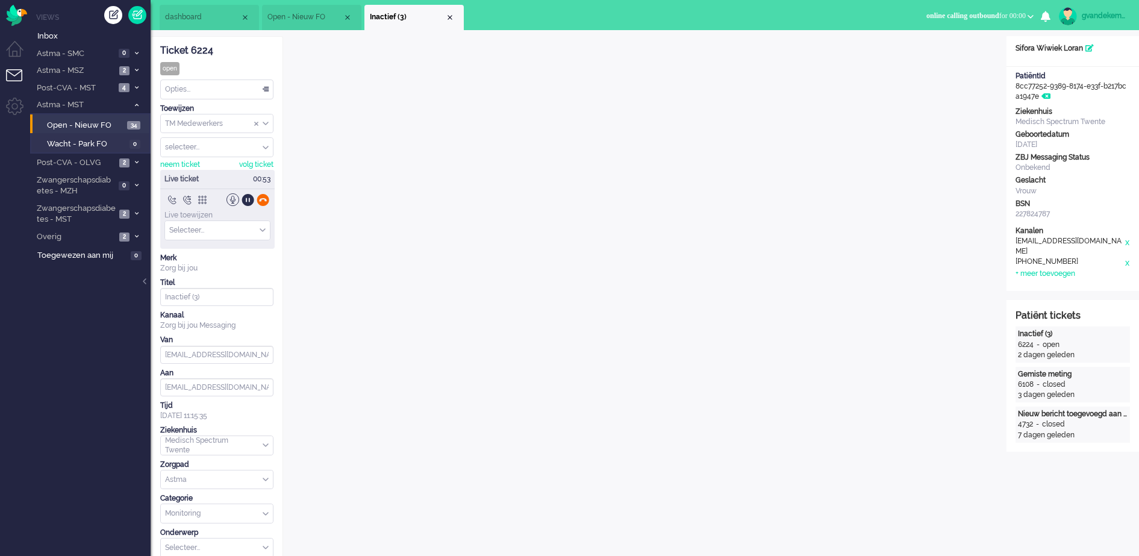
click at [266, 202] on div at bounding box center [263, 199] width 13 height 13
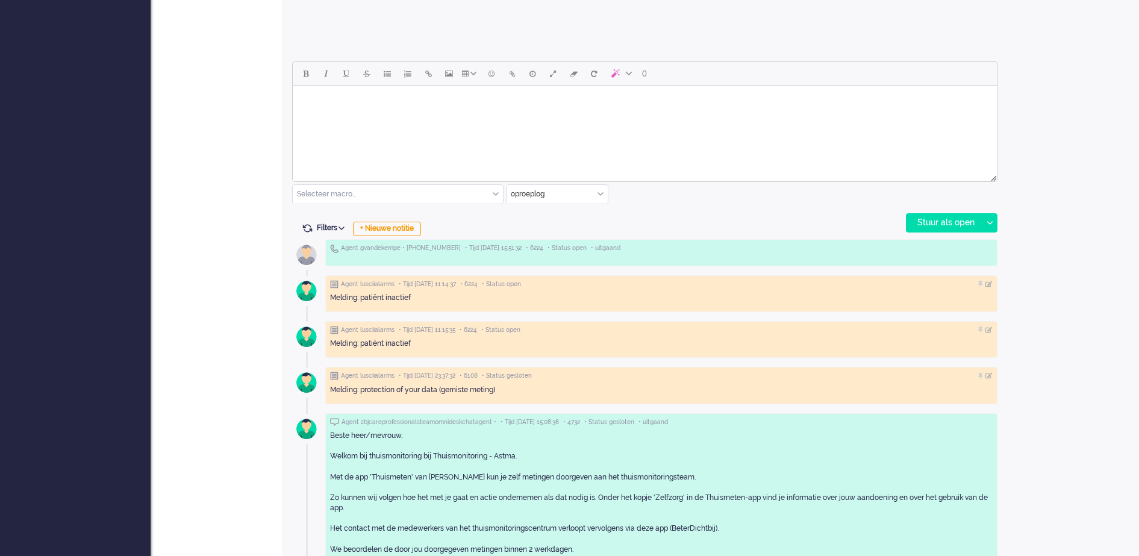
scroll to position [527, 0]
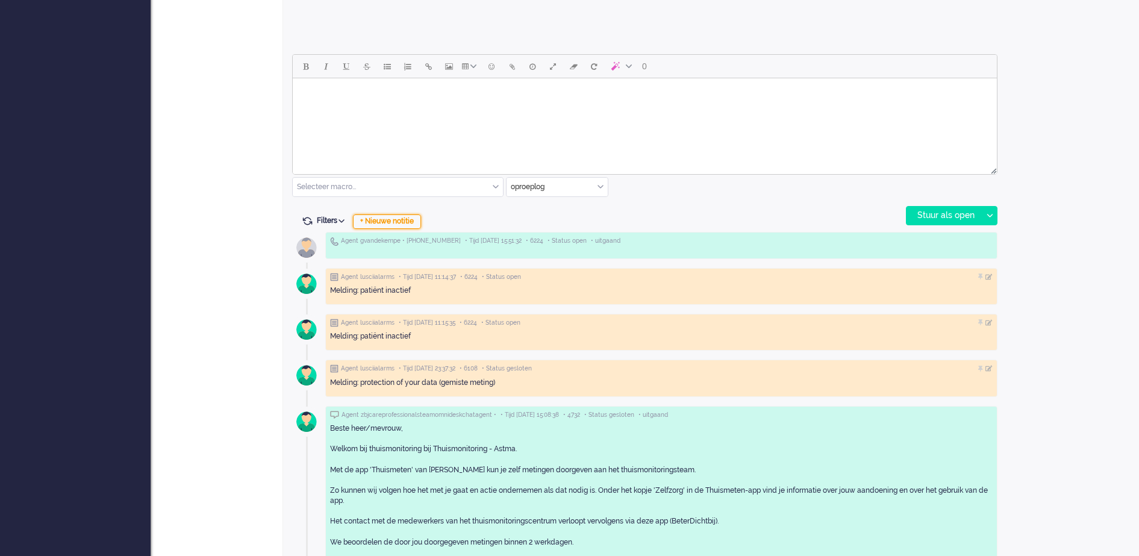
click at [412, 222] on div "+ Nieuwe notitie" at bounding box center [387, 221] width 68 height 14
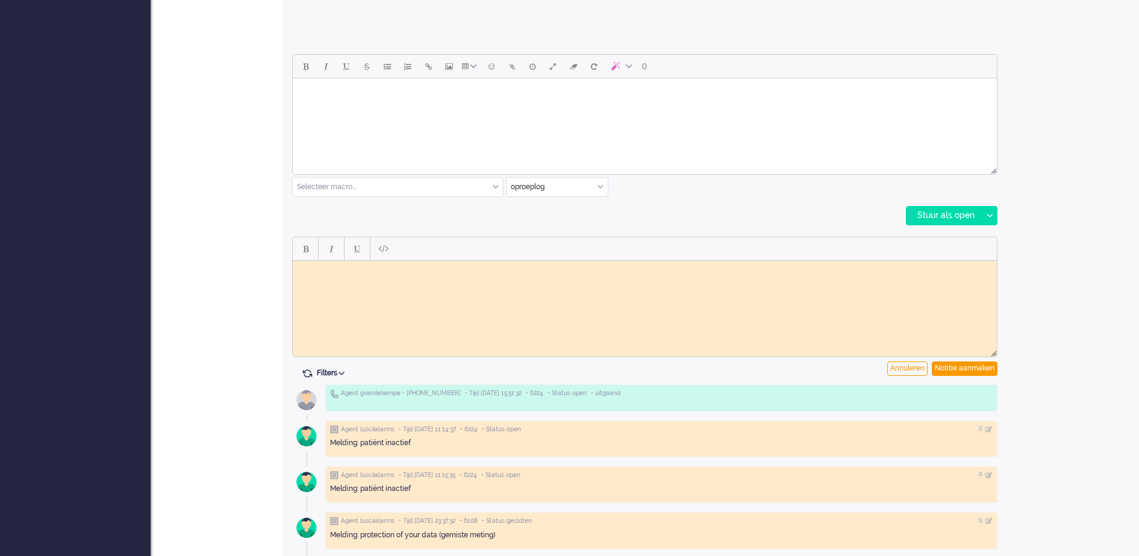
scroll to position [0, 0]
click at [332, 263] on html at bounding box center [645, 269] width 704 height 19
click at [326, 274] on body "Rich Text Area. Press ALT-0 for help." at bounding box center [645, 269] width 695 height 9
click at [965, 367] on div "Notitie aanmaken" at bounding box center [965, 369] width 66 height 14
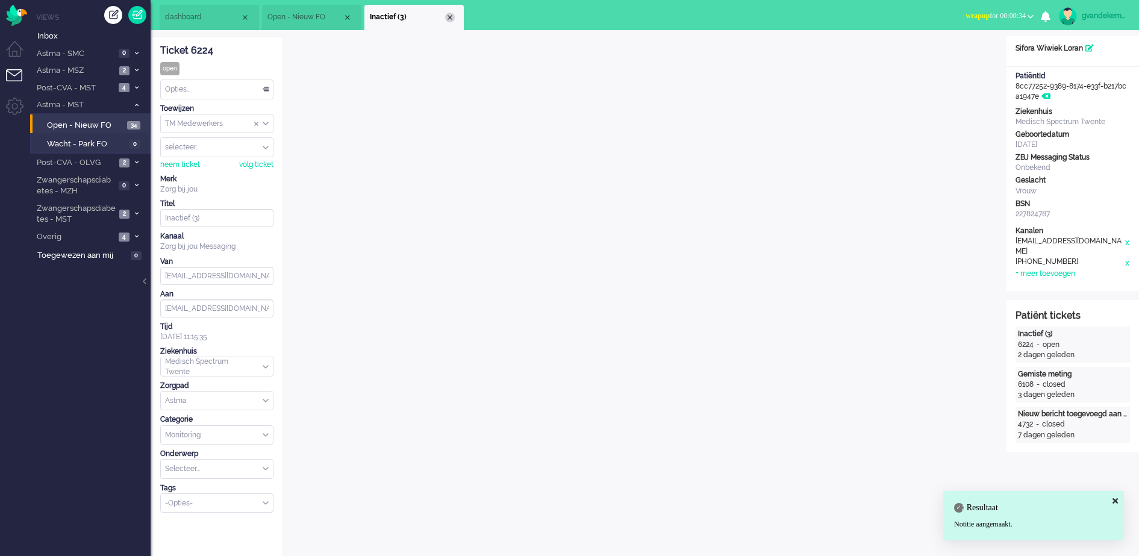
click at [452, 15] on div "Close tab" at bounding box center [450, 18] width 10 height 10
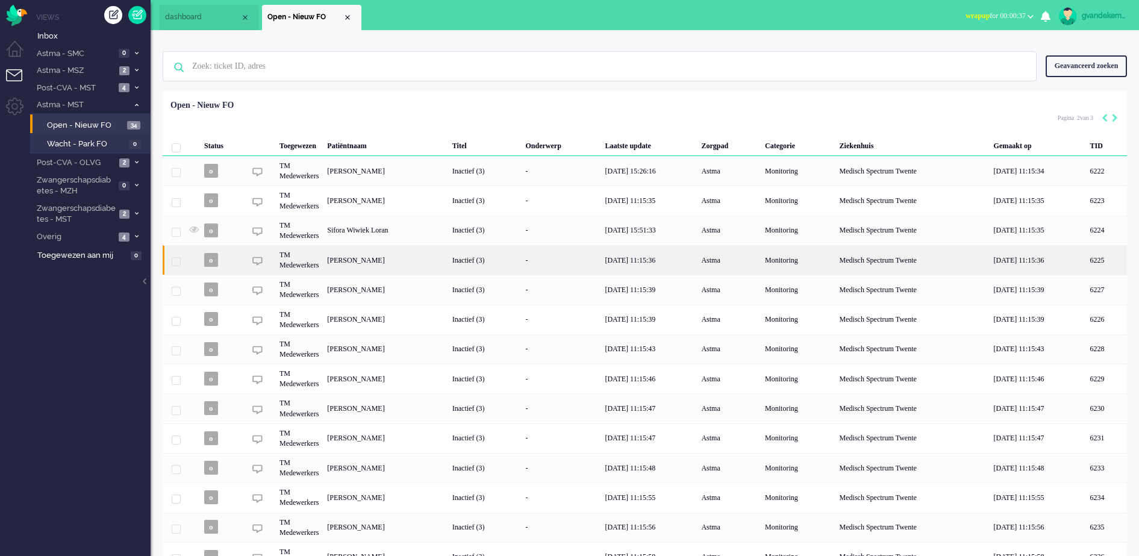
click at [1086, 263] on div "[PERSON_NAME]" at bounding box center [1106, 260] width 41 height 30
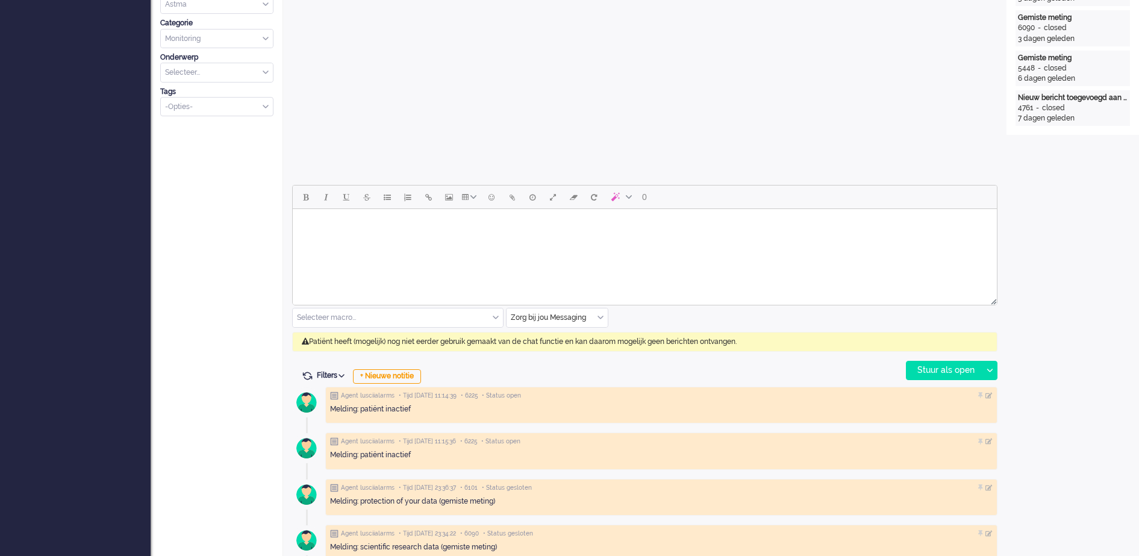
scroll to position [398, 0]
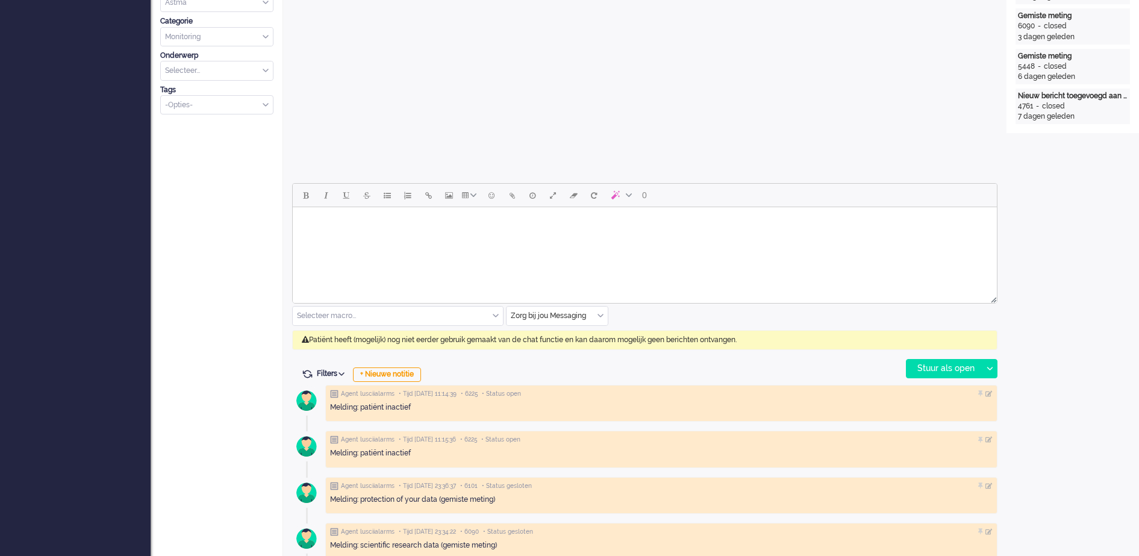
click at [601, 316] on div "Zorg bij jou Messaging" at bounding box center [557, 316] width 101 height 19
click at [570, 348] on span "uitgaand telefoon" at bounding box center [542, 351] width 60 height 10
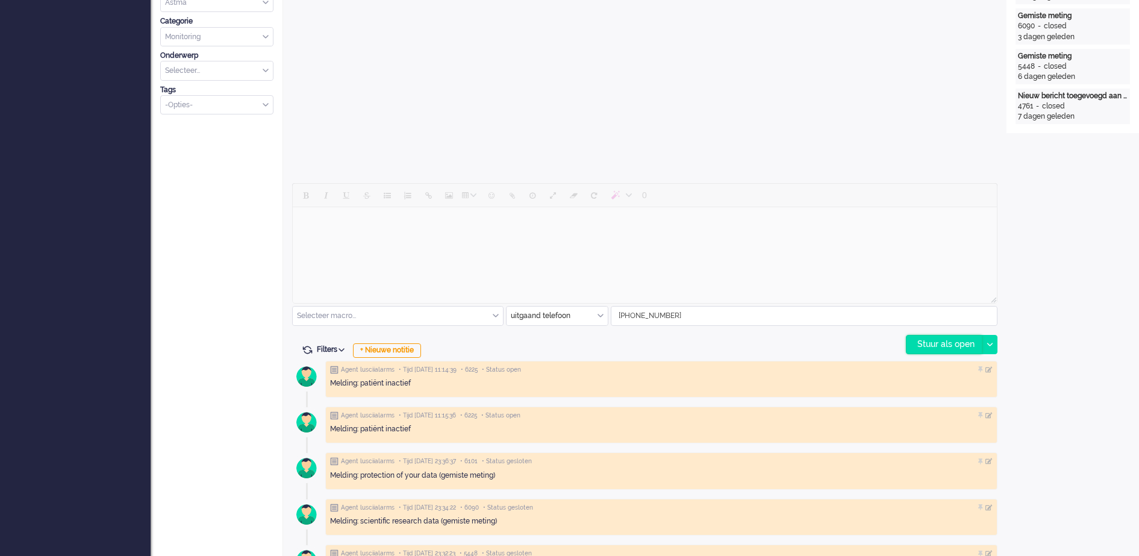
click at [971, 347] on div "Stuur als open" at bounding box center [944, 345] width 75 height 18
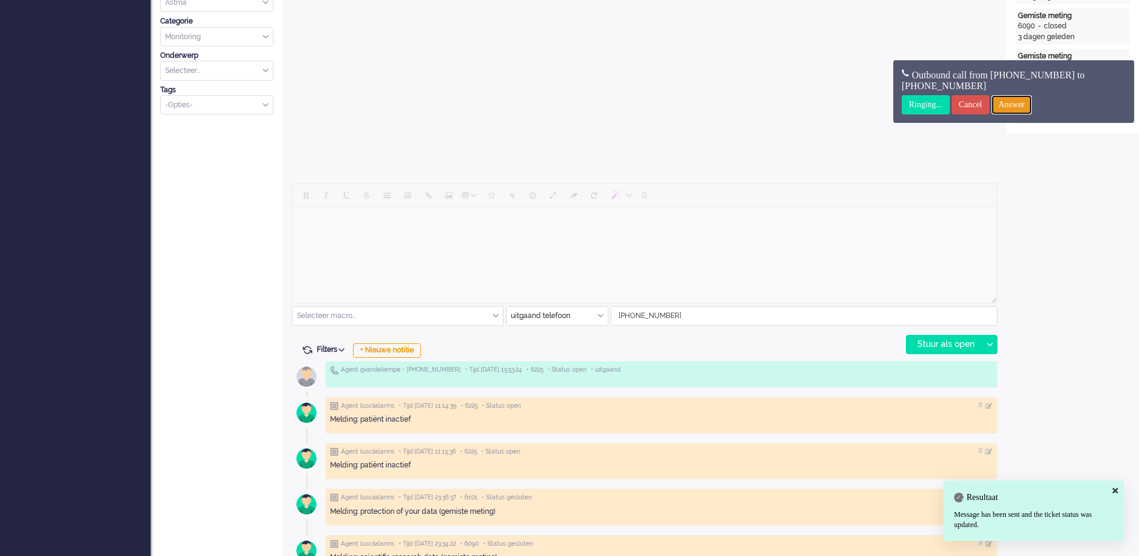
click at [1033, 109] on input "Answer" at bounding box center [1012, 104] width 41 height 19
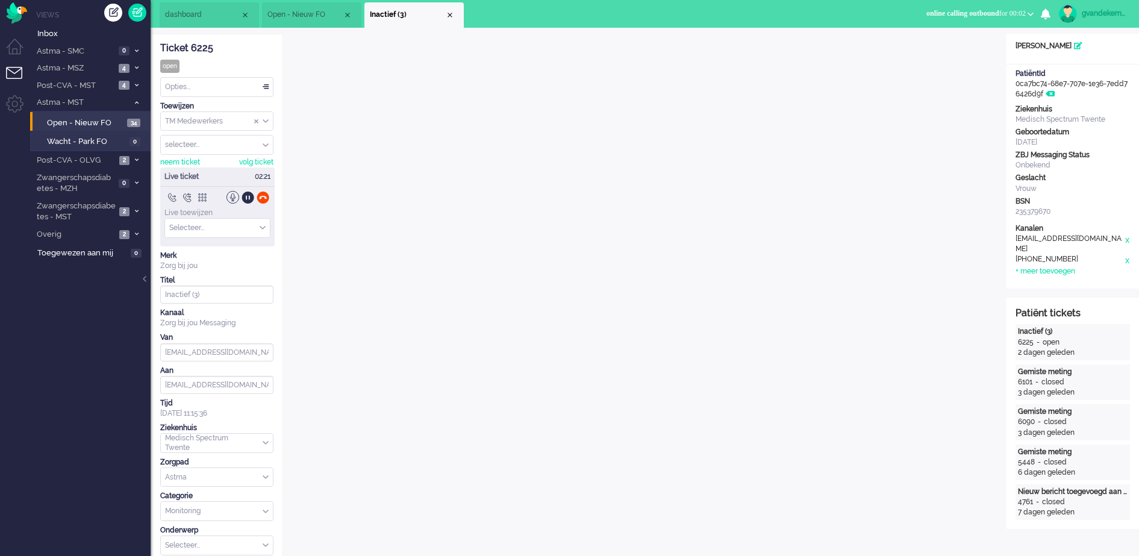
scroll to position [0, 0]
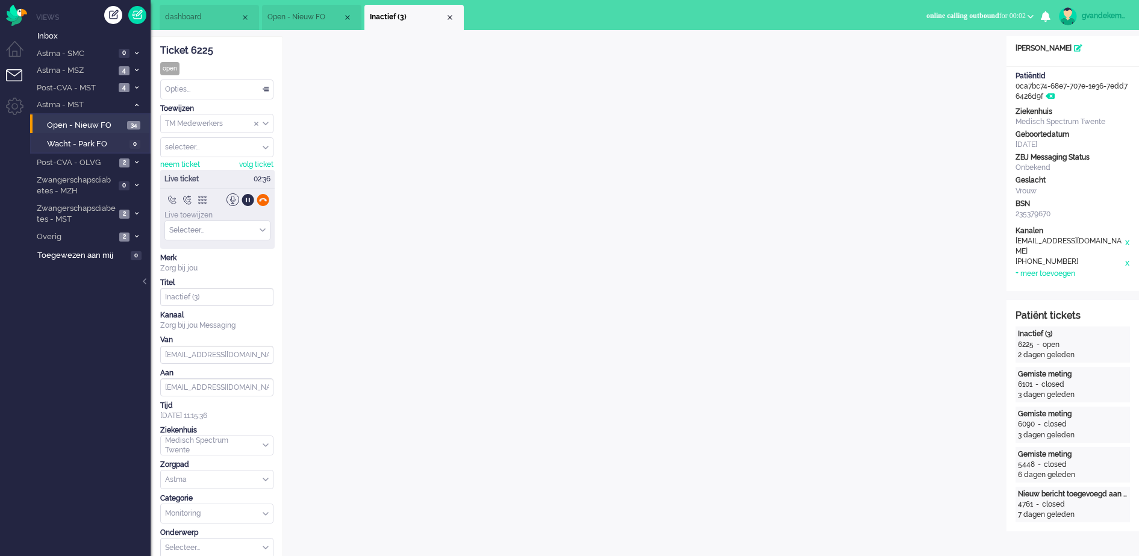
click at [265, 202] on div at bounding box center [263, 199] width 13 height 13
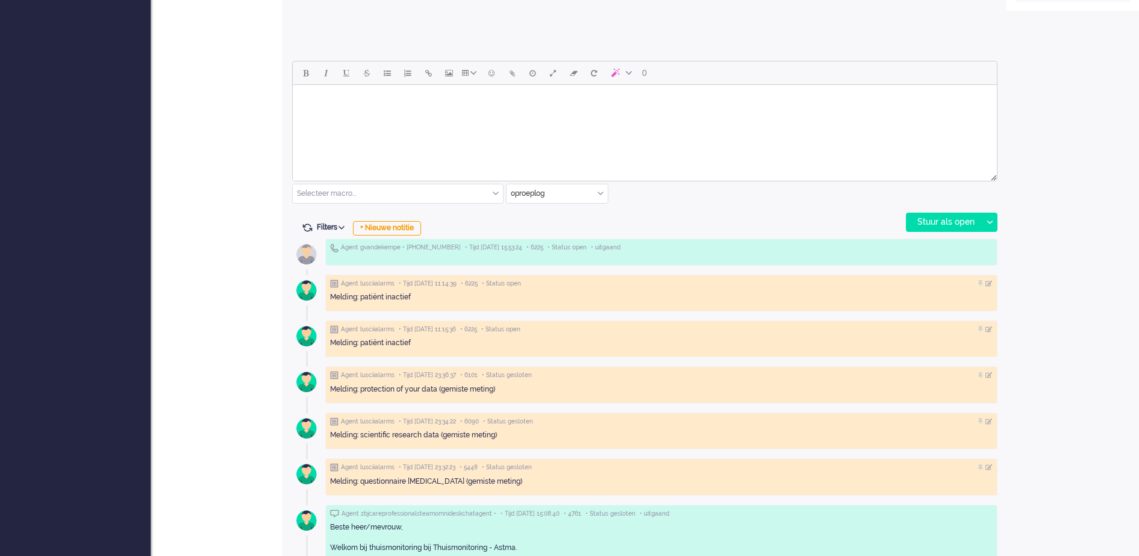
scroll to position [527, 0]
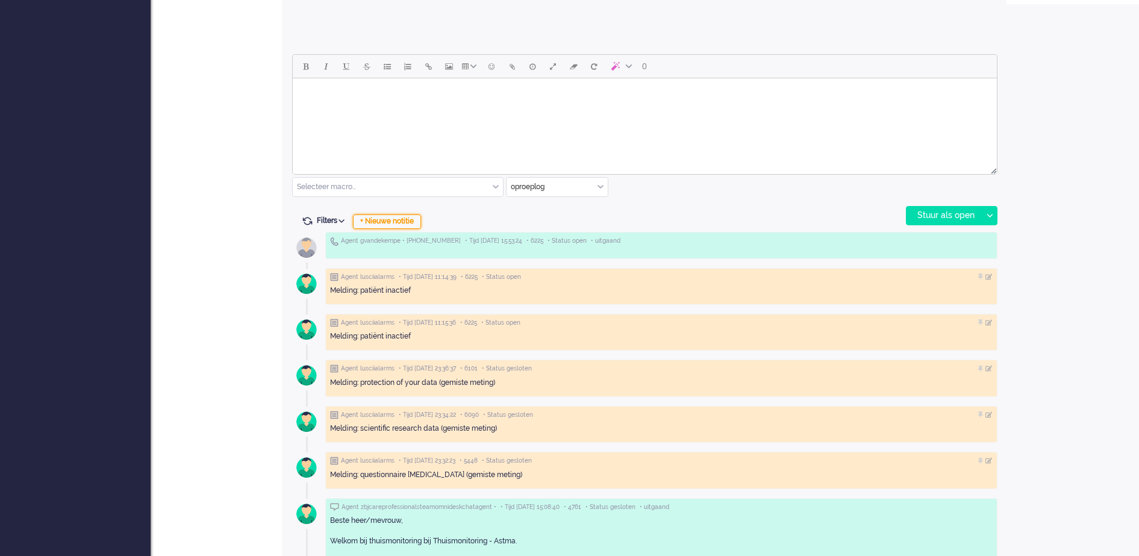
click at [405, 222] on div "+ Nieuwe notitie" at bounding box center [387, 221] width 68 height 14
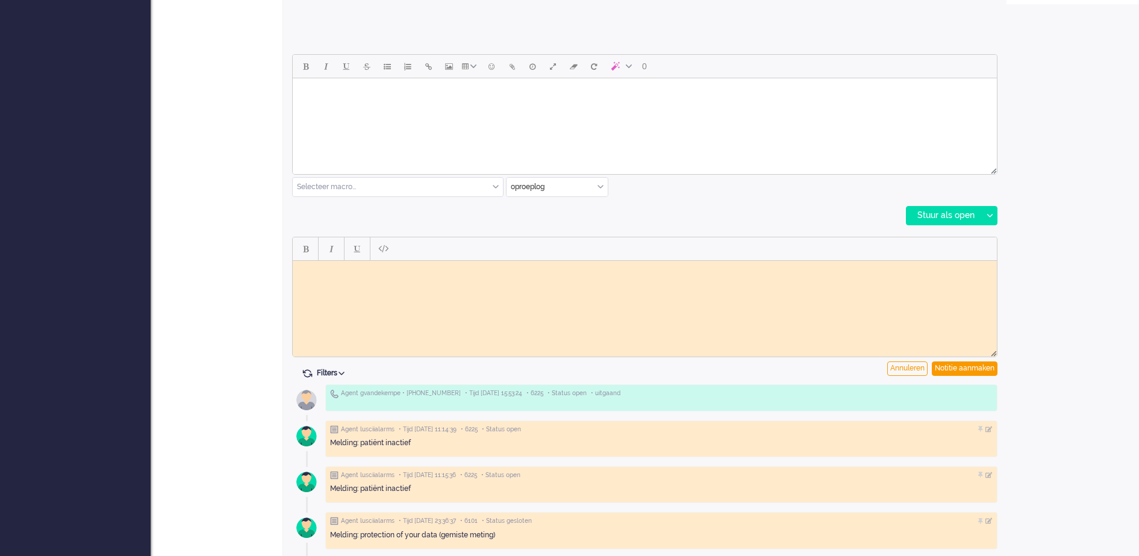
scroll to position [0, 0]
click at [450, 279] on html at bounding box center [645, 269] width 704 height 19
click at [974, 371] on div "Notitie aanmaken" at bounding box center [965, 369] width 66 height 14
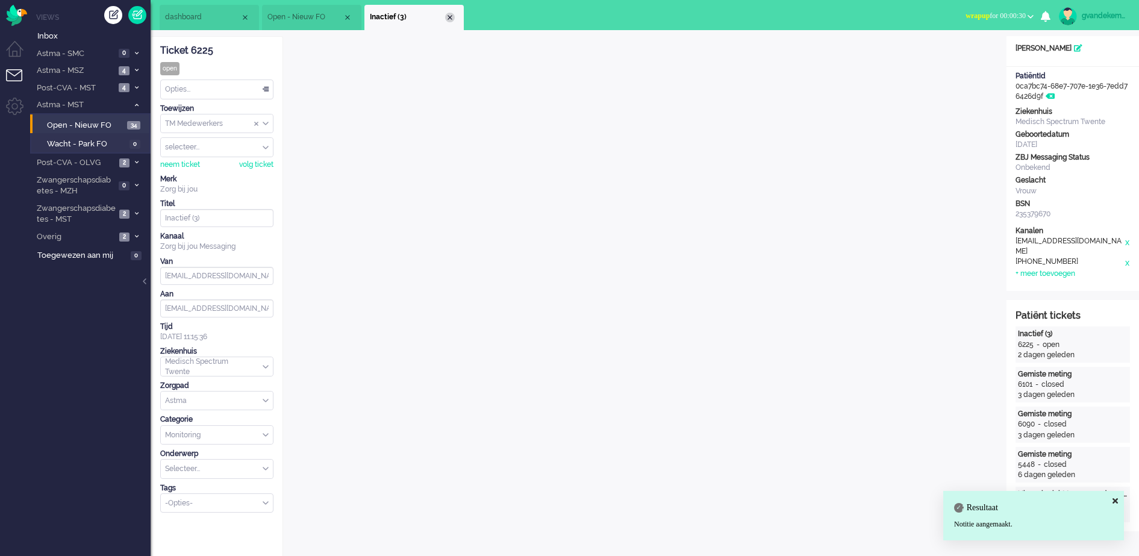
click at [449, 16] on div "Close tab" at bounding box center [450, 18] width 10 height 10
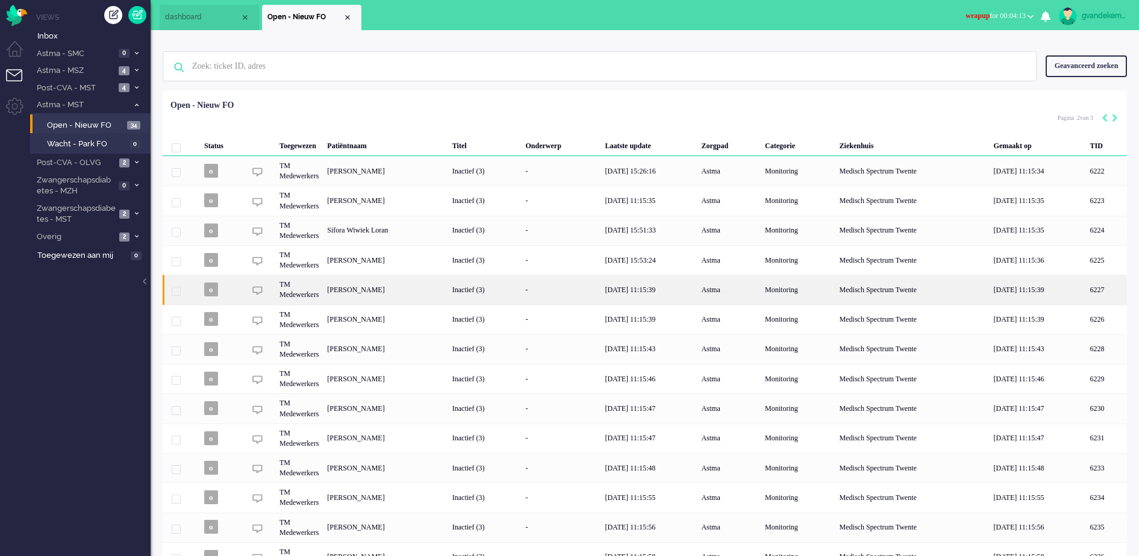
click at [1086, 288] on div "[PERSON_NAME]" at bounding box center [1106, 290] width 41 height 30
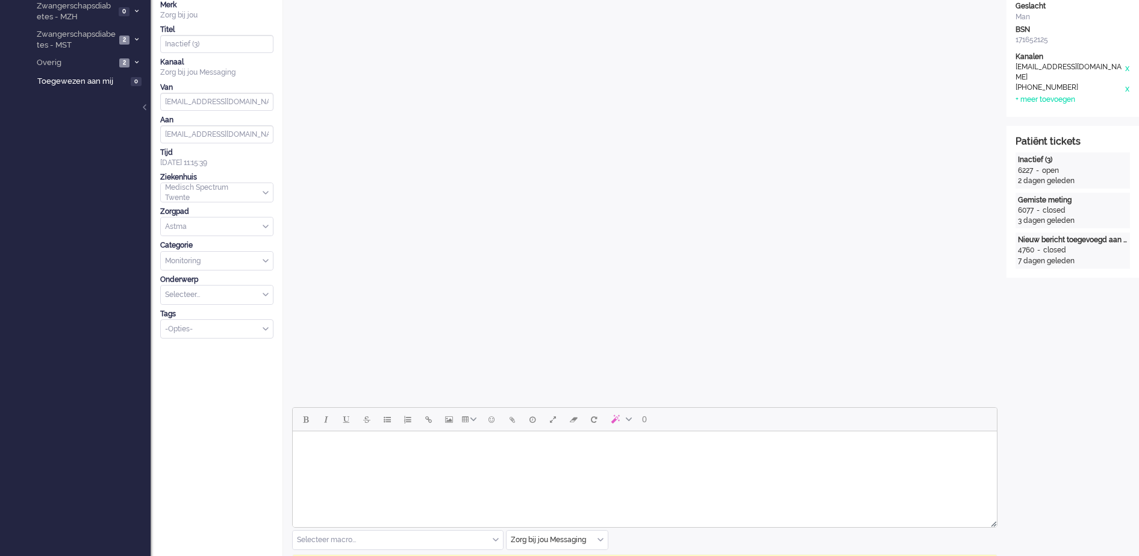
scroll to position [338, 0]
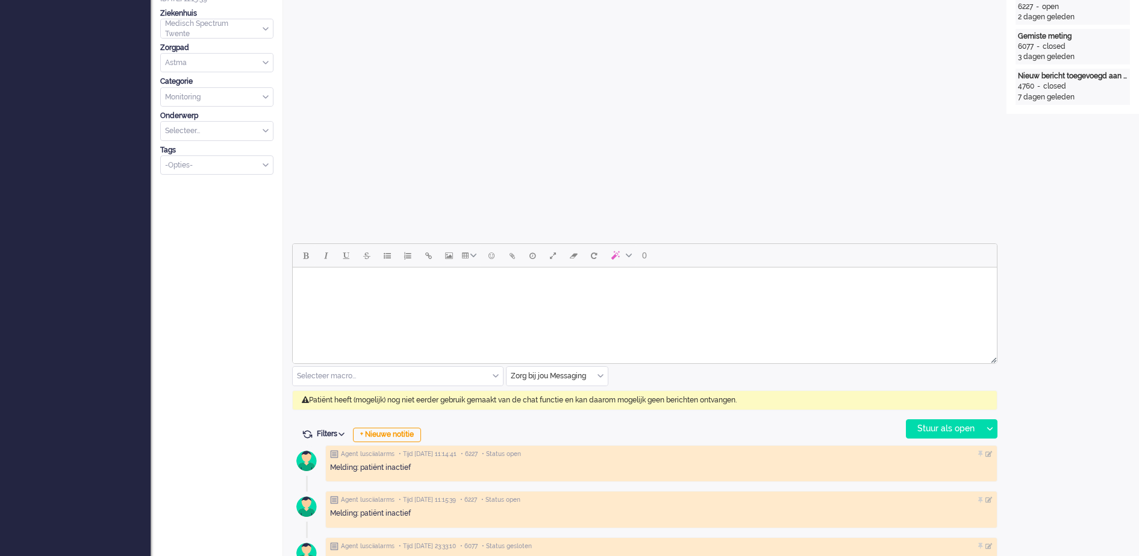
click at [598, 376] on div "Zorg bij jou Messaging" at bounding box center [557, 376] width 101 height 19
click at [559, 412] on span "uitgaand telefoon" at bounding box center [542, 412] width 60 height 10
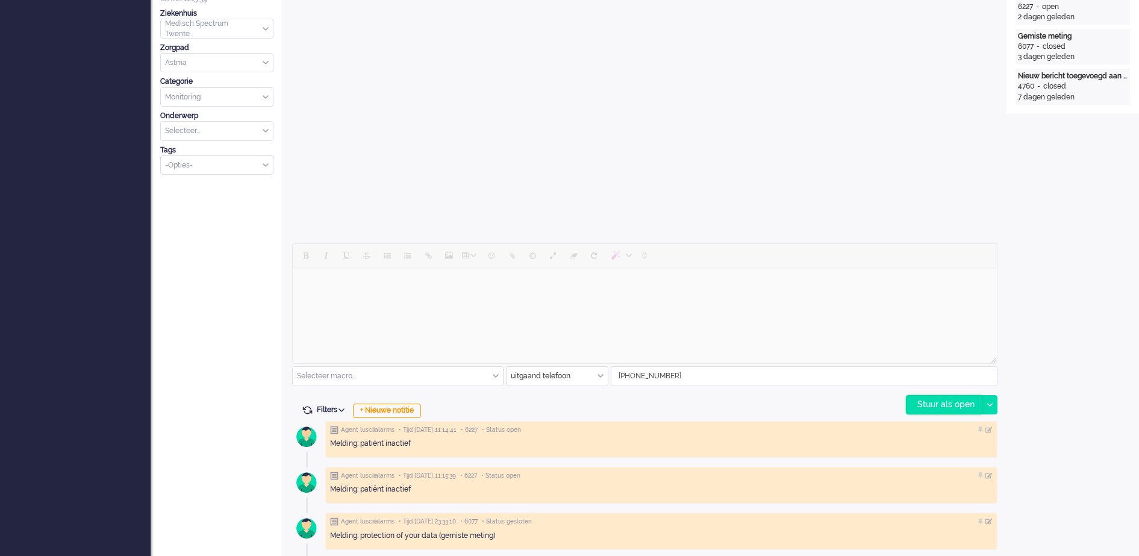
click at [953, 401] on div "Stuur als open" at bounding box center [944, 405] width 75 height 18
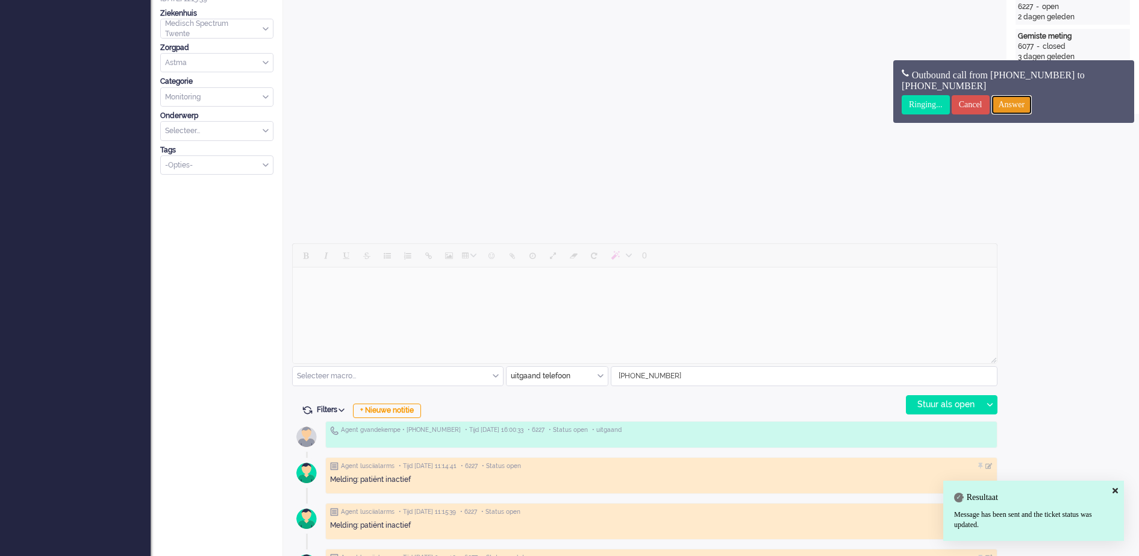
click at [1014, 105] on input "Answer" at bounding box center [1012, 104] width 41 height 19
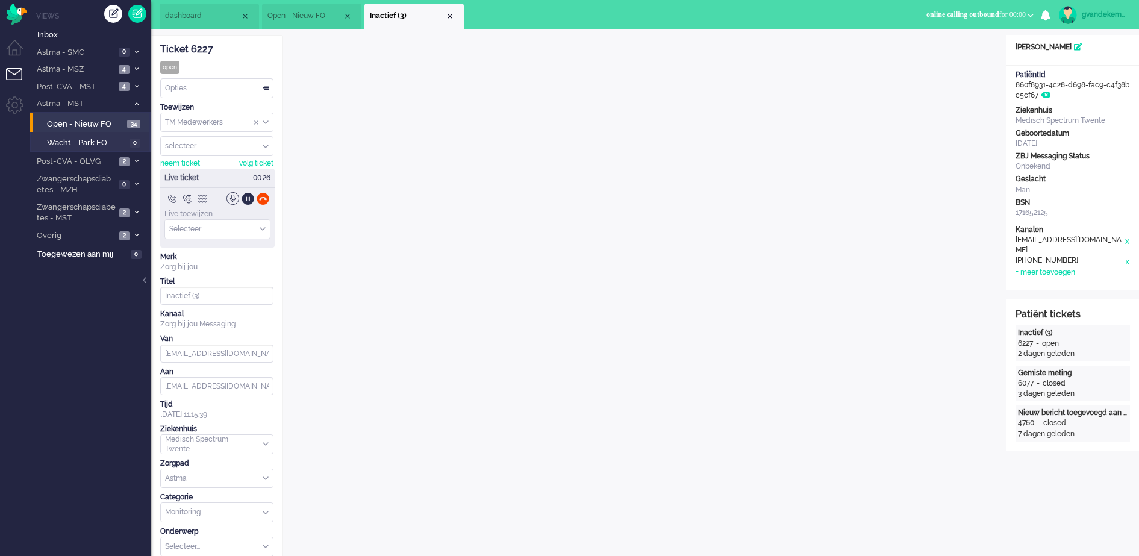
scroll to position [0, 0]
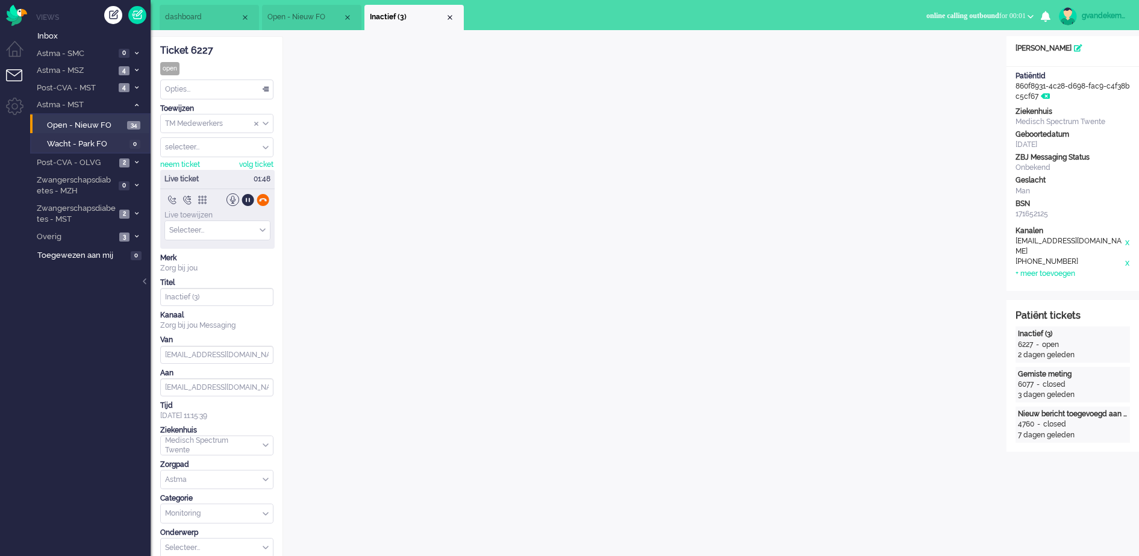
click at [265, 202] on div at bounding box center [263, 199] width 13 height 13
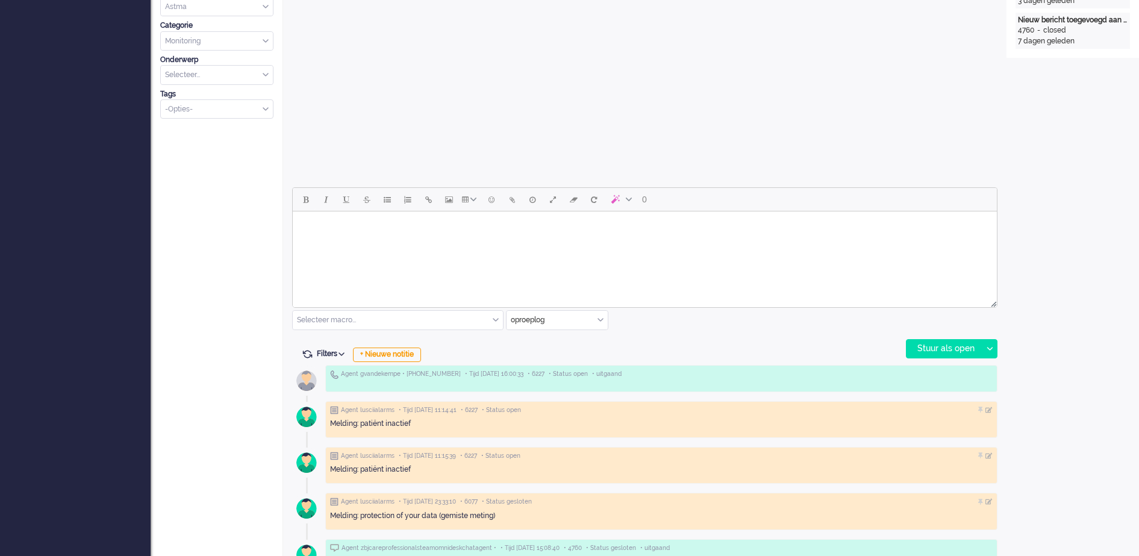
scroll to position [452, 0]
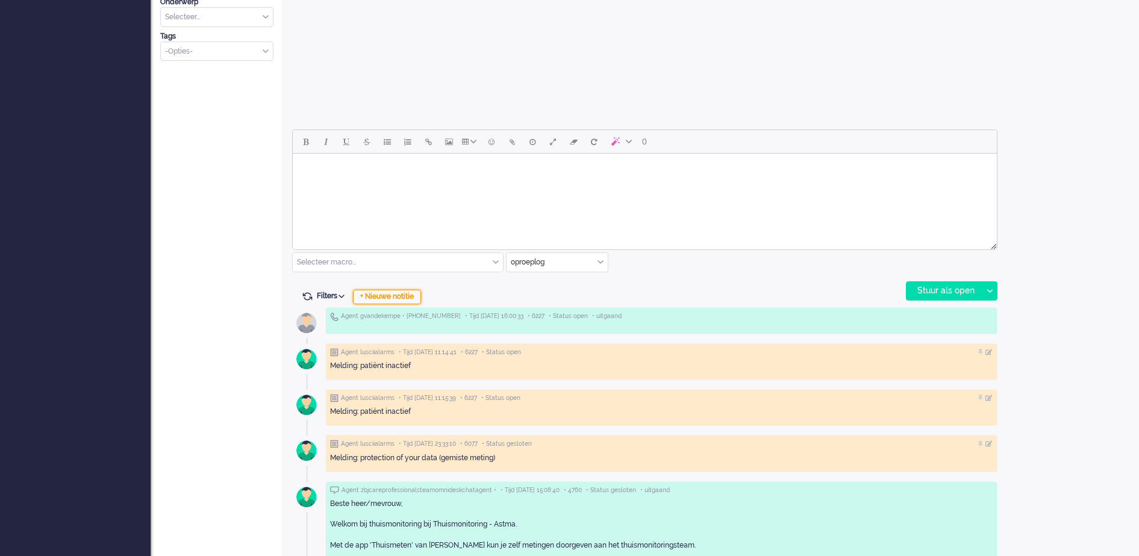
click at [407, 296] on div "+ Nieuwe notitie" at bounding box center [387, 297] width 68 height 14
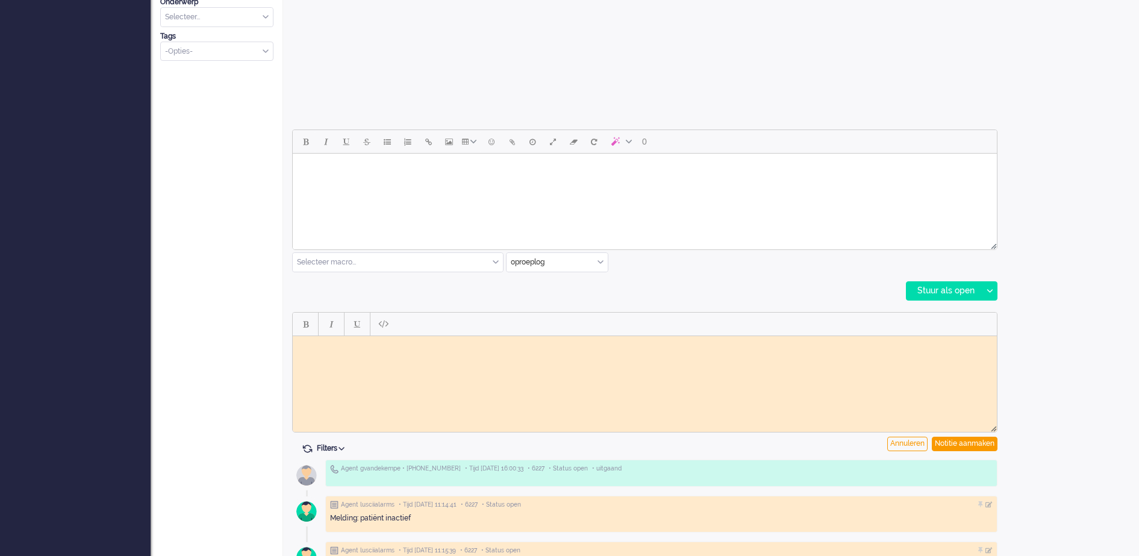
scroll to position [0, 0]
click at [387, 354] on html at bounding box center [645, 345] width 704 height 19
click at [963, 448] on div "Notitie aanmaken" at bounding box center [965, 444] width 66 height 14
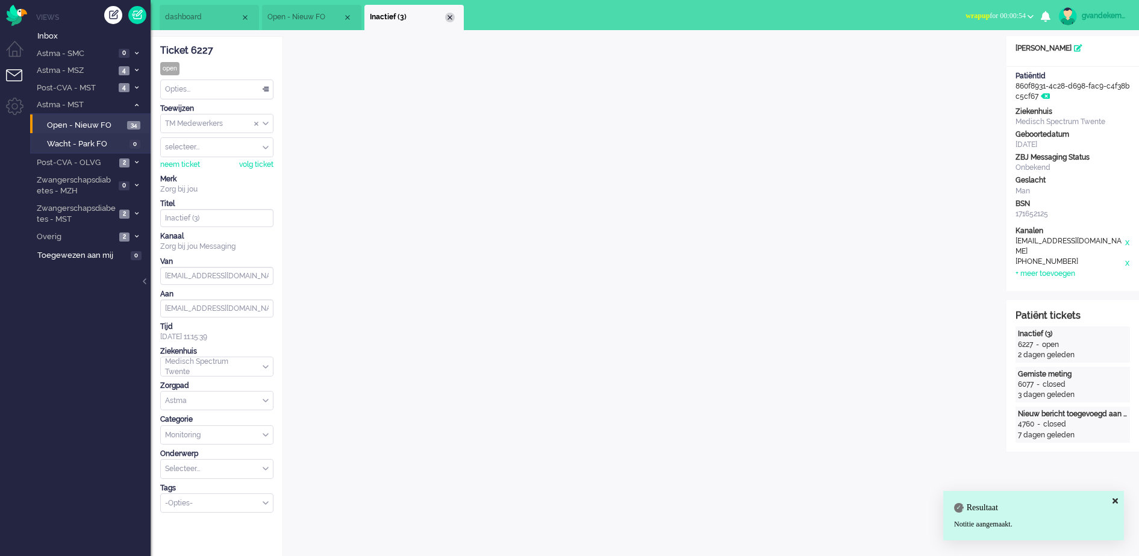
click at [446, 20] on div "Close tab" at bounding box center [450, 18] width 10 height 10
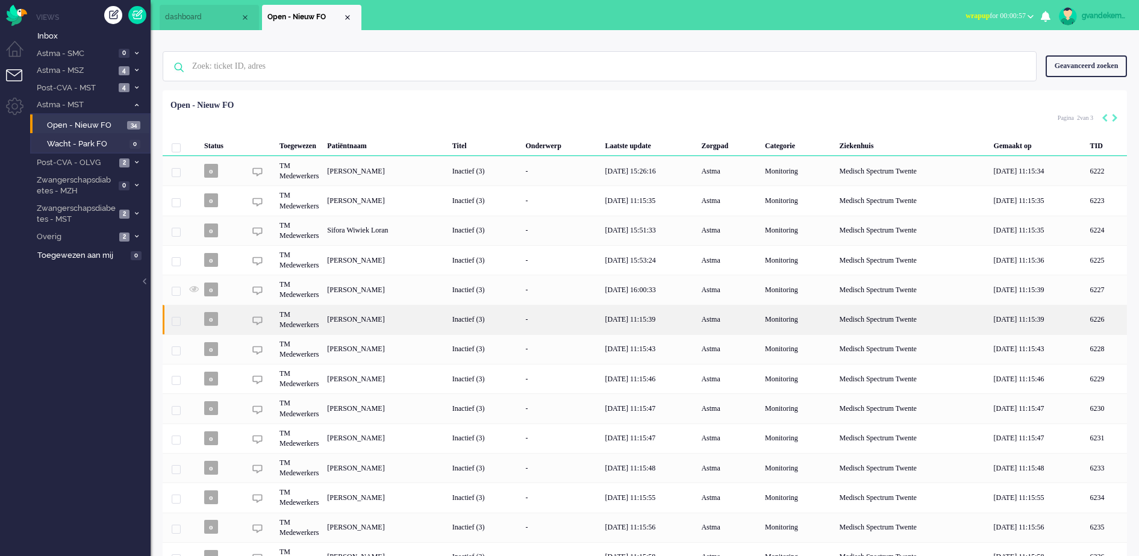
click at [1086, 317] on div "[PERSON_NAME]" at bounding box center [1106, 320] width 41 height 30
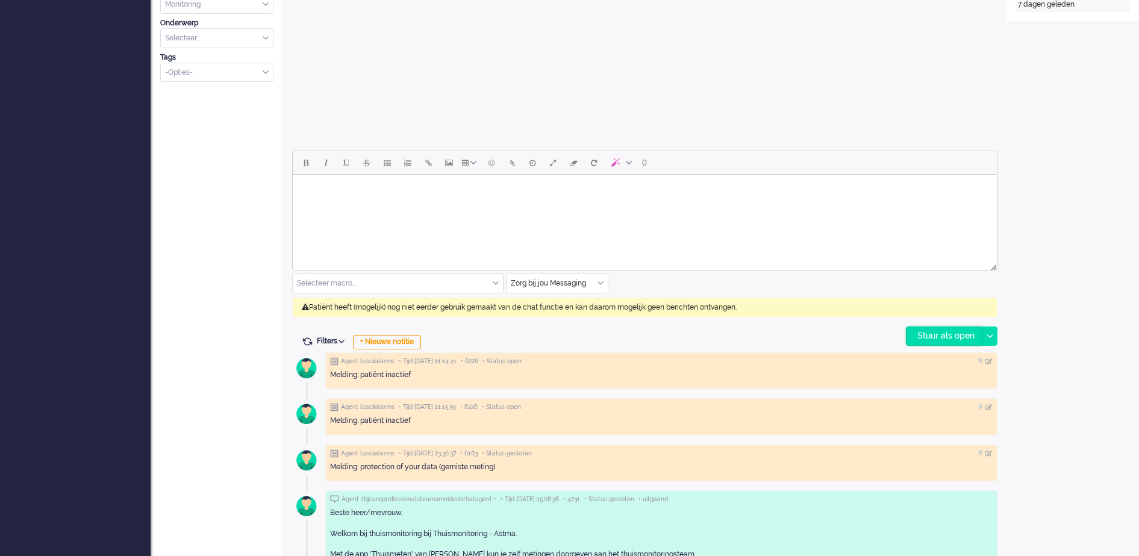
scroll to position [474, 0]
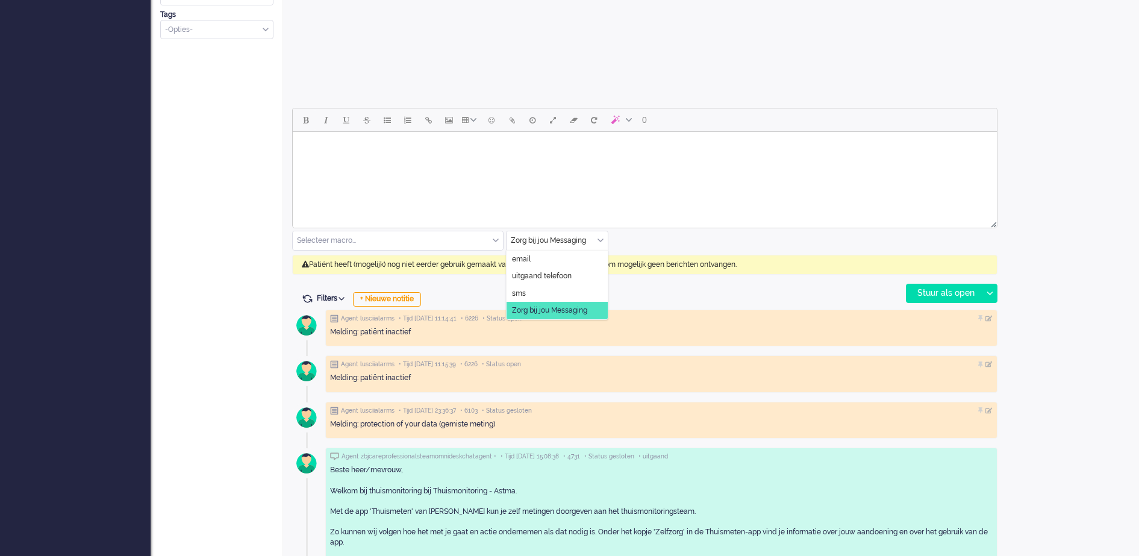
click at [599, 240] on div "Zorg bij jou Messaging" at bounding box center [557, 240] width 101 height 19
click at [543, 272] on span "uitgaand telefoon" at bounding box center [542, 276] width 60 height 10
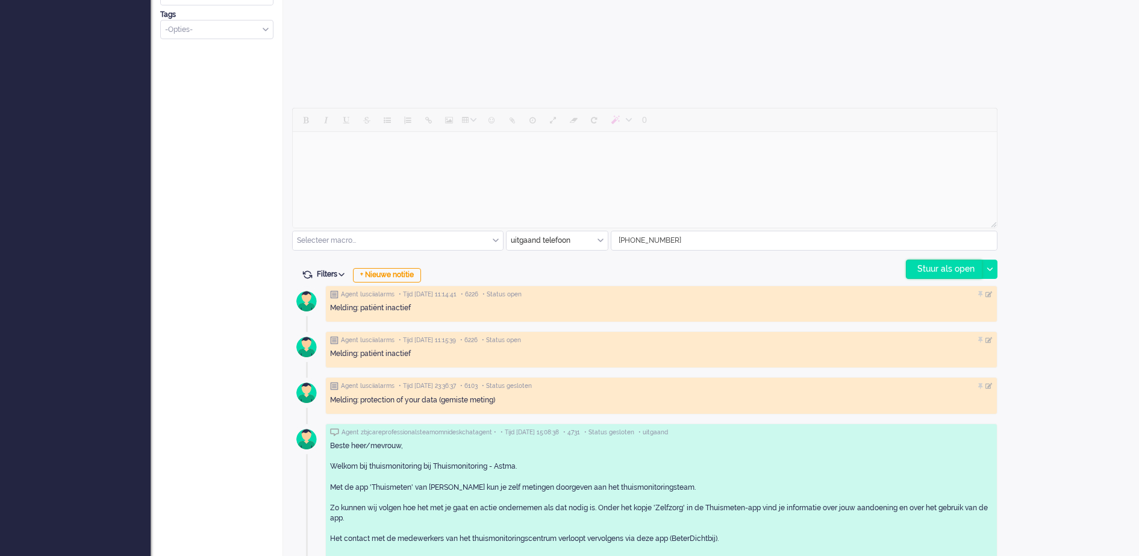
click at [929, 266] on div "Stuur als open" at bounding box center [944, 269] width 75 height 18
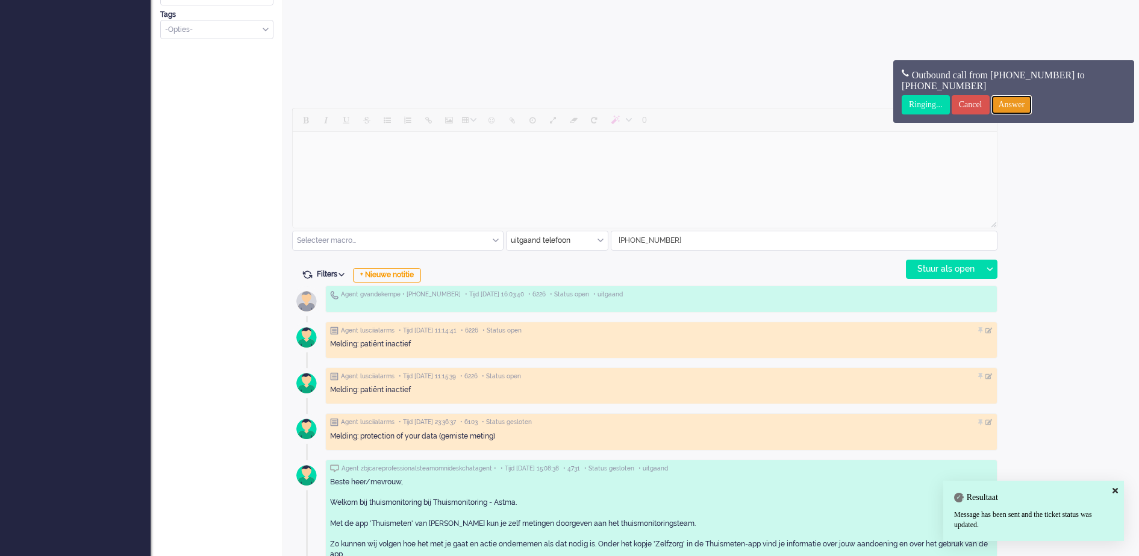
click at [1018, 97] on input "Answer" at bounding box center [1012, 104] width 41 height 19
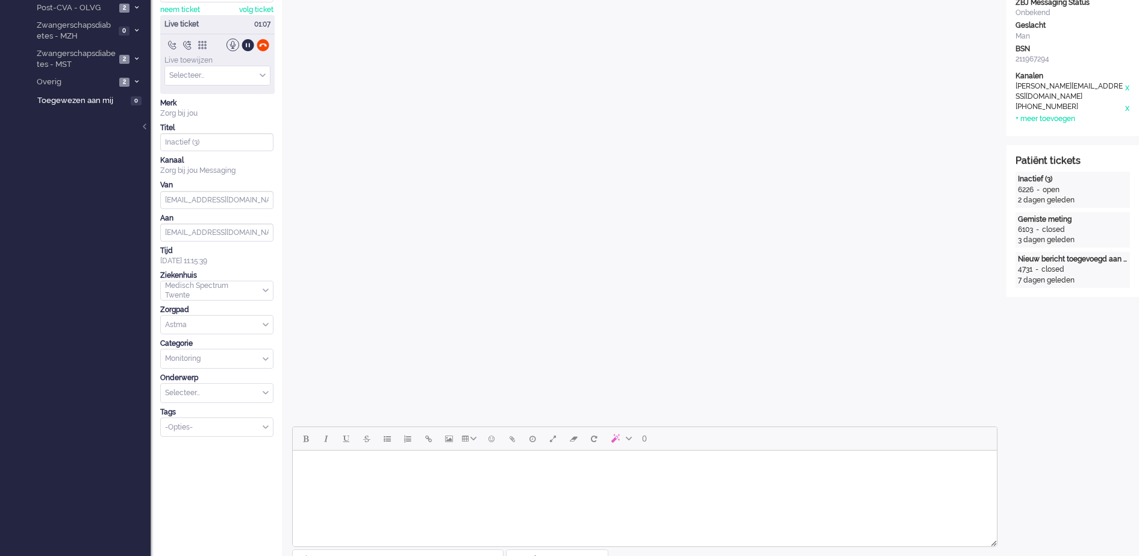
scroll to position [0, 0]
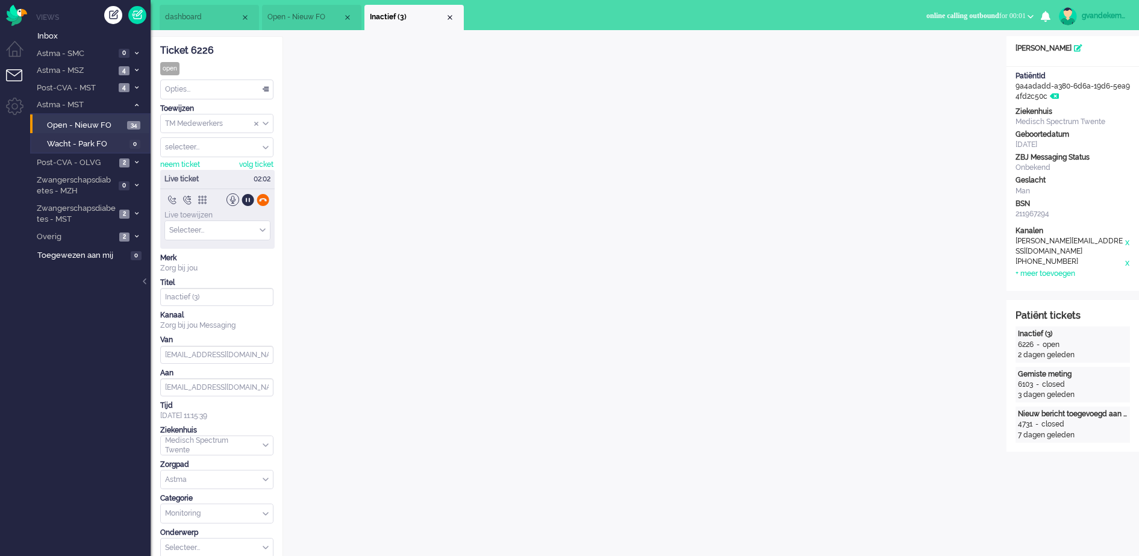
click at [261, 202] on div at bounding box center [263, 199] width 13 height 13
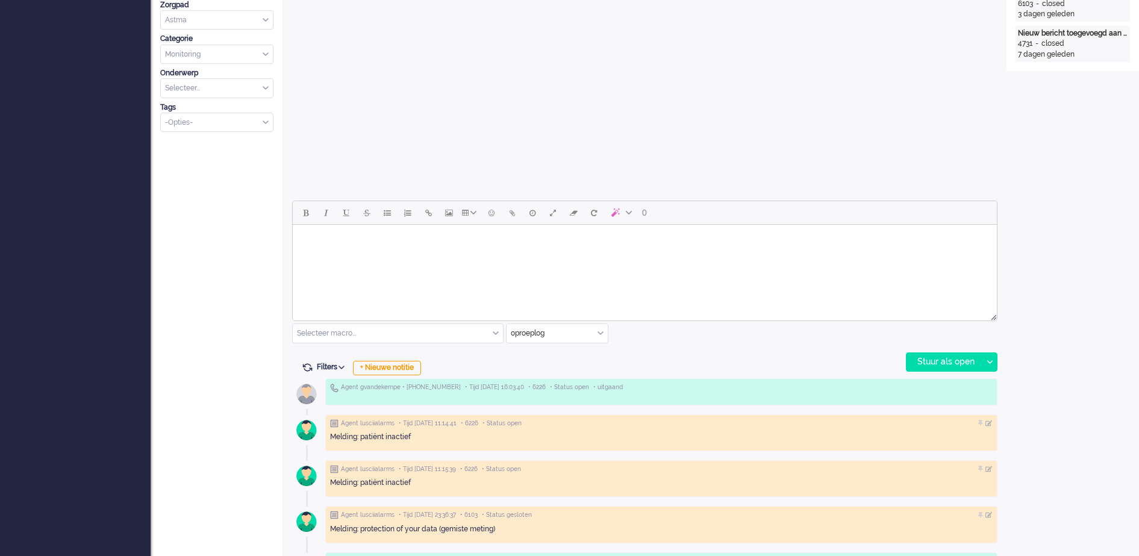
scroll to position [452, 0]
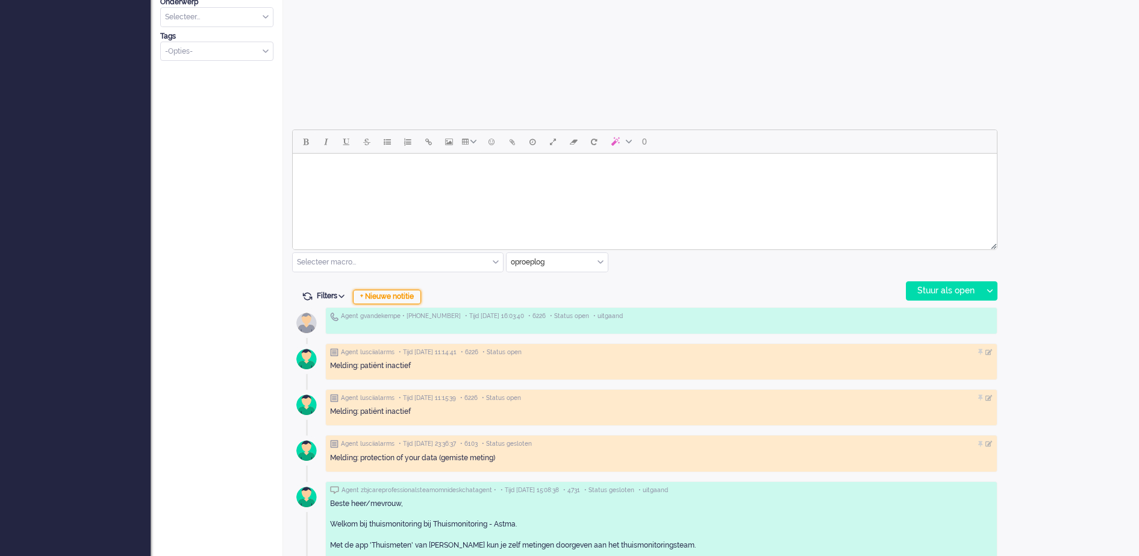
click at [399, 296] on div "+ Nieuwe notitie" at bounding box center [387, 297] width 68 height 14
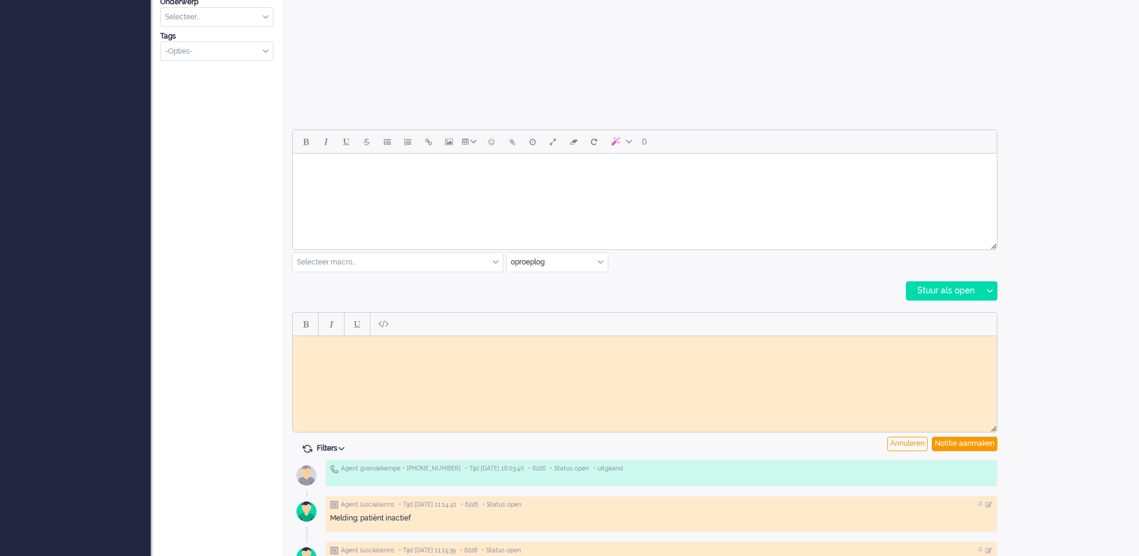
scroll to position [0, 0]
click at [380, 341] on body "Rich Text Area. Press ALT-0 for help." at bounding box center [645, 344] width 695 height 9
click at [966, 442] on div "Notitie aanmaken" at bounding box center [965, 444] width 66 height 14
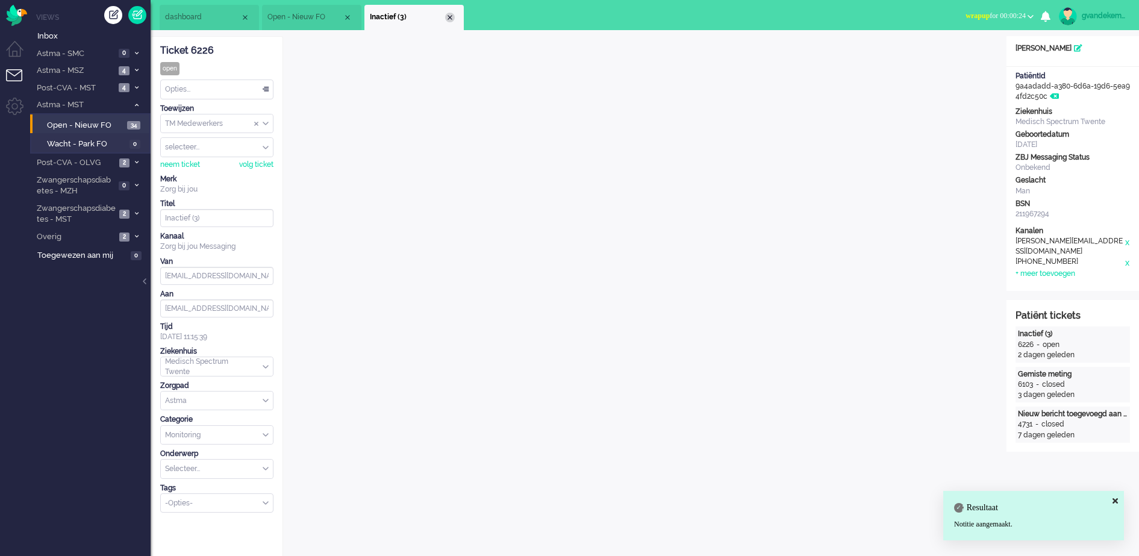
click at [452, 16] on div "Close tab" at bounding box center [450, 18] width 10 height 10
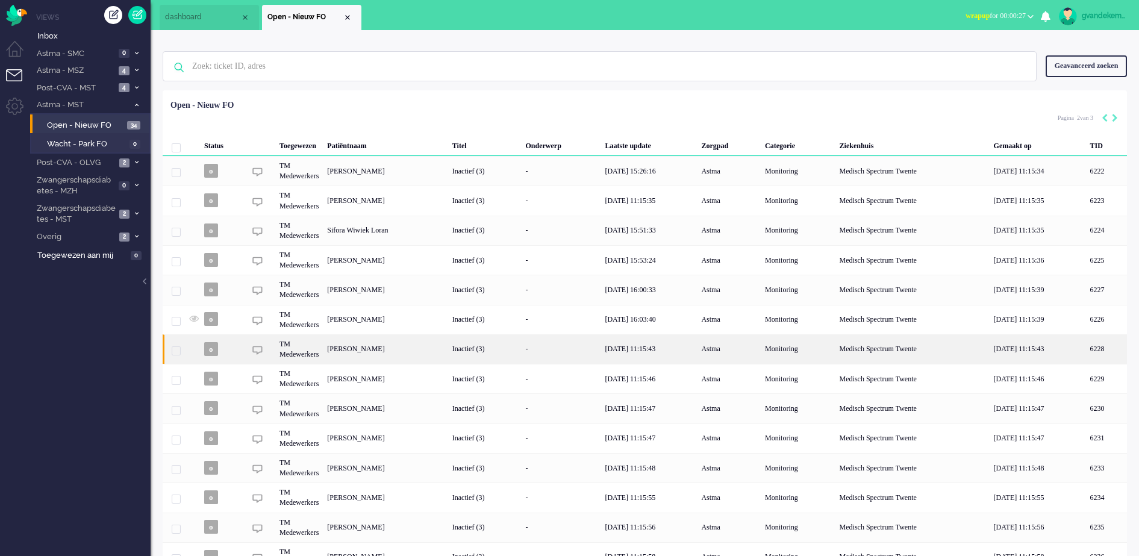
click at [1086, 348] on div "[PERSON_NAME]" at bounding box center [1106, 349] width 41 height 30
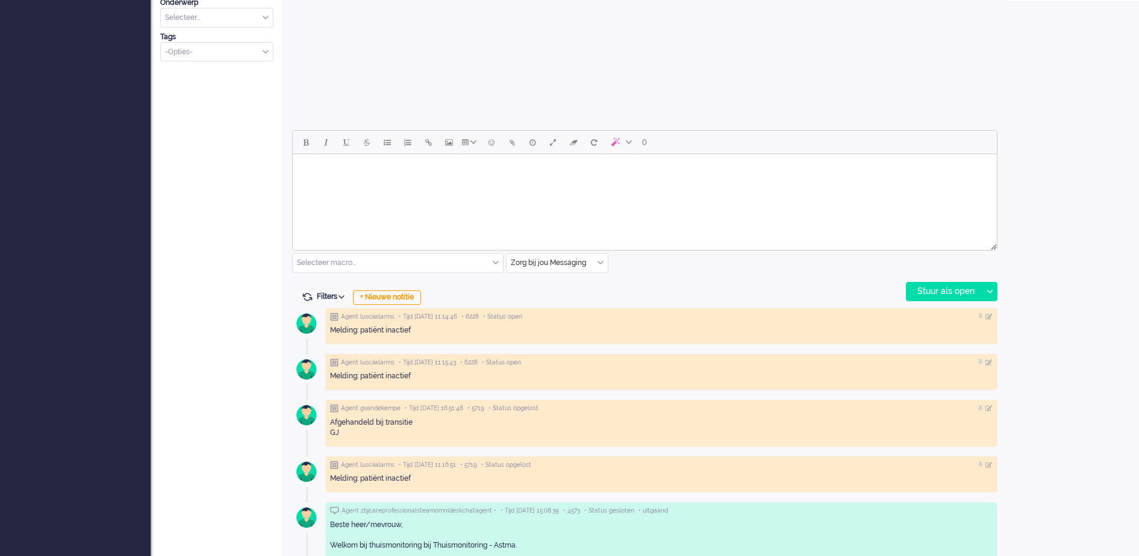
scroll to position [452, 0]
click at [603, 260] on div "Zorg bij jou Messaging" at bounding box center [557, 262] width 101 height 19
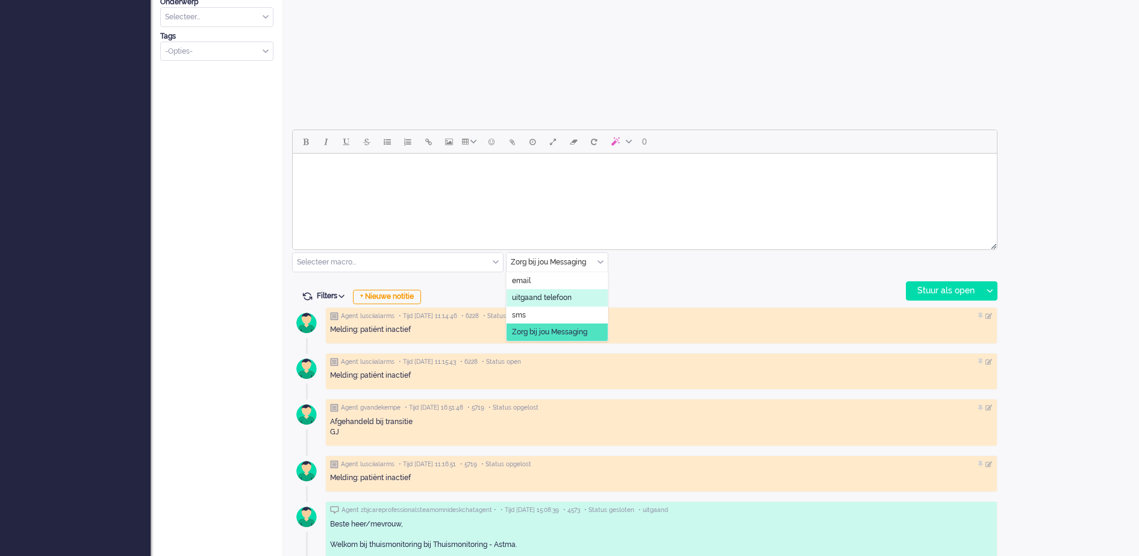
click at [568, 298] on span "uitgaand telefoon" at bounding box center [542, 298] width 60 height 10
click at [954, 293] on div "Stuur als open" at bounding box center [944, 291] width 75 height 18
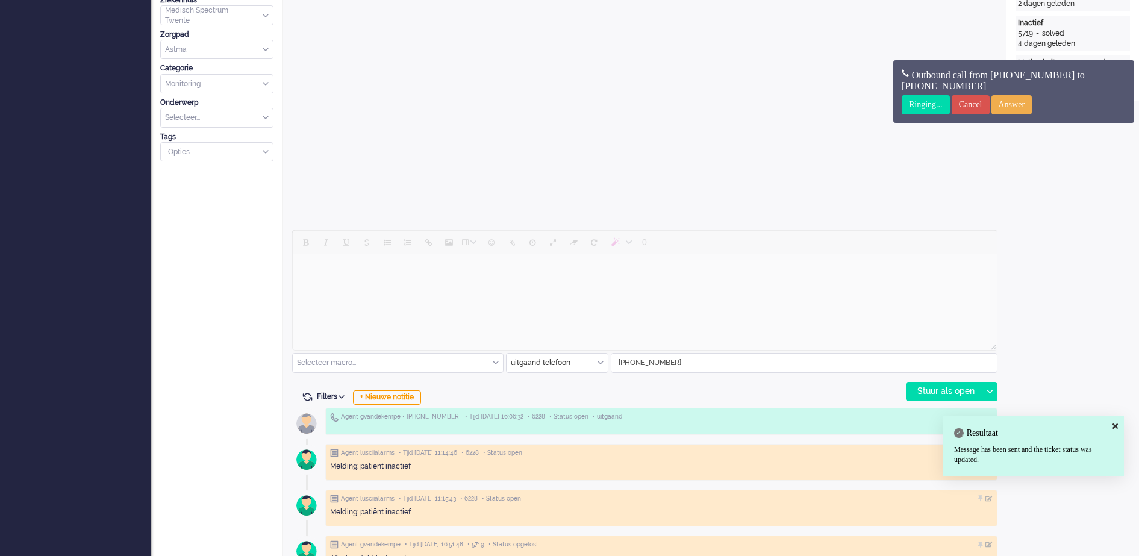
scroll to position [151, 0]
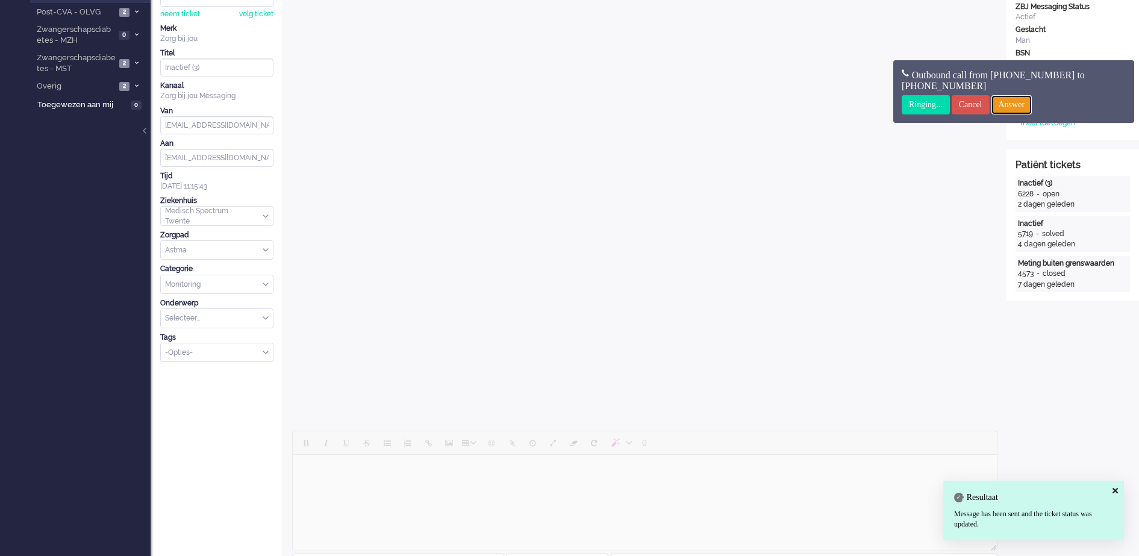
click at [1027, 102] on input "Answer" at bounding box center [1012, 104] width 41 height 19
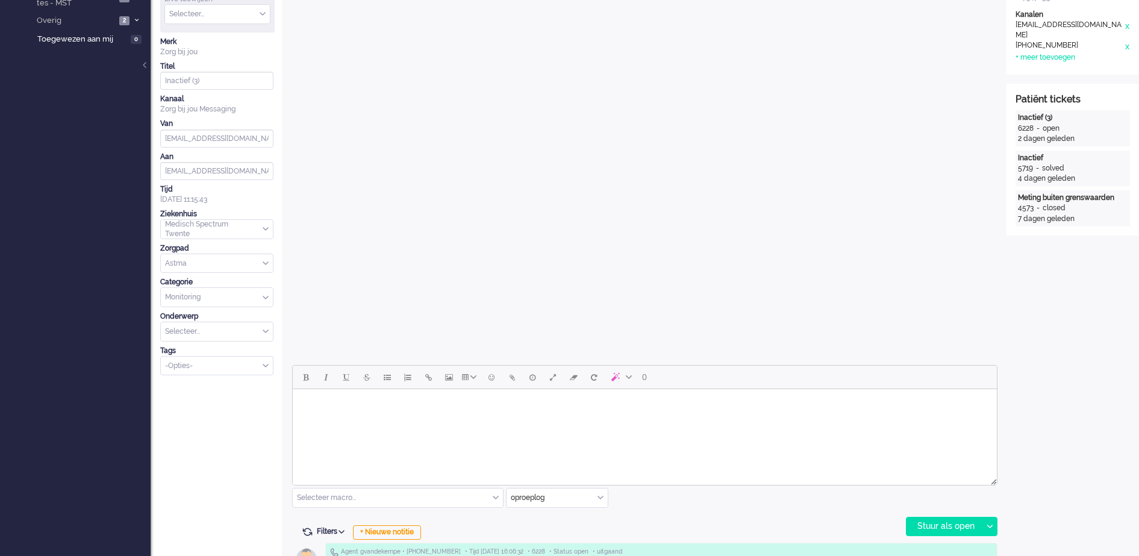
scroll to position [0, 0]
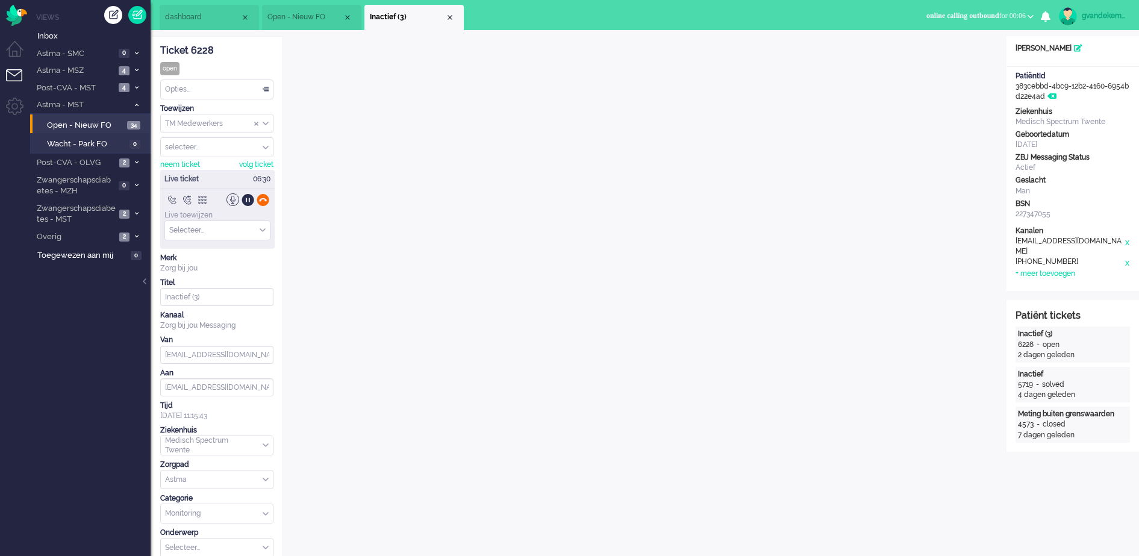
click at [265, 201] on div at bounding box center [263, 199] width 13 height 13
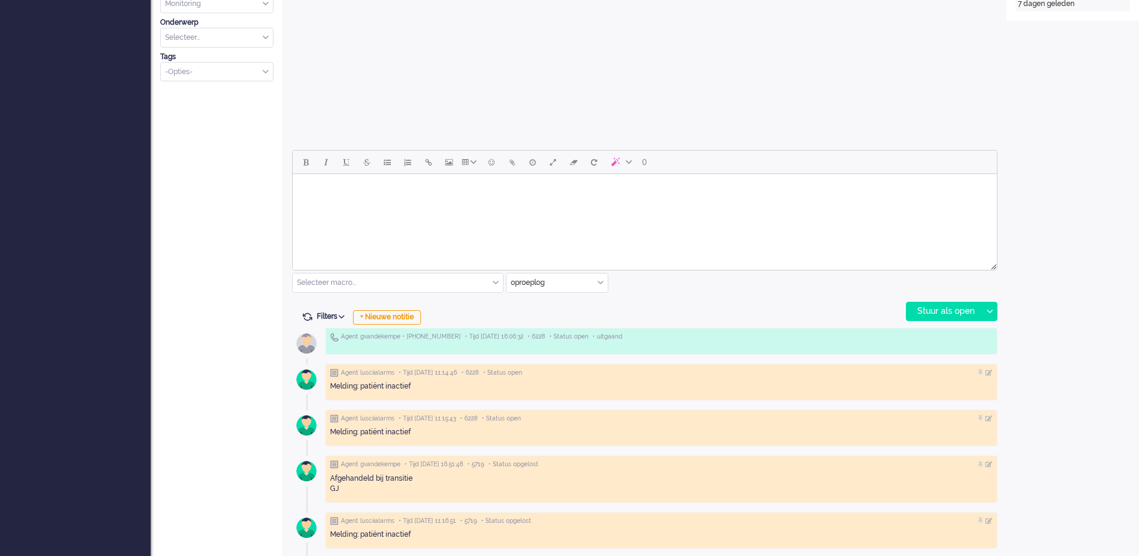
scroll to position [603, 0]
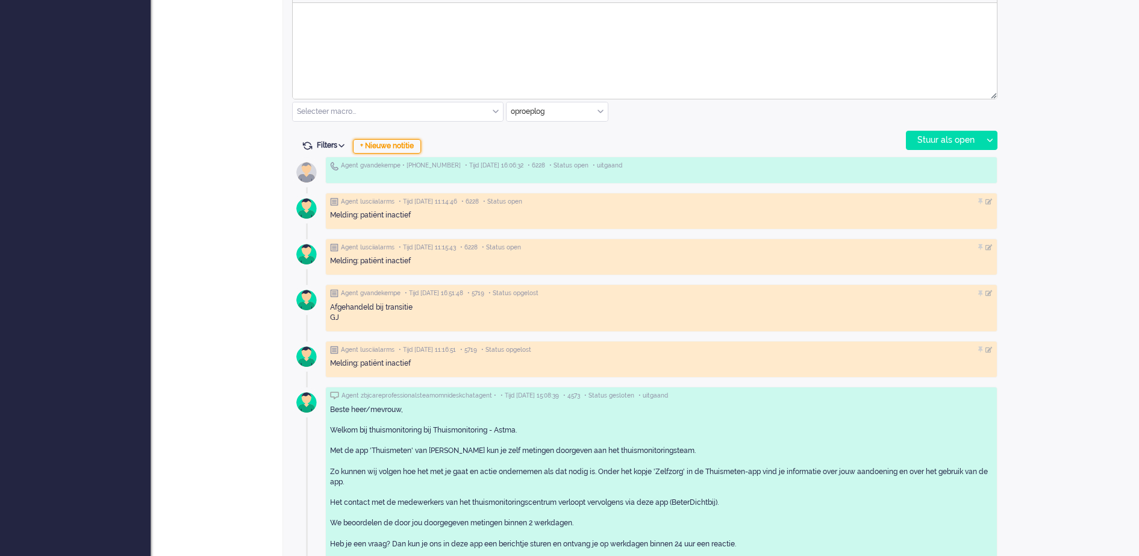
click at [409, 146] on div "+ Nieuwe notitie" at bounding box center [387, 146] width 68 height 14
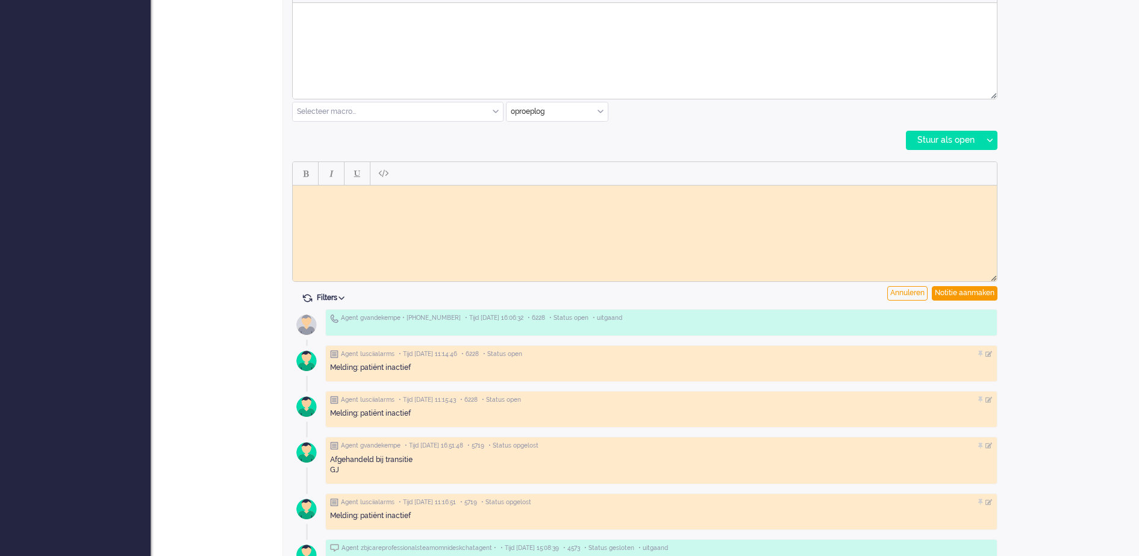
scroll to position [0, 0]
click at [360, 197] on body "Rich Text Area. Press ALT-0 for help." at bounding box center [645, 194] width 695 height 9
click at [952, 294] on div "Notitie aanmaken" at bounding box center [965, 293] width 66 height 14
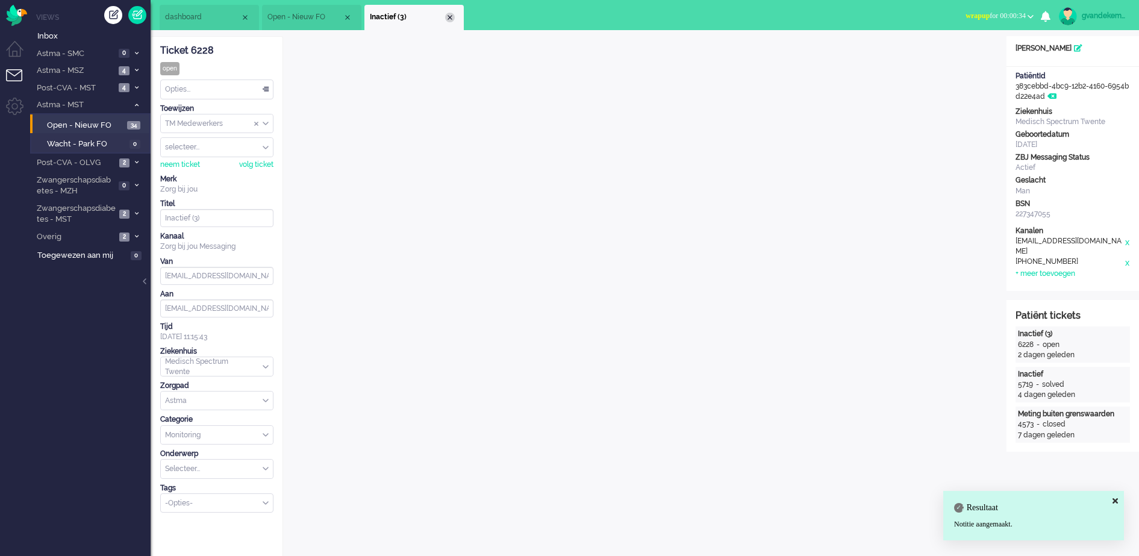
click at [450, 15] on div "Close tab" at bounding box center [450, 18] width 10 height 10
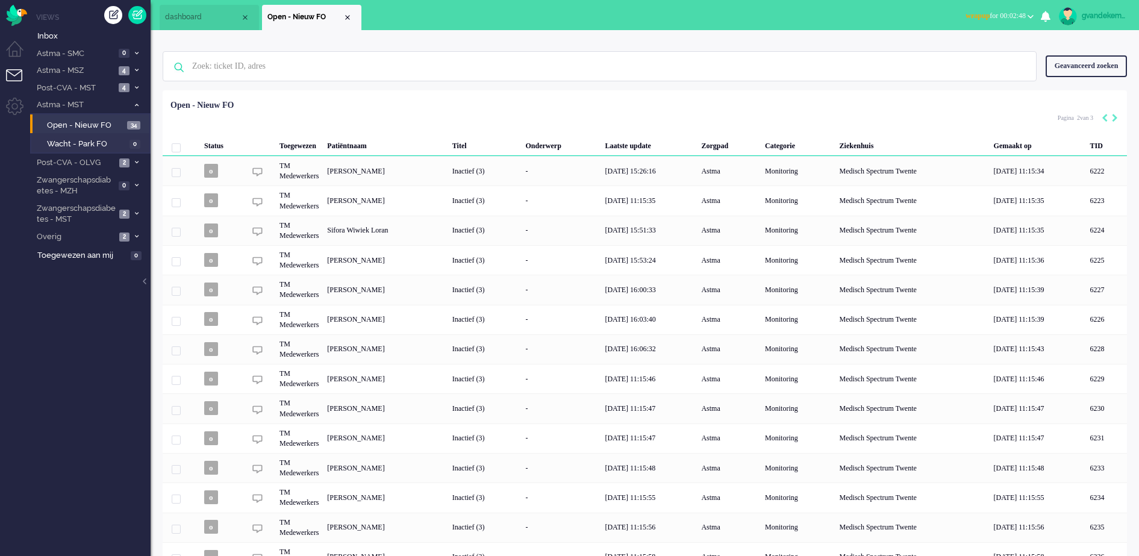
click at [1028, 16] on b "button" at bounding box center [1031, 16] width 6 height 4
click at [957, 54] on label "Online" at bounding box center [983, 54] width 95 height 10
click at [94, 236] on span "Overig" at bounding box center [75, 236] width 81 height 11
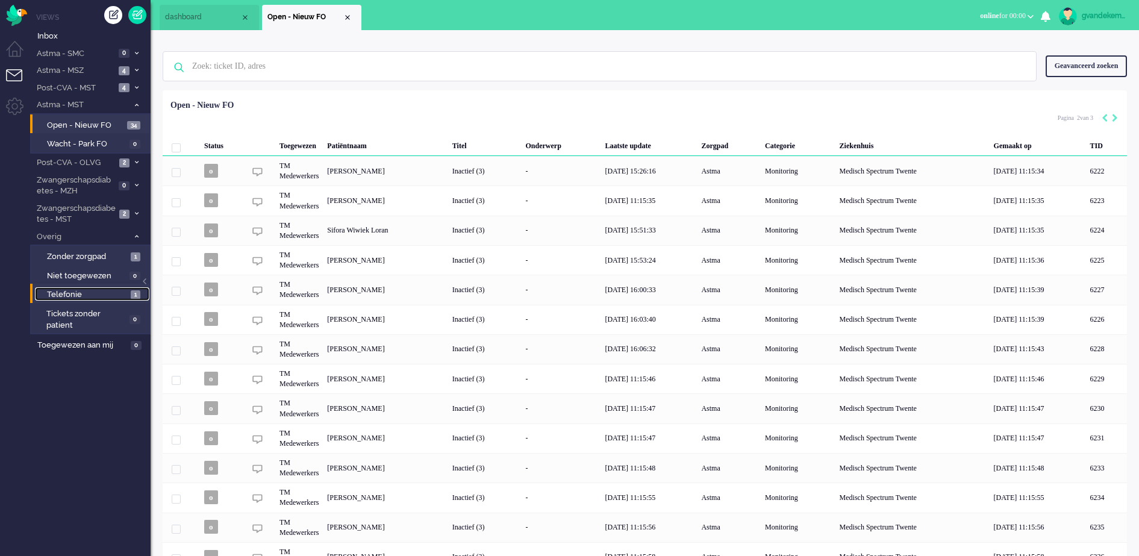
click at [111, 299] on span "Telefonie" at bounding box center [87, 294] width 81 height 11
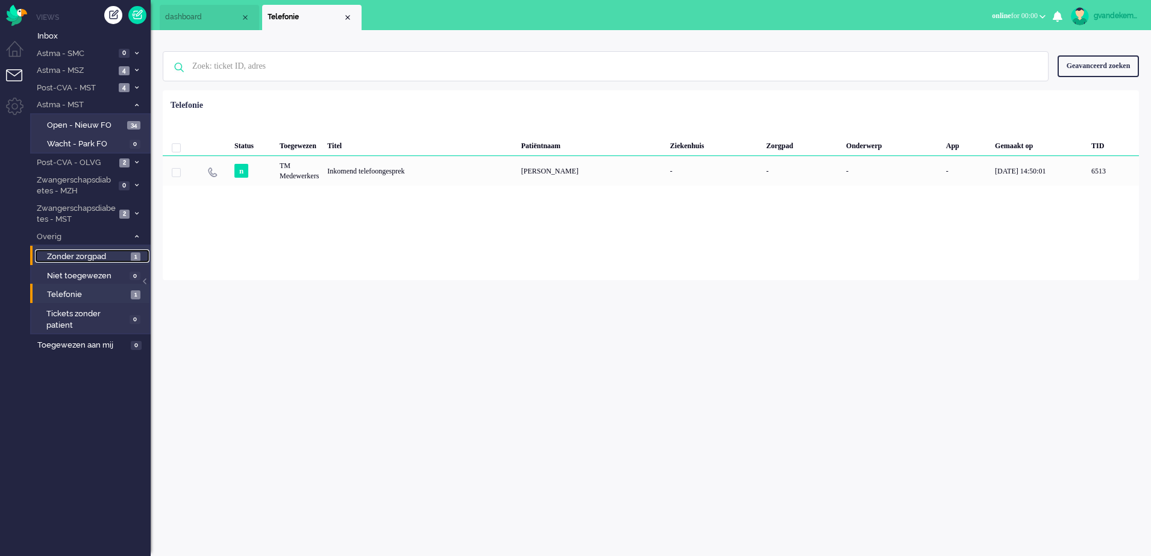
click at [100, 255] on span "Zonder zorgpad" at bounding box center [87, 256] width 81 height 11
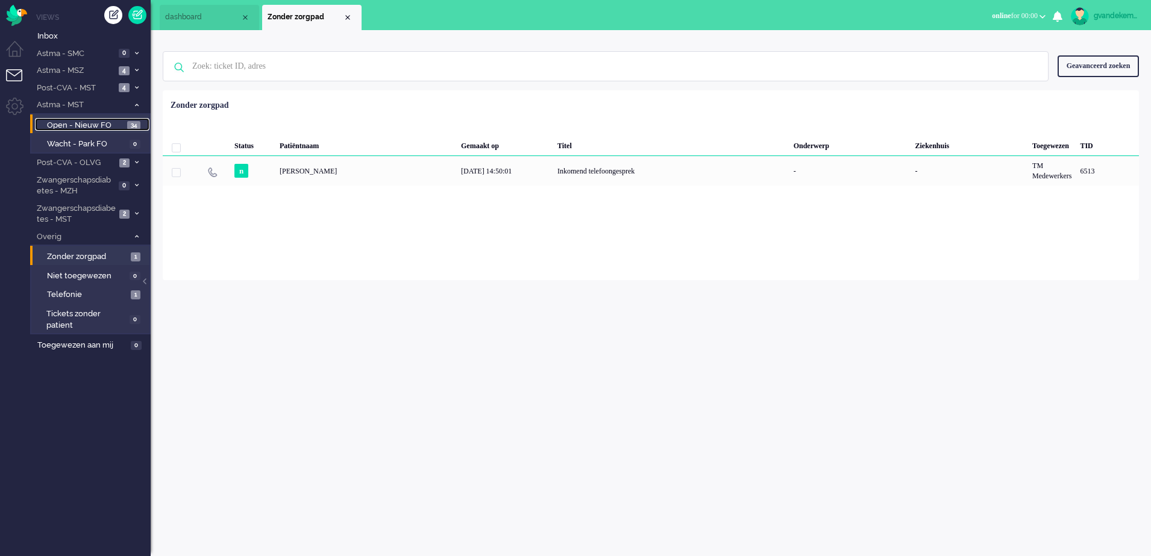
click at [96, 128] on span "Open - Nieuw FO" at bounding box center [85, 125] width 77 height 11
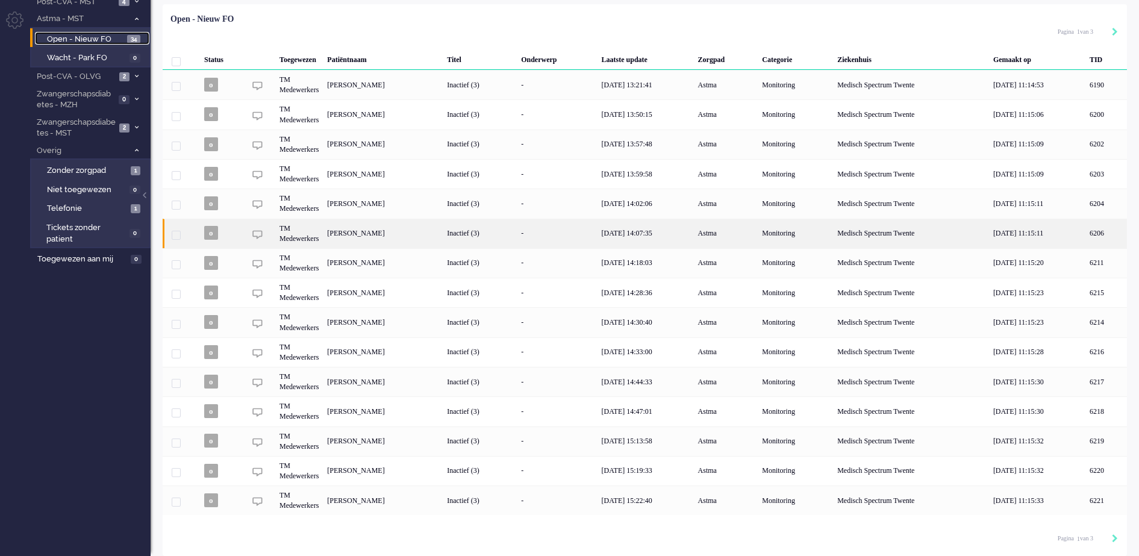
scroll to position [88, 0]
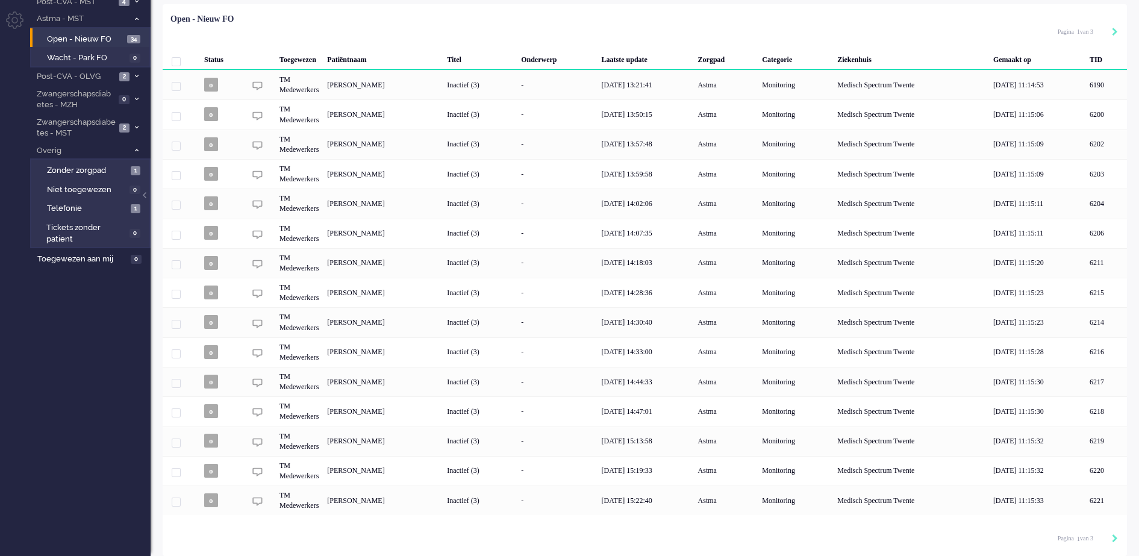
click at [1109, 539] on div "Pagination" at bounding box center [1108, 539] width 20 height 12
click at [1115, 539] on icon "Next" at bounding box center [1115, 538] width 6 height 8
type input "2"
click at [1104, 539] on icon "Previous" at bounding box center [1105, 538] width 6 height 8
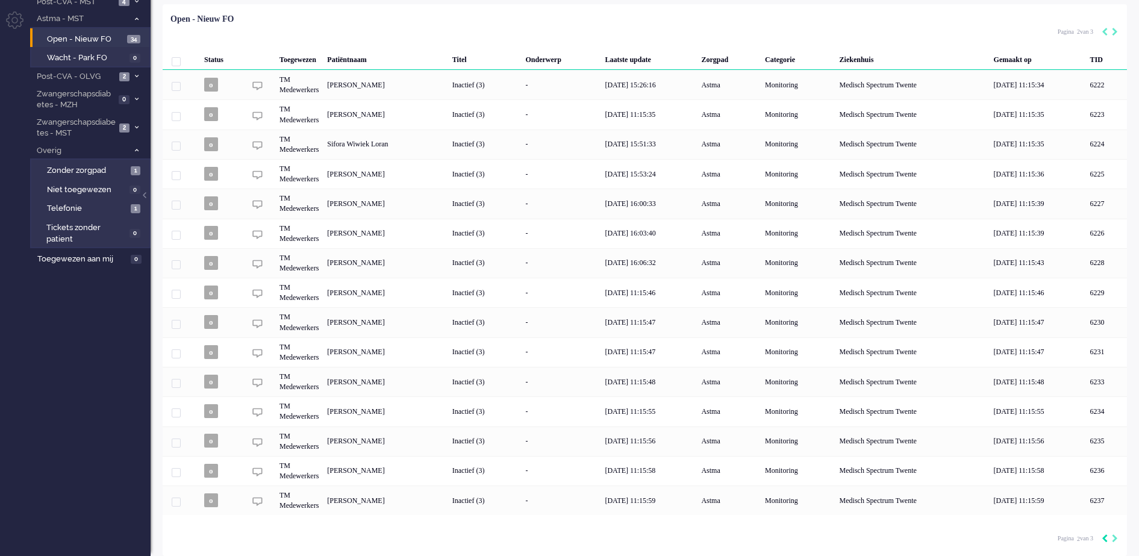
type input "1"
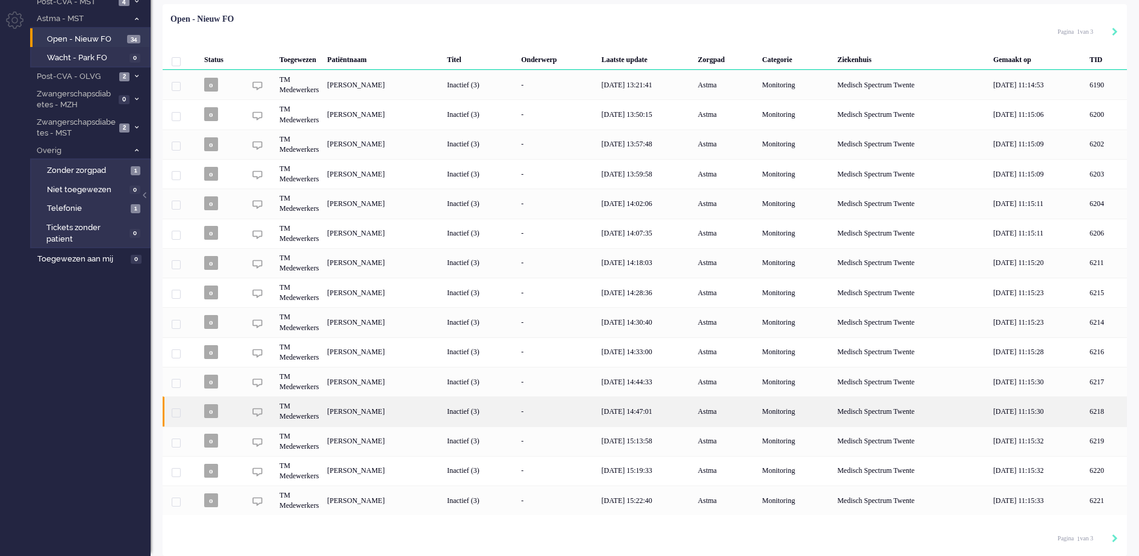
click at [1086, 406] on div "[PERSON_NAME]" at bounding box center [1107, 411] width 42 height 30
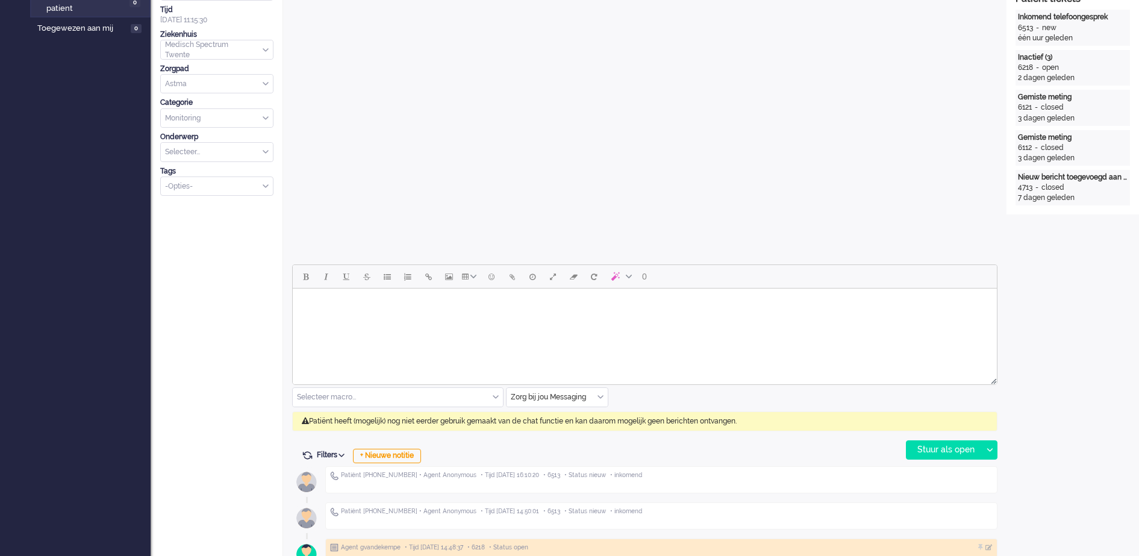
scroll to position [452, 0]
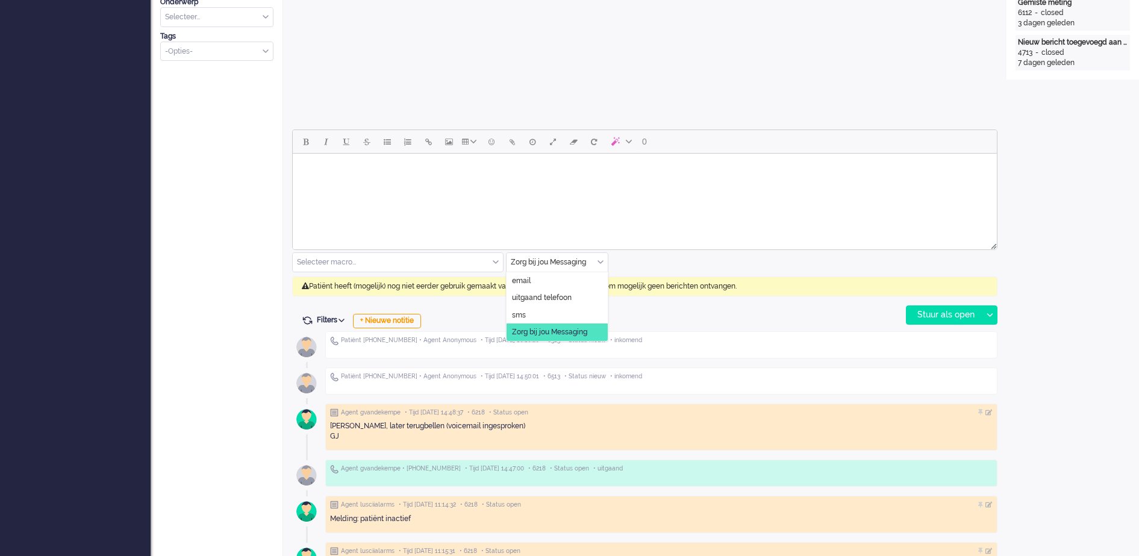
click at [602, 264] on div "Zorg bij jou Messaging" at bounding box center [557, 262] width 101 height 19
click at [572, 296] on li "uitgaand telefoon" at bounding box center [557, 297] width 101 height 17
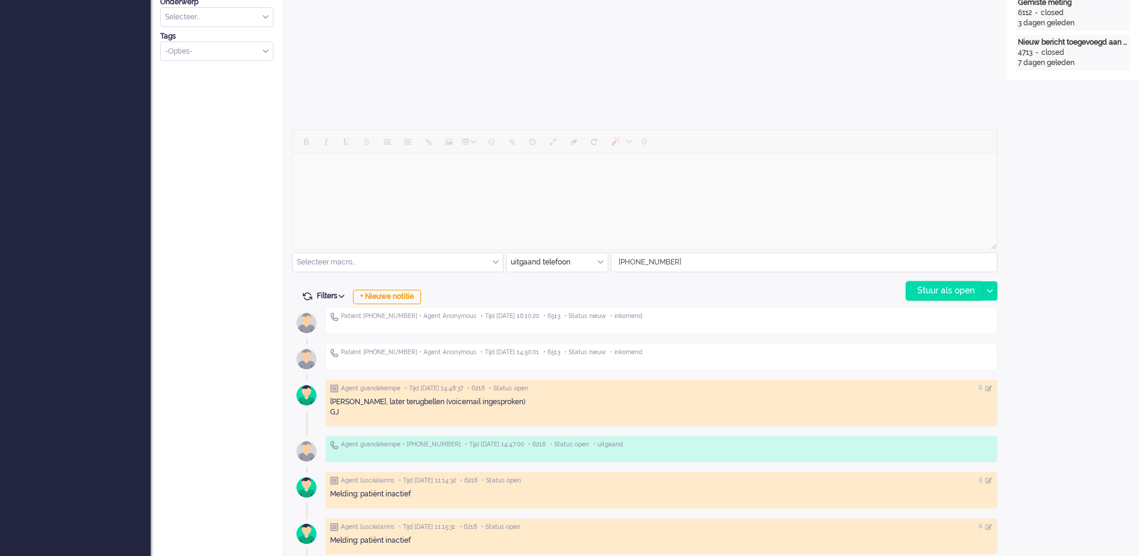
click at [956, 289] on div "Stuur als open" at bounding box center [944, 291] width 75 height 18
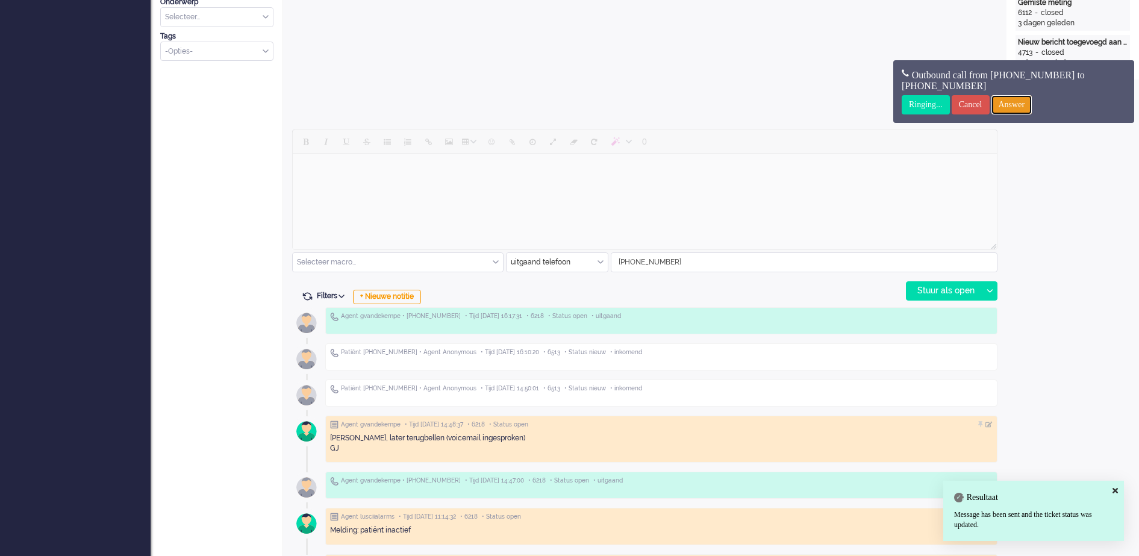
click at [1019, 99] on input "Answer" at bounding box center [1012, 104] width 41 height 19
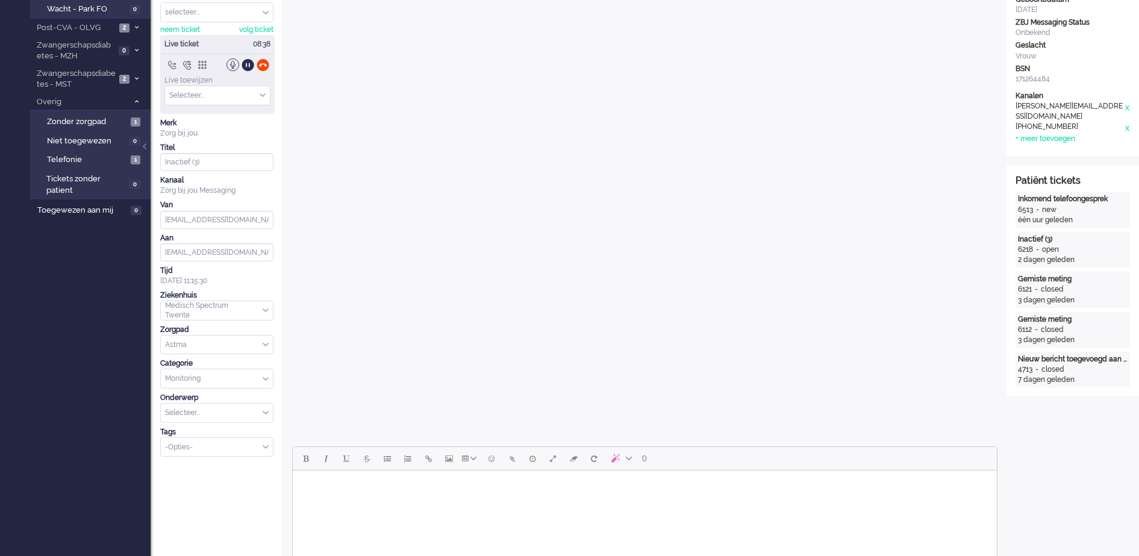
scroll to position [0, 0]
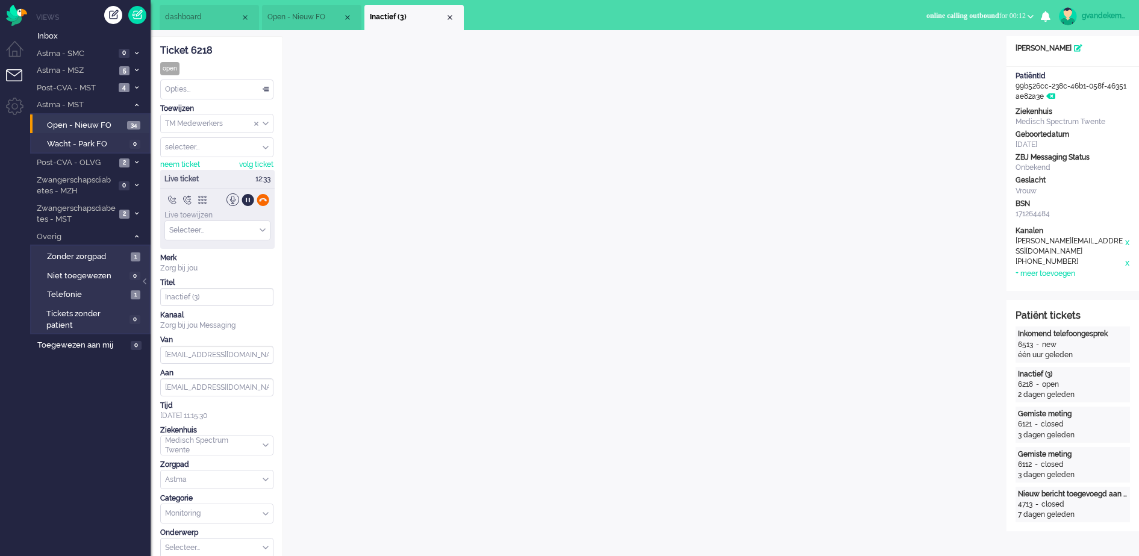
click at [264, 199] on div at bounding box center [263, 199] width 13 height 13
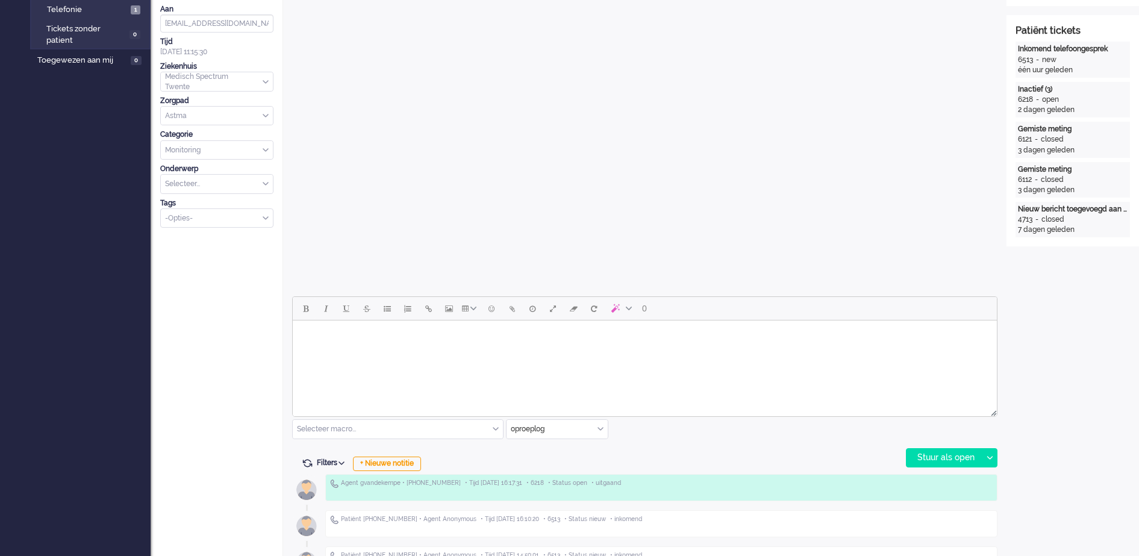
scroll to position [377, 0]
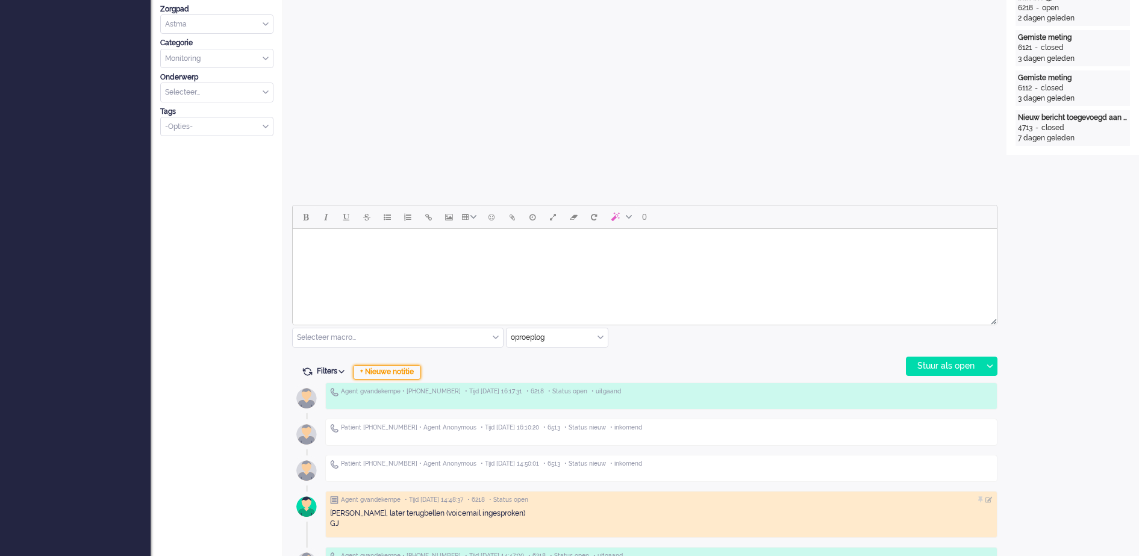
click at [402, 373] on div "+ Nieuwe notitie" at bounding box center [387, 372] width 68 height 14
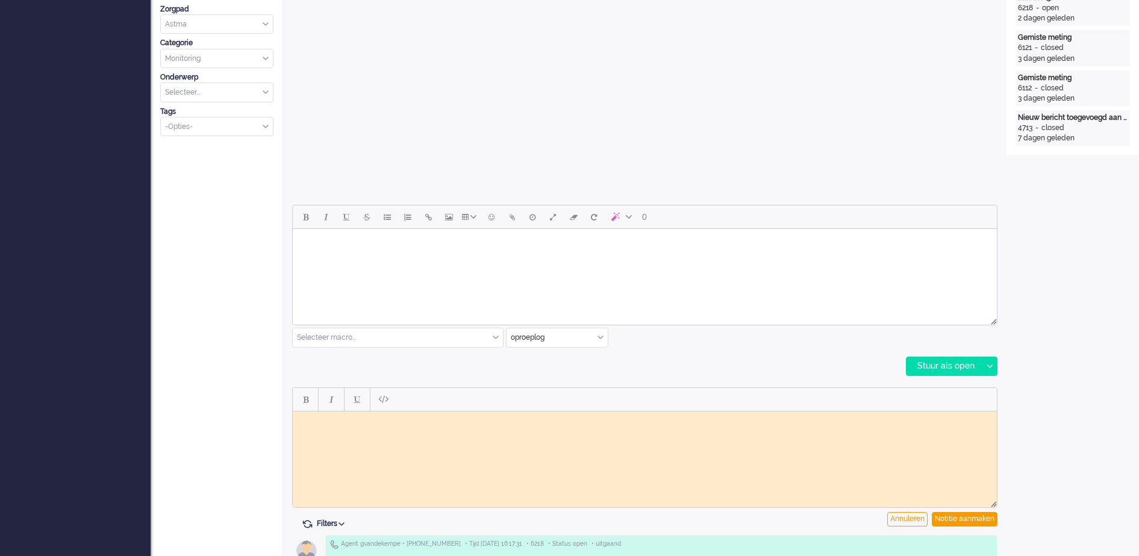
scroll to position [0, 0]
click at [401, 427] on html at bounding box center [645, 420] width 704 height 19
click at [966, 519] on div "Notitie aanmaken" at bounding box center [965, 519] width 66 height 14
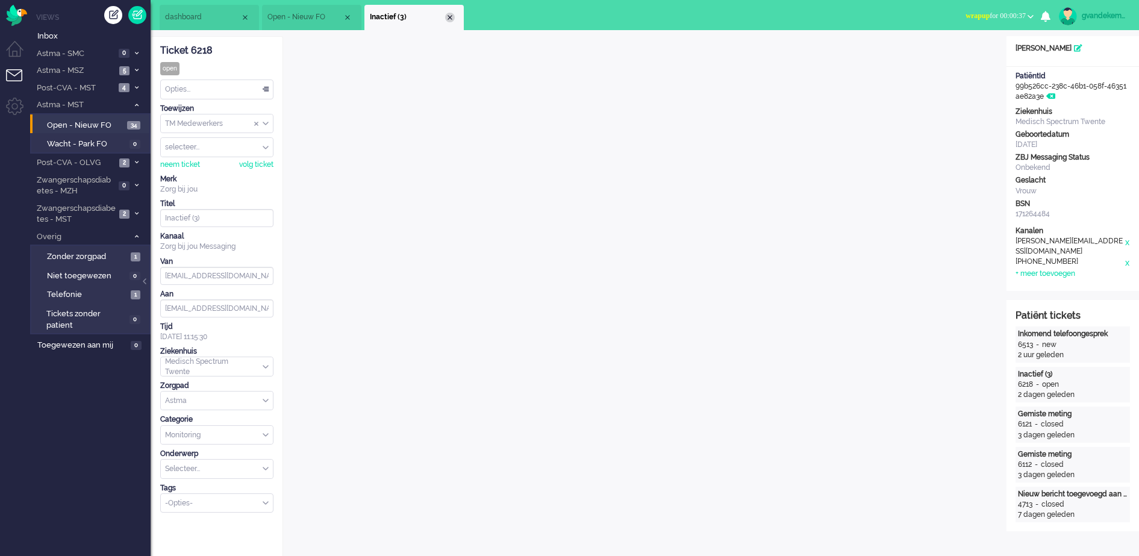
click at [451, 16] on div "Close tab" at bounding box center [450, 18] width 10 height 10
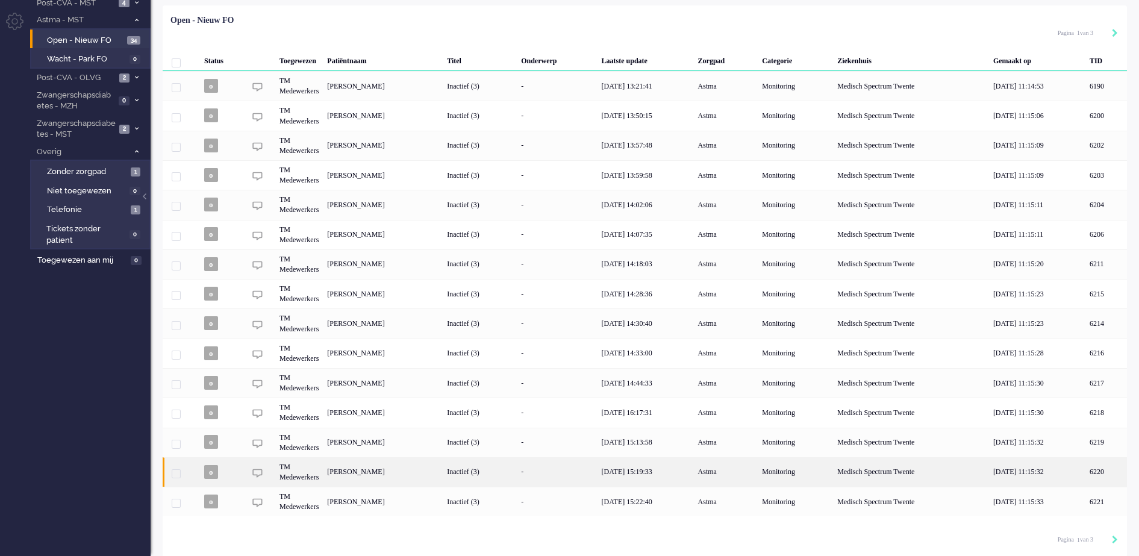
scroll to position [88, 0]
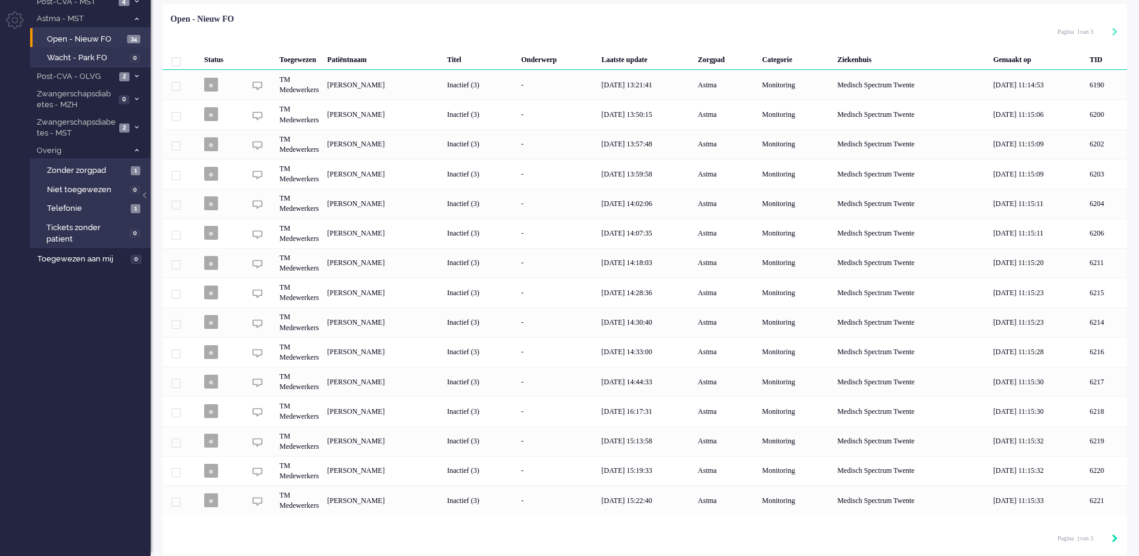
click at [1114, 540] on icon "Next" at bounding box center [1115, 538] width 6 height 8
type input "2"
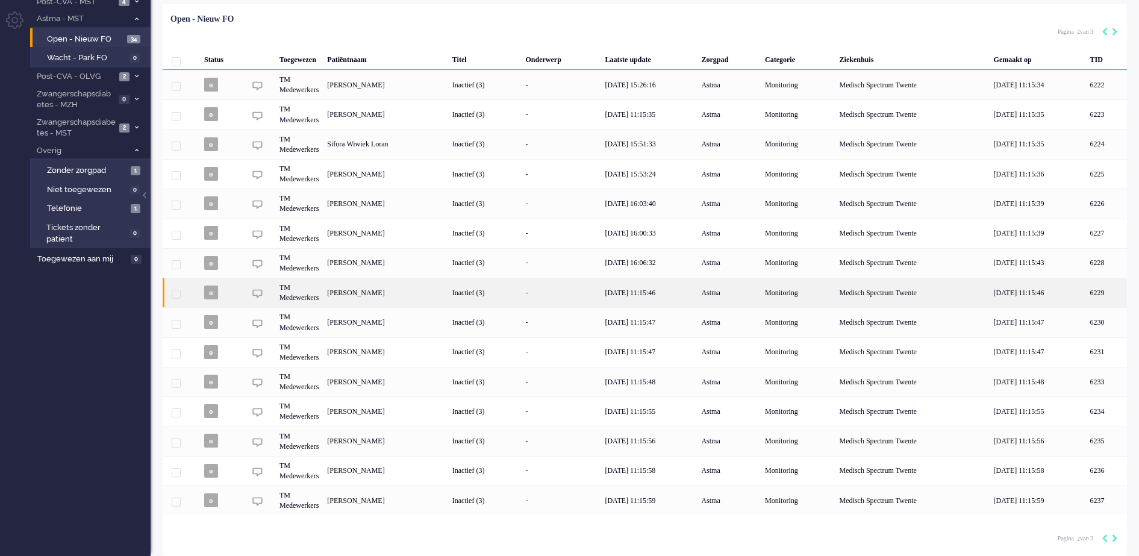
click at [1086, 296] on div "[PERSON_NAME]" at bounding box center [1106, 293] width 41 height 30
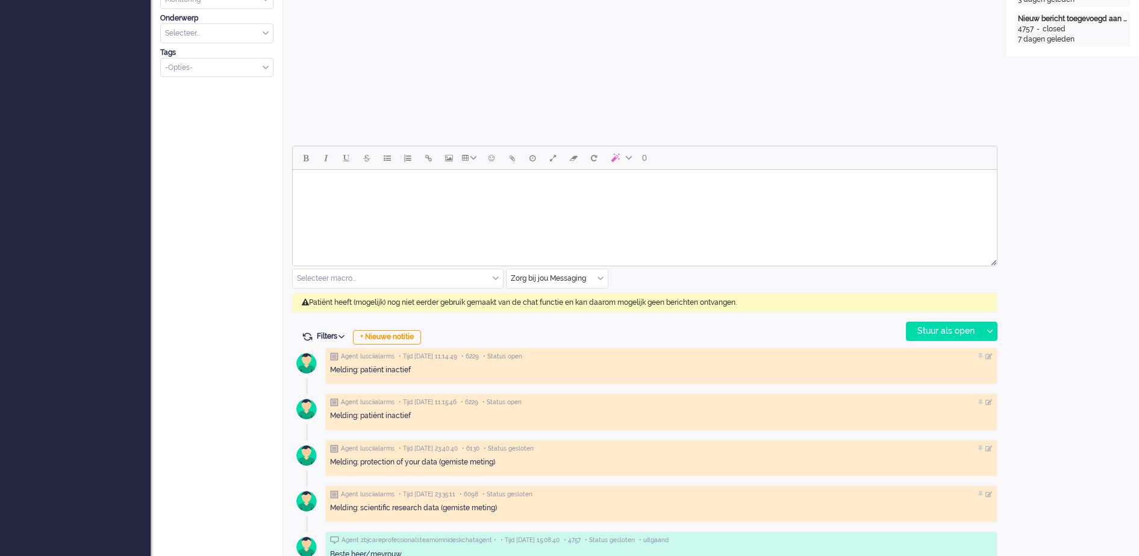
scroll to position [452, 0]
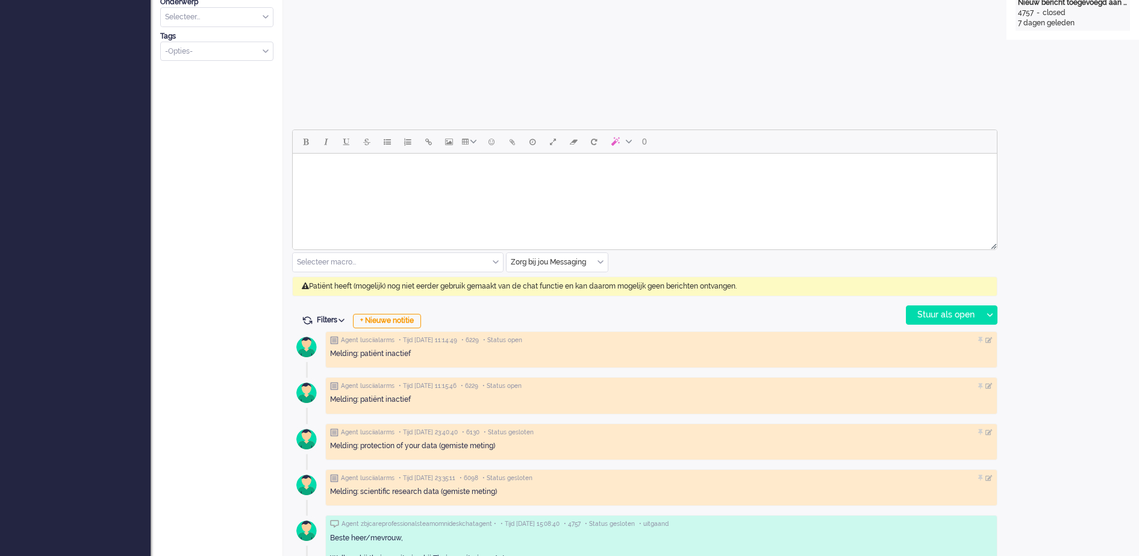
click at [599, 265] on div "Zorg bij jou Messaging" at bounding box center [557, 262] width 101 height 19
click at [570, 295] on span "uitgaand telefoon" at bounding box center [542, 298] width 60 height 10
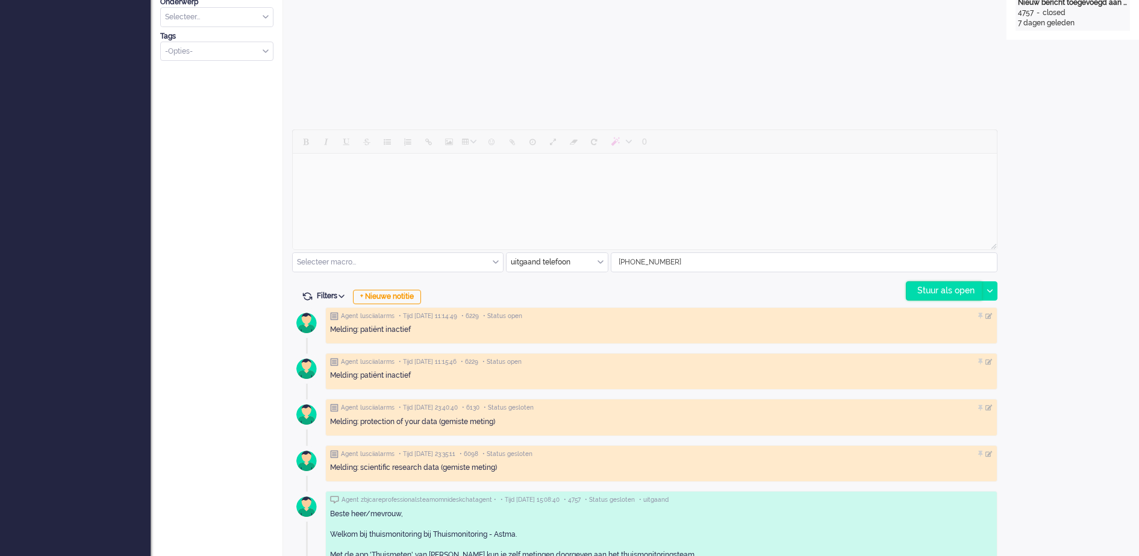
click at [975, 288] on div "Stuur als open" at bounding box center [944, 291] width 75 height 18
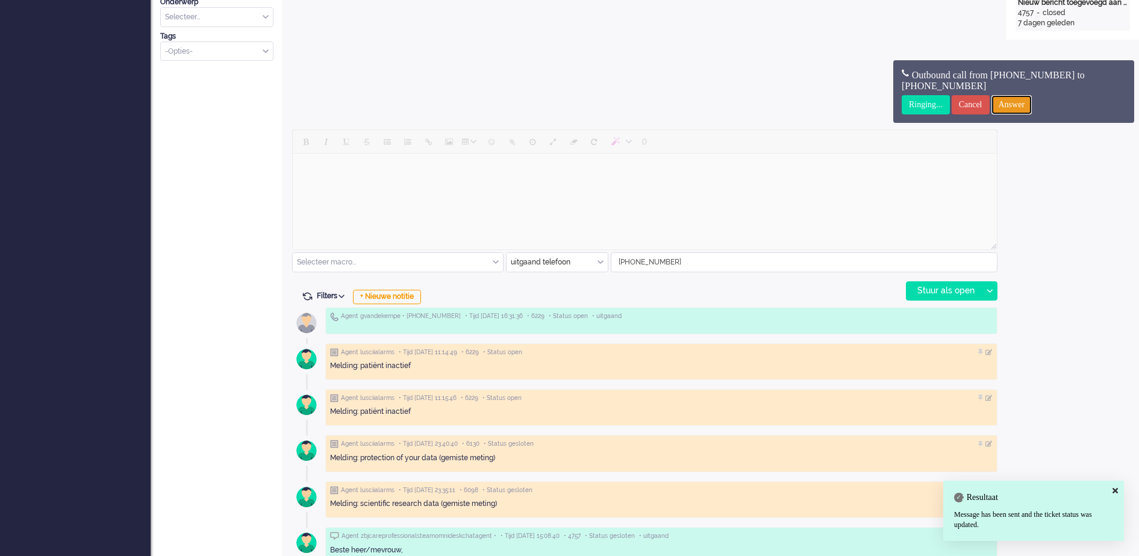
click at [1033, 104] on input "Answer" at bounding box center [1012, 104] width 41 height 19
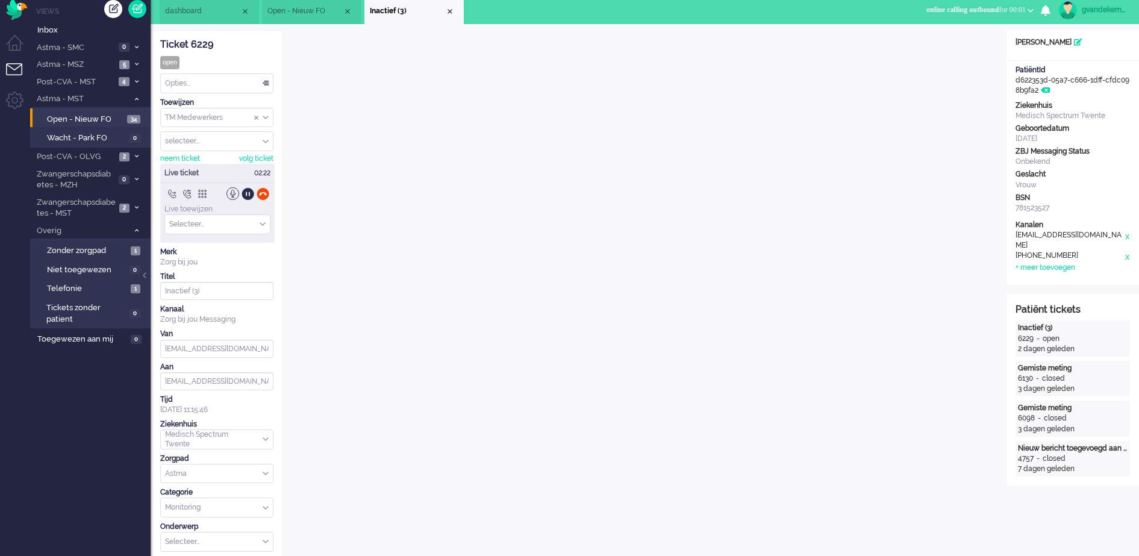
scroll to position [0, 0]
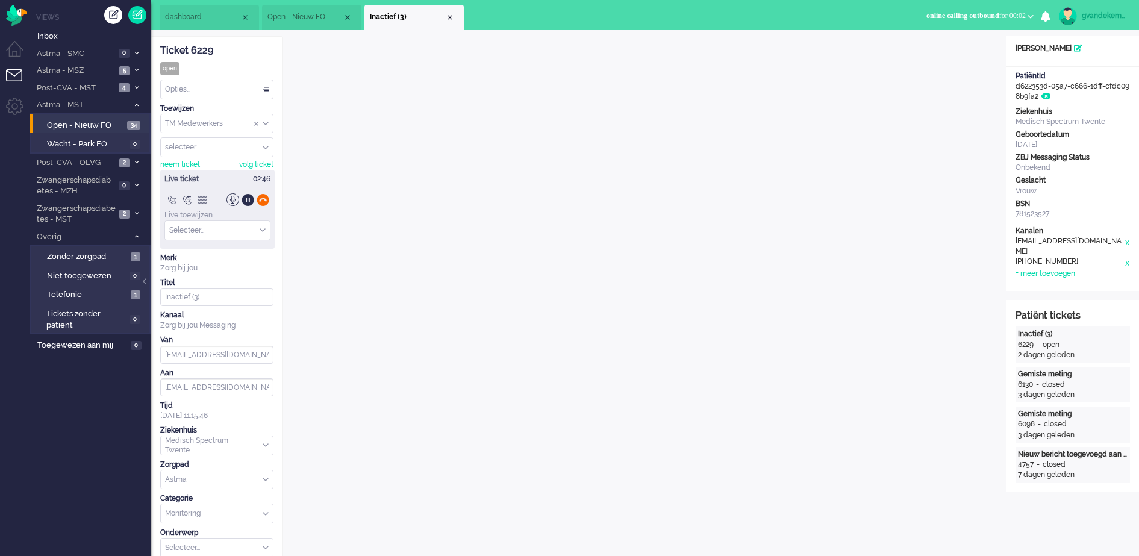
click at [261, 200] on div at bounding box center [263, 199] width 13 height 13
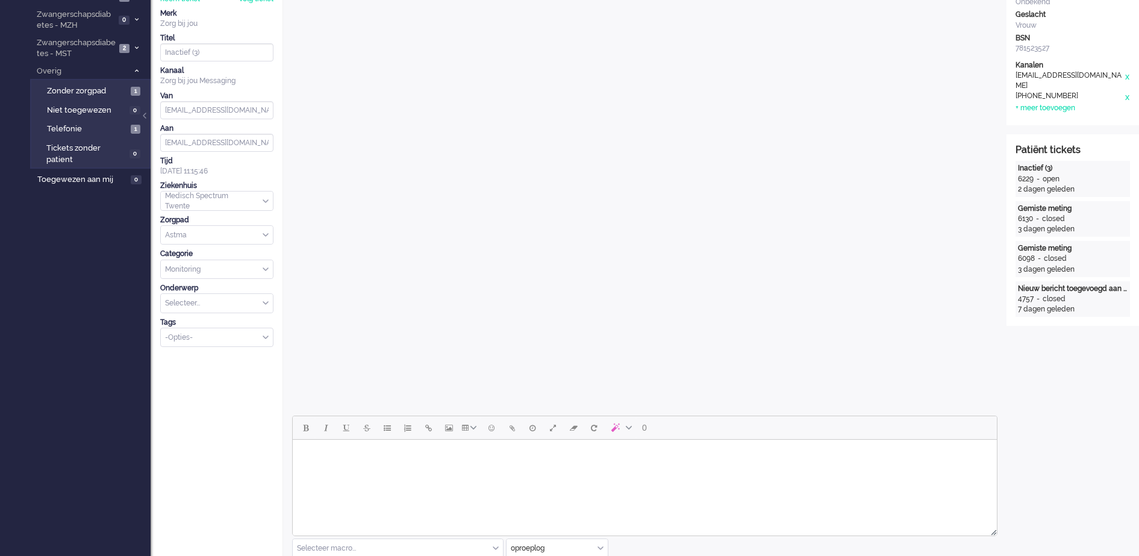
scroll to position [603, 0]
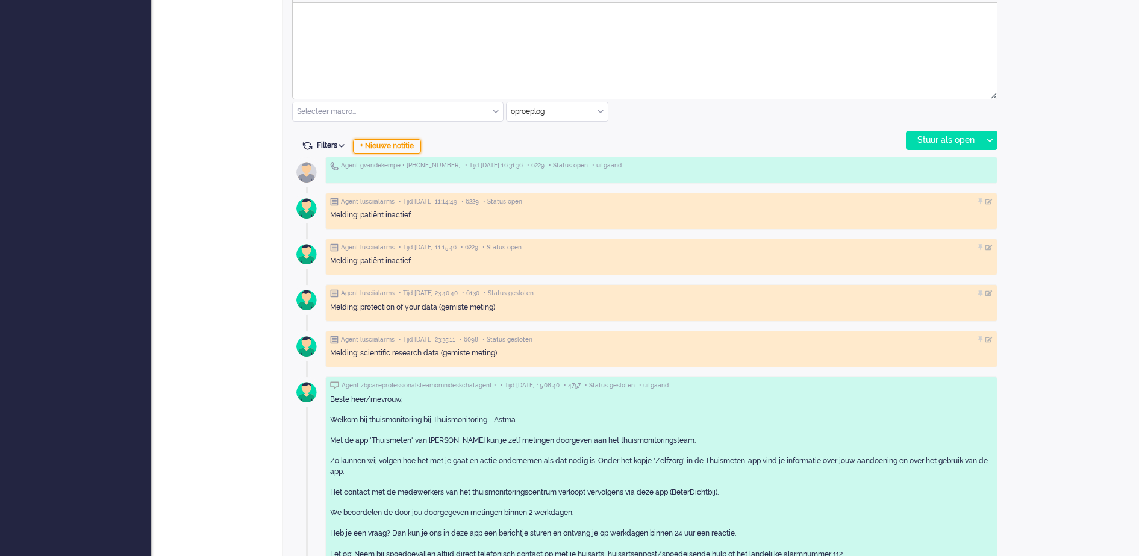
click at [388, 147] on div "+ Nieuwe notitie" at bounding box center [387, 146] width 68 height 14
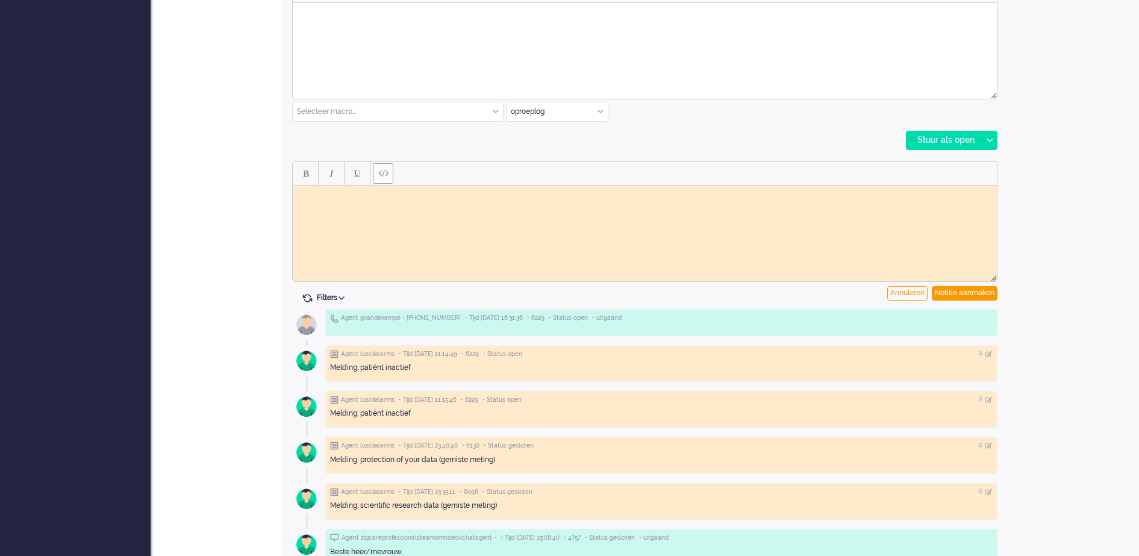
scroll to position [0, 0]
click at [355, 198] on body "Rich Text Area. Press ALT-0 for help." at bounding box center [645, 194] width 695 height 9
click at [973, 298] on div "Notitie aanmaken" at bounding box center [965, 293] width 66 height 14
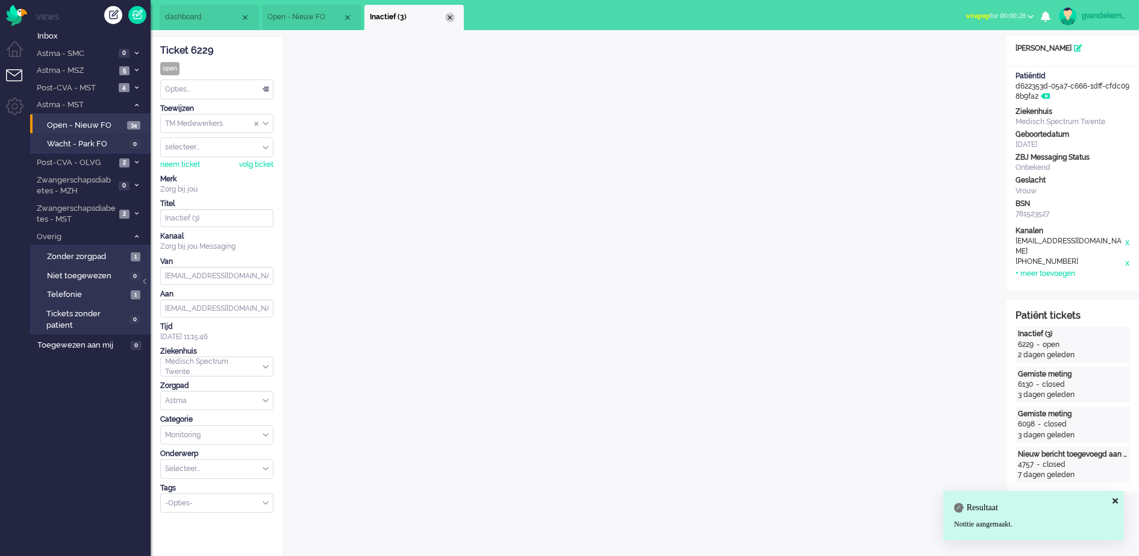
click at [447, 16] on div "Close tab" at bounding box center [450, 18] width 10 height 10
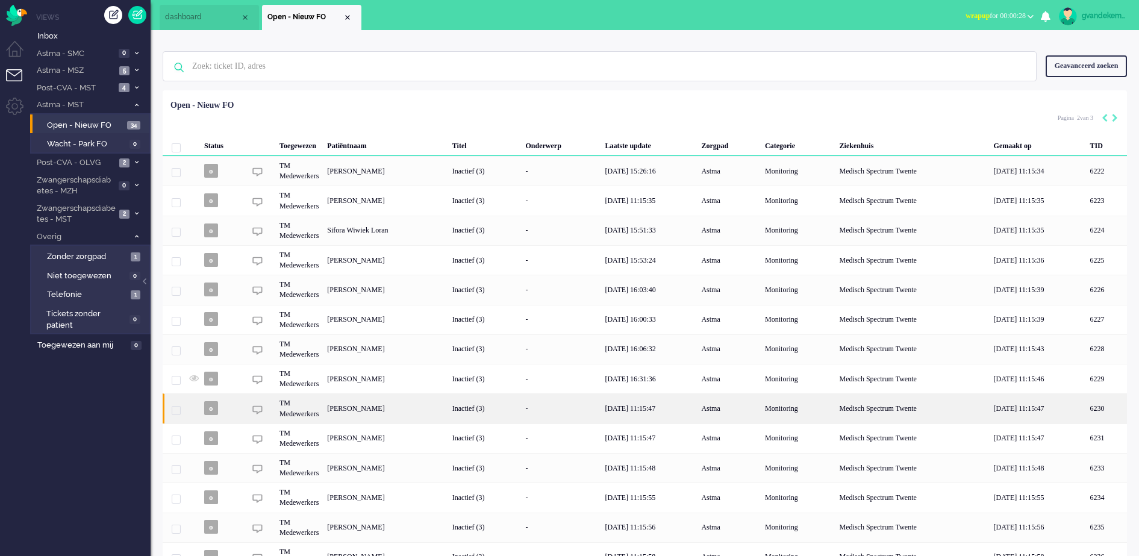
click at [522, 415] on div "Inactief (3)" at bounding box center [485, 408] width 74 height 30
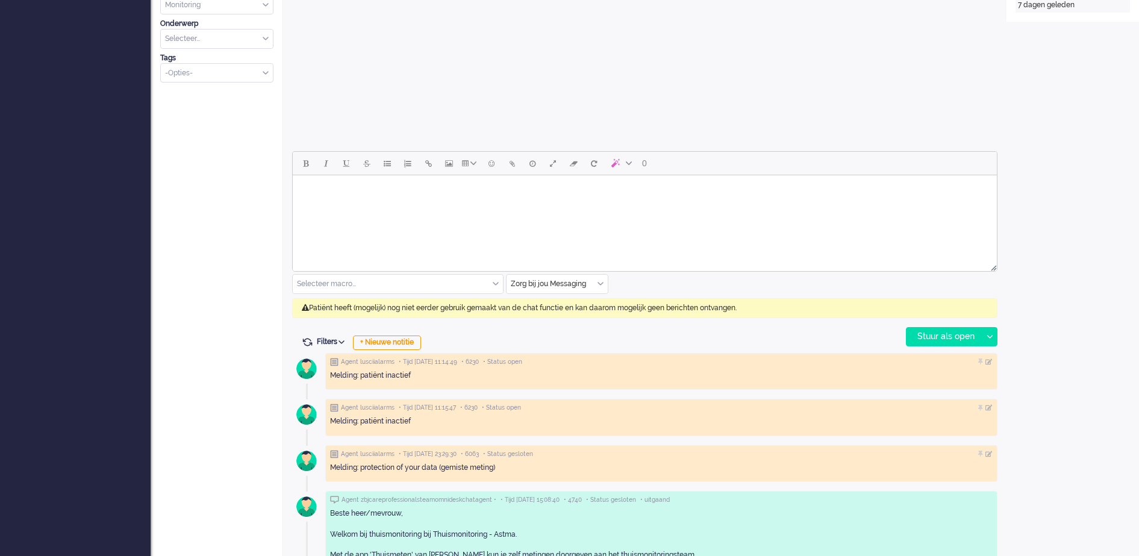
scroll to position [474, 0]
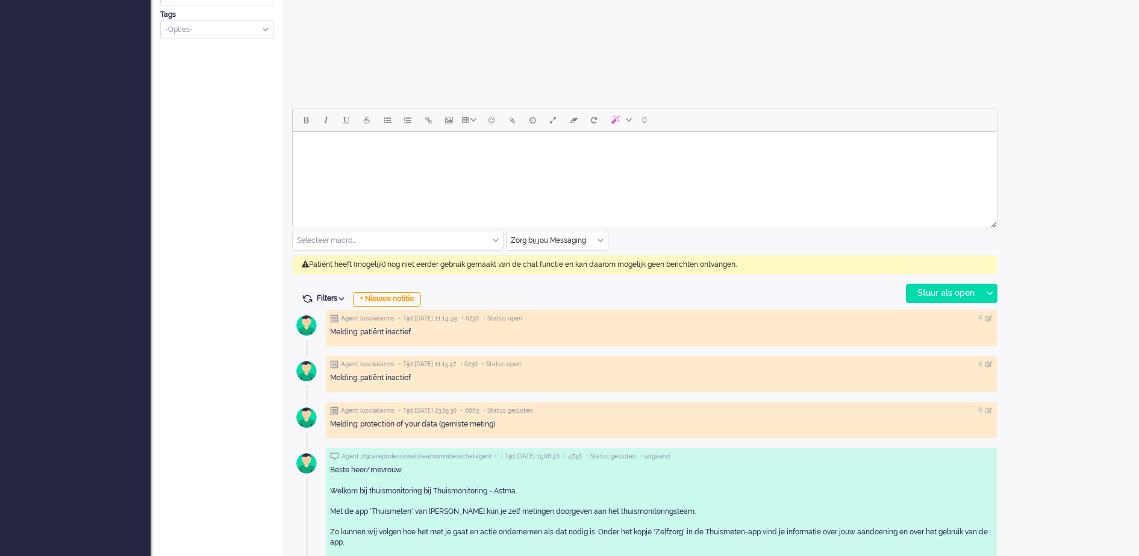
click at [604, 239] on div "Zorg bij jou Messaging" at bounding box center [557, 240] width 101 height 19
click at [539, 273] on span "uitgaand telefoon" at bounding box center [542, 276] width 60 height 10
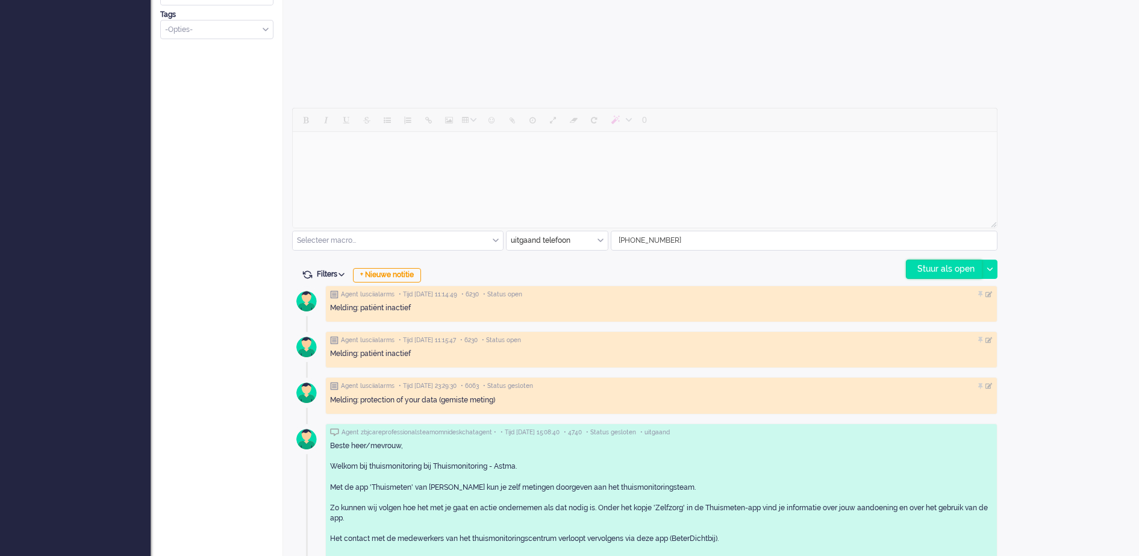
click at [977, 268] on div "Stuur als open" at bounding box center [944, 269] width 75 height 18
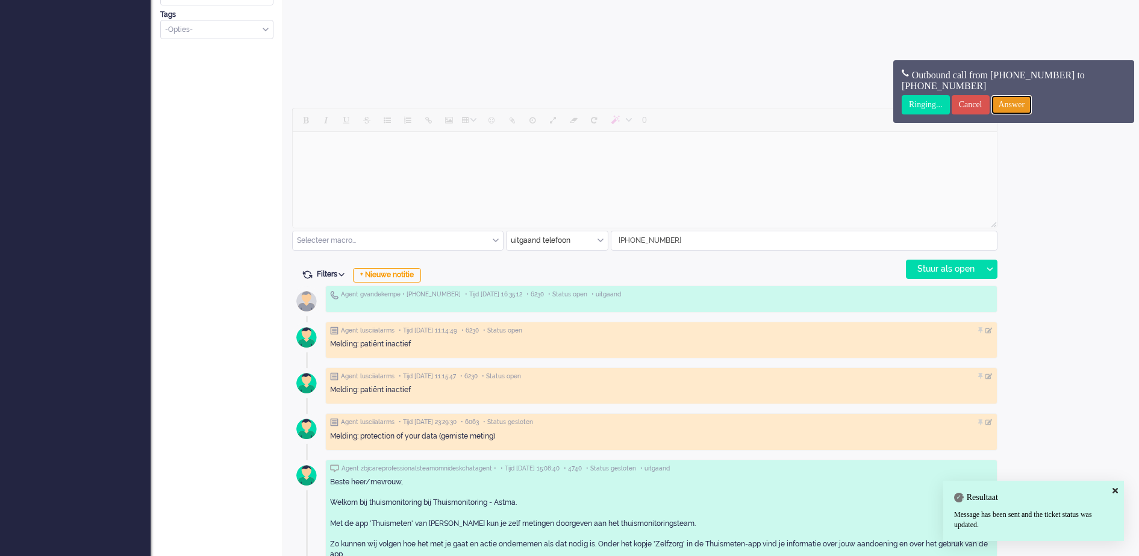
click at [1027, 105] on input "Answer" at bounding box center [1012, 104] width 41 height 19
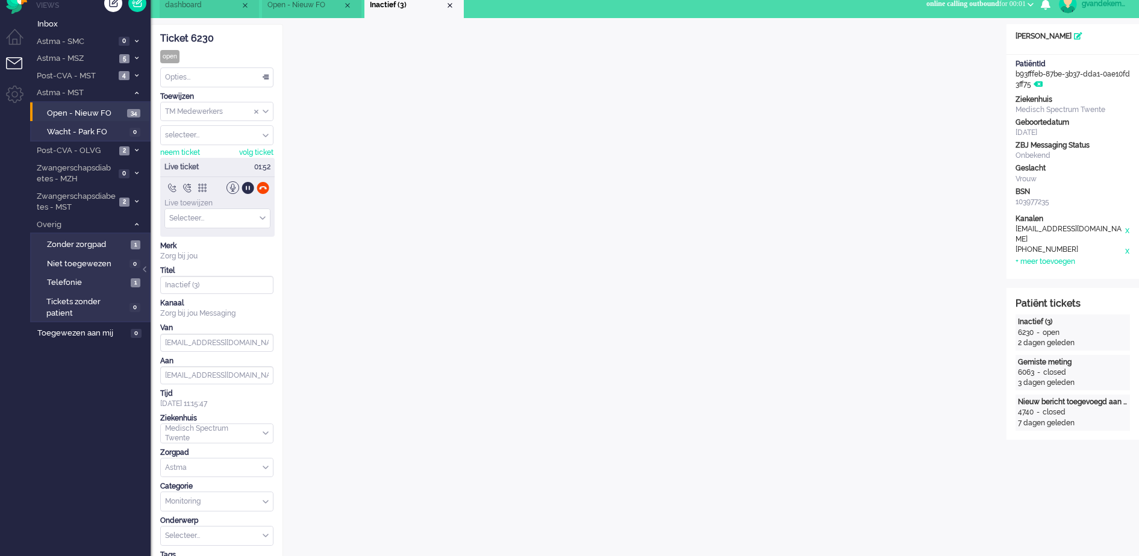
scroll to position [0, 0]
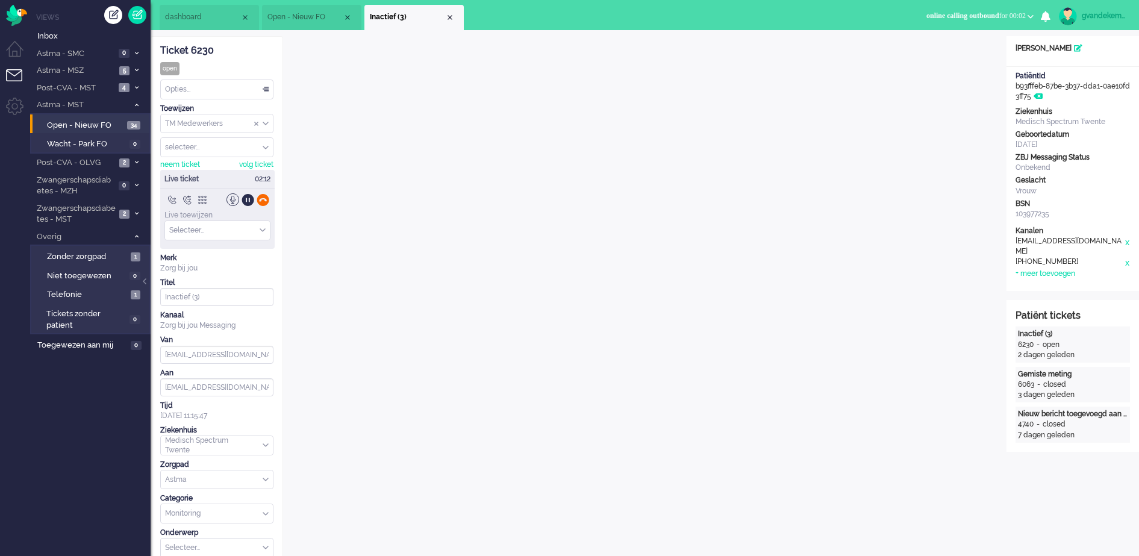
click at [263, 198] on div at bounding box center [263, 199] width 13 height 13
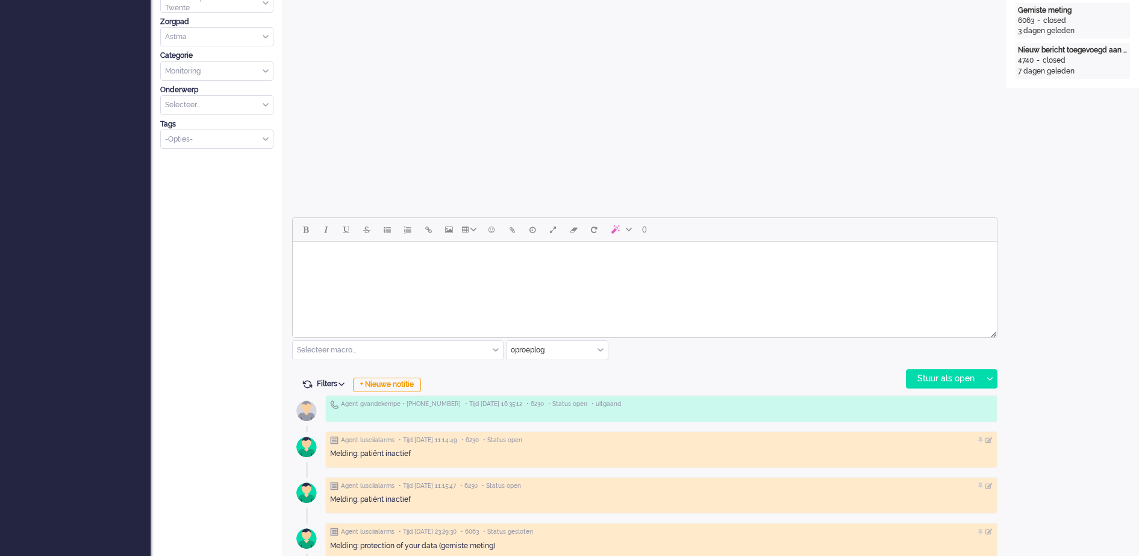
scroll to position [619, 0]
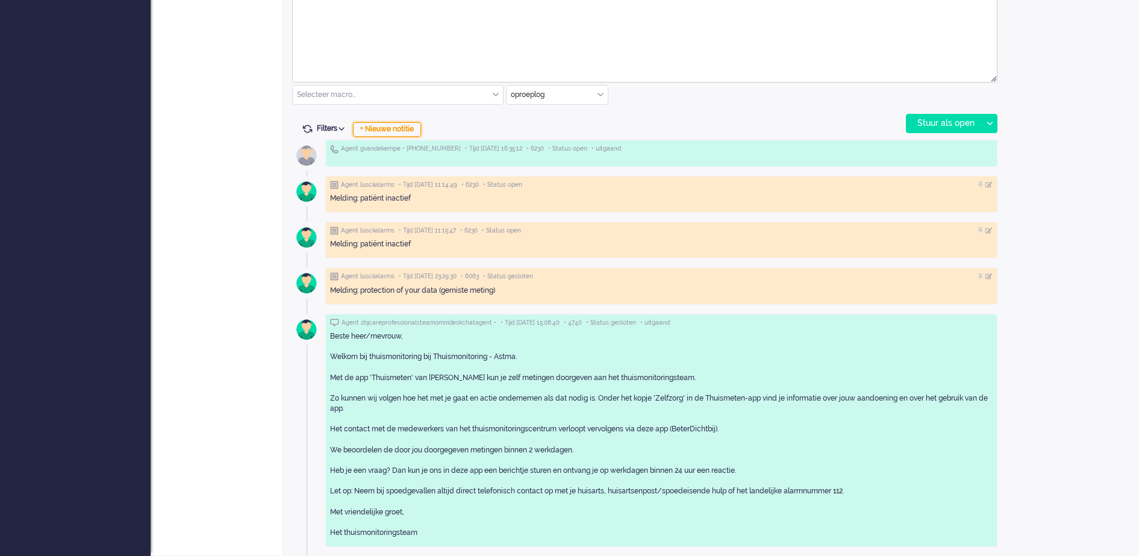
click at [404, 133] on div "+ Nieuwe notitie" at bounding box center [387, 129] width 68 height 14
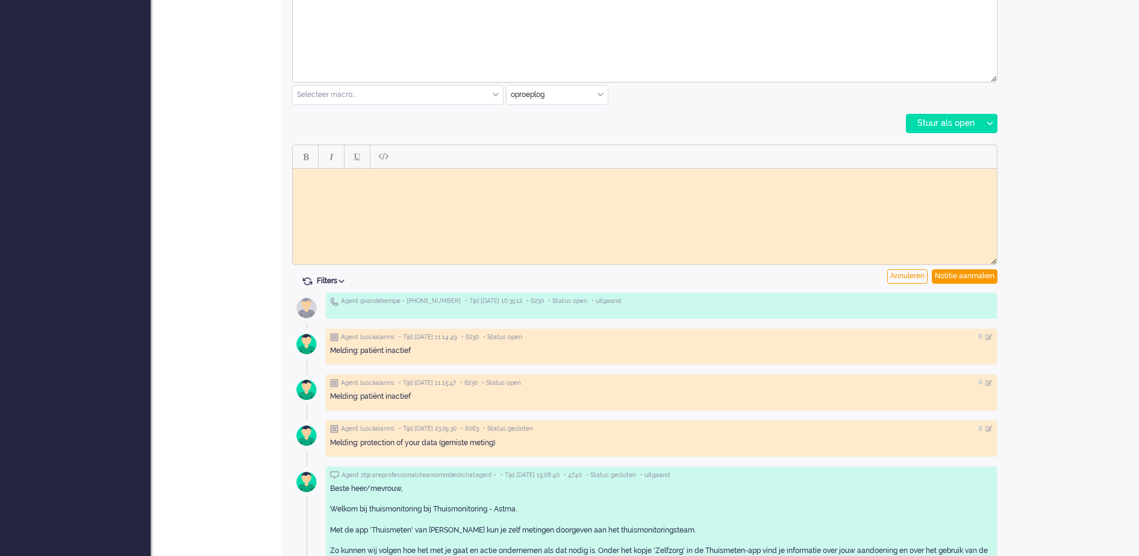
scroll to position [0, 0]
click at [368, 187] on html at bounding box center [645, 177] width 704 height 19
click at [977, 278] on div "Notitie aanmaken" at bounding box center [965, 276] width 66 height 14
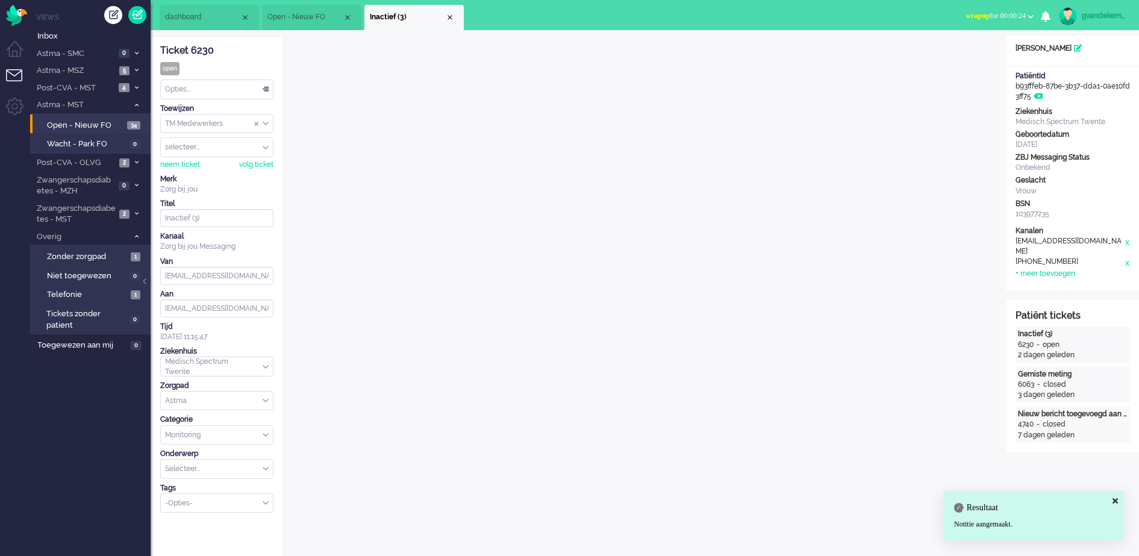
click at [450, 23] on li "Inactief (3)" at bounding box center [414, 17] width 99 height 25
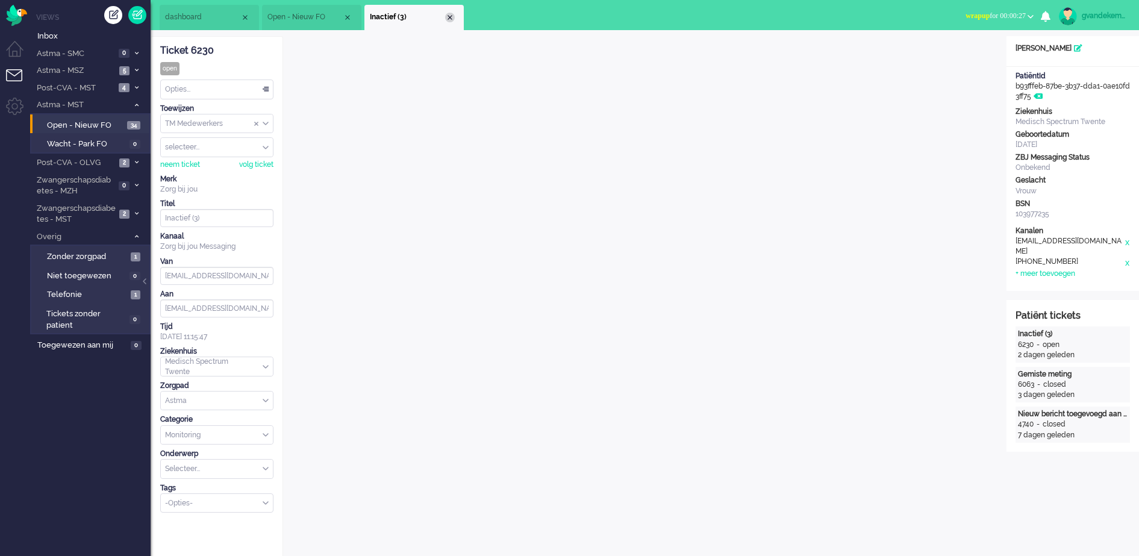
click at [449, 17] on div "Close tab" at bounding box center [450, 18] width 10 height 10
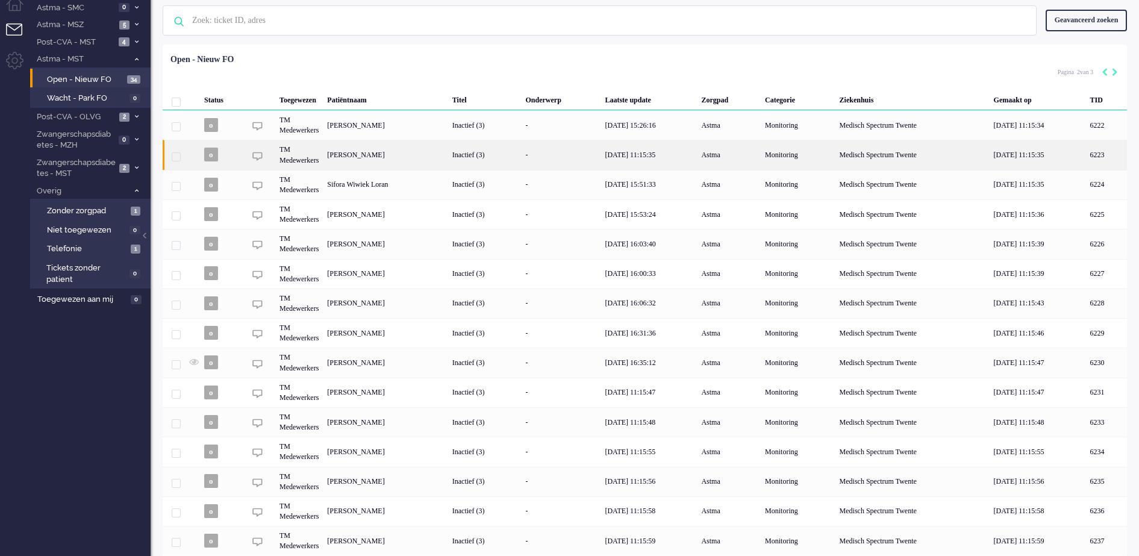
scroll to position [88, 0]
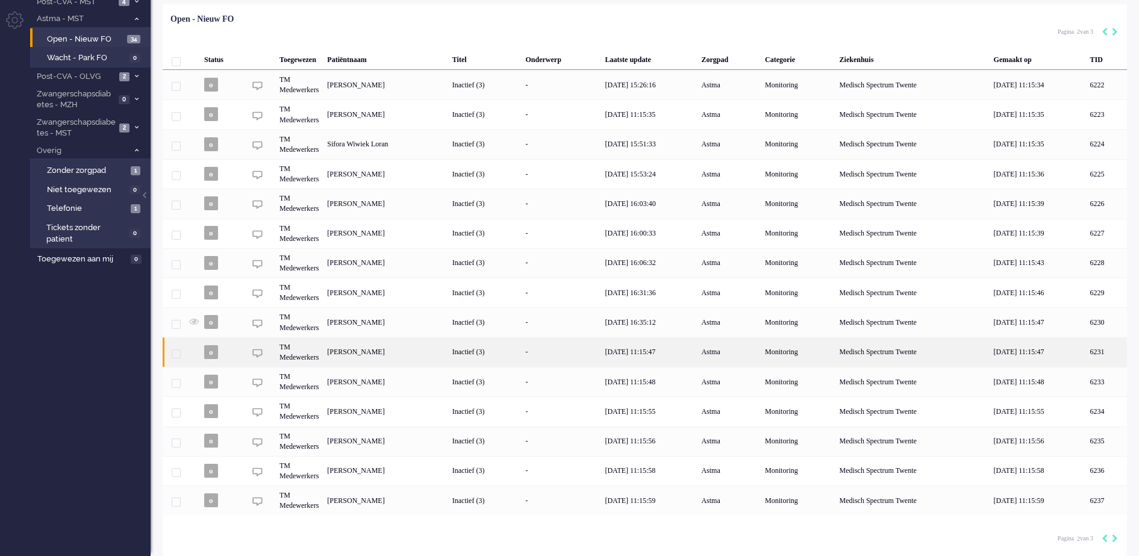
click at [1086, 351] on div "[PERSON_NAME]" at bounding box center [1106, 352] width 41 height 30
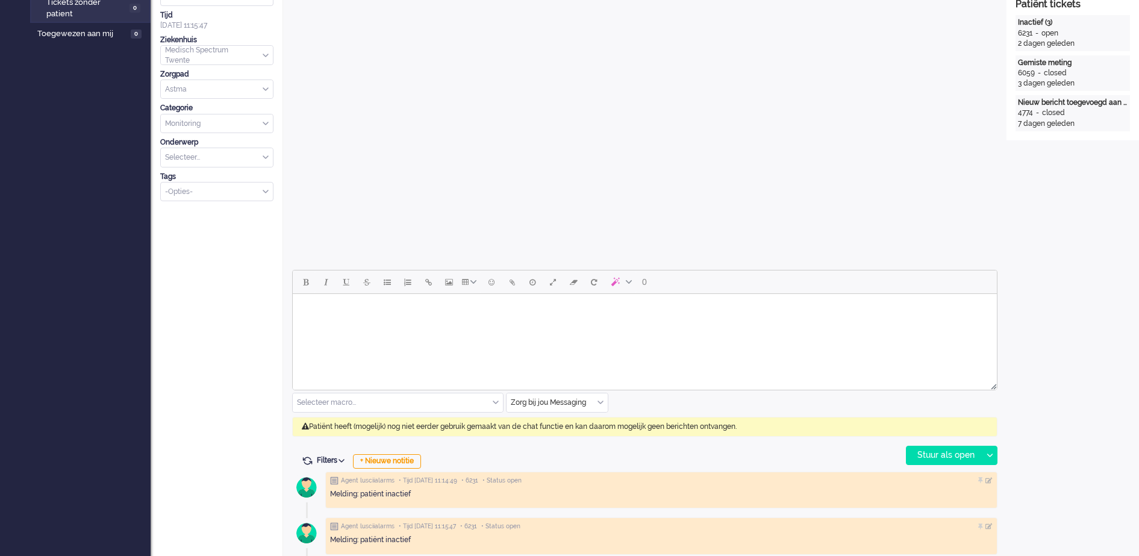
scroll to position [377, 0]
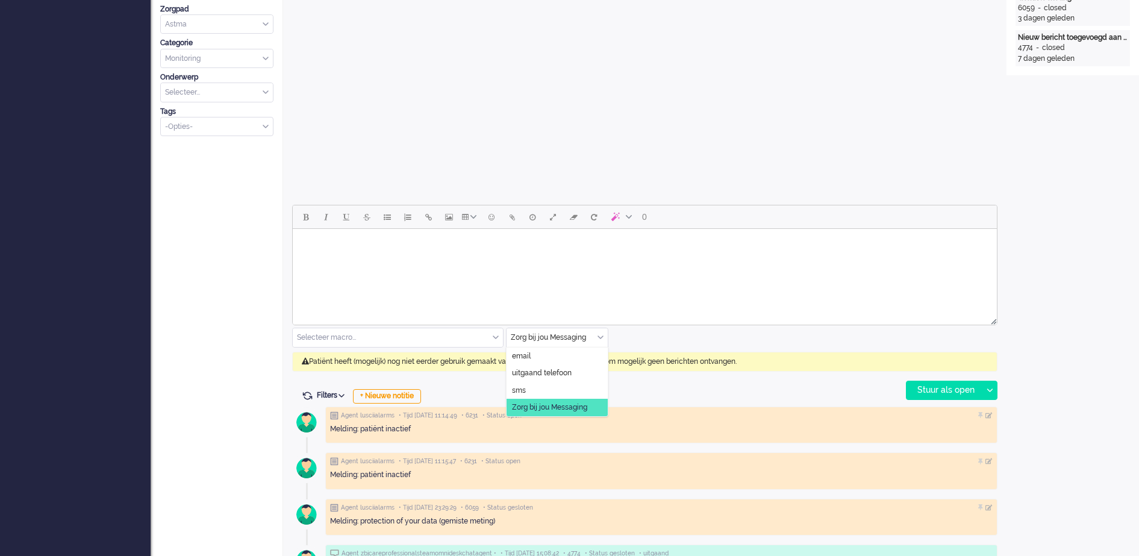
click at [598, 336] on div "Zorg bij jou Messaging" at bounding box center [557, 337] width 101 height 19
click at [562, 371] on span "uitgaand telefoon" at bounding box center [542, 373] width 60 height 10
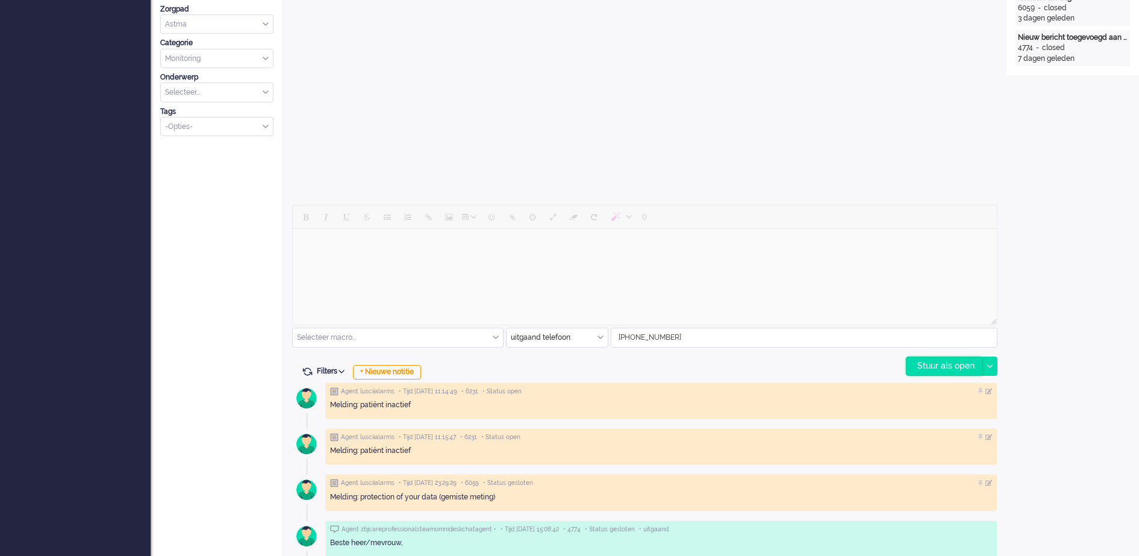
click at [951, 367] on div "Stuur als open" at bounding box center [944, 366] width 75 height 18
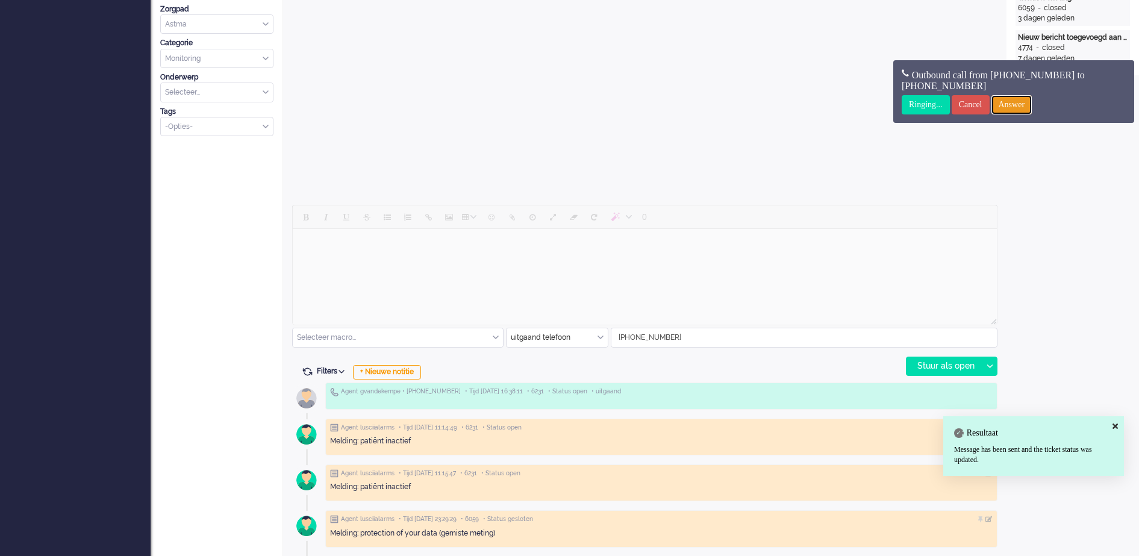
click at [1033, 104] on input "Answer" at bounding box center [1012, 104] width 41 height 19
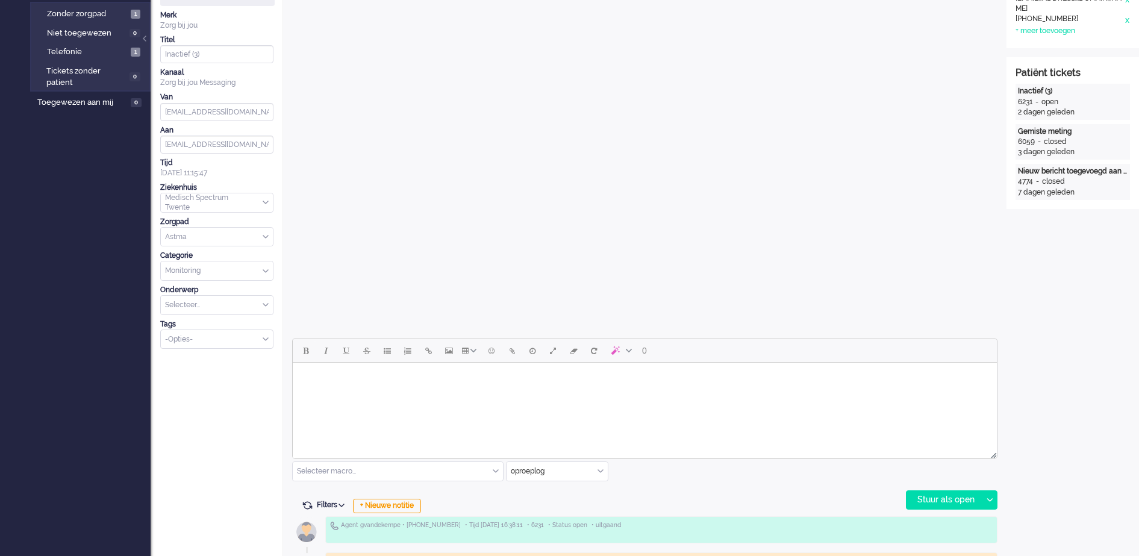
scroll to position [0, 0]
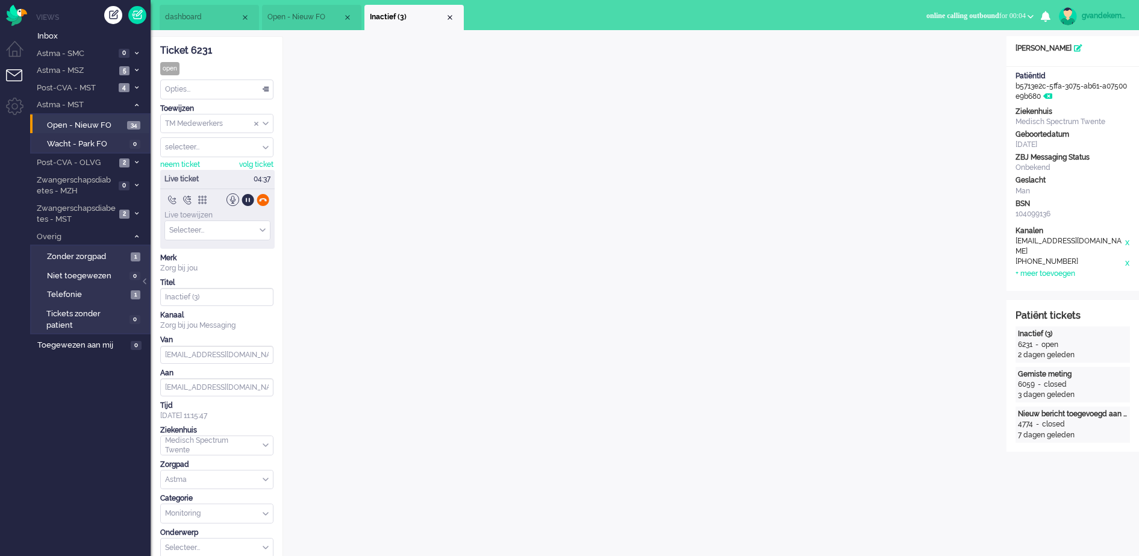
click at [266, 202] on div at bounding box center [263, 199] width 13 height 13
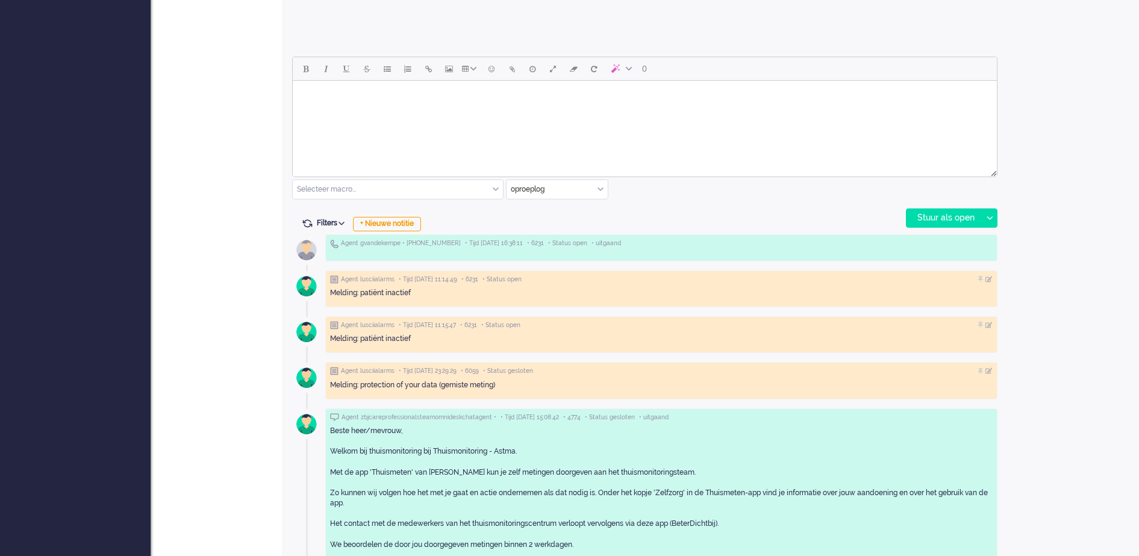
scroll to position [527, 0]
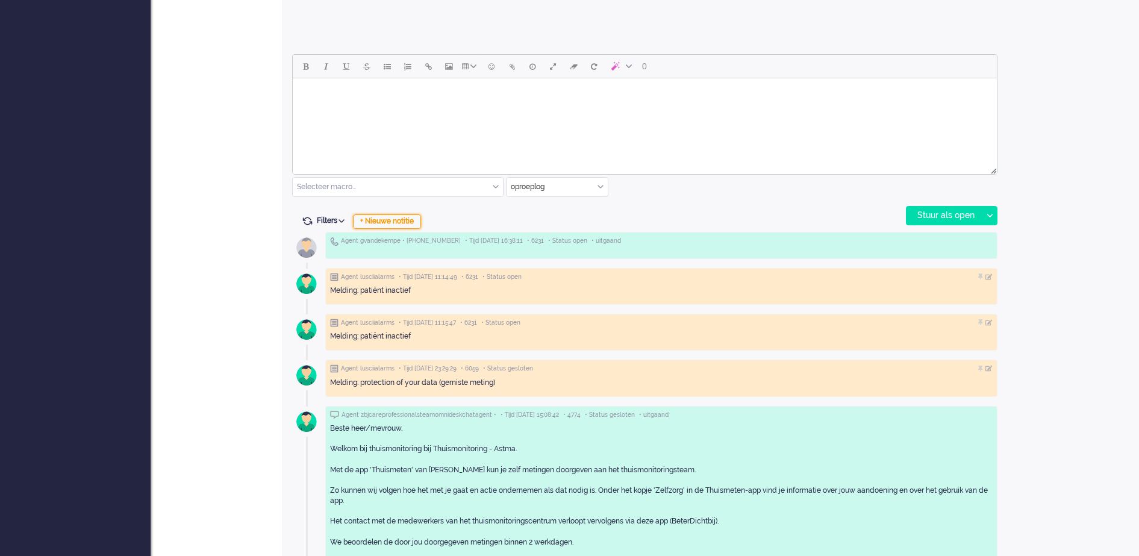
click at [409, 221] on div "+ Nieuwe notitie" at bounding box center [387, 221] width 68 height 14
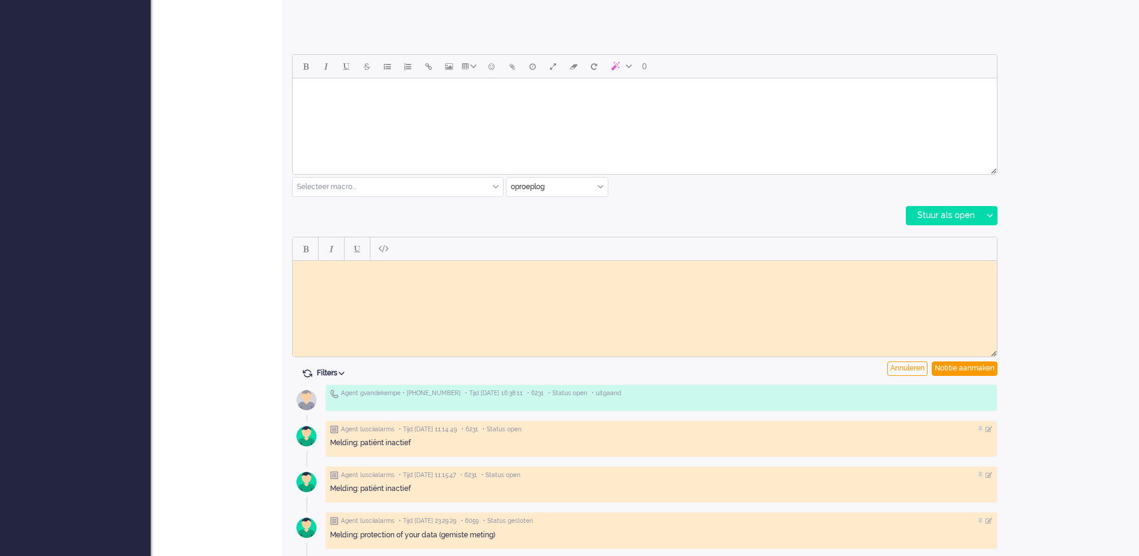
scroll to position [0, 0]
click at [381, 278] on html at bounding box center [645, 269] width 704 height 19
click at [966, 370] on div "Notitie aanmaken" at bounding box center [965, 369] width 66 height 14
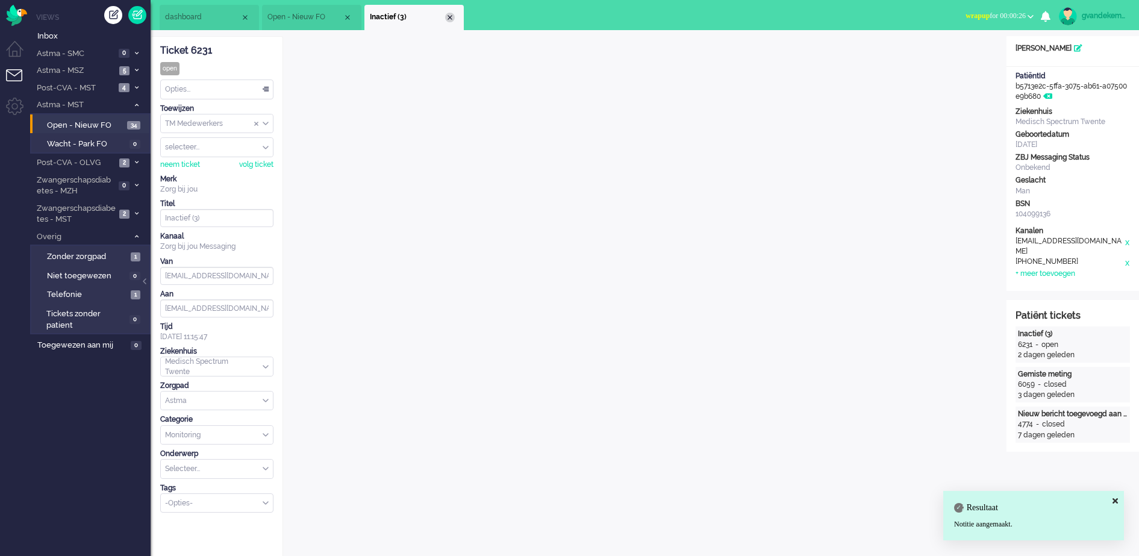
click at [448, 18] on div "Close tab" at bounding box center [450, 18] width 10 height 10
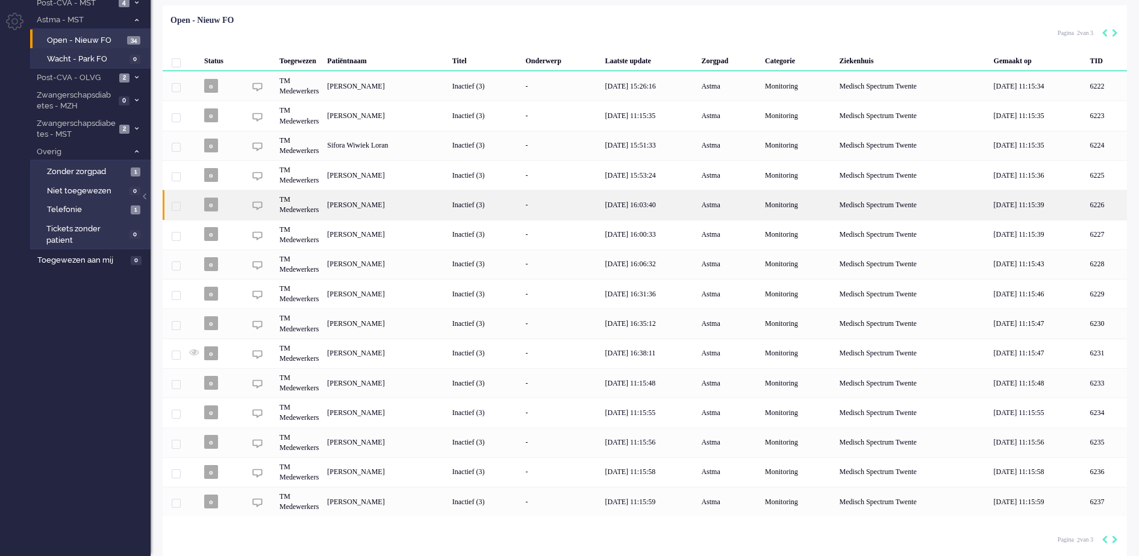
scroll to position [88, 0]
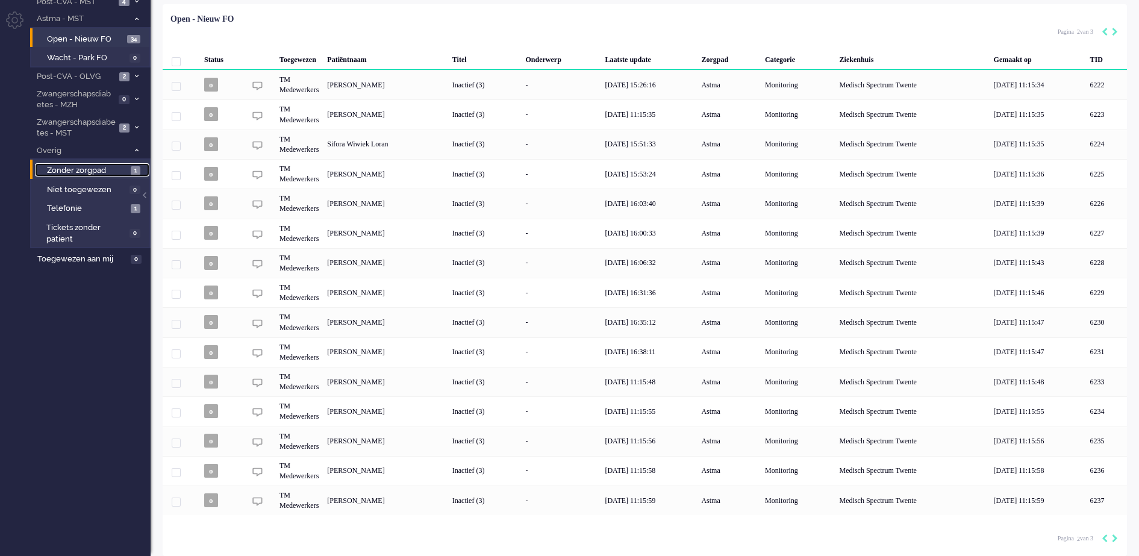
click at [93, 169] on span "Zonder zorgpad" at bounding box center [87, 170] width 81 height 11
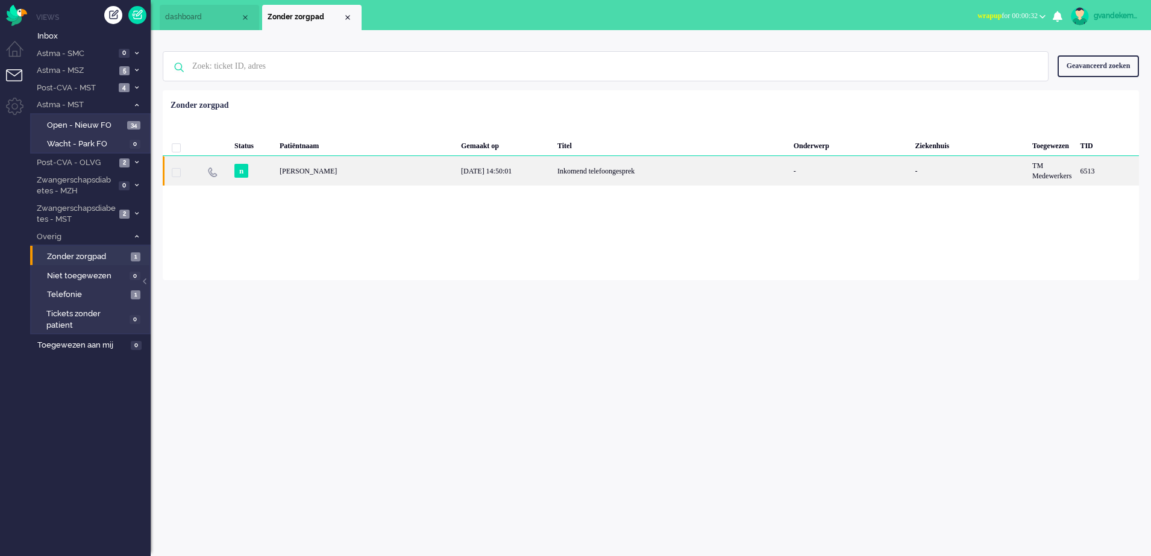
click at [1075, 165] on div "[PERSON_NAME]" at bounding box center [1106, 171] width 63 height 30
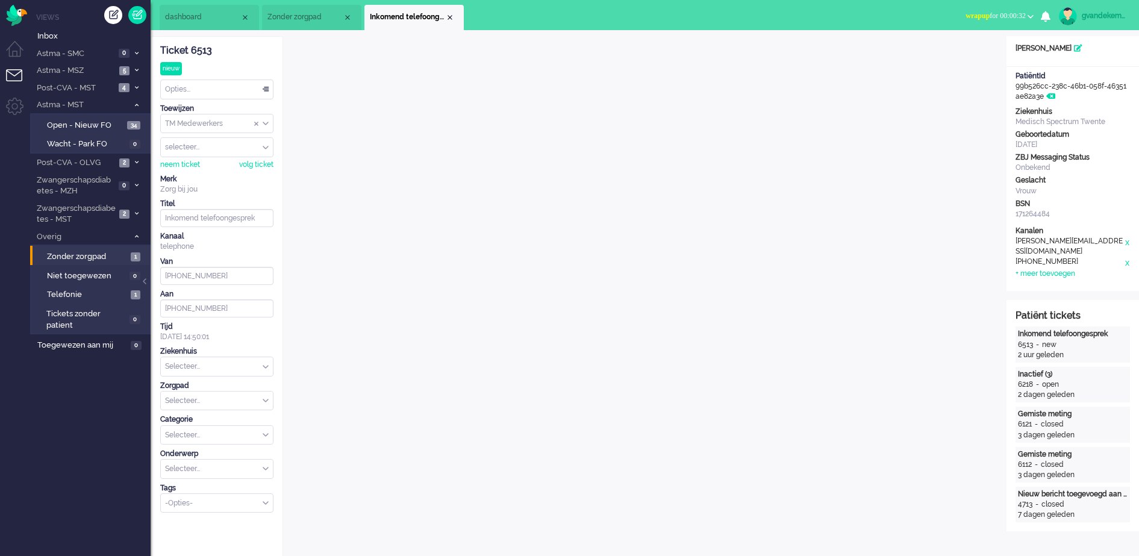
scroll to position [22, 0]
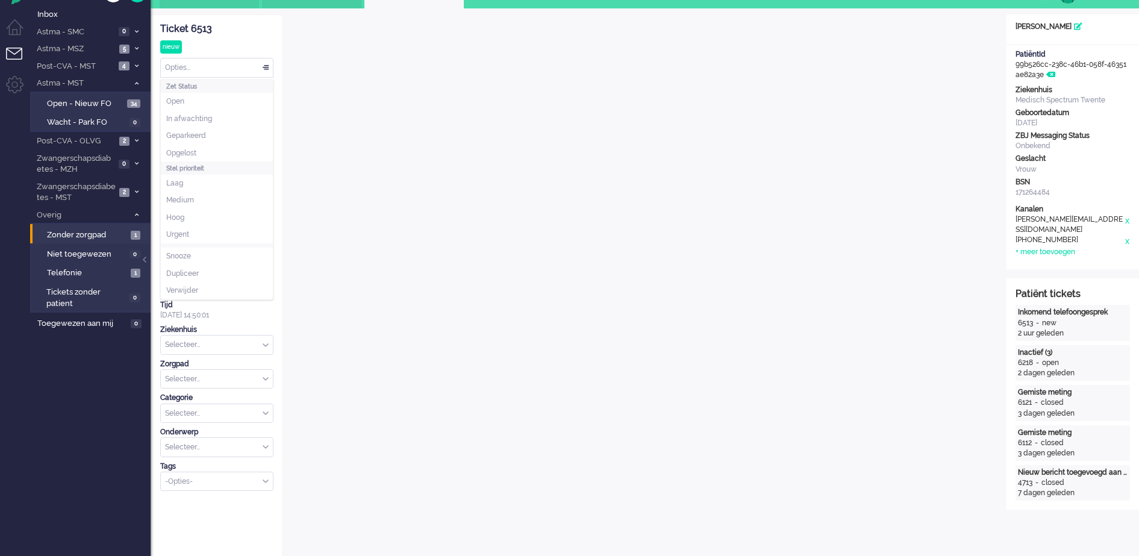
click at [266, 66] on div "Opties..." at bounding box center [217, 67] width 112 height 19
click at [222, 155] on li "Opgelost" at bounding box center [217, 153] width 112 height 17
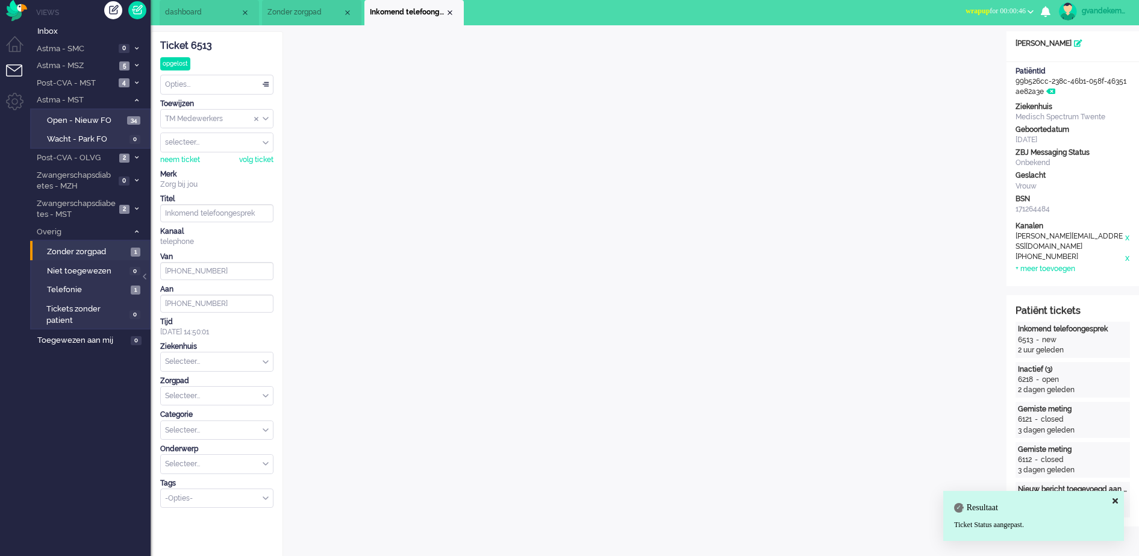
scroll to position [0, 0]
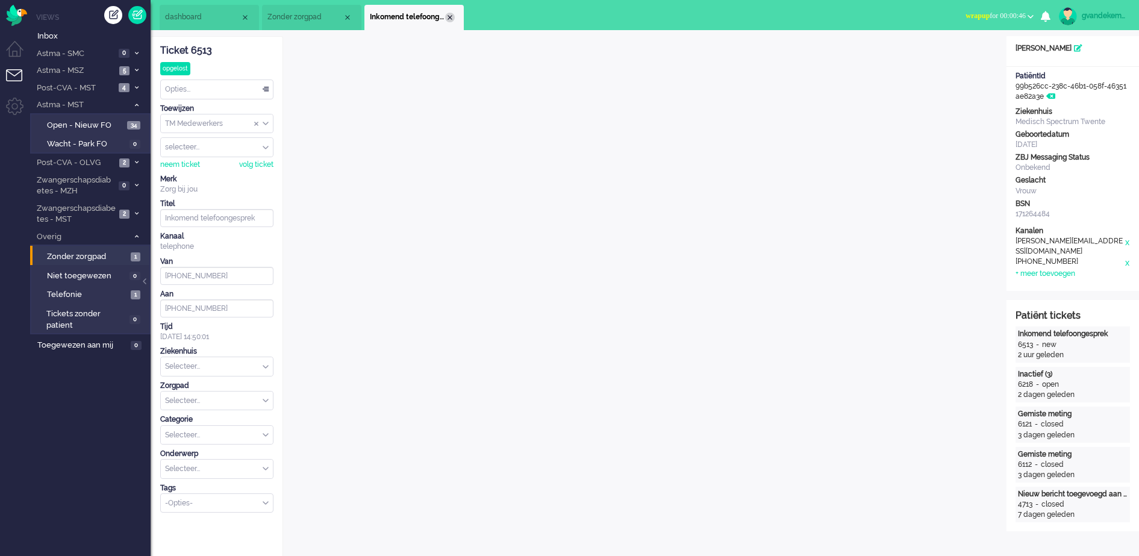
click at [450, 13] on div "Close tab" at bounding box center [450, 18] width 10 height 10
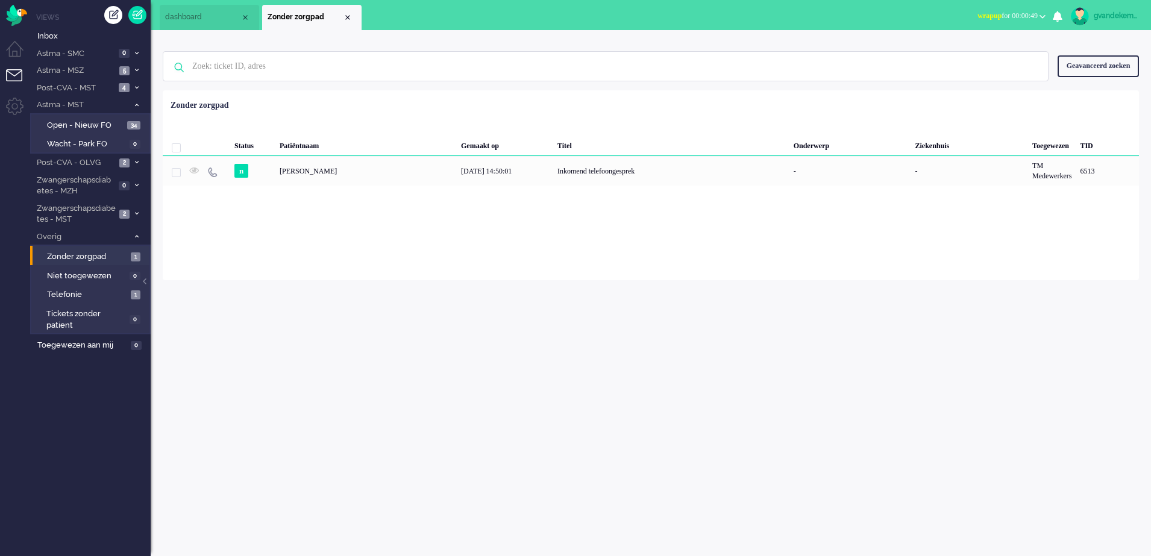
click at [347, 16] on div "Close tab" at bounding box center [348, 18] width 10 height 10
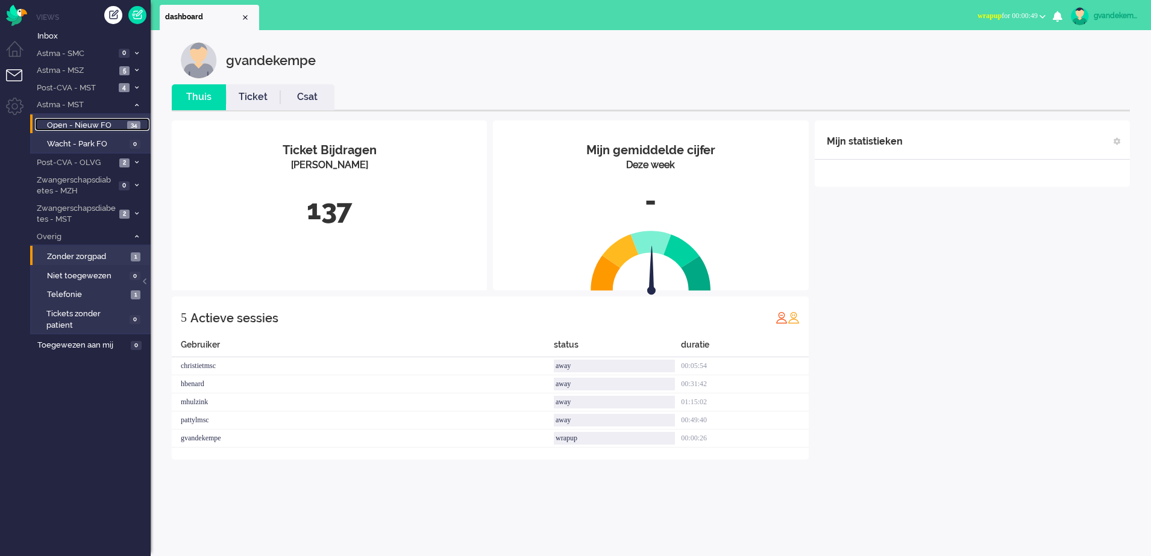
click at [76, 122] on span "Open - Nieuw FO" at bounding box center [85, 125] width 77 height 11
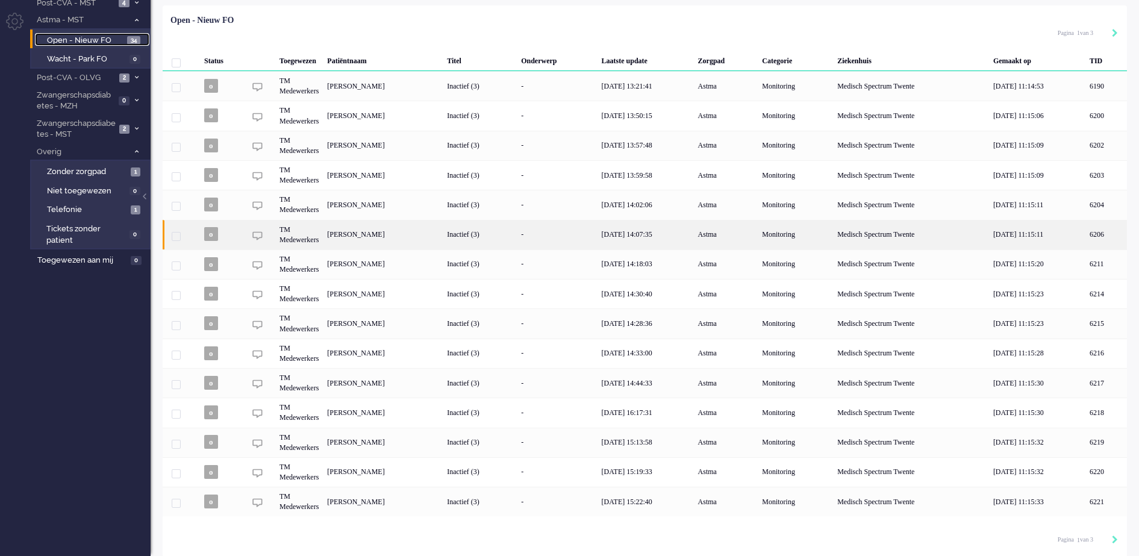
scroll to position [88, 0]
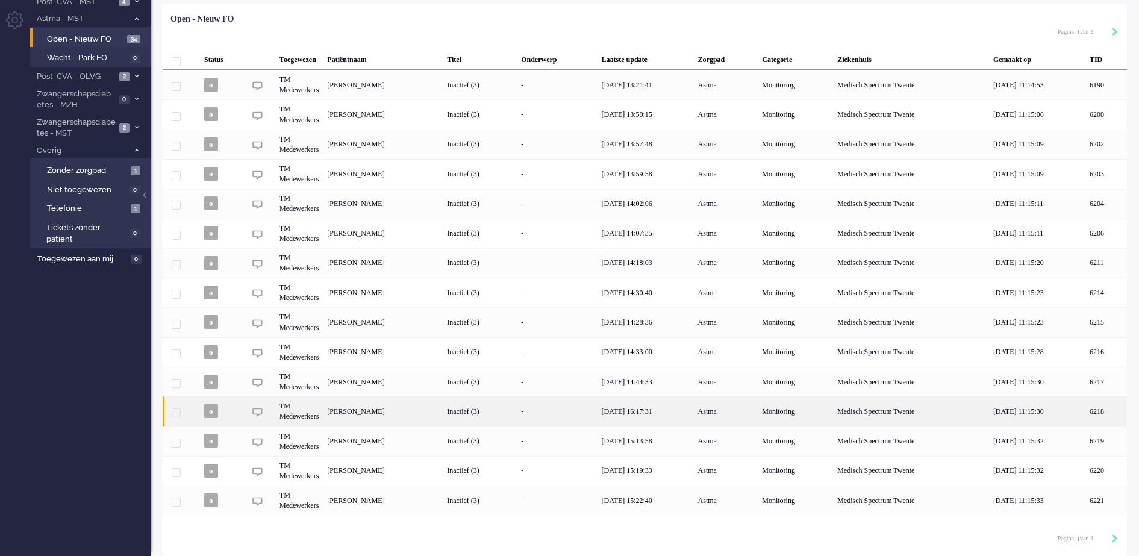
click at [1086, 412] on div "[PERSON_NAME]" at bounding box center [1107, 411] width 42 height 30
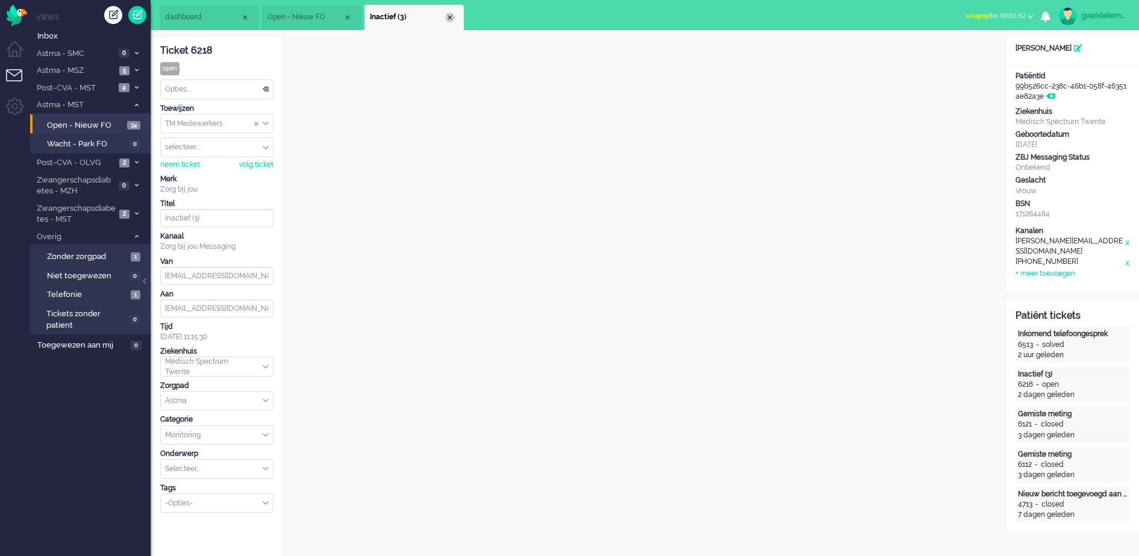
click at [449, 21] on div "Close tab" at bounding box center [450, 18] width 10 height 10
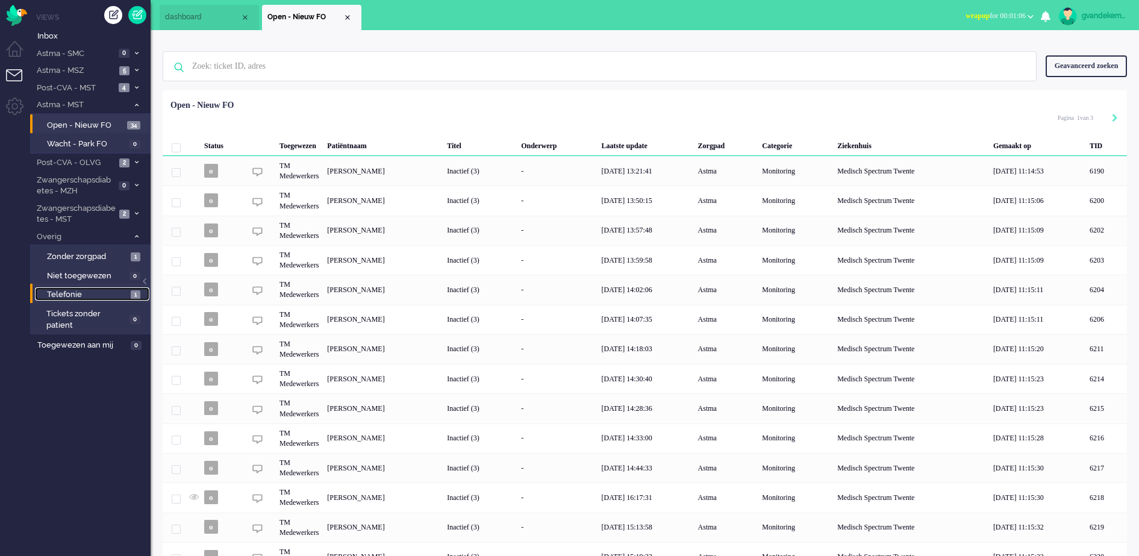
click at [92, 296] on span "Telefonie" at bounding box center [87, 294] width 81 height 11
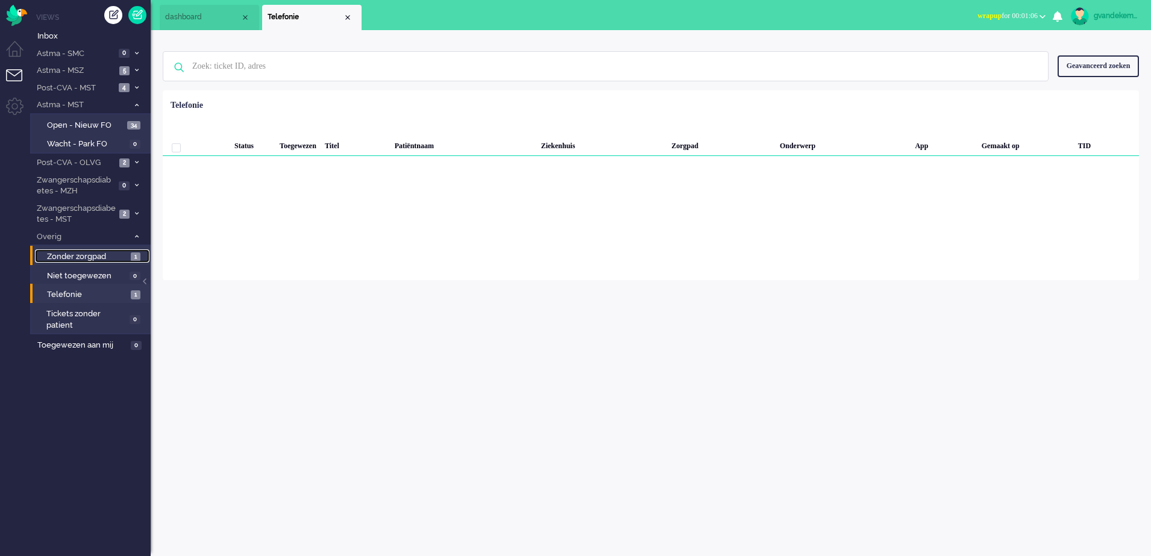
click at [104, 255] on span "Zonder zorgpad" at bounding box center [87, 256] width 81 height 11
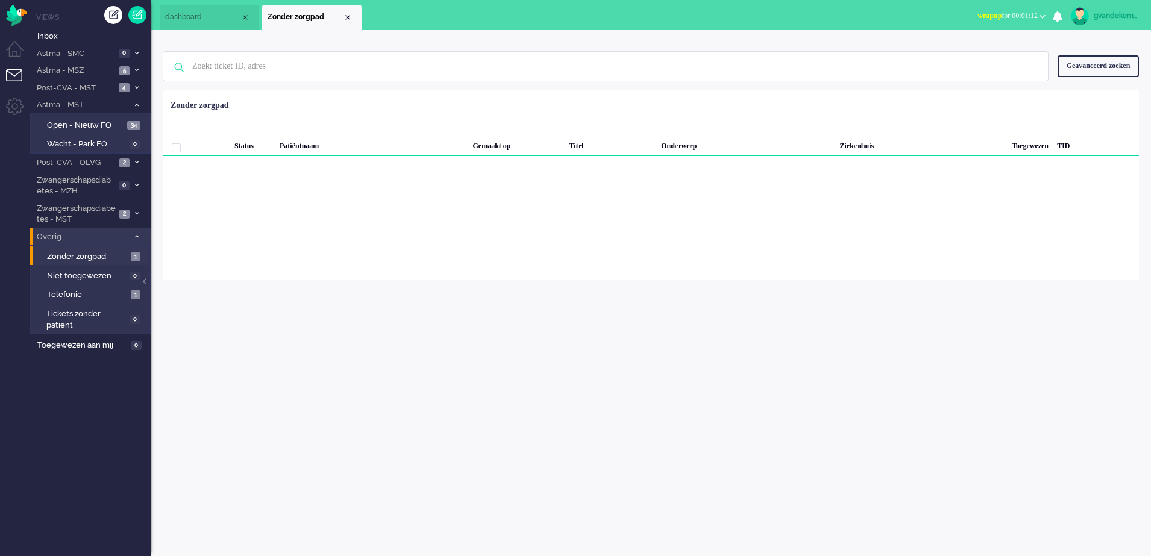
click at [139, 240] on li "Overig 2" at bounding box center [90, 236] width 121 height 17
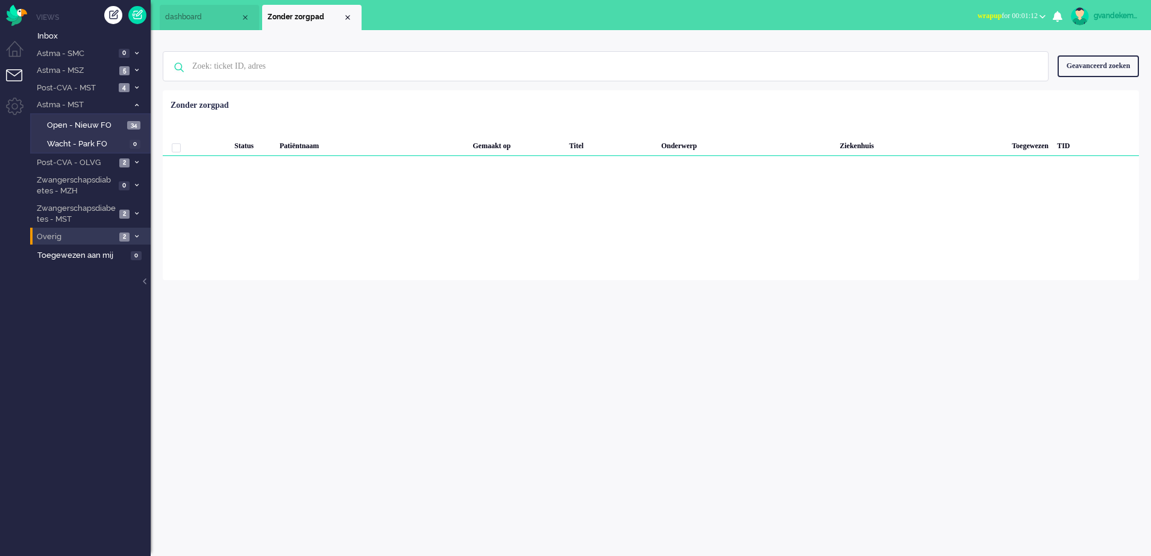
click at [131, 232] on li "Overig 2" at bounding box center [90, 236] width 121 height 17
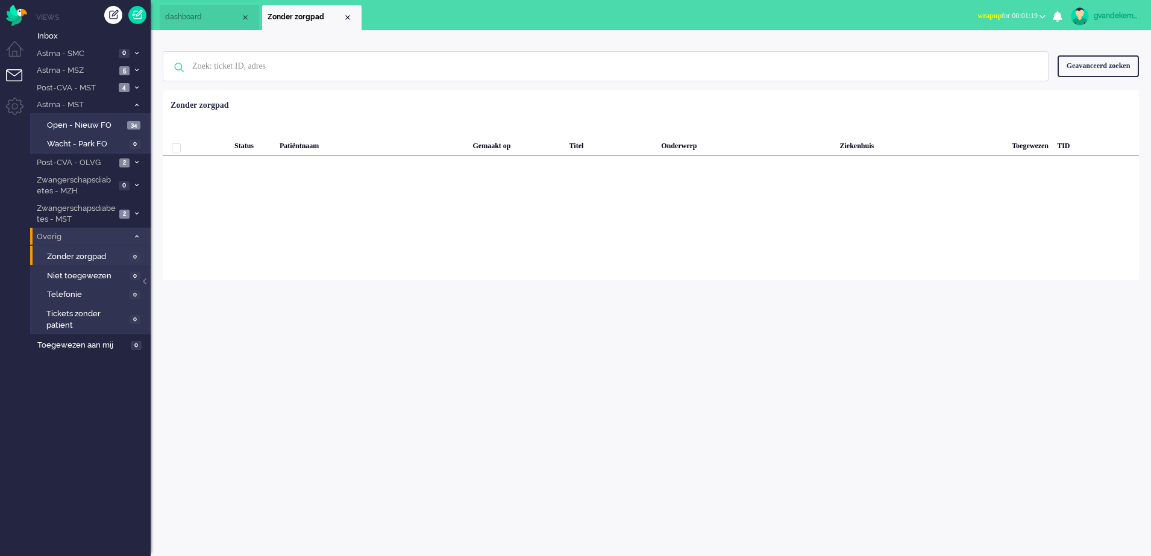
click at [137, 236] on icon at bounding box center [137, 236] width 4 height 4
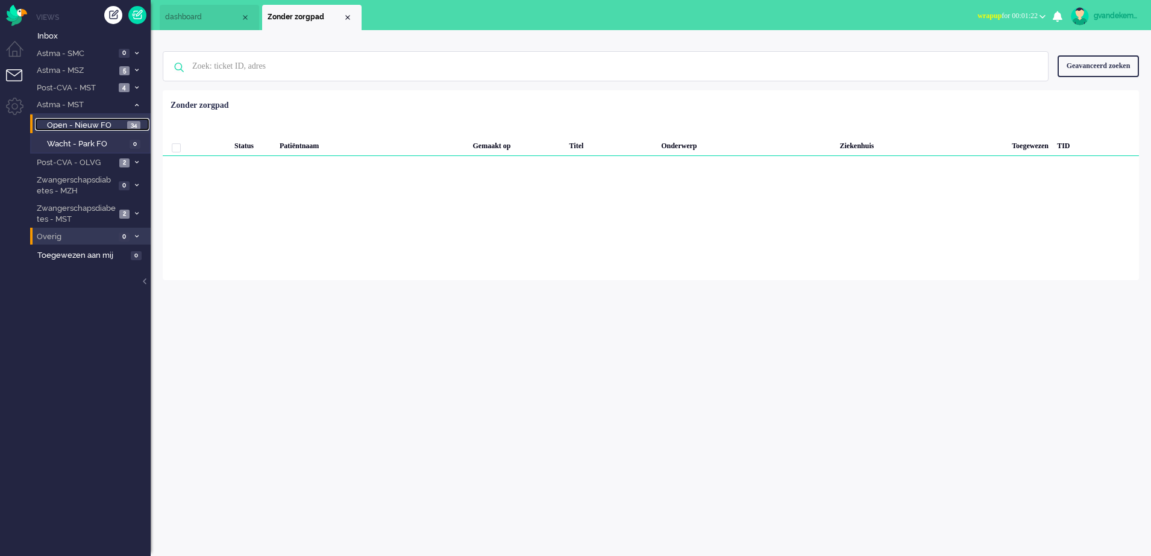
click at [97, 124] on span "Open - Nieuw FO" at bounding box center [85, 125] width 77 height 11
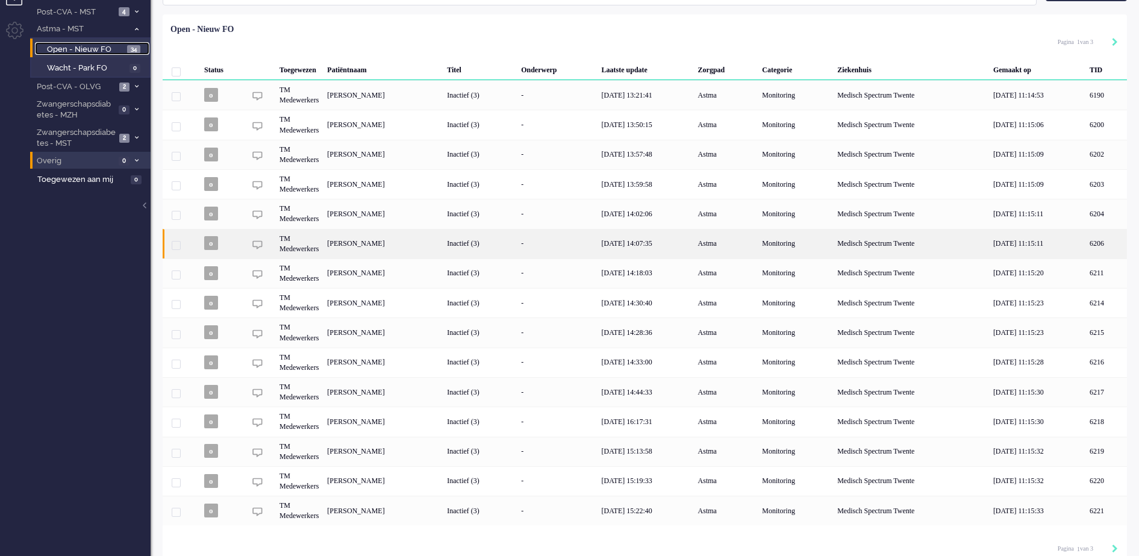
scroll to position [88, 0]
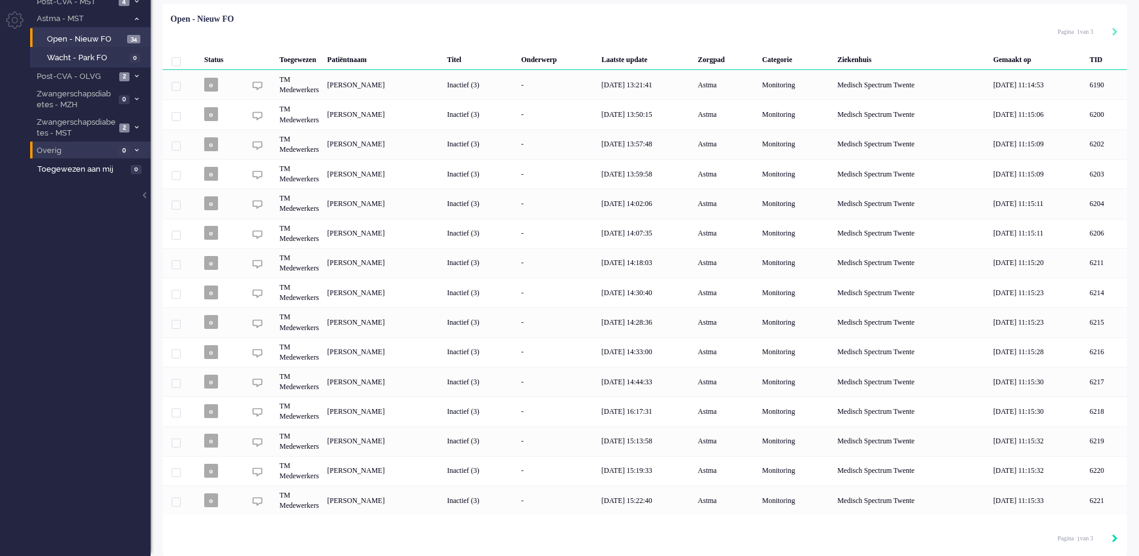
click at [1116, 533] on div "Next" at bounding box center [1115, 539] width 6 height 12
type input "2"
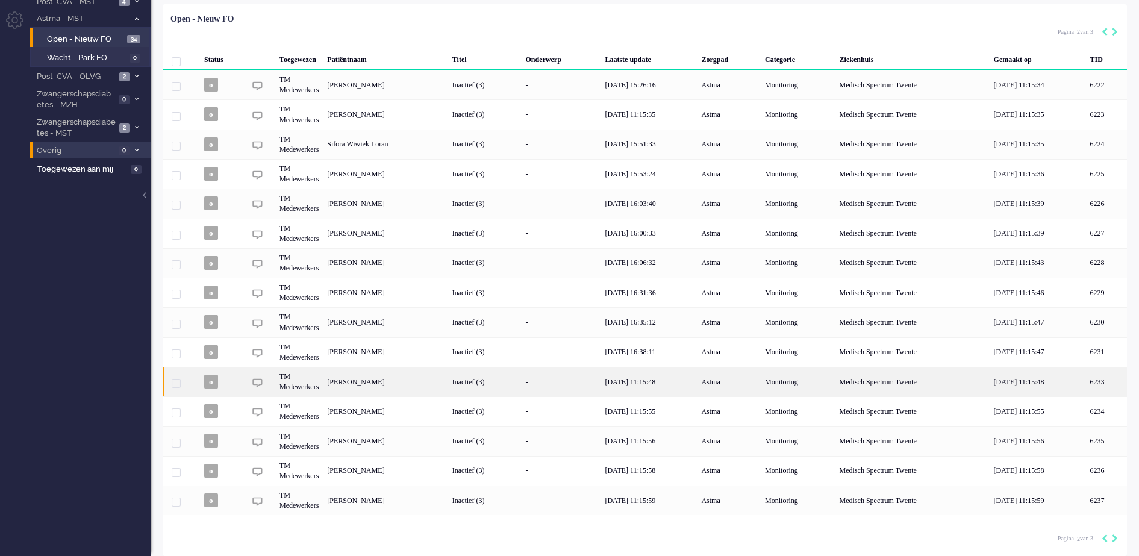
click at [1086, 380] on div "[PERSON_NAME]" at bounding box center [1106, 382] width 41 height 30
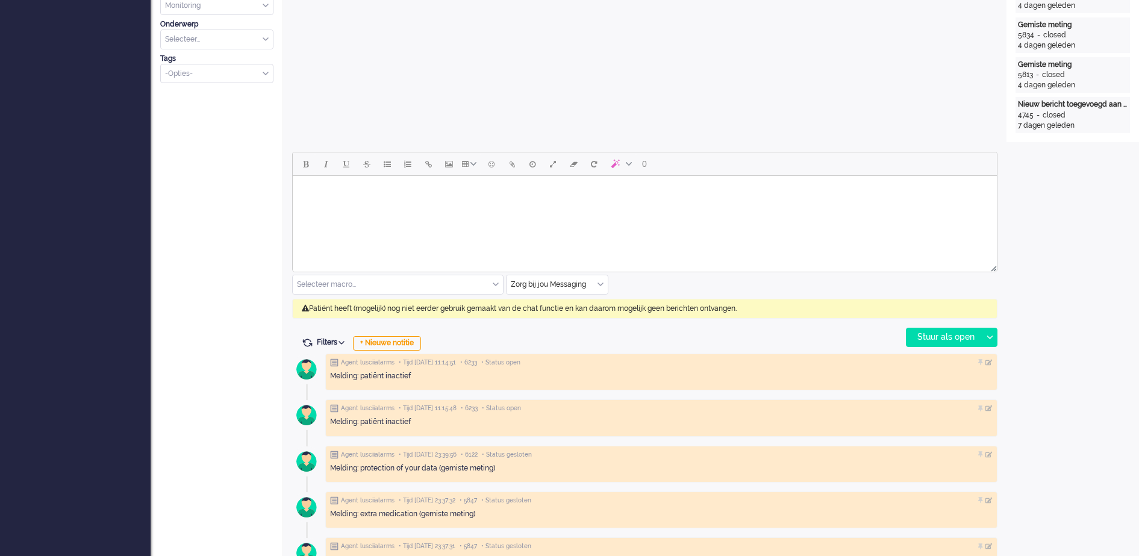
scroll to position [452, 0]
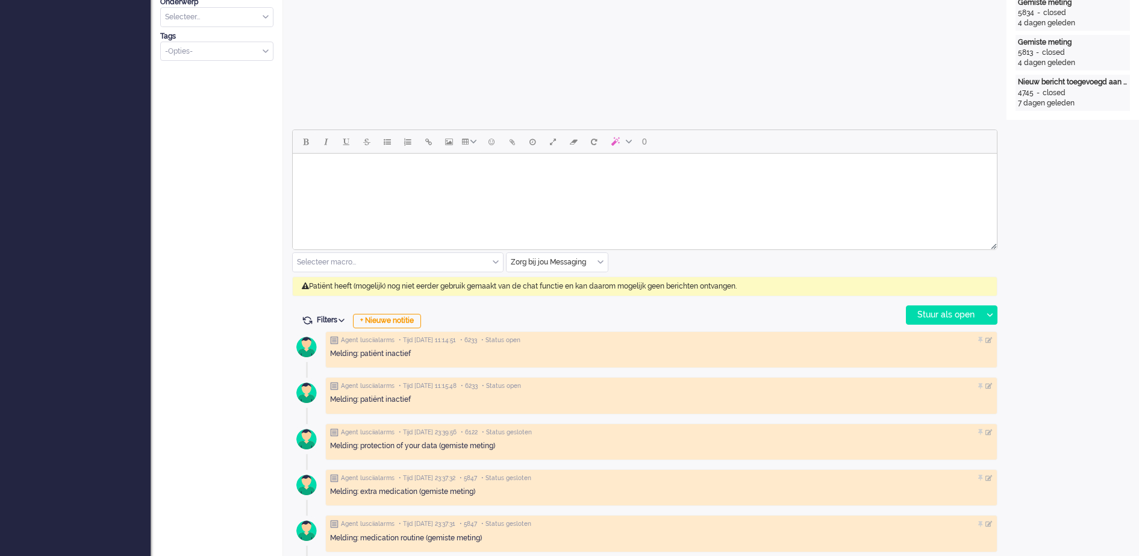
click at [600, 264] on div "Zorg bij jou Messaging" at bounding box center [557, 262] width 101 height 19
click at [553, 293] on span "uitgaand telefoon" at bounding box center [542, 298] width 60 height 10
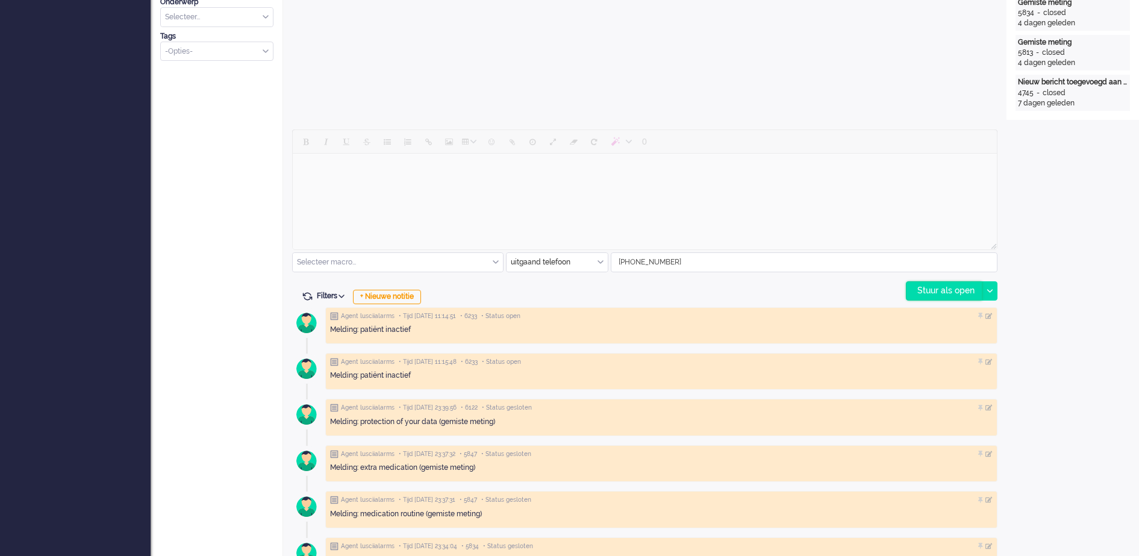
click at [968, 289] on div "Stuur als open" at bounding box center [944, 291] width 75 height 18
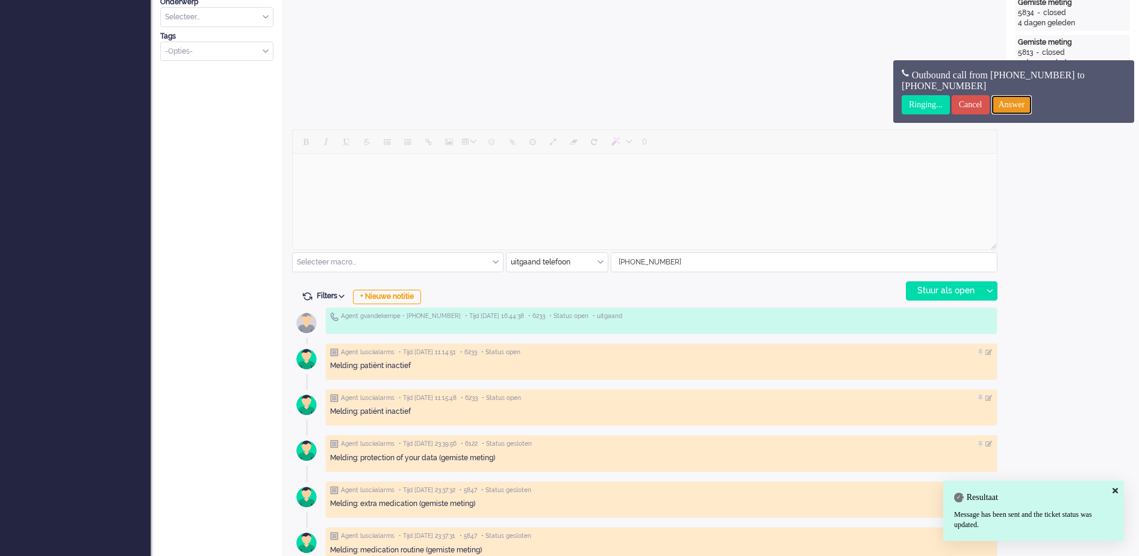
click at [1033, 104] on input "Answer" at bounding box center [1012, 104] width 41 height 19
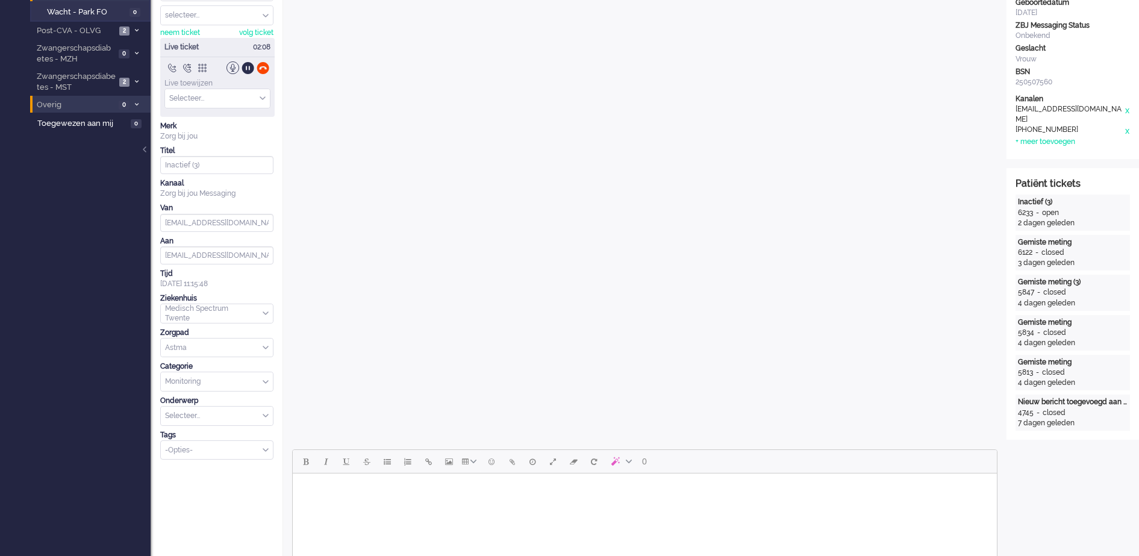
scroll to position [0, 0]
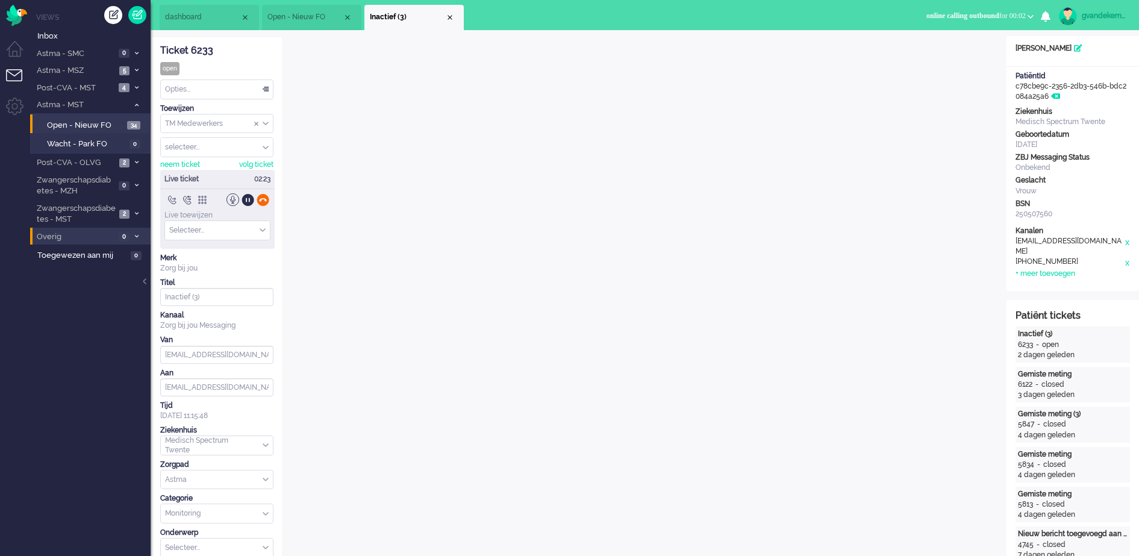
click at [265, 199] on div at bounding box center [263, 199] width 13 height 13
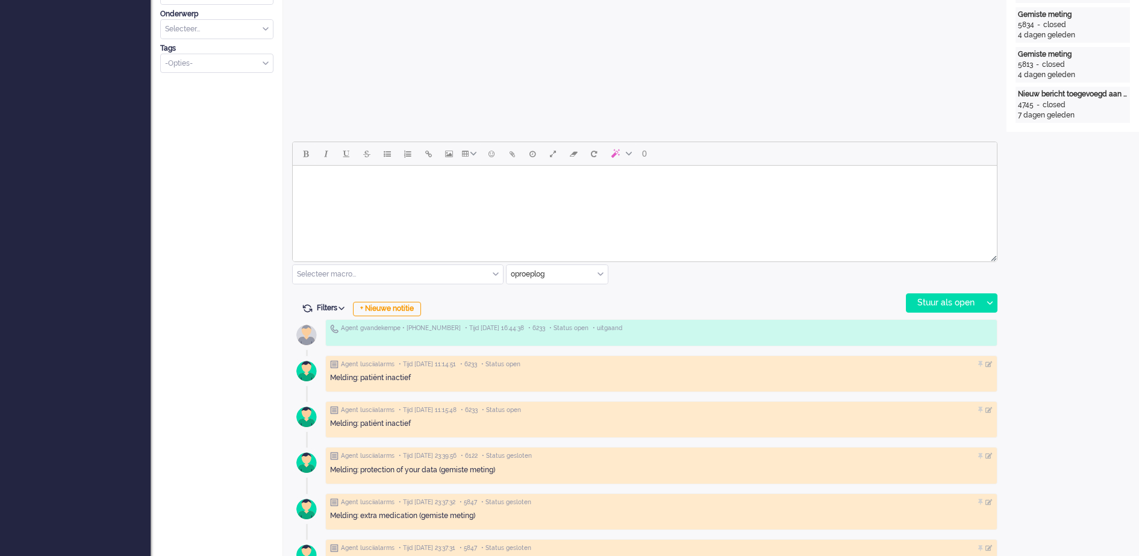
scroll to position [452, 0]
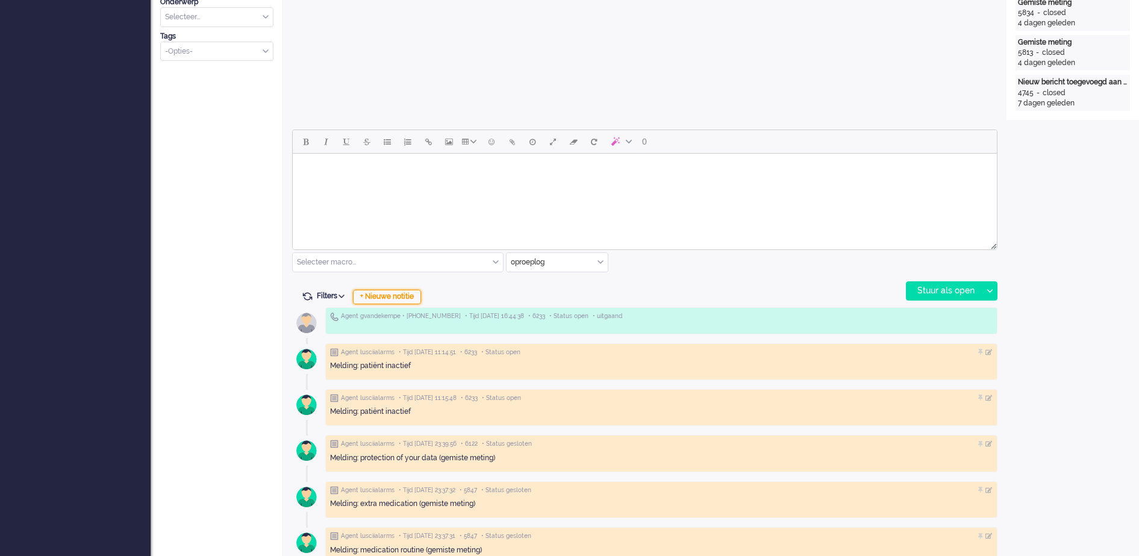
click at [405, 297] on div "+ Nieuwe notitie" at bounding box center [387, 297] width 68 height 14
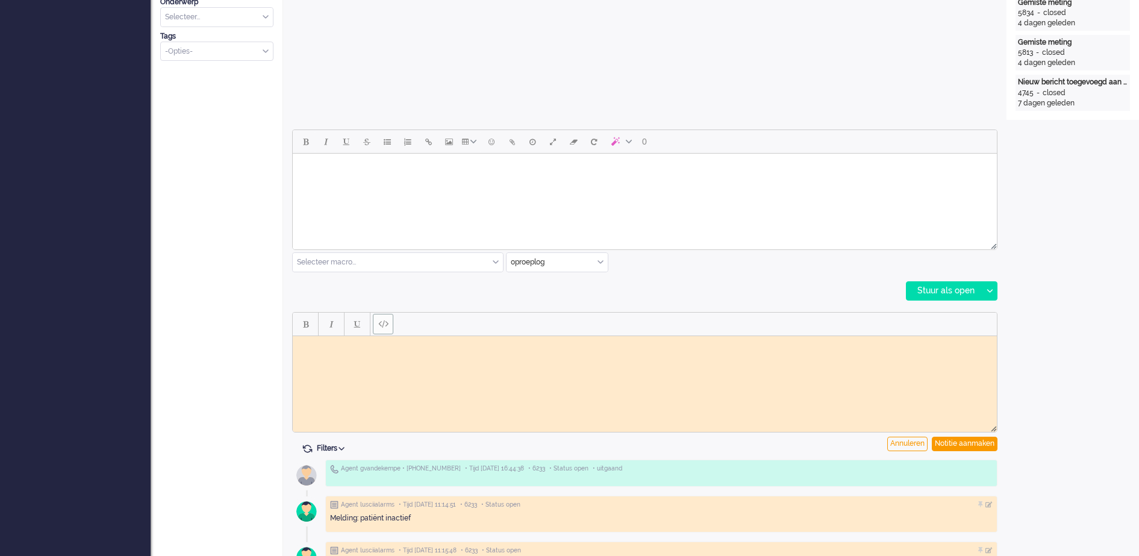
scroll to position [0, 0]
click at [376, 349] on body "Rich Text Area. Press ALT-0 for help." at bounding box center [645, 344] width 695 height 9
drag, startPoint x: 971, startPoint y: 443, endPoint x: 920, endPoint y: 440, distance: 50.7
click at [970, 442] on div "Notitie aanmaken" at bounding box center [965, 444] width 66 height 14
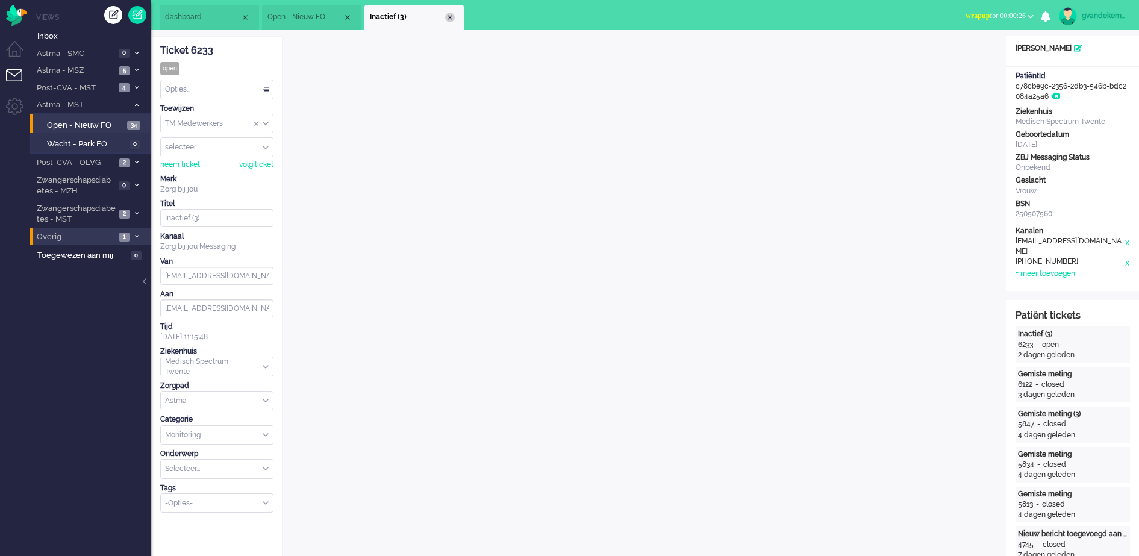
click at [454, 16] on div "Close tab" at bounding box center [450, 18] width 10 height 10
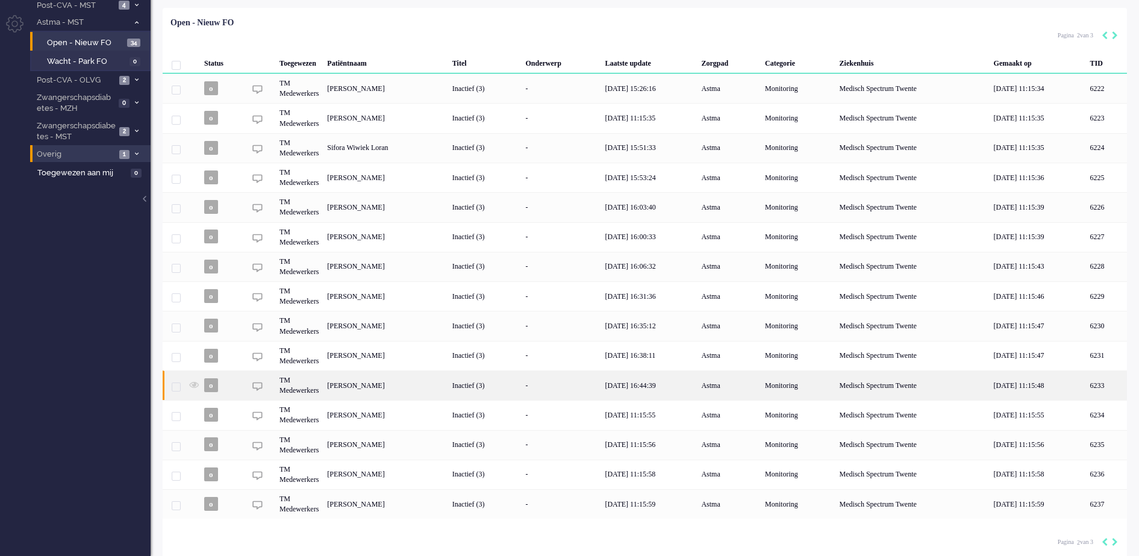
scroll to position [88, 0]
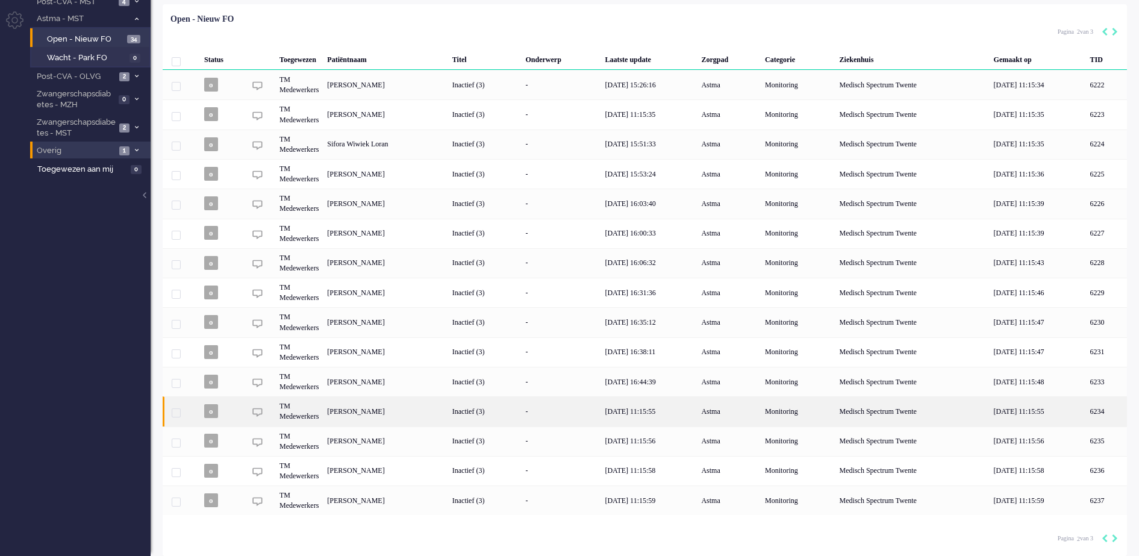
click at [1086, 411] on div "[PERSON_NAME]" at bounding box center [1106, 411] width 41 height 30
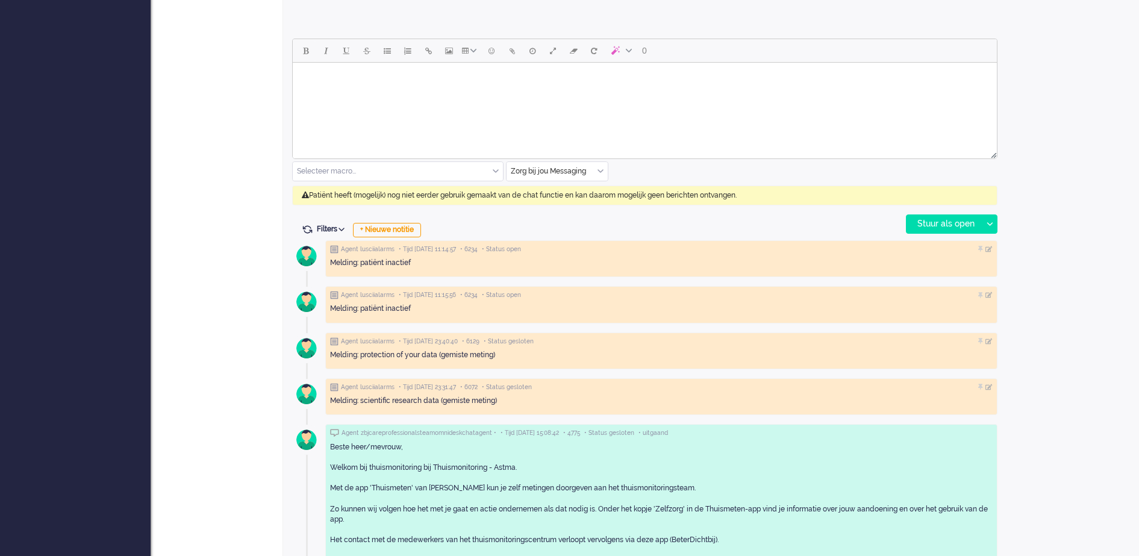
scroll to position [549, 0]
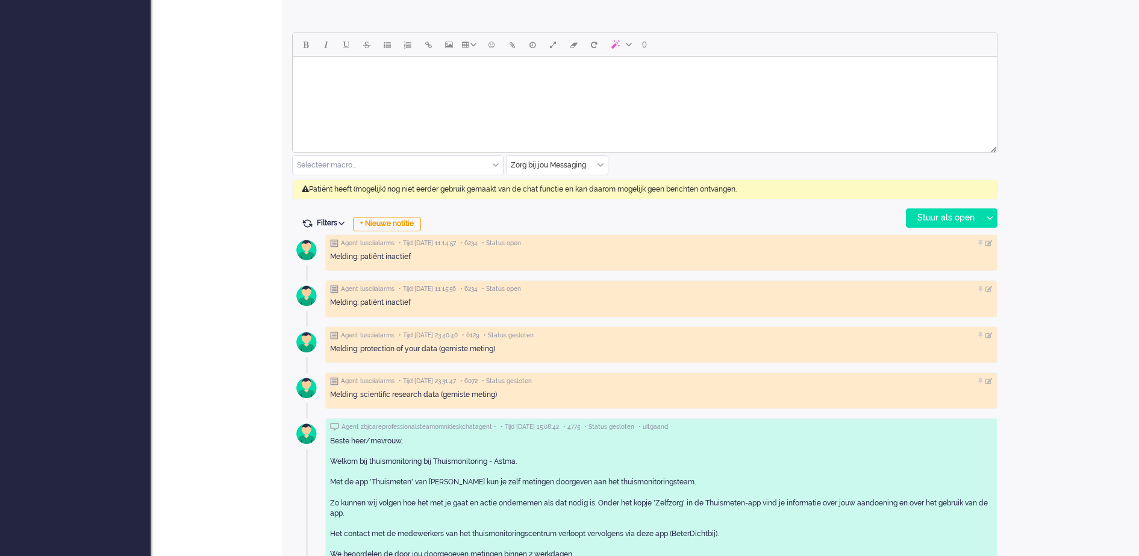
click at [602, 164] on div "Zorg bij jou Messaging" at bounding box center [557, 165] width 101 height 19
click at [558, 195] on li "uitgaand telefoon" at bounding box center [557, 200] width 101 height 17
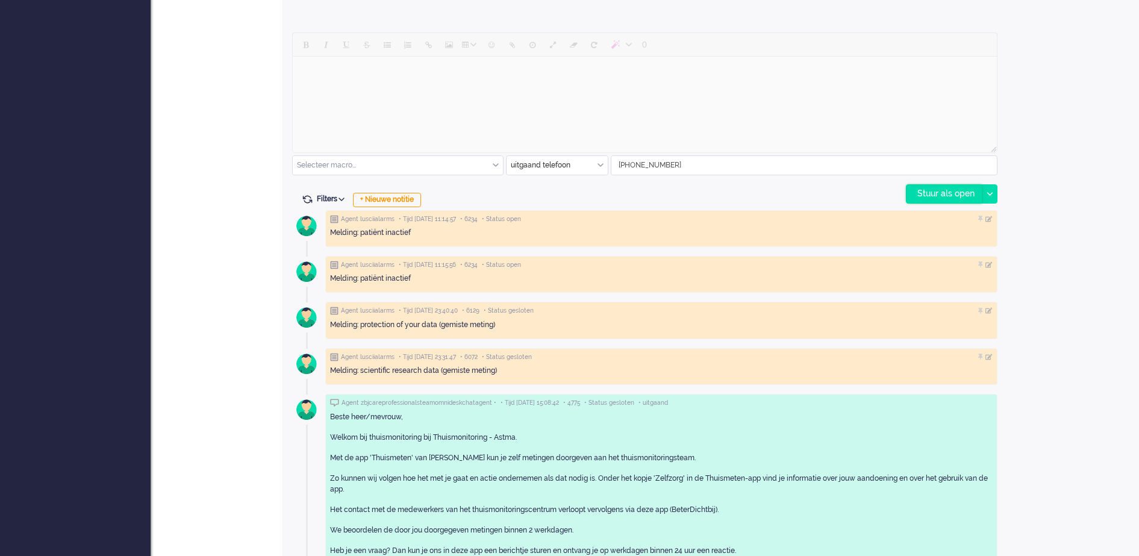
click at [945, 193] on div "Stuur als open" at bounding box center [944, 194] width 75 height 18
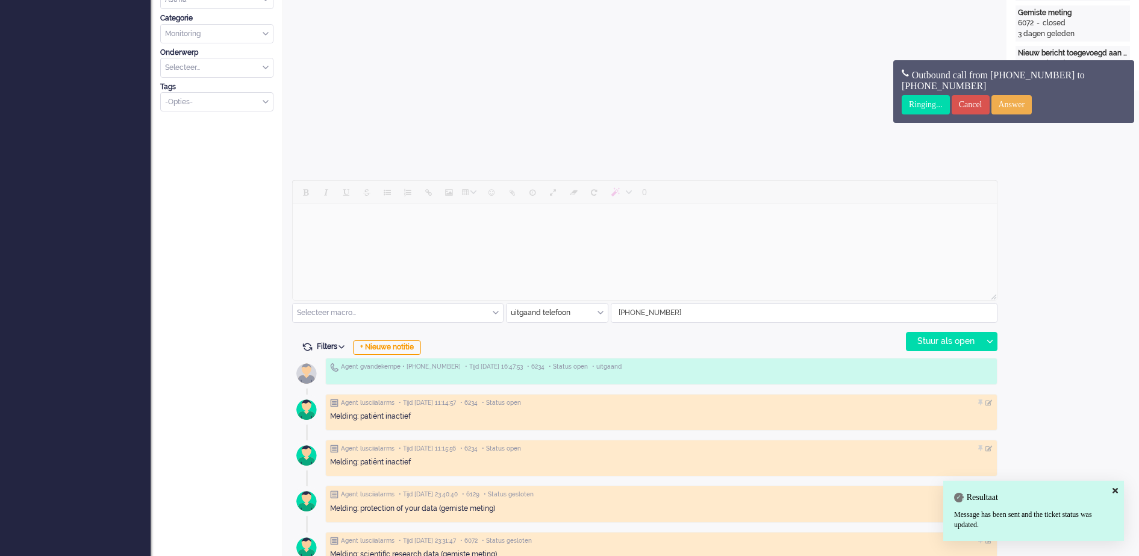
scroll to position [398, 0]
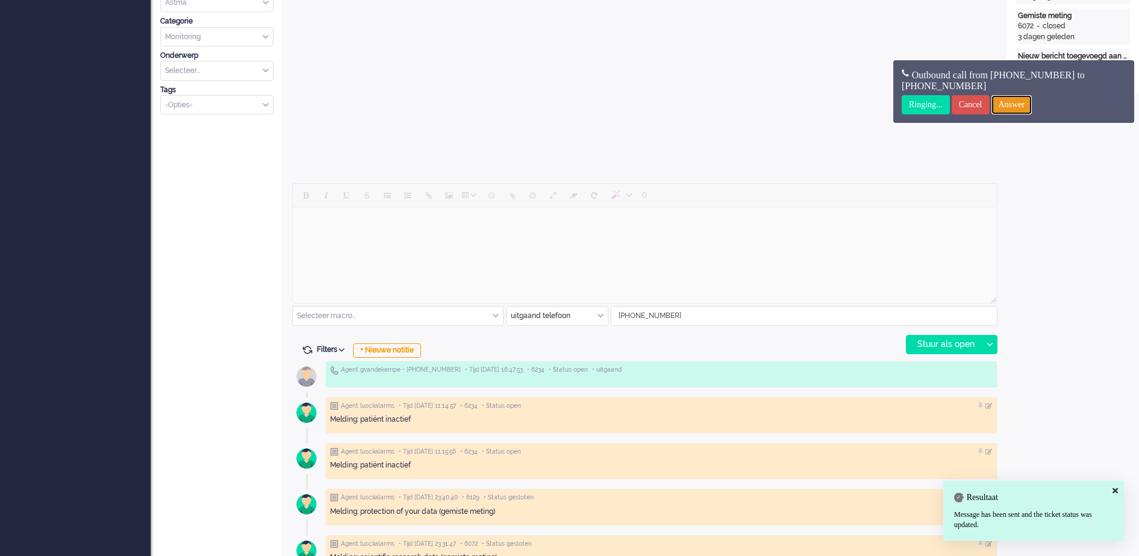
click at [1013, 105] on input "Answer" at bounding box center [1012, 104] width 41 height 19
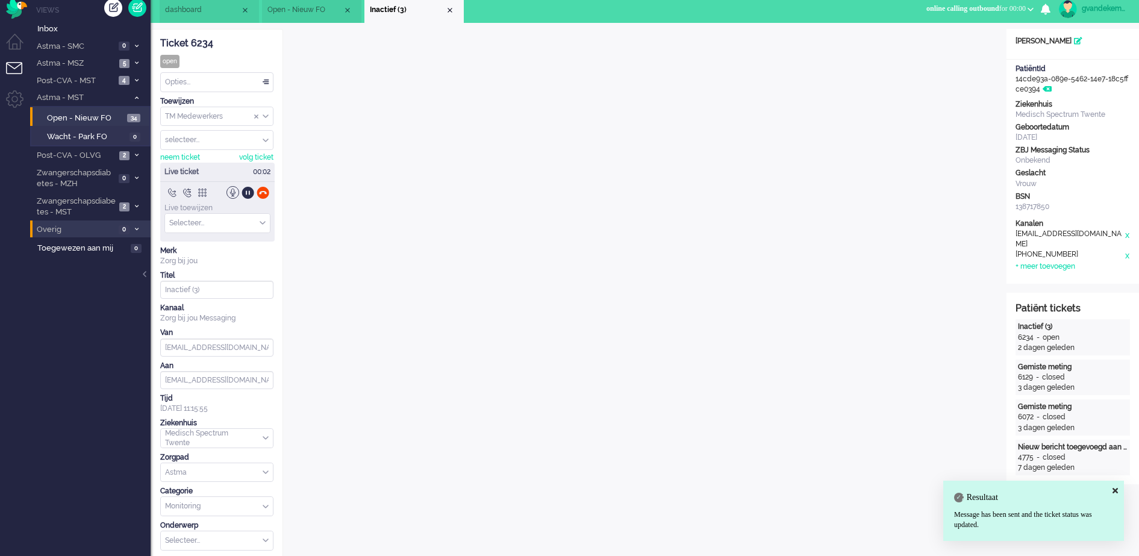
scroll to position [0, 0]
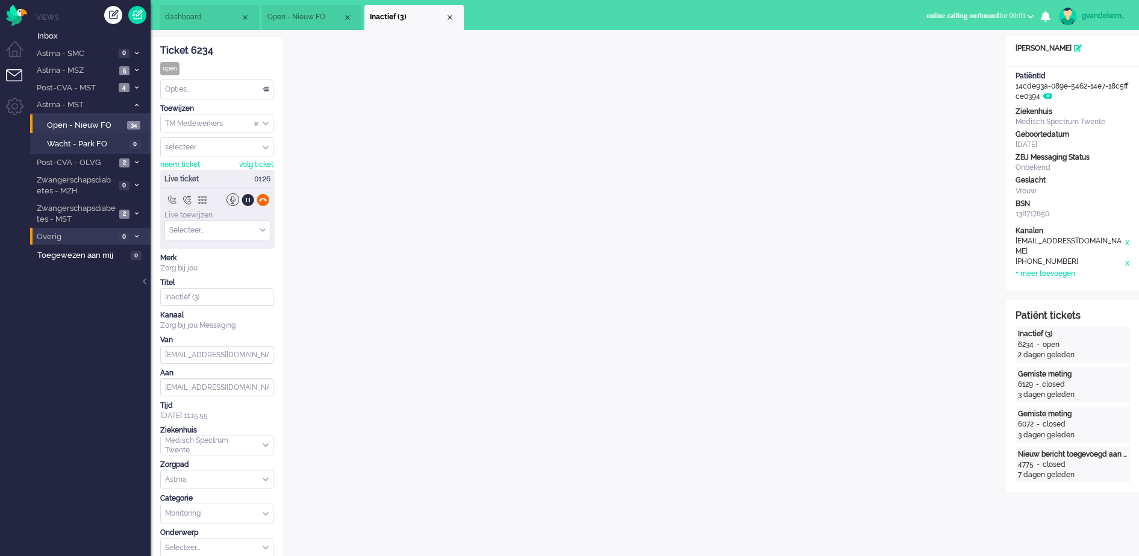
click at [266, 197] on div at bounding box center [263, 199] width 13 height 13
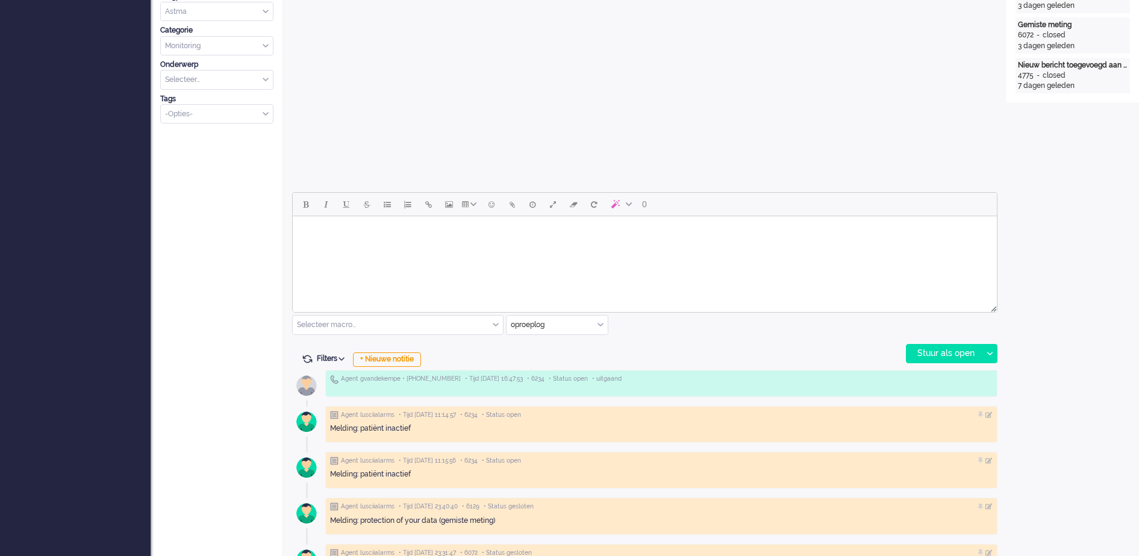
scroll to position [452, 0]
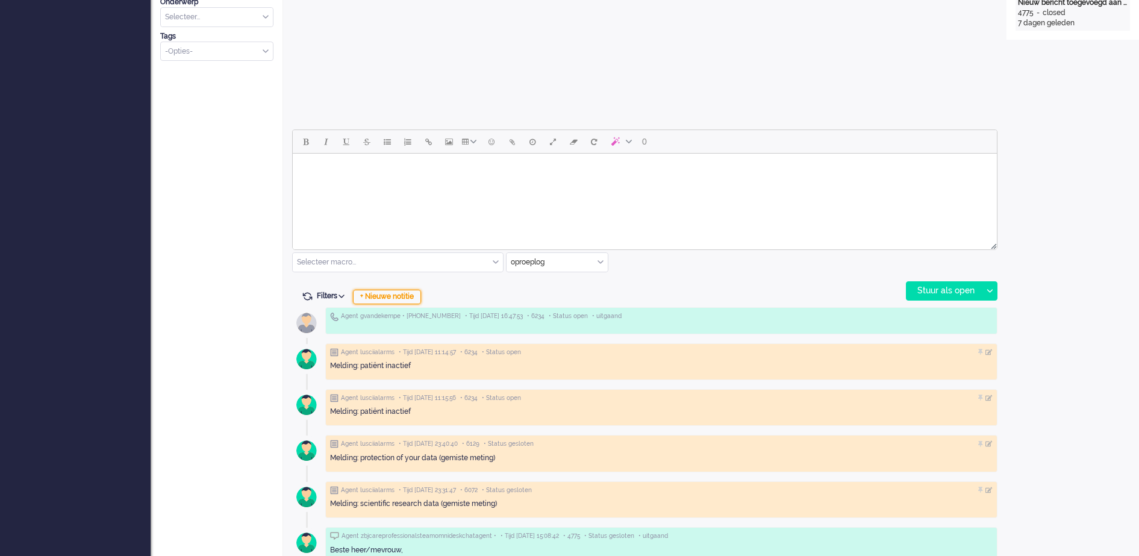
click at [415, 299] on div "+ Nieuwe notitie" at bounding box center [387, 297] width 68 height 14
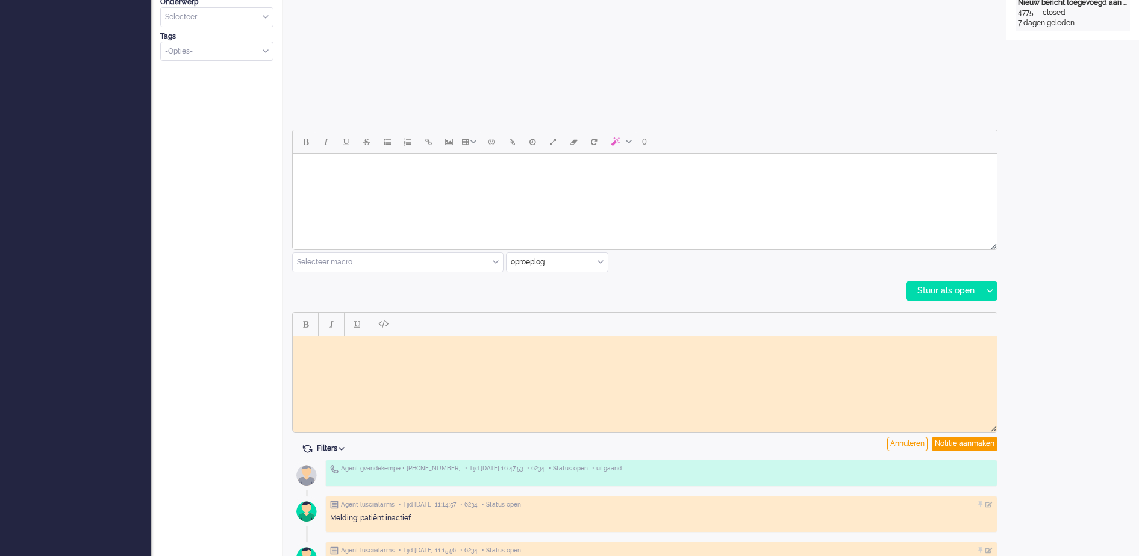
scroll to position [0, 0]
click at [373, 354] on html at bounding box center [645, 345] width 704 height 19
click at [964, 442] on div "Notitie aanmaken" at bounding box center [965, 444] width 66 height 14
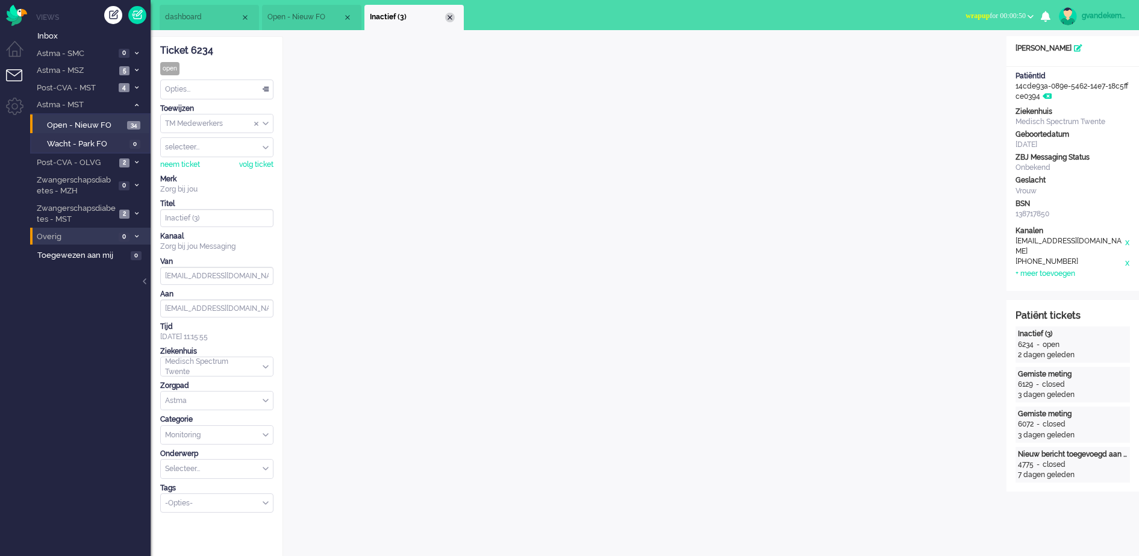
click at [453, 20] on div "Close tab" at bounding box center [450, 18] width 10 height 10
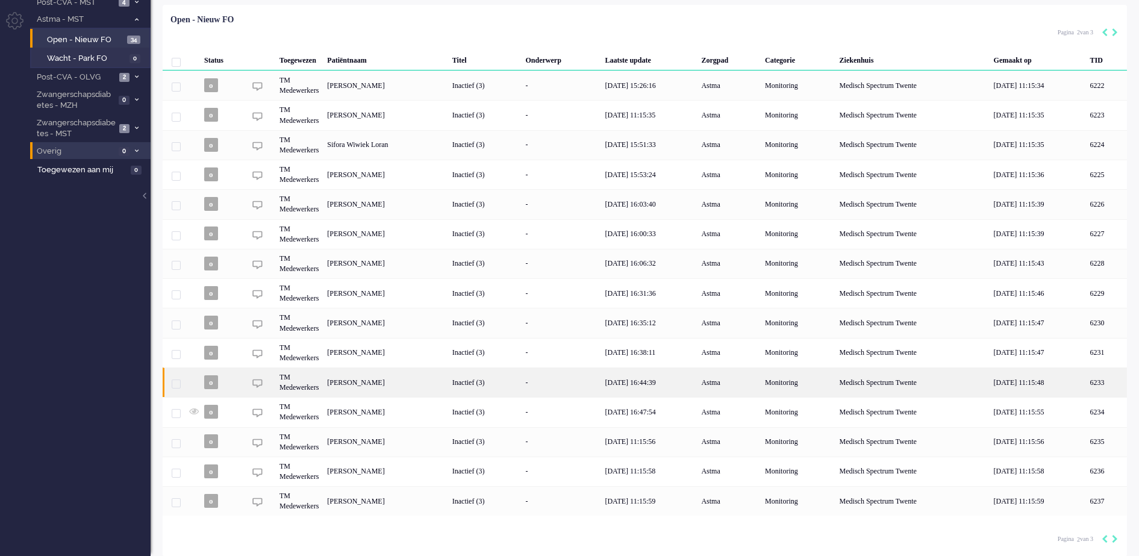
scroll to position [88, 0]
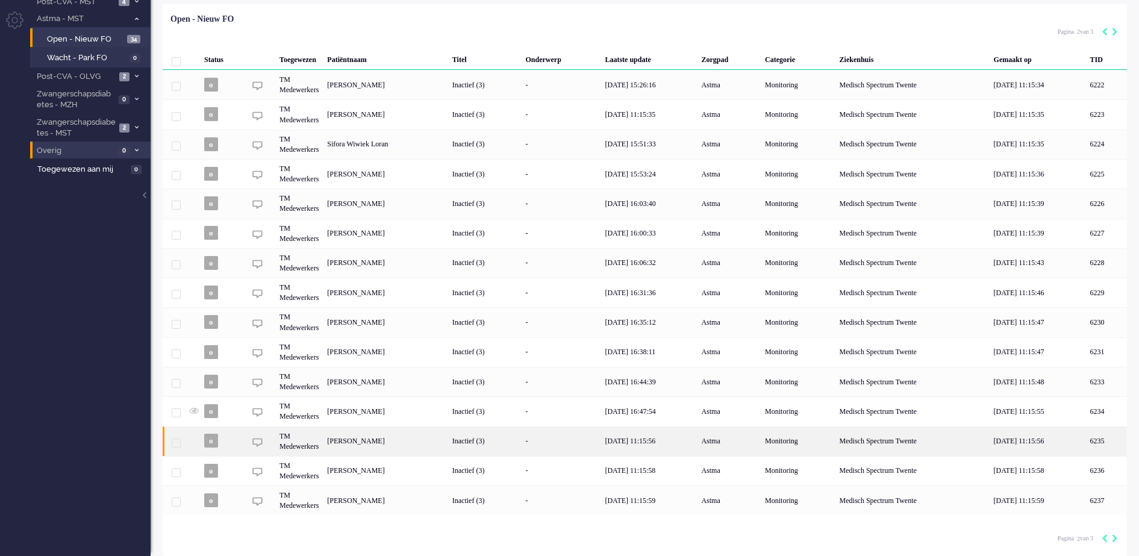
click at [1086, 440] on div "[PERSON_NAME]" at bounding box center [1106, 442] width 41 height 30
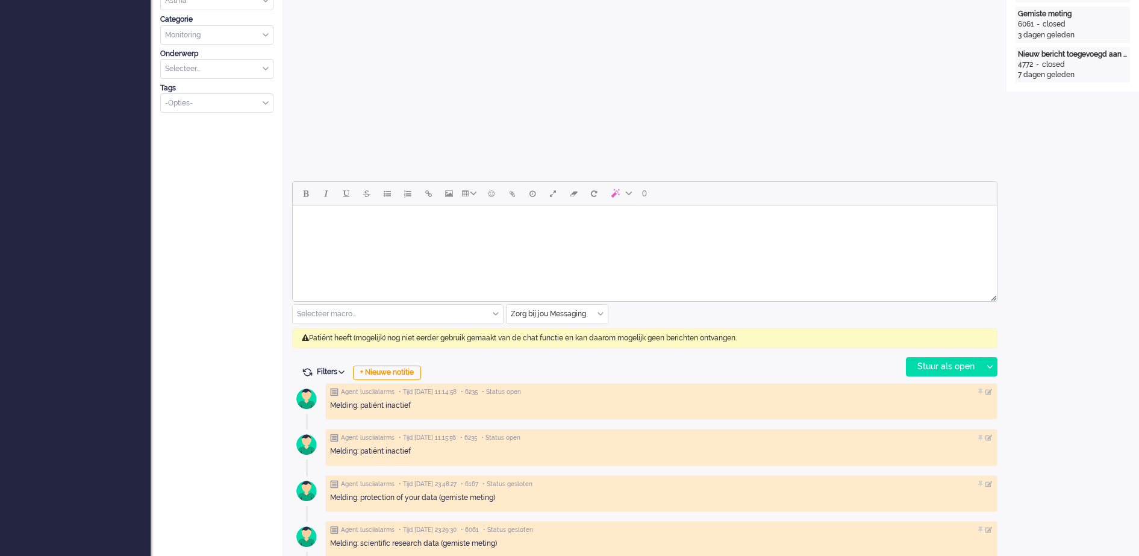
scroll to position [413, 0]
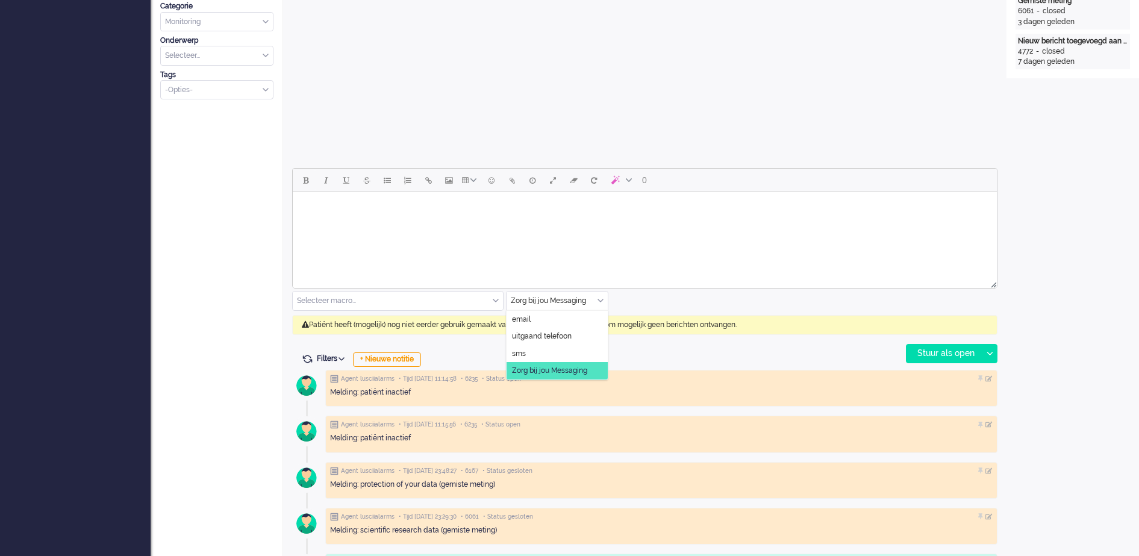
click at [601, 301] on div "Zorg bij jou Messaging" at bounding box center [557, 301] width 101 height 19
click at [581, 337] on li "uitgaand telefoon" at bounding box center [557, 336] width 101 height 17
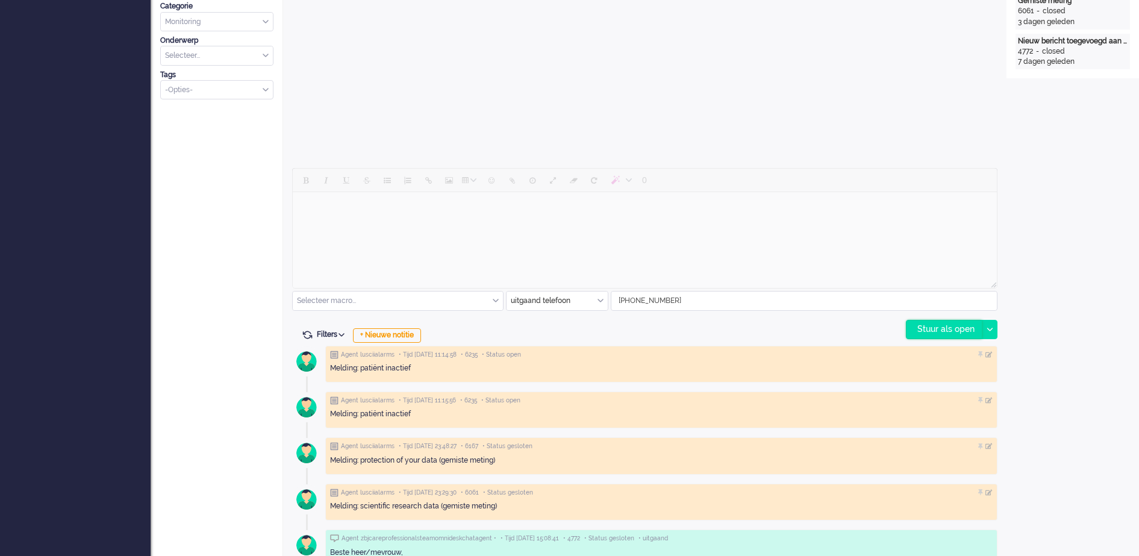
click at [951, 328] on div "Stuur als open" at bounding box center [944, 330] width 75 height 18
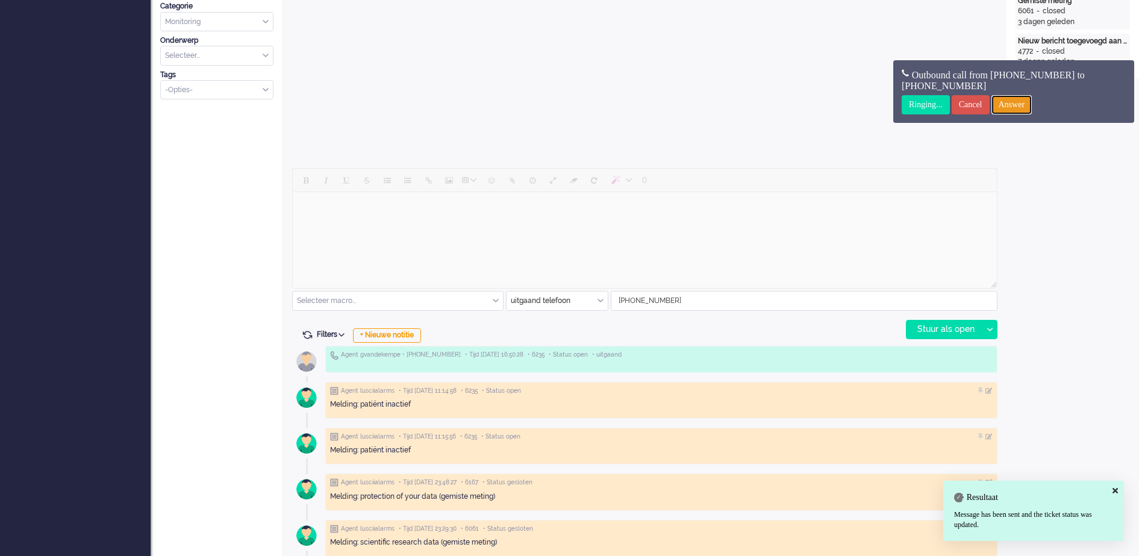
click at [1028, 105] on input "Answer" at bounding box center [1012, 104] width 41 height 19
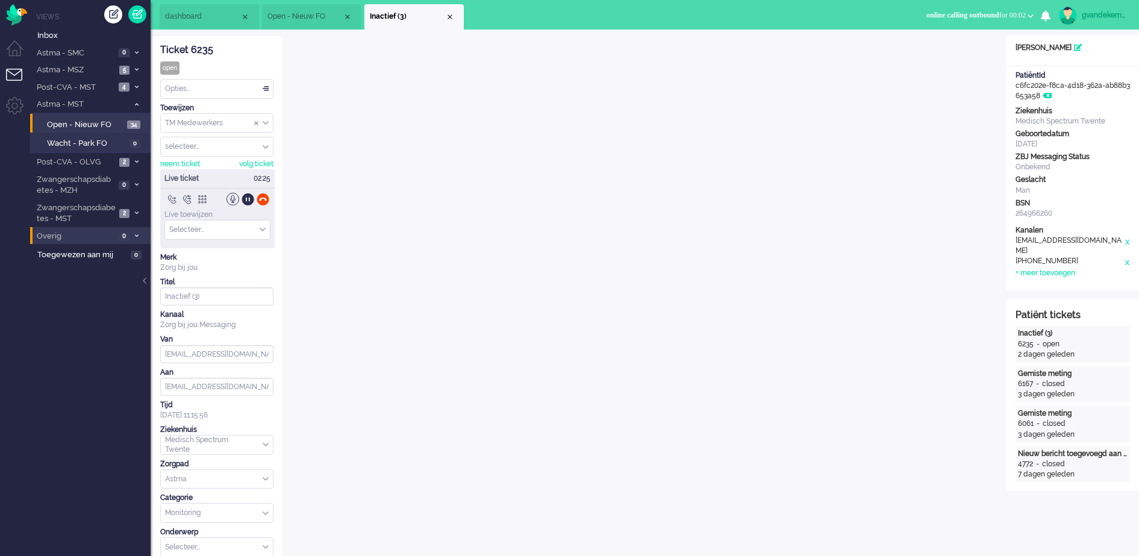
scroll to position [0, 0]
click at [261, 198] on div at bounding box center [263, 199] width 13 height 13
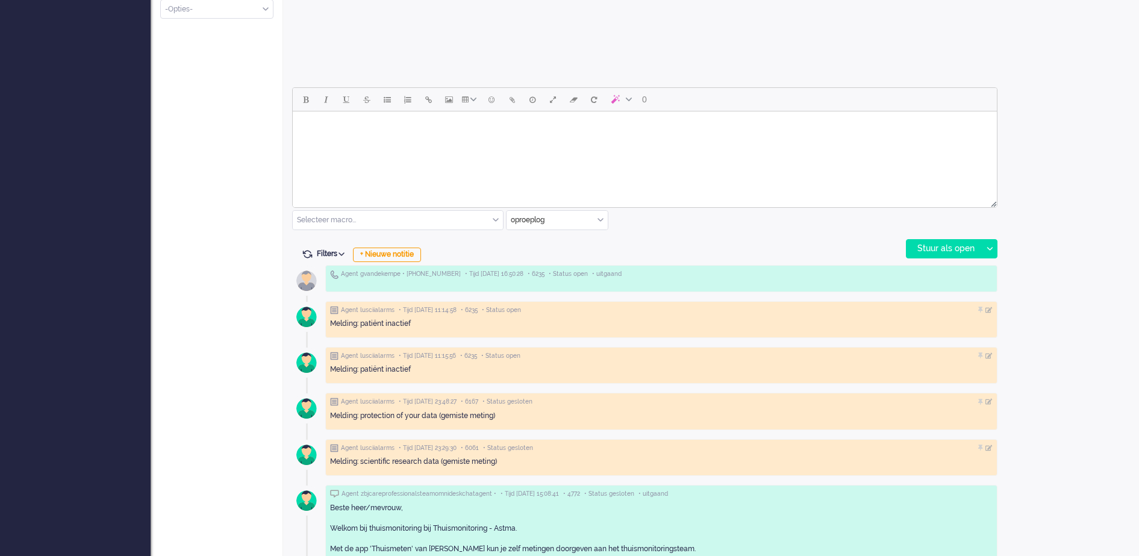
scroll to position [527, 0]
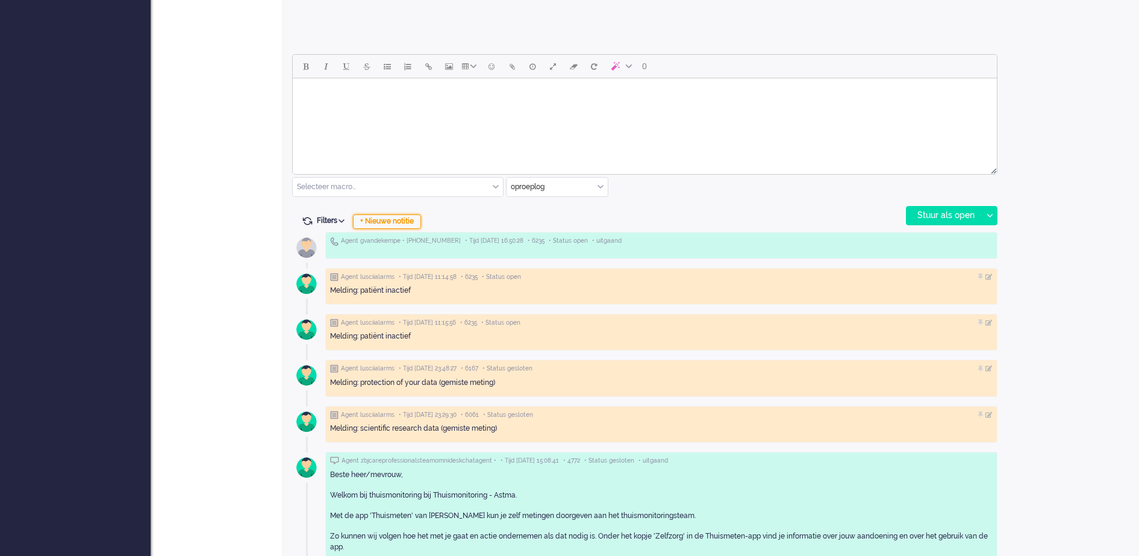
click at [372, 221] on div "+ Nieuwe notitie" at bounding box center [387, 221] width 68 height 14
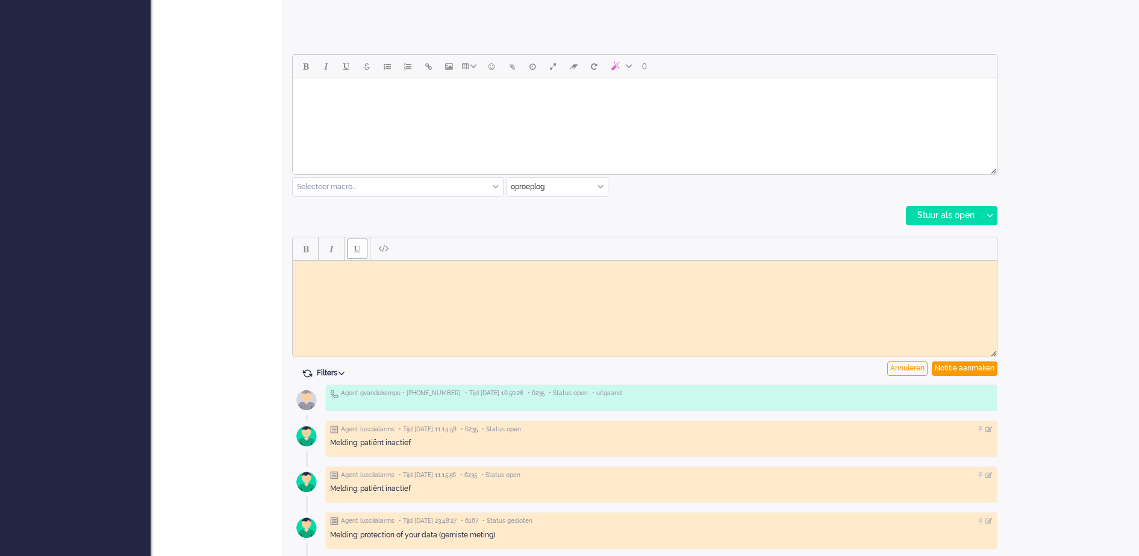
scroll to position [0, 0]
click at [339, 269] on body "Rich Text Area. Press ALT-0 for help." at bounding box center [645, 269] width 695 height 9
click at [979, 372] on div "Notitie aanmaken" at bounding box center [965, 369] width 66 height 14
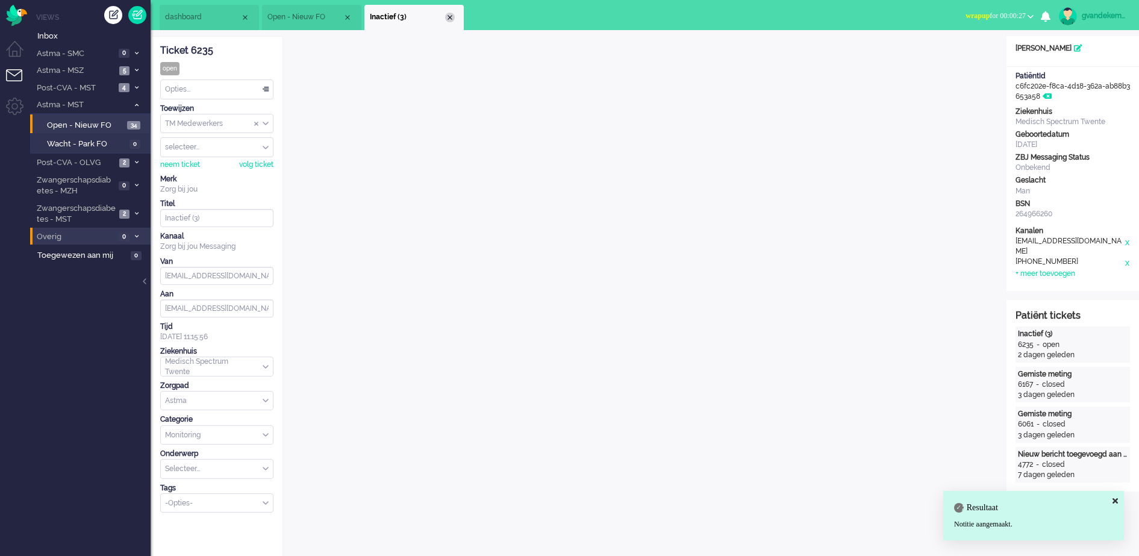
click at [453, 17] on div "Close tab" at bounding box center [450, 18] width 10 height 10
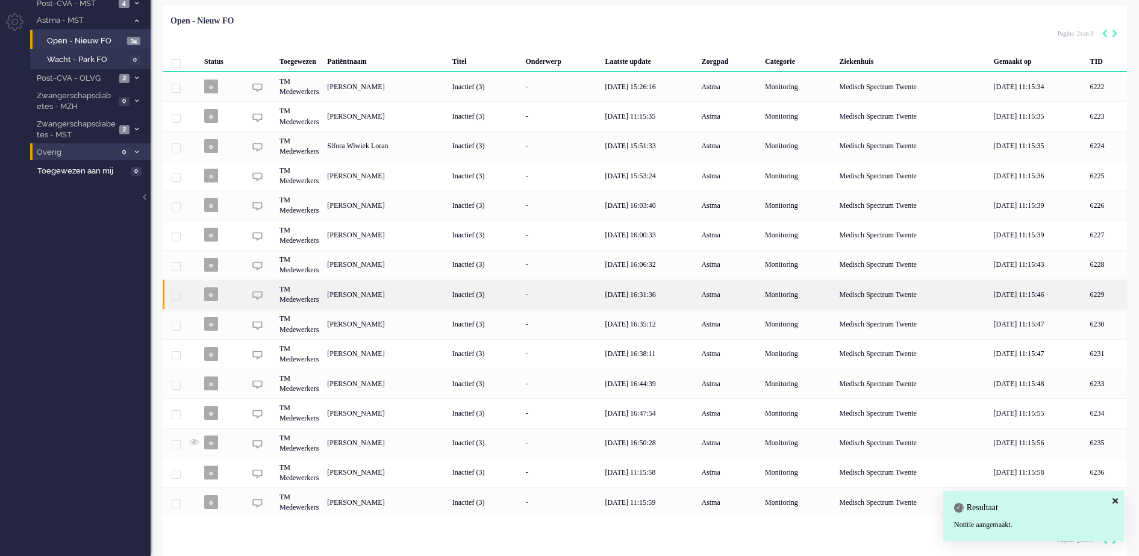
scroll to position [88, 0]
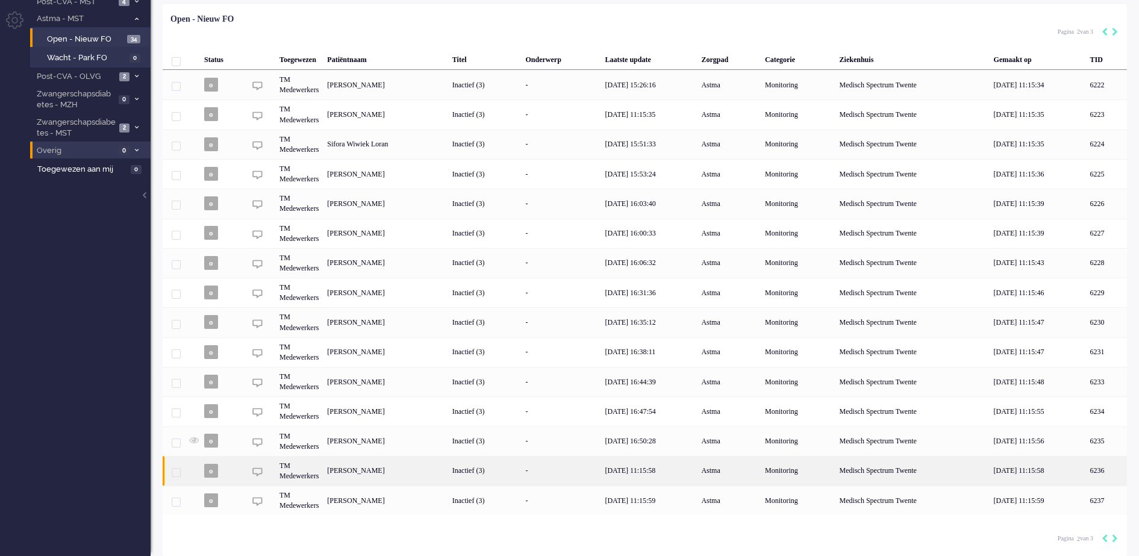
click at [522, 468] on div "Inactief (3)" at bounding box center [485, 471] width 74 height 30
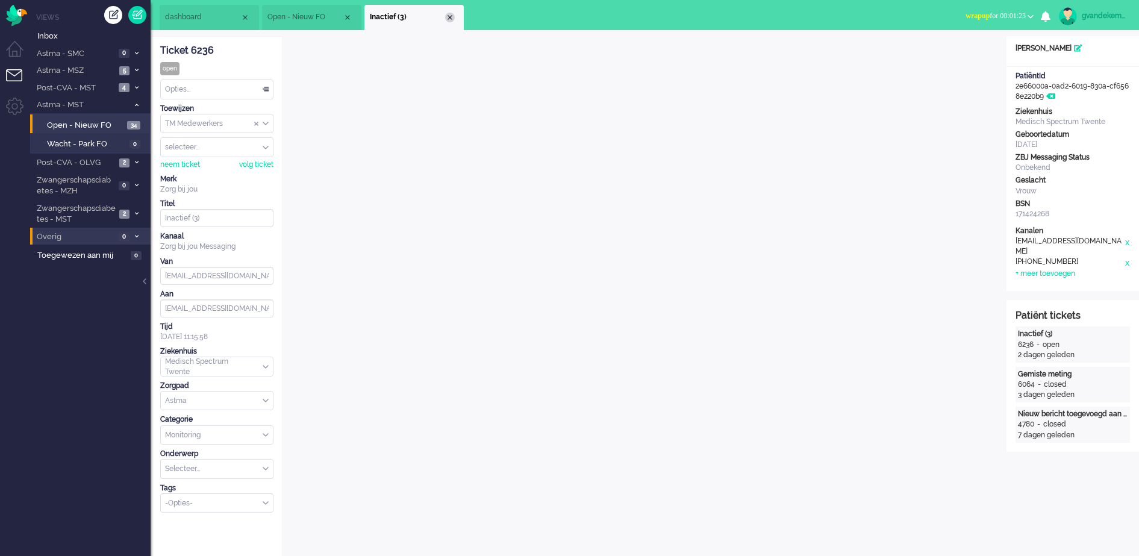
click at [449, 15] on div "Close tab" at bounding box center [450, 18] width 10 height 10
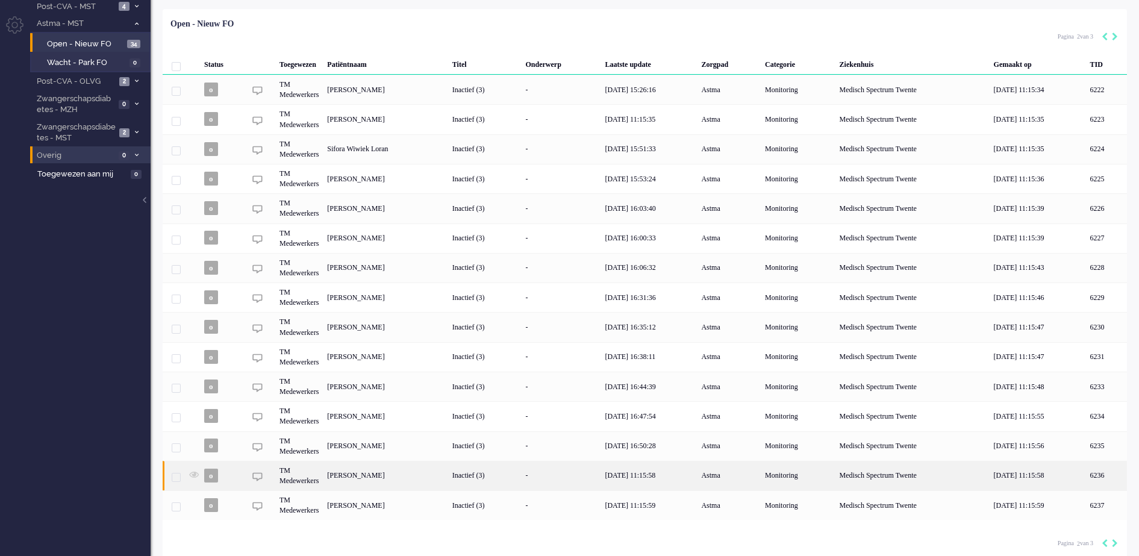
scroll to position [88, 0]
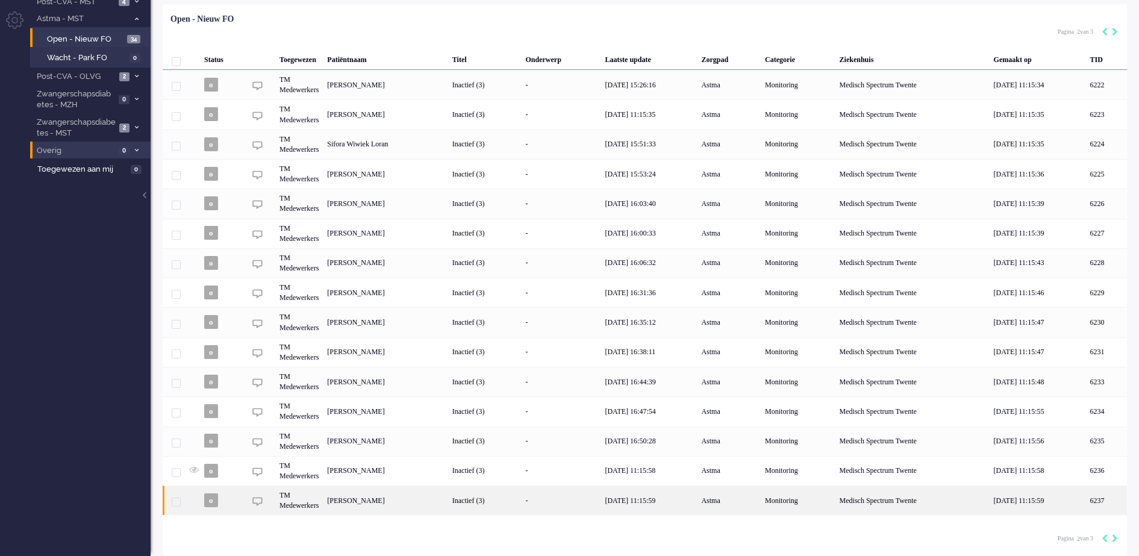
click at [592, 499] on div "-" at bounding box center [561, 501] width 80 height 30
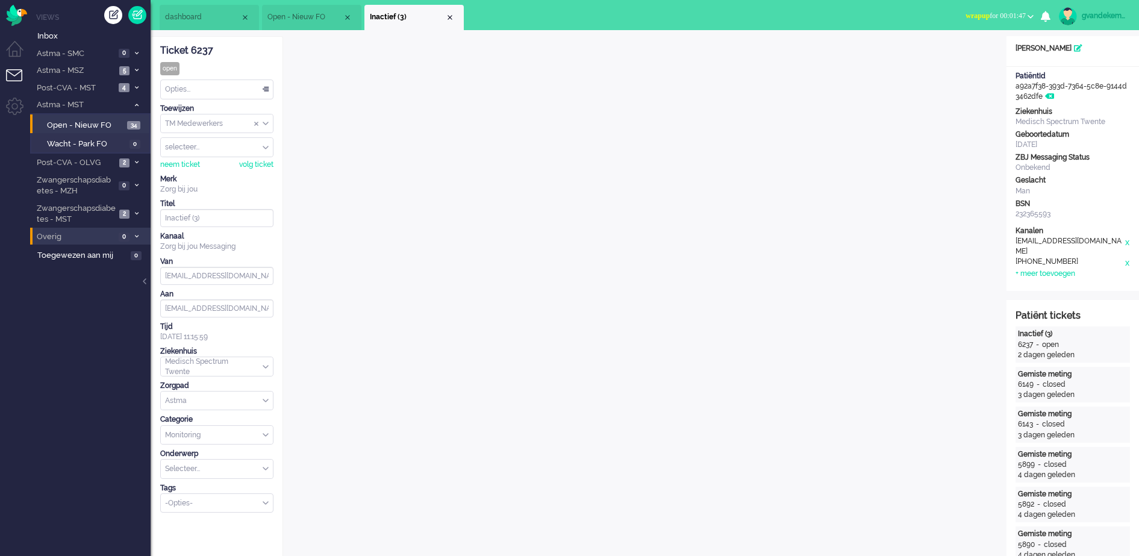
drag, startPoint x: 451, startPoint y: 14, endPoint x: 451, endPoint y: 22, distance: 7.2
click at [451, 18] on div "Close tab" at bounding box center [450, 18] width 10 height 10
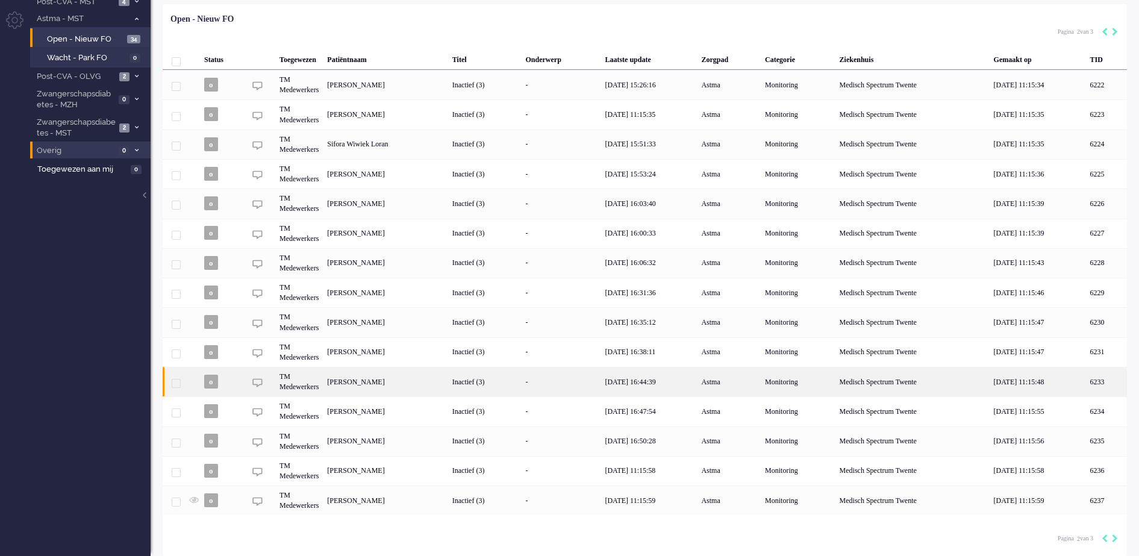
scroll to position [88, 0]
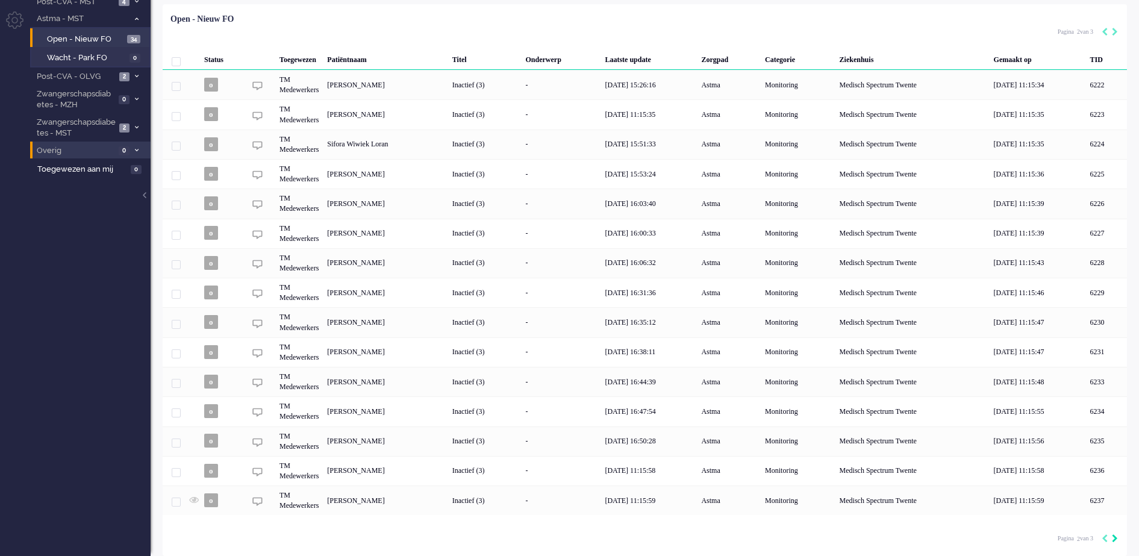
click at [1114, 539] on icon "Next" at bounding box center [1115, 538] width 6 height 8
type input "3"
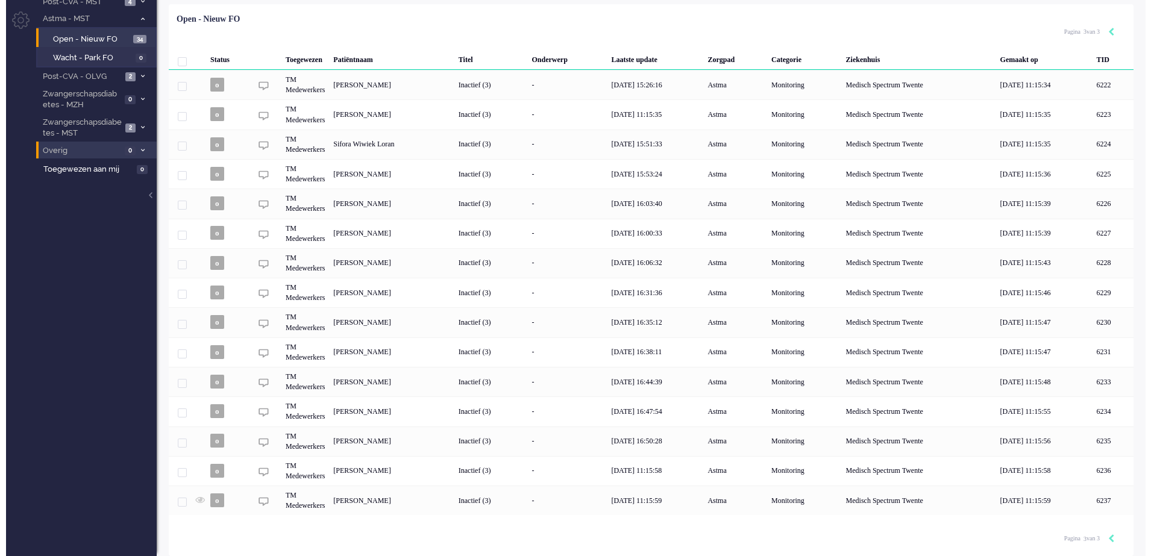
scroll to position [0, 0]
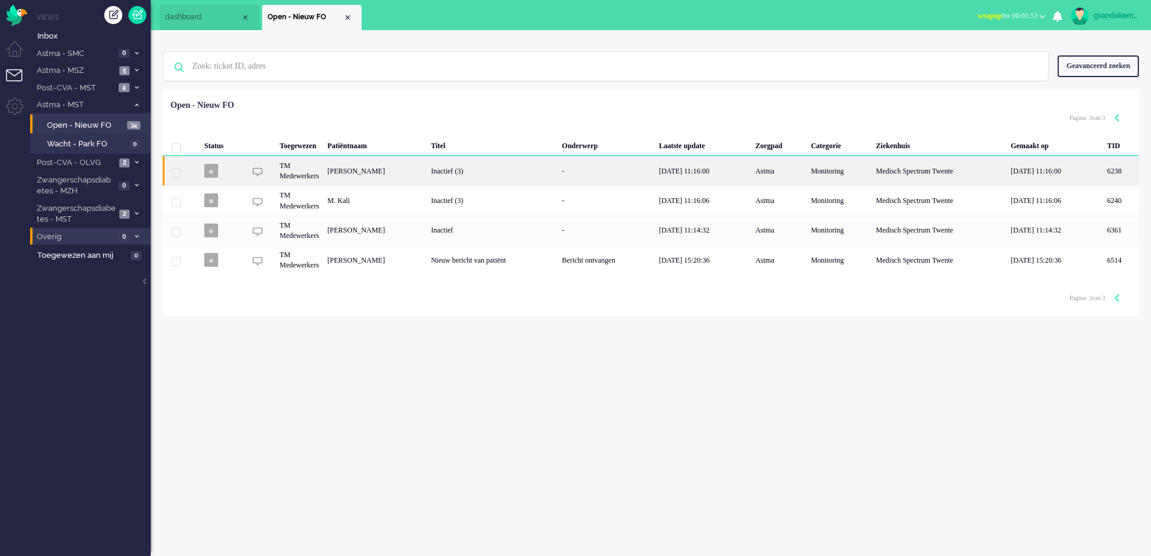
click at [503, 174] on div "Inactief (3)" at bounding box center [492, 171] width 131 height 30
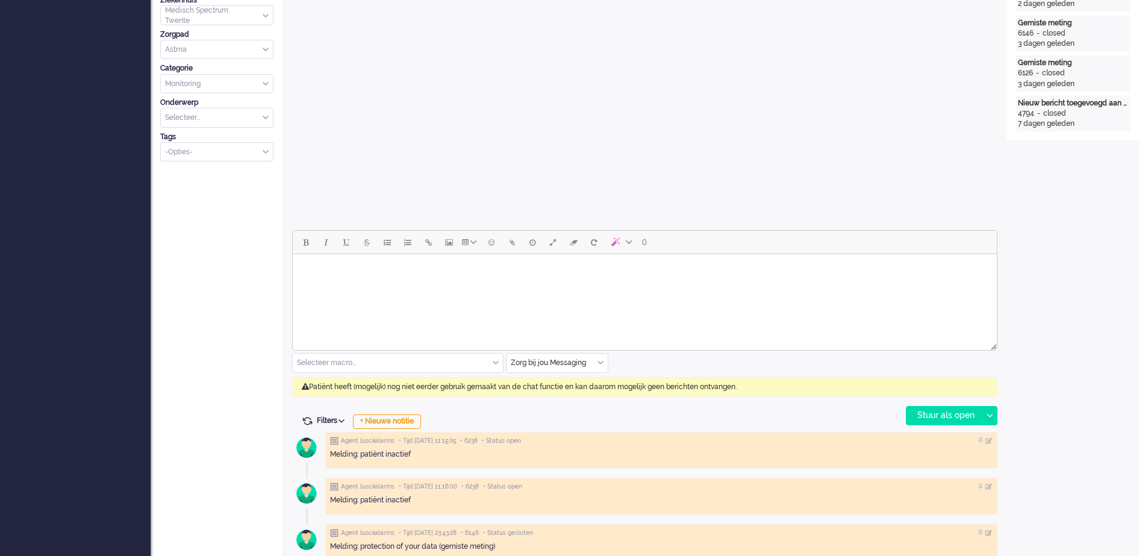
scroll to position [377, 0]
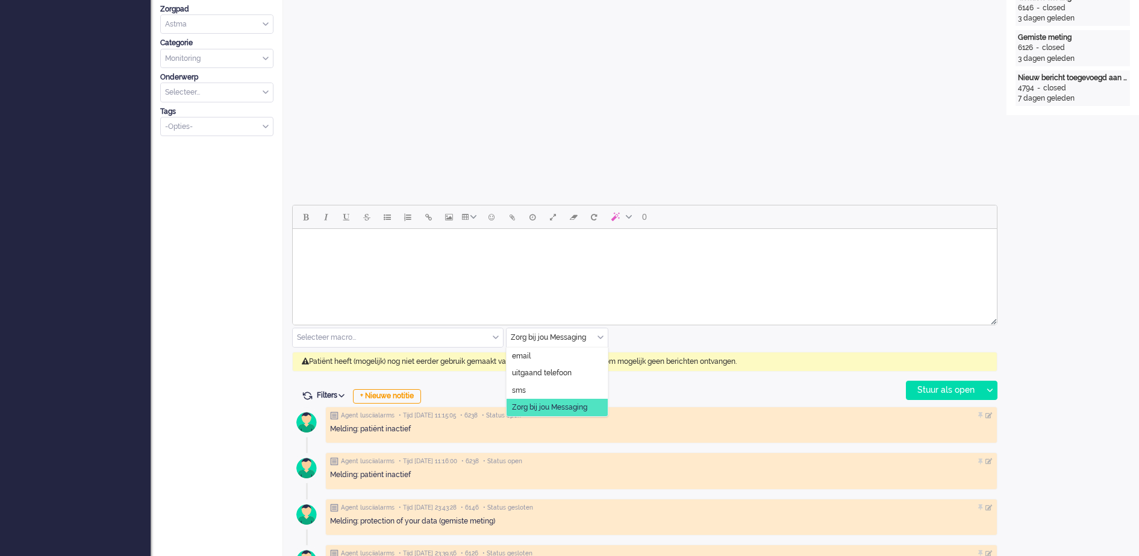
click at [603, 334] on div "Zorg bij jou Messaging" at bounding box center [557, 337] width 101 height 19
click at [559, 374] on span "uitgaand telefoon" at bounding box center [542, 373] width 60 height 10
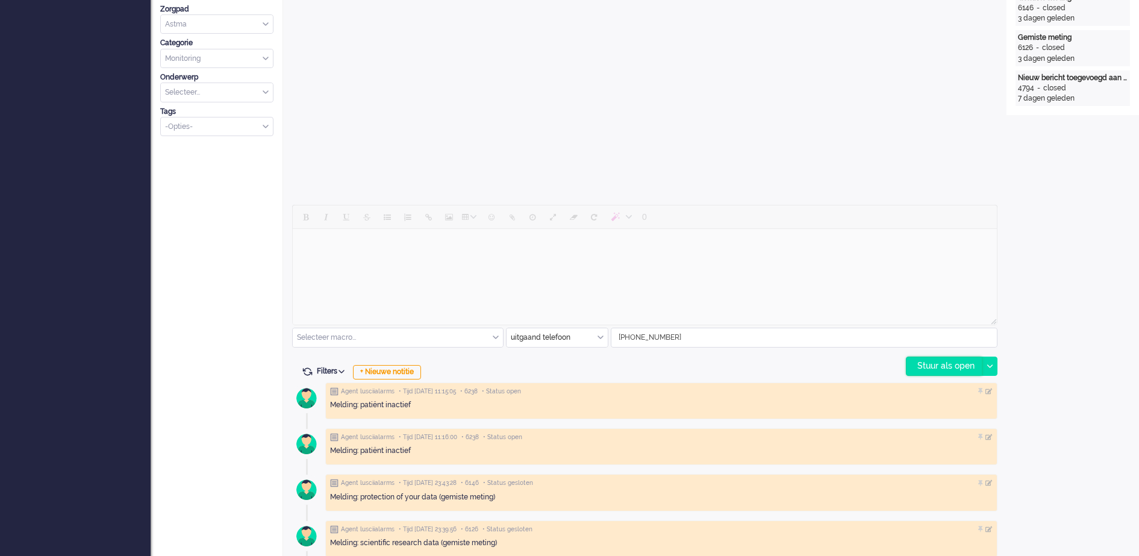
click at [965, 367] on div "Stuur als open" at bounding box center [944, 366] width 75 height 18
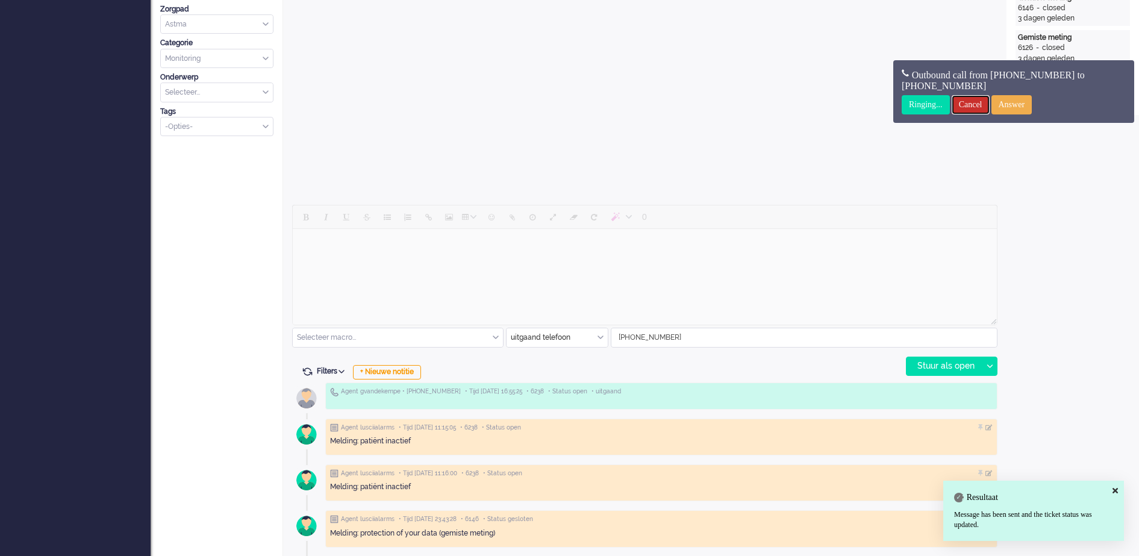
click at [976, 104] on input "Cancel" at bounding box center [971, 104] width 38 height 19
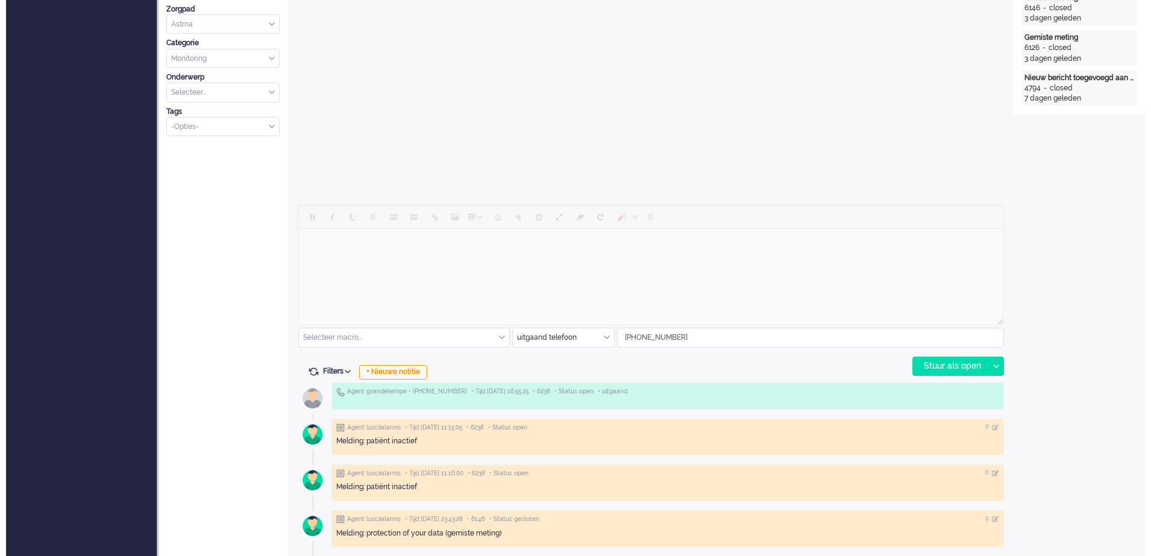
scroll to position [0, 0]
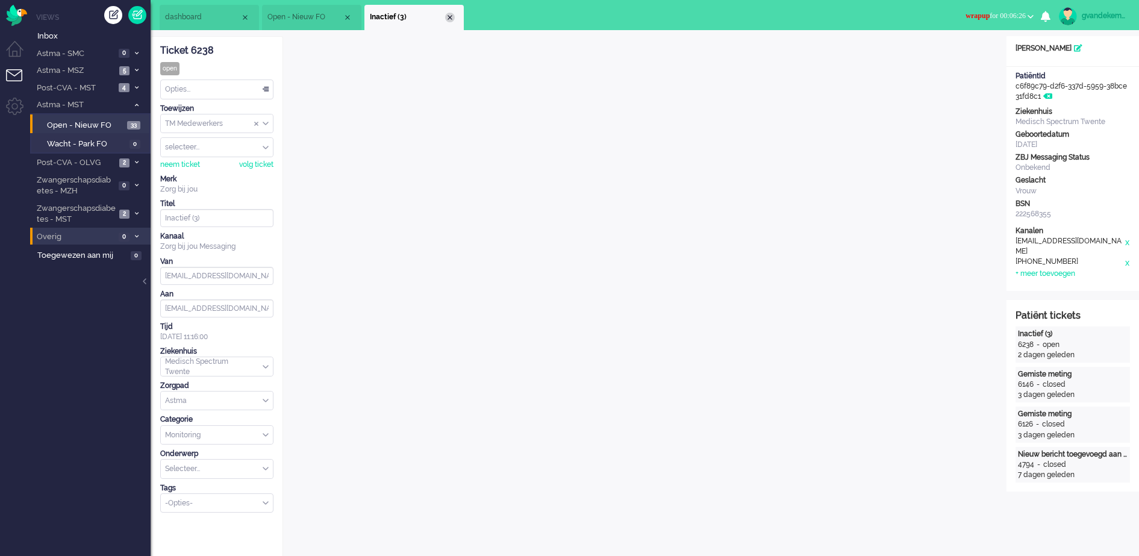
click at [451, 18] on div "Close tab" at bounding box center [450, 18] width 10 height 10
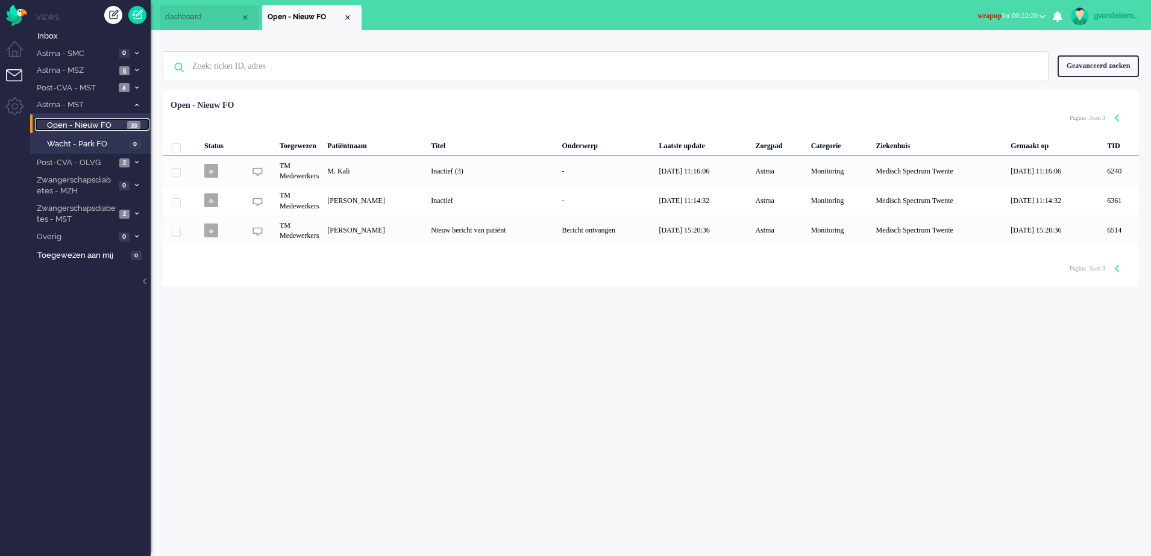
click at [105, 124] on span "Open - Nieuw FO" at bounding box center [85, 125] width 77 height 11
type input "1"
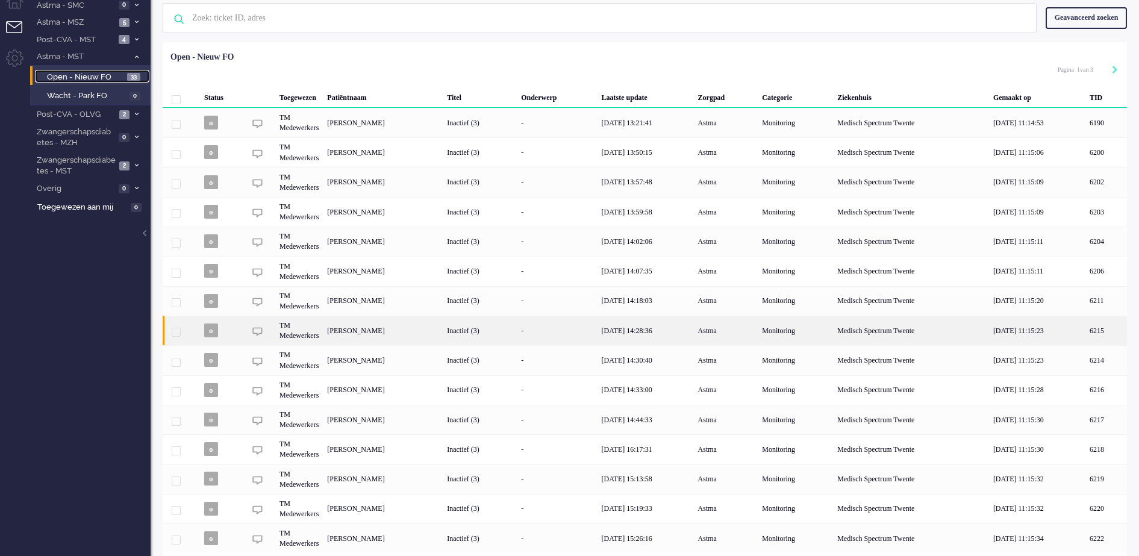
scroll to position [88, 0]
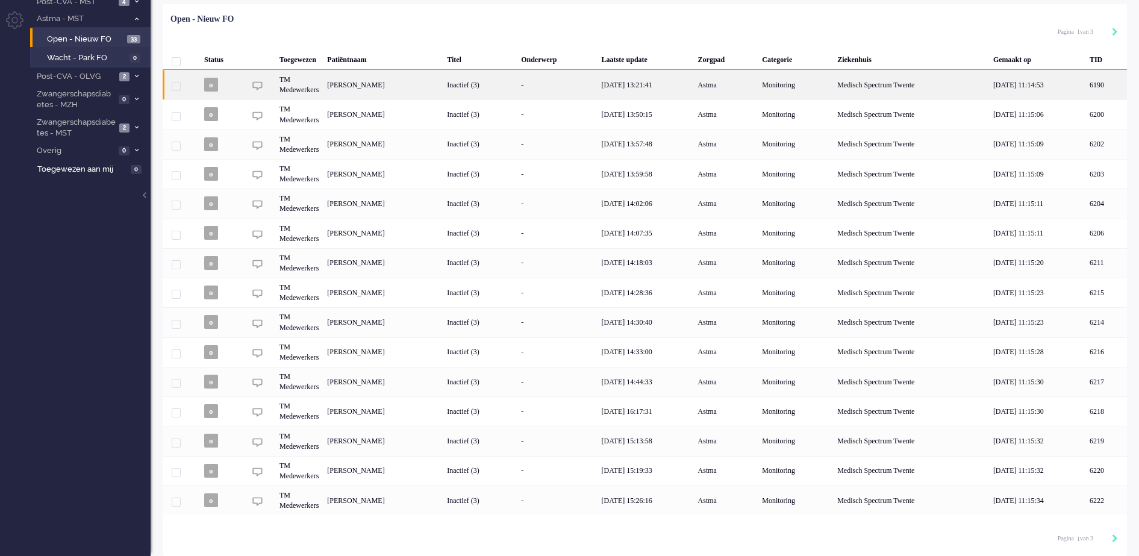
click at [1086, 88] on div "[PERSON_NAME]" at bounding box center [1107, 85] width 42 height 30
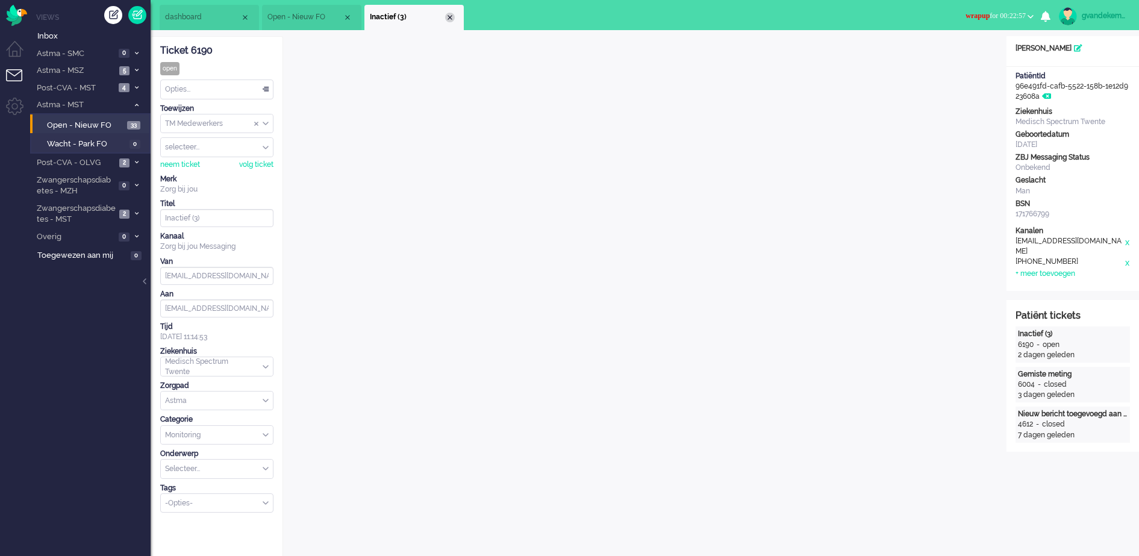
click at [450, 19] on div "Close tab" at bounding box center [450, 18] width 10 height 10
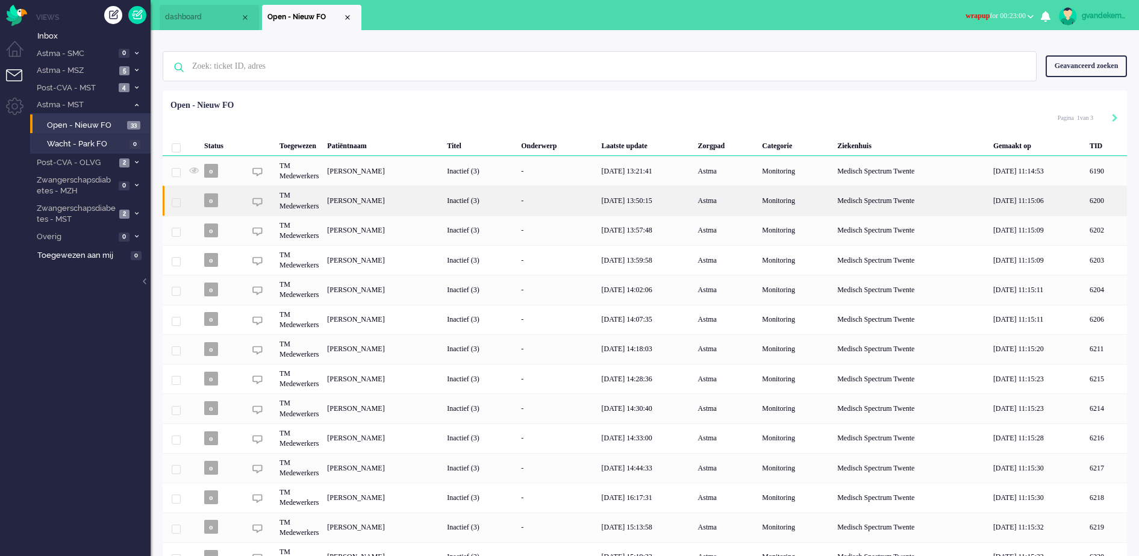
click at [1086, 208] on div "[PERSON_NAME]" at bounding box center [1107, 201] width 42 height 30
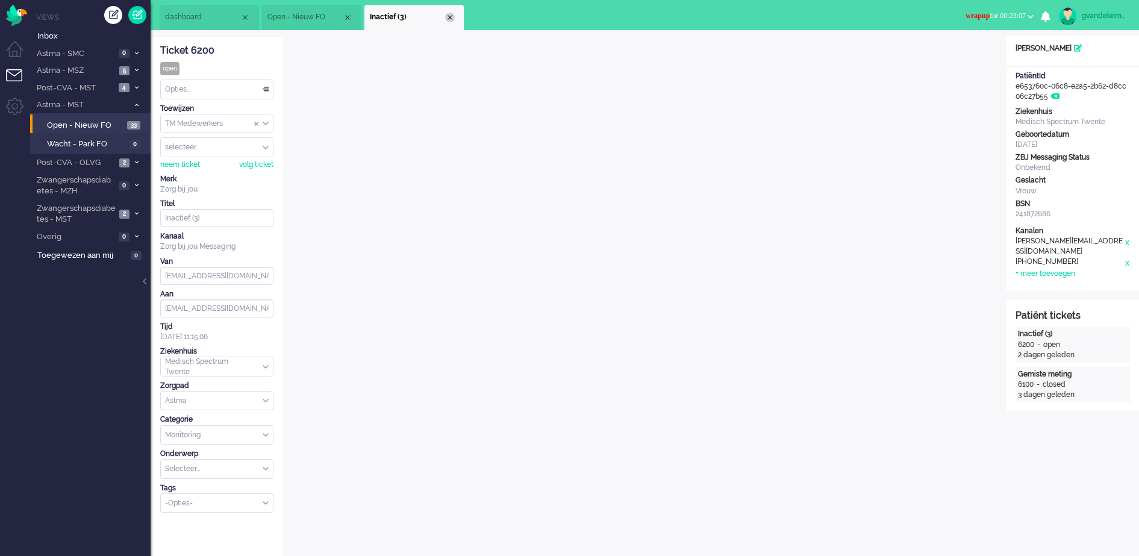
click at [448, 15] on div "Close tab" at bounding box center [450, 18] width 10 height 10
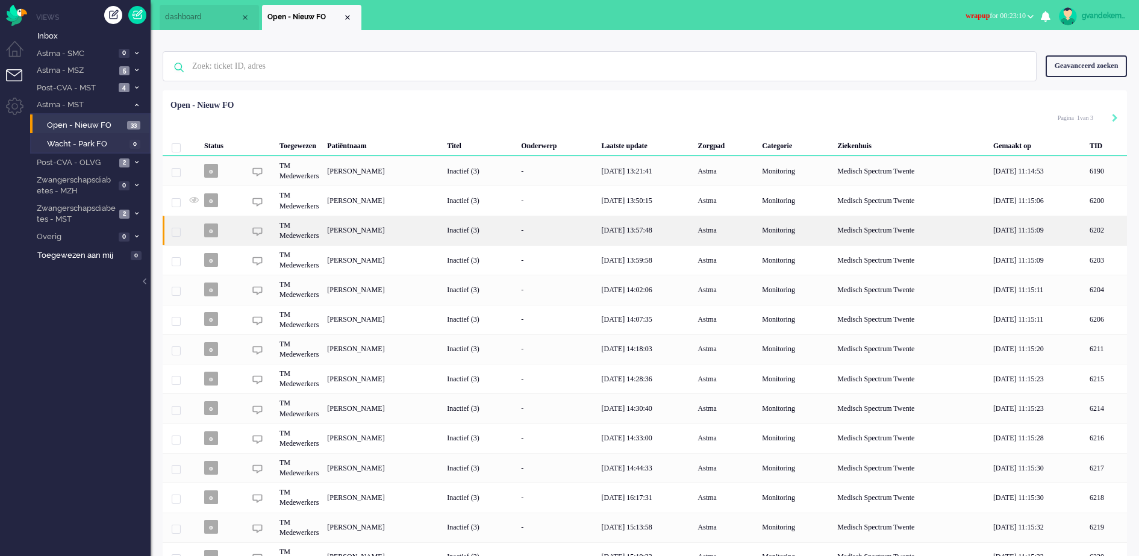
click at [1086, 229] on div "[PERSON_NAME]" at bounding box center [1107, 231] width 42 height 30
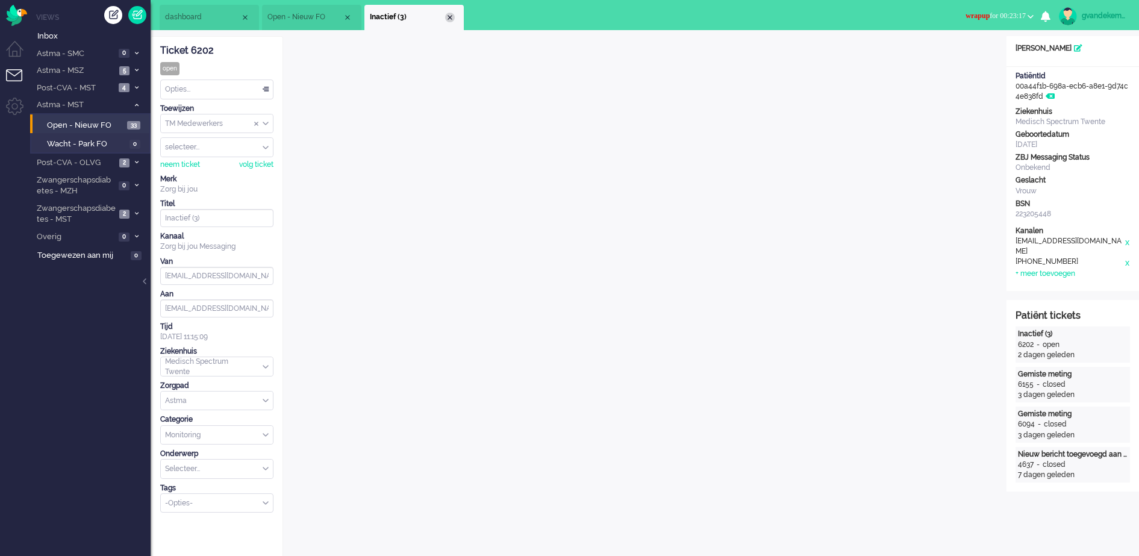
click at [452, 16] on div "Close tab" at bounding box center [450, 18] width 10 height 10
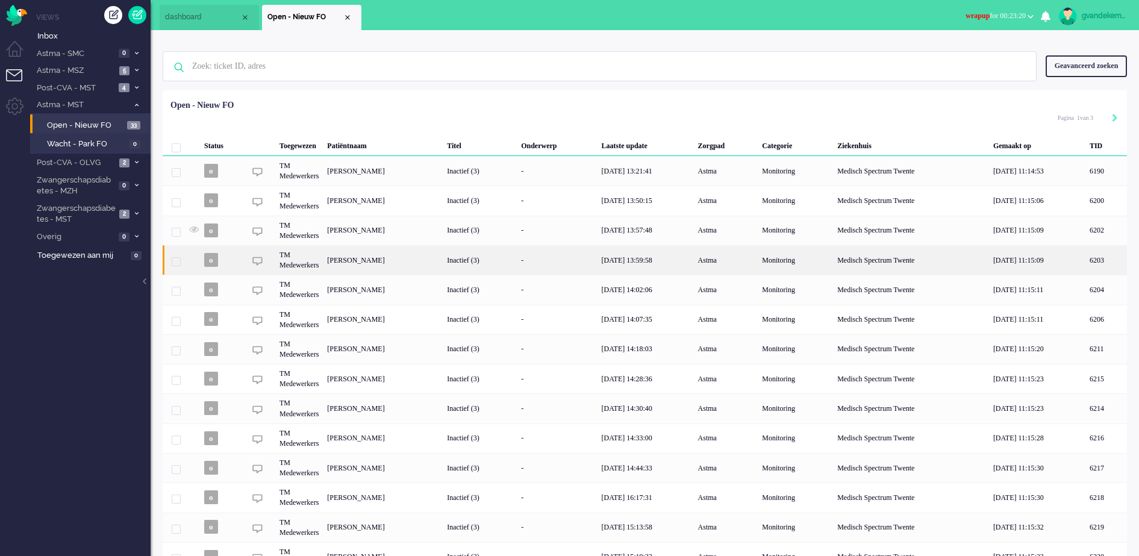
click at [517, 273] on div "Inactief (3)" at bounding box center [480, 260] width 74 height 30
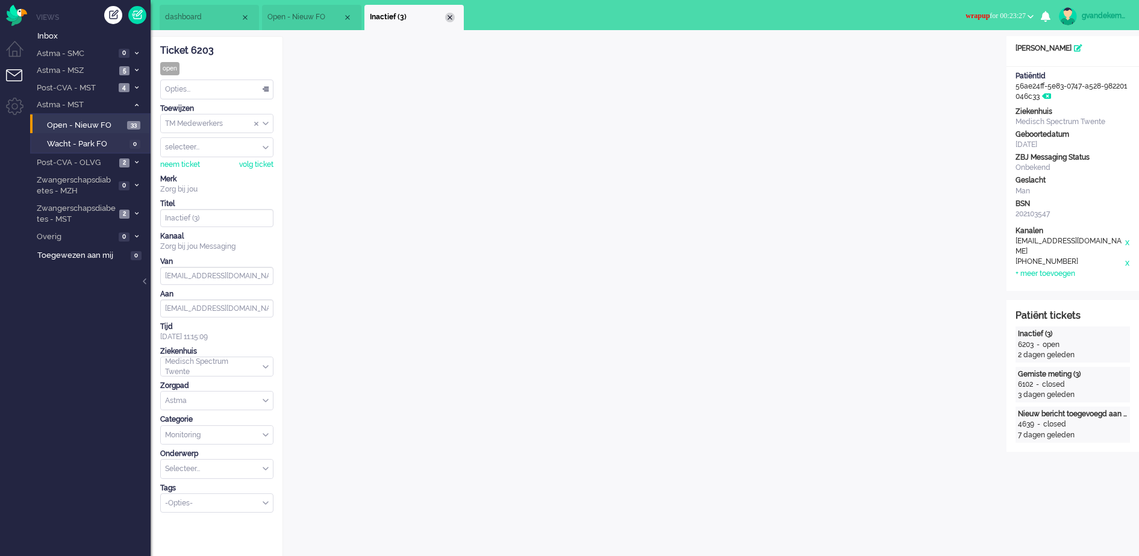
click at [449, 16] on div "Close tab" at bounding box center [450, 18] width 10 height 10
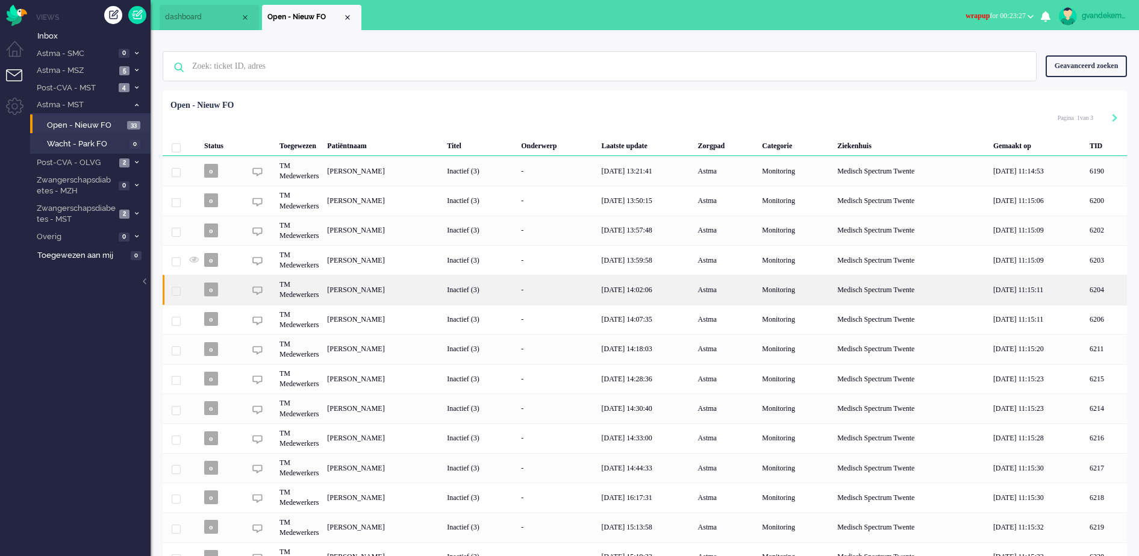
click at [1086, 294] on div "[PERSON_NAME]" at bounding box center [1107, 290] width 42 height 30
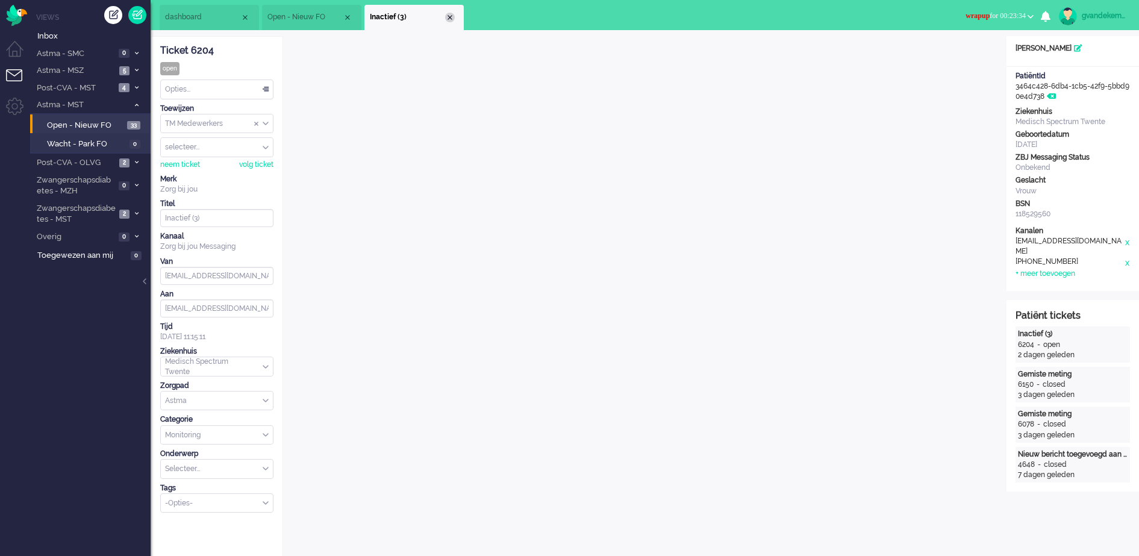
click at [450, 16] on div "Close tab" at bounding box center [450, 18] width 10 height 10
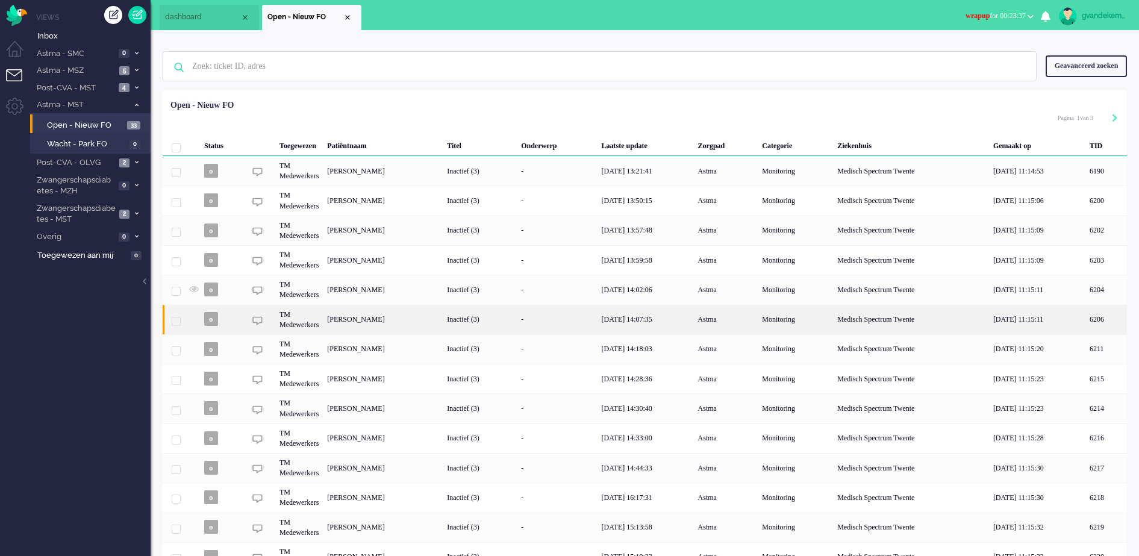
click at [517, 329] on div "Inactief (3)" at bounding box center [480, 320] width 74 height 30
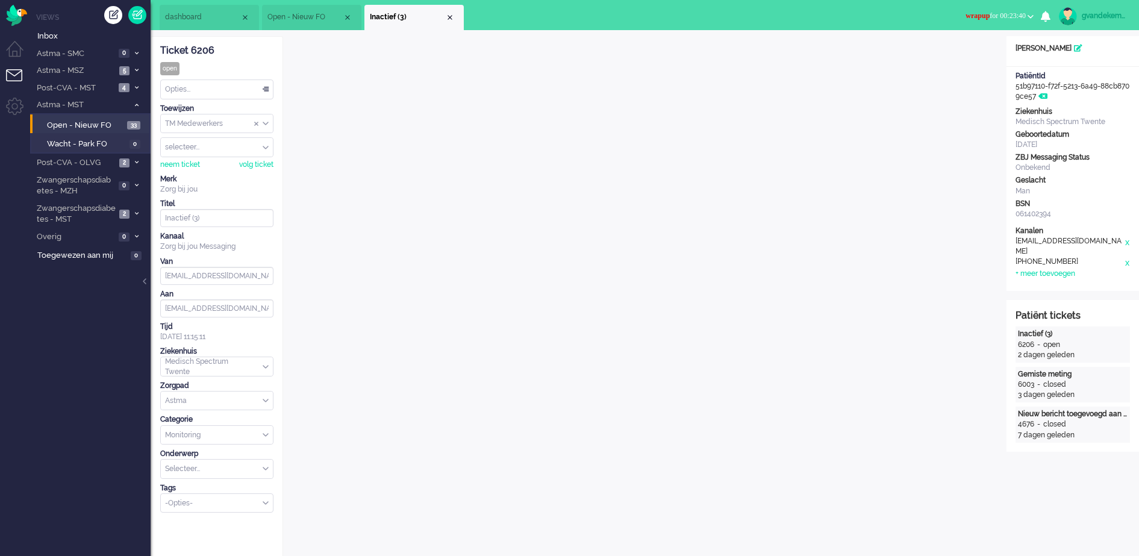
drag, startPoint x: 445, startPoint y: 16, endPoint x: 446, endPoint y: 23, distance: 7.3
click at [445, 16] on div "Close tab" at bounding box center [450, 18] width 10 height 10
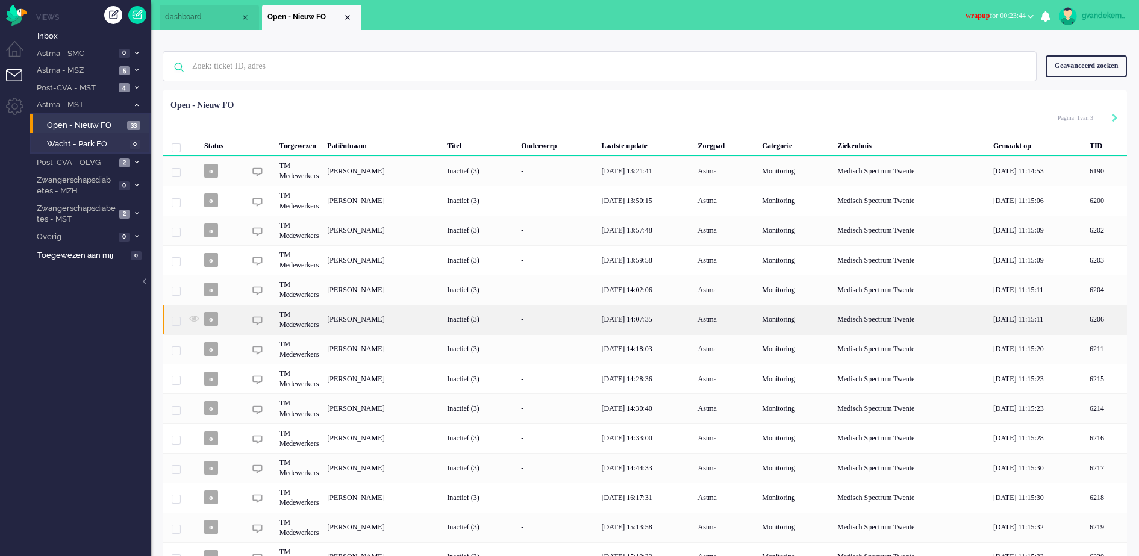
click at [517, 316] on div "Inactief (3)" at bounding box center [480, 320] width 74 height 30
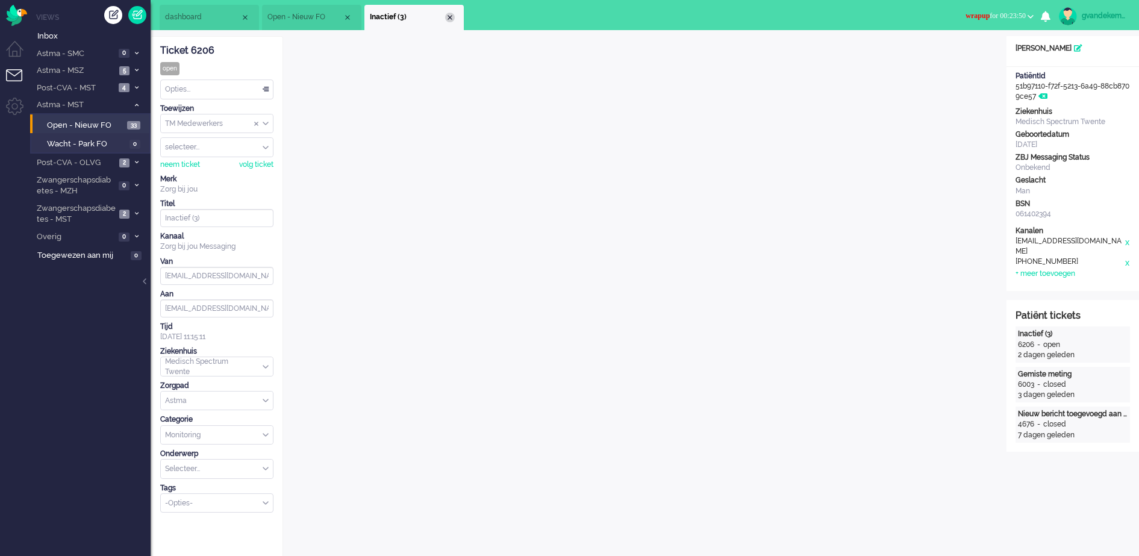
click at [451, 18] on div "Close tab" at bounding box center [450, 18] width 10 height 10
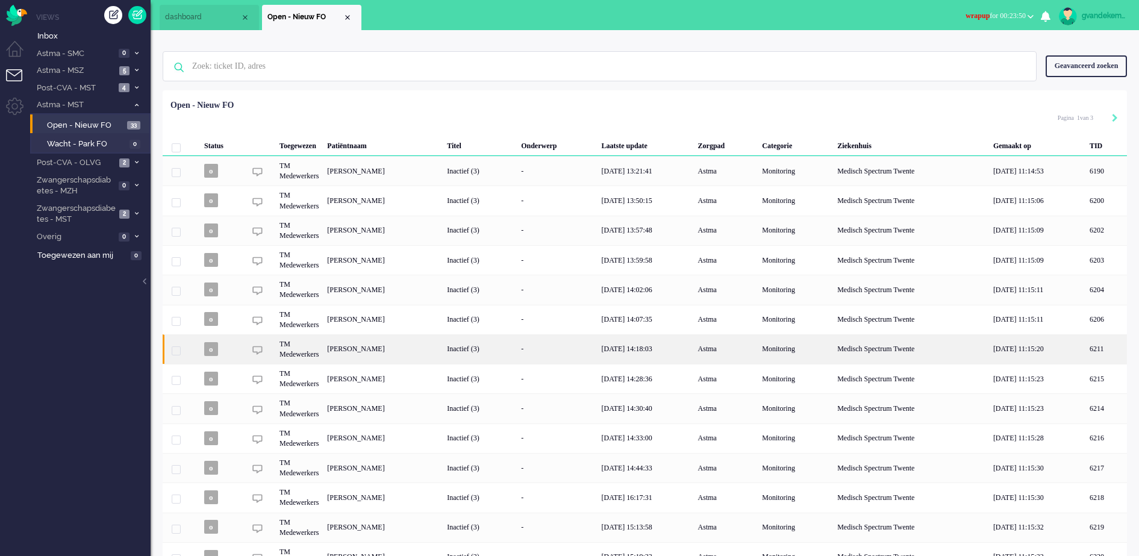
click at [517, 347] on div "Inactief (3)" at bounding box center [480, 349] width 74 height 30
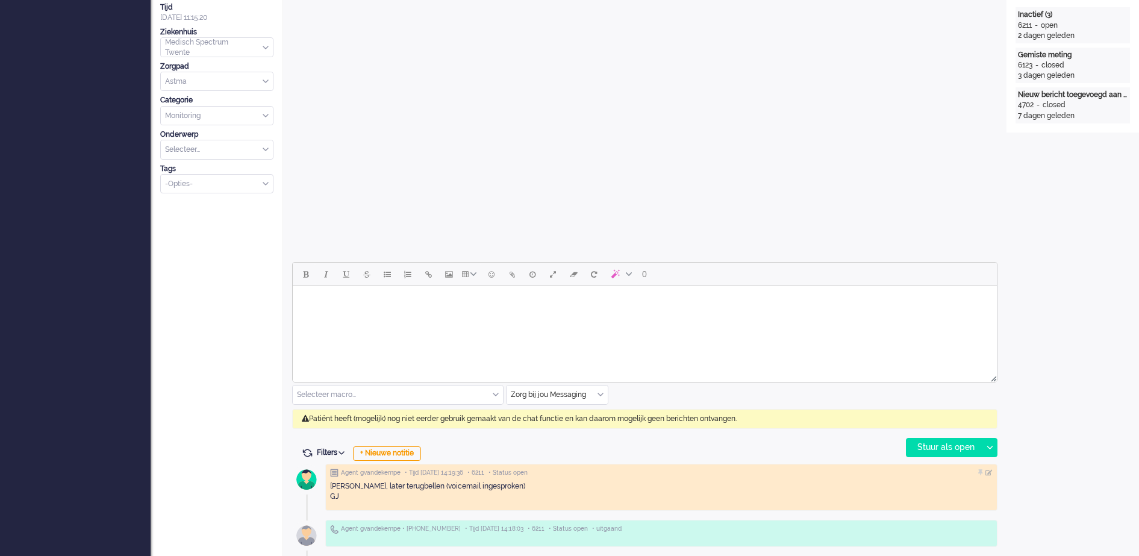
scroll to position [37, 0]
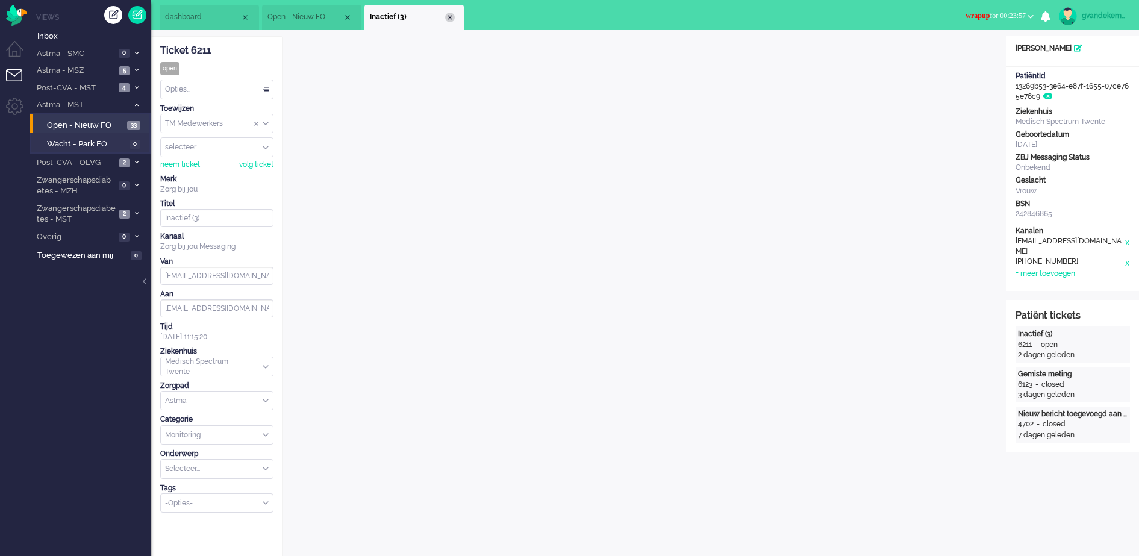
click at [450, 16] on div "Close tab" at bounding box center [450, 18] width 10 height 10
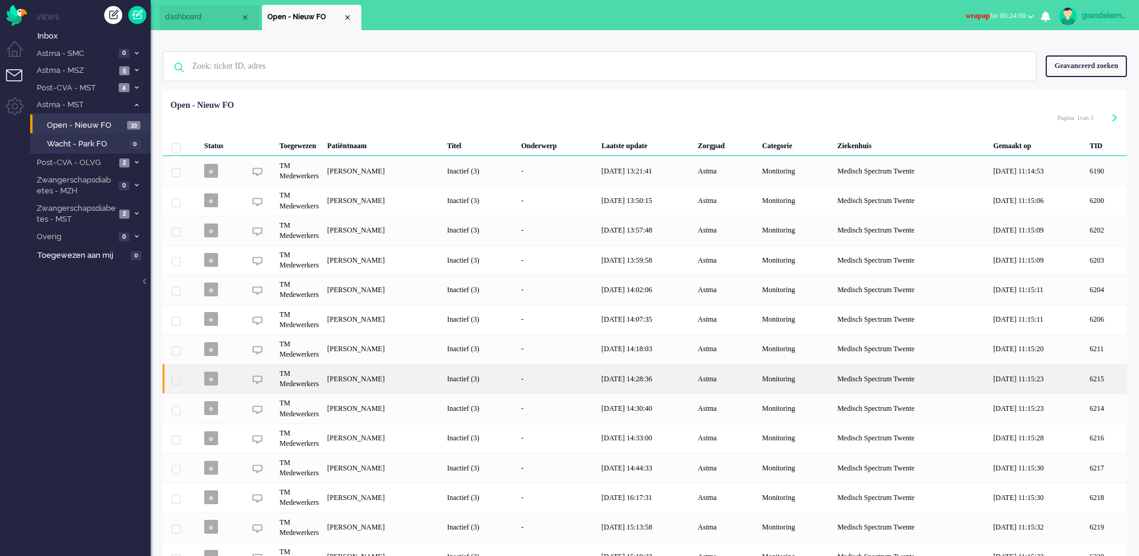
click at [517, 385] on div "Inactief (3)" at bounding box center [480, 379] width 74 height 30
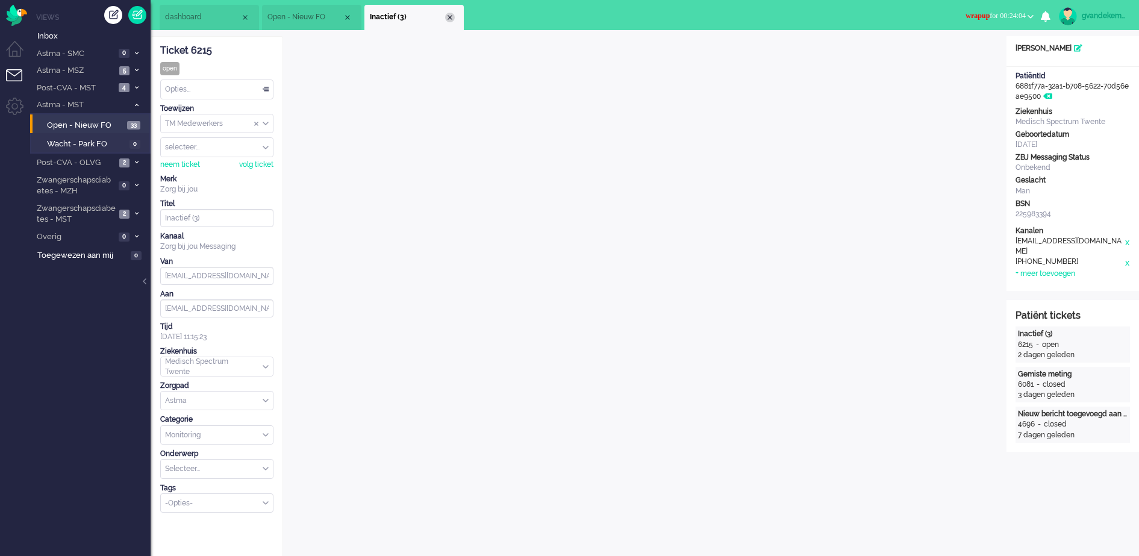
click at [448, 19] on div "Close tab" at bounding box center [450, 18] width 10 height 10
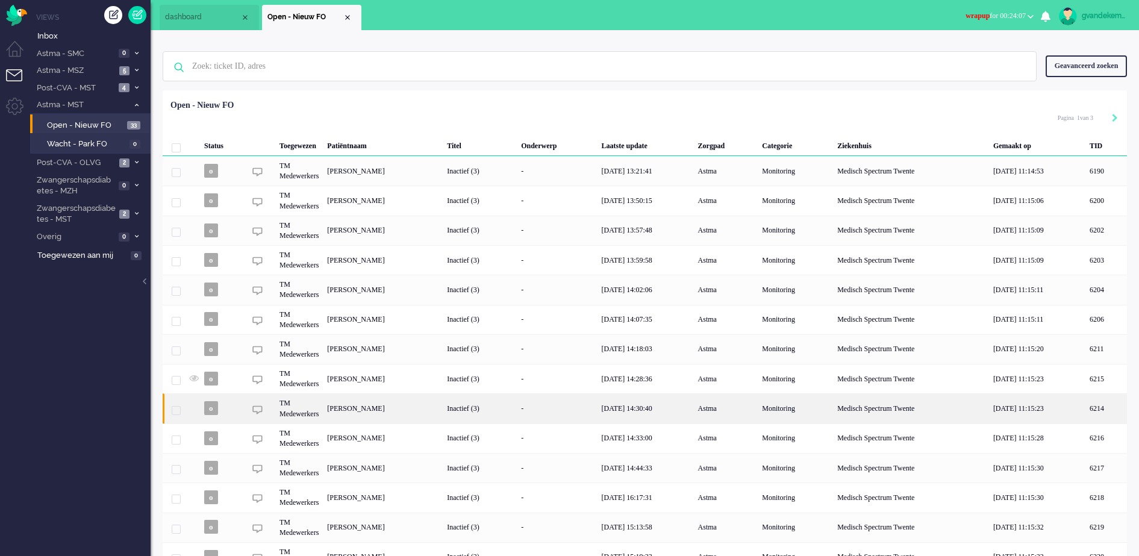
click at [517, 408] on div "Inactief (3)" at bounding box center [480, 408] width 74 height 30
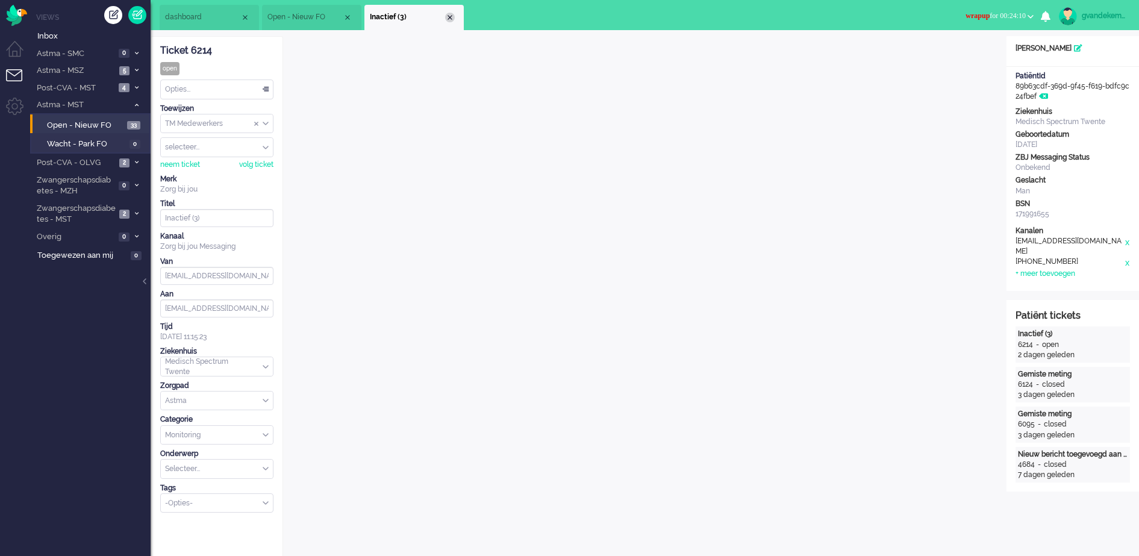
click at [447, 19] on div "Close tab" at bounding box center [450, 18] width 10 height 10
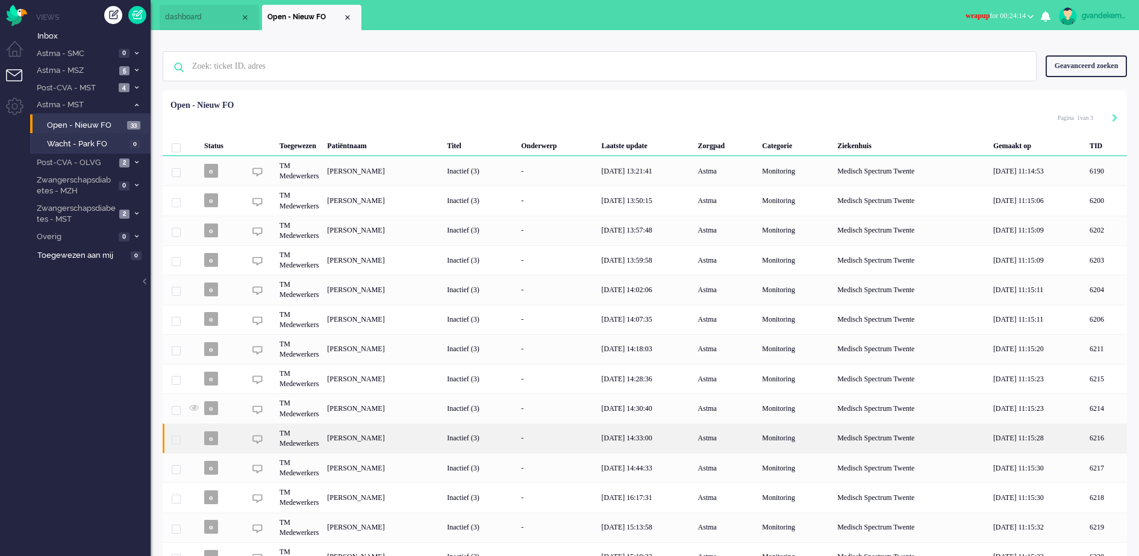
click at [1086, 436] on div "[PERSON_NAME]" at bounding box center [1107, 439] width 42 height 30
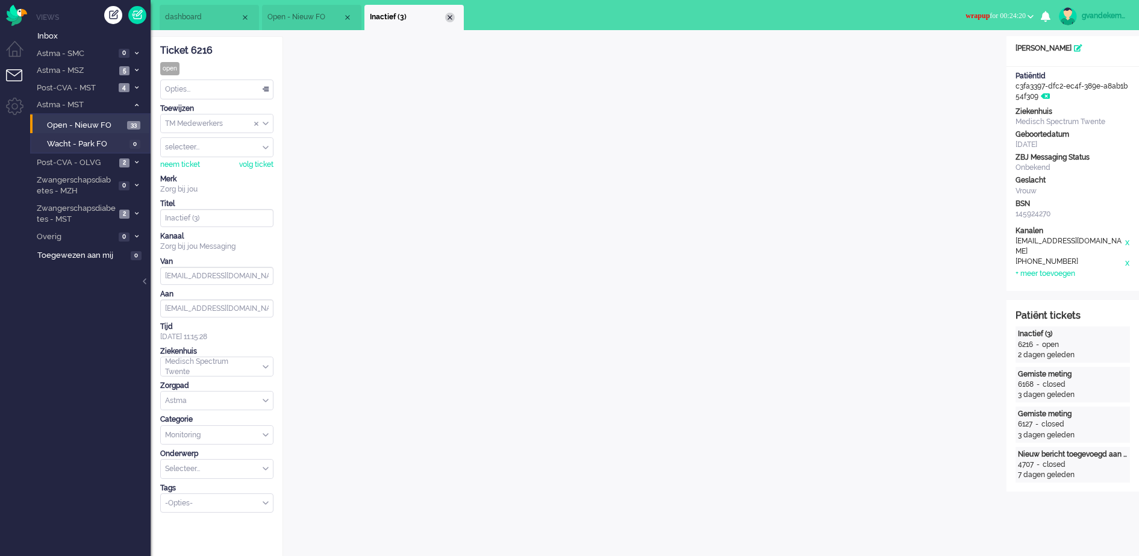
click at [451, 19] on div "Close tab" at bounding box center [450, 18] width 10 height 10
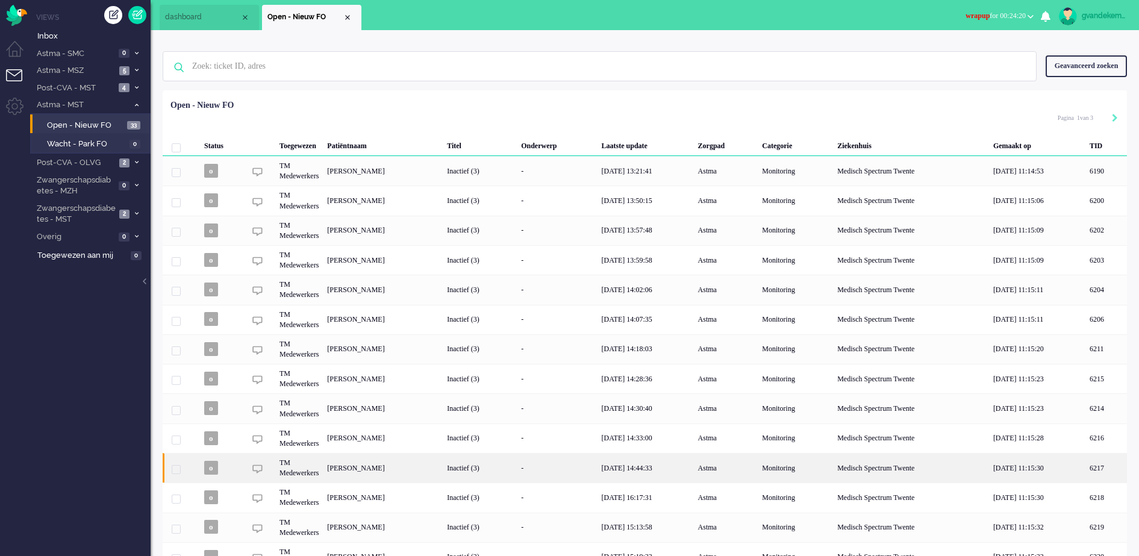
click at [1086, 462] on div "[PERSON_NAME]" at bounding box center [1107, 468] width 42 height 30
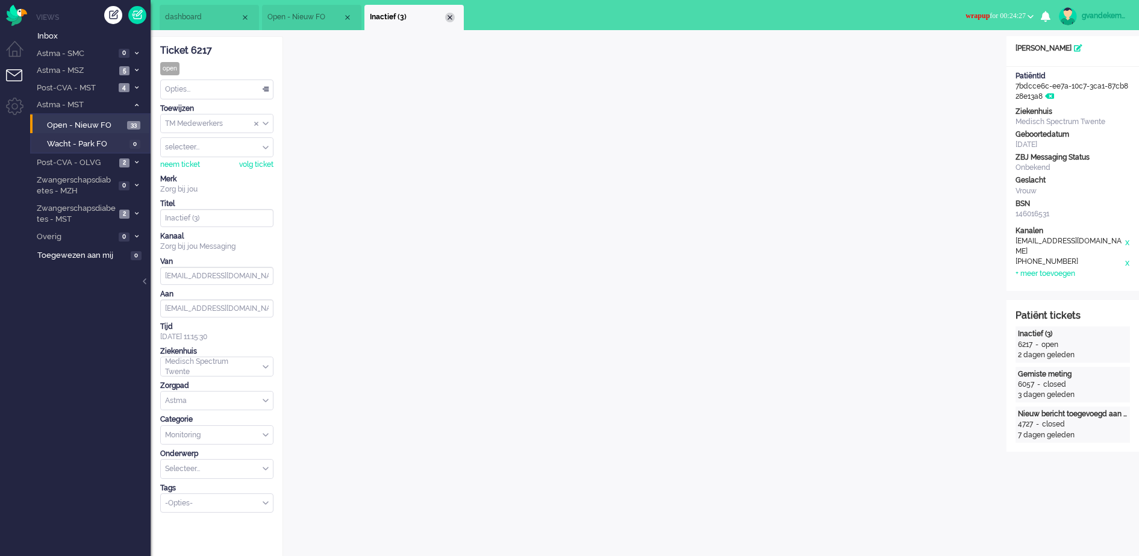
click at [454, 19] on div "Close tab" at bounding box center [450, 18] width 10 height 10
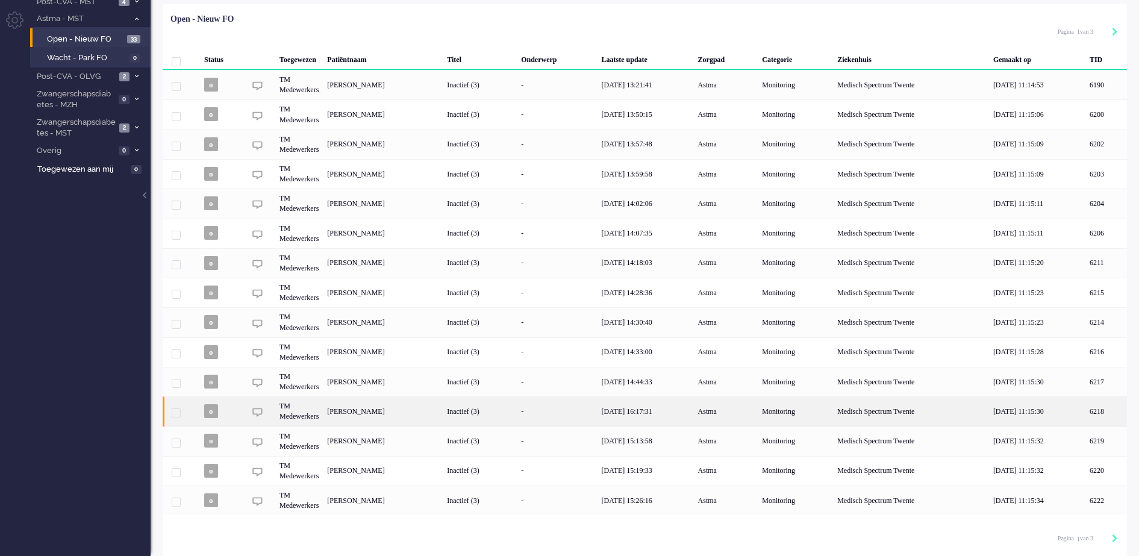
click at [517, 410] on div "Inactief (3)" at bounding box center [480, 411] width 74 height 30
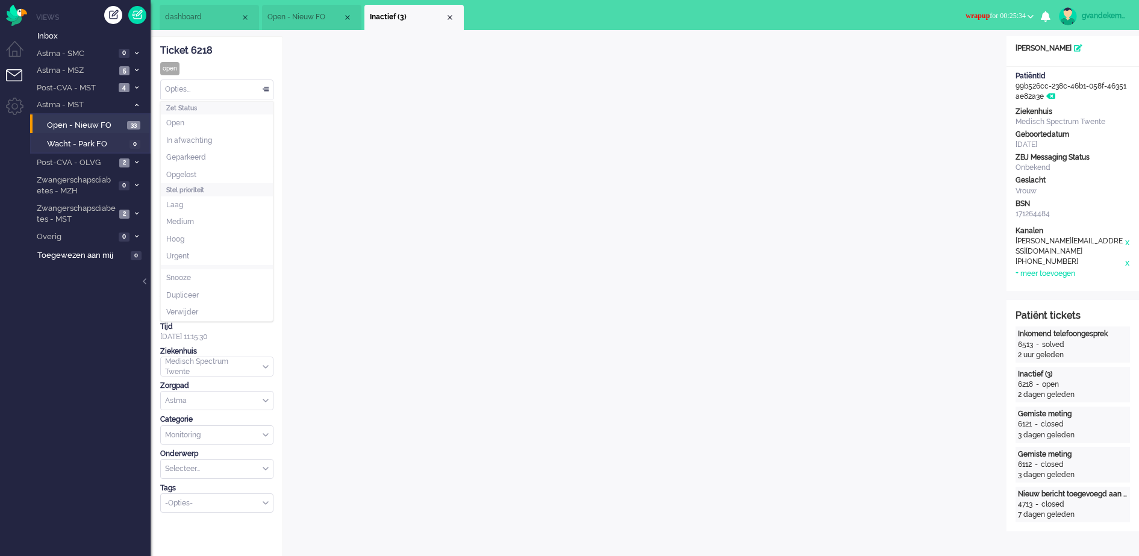
click at [266, 88] on div "Opties..." at bounding box center [217, 89] width 112 height 19
click at [212, 172] on li "Opgelost" at bounding box center [217, 174] width 112 height 17
click at [452, 15] on div "Close tab" at bounding box center [450, 18] width 10 height 10
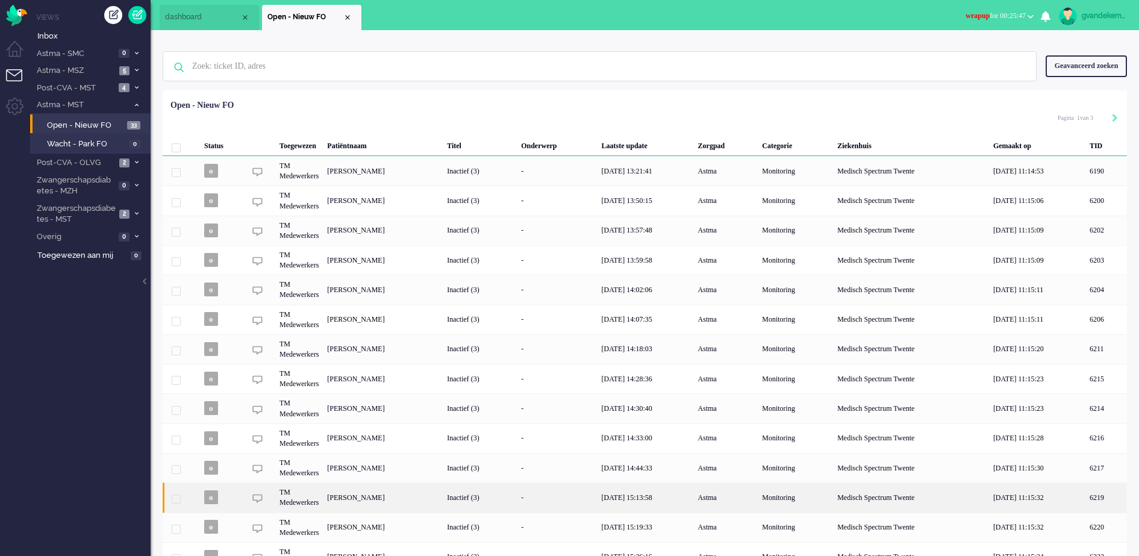
click at [517, 503] on div "Inactief (3)" at bounding box center [480, 498] width 74 height 30
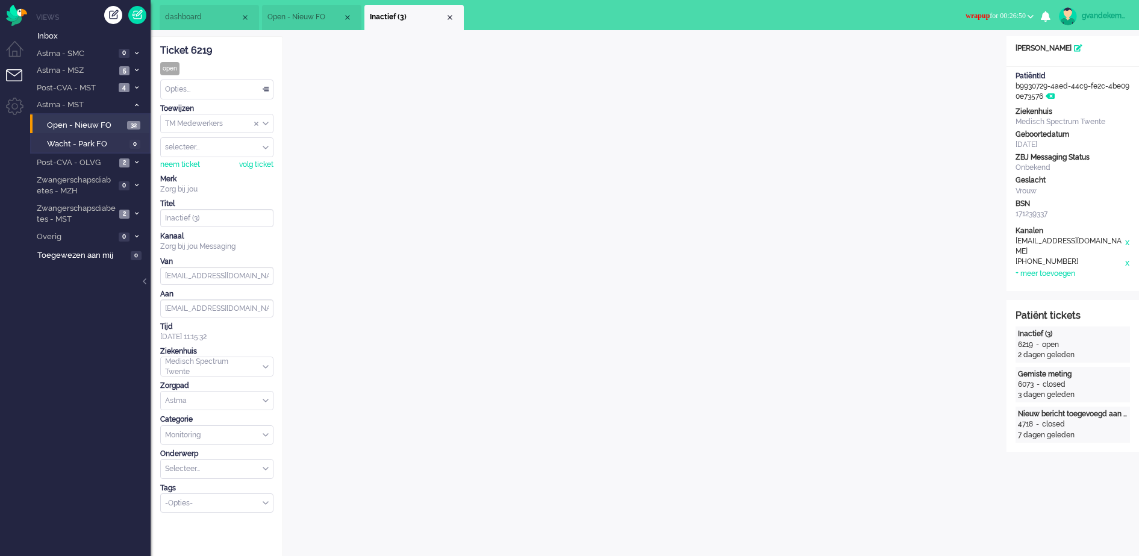
click at [265, 89] on div "Opties..." at bounding box center [217, 89] width 112 height 19
click at [189, 170] on span "Opgelost" at bounding box center [181, 175] width 30 height 10
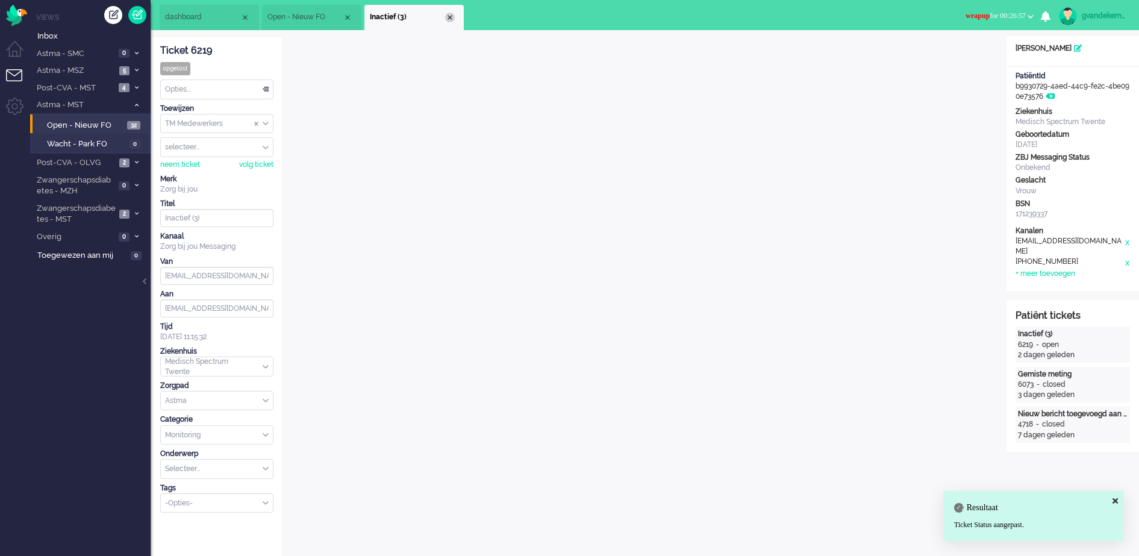
click at [451, 18] on div "Close tab" at bounding box center [450, 18] width 10 height 10
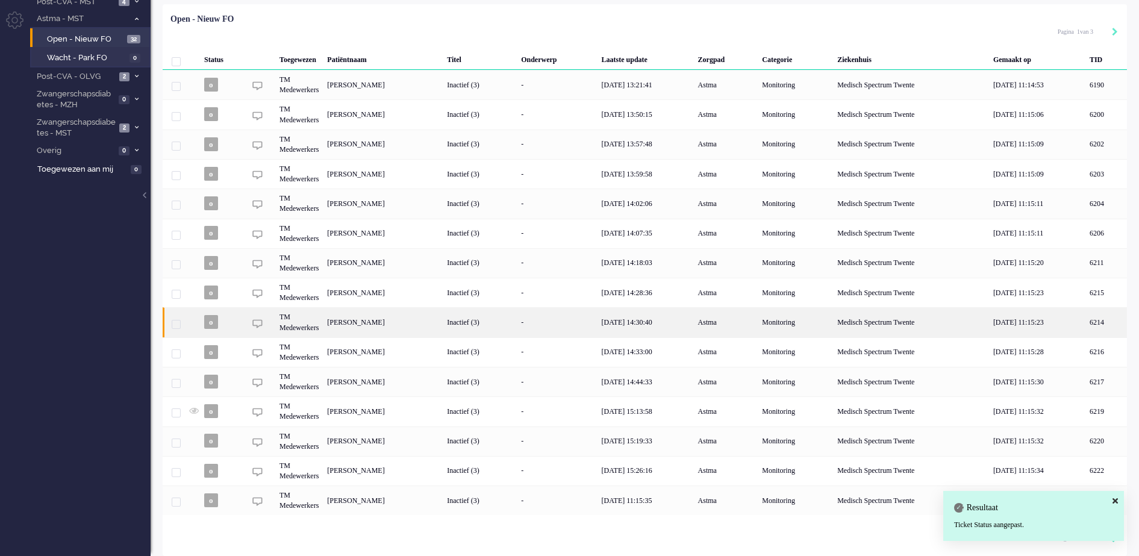
scroll to position [88, 0]
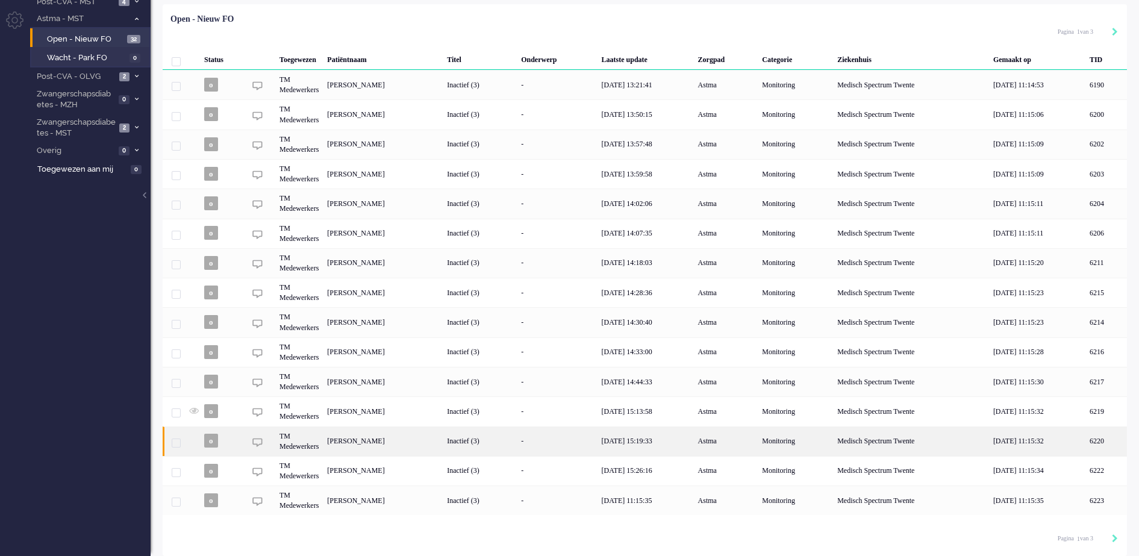
click at [1086, 442] on div "[PERSON_NAME]" at bounding box center [1107, 442] width 42 height 30
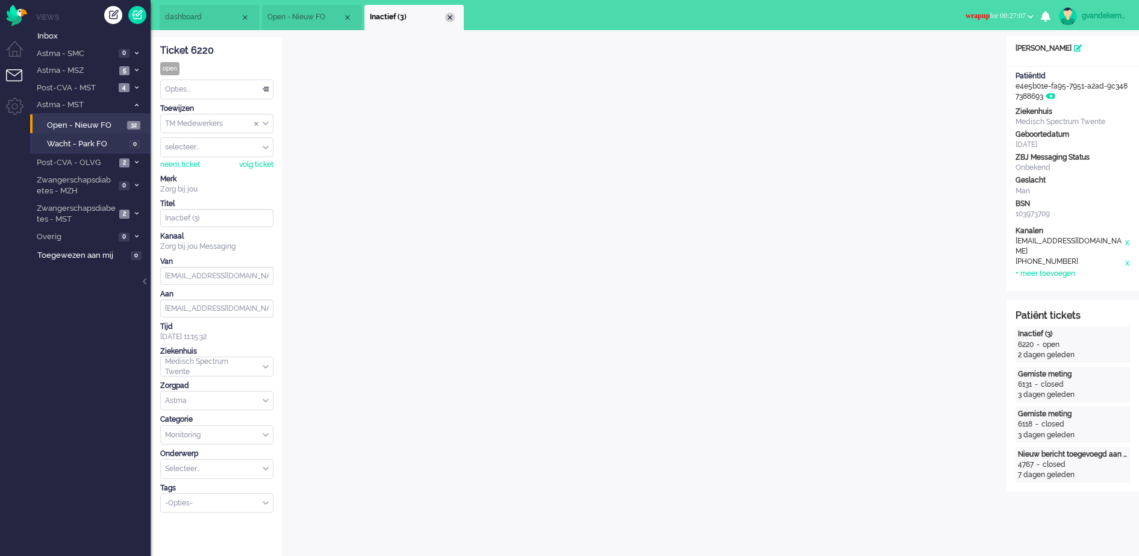
click at [448, 20] on div "Close tab" at bounding box center [450, 18] width 10 height 10
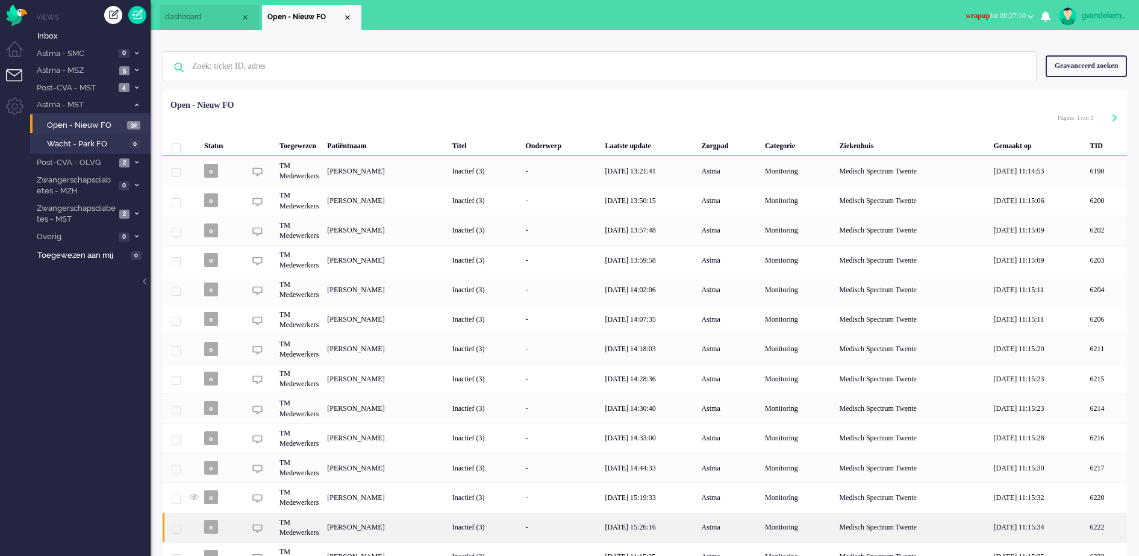
click at [1086, 522] on div "[PERSON_NAME]" at bounding box center [1106, 528] width 41 height 30
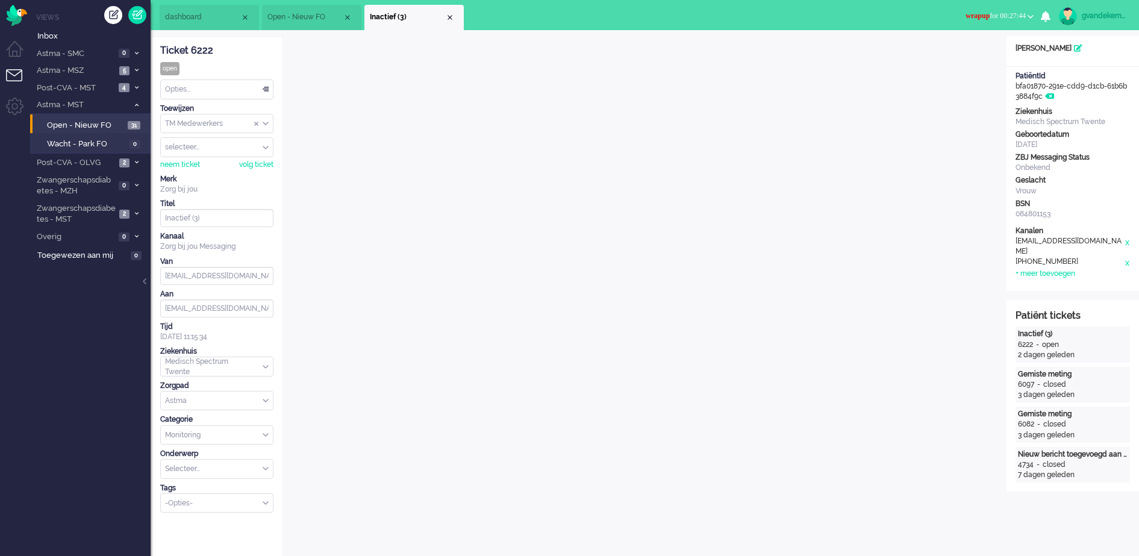
click at [268, 86] on div "Opties..." at bounding box center [217, 89] width 112 height 19
click at [194, 172] on span "Opgelost" at bounding box center [181, 175] width 30 height 10
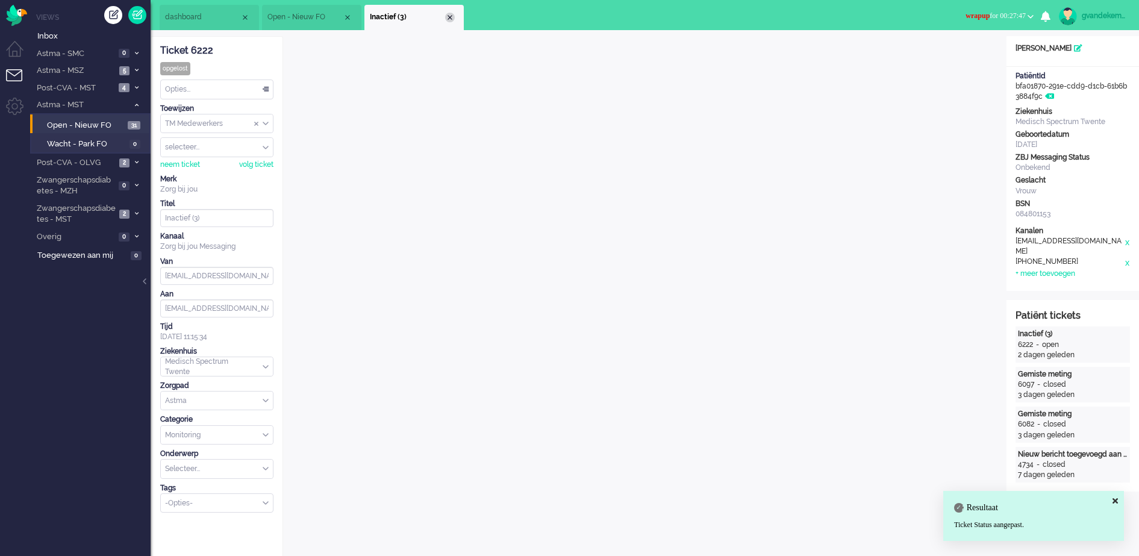
click at [446, 17] on div "Close tab" at bounding box center [450, 18] width 10 height 10
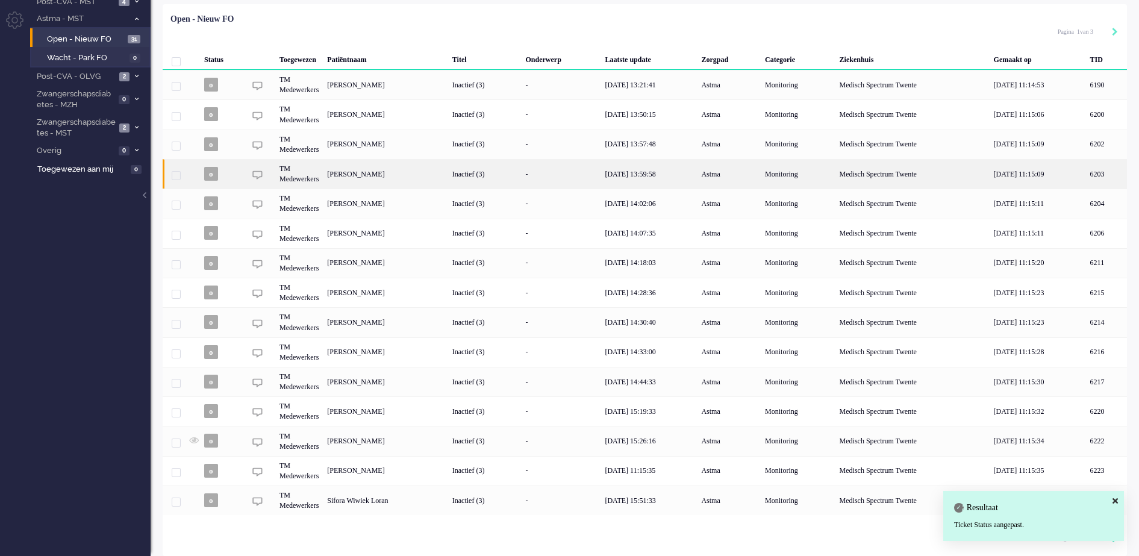
scroll to position [88, 0]
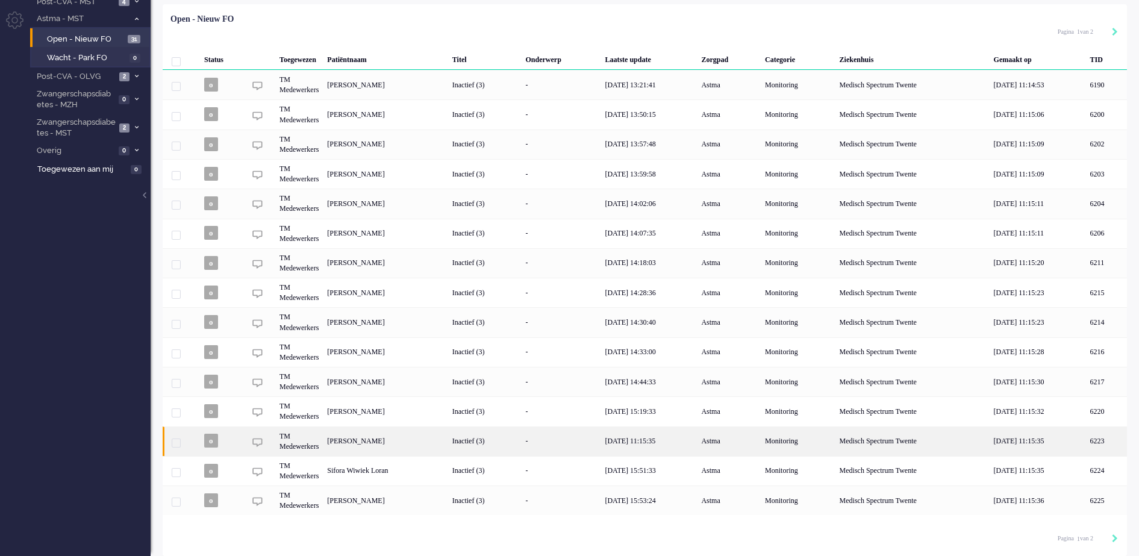
click at [522, 437] on div "Inactief (3)" at bounding box center [485, 442] width 74 height 30
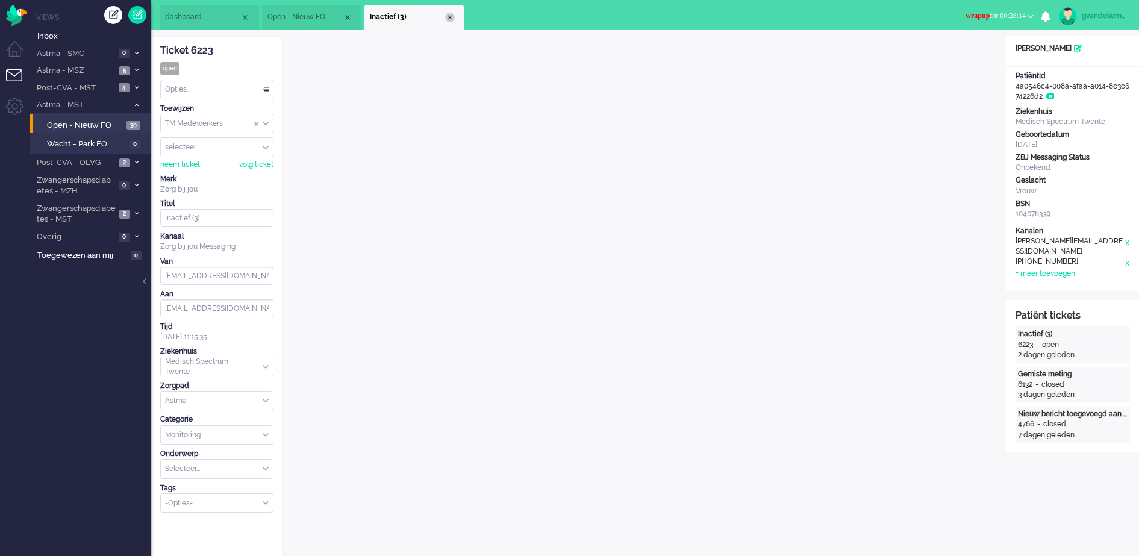
click at [451, 16] on div "Close tab" at bounding box center [450, 18] width 10 height 10
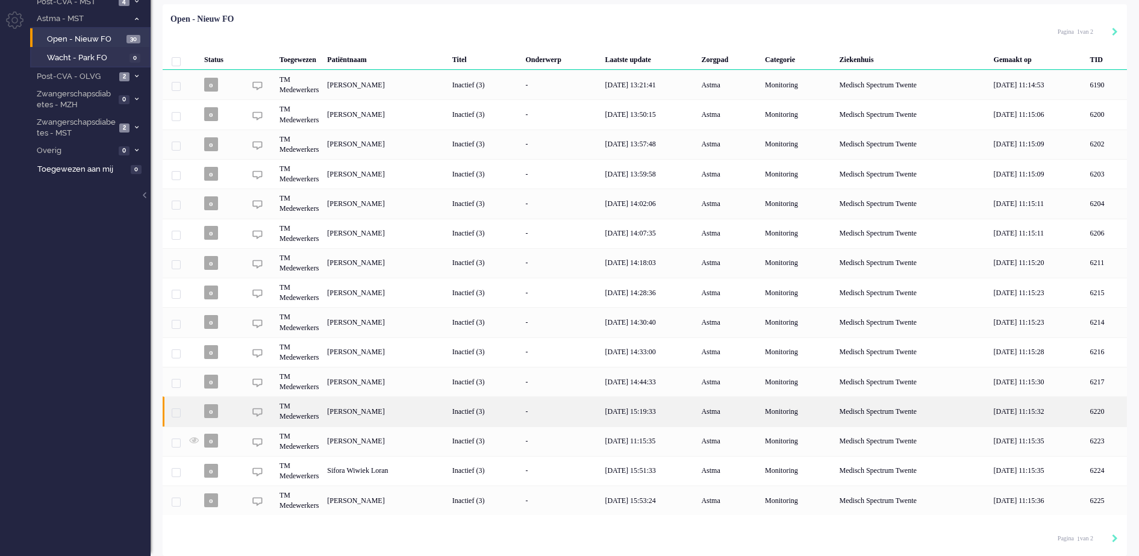
scroll to position [88, 0]
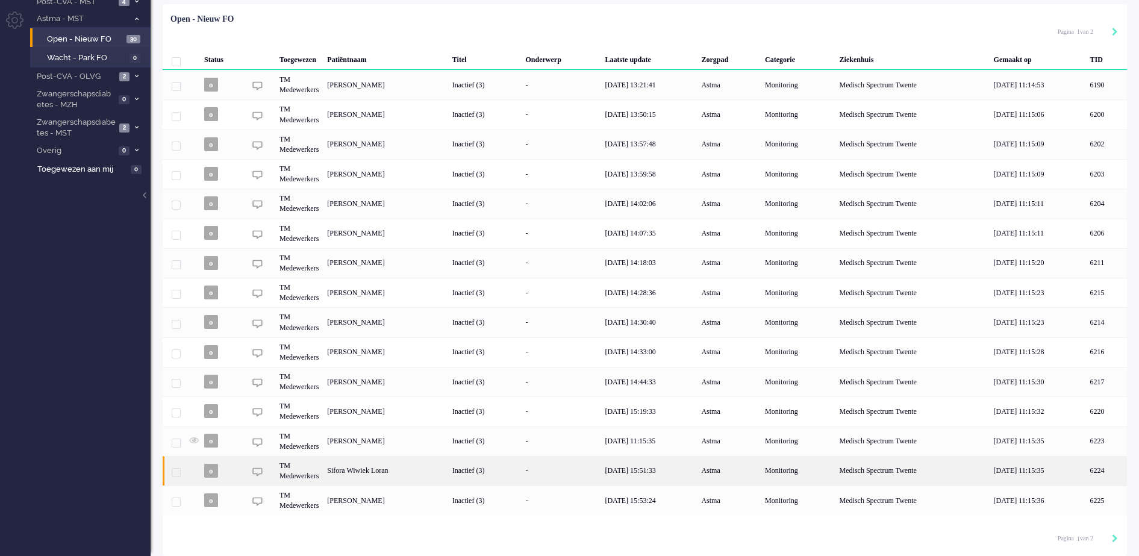
click at [1086, 468] on div "Sifora Wiwiek Loran" at bounding box center [1106, 471] width 41 height 30
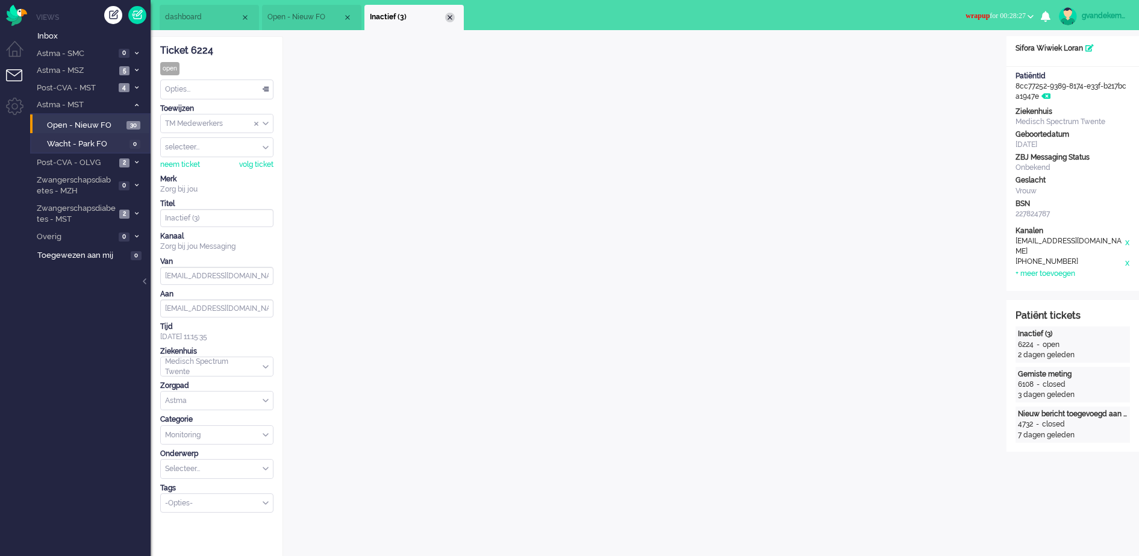
click at [449, 17] on div "Close tab" at bounding box center [450, 18] width 10 height 10
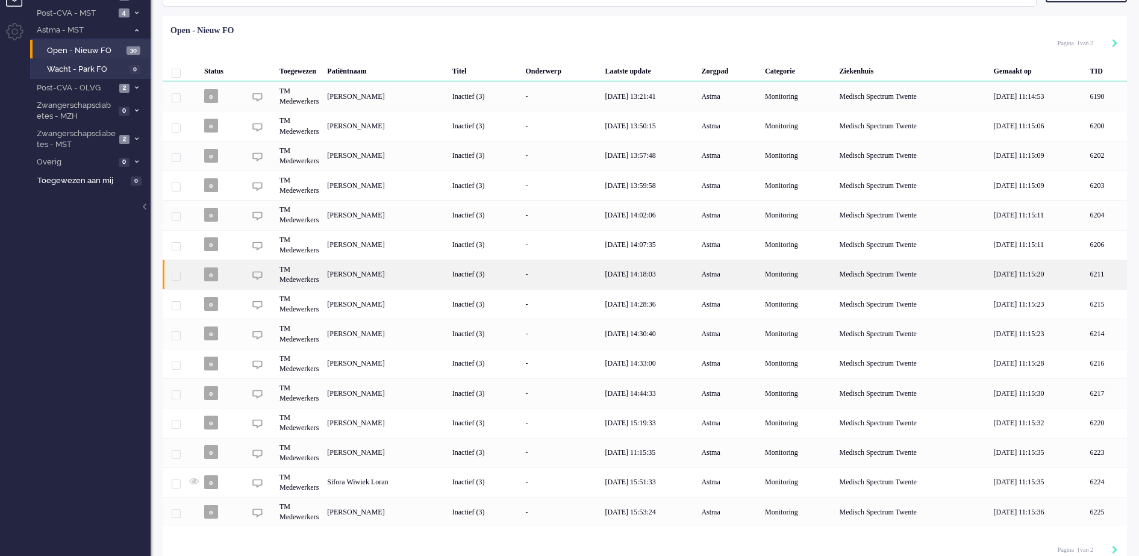
scroll to position [88, 0]
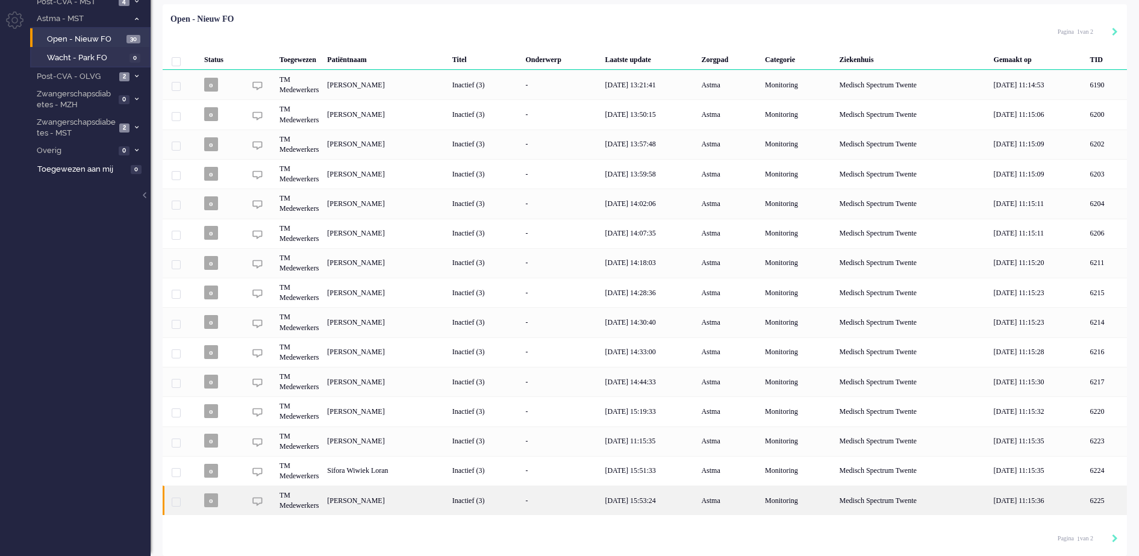
click at [522, 498] on div "Inactief (3)" at bounding box center [485, 501] width 74 height 30
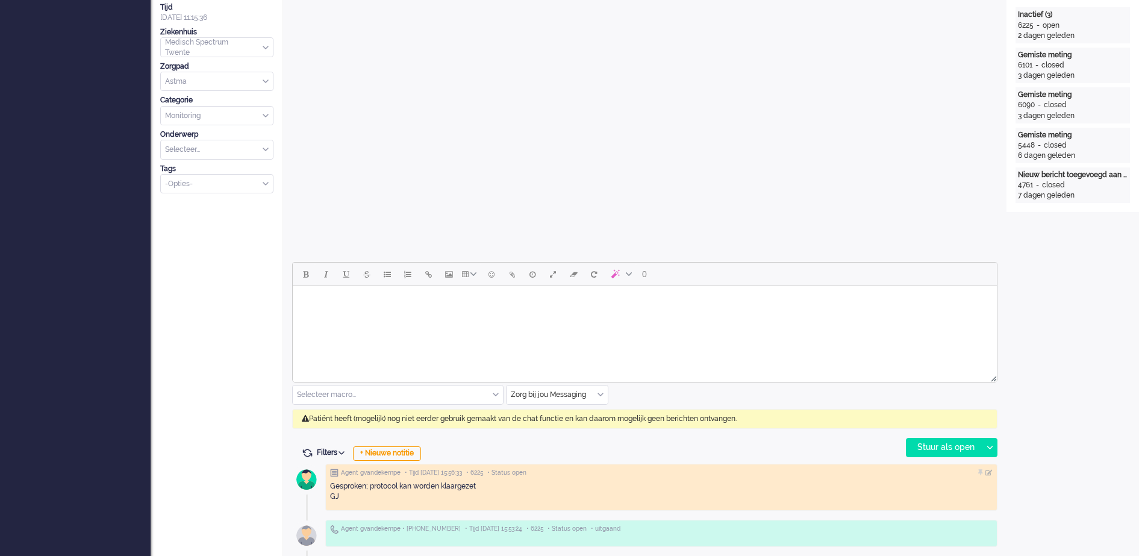
scroll to position [37, 0]
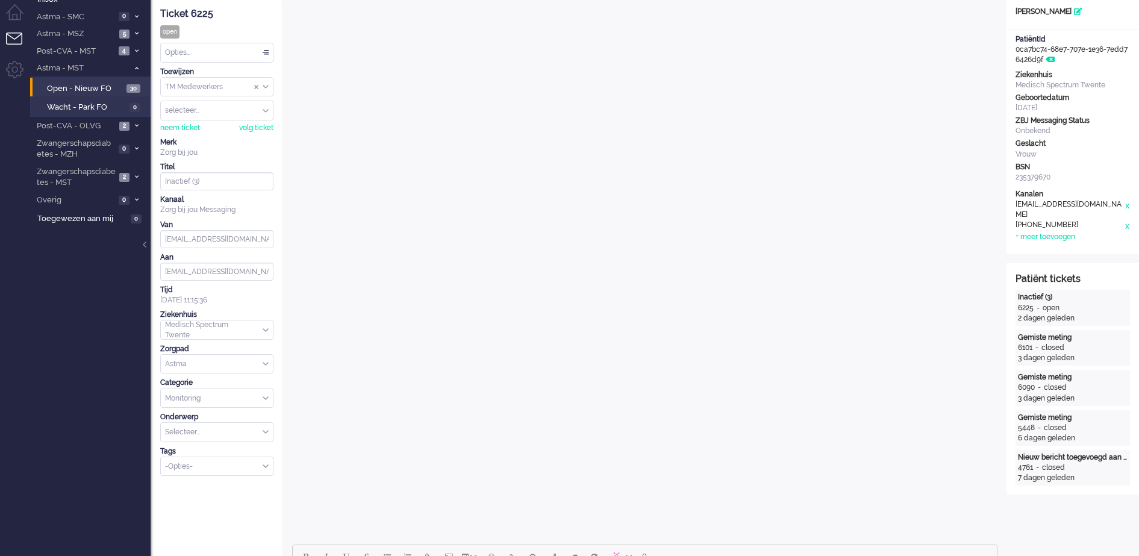
click at [263, 50] on div "Opties..." at bounding box center [217, 52] width 112 height 19
click at [177, 133] on span "Opgelost" at bounding box center [181, 138] width 30 height 10
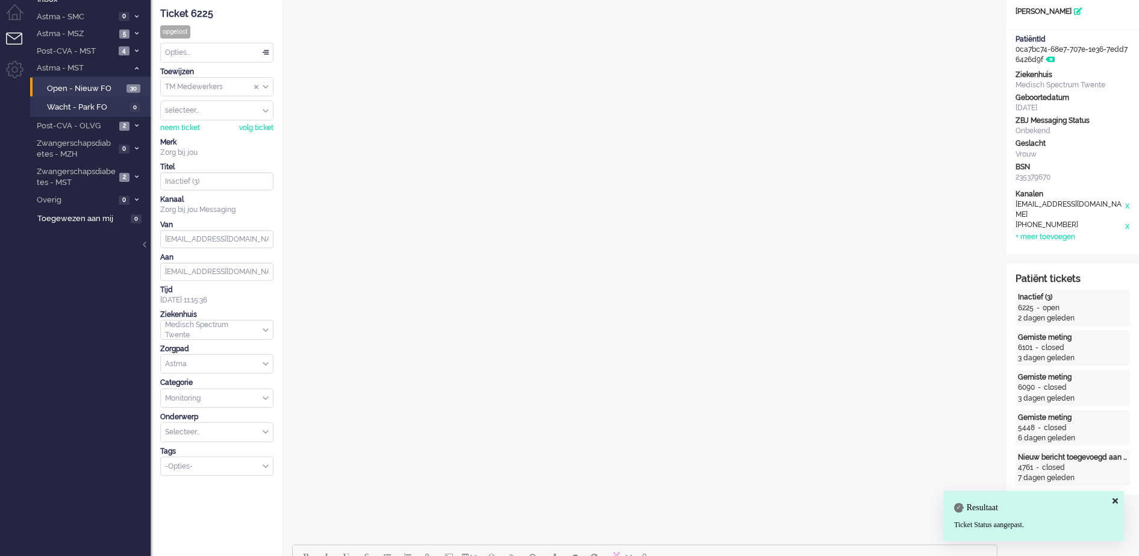
scroll to position [0, 0]
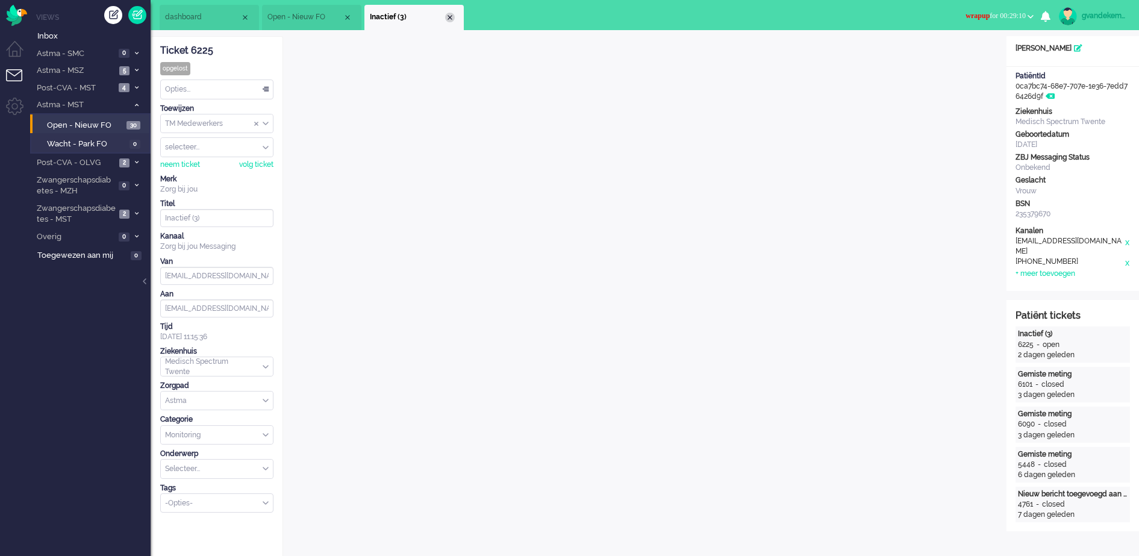
click at [451, 19] on div "Close tab" at bounding box center [450, 18] width 10 height 10
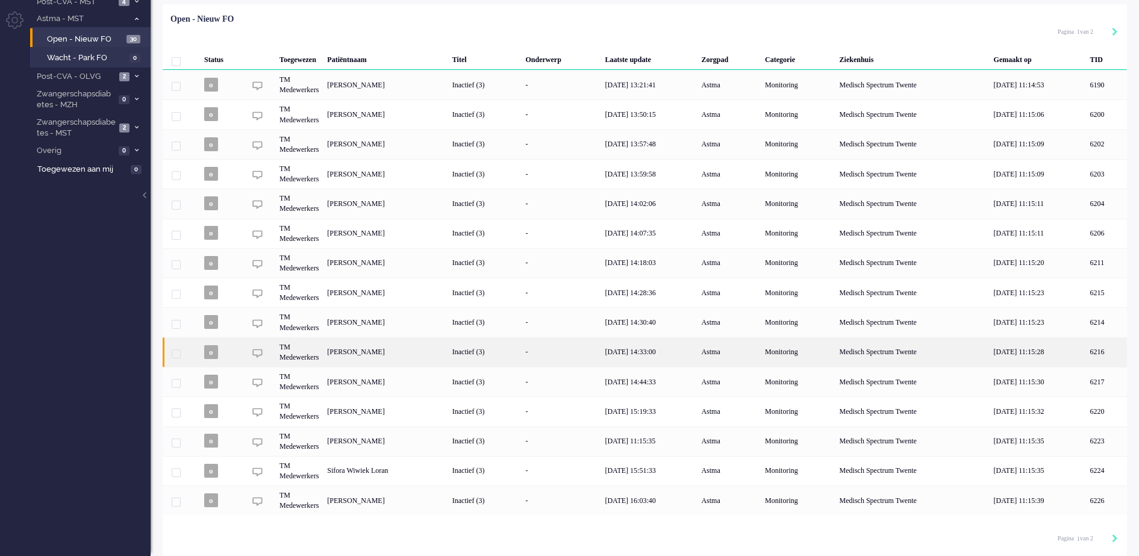
scroll to position [88, 0]
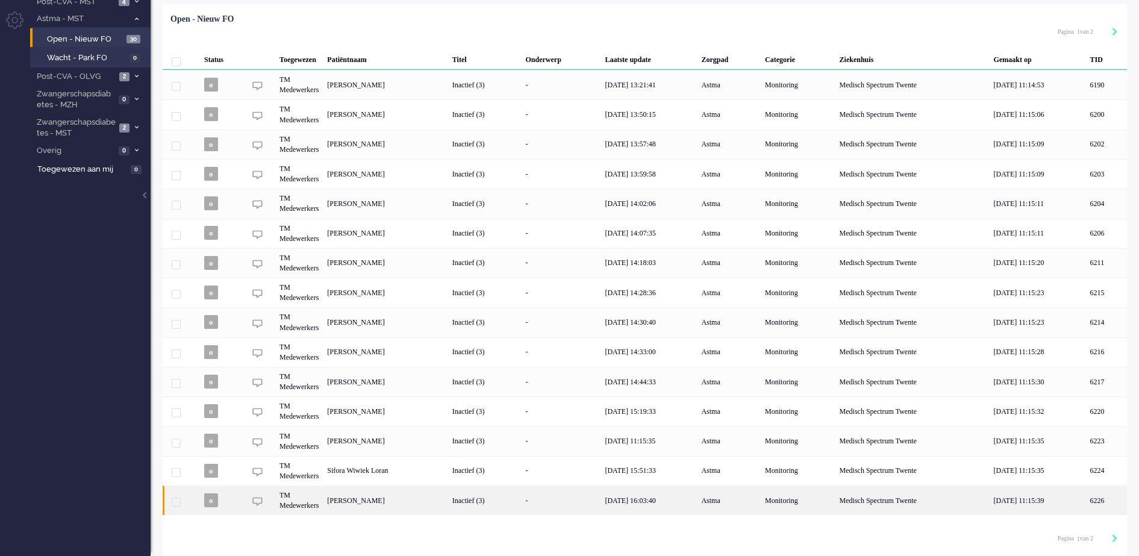
click at [522, 495] on div "Inactief (3)" at bounding box center [485, 501] width 74 height 30
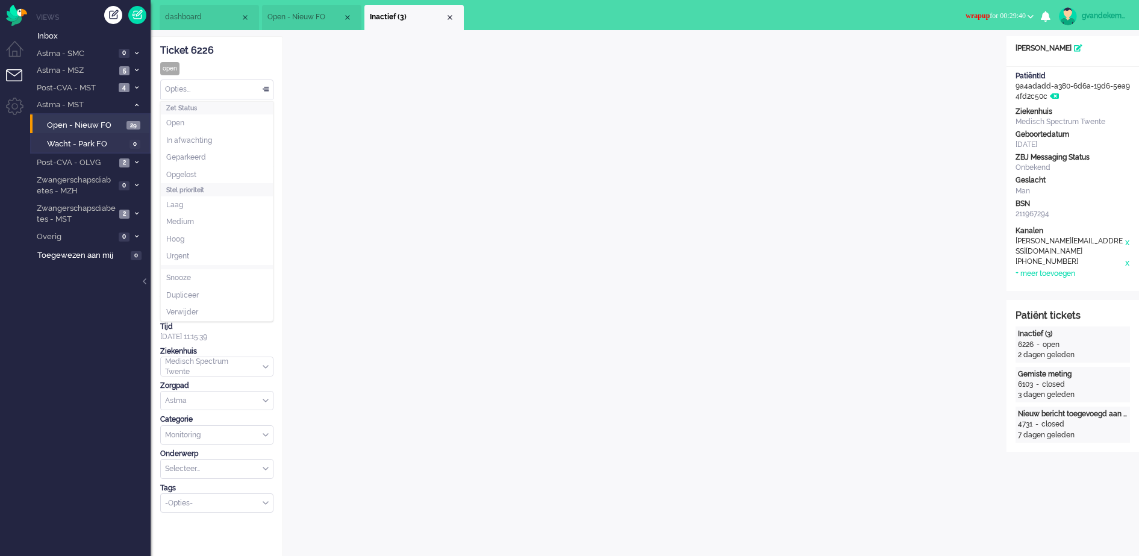
click at [267, 88] on div "Opties..." at bounding box center [217, 89] width 112 height 19
click at [186, 170] on span "Opgelost" at bounding box center [181, 175] width 30 height 10
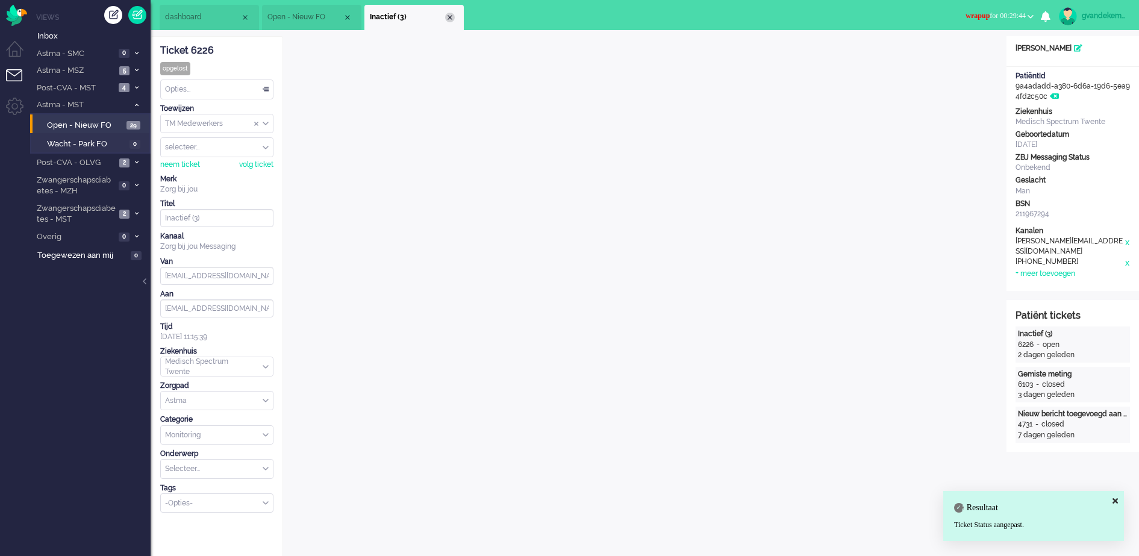
click at [452, 18] on div "Close tab" at bounding box center [450, 18] width 10 height 10
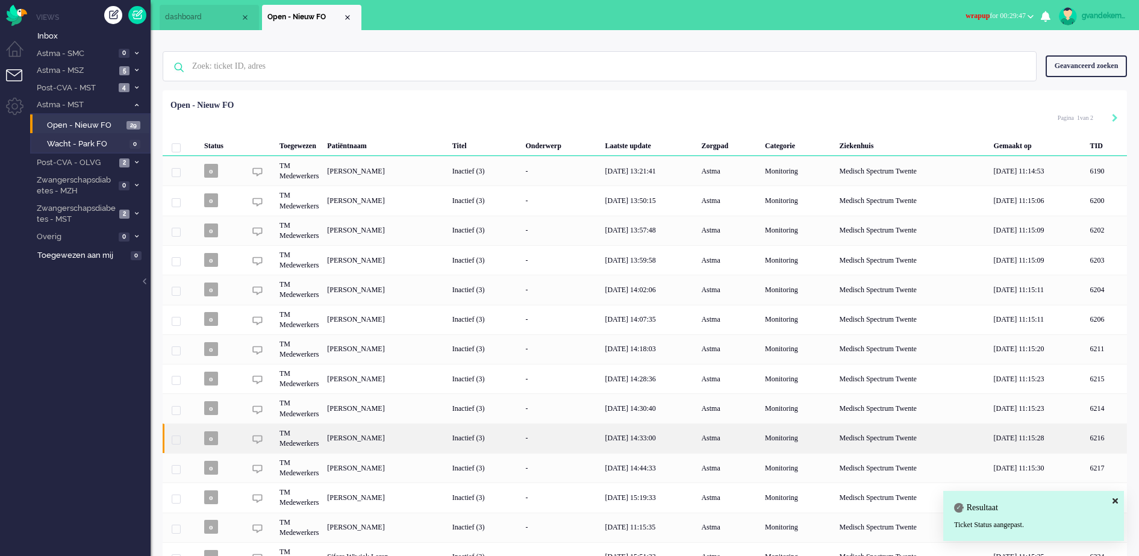
scroll to position [88, 0]
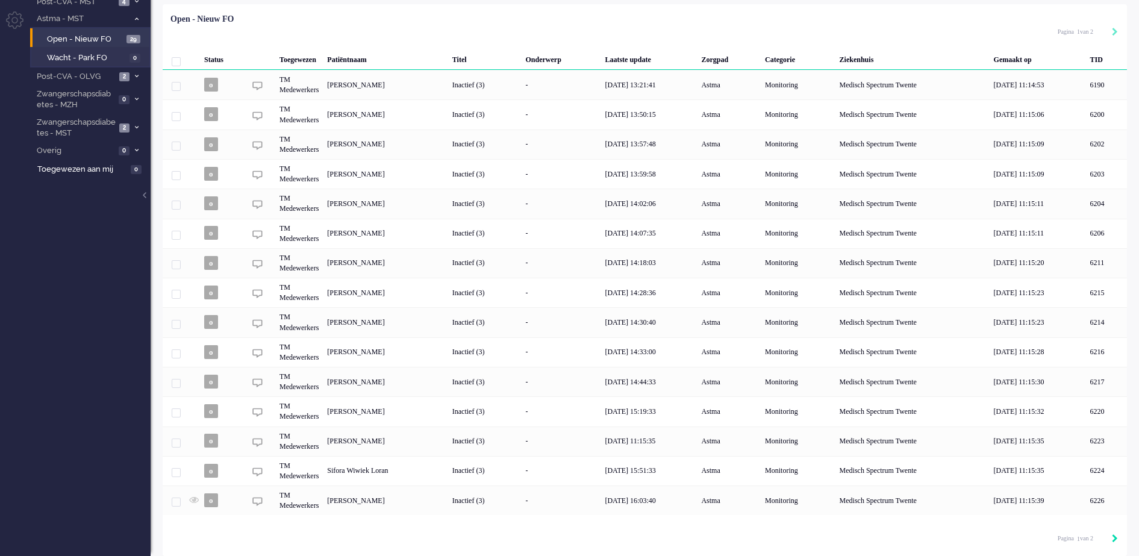
click at [1113, 538] on icon "Next" at bounding box center [1115, 538] width 6 height 8
type input "2"
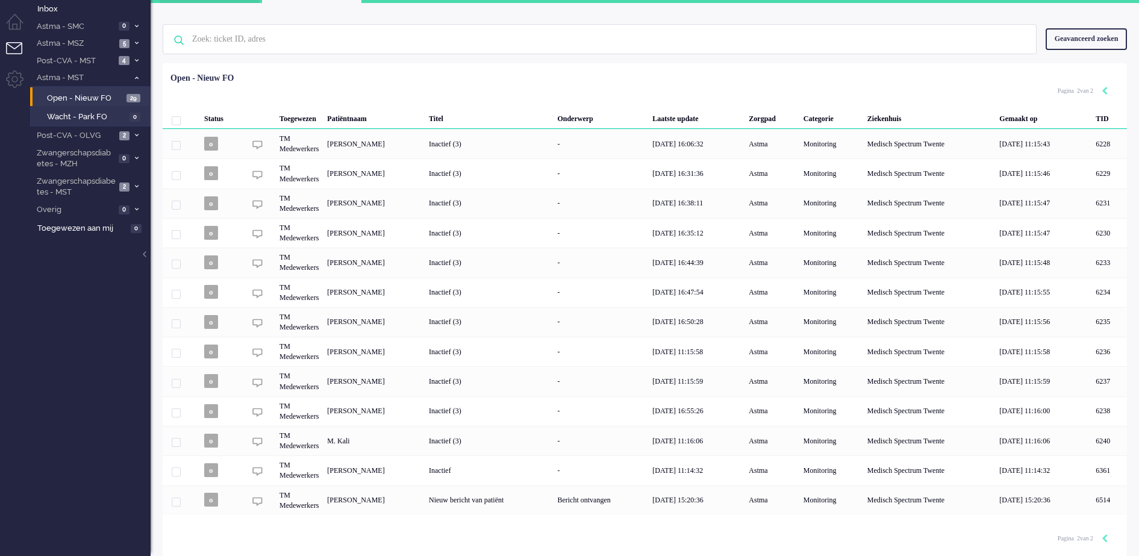
scroll to position [28, 0]
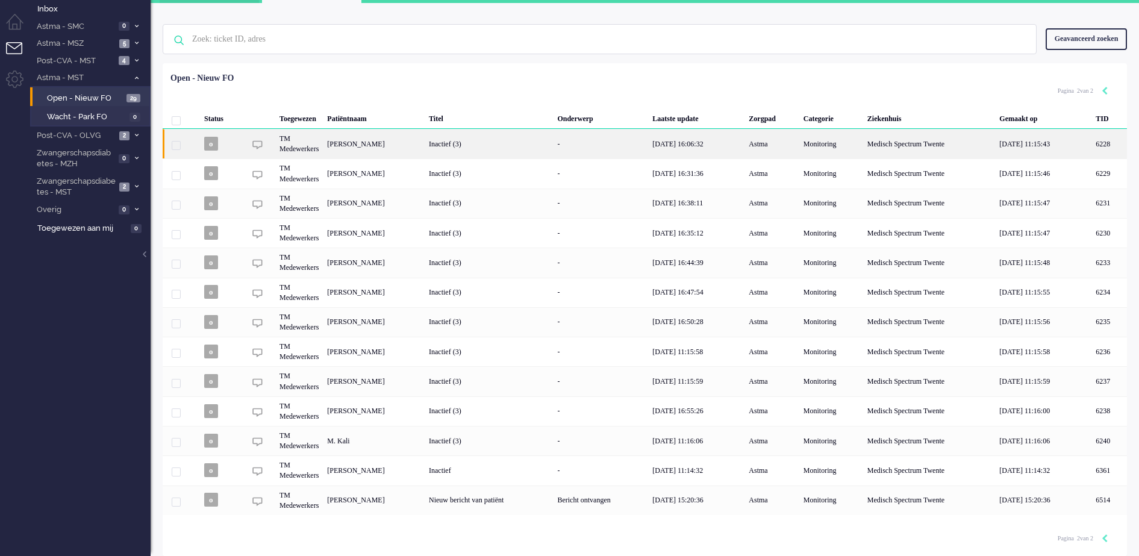
click at [505, 143] on div "Inactief (3)" at bounding box center [489, 144] width 128 height 30
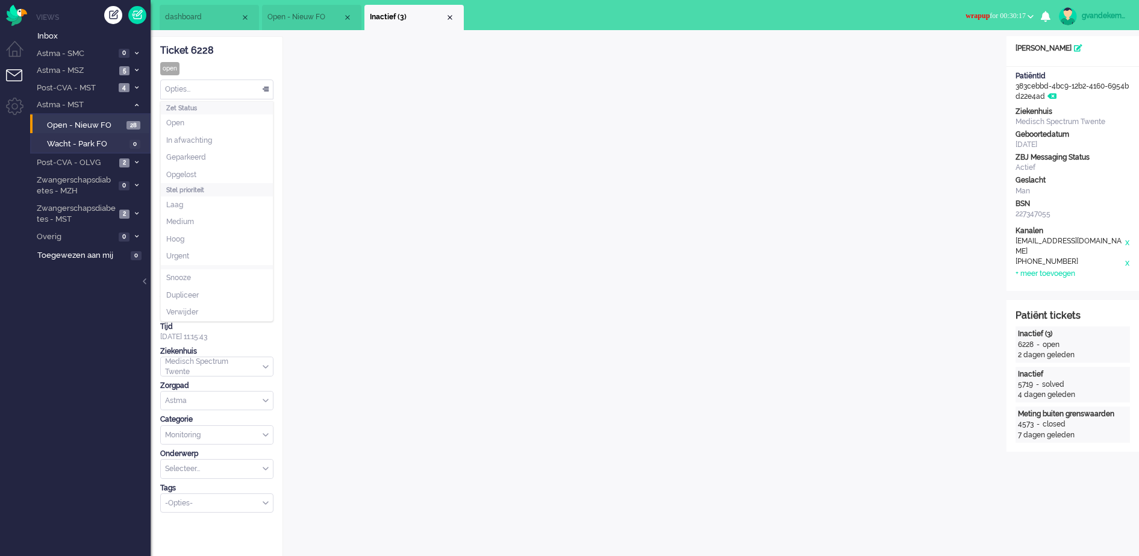
click at [268, 88] on div "Opties..." at bounding box center [217, 89] width 112 height 19
click at [187, 174] on span "Opgelost" at bounding box center [181, 175] width 30 height 10
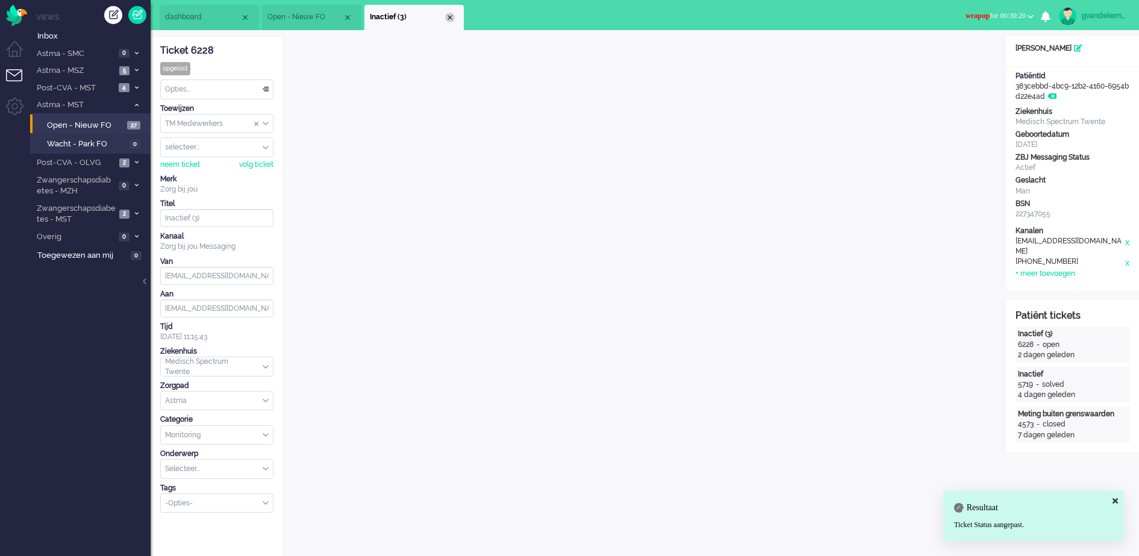
click at [451, 16] on div "Close tab" at bounding box center [450, 18] width 10 height 10
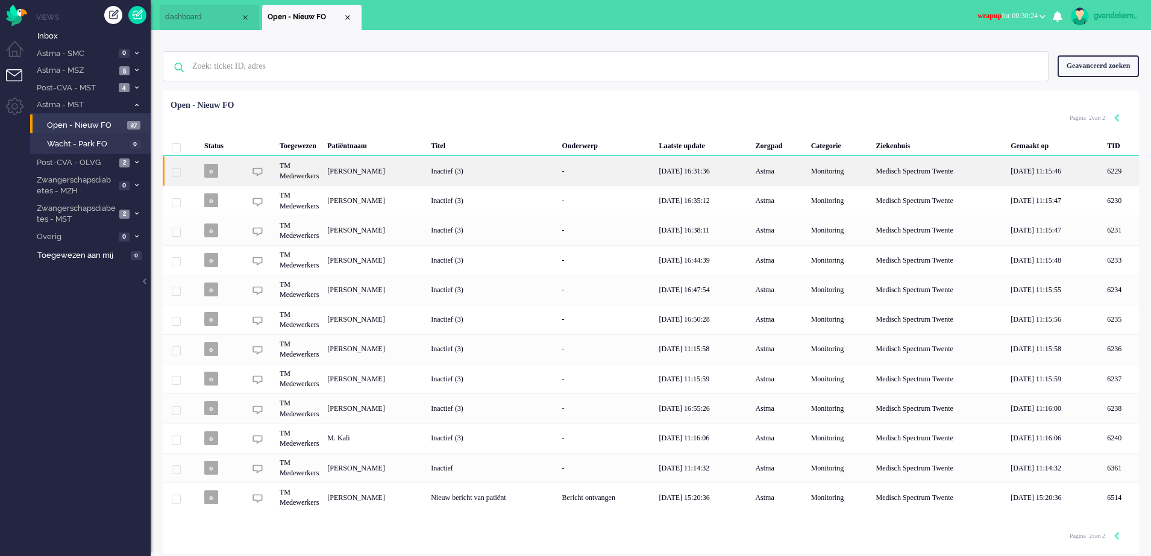
click at [557, 173] on div "Inactief (3)" at bounding box center [492, 171] width 131 height 30
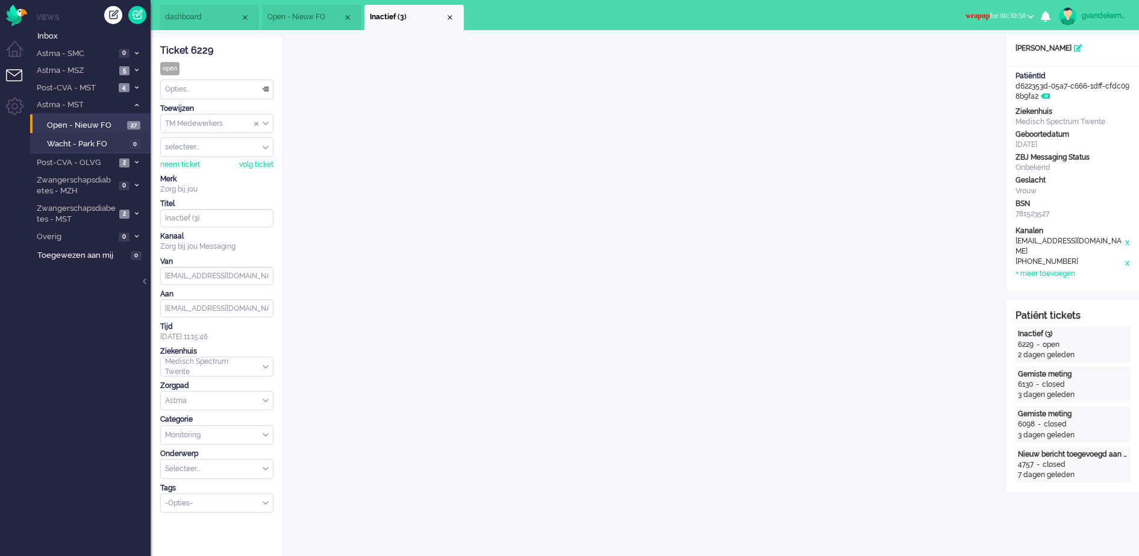
click at [264, 89] on div "Opties..." at bounding box center [217, 89] width 112 height 19
click at [192, 172] on span "Opgelost" at bounding box center [181, 175] width 30 height 10
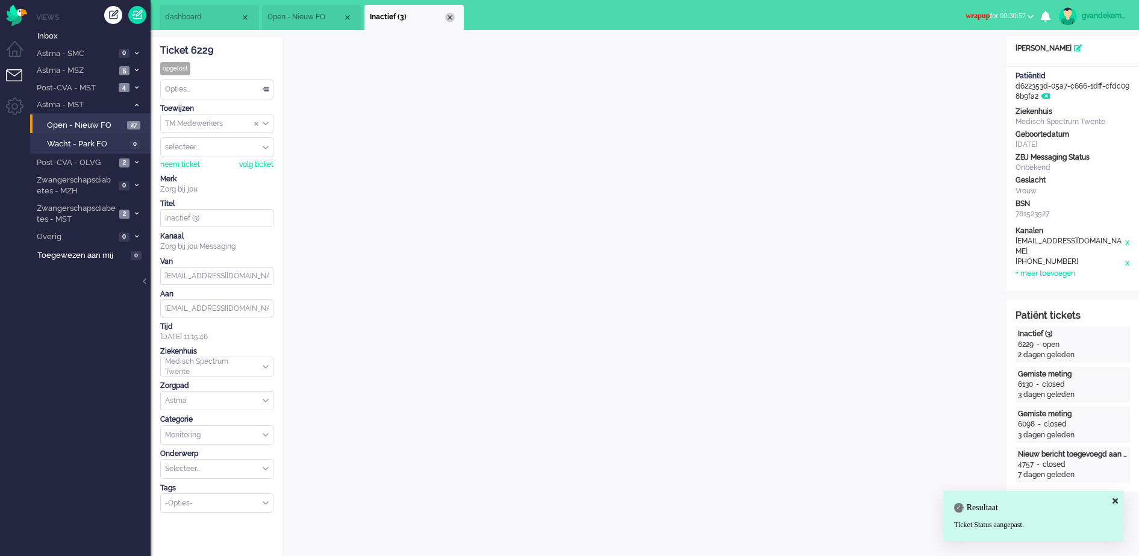
click at [448, 17] on div "Close tab" at bounding box center [450, 18] width 10 height 10
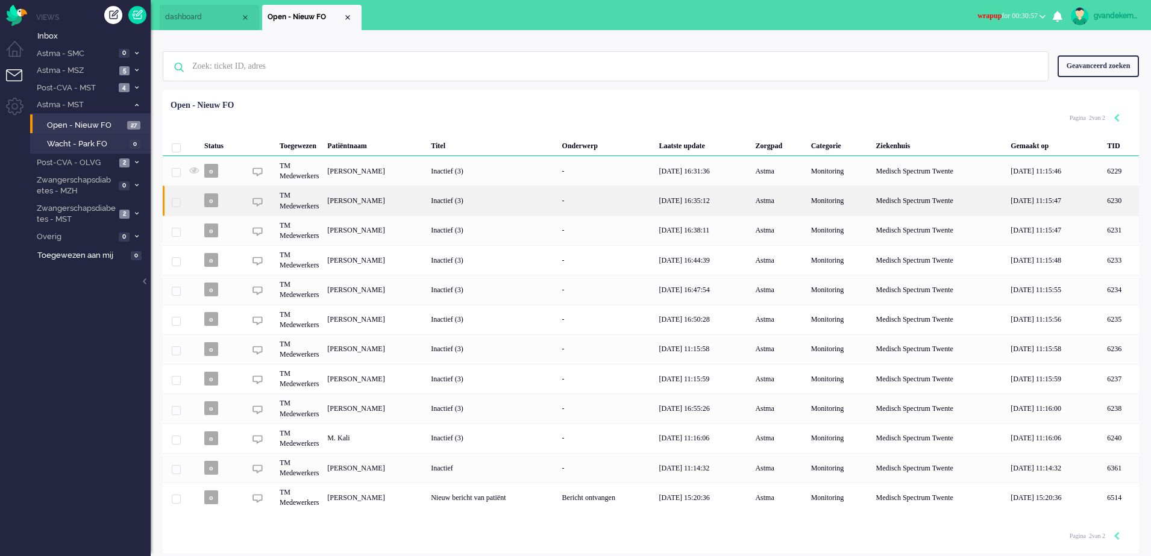
click at [1103, 200] on div "[PERSON_NAME]" at bounding box center [1121, 201] width 36 height 30
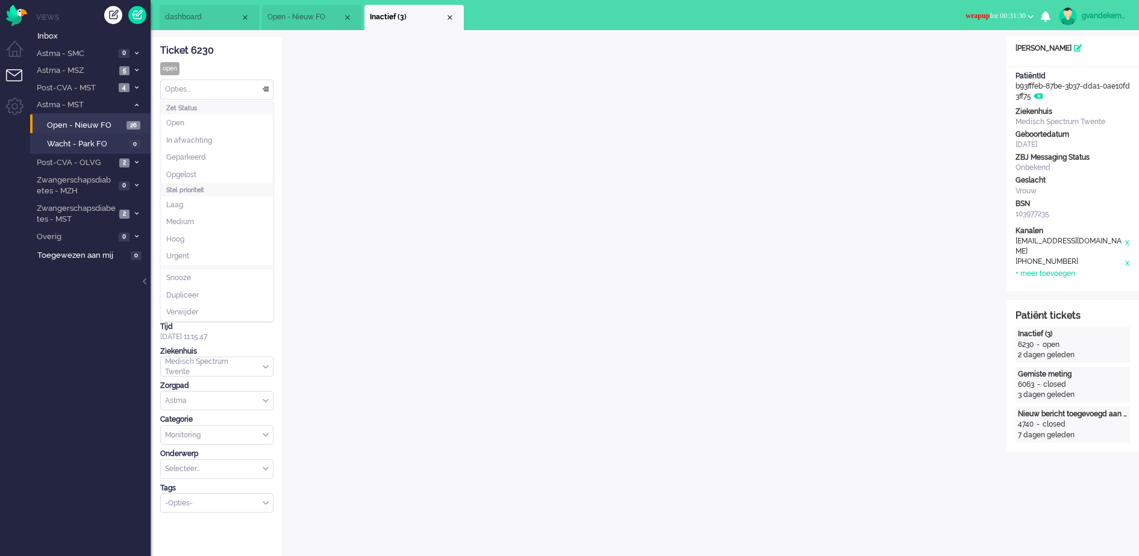
click at [265, 87] on div "Opties..." at bounding box center [217, 89] width 112 height 19
click at [206, 172] on li "Opgelost" at bounding box center [217, 174] width 112 height 17
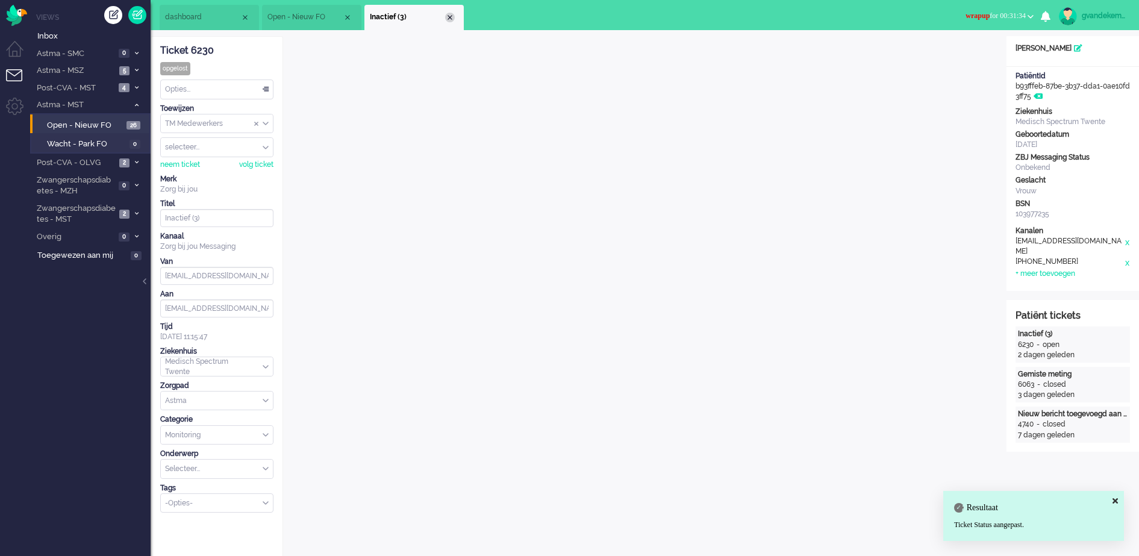
click at [447, 17] on div "Close tab" at bounding box center [450, 18] width 10 height 10
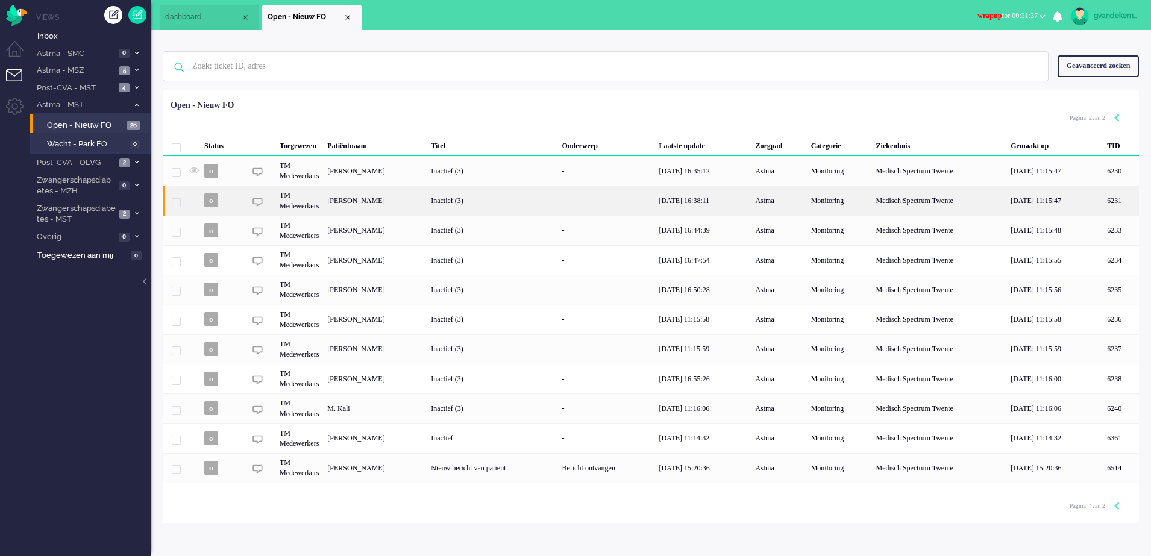
click at [513, 204] on div "Inactief (3)" at bounding box center [492, 201] width 131 height 30
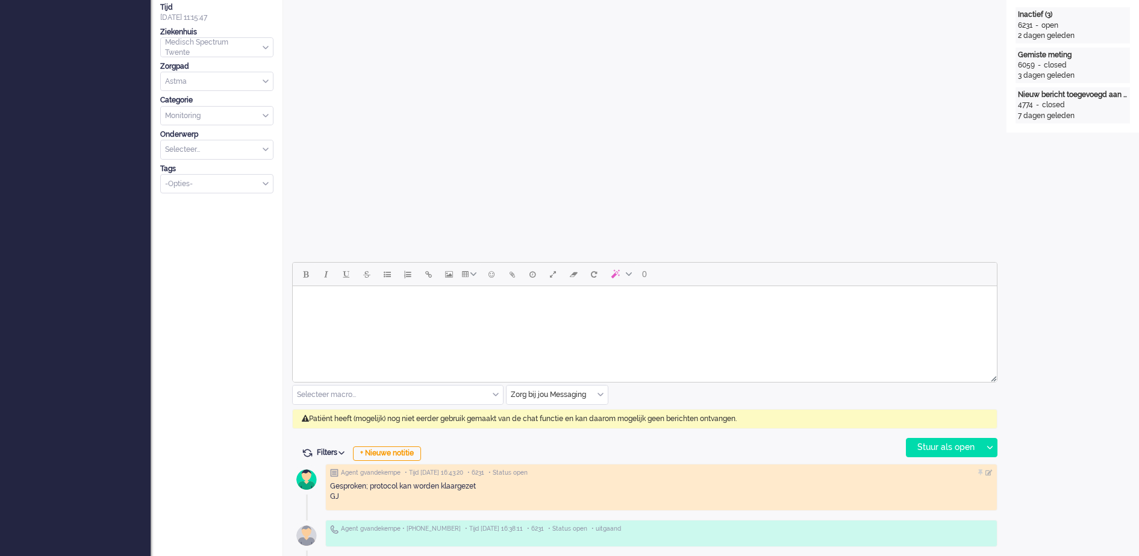
scroll to position [37, 0]
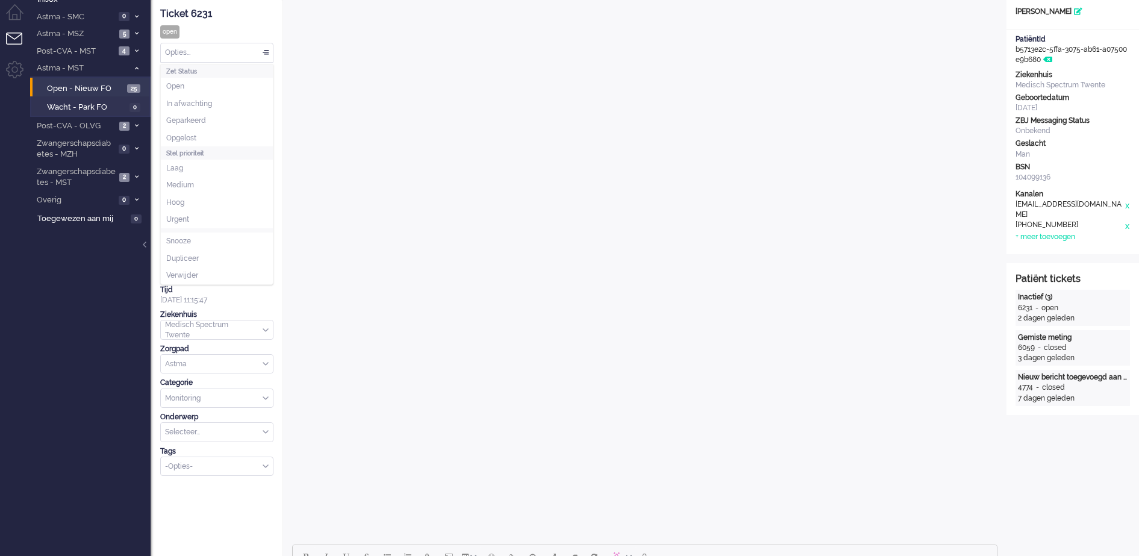
click at [269, 54] on div "Opties..." at bounding box center [217, 52] width 112 height 19
click at [191, 136] on span "Opgelost" at bounding box center [181, 138] width 30 height 10
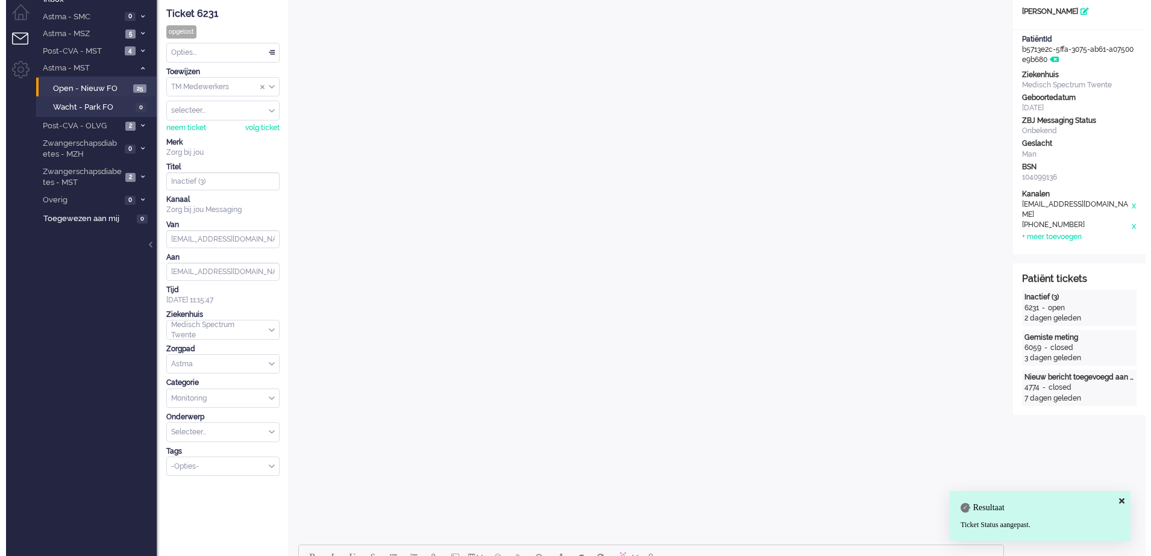
scroll to position [0, 0]
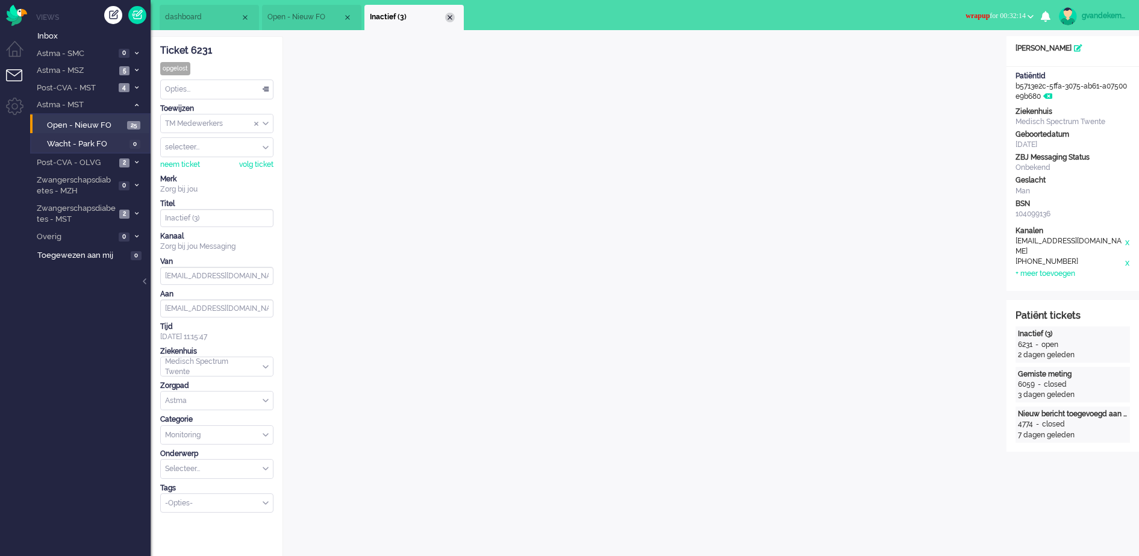
click at [449, 18] on div "Close tab" at bounding box center [450, 18] width 10 height 10
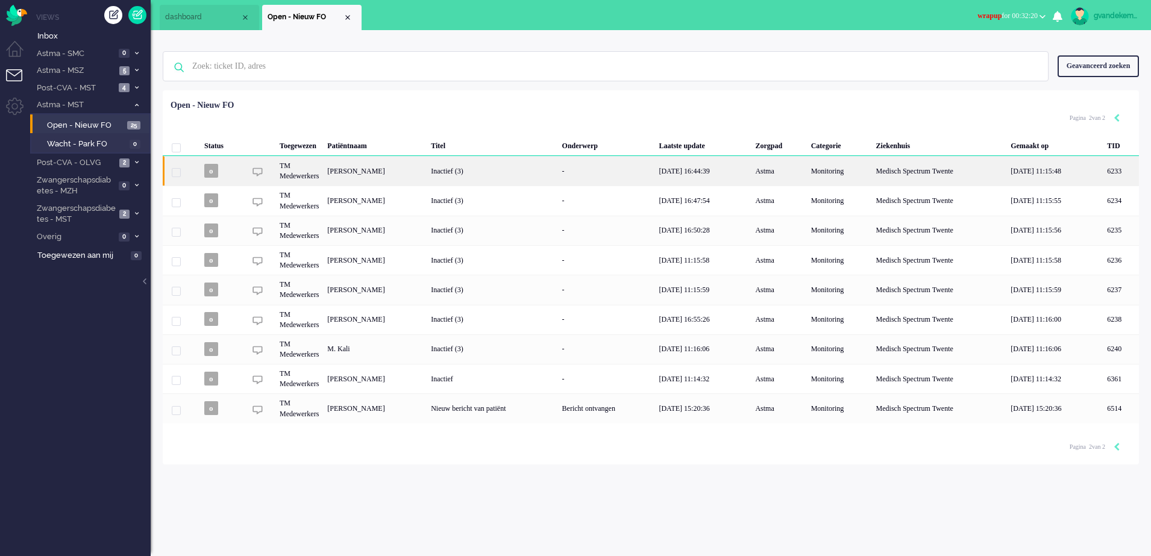
click at [549, 177] on div "Inactief (3)" at bounding box center [492, 171] width 131 height 30
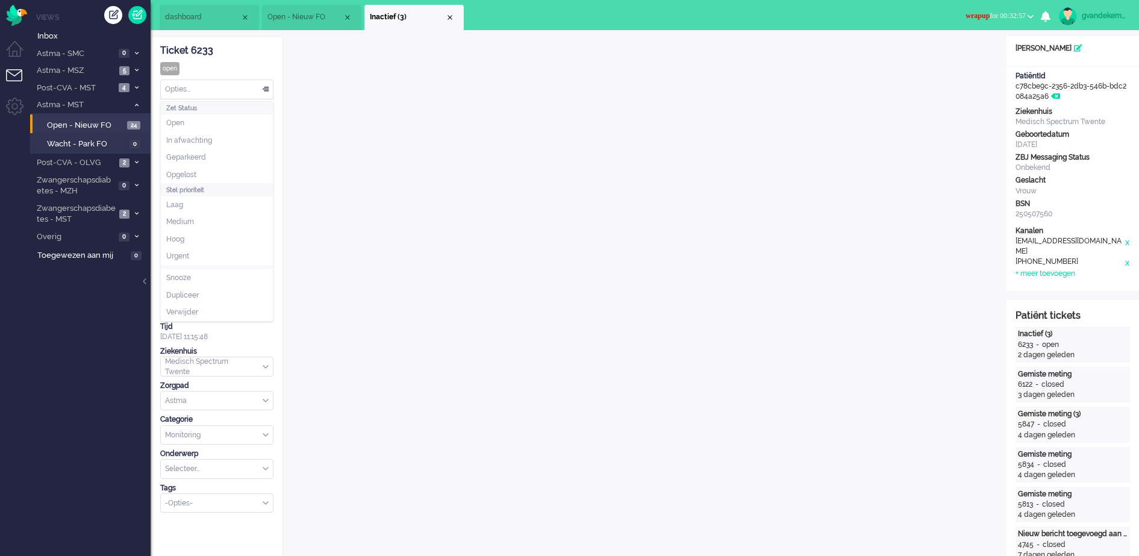
click at [263, 88] on div "Opties..." at bounding box center [217, 89] width 112 height 19
click at [198, 172] on li "Opgelost" at bounding box center [217, 174] width 112 height 17
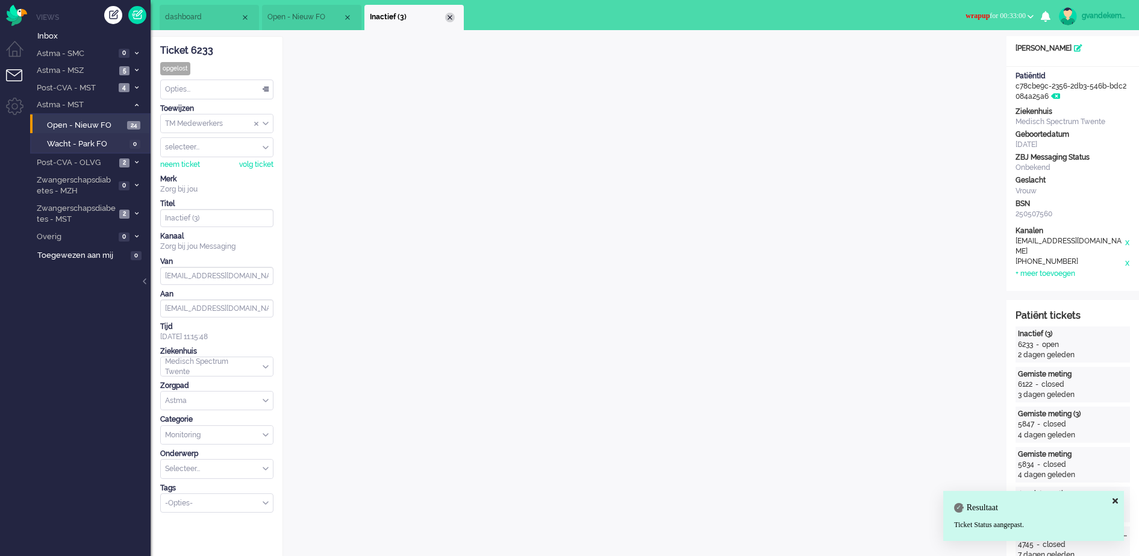
click at [449, 16] on div "Close tab" at bounding box center [450, 18] width 10 height 10
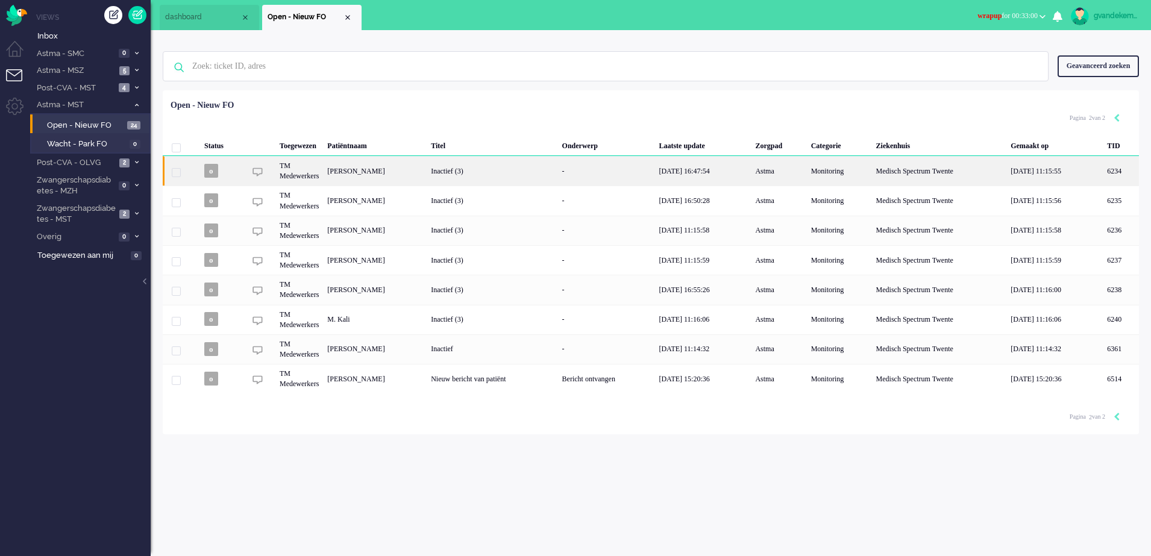
click at [1103, 177] on div "[PERSON_NAME]" at bounding box center [1121, 171] width 36 height 30
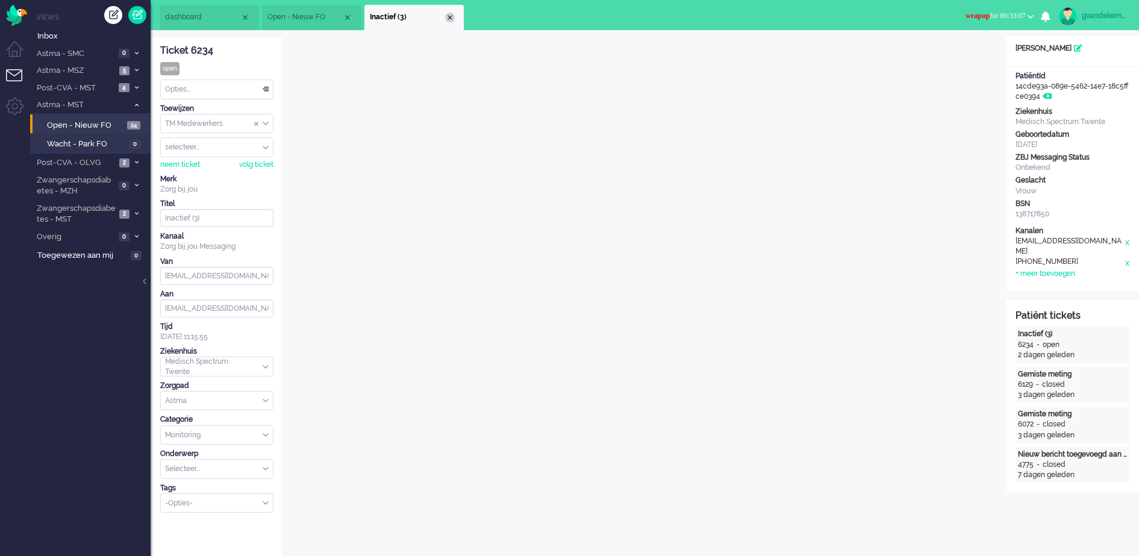
click at [453, 19] on div "Close tab" at bounding box center [450, 18] width 10 height 10
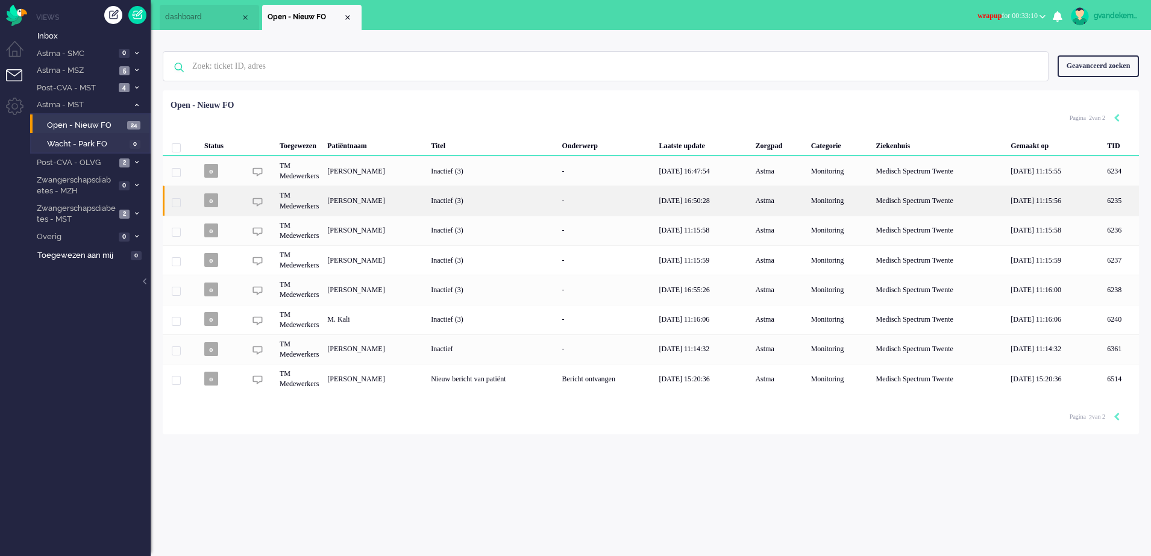
click at [1103, 201] on div "[PERSON_NAME]" at bounding box center [1121, 201] width 36 height 30
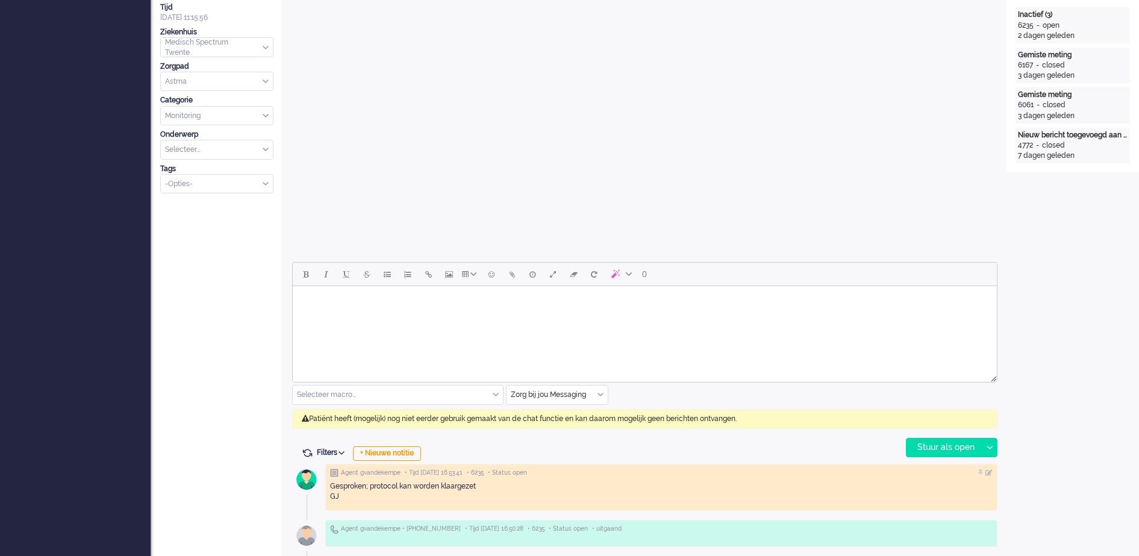
scroll to position [37, 0]
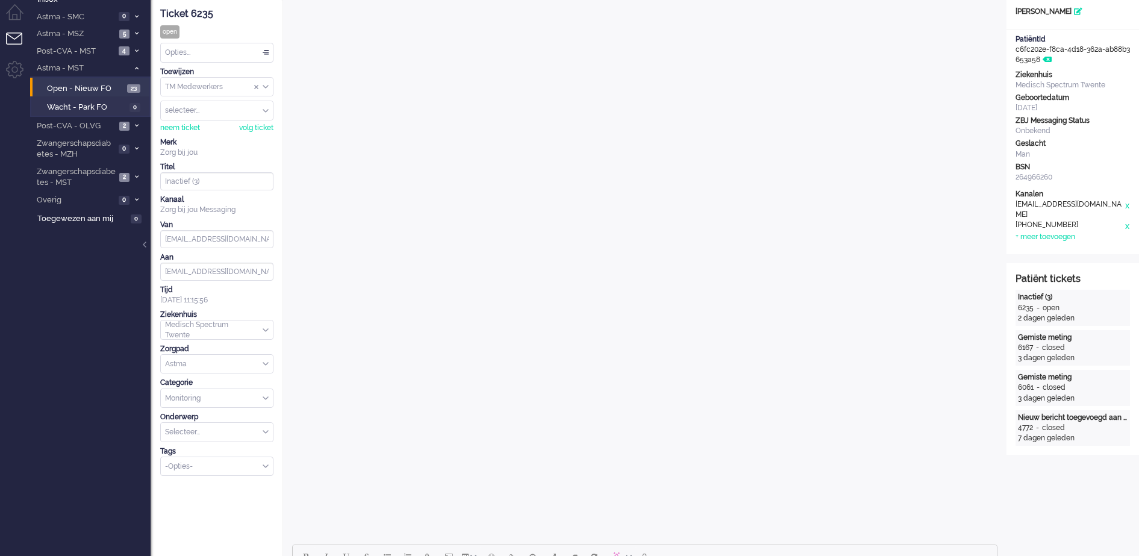
click at [265, 49] on div "Opties..." at bounding box center [217, 52] width 112 height 19
click at [198, 135] on li "Opgelost" at bounding box center [217, 138] width 112 height 17
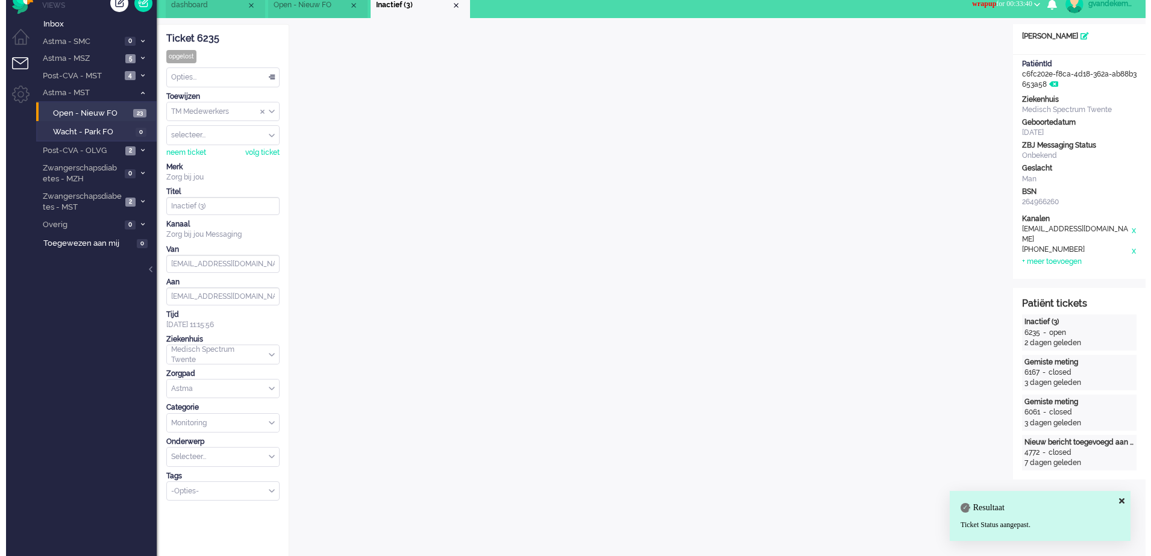
scroll to position [0, 0]
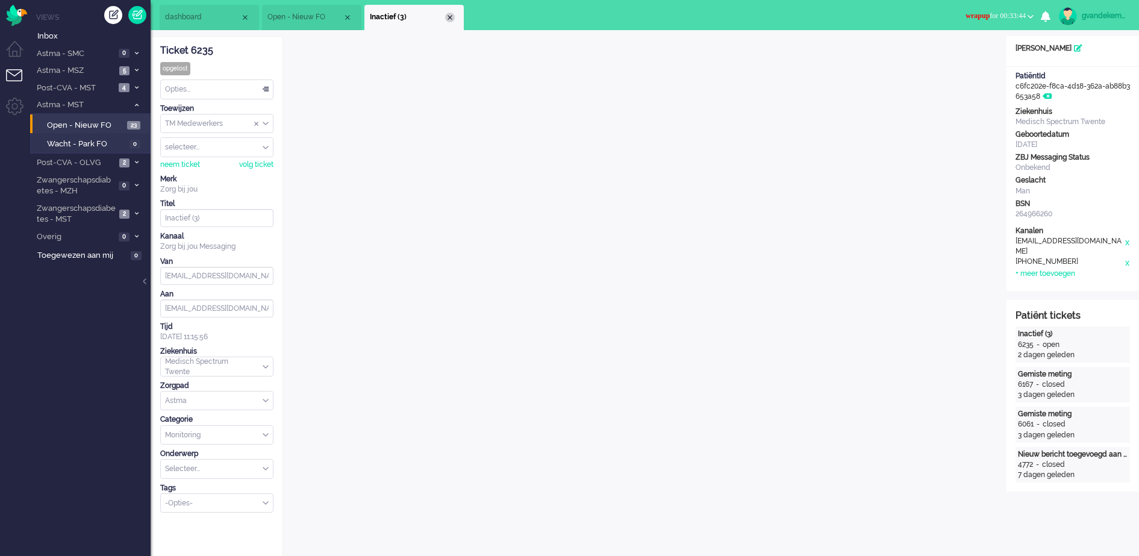
click at [448, 17] on div "Close tab" at bounding box center [450, 18] width 10 height 10
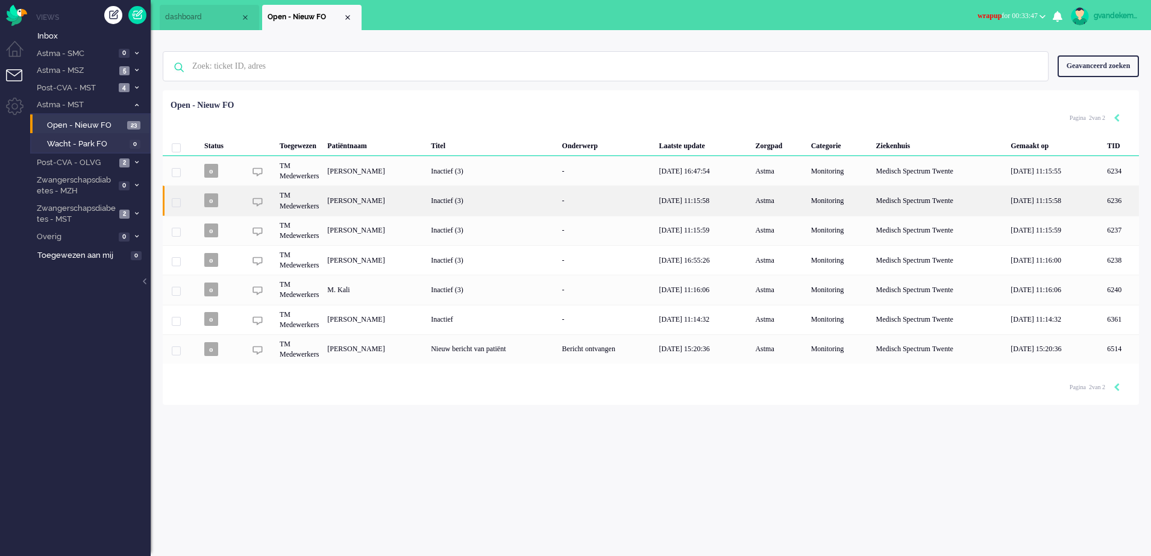
click at [1103, 206] on div "[PERSON_NAME]" at bounding box center [1121, 201] width 36 height 30
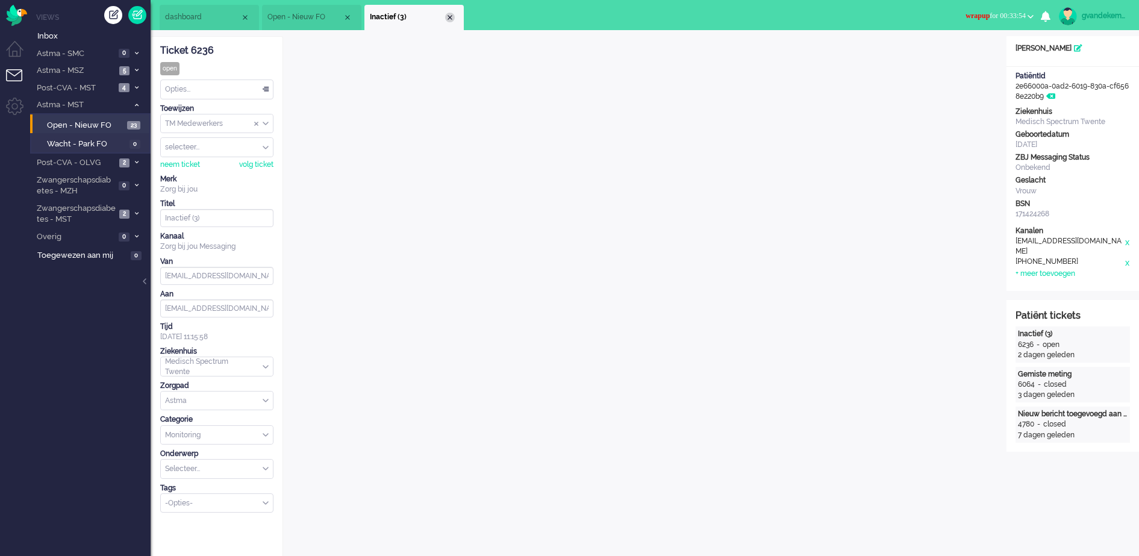
click at [452, 17] on div "Close tab" at bounding box center [450, 18] width 10 height 10
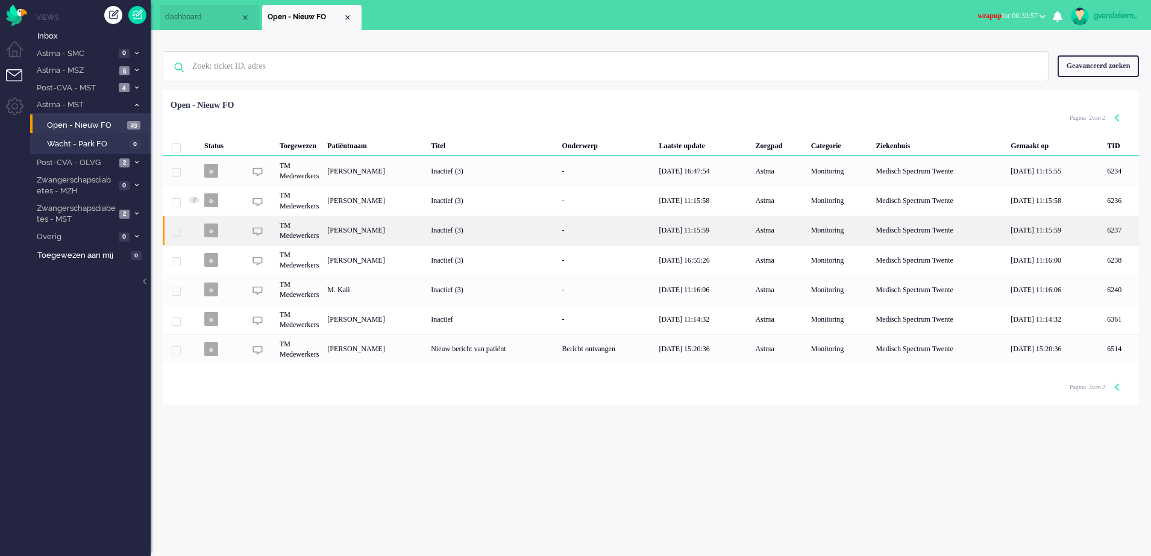
click at [1103, 232] on div "[PERSON_NAME]" at bounding box center [1121, 231] width 36 height 30
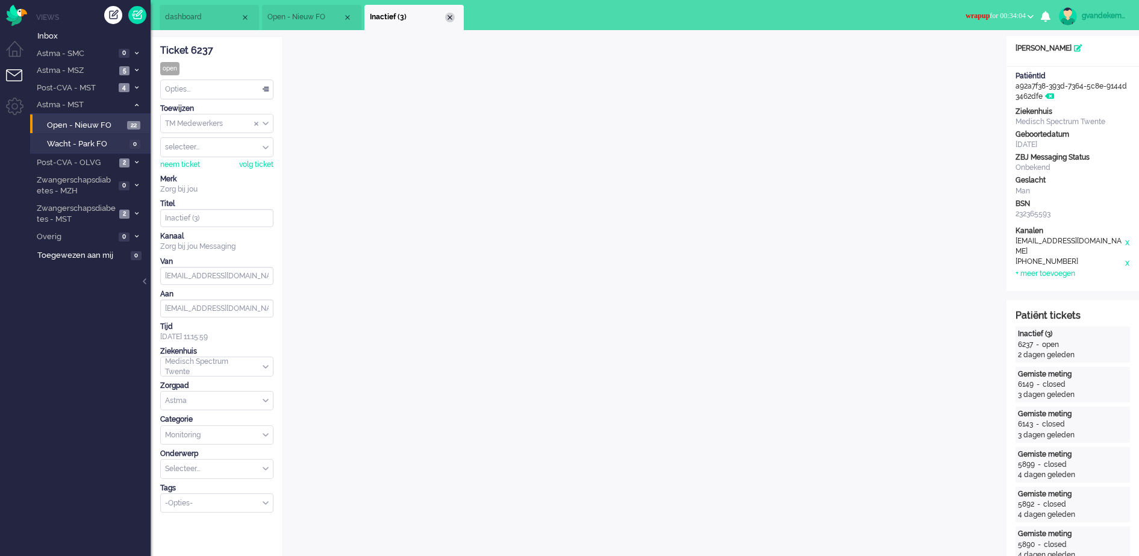
click at [454, 14] on div "Close tab" at bounding box center [450, 18] width 10 height 10
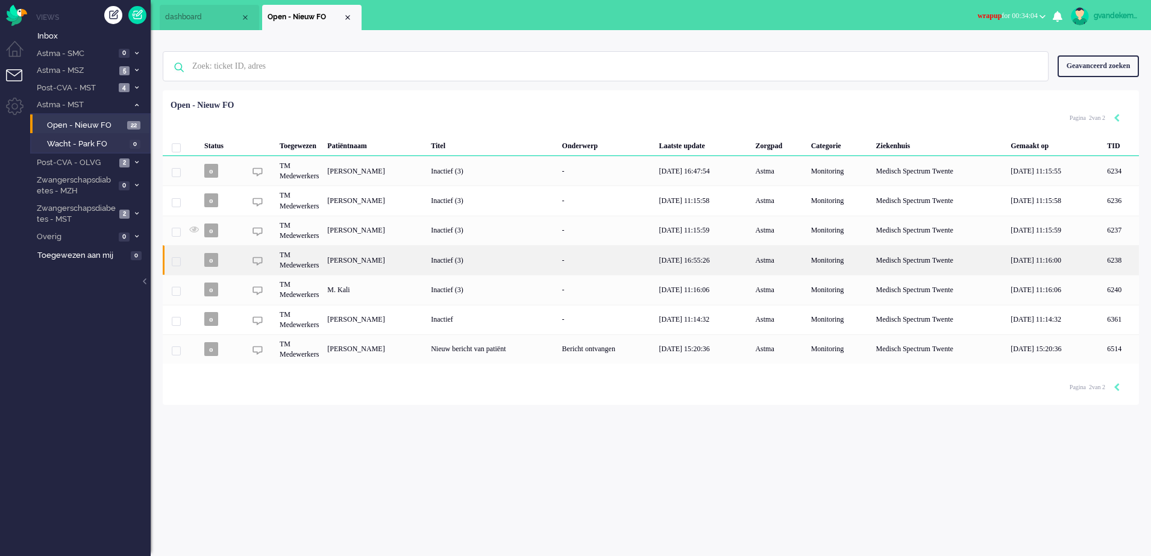
click at [1103, 256] on div "[PERSON_NAME]" at bounding box center [1121, 260] width 36 height 30
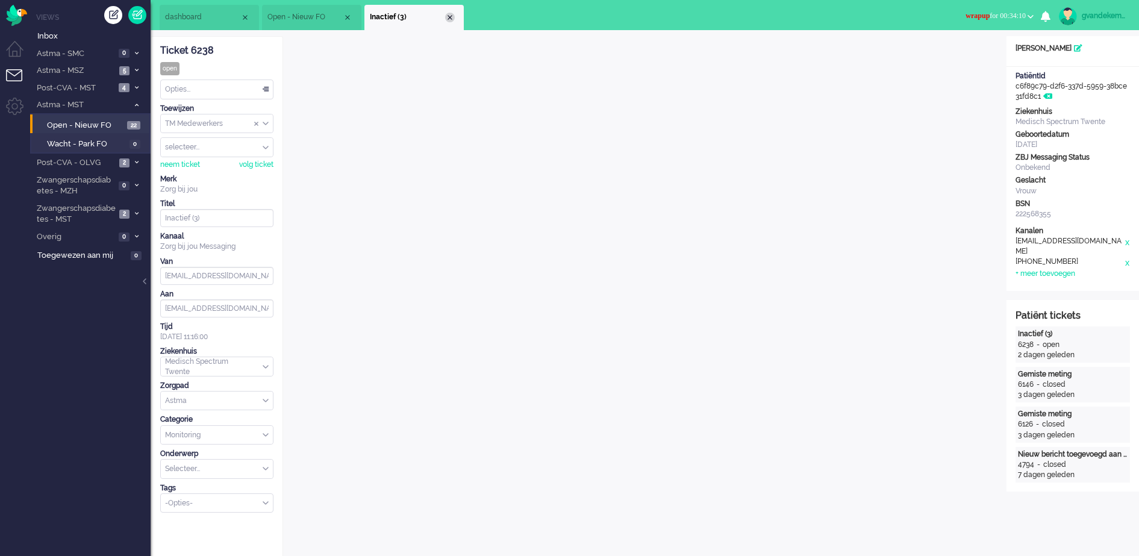
click at [449, 14] on div "Close tab" at bounding box center [450, 18] width 10 height 10
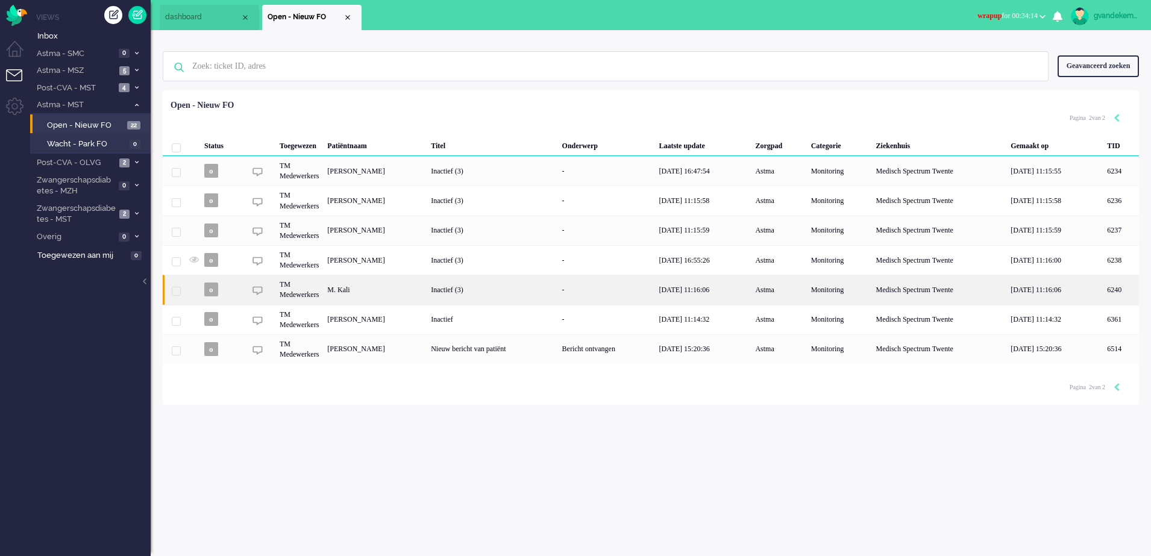
click at [1103, 294] on div "M. Kali" at bounding box center [1121, 290] width 36 height 30
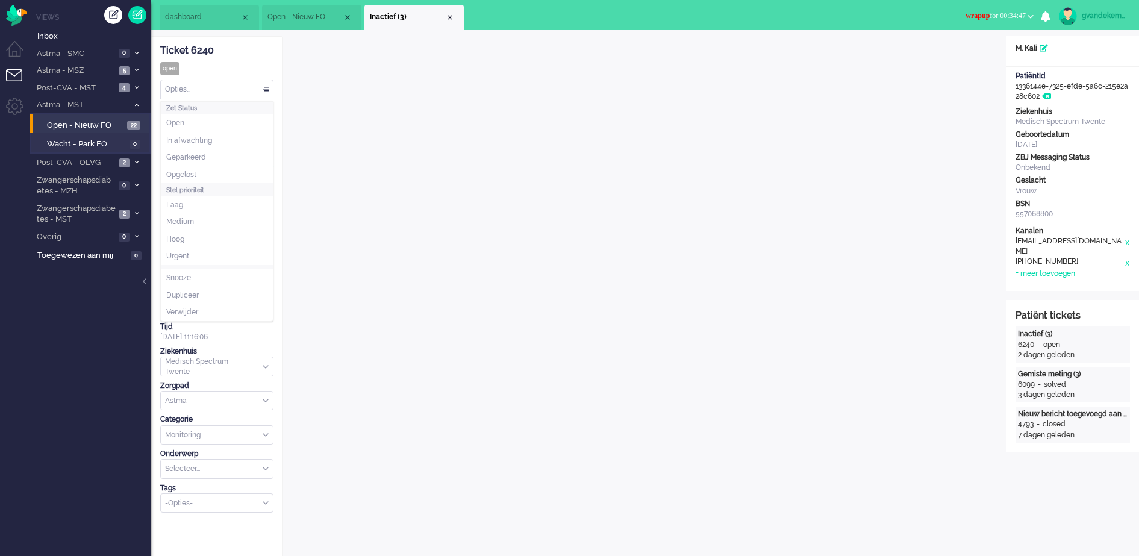
click at [264, 87] on div "Opties..." at bounding box center [217, 89] width 112 height 19
click at [218, 175] on li "Opgelost" at bounding box center [217, 174] width 112 height 17
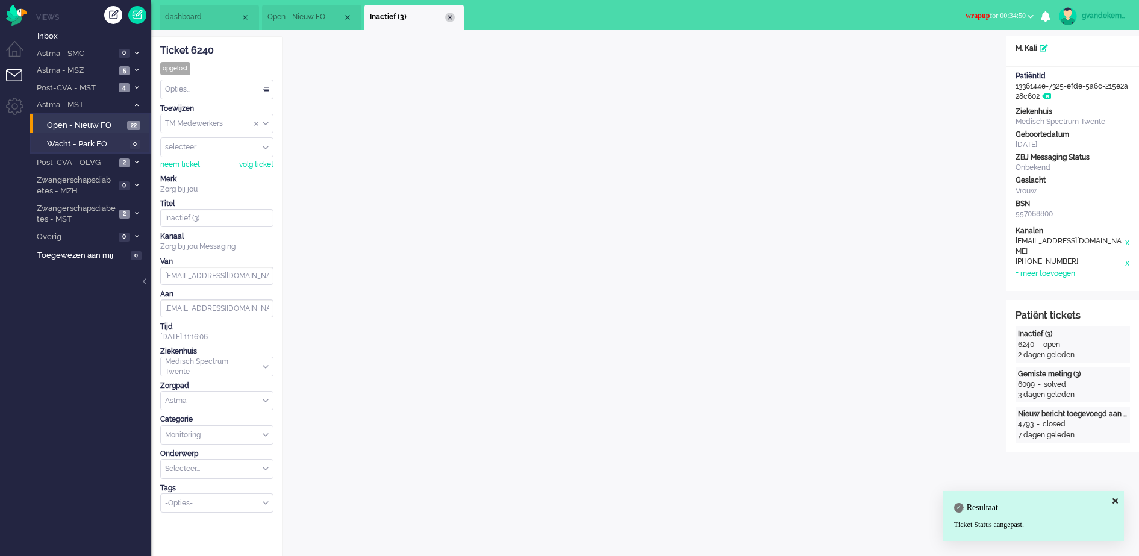
click at [450, 16] on div "Close tab" at bounding box center [450, 18] width 10 height 10
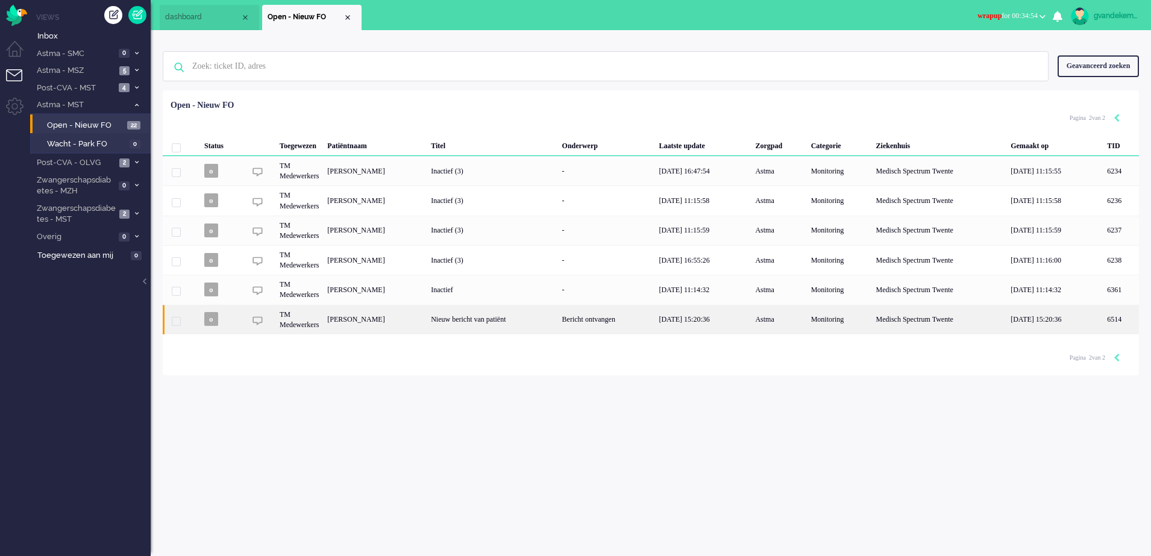
click at [493, 321] on div "Nieuw bericht van patiënt" at bounding box center [492, 320] width 131 height 30
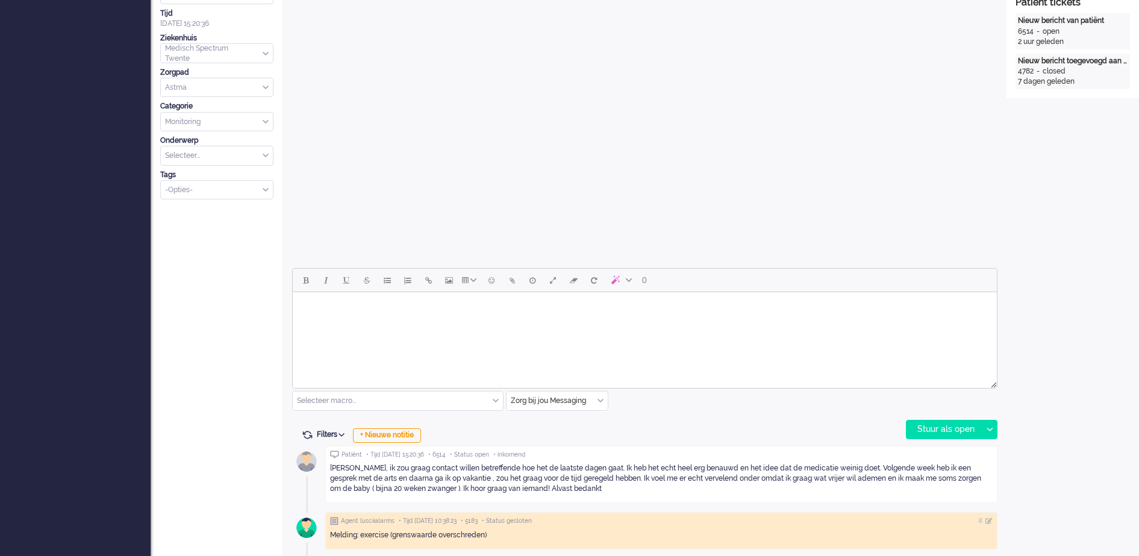
scroll to position [398, 0]
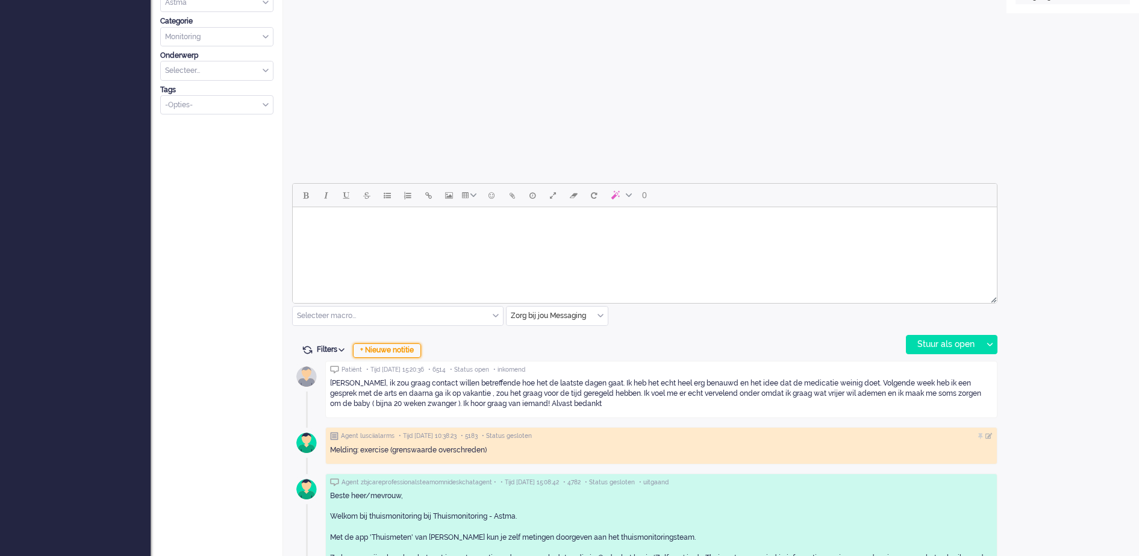
click at [404, 350] on div "+ Nieuwe notitie" at bounding box center [387, 350] width 68 height 14
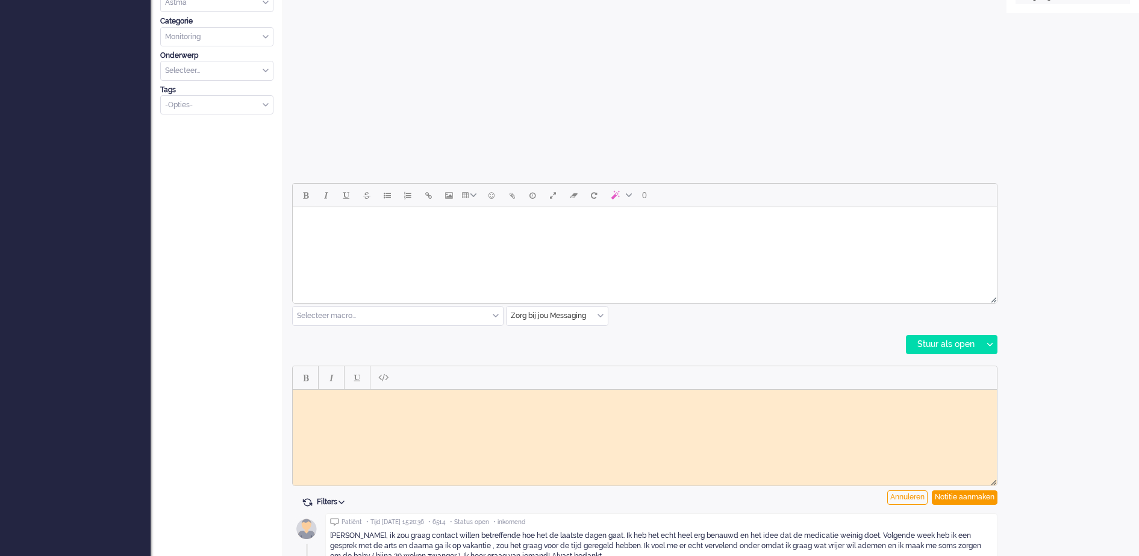
scroll to position [0, 0]
click at [436, 402] on body "Rich Text Area. Press ALT-0 for help." at bounding box center [645, 398] width 695 height 9
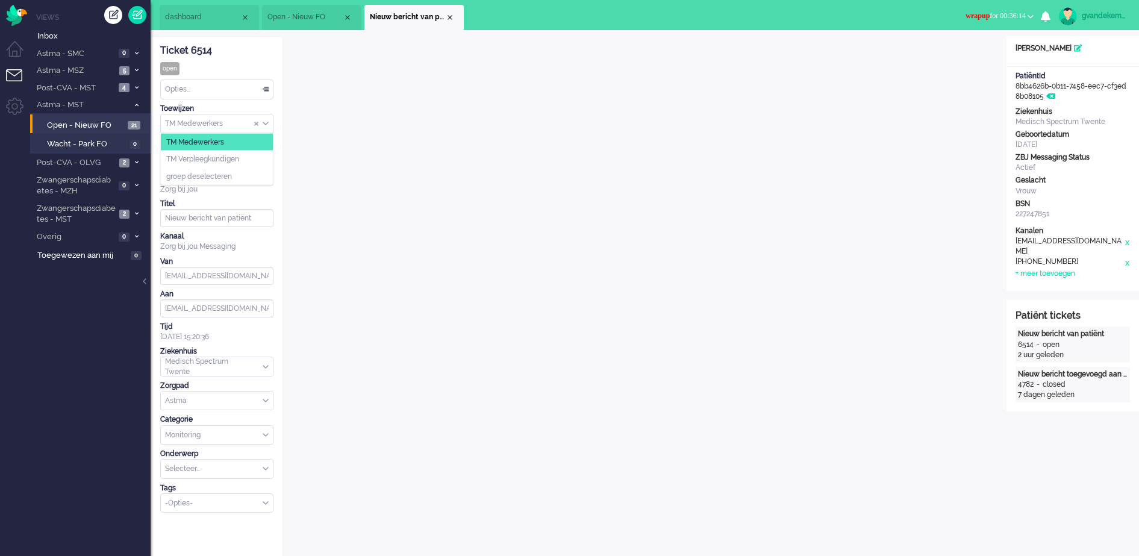
click at [265, 122] on div "TM Medewerkers" at bounding box center [217, 123] width 112 height 19
click at [250, 157] on li "TM Verpleegkundigen" at bounding box center [217, 159] width 112 height 17
click at [448, 13] on div "Close tab" at bounding box center [450, 18] width 10 height 10
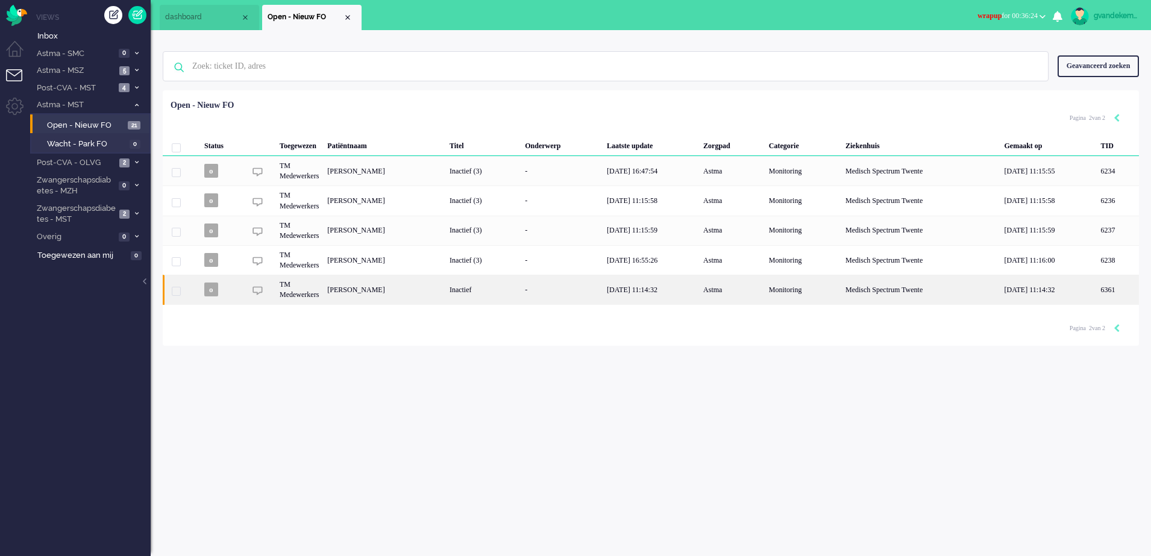
click at [1097, 287] on div "[PERSON_NAME]" at bounding box center [1118, 290] width 42 height 30
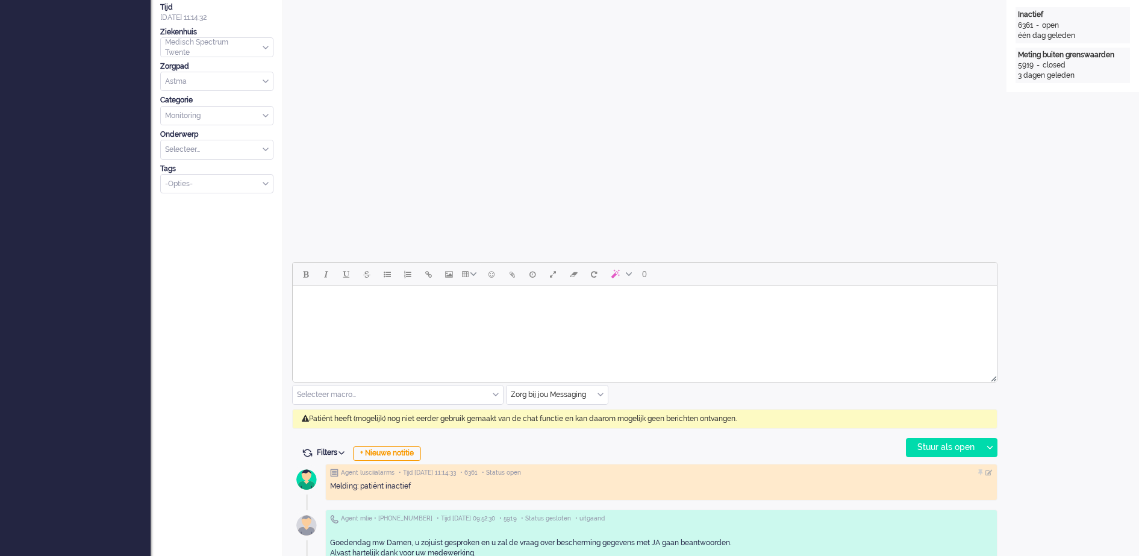
scroll to position [37, 0]
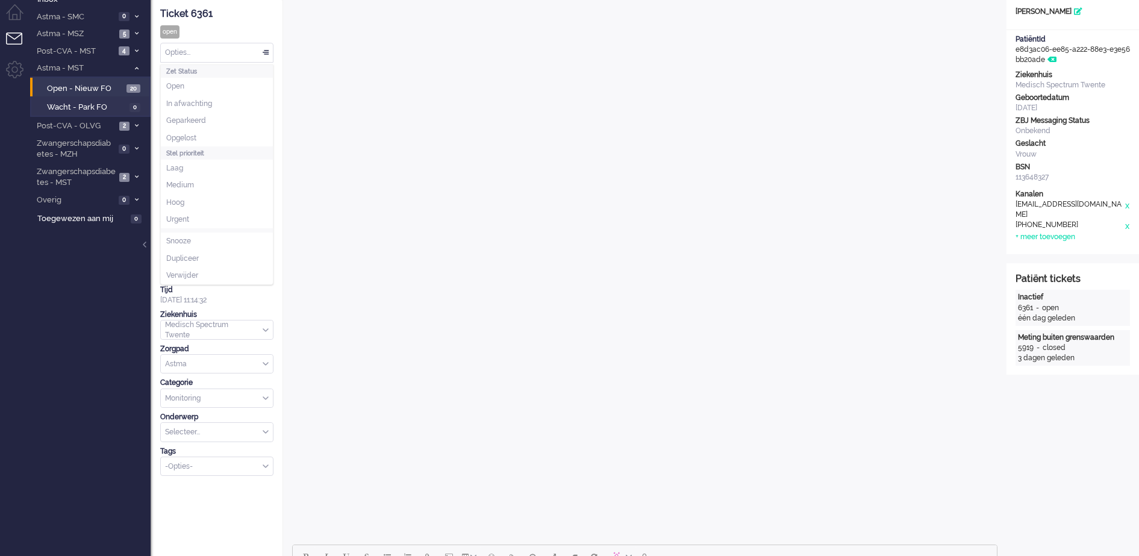
click at [271, 48] on div "Opties..." at bounding box center [217, 52] width 112 height 19
click at [214, 137] on li "Opgelost" at bounding box center [217, 138] width 112 height 17
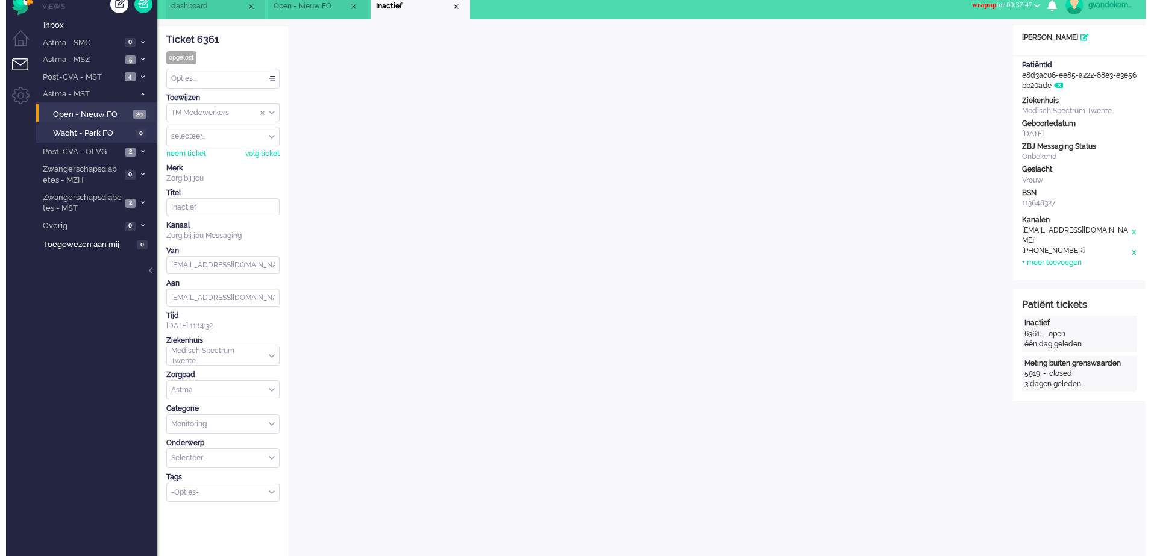
scroll to position [0, 0]
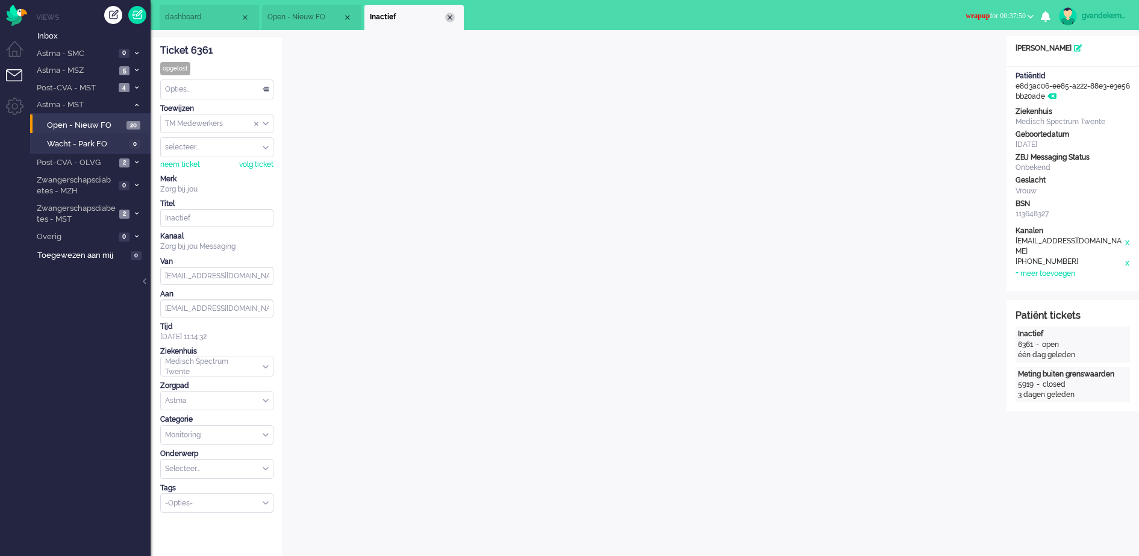
click at [451, 21] on div "Close tab" at bounding box center [450, 18] width 10 height 10
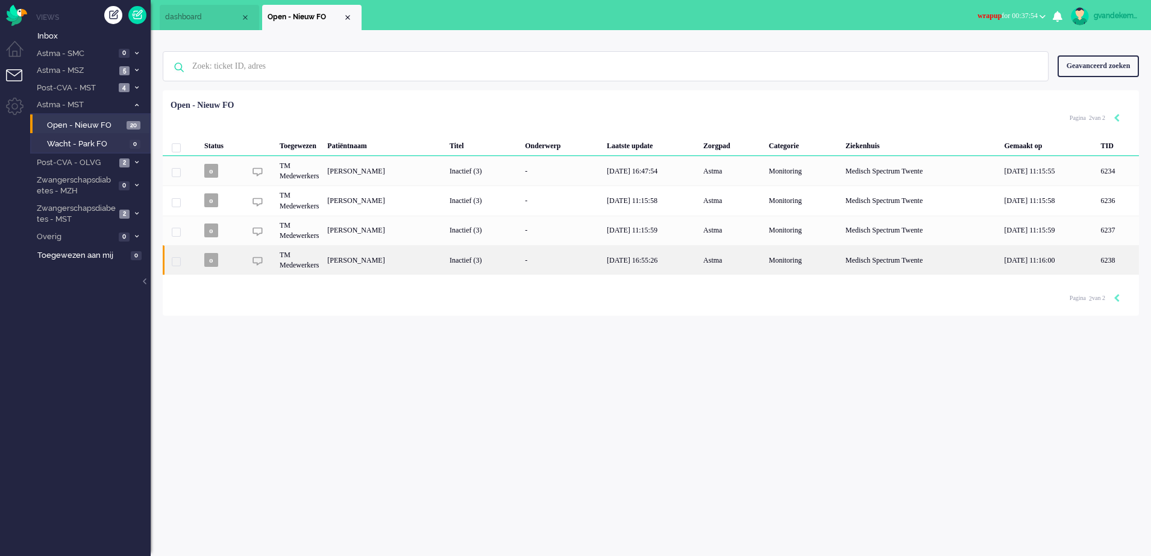
click at [516, 255] on div "Inactief (3)" at bounding box center [482, 260] width 75 height 30
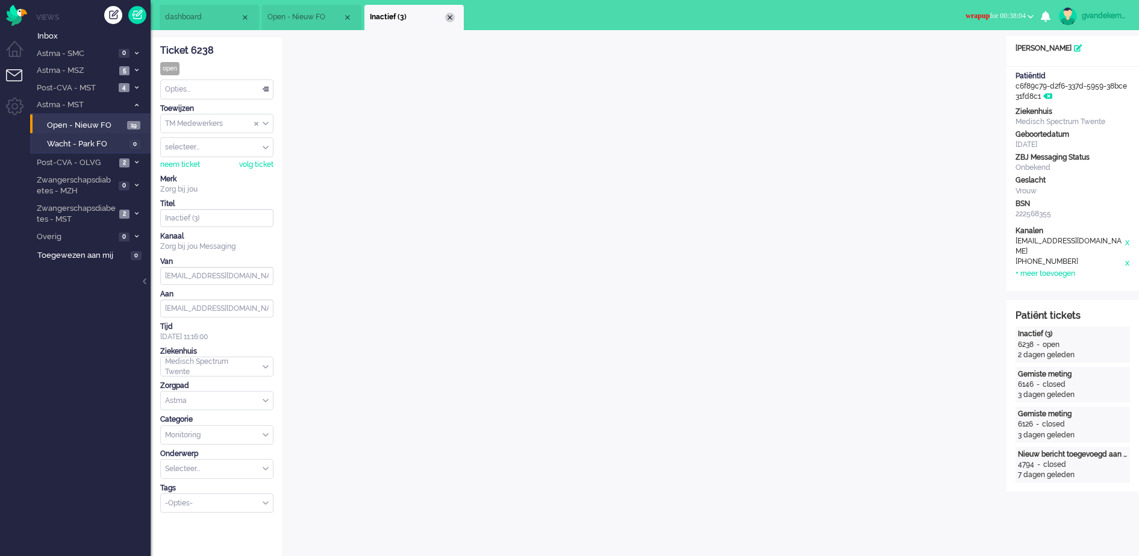
click at [454, 18] on div "Close tab" at bounding box center [450, 18] width 10 height 10
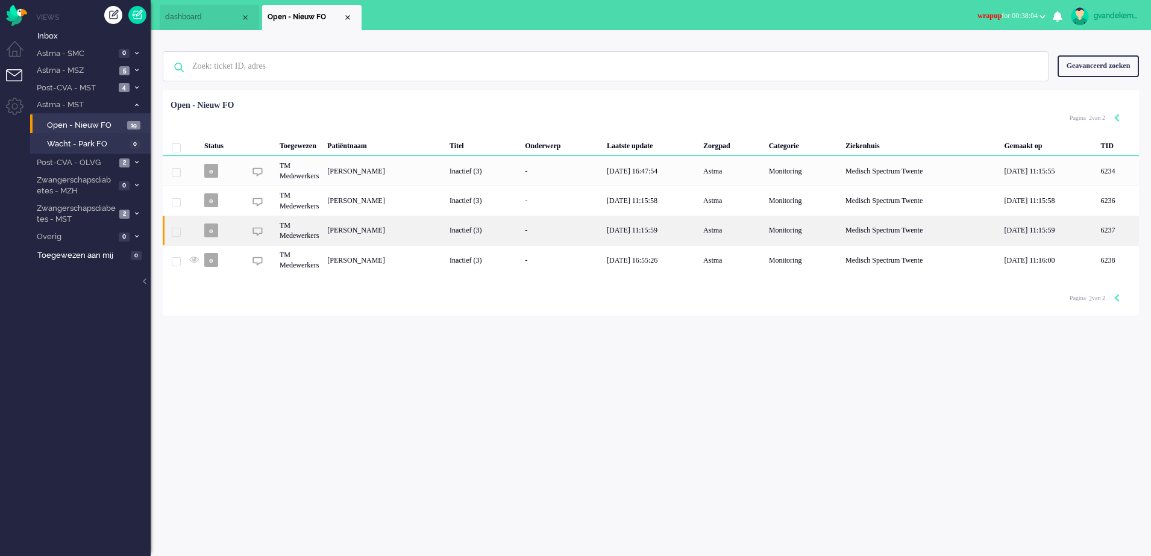
click at [474, 225] on div "Inactief (3)" at bounding box center [482, 231] width 75 height 30
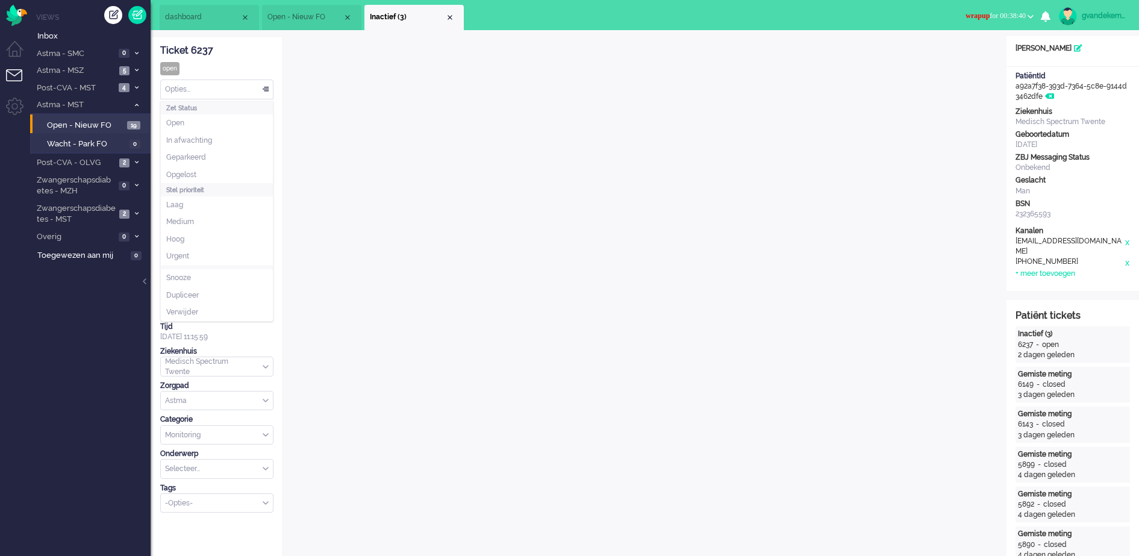
click at [262, 86] on div "Opties..." at bounding box center [217, 89] width 112 height 19
click at [210, 171] on li "Opgelost" at bounding box center [217, 174] width 112 height 17
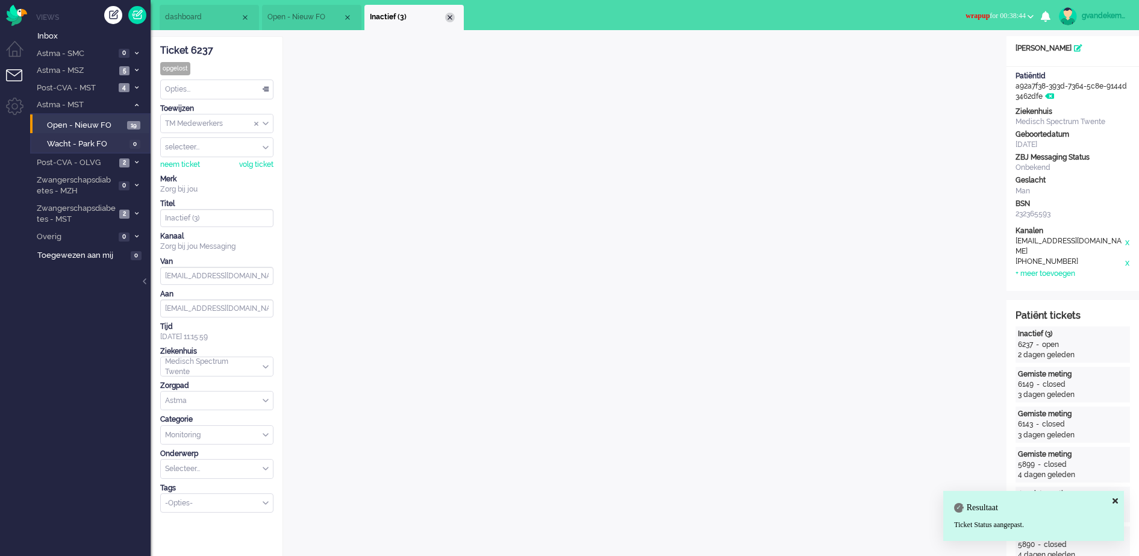
click at [446, 17] on div "Close tab" at bounding box center [450, 18] width 10 height 10
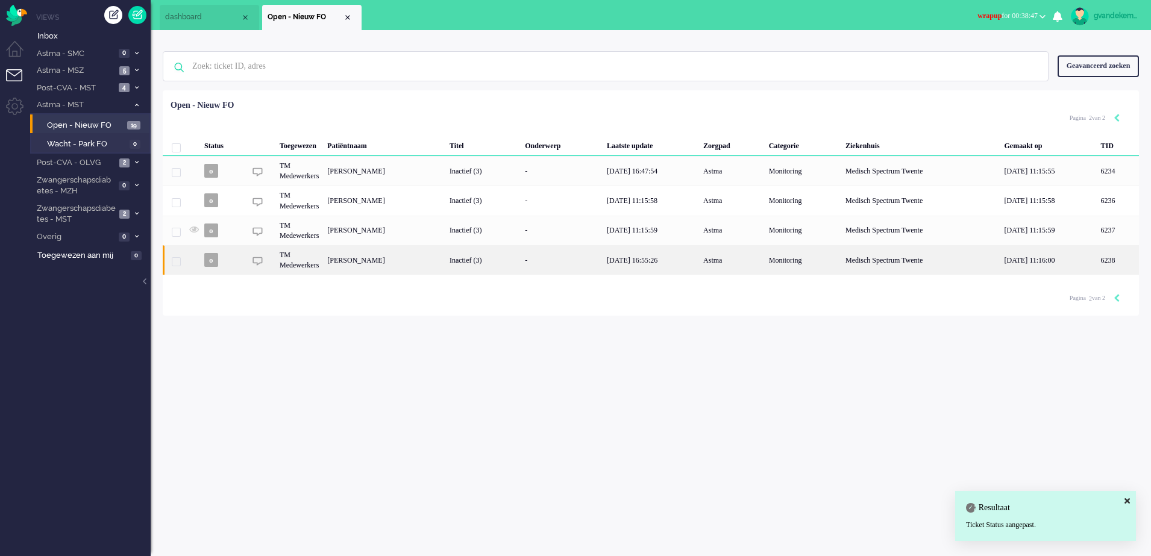
click at [502, 258] on div "Inactief (3)" at bounding box center [482, 260] width 75 height 30
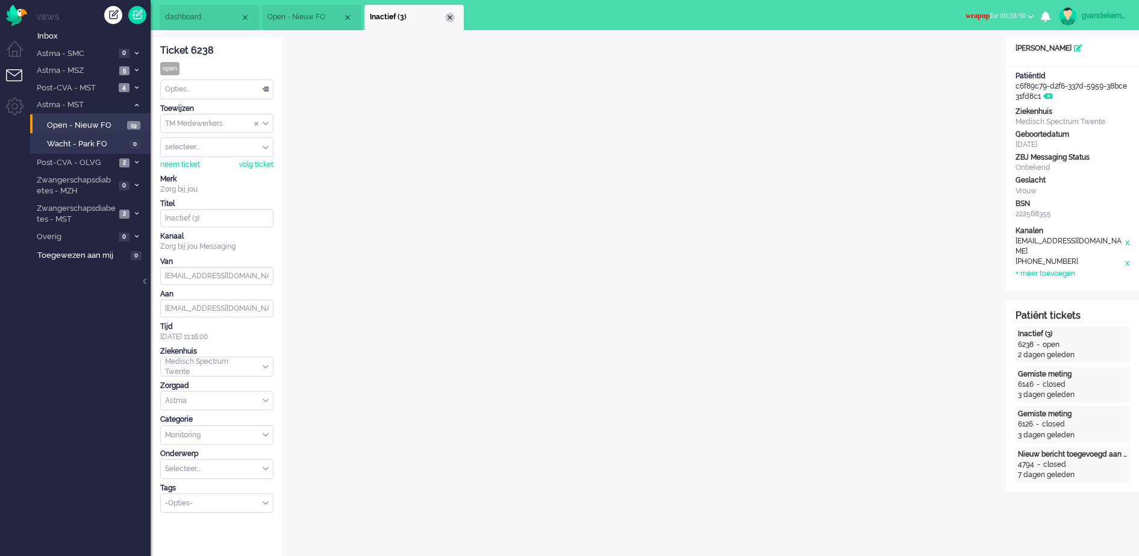
click at [452, 17] on div "Close tab" at bounding box center [450, 18] width 10 height 10
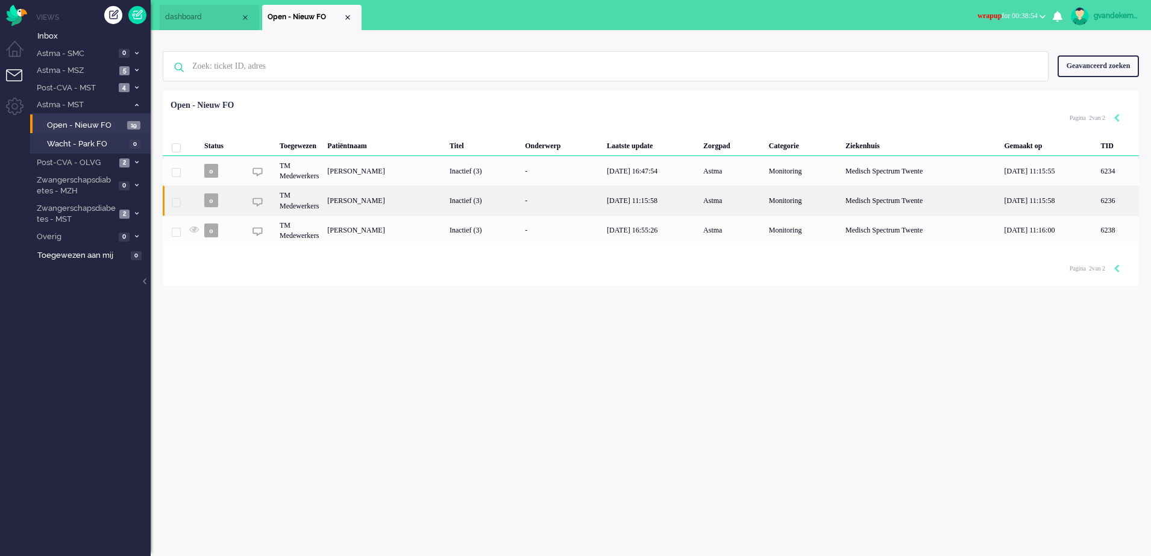
click at [1097, 199] on div "[PERSON_NAME]" at bounding box center [1118, 201] width 42 height 30
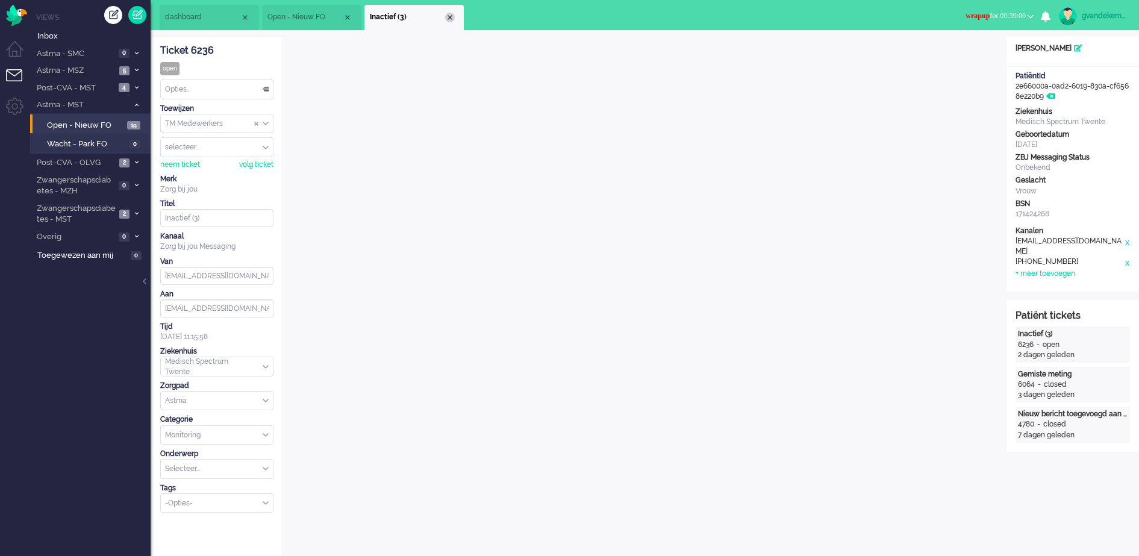
click at [448, 16] on div "Close tab" at bounding box center [450, 18] width 10 height 10
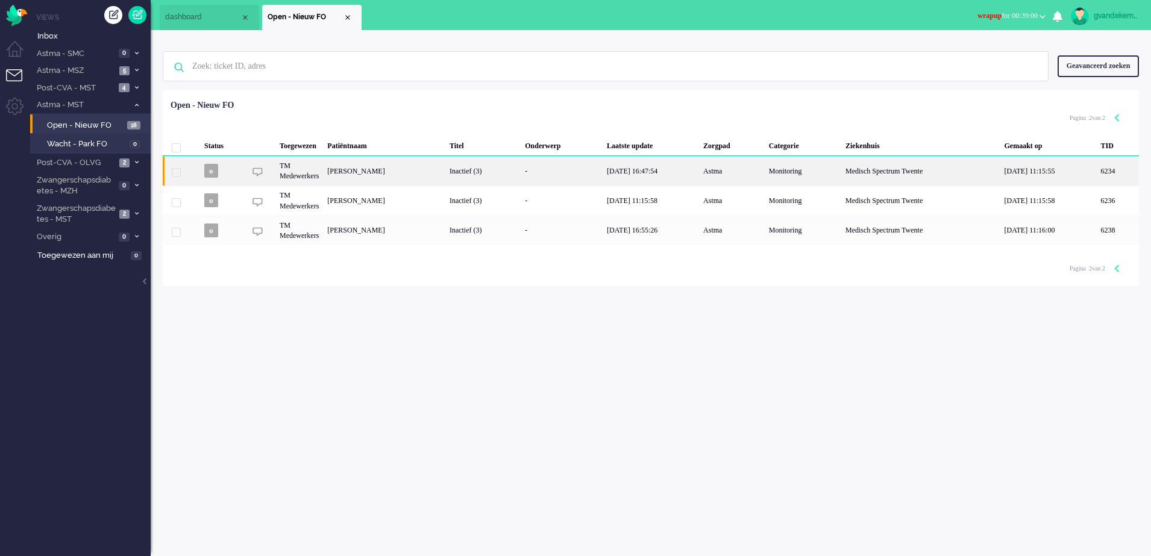
click at [1097, 175] on div "[PERSON_NAME]" at bounding box center [1118, 171] width 42 height 30
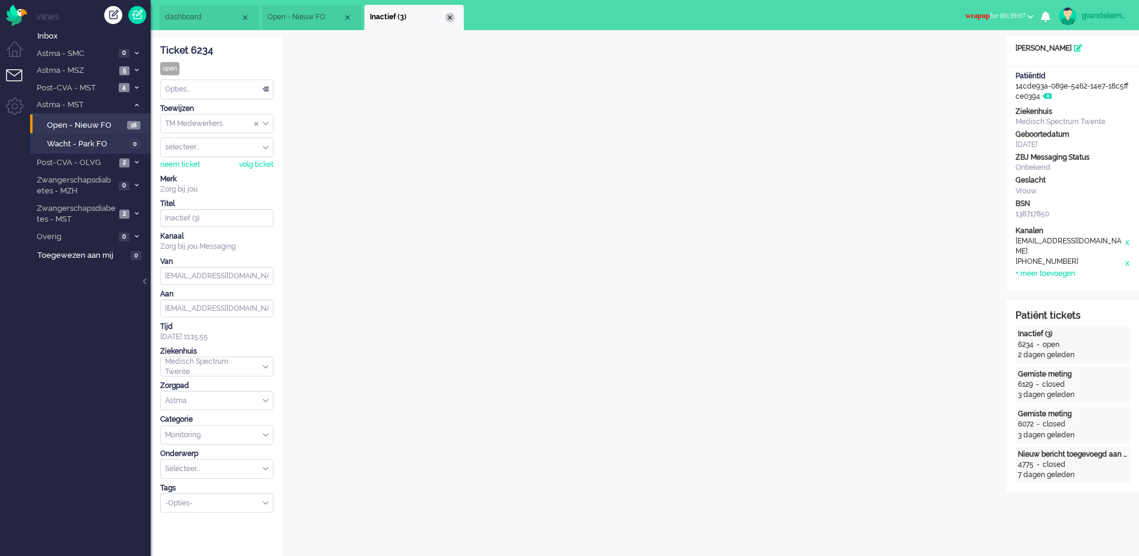
click at [448, 16] on div "Close tab" at bounding box center [450, 18] width 10 height 10
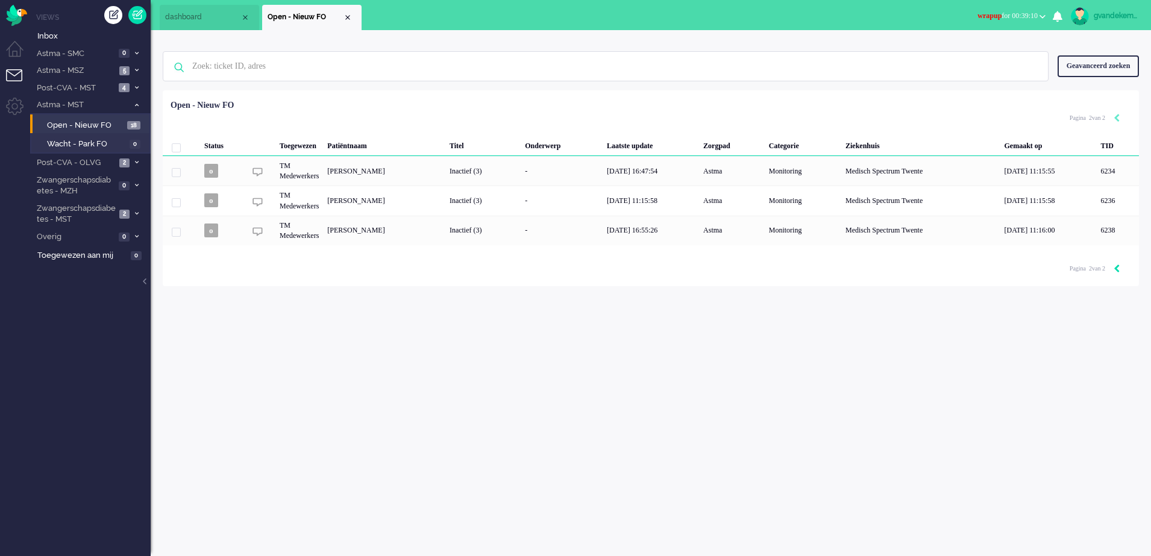
click at [1118, 268] on icon "Previous" at bounding box center [1116, 269] width 6 height 8
type input "1"
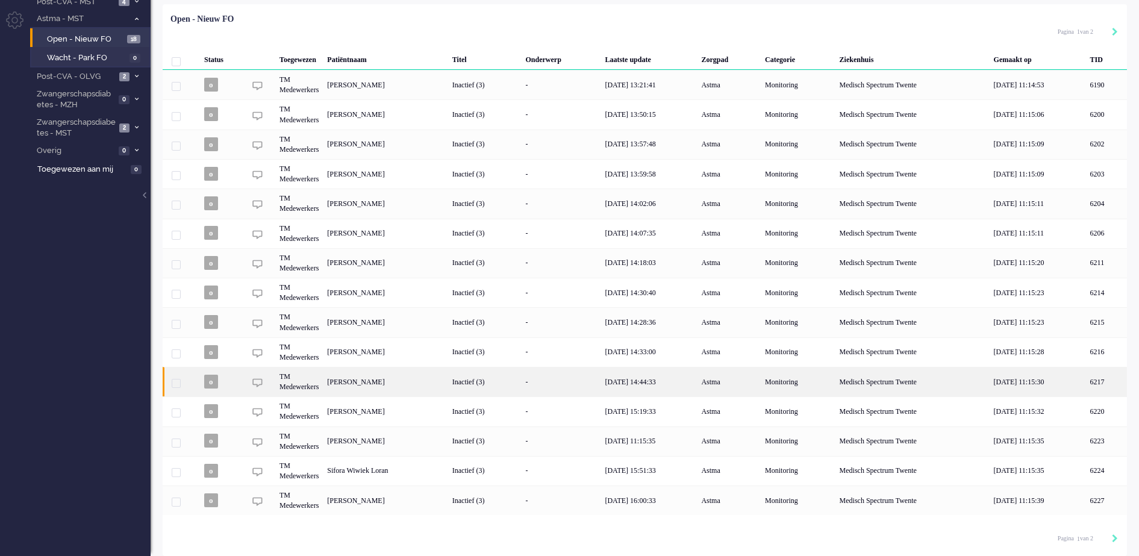
scroll to position [88, 0]
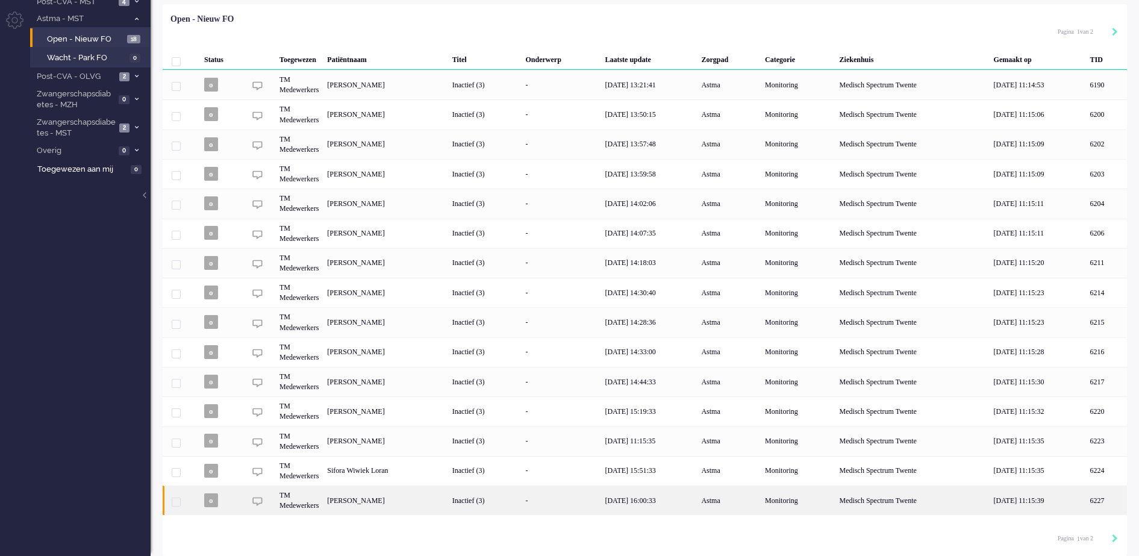
click at [522, 498] on div "Inactief (3)" at bounding box center [485, 501] width 74 height 30
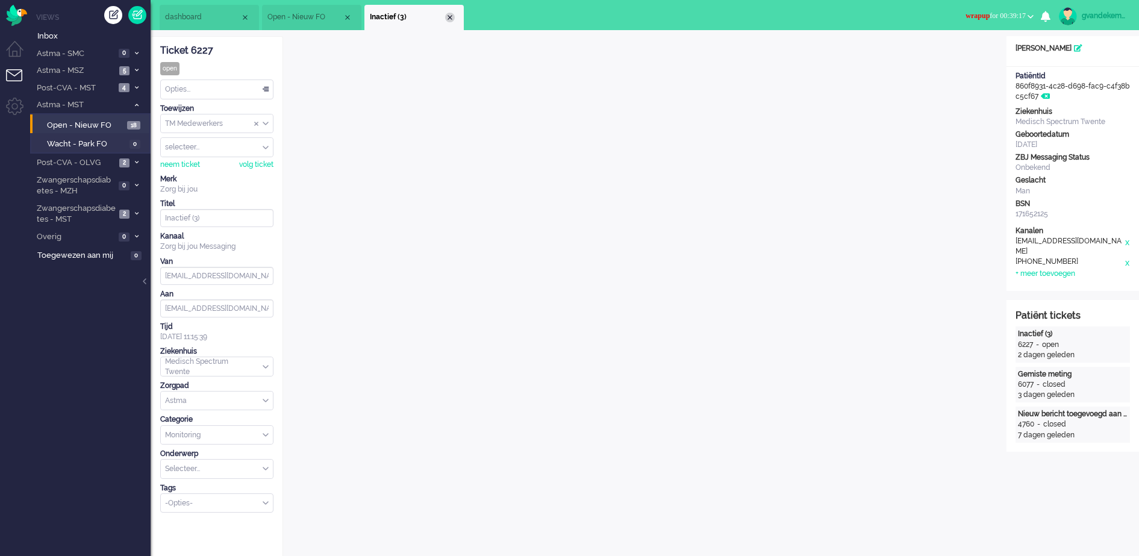
click at [449, 17] on div "Close tab" at bounding box center [450, 18] width 10 height 10
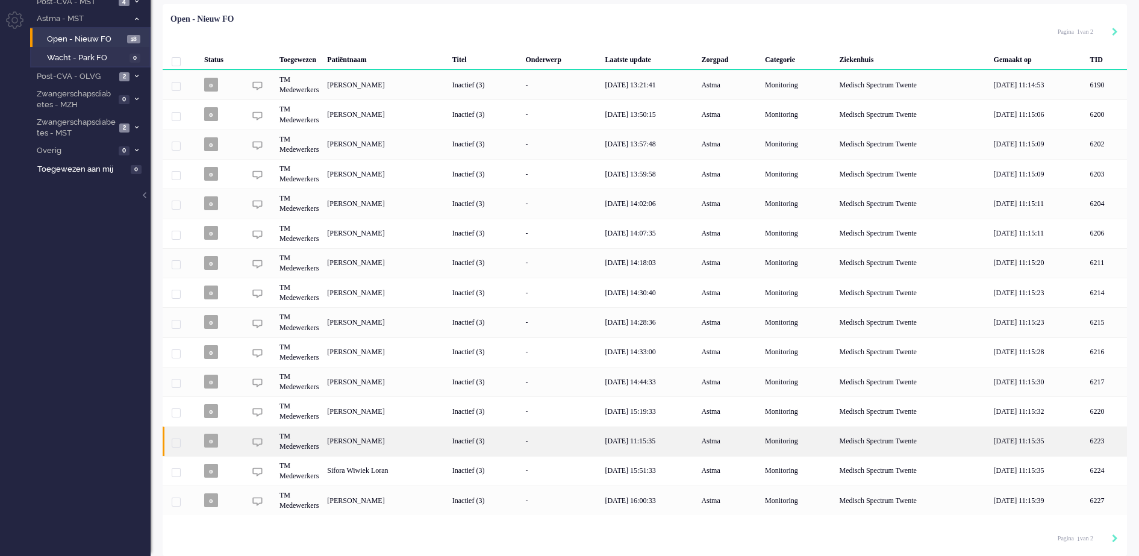
scroll to position [88, 0]
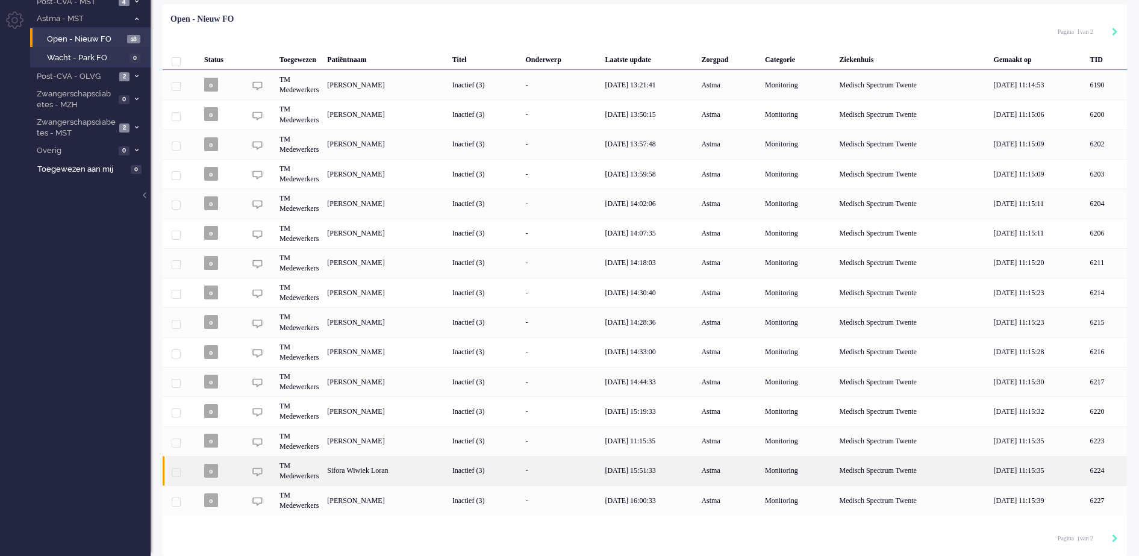
click at [519, 468] on div "Inactief (3)" at bounding box center [485, 471] width 74 height 30
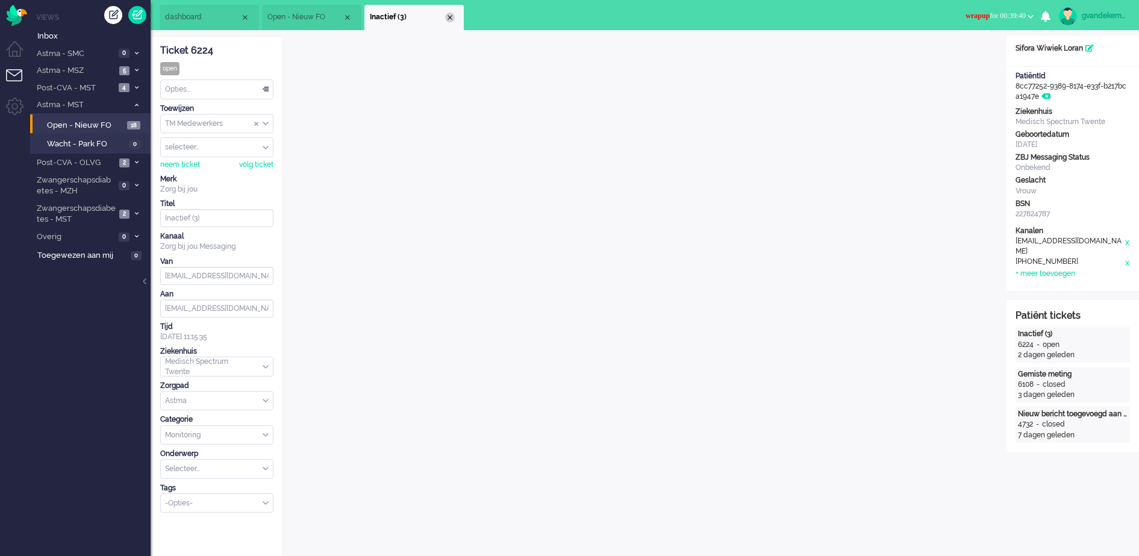
click at [453, 17] on div "Close tab" at bounding box center [450, 18] width 10 height 10
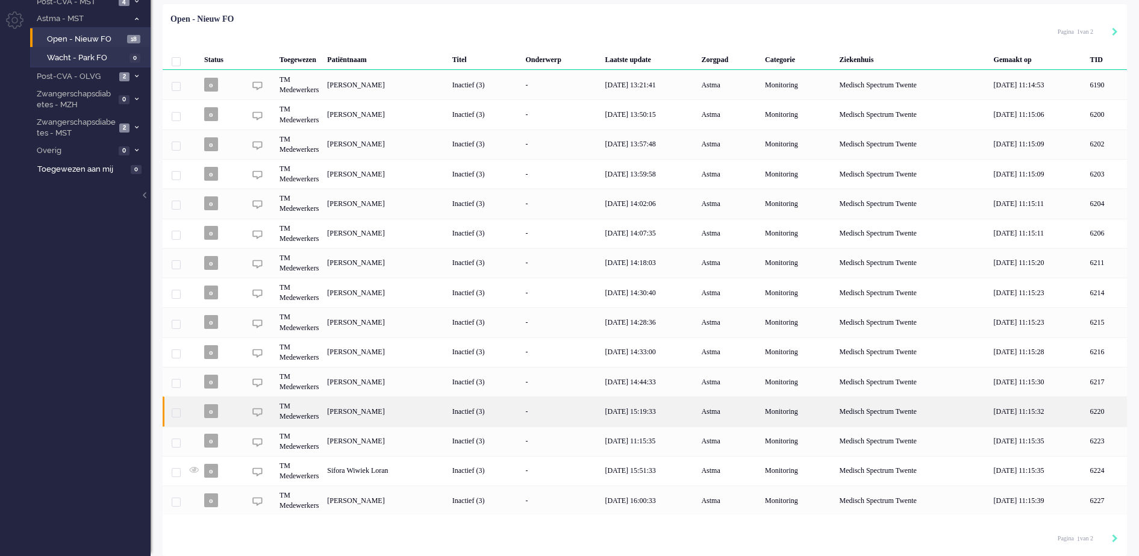
scroll to position [88, 0]
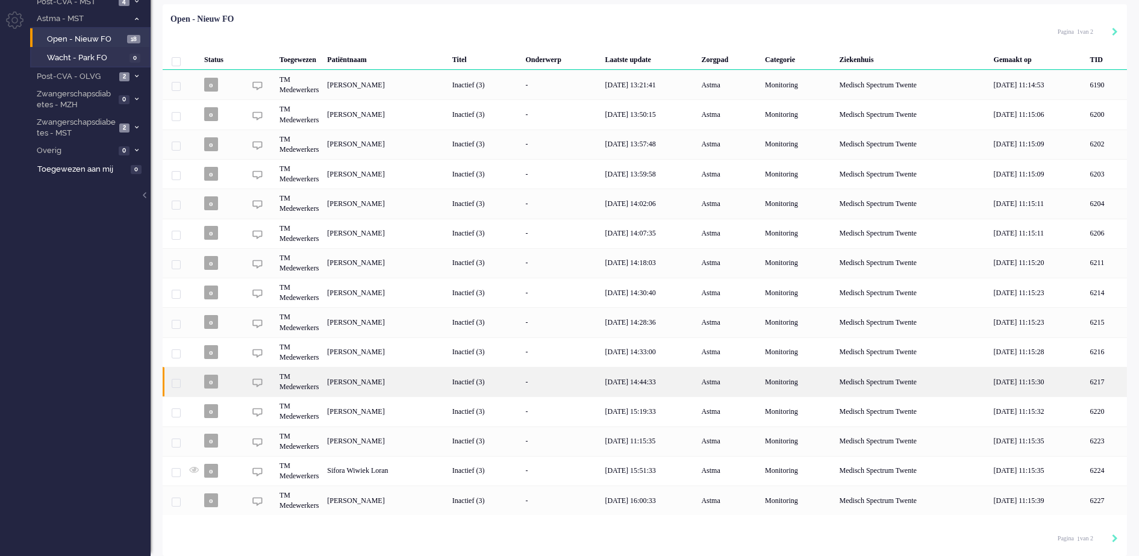
click at [1086, 379] on div "[PERSON_NAME]" at bounding box center [1106, 382] width 41 height 30
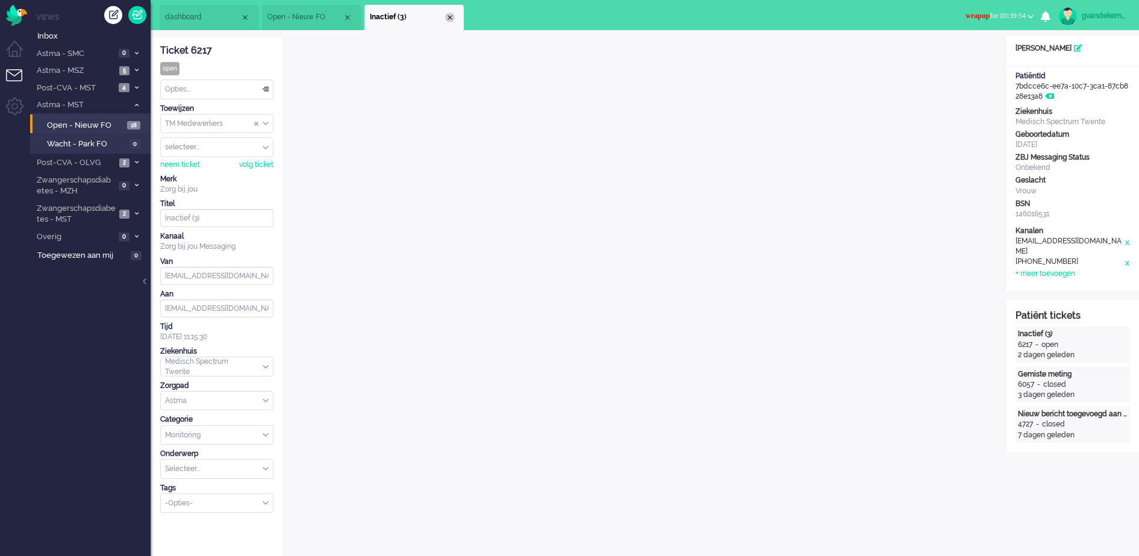
click at [448, 20] on div "Close tab" at bounding box center [450, 18] width 10 height 10
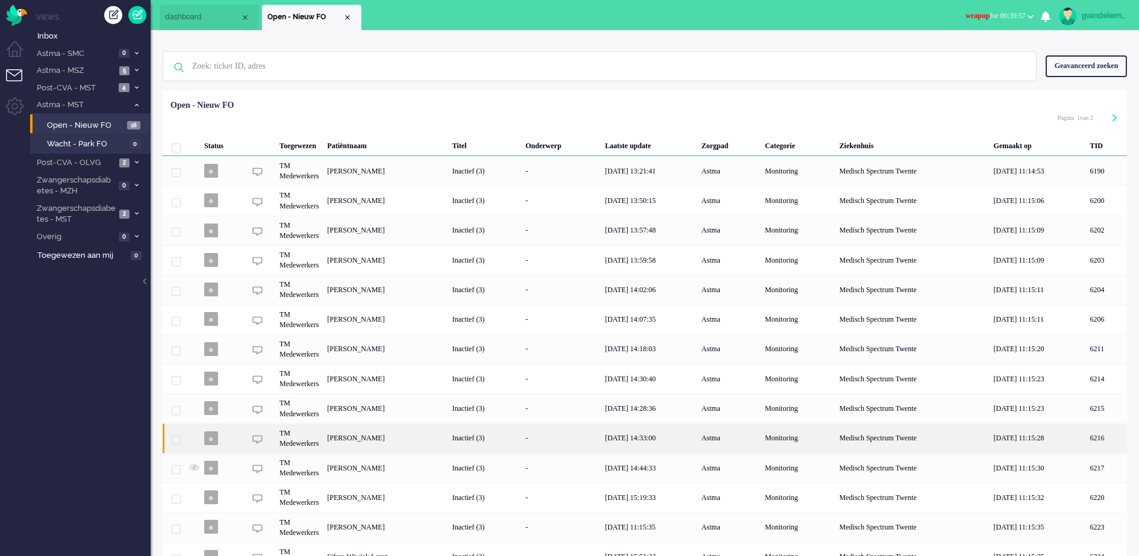
click at [1086, 439] on div "[PERSON_NAME]" at bounding box center [1106, 439] width 41 height 30
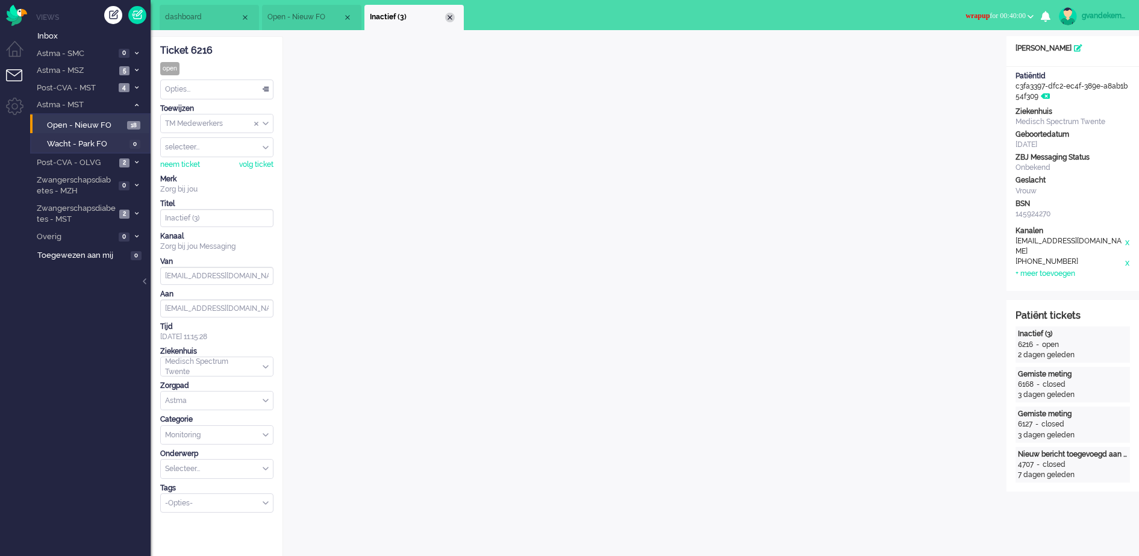
click at [448, 16] on div "Close tab" at bounding box center [450, 18] width 10 height 10
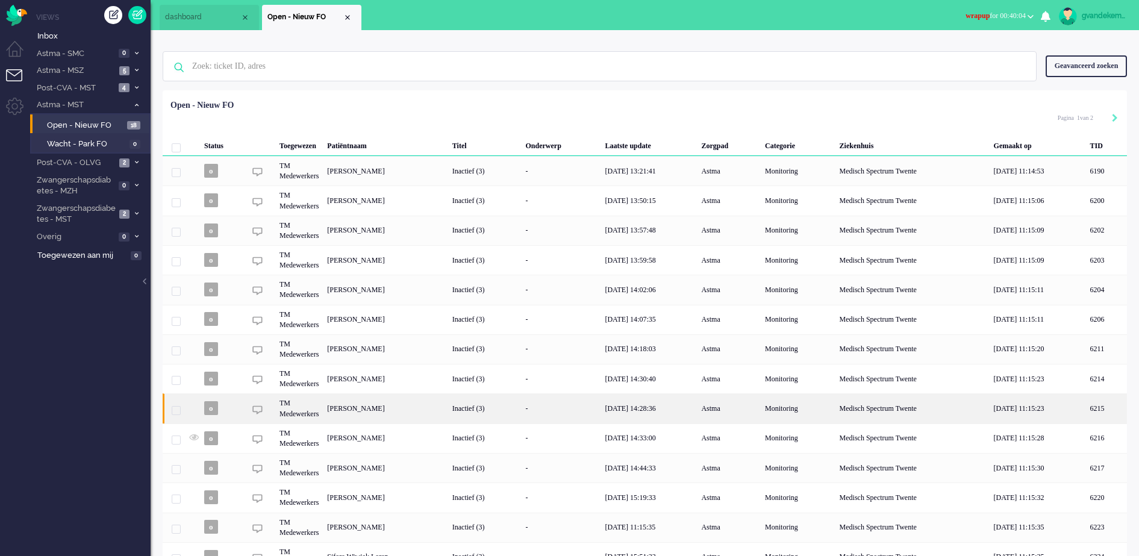
click at [1086, 413] on div "[PERSON_NAME]" at bounding box center [1106, 408] width 41 height 30
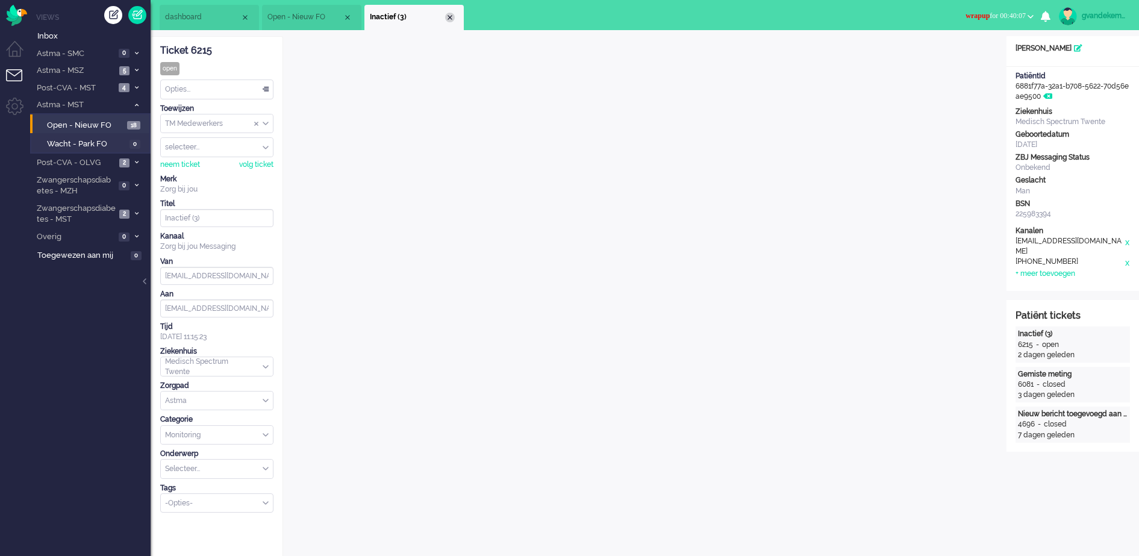
click at [451, 16] on div "Close tab" at bounding box center [450, 18] width 10 height 10
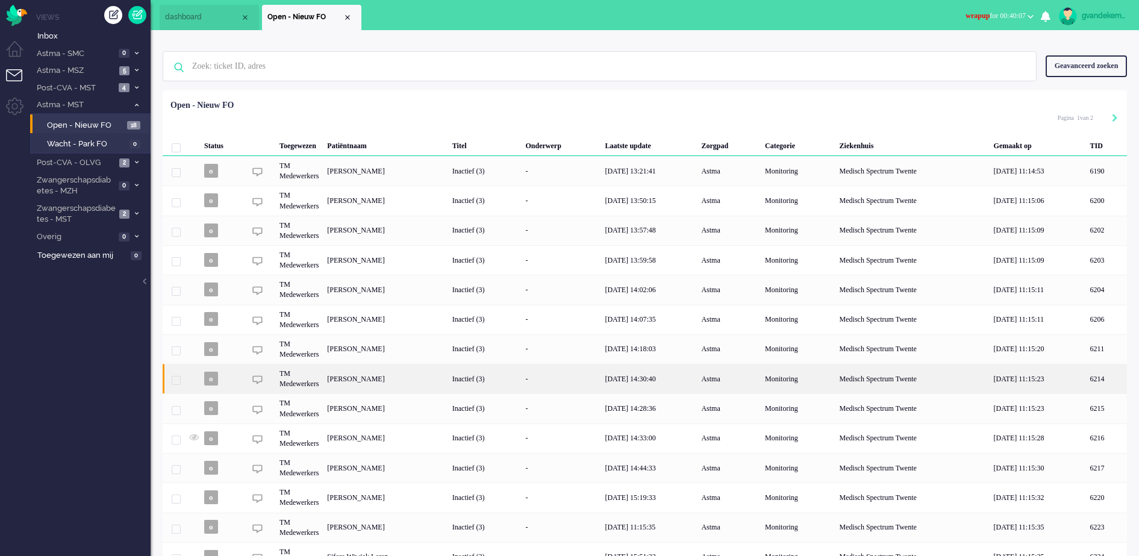
click at [1086, 378] on div "[PERSON_NAME]" at bounding box center [1106, 379] width 41 height 30
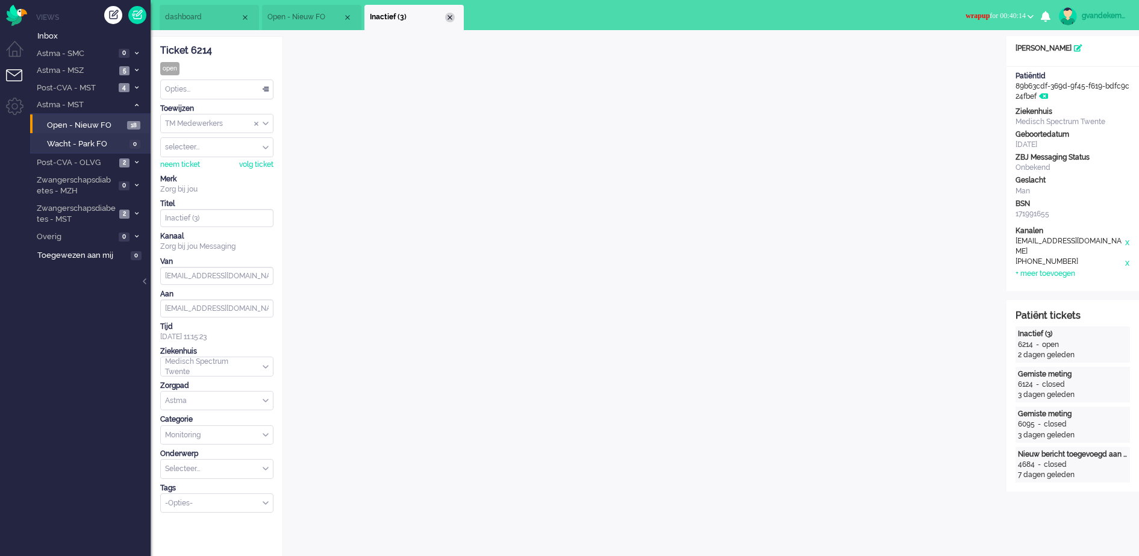
click at [454, 17] on div "Close tab" at bounding box center [450, 18] width 10 height 10
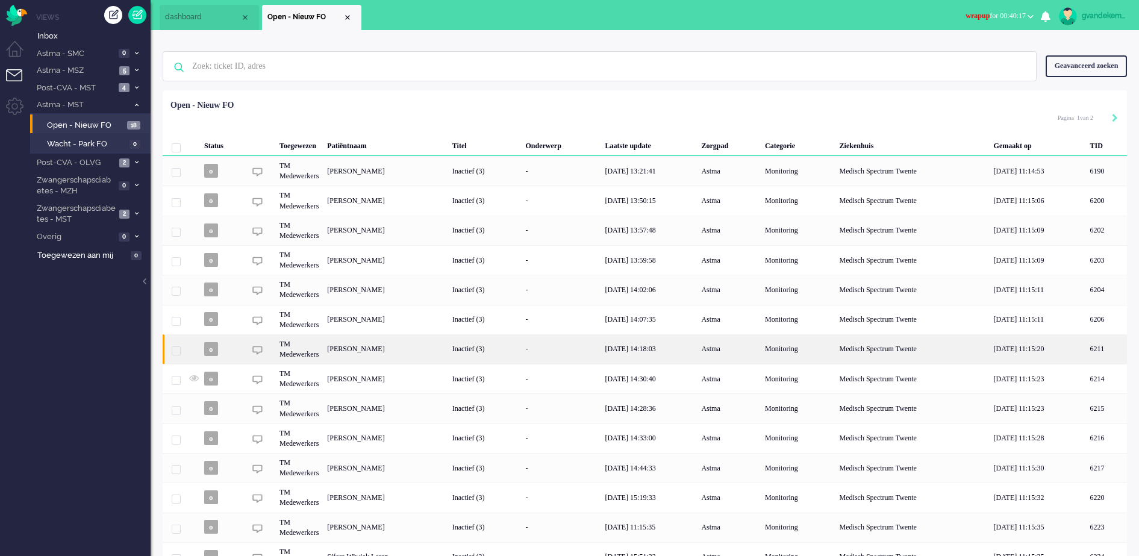
click at [1086, 346] on div "[PERSON_NAME]" at bounding box center [1106, 349] width 41 height 30
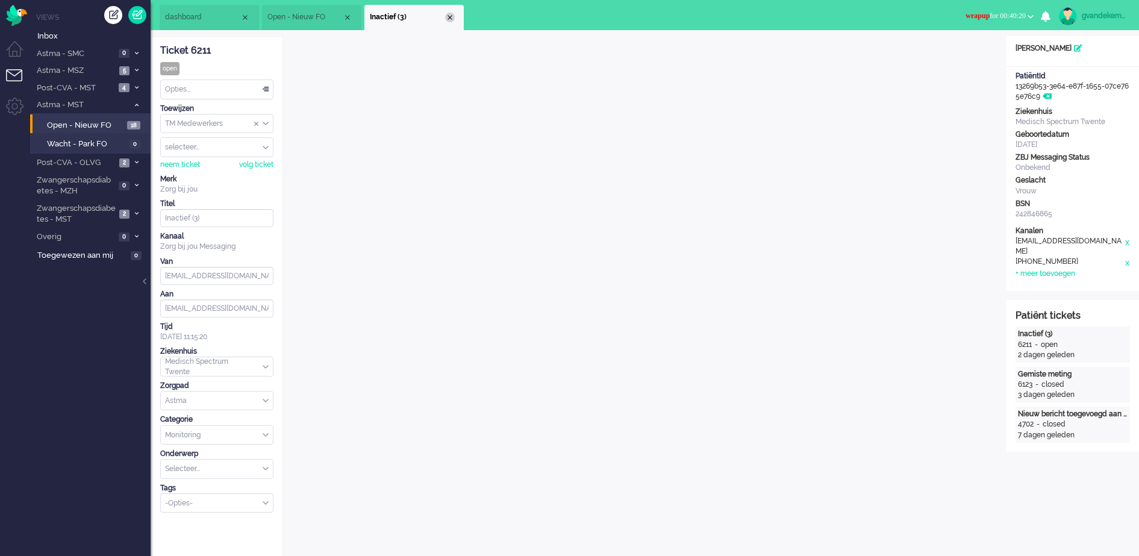
click at [452, 15] on div "Close tab" at bounding box center [450, 18] width 10 height 10
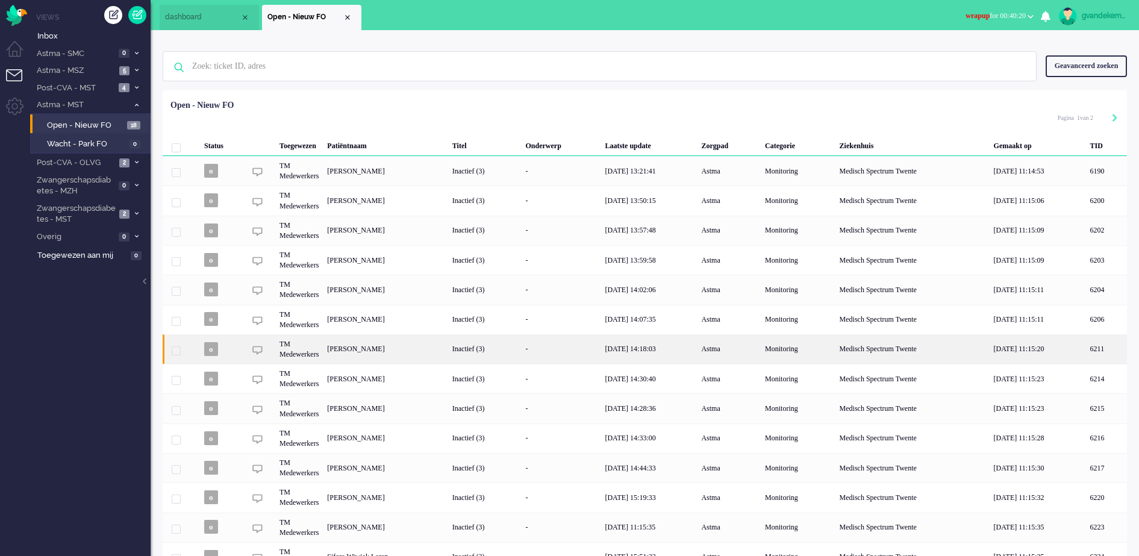
click at [1086, 351] on div "[PERSON_NAME]" at bounding box center [1106, 349] width 41 height 30
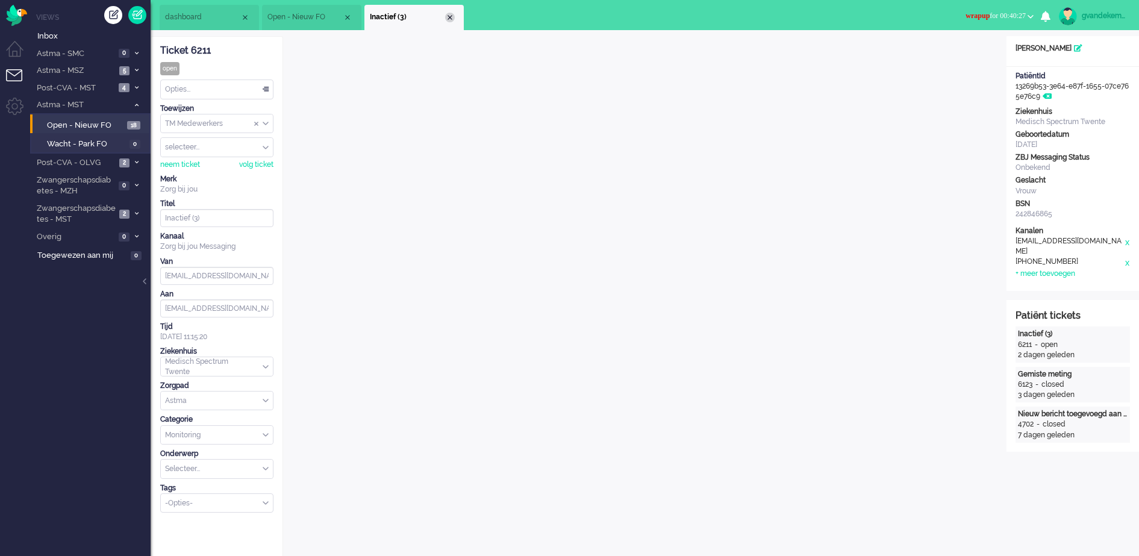
click at [445, 16] on div "Close tab" at bounding box center [450, 18] width 10 height 10
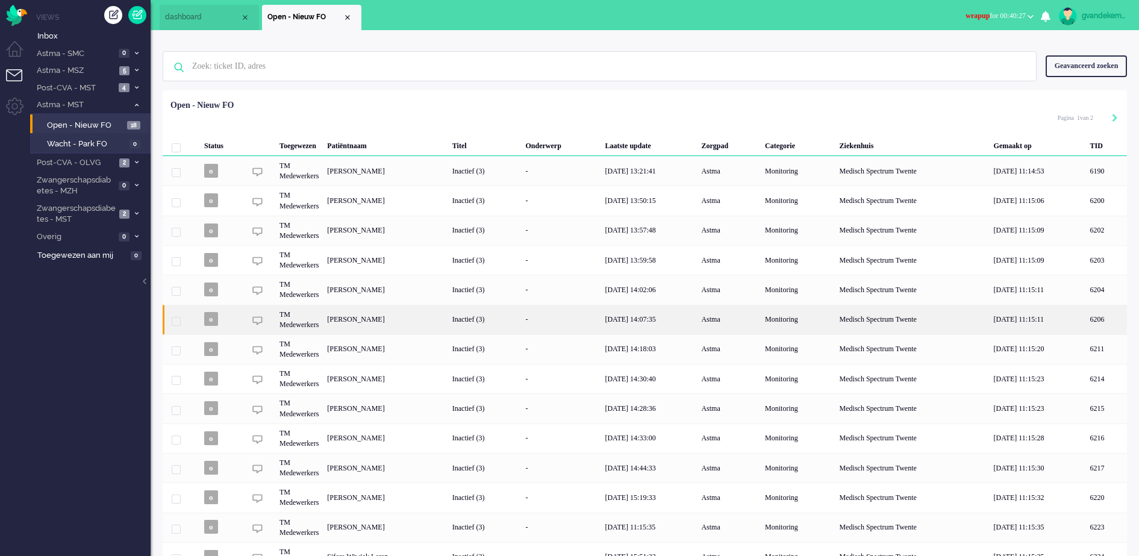
click at [1086, 326] on div "[PERSON_NAME]" at bounding box center [1106, 320] width 41 height 30
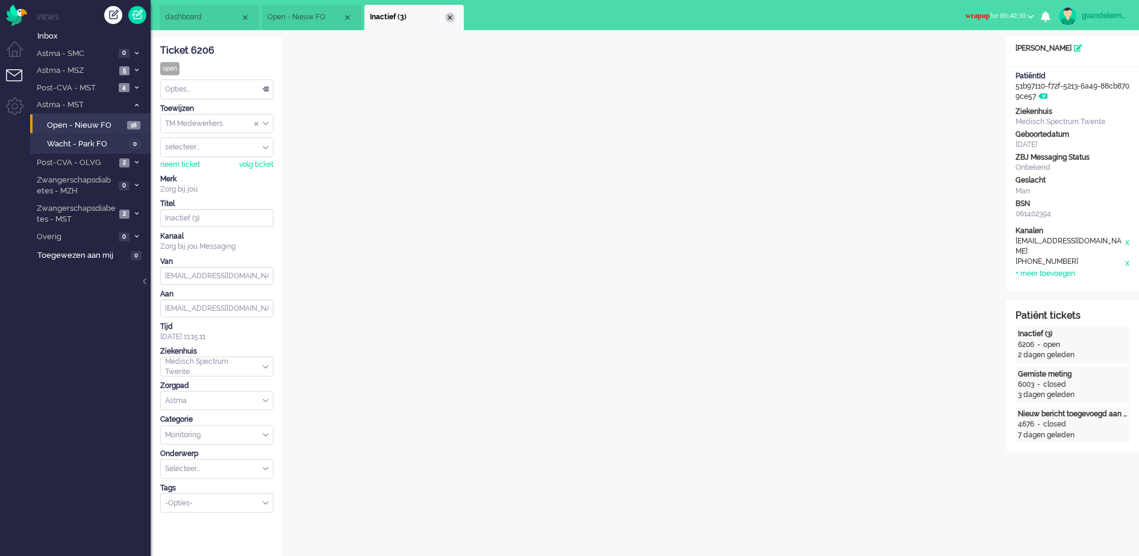
click at [450, 18] on div "Close tab" at bounding box center [450, 18] width 10 height 10
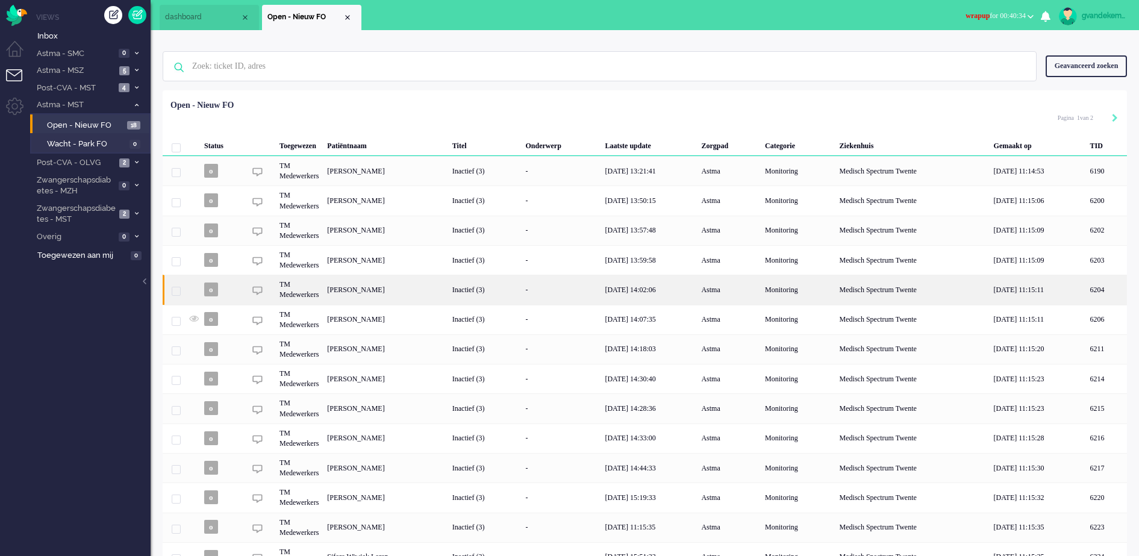
click at [1086, 284] on div "[PERSON_NAME]" at bounding box center [1106, 290] width 41 height 30
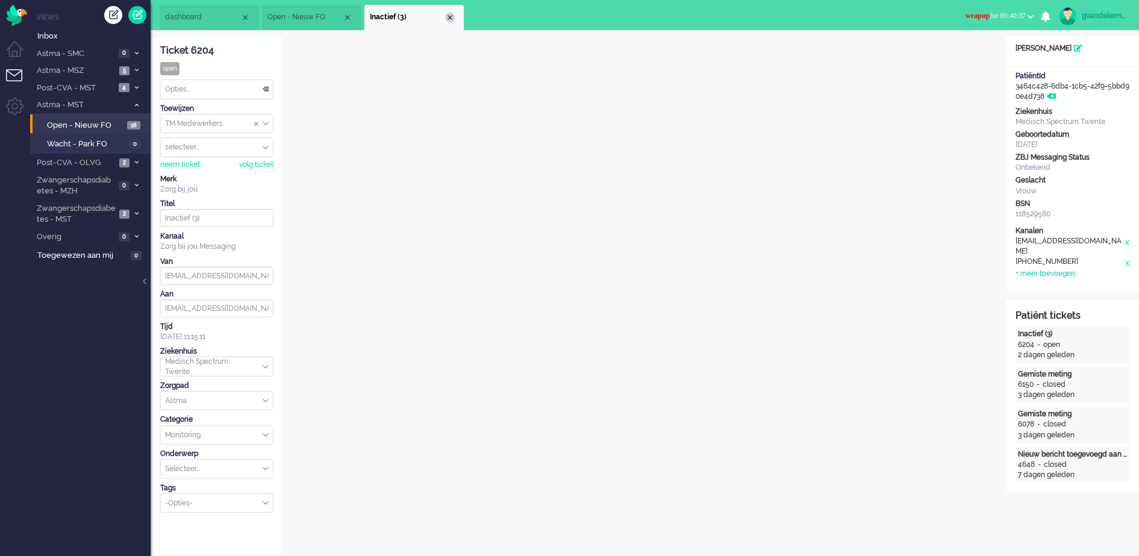
click at [451, 17] on div "Close tab" at bounding box center [450, 18] width 10 height 10
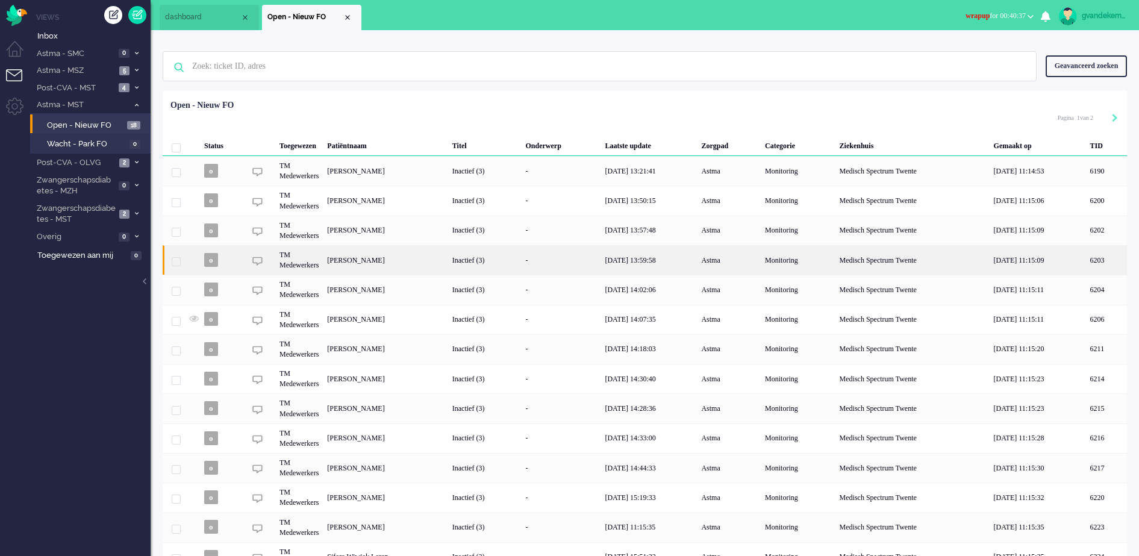
click at [1086, 258] on div "[PERSON_NAME]" at bounding box center [1106, 260] width 41 height 30
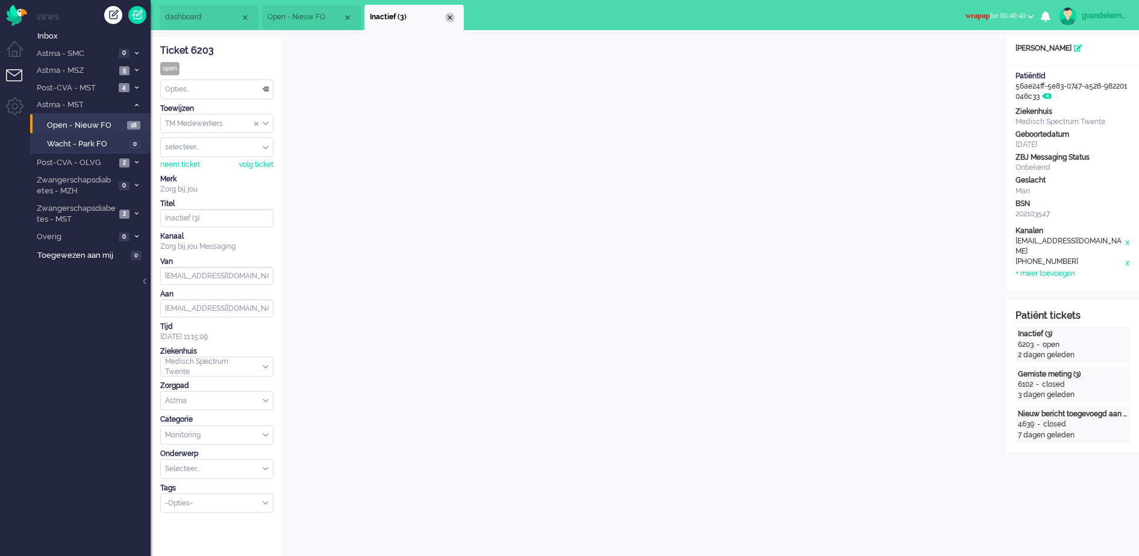
click at [452, 19] on div "Close tab" at bounding box center [450, 18] width 10 height 10
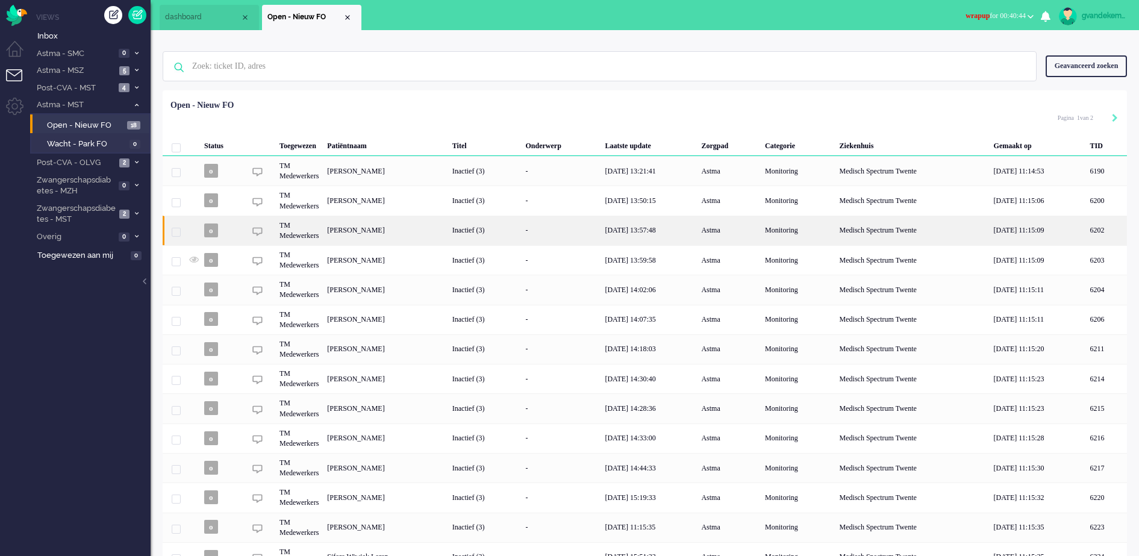
click at [1086, 233] on div "[PERSON_NAME]" at bounding box center [1106, 231] width 41 height 30
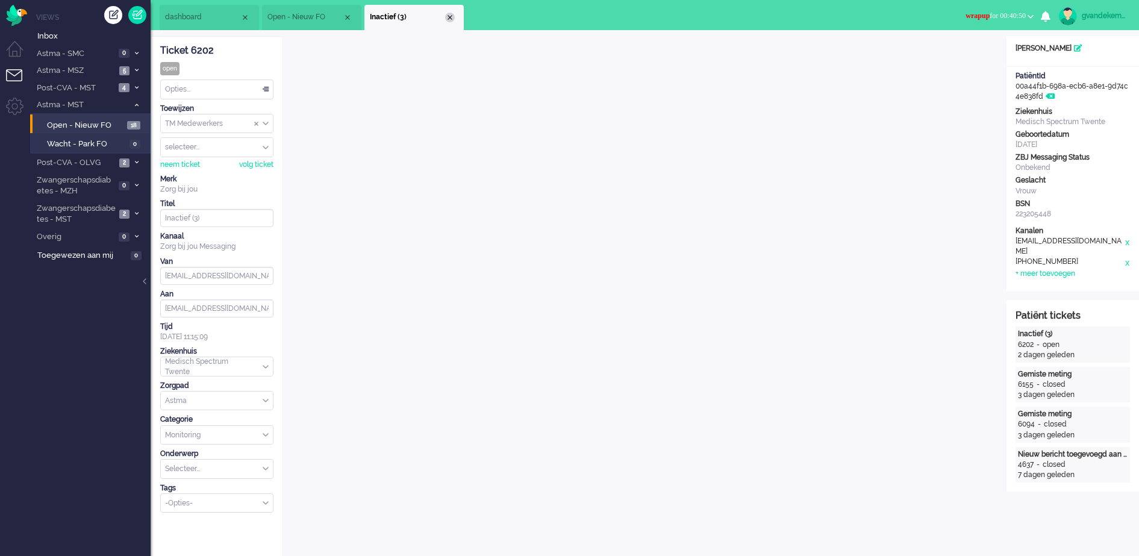
click at [451, 16] on div "Close tab" at bounding box center [450, 18] width 10 height 10
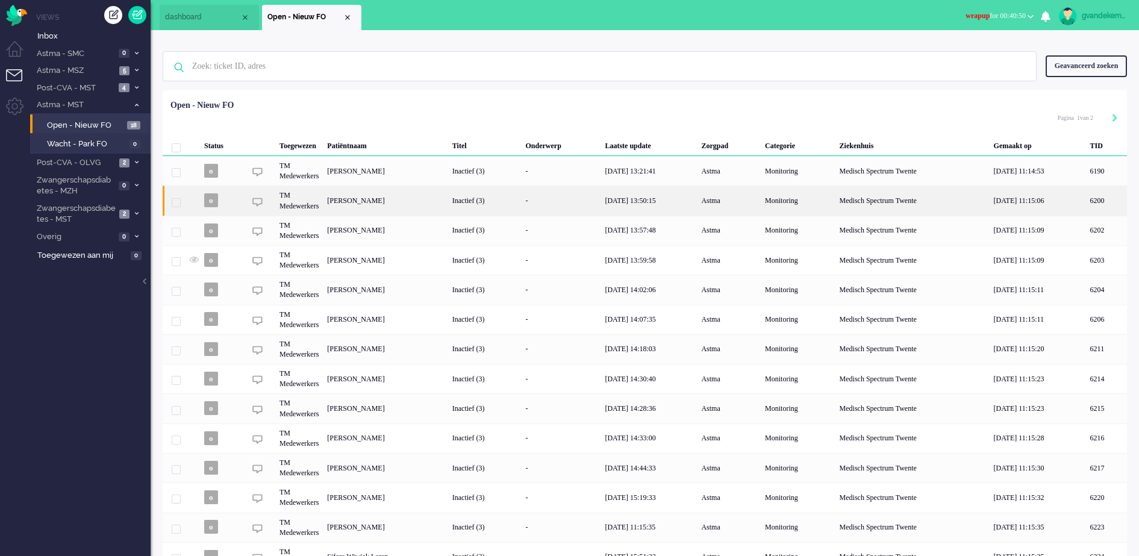
click at [1086, 198] on div "[PERSON_NAME]" at bounding box center [1106, 201] width 41 height 30
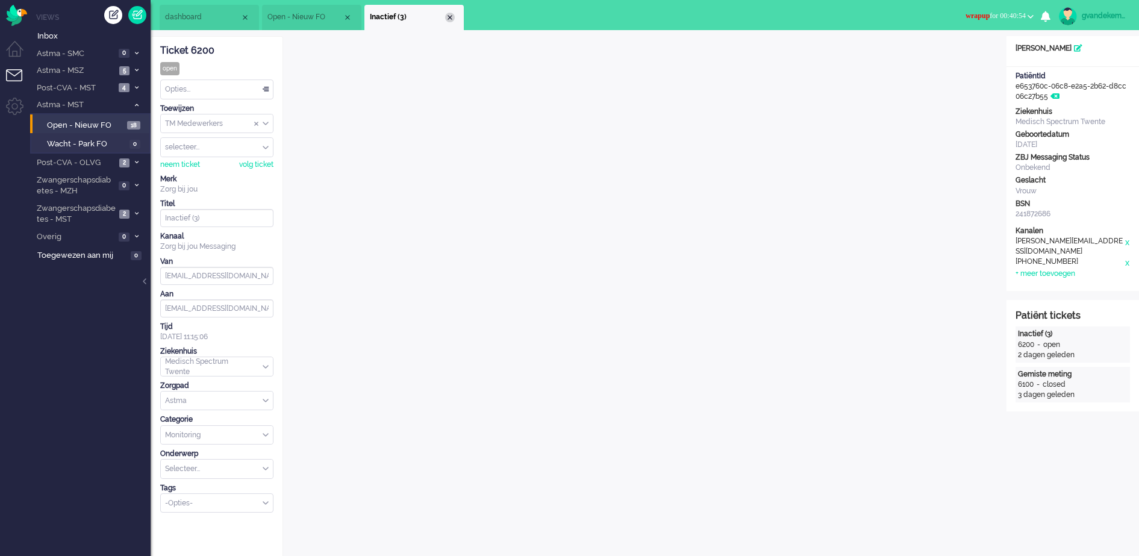
click at [448, 17] on div "Close tab" at bounding box center [450, 18] width 10 height 10
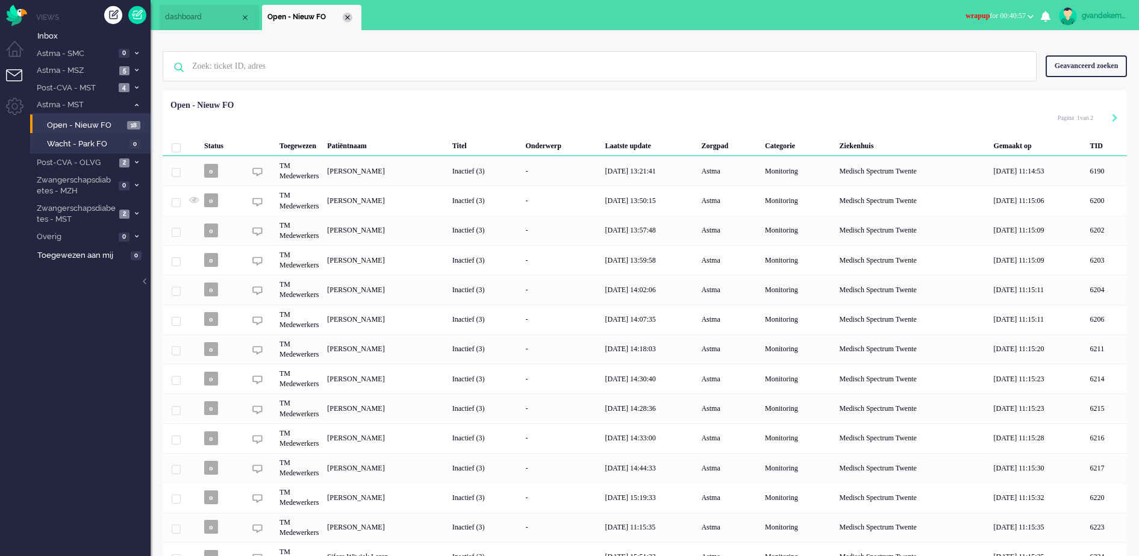
click at [343, 17] on div "Close tab" at bounding box center [348, 18] width 10 height 10
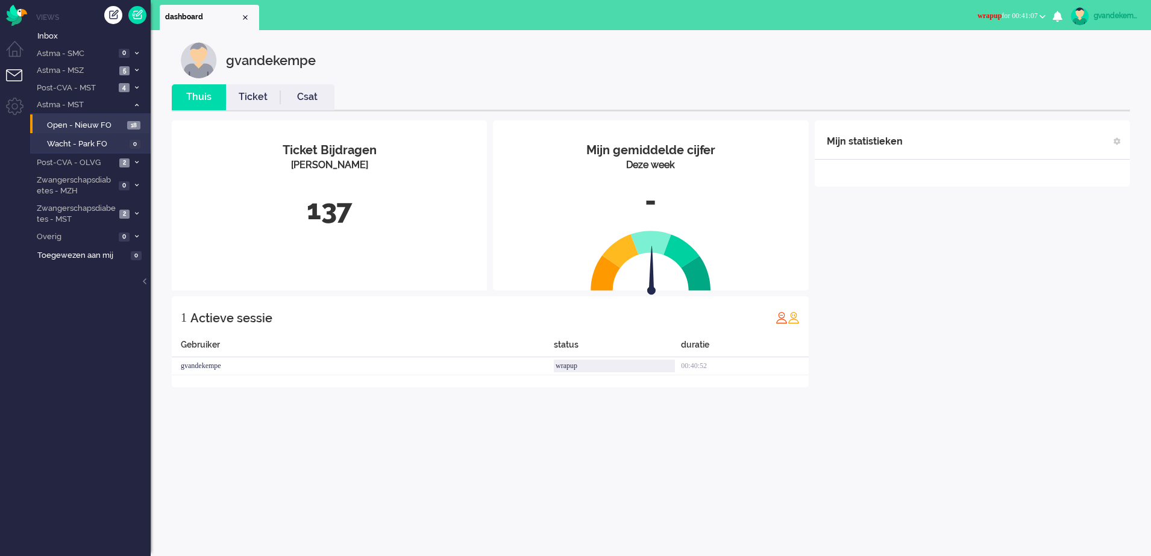
click at [1101, 14] on div "gvandekempe" at bounding box center [1116, 16] width 45 height 12
click at [1081, 95] on link "Uitloggen" at bounding box center [1099, 97] width 90 height 12
